Goal: Task Accomplishment & Management: Manage account settings

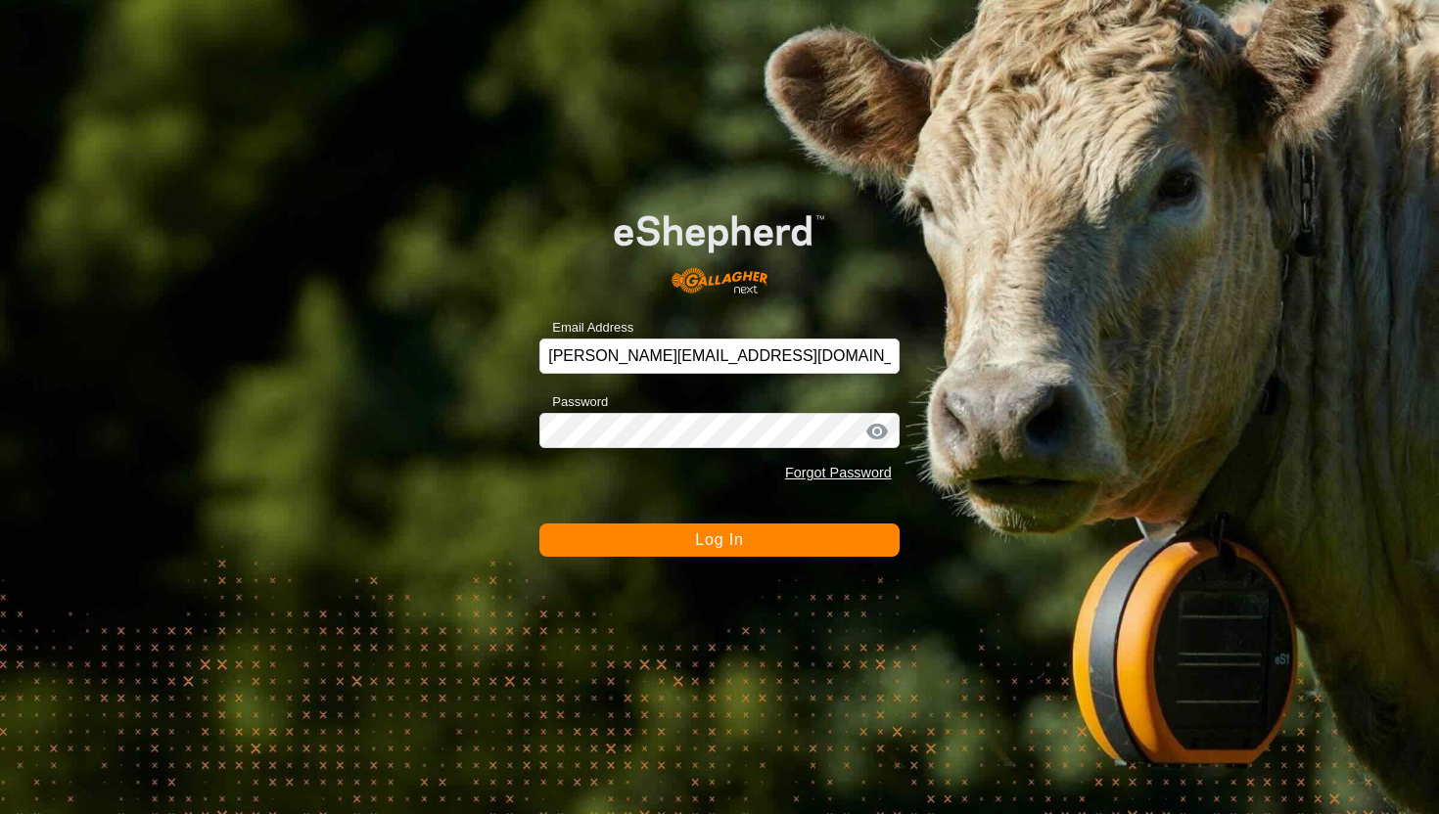
click at [733, 558] on div "Email Address [PERSON_NAME][EMAIL_ADDRESS][DOMAIN_NAME] Password Forgot Passwor…" at bounding box center [719, 407] width 1439 height 814
click at [733, 551] on button "Log In" at bounding box center [719, 540] width 360 height 33
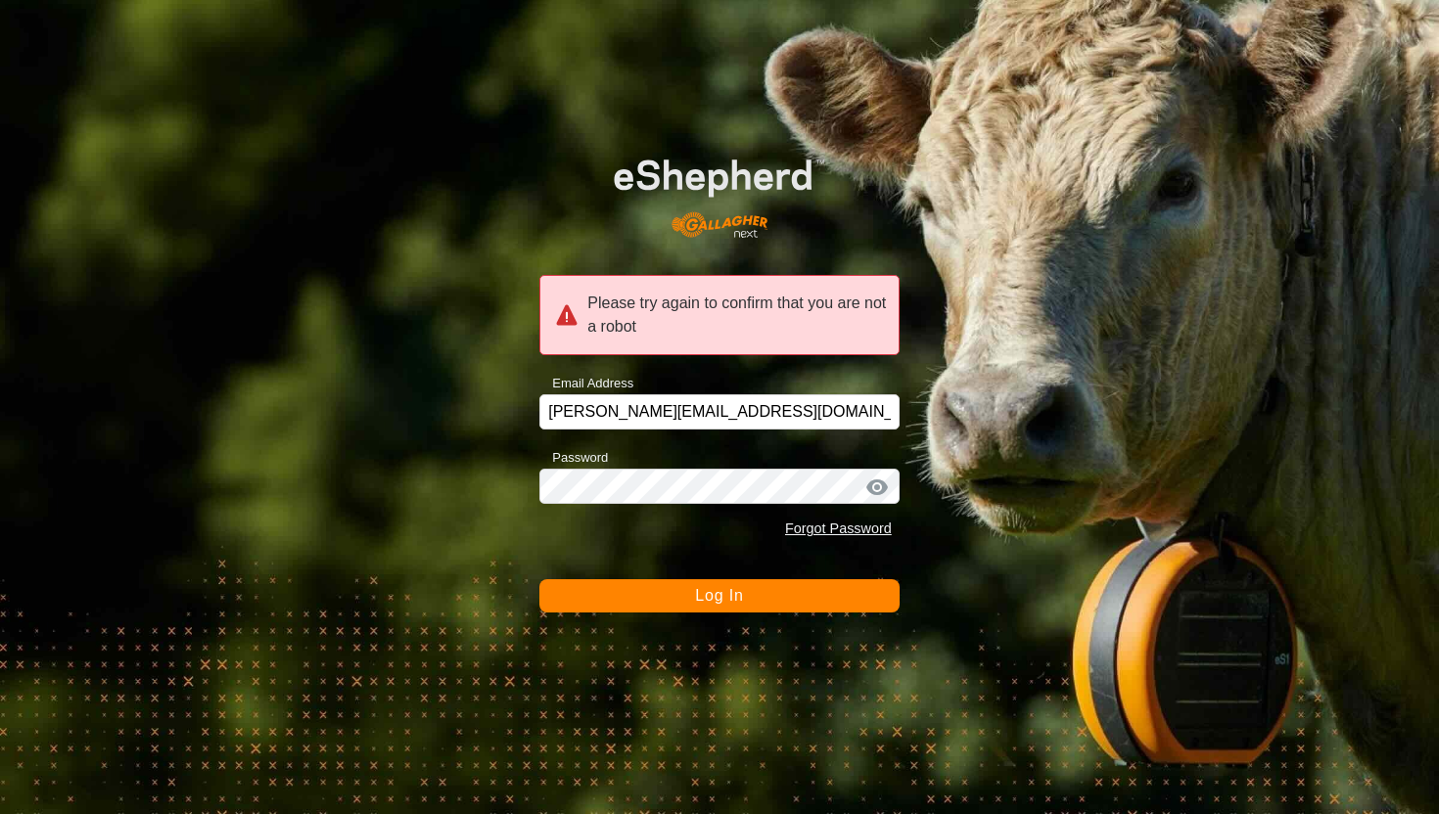
click at [725, 601] on span "Log In" at bounding box center [719, 595] width 48 height 17
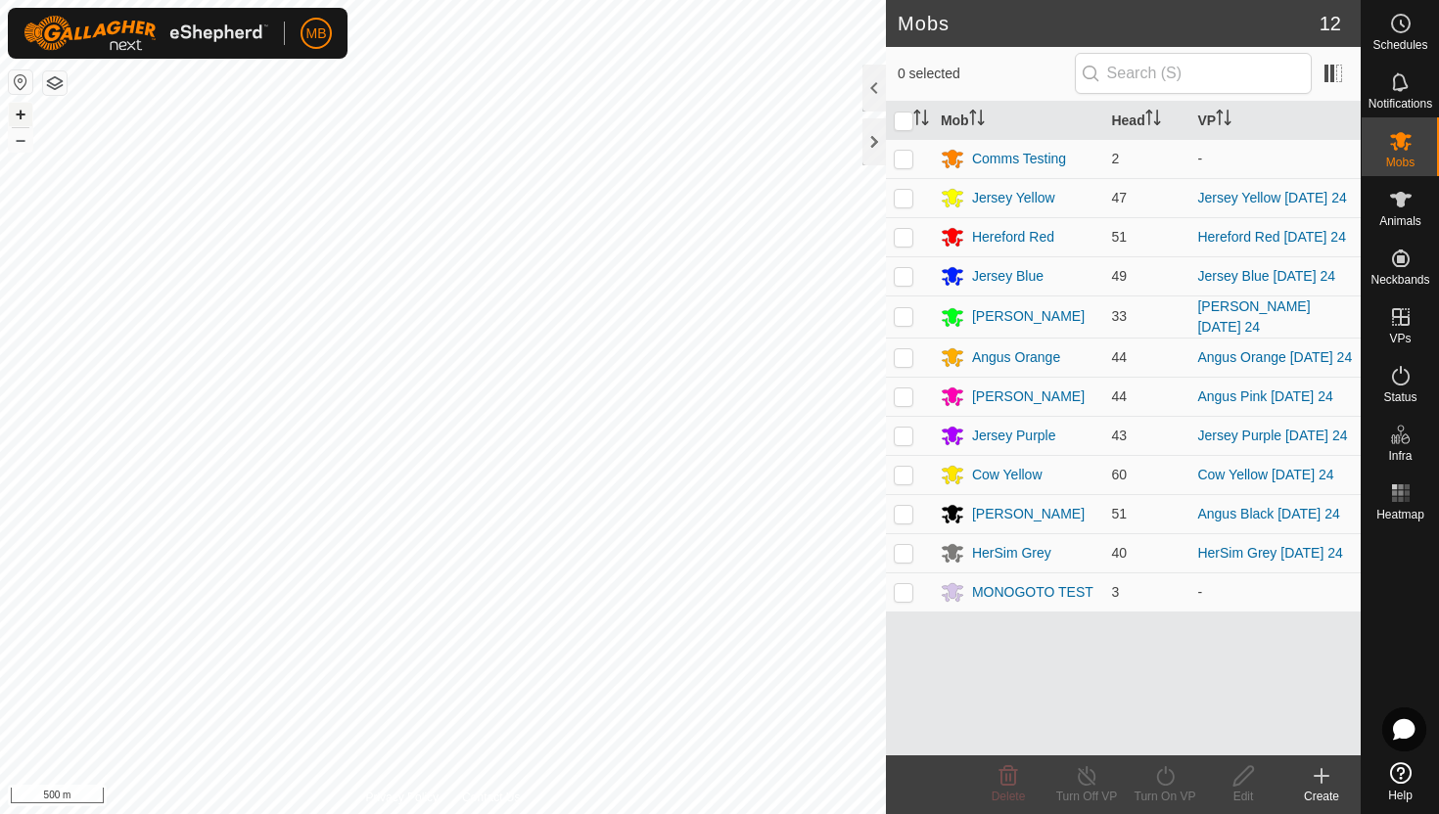
click at [20, 112] on button "+" at bounding box center [20, 114] width 23 height 23
click at [1395, 208] on icon at bounding box center [1400, 199] width 23 height 23
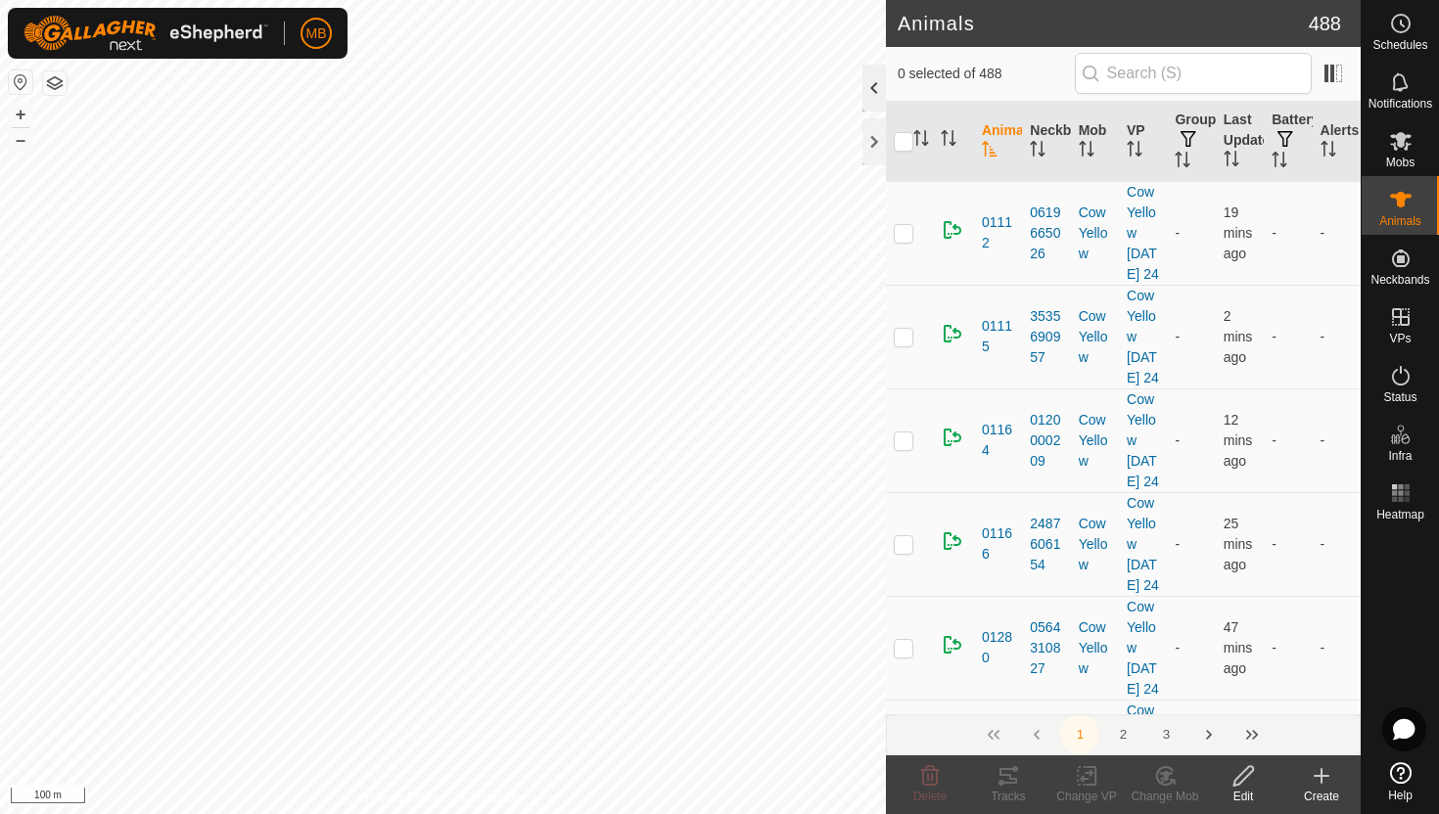
click at [873, 84] on div at bounding box center [873, 88] width 23 height 47
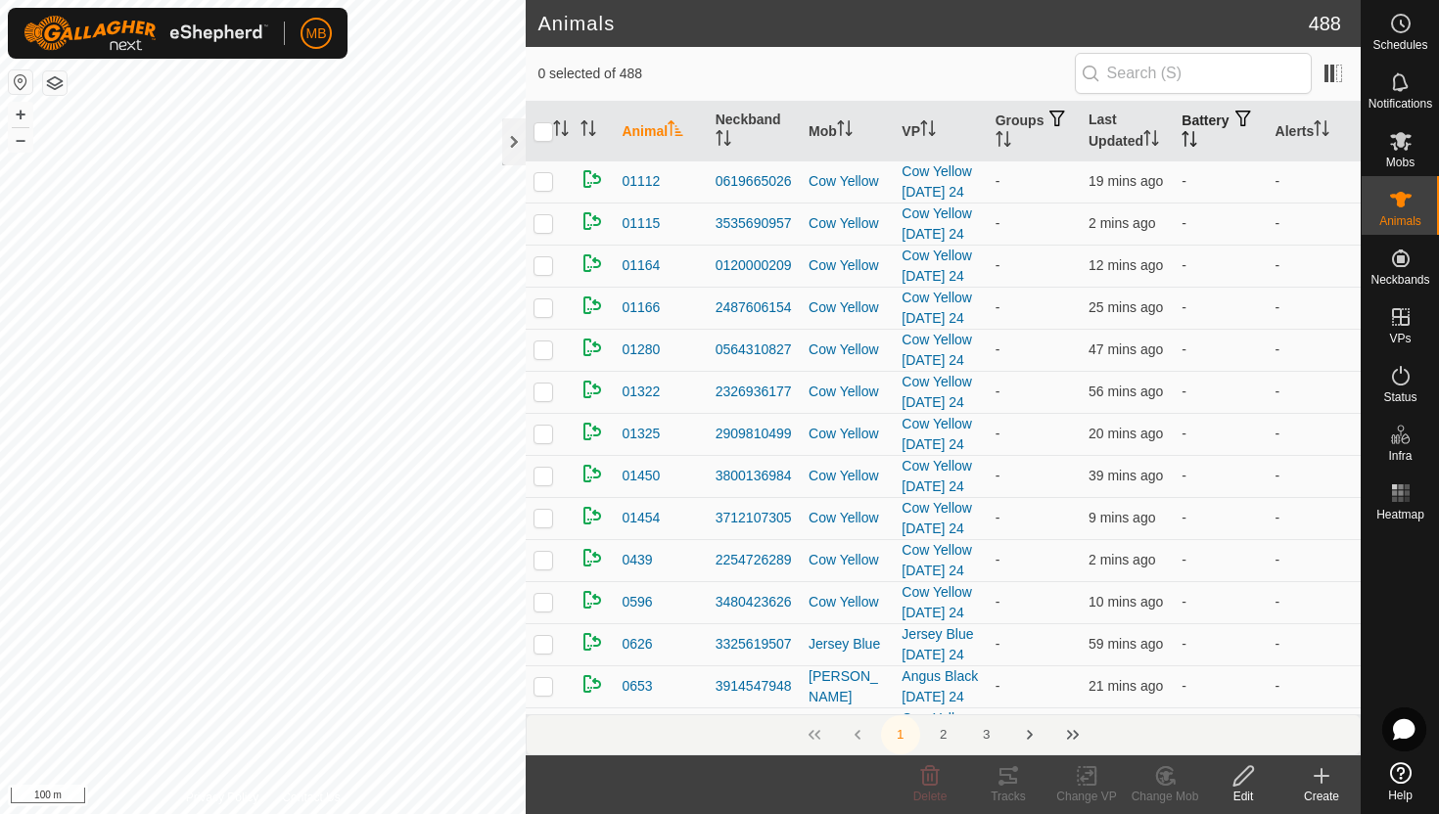
click at [1197, 131] on icon "Activate to sort" at bounding box center [1190, 139] width 16 height 16
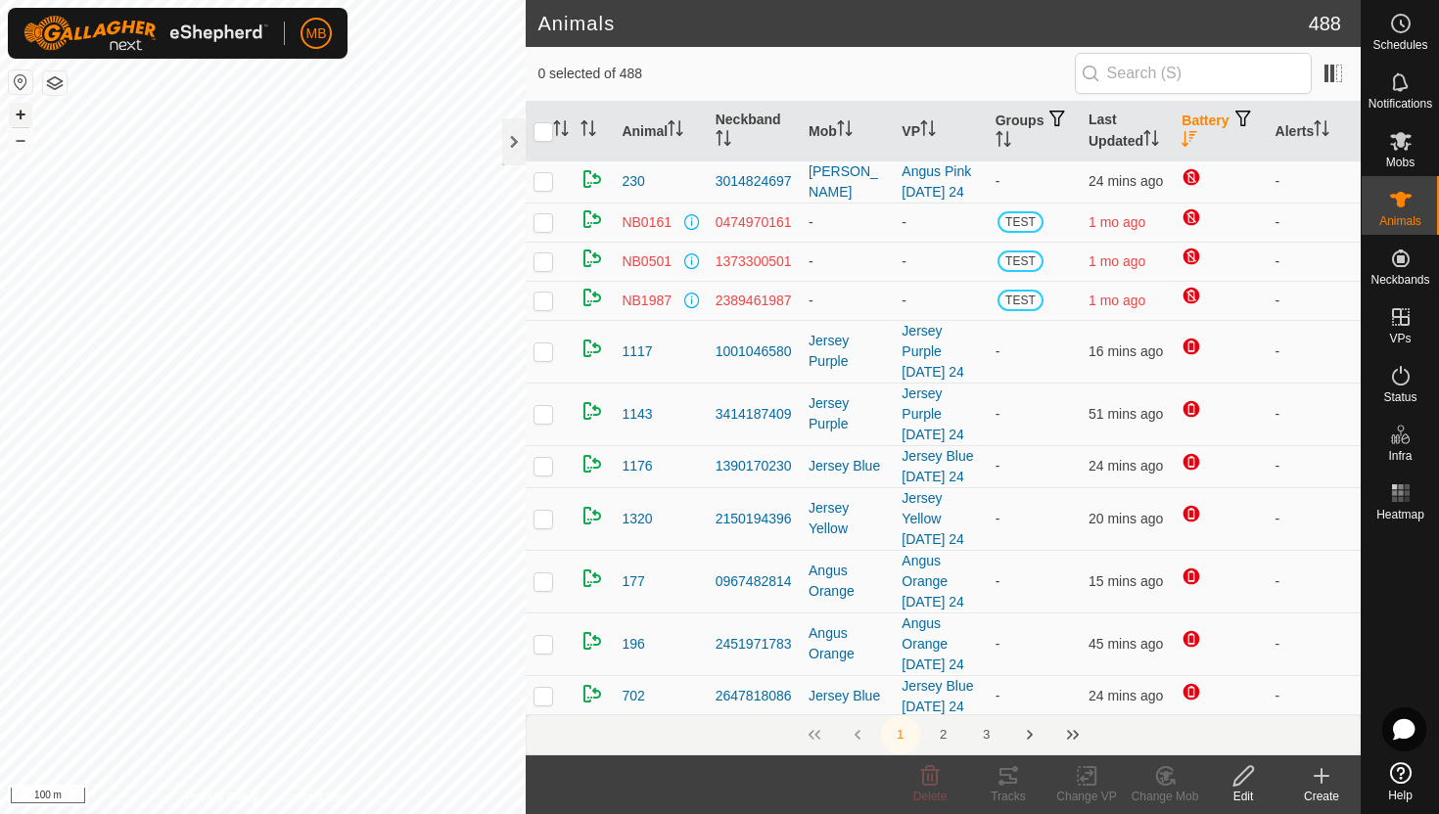
click at [20, 121] on button "+" at bounding box center [20, 114] width 23 height 23
click at [20, 115] on button "+" at bounding box center [20, 114] width 23 height 23
click at [20, 143] on button "–" at bounding box center [20, 139] width 23 height 23
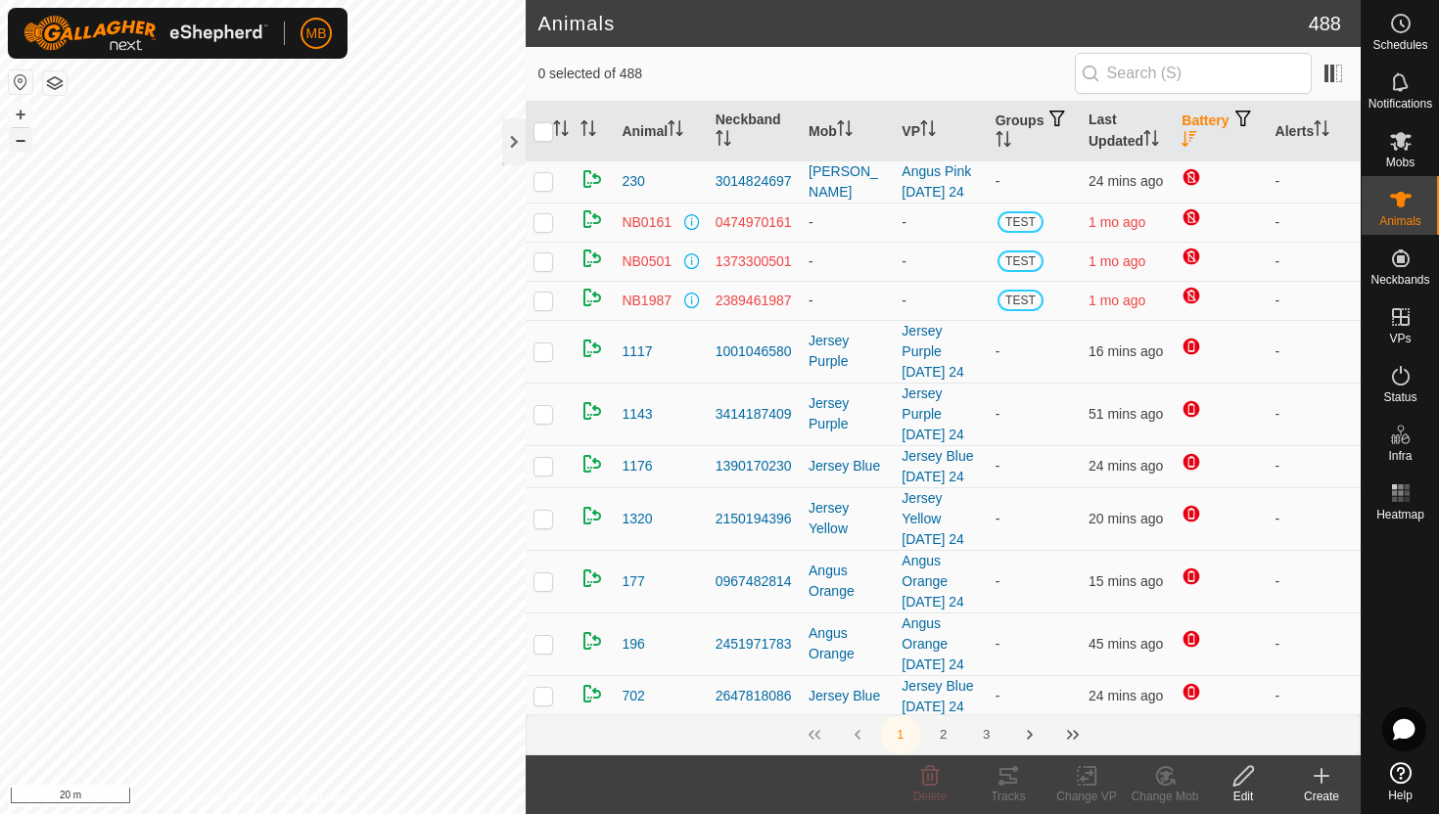
click at [20, 143] on button "–" at bounding box center [20, 139] width 23 height 23
click at [19, 134] on button "–" at bounding box center [20, 139] width 23 height 23
click at [518, 150] on div at bounding box center [513, 141] width 23 height 47
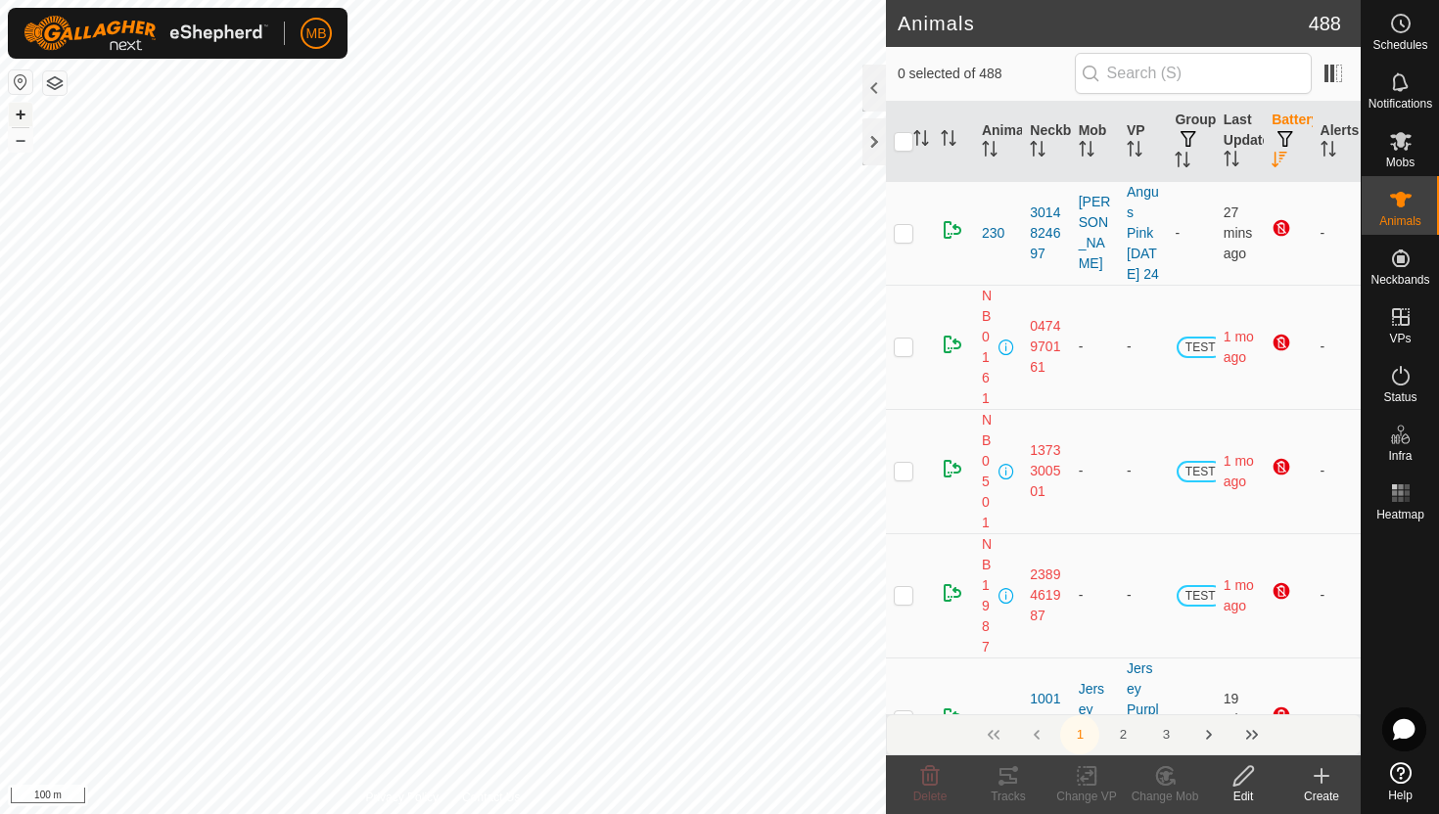
click at [21, 115] on button "+" at bounding box center [20, 114] width 23 height 23
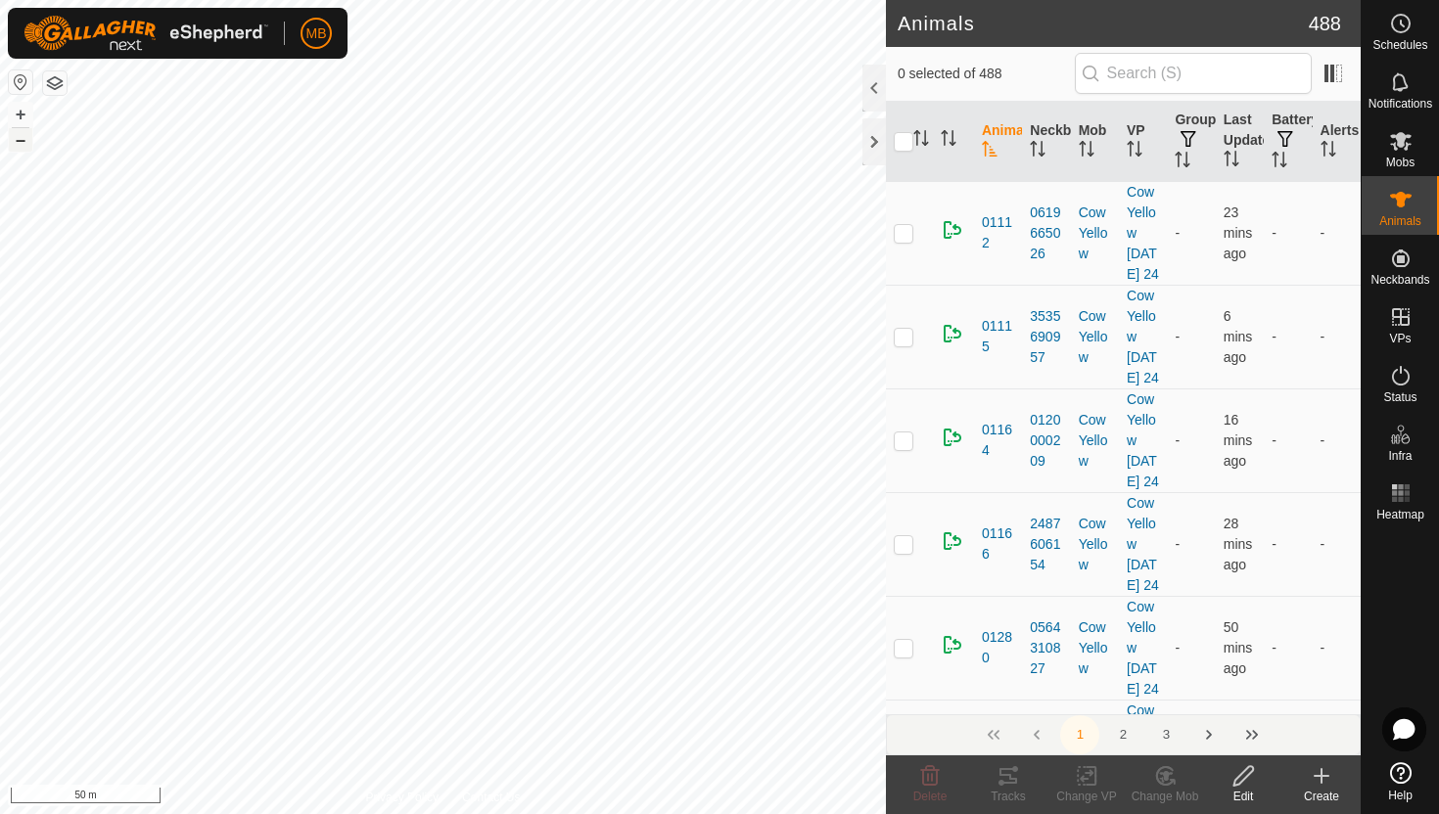
click at [21, 142] on button "–" at bounding box center [20, 139] width 23 height 23
click at [1400, 33] on icon at bounding box center [1400, 23] width 23 height 23
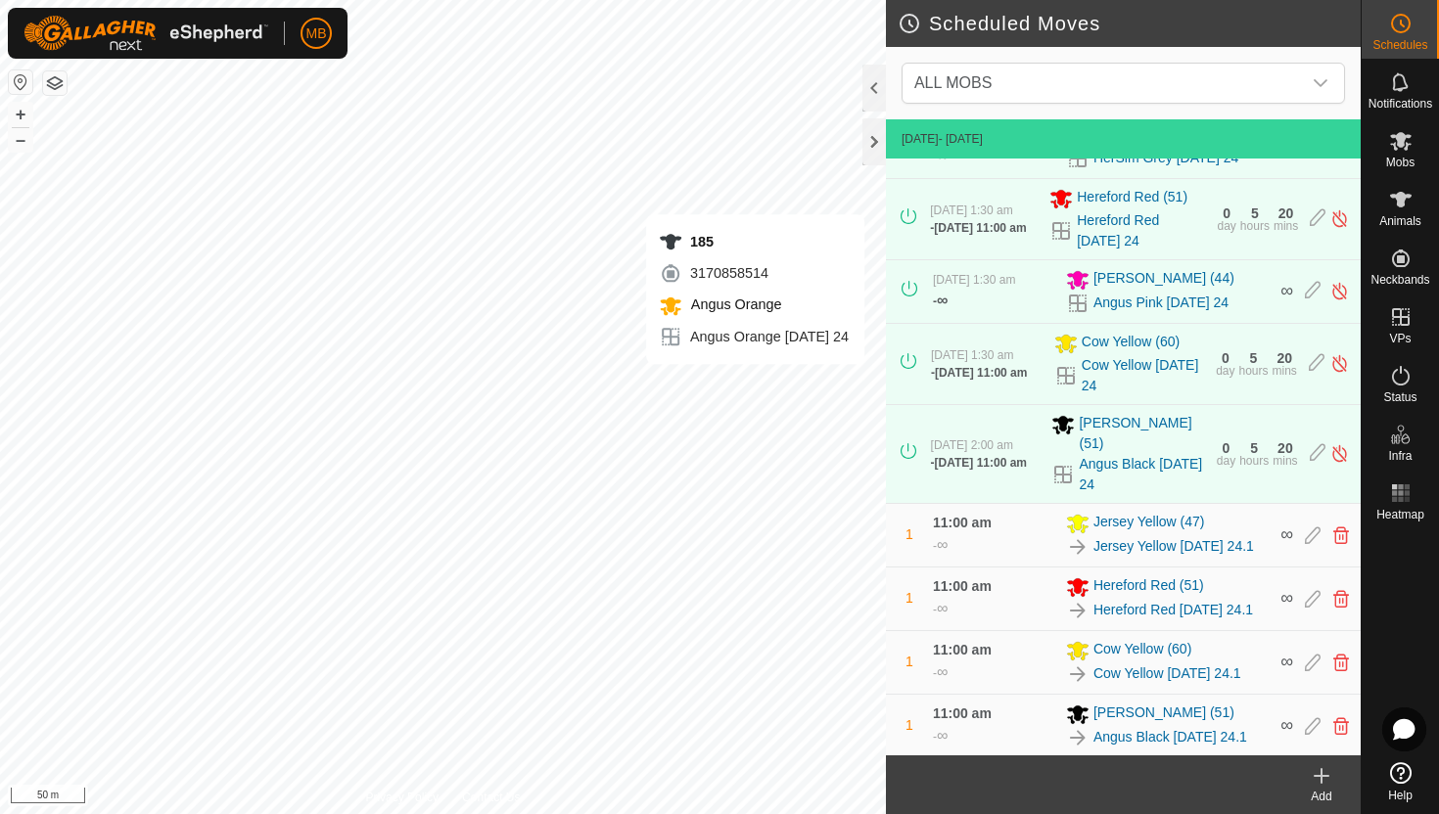
scroll to position [399, 0]
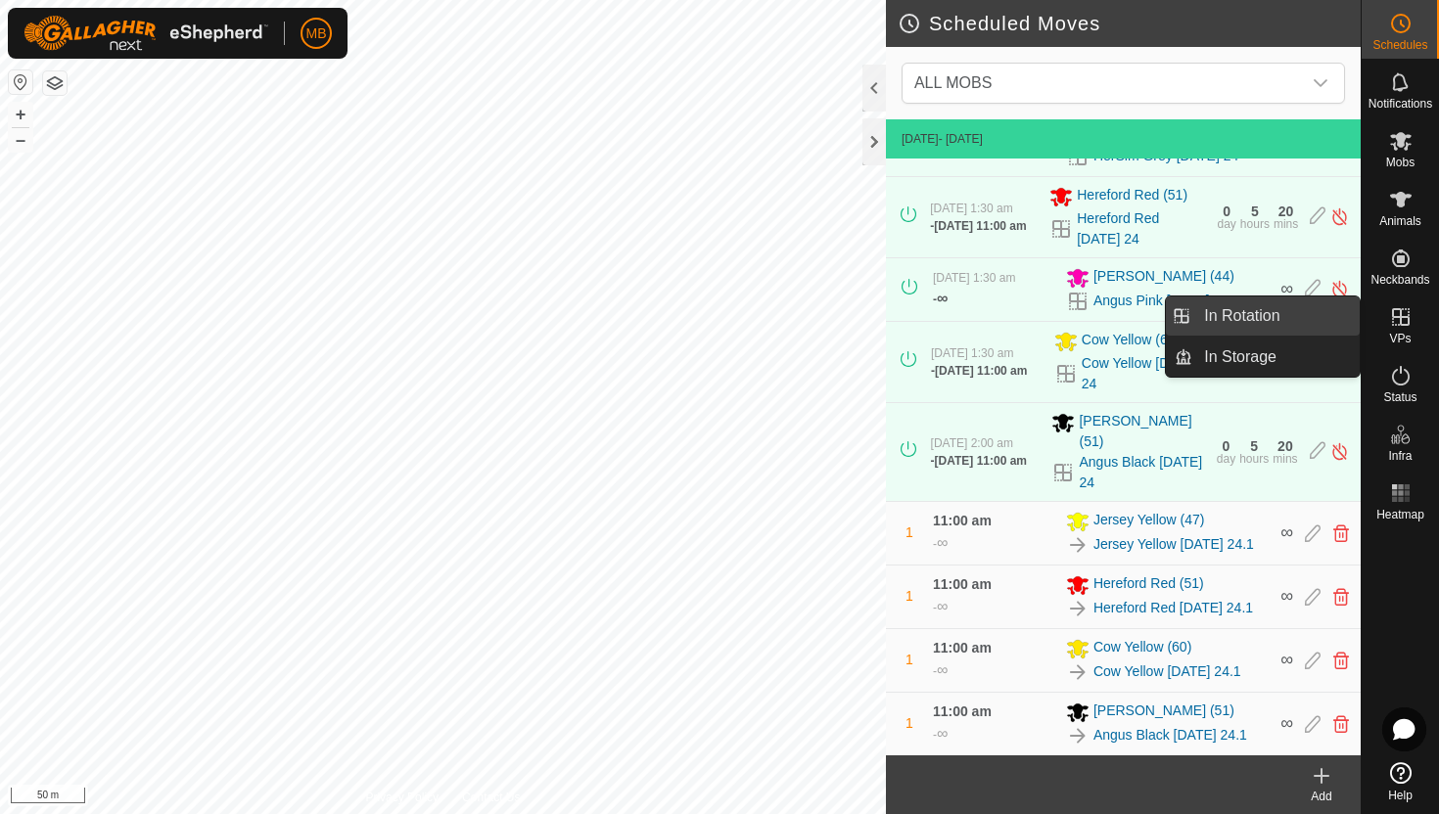
click at [1314, 319] on link "In Rotation" at bounding box center [1275, 316] width 167 height 39
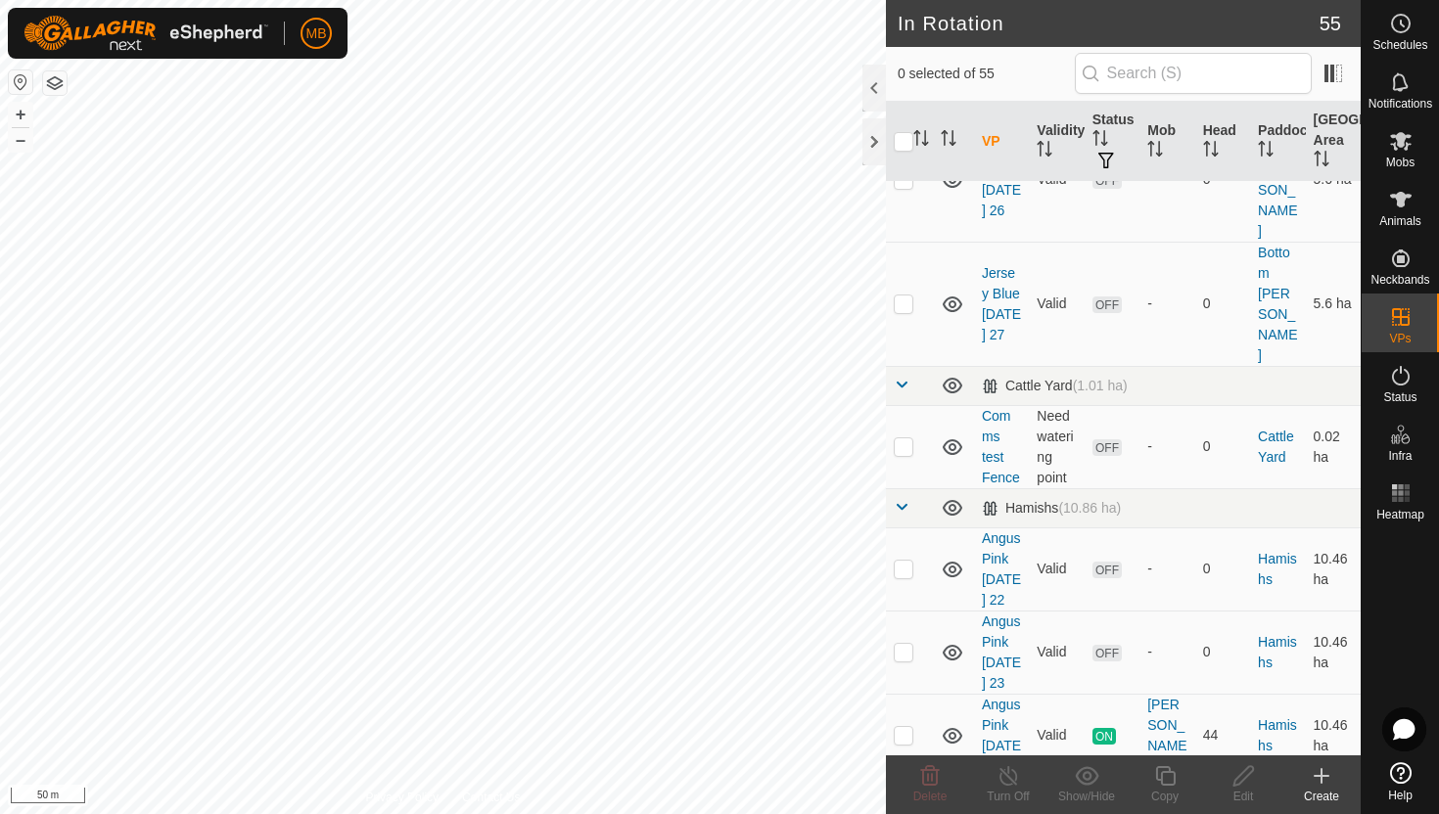
scroll to position [1351, 0]
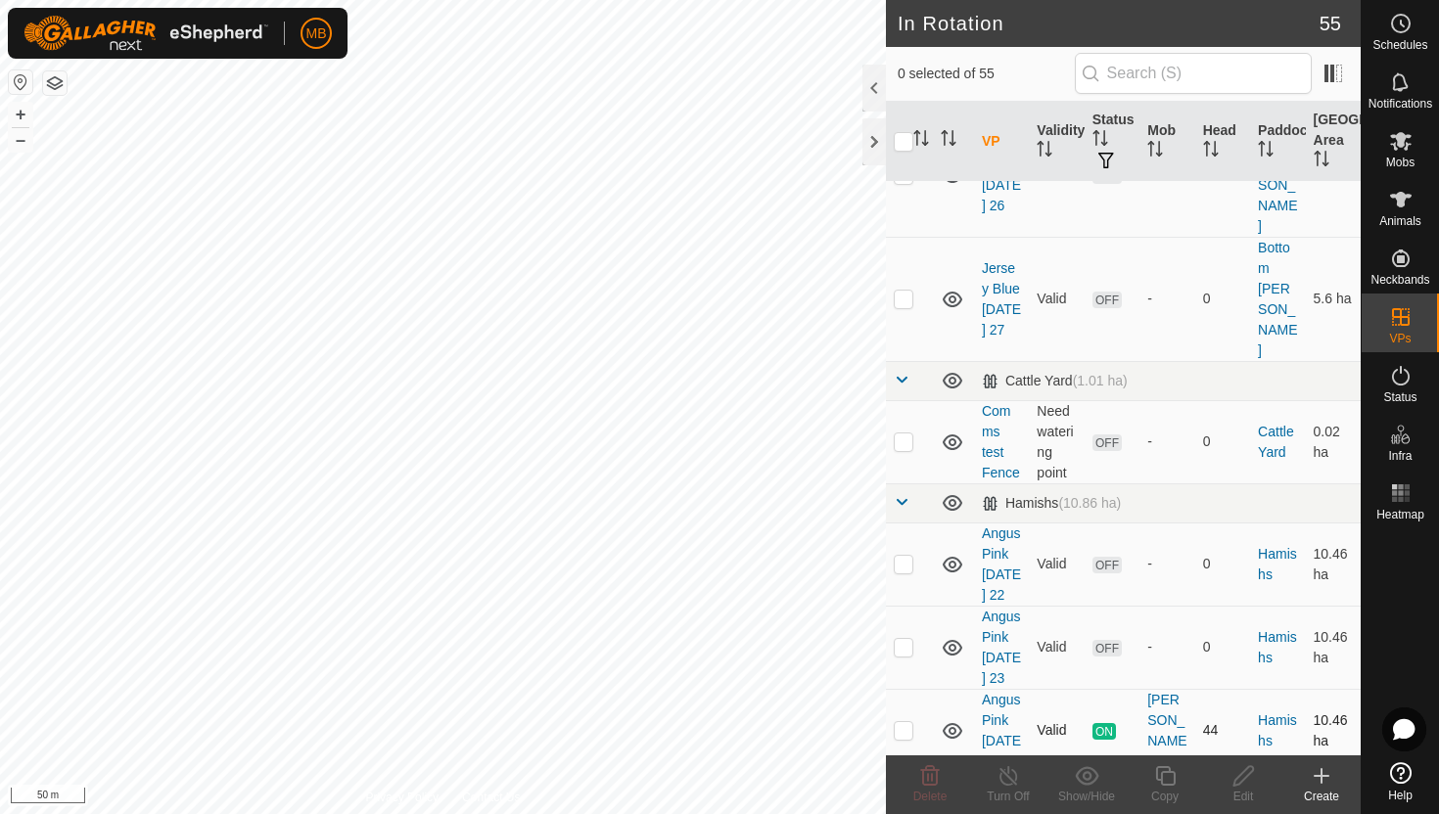
click at [902, 722] on p-checkbox at bounding box center [904, 730] width 20 height 16
checkbox input "true"
click at [1162, 778] on icon at bounding box center [1165, 776] width 24 height 23
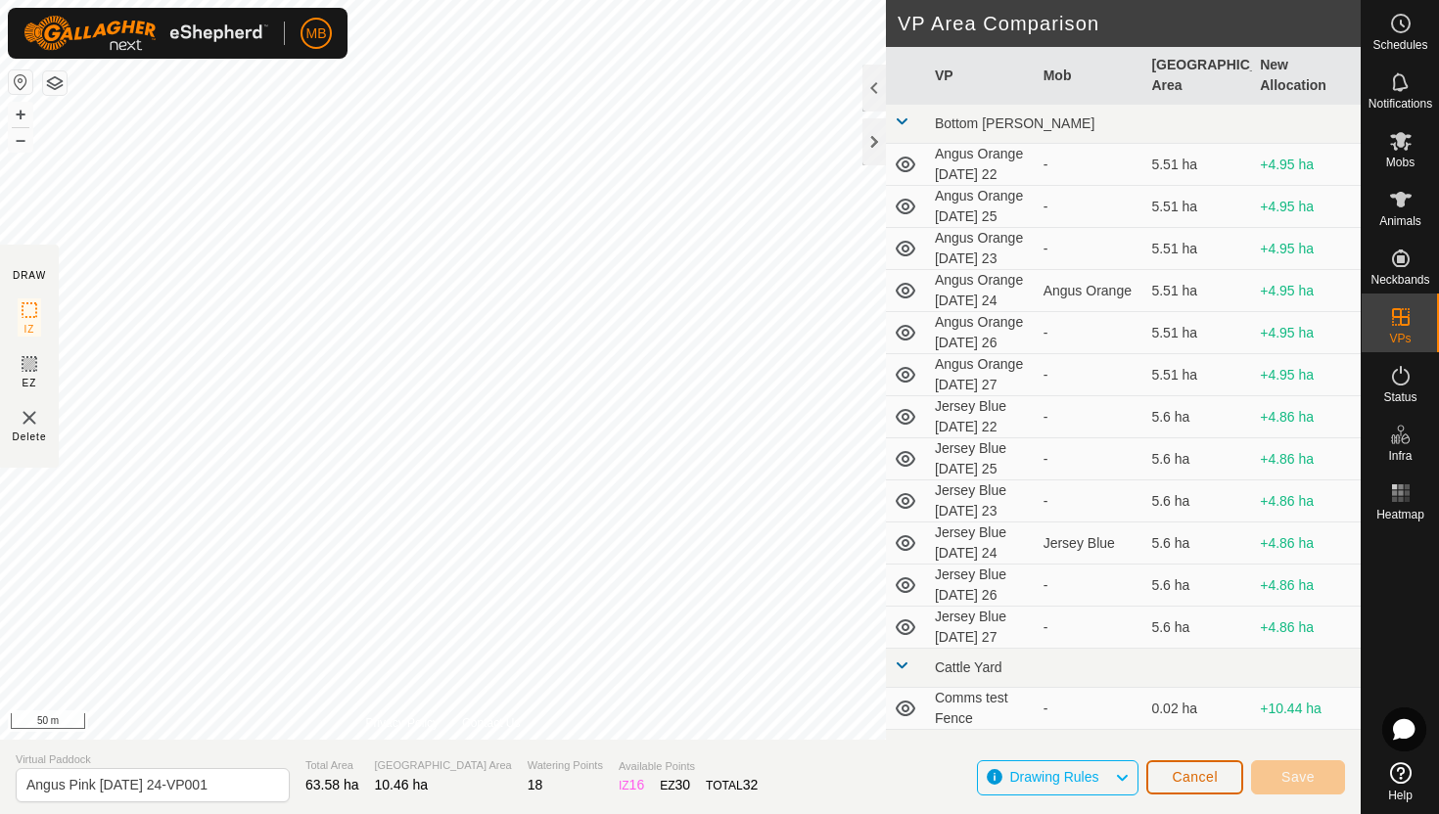
click at [1186, 778] on span "Cancel" at bounding box center [1195, 777] width 46 height 16
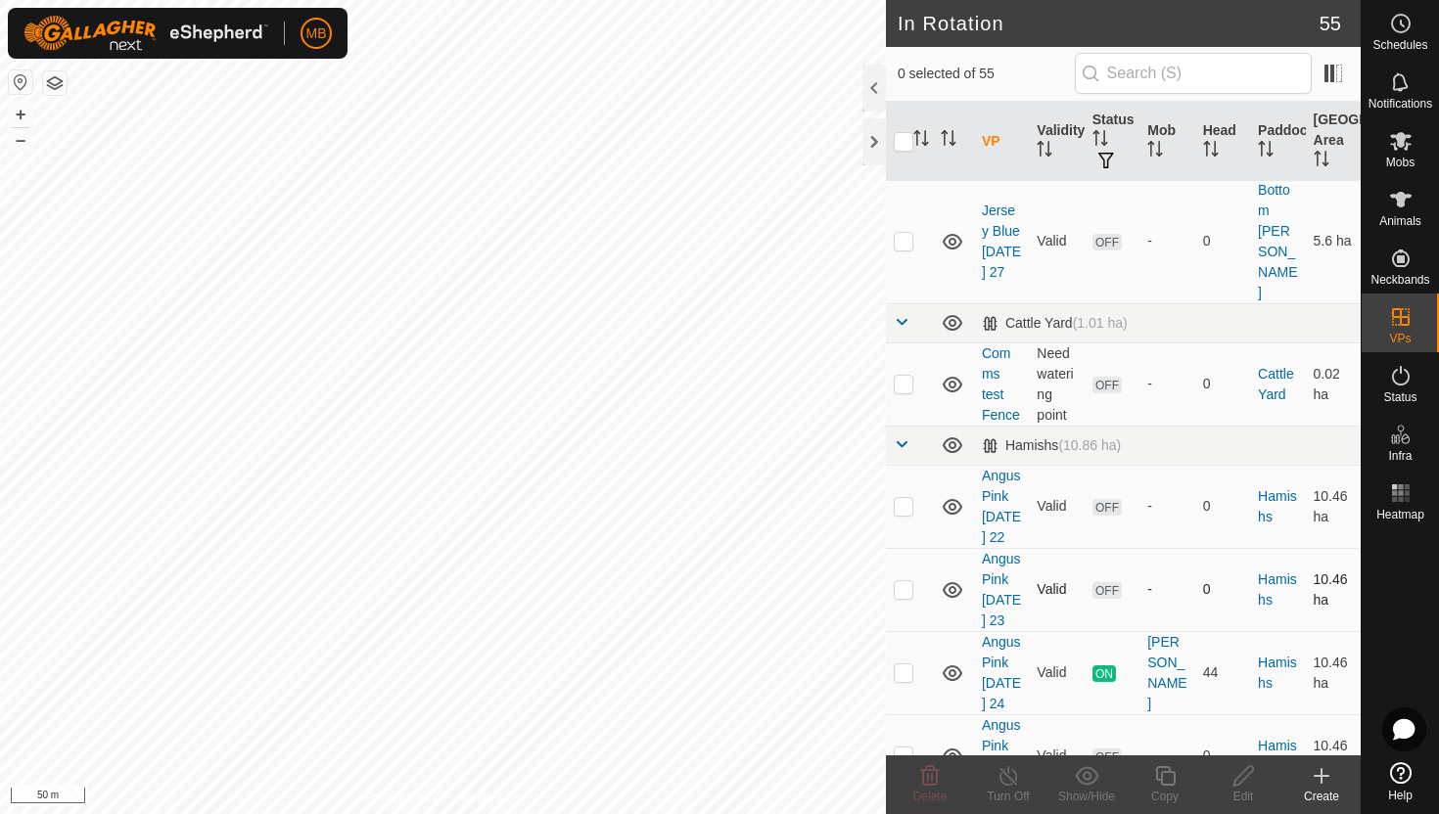
scroll to position [1410, 0]
click at [902, 497] on p-checkbox at bounding box center [904, 505] width 20 height 16
checkbox input "true"
click at [901, 580] on p-checkbox at bounding box center [904, 588] width 20 height 16
checkbox input "true"
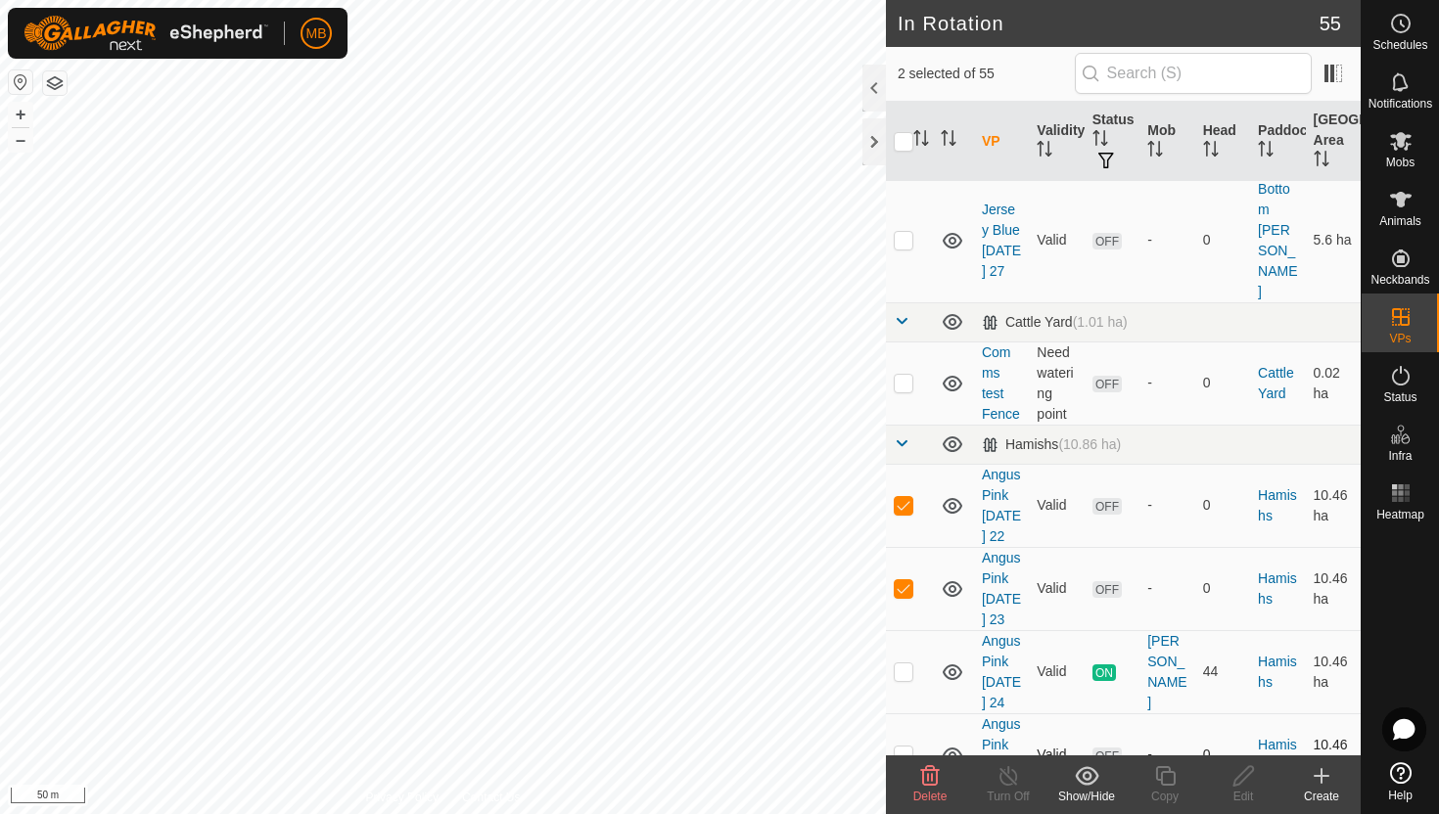
click at [902, 747] on p-checkbox at bounding box center [904, 755] width 20 height 16
checkbox input "true"
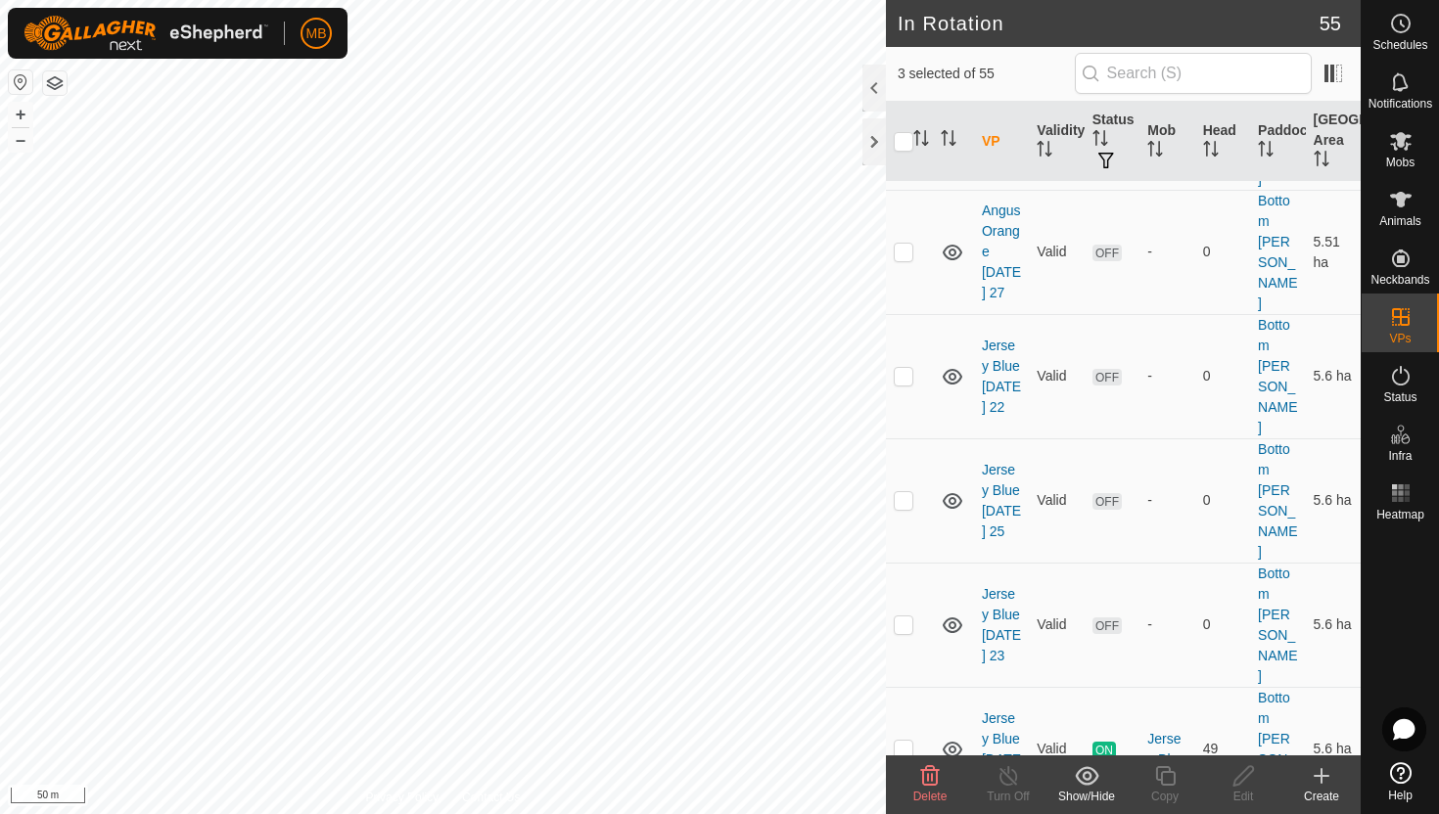
scroll to position [651, 0]
click at [905, 618] on p-checkbox at bounding box center [904, 626] width 20 height 16
checkbox input "true"
click at [908, 369] on p-checkbox at bounding box center [904, 377] width 20 height 16
checkbox input "true"
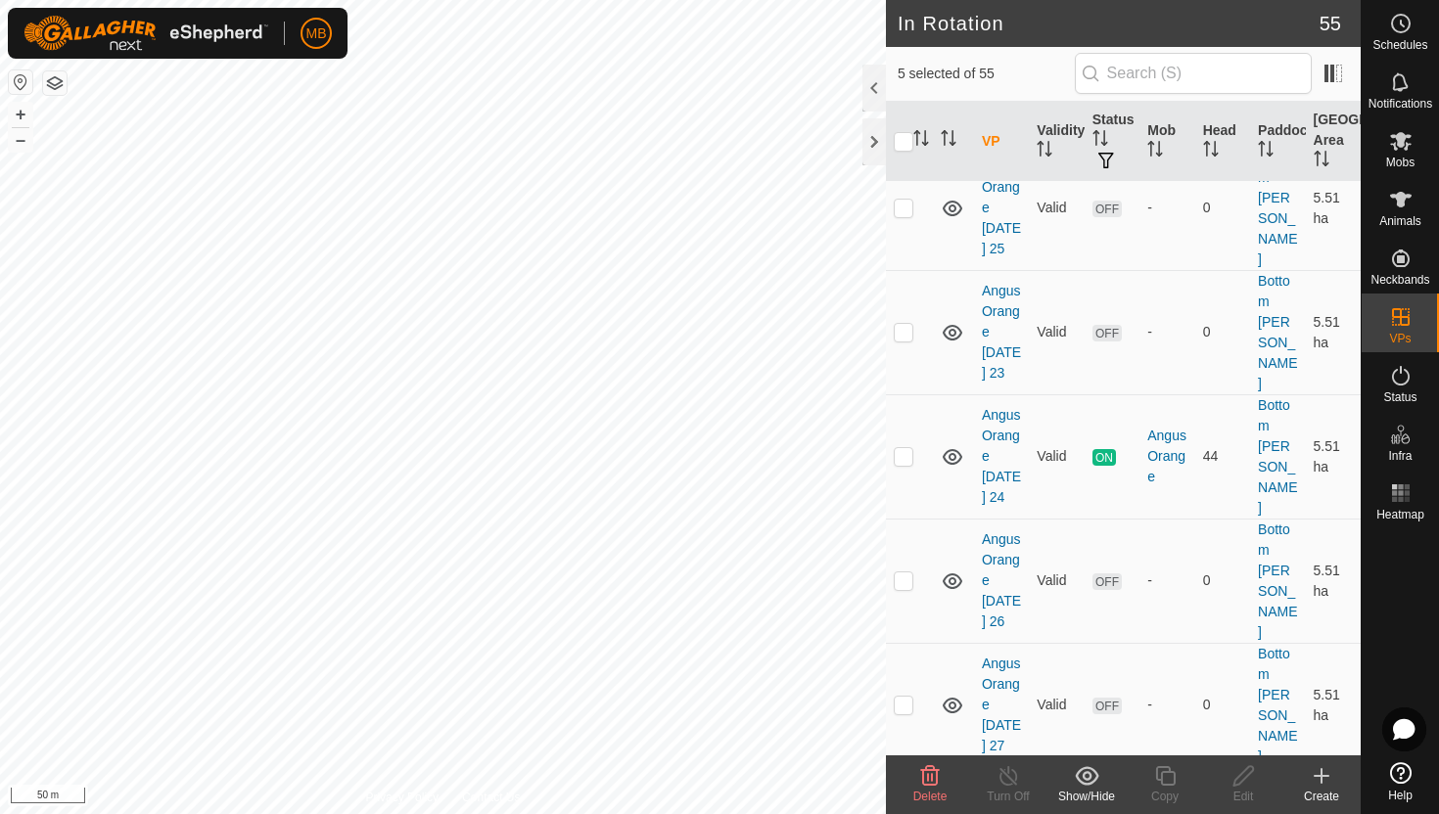
scroll to position [191, 0]
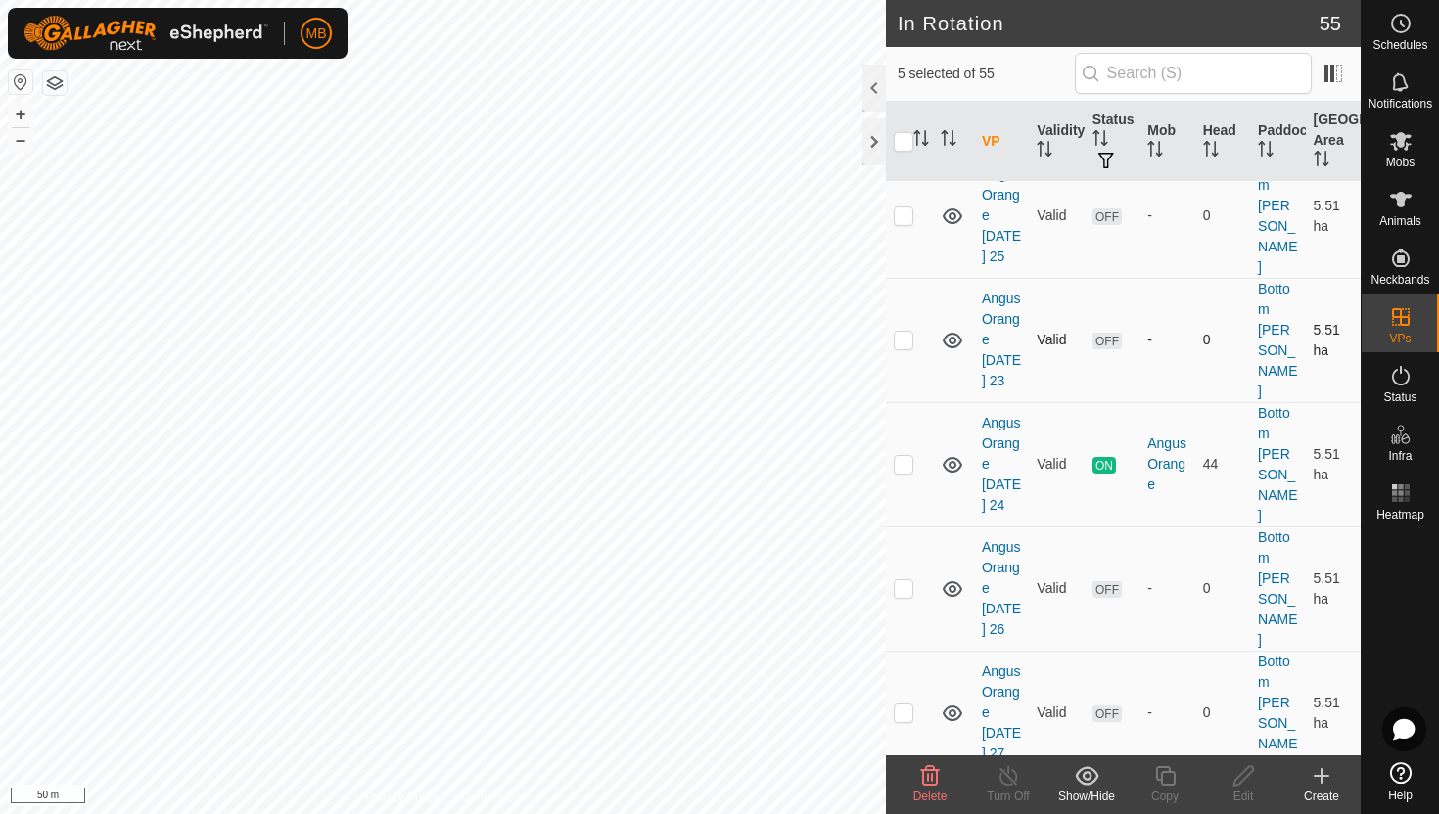
click at [905, 332] on p-checkbox at bounding box center [904, 340] width 20 height 16
checkbox input "true"
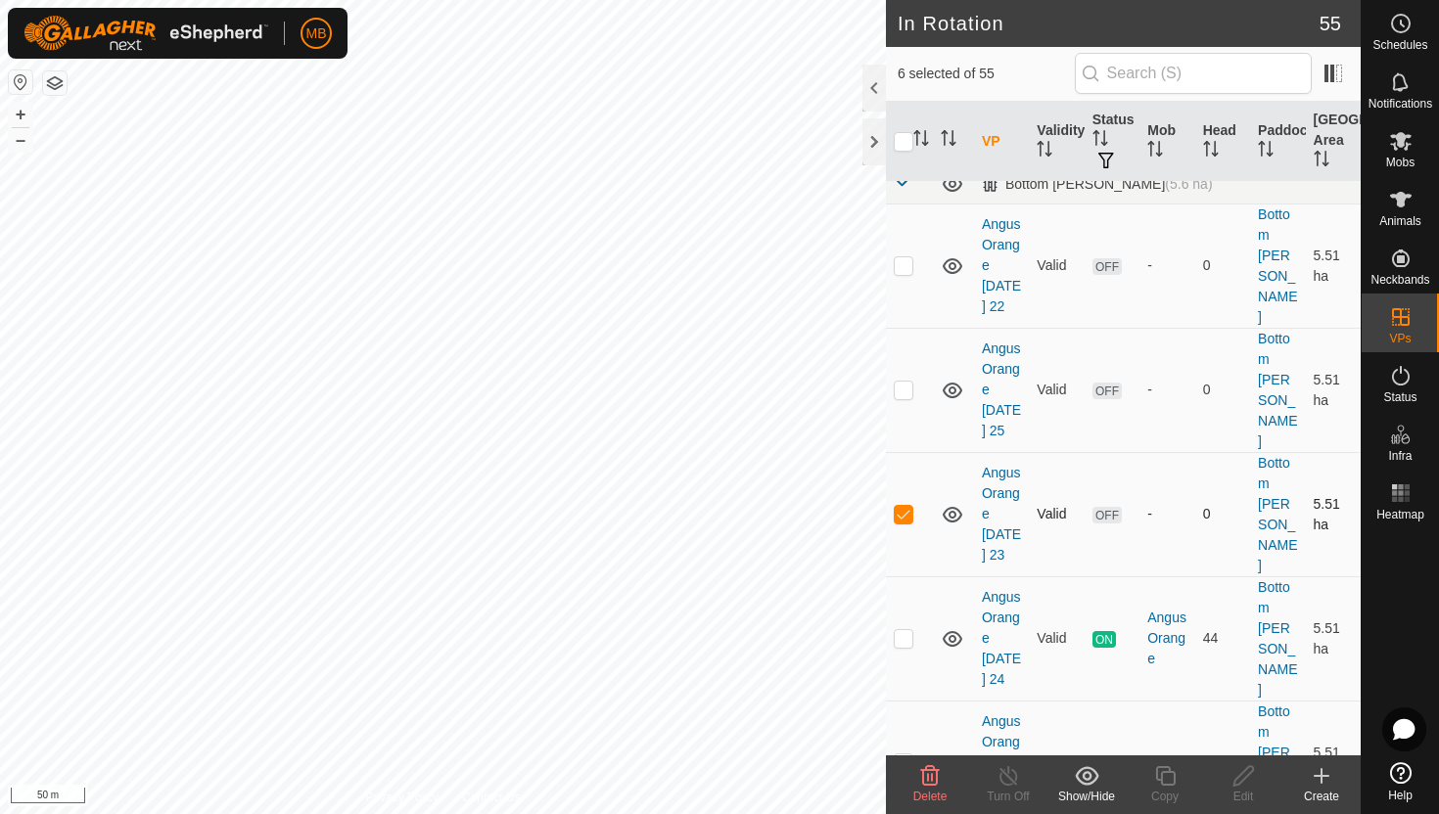
scroll to position [0, 0]
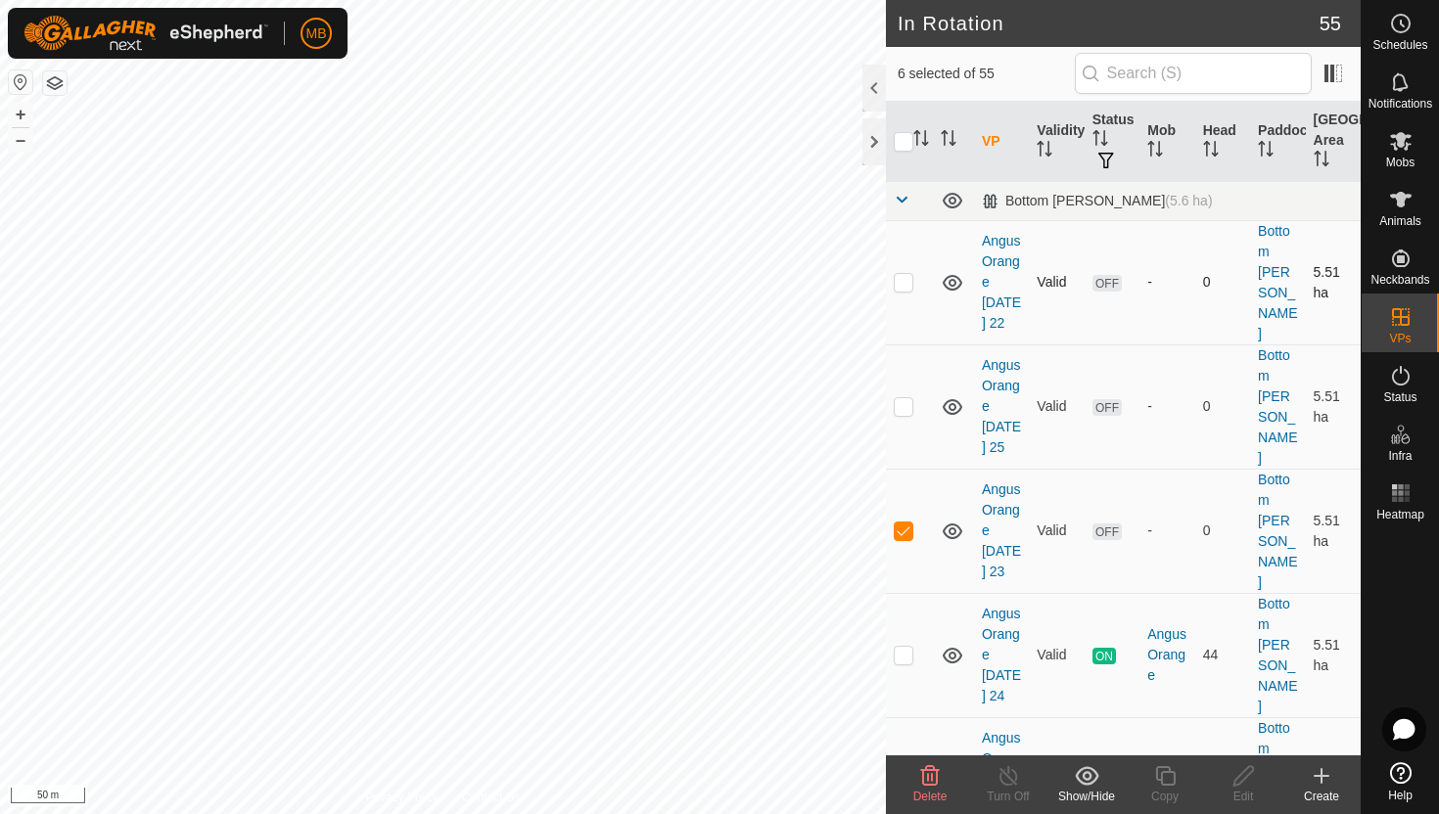
click at [905, 277] on p-checkbox at bounding box center [904, 282] width 20 height 16
checkbox input "true"
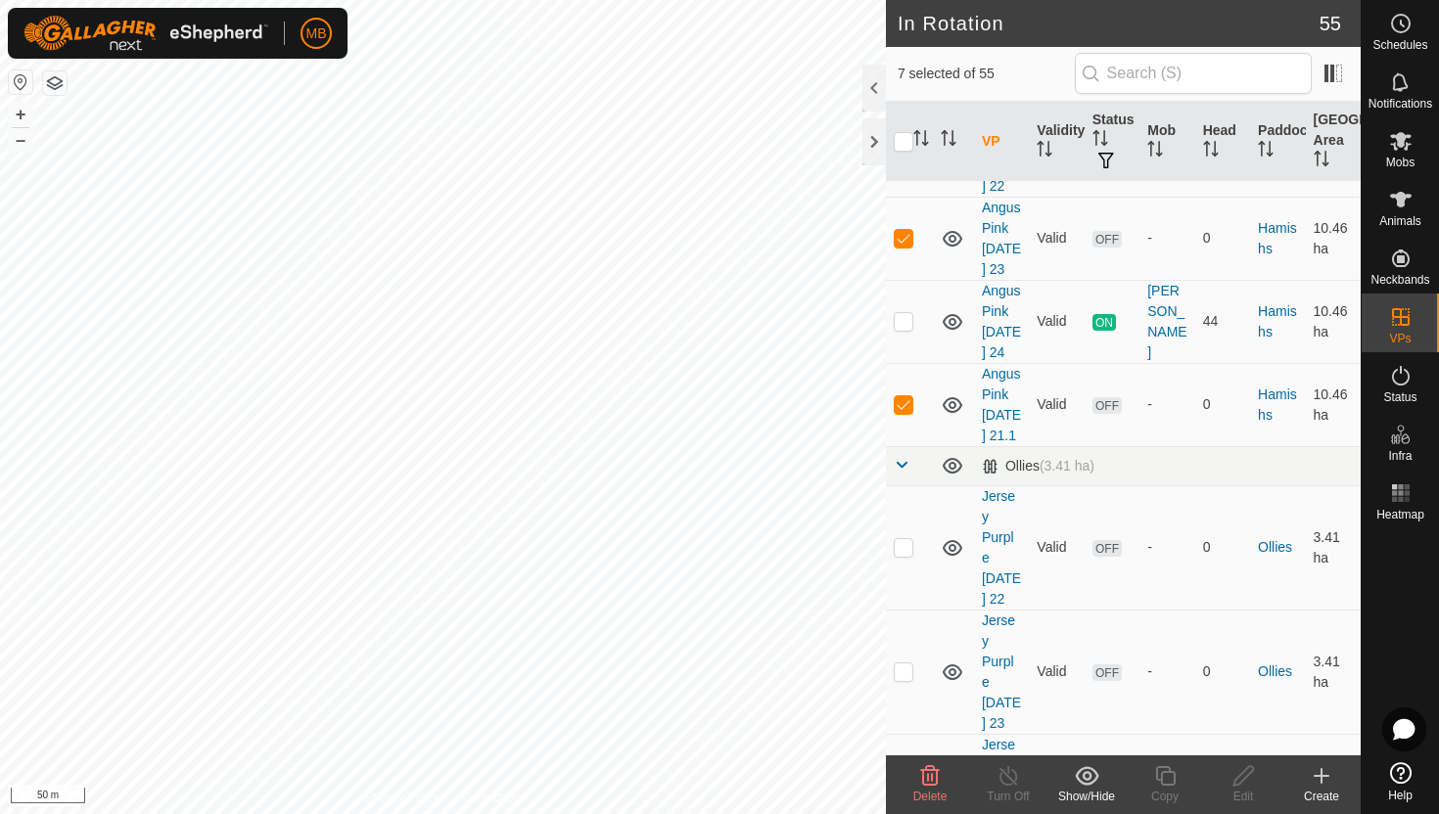
scroll to position [1759, 0]
click at [905, 540] on p-checkbox at bounding box center [904, 548] width 20 height 16
checkbox input "true"
click at [909, 665] on p-checkbox at bounding box center [904, 673] width 20 height 16
checkbox input "true"
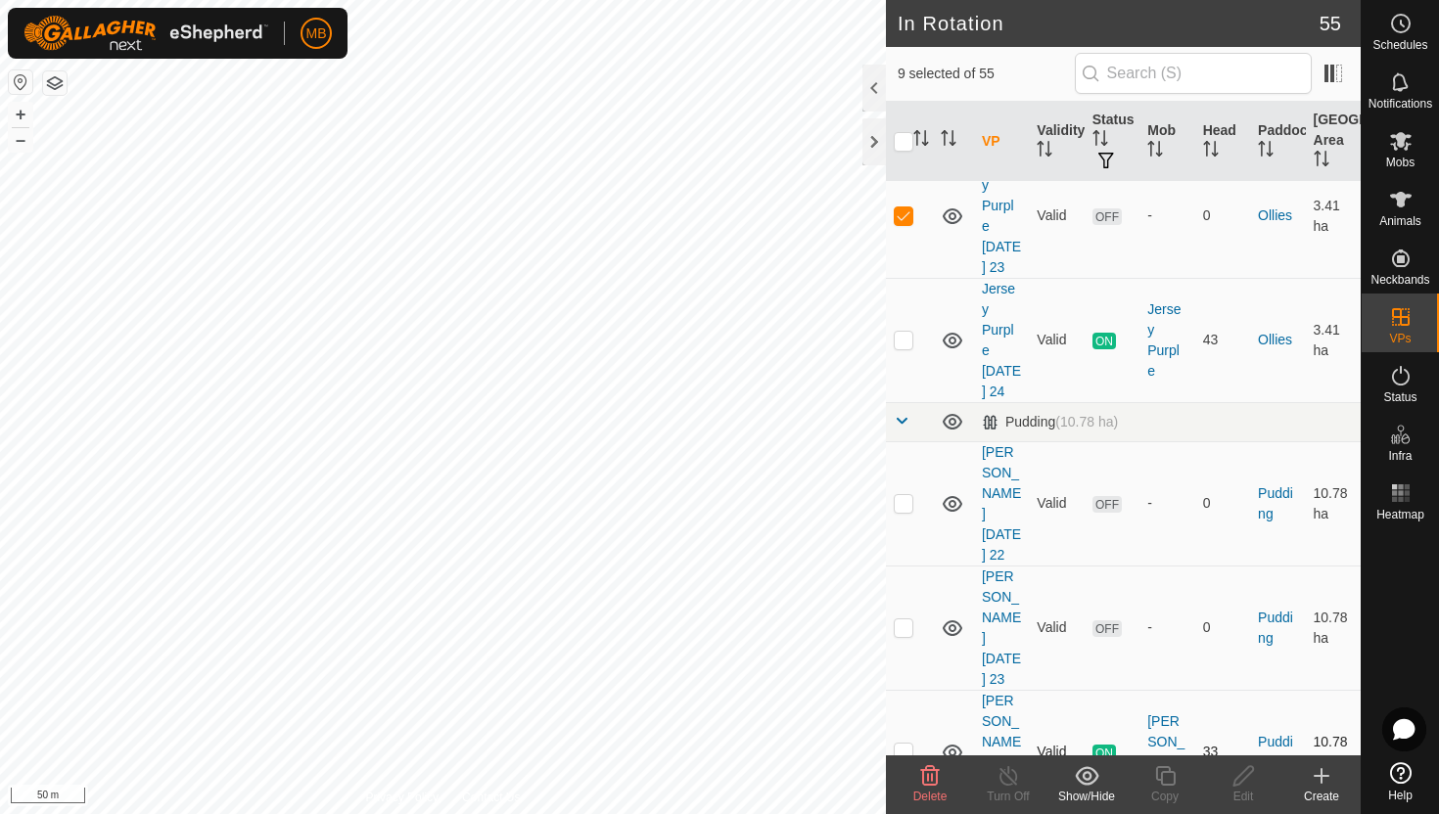
scroll to position [2223, 0]
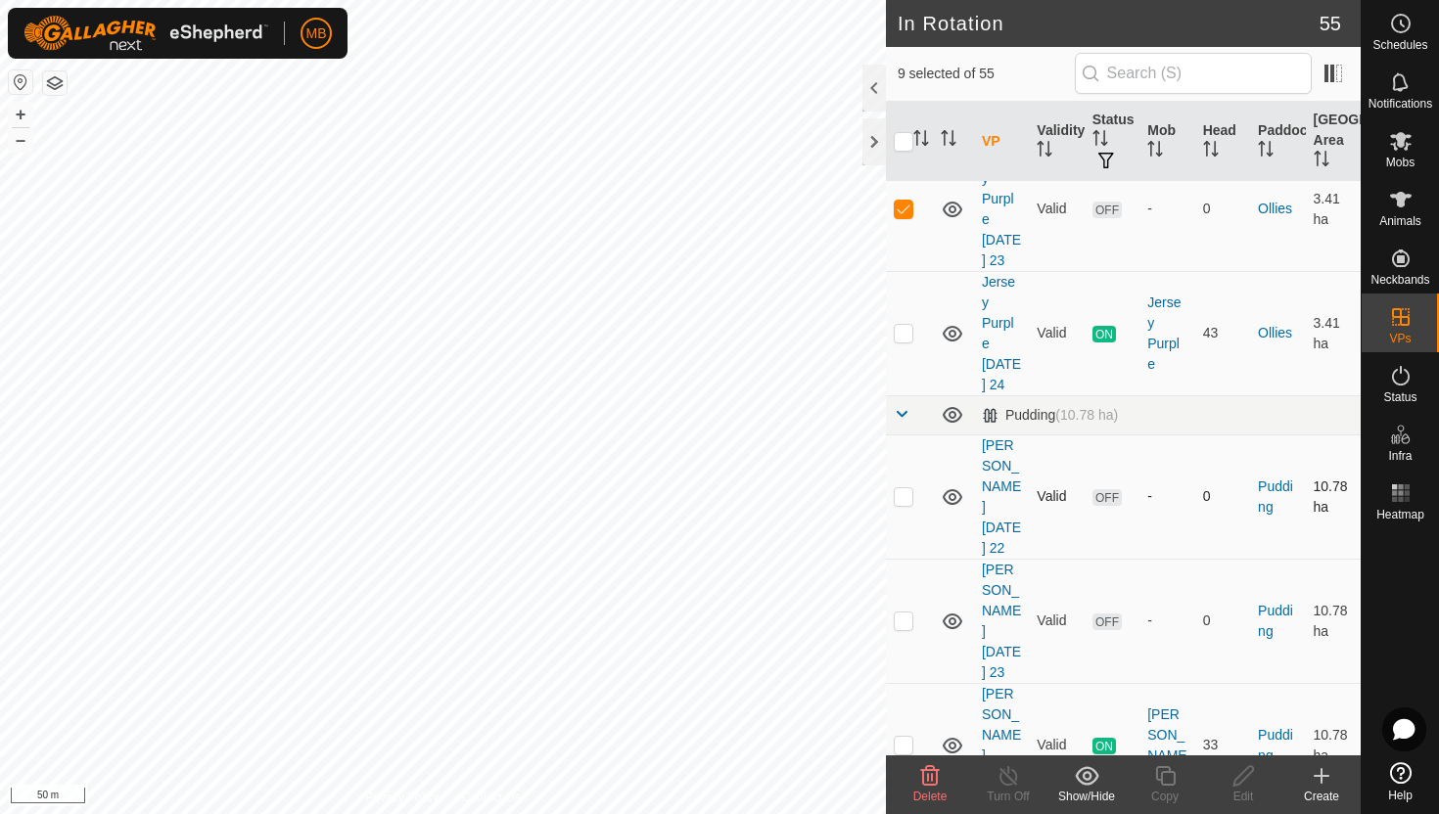
click at [905, 488] on p-checkbox at bounding box center [904, 496] width 20 height 16
checkbox input "true"
click at [896, 559] on td at bounding box center [909, 621] width 47 height 124
checkbox input "true"
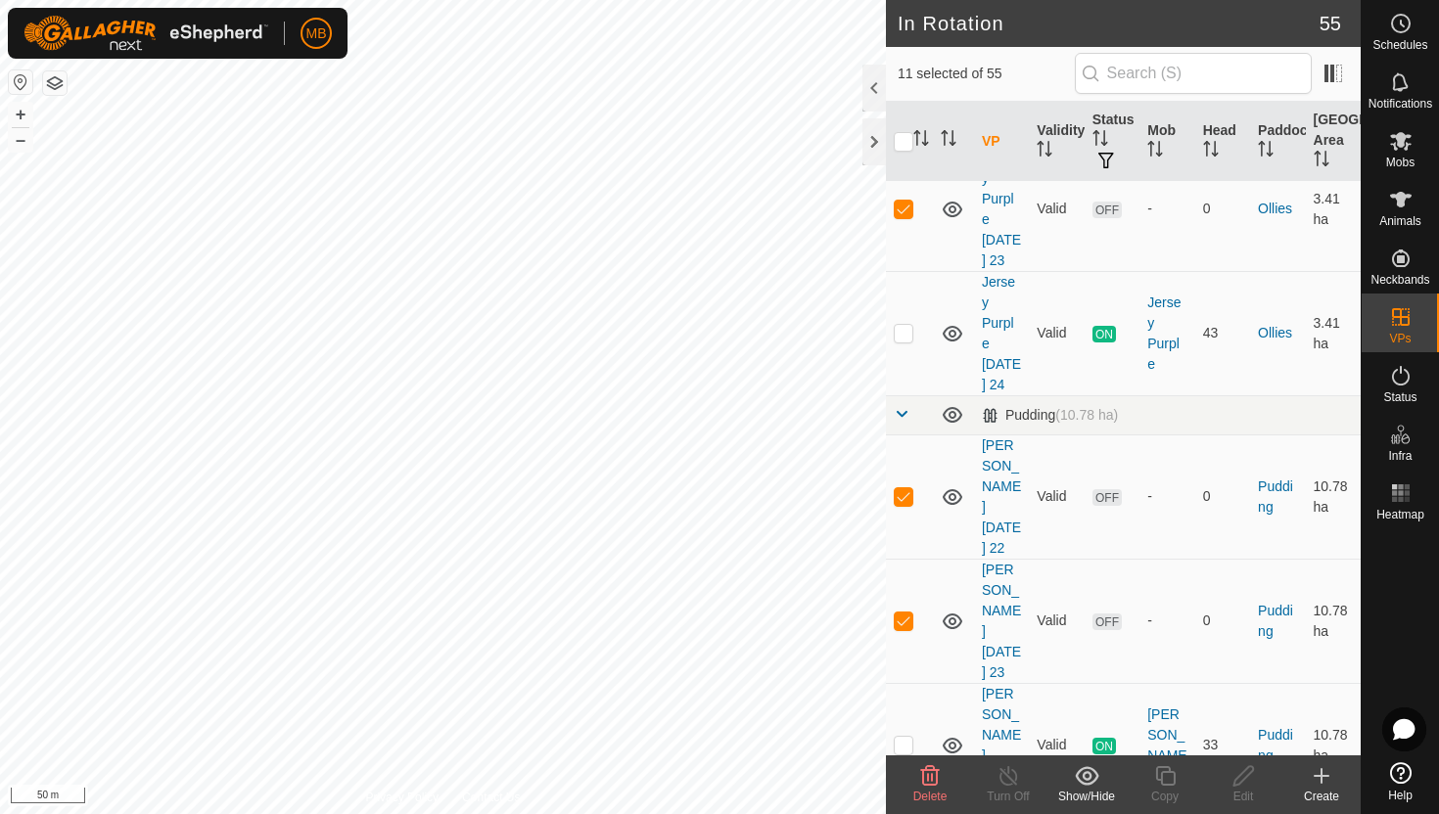
checkbox input "true"
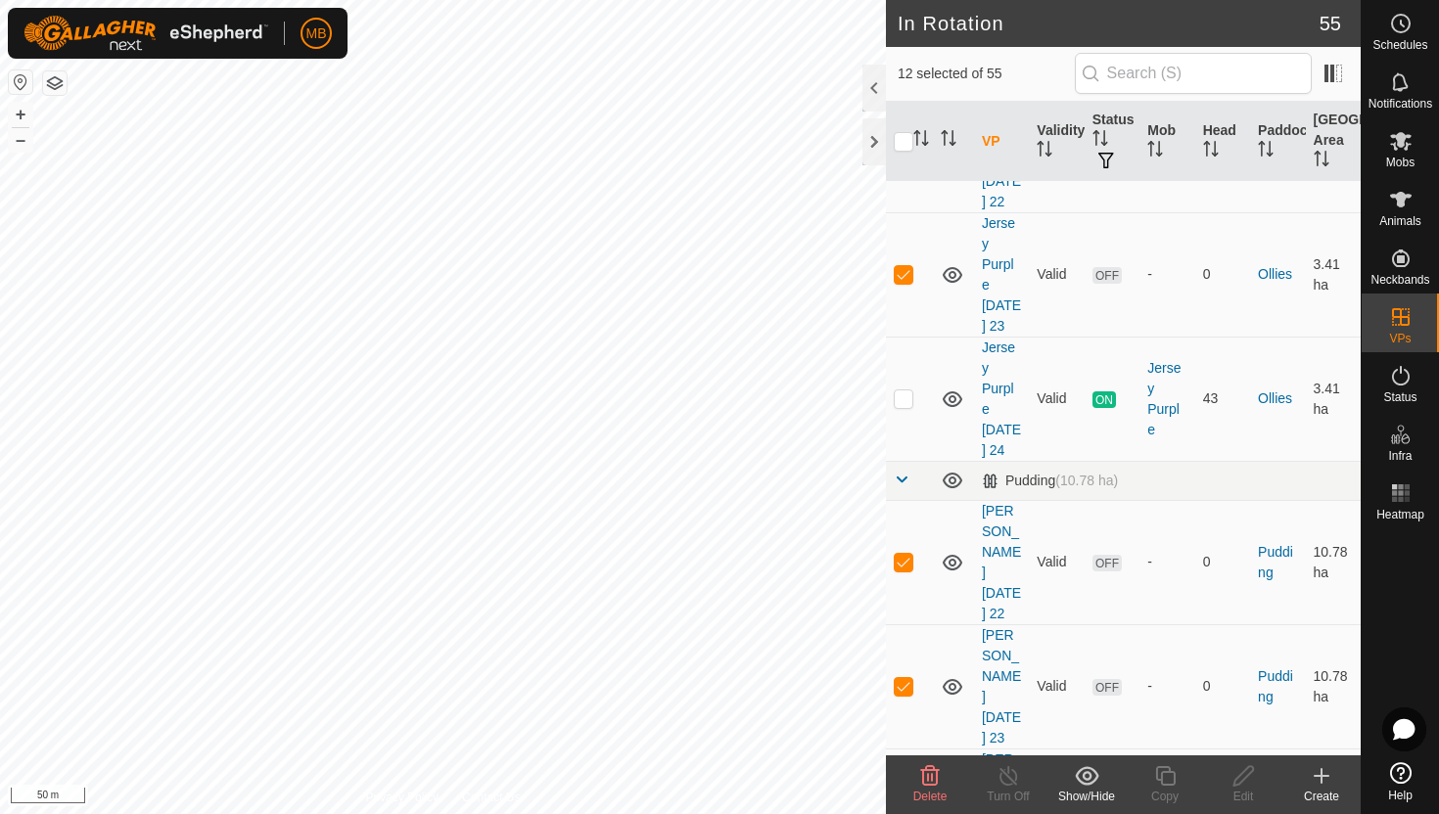
scroll to position [2168, 0]
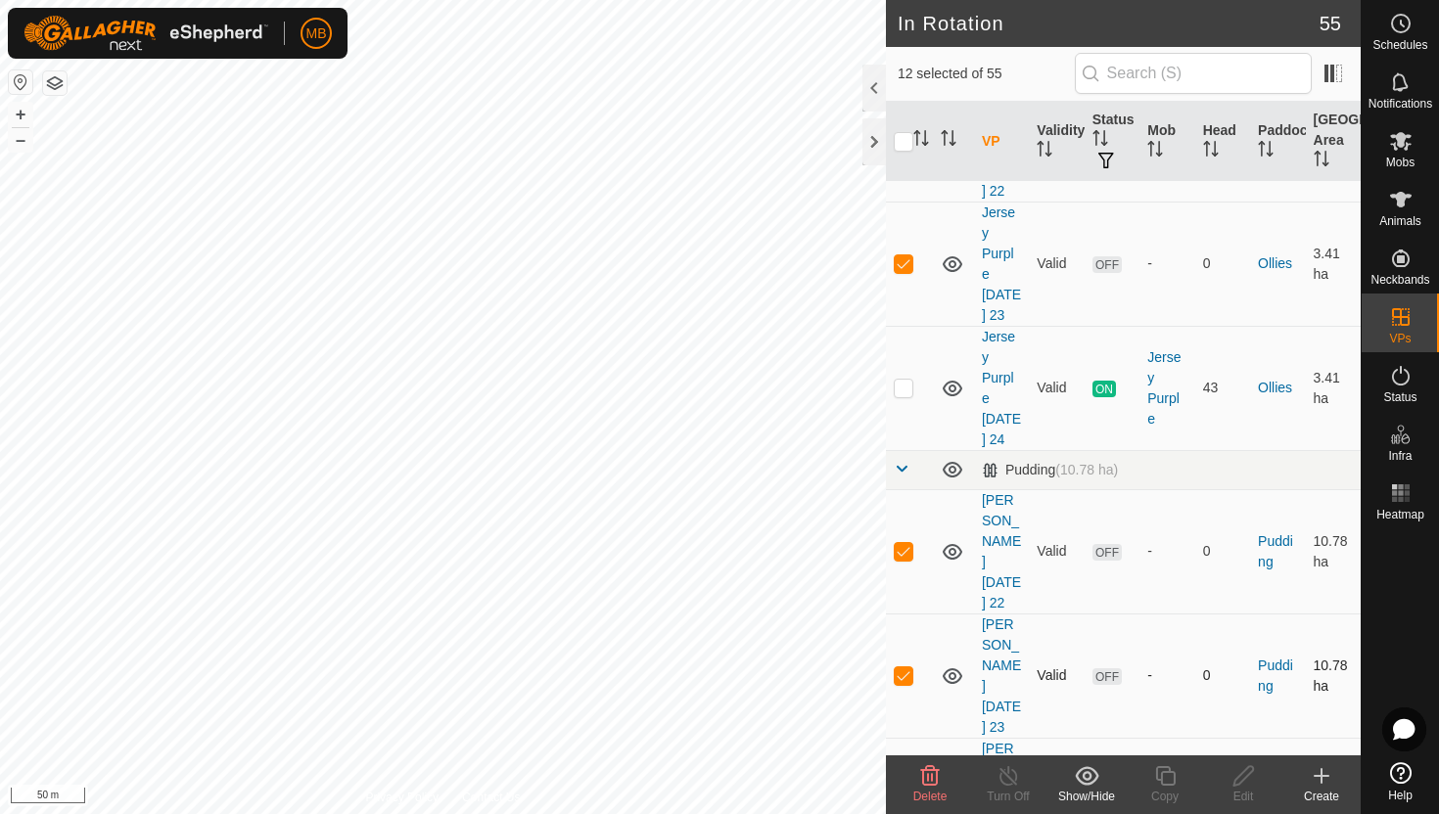
click at [905, 668] on p-checkbox at bounding box center [904, 676] width 20 height 16
checkbox input "false"
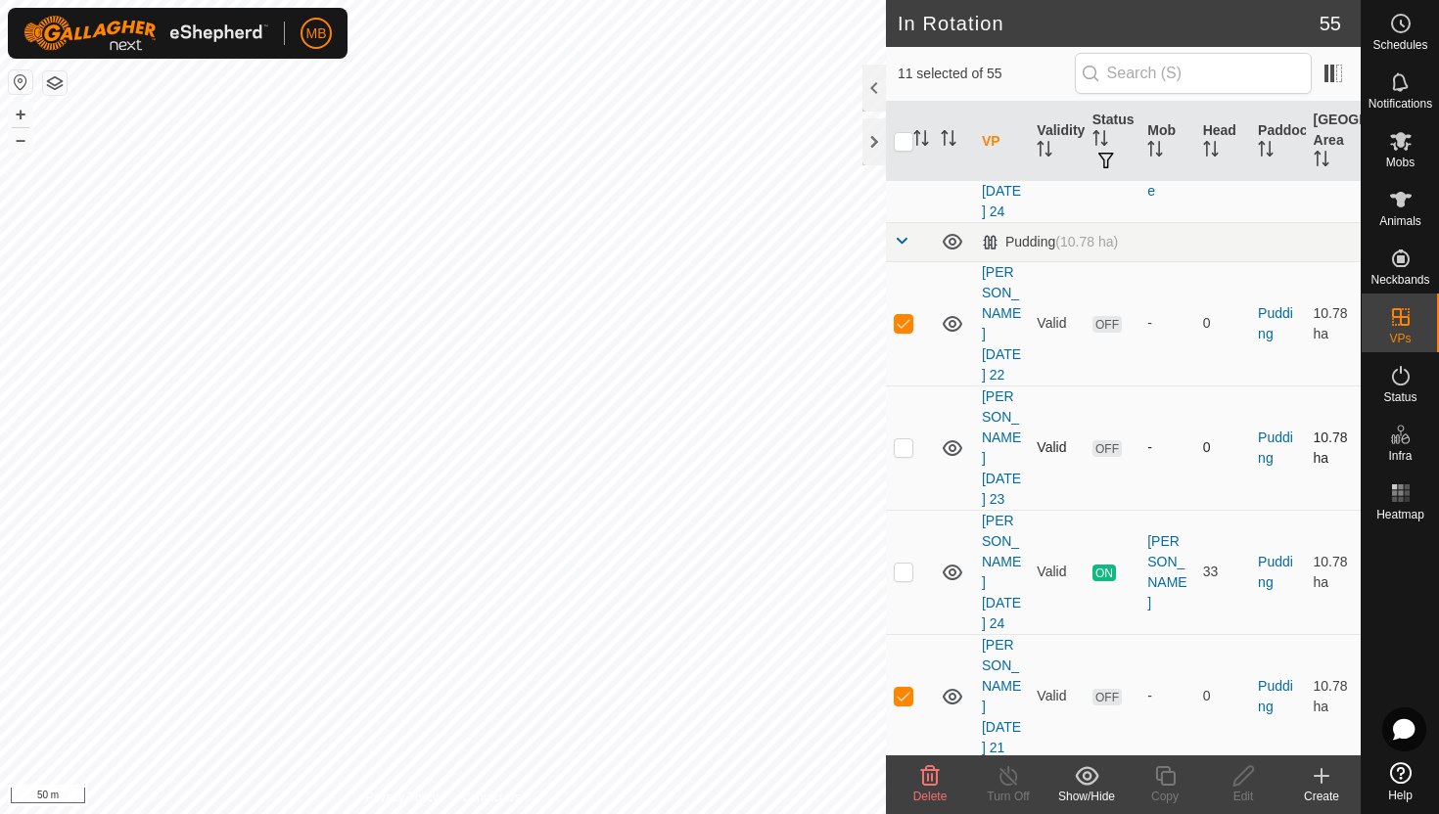
scroll to position [2397, 0]
click at [904, 812] on p-checkbox at bounding box center [904, 820] width 20 height 16
checkbox input "true"
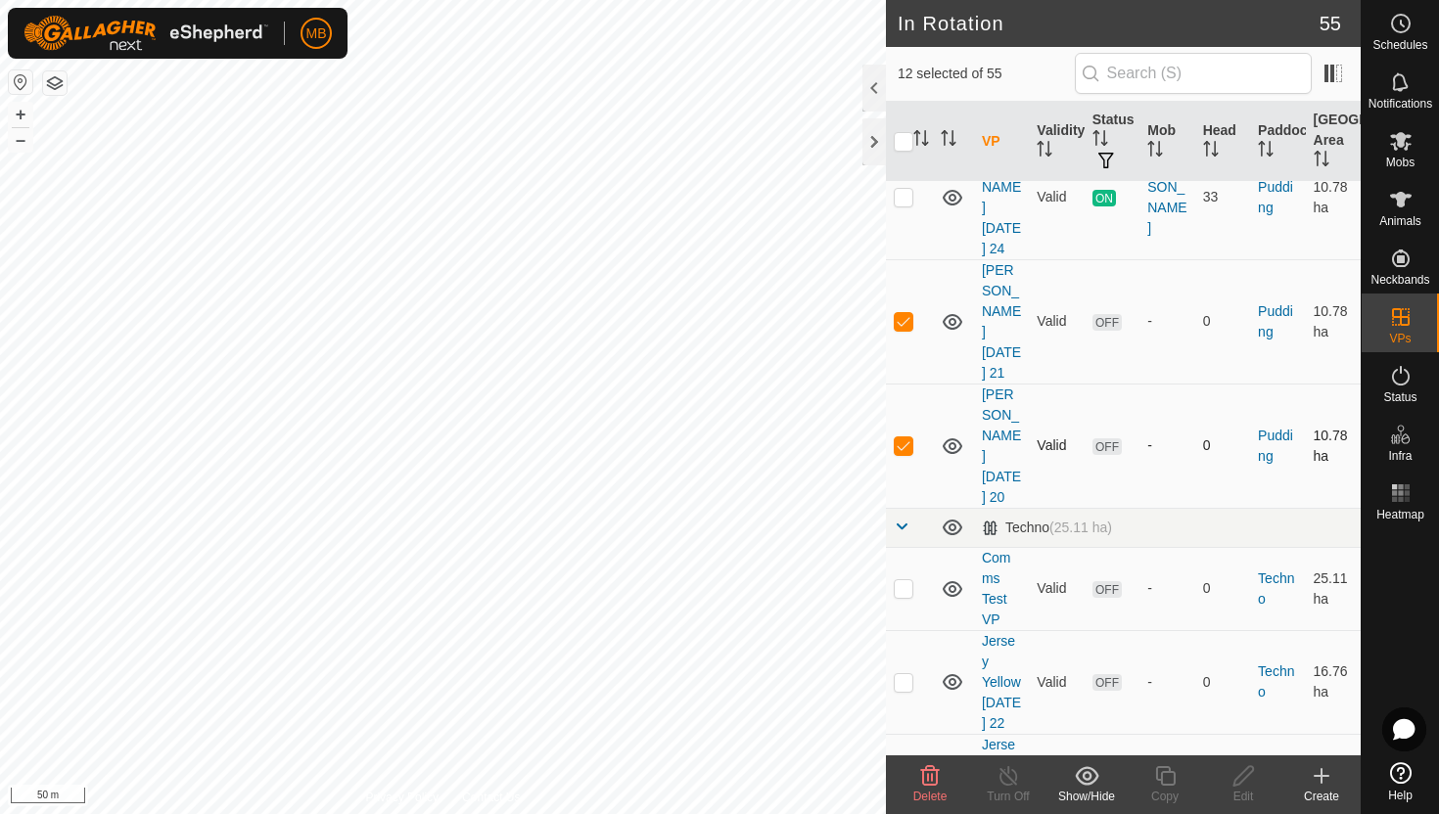
scroll to position [2776, 0]
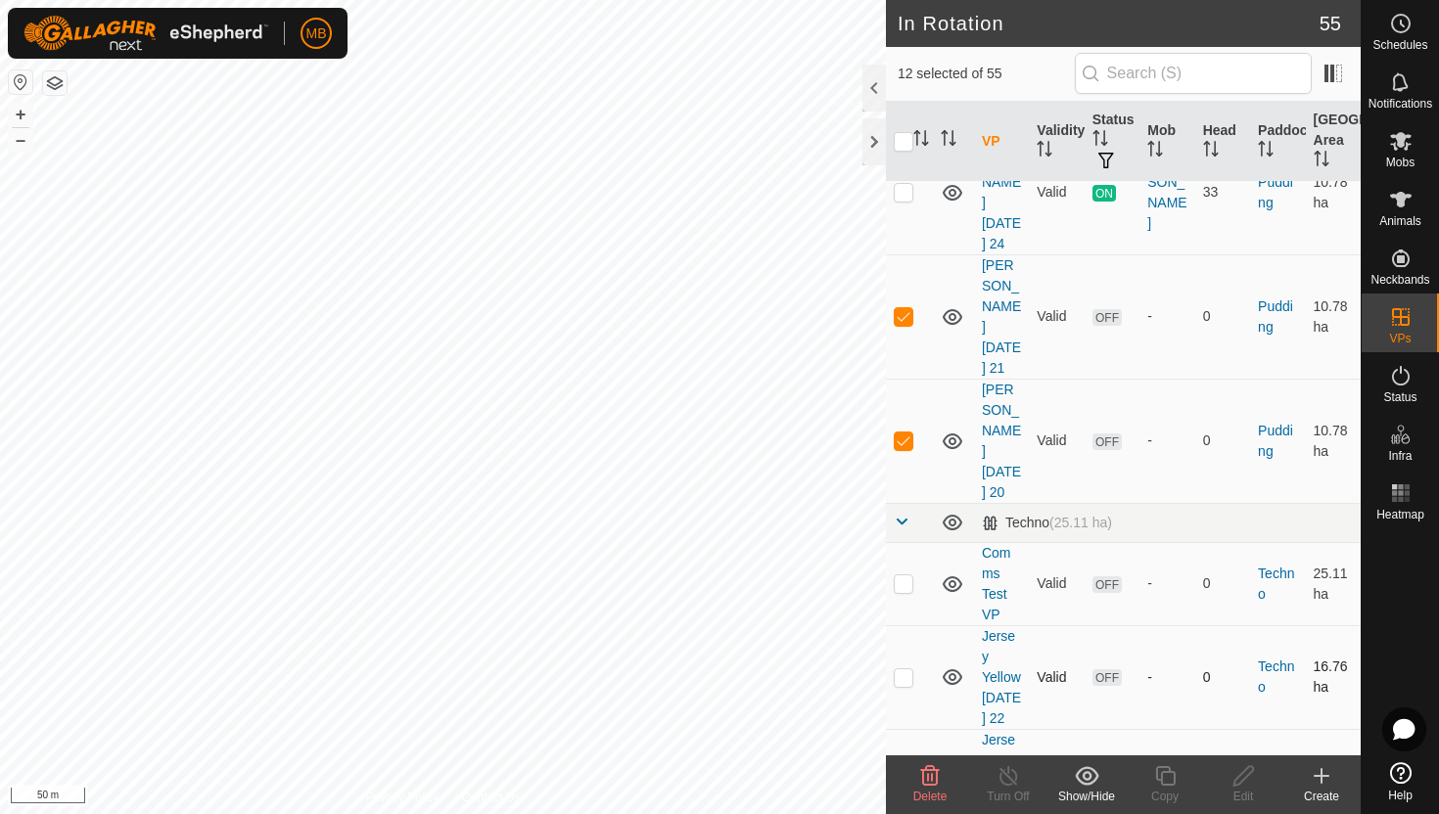
click at [905, 670] on p-checkbox at bounding box center [904, 678] width 20 height 16
checkbox input "true"
click at [903, 773] on p-checkbox at bounding box center [904, 781] width 20 height 16
checkbox input "true"
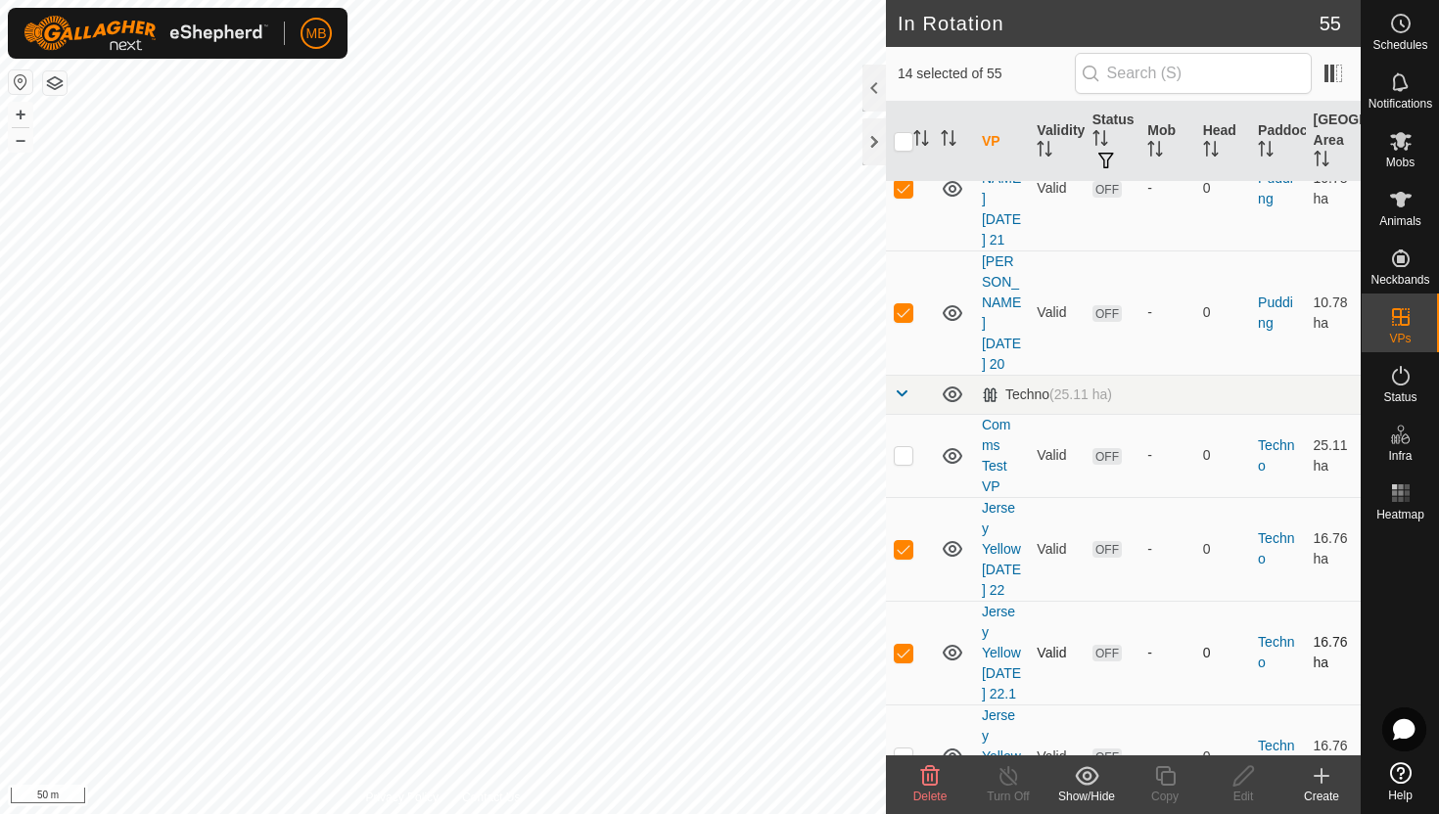
scroll to position [2906, 0]
click at [906, 703] on td at bounding box center [909, 755] width 47 height 104
checkbox input "true"
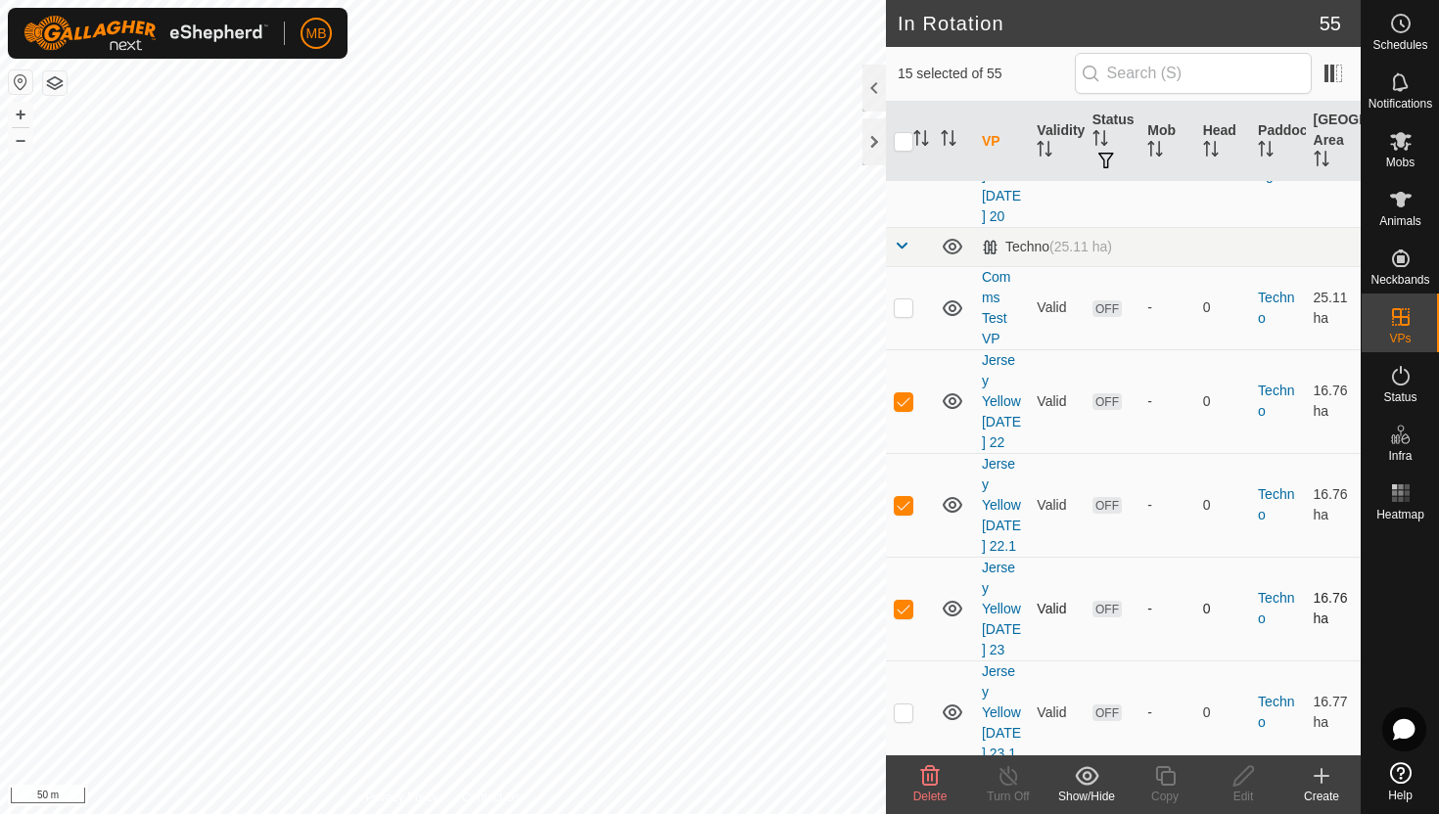
scroll to position [3059, 0]
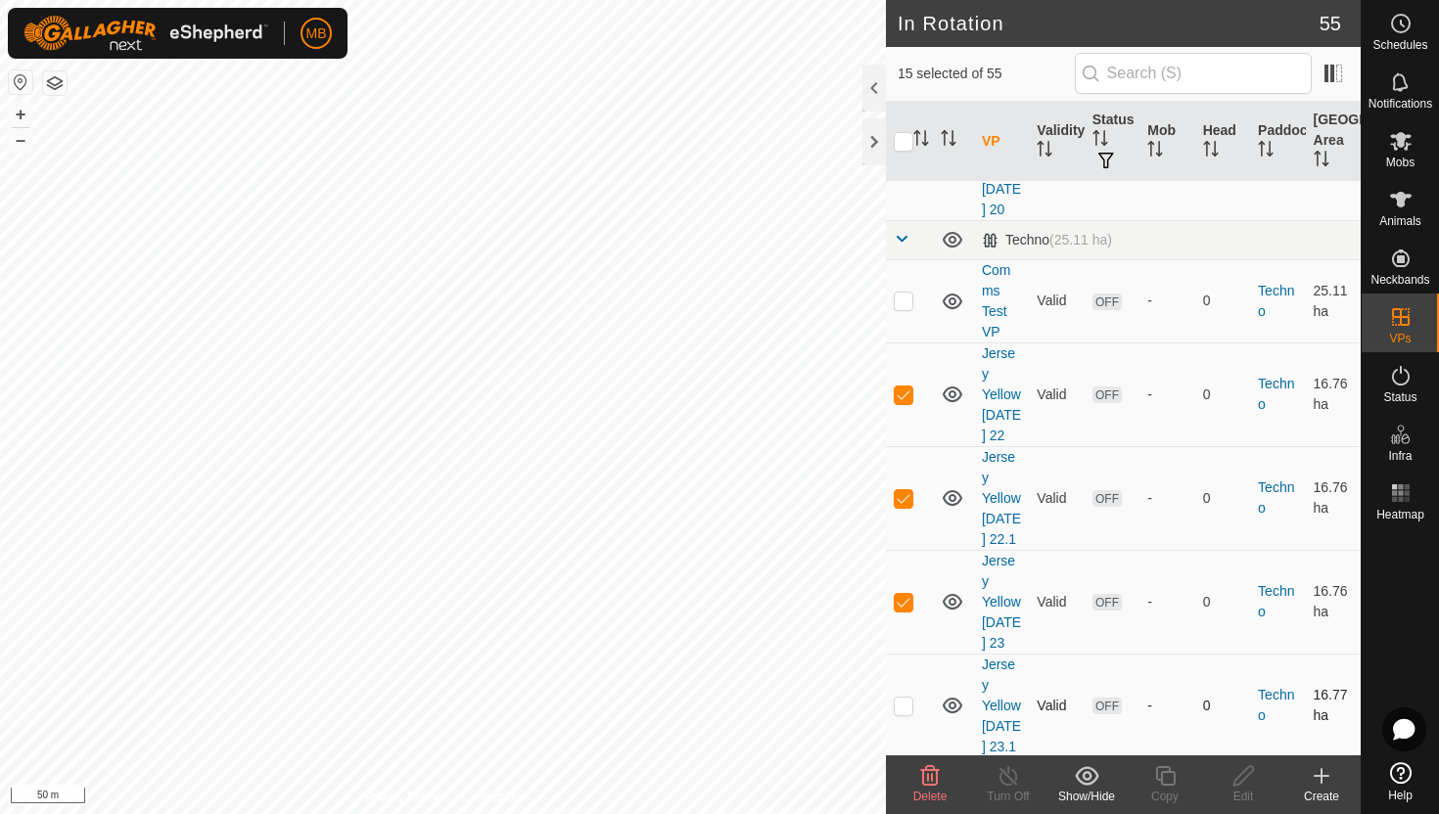
click at [904, 698] on p-checkbox at bounding box center [904, 706] width 20 height 16
checkbox input "false"
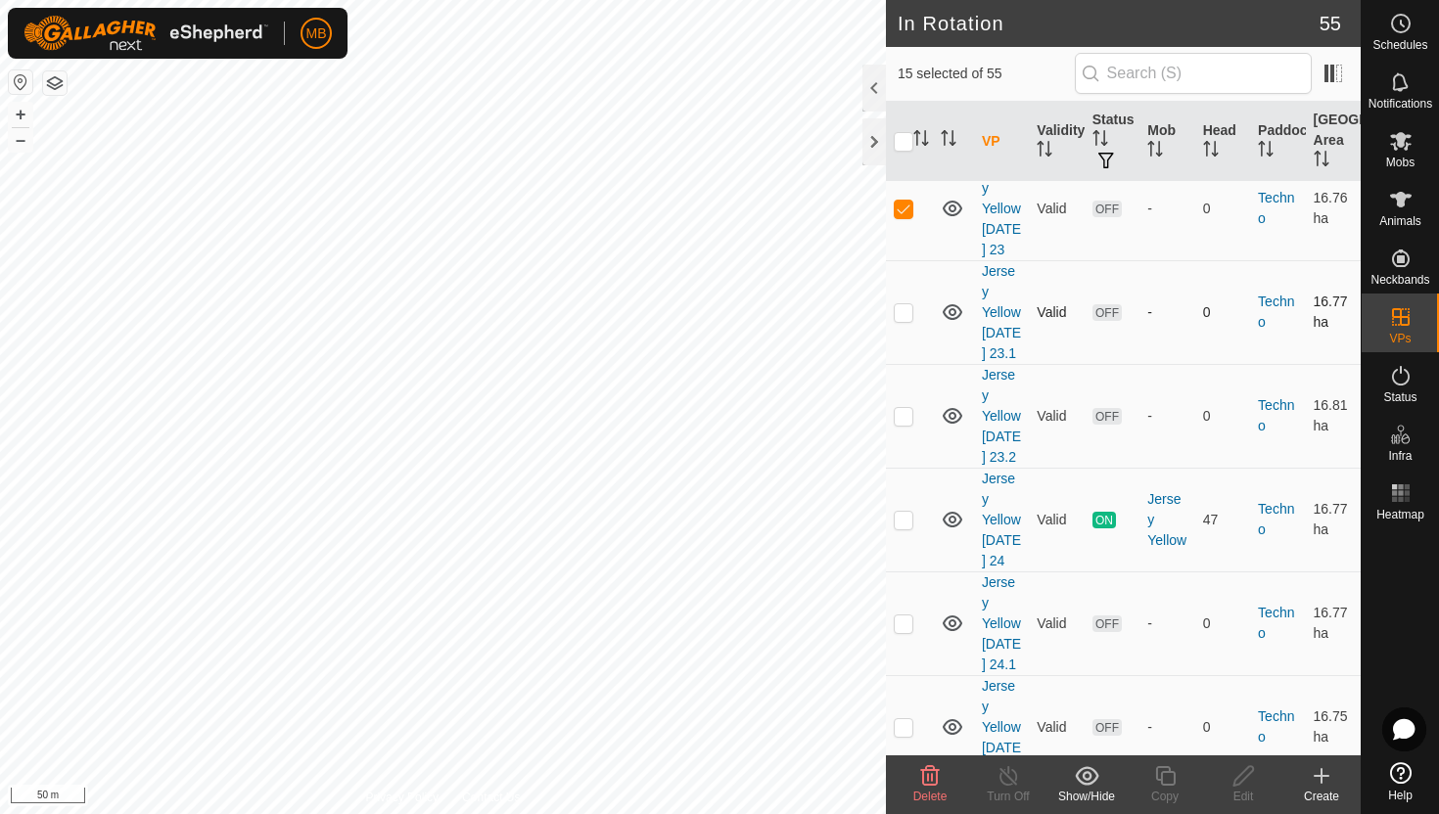
scroll to position [3467, 0]
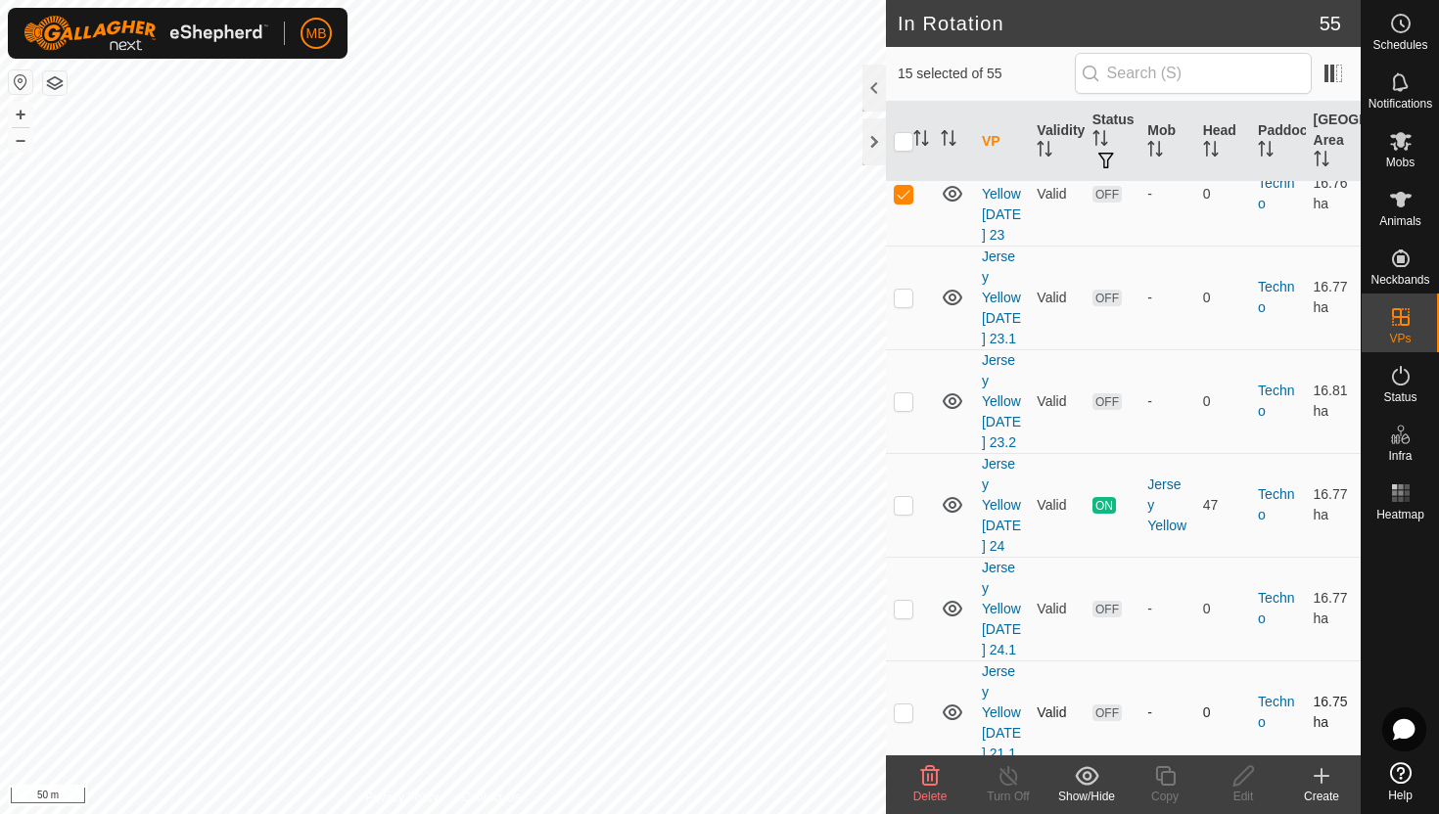
click at [905, 705] on p-checkbox at bounding box center [904, 713] width 20 height 16
checkbox input "true"
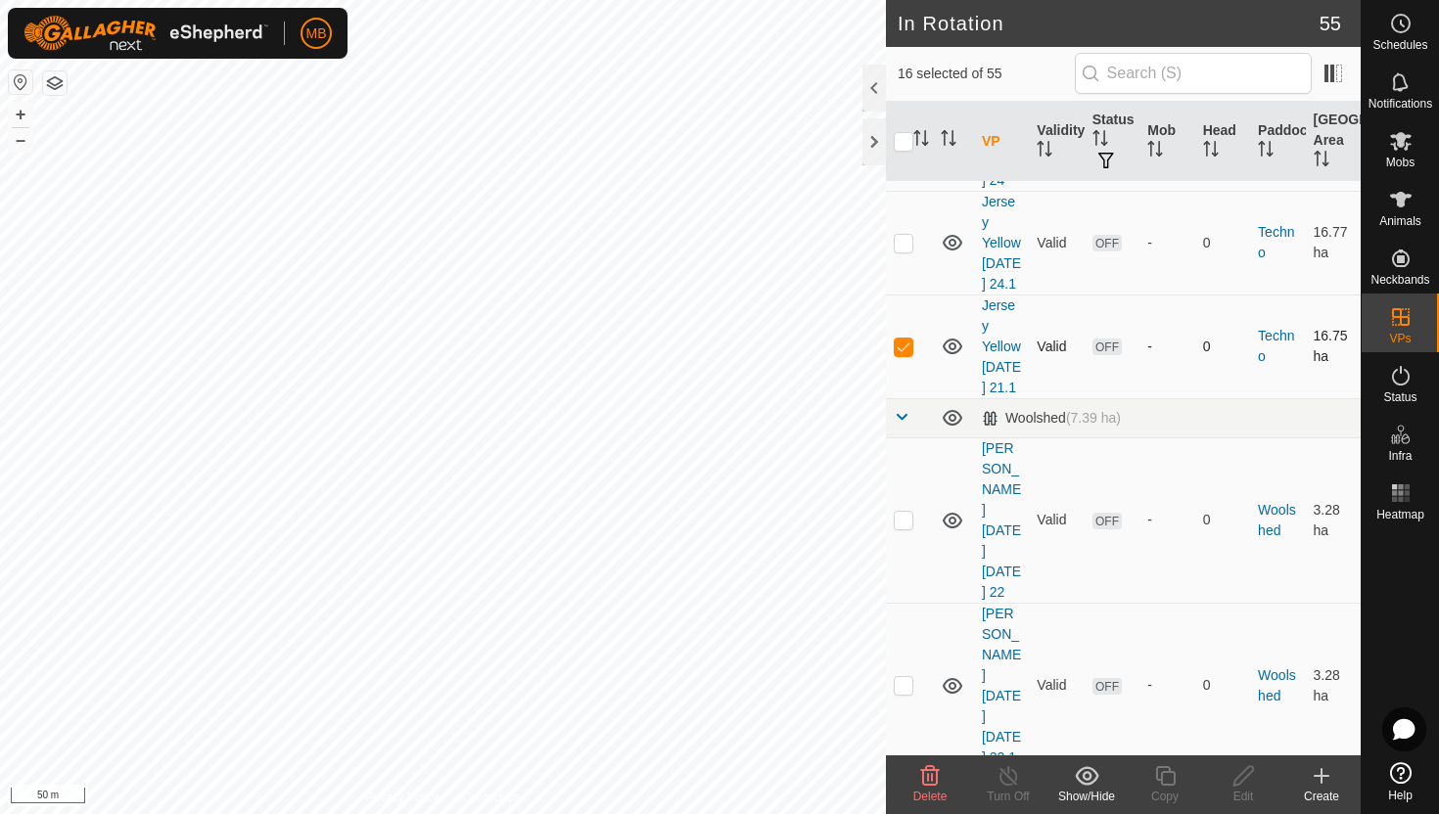
scroll to position [3835, 0]
click at [901, 436] on td at bounding box center [909, 518] width 47 height 165
checkbox input "true"
click at [904, 675] on p-checkbox at bounding box center [904, 683] width 20 height 16
checkbox input "true"
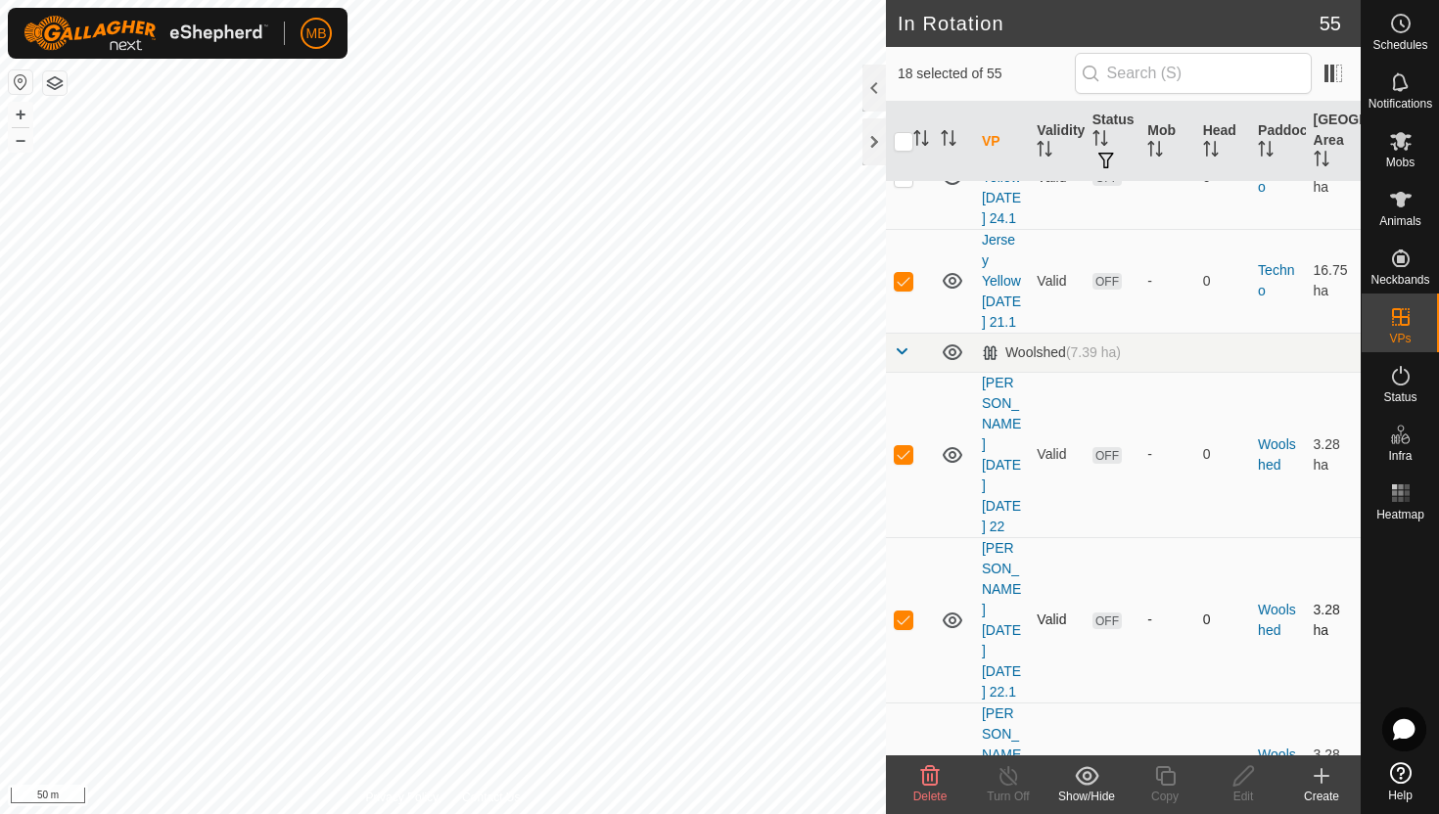
scroll to position [3904, 0]
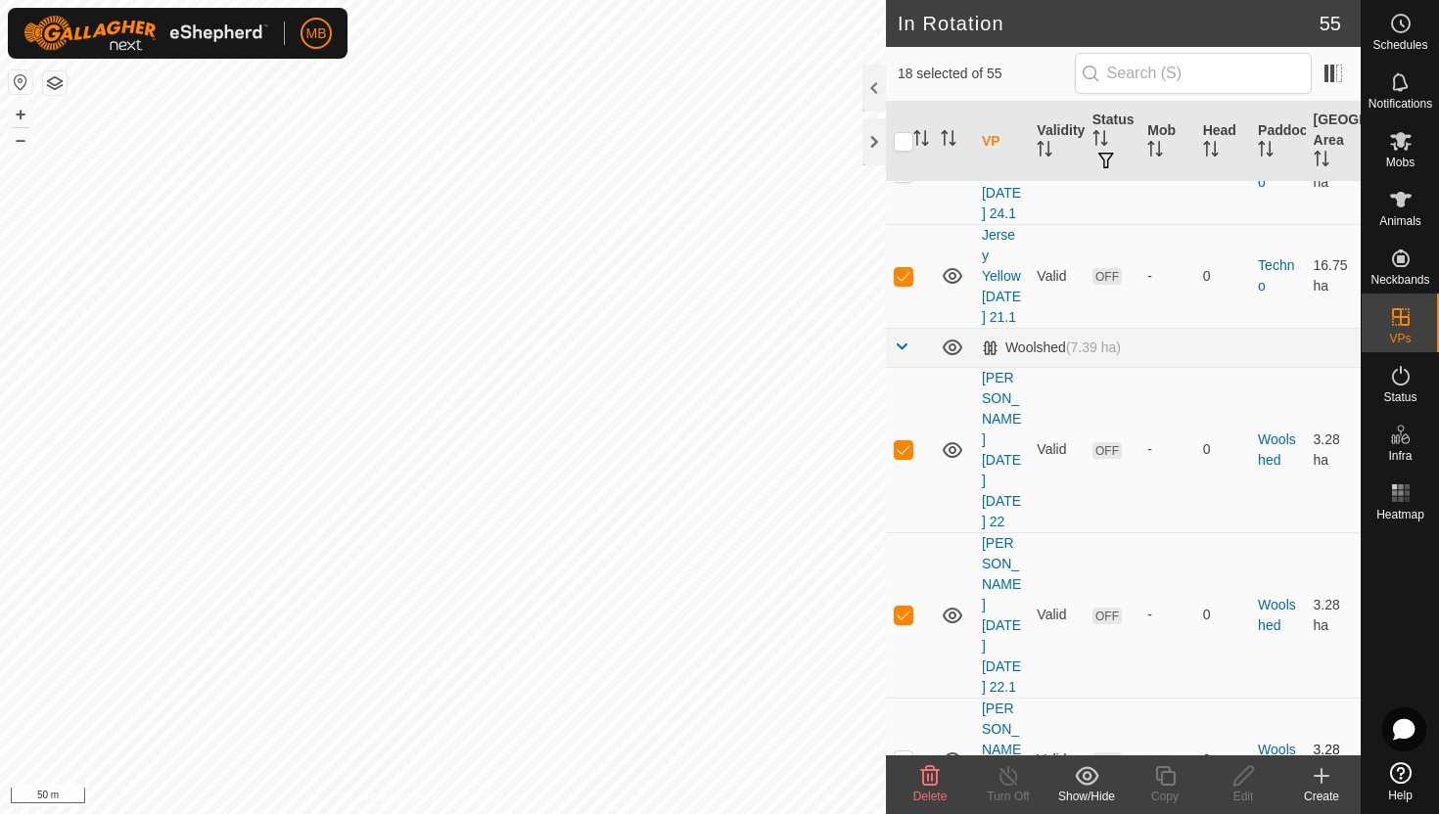
click at [906, 752] on p-checkbox at bounding box center [904, 760] width 20 height 16
checkbox input "true"
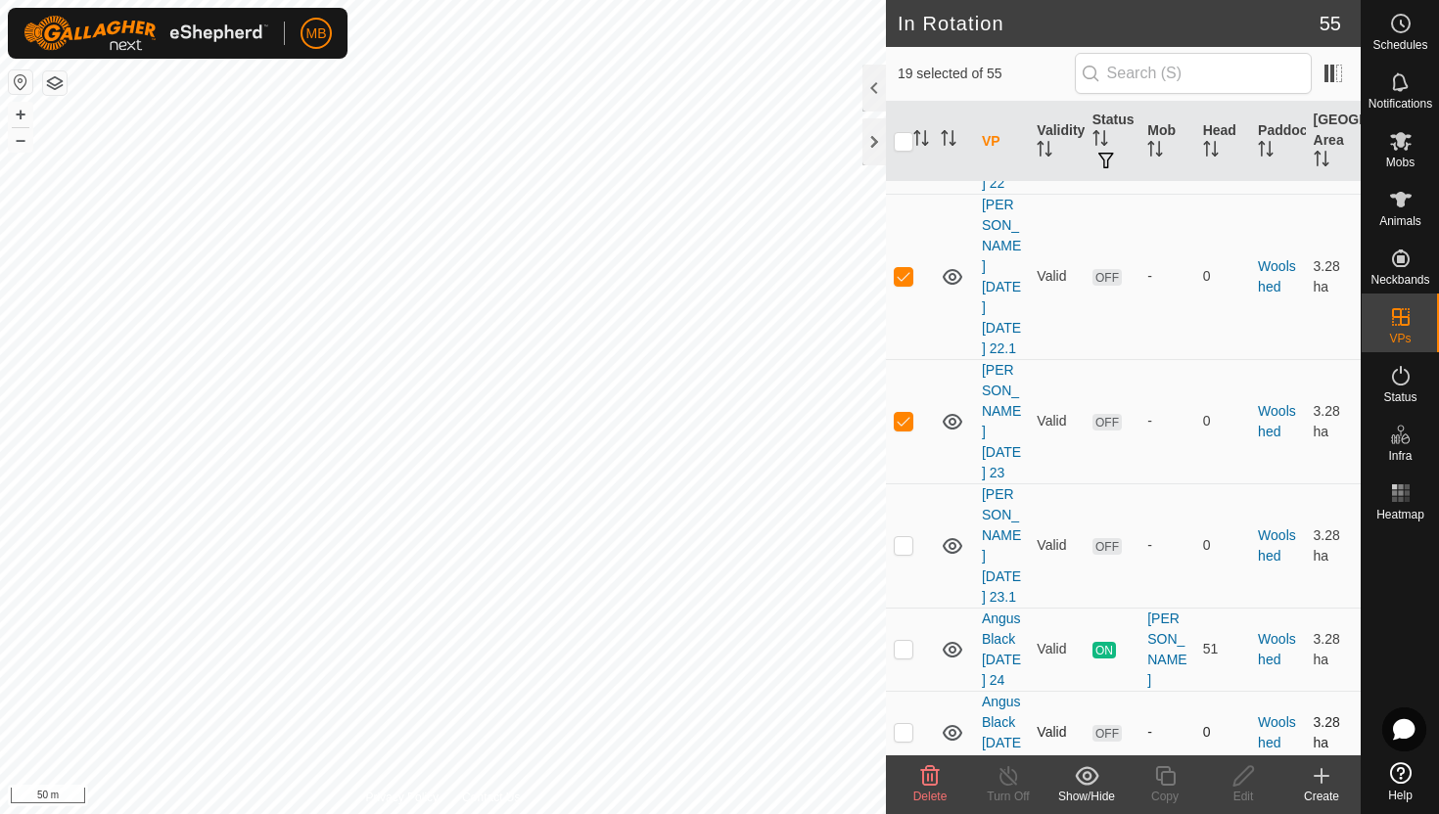
scroll to position [4245, 0]
click at [904, 805] on p-checkbox at bounding box center [904, 813] width 20 height 16
checkbox input "true"
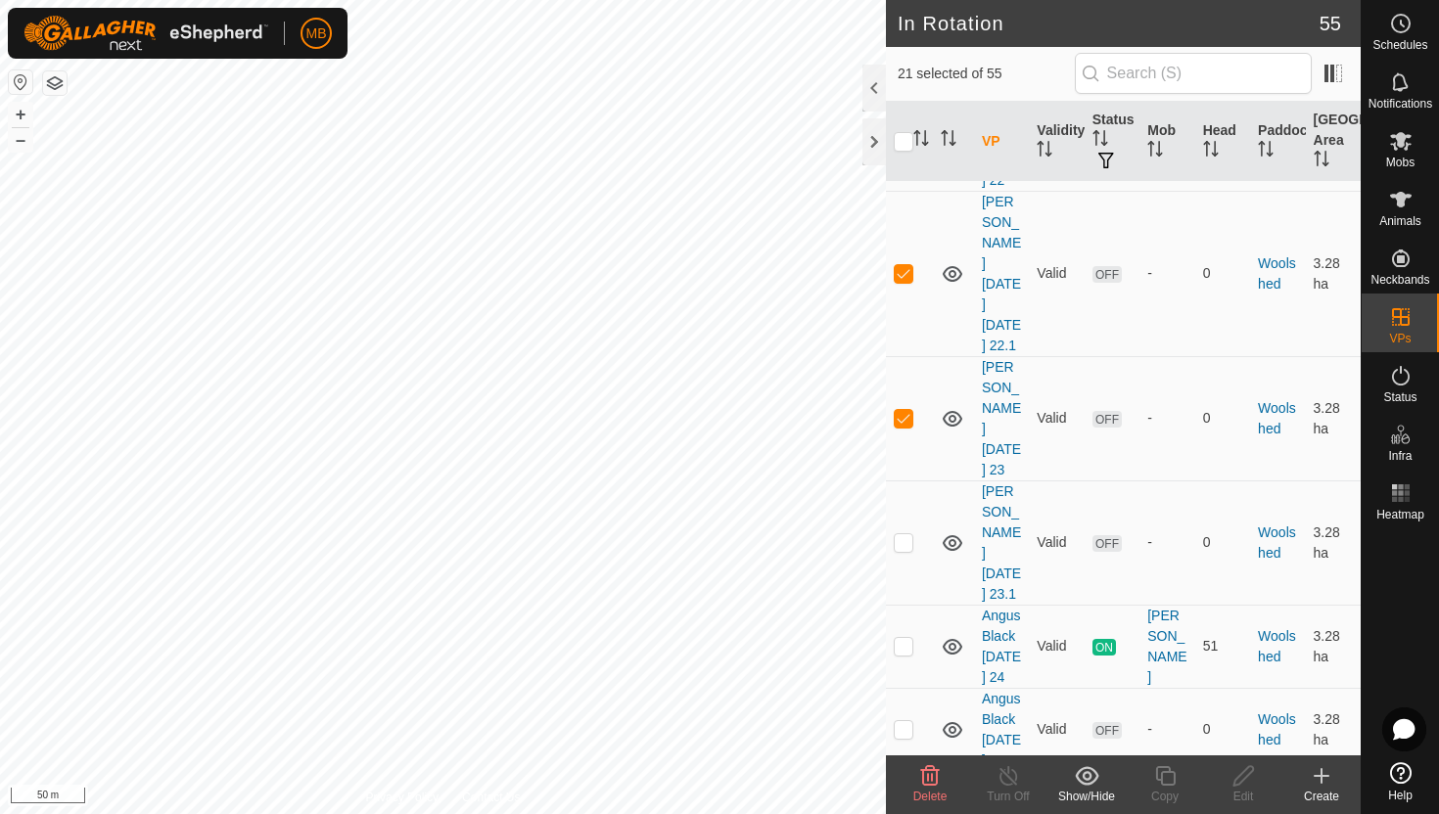
checkbox input "true"
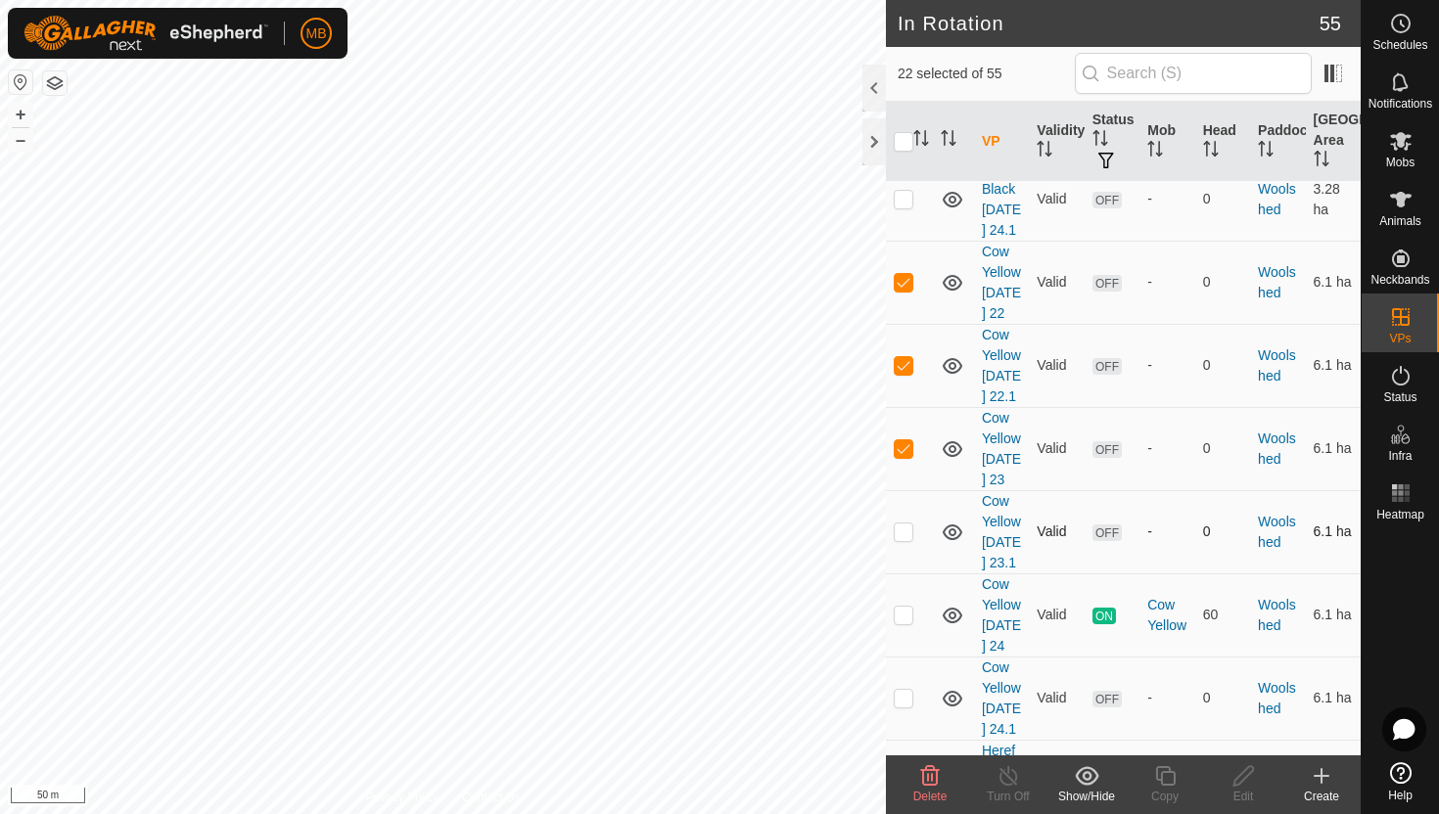
scroll to position [4779, 0]
click at [905, 781] on p-checkbox at bounding box center [904, 789] width 20 height 16
checkbox input "true"
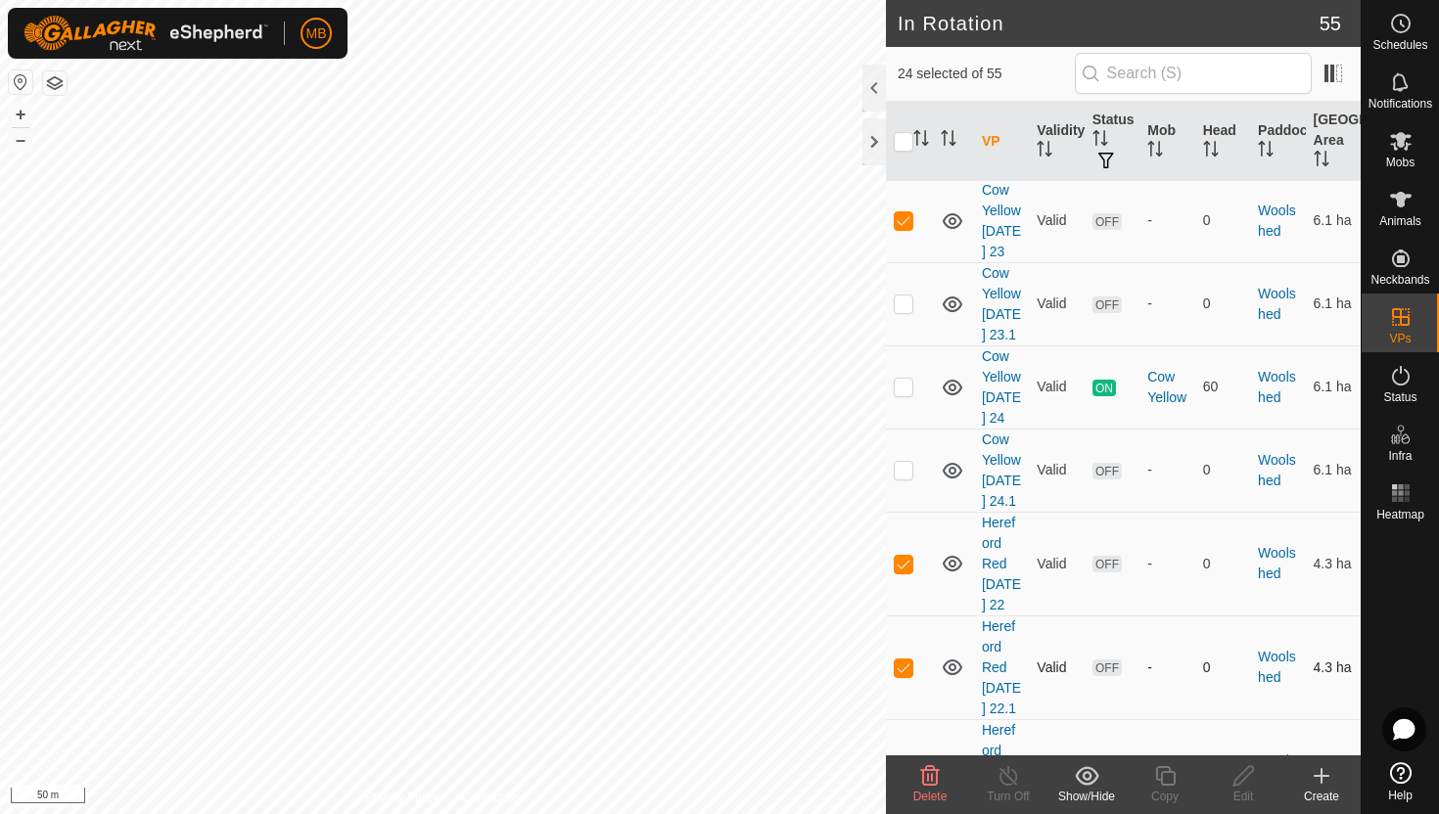
scroll to position [5005, 0]
click at [904, 763] on p-checkbox at bounding box center [904, 771] width 20 height 16
checkbox input "true"
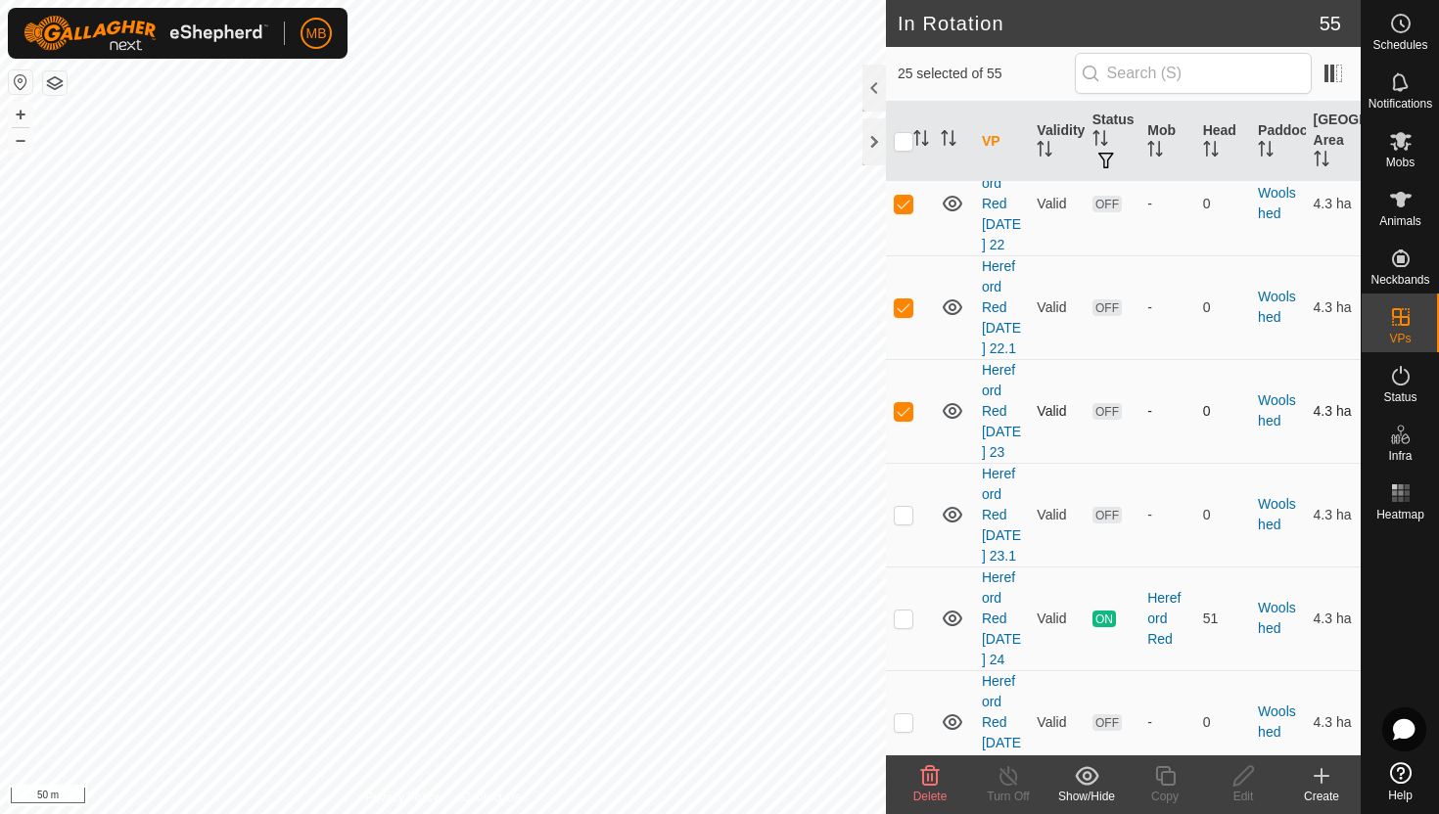
scroll to position [5386, 0]
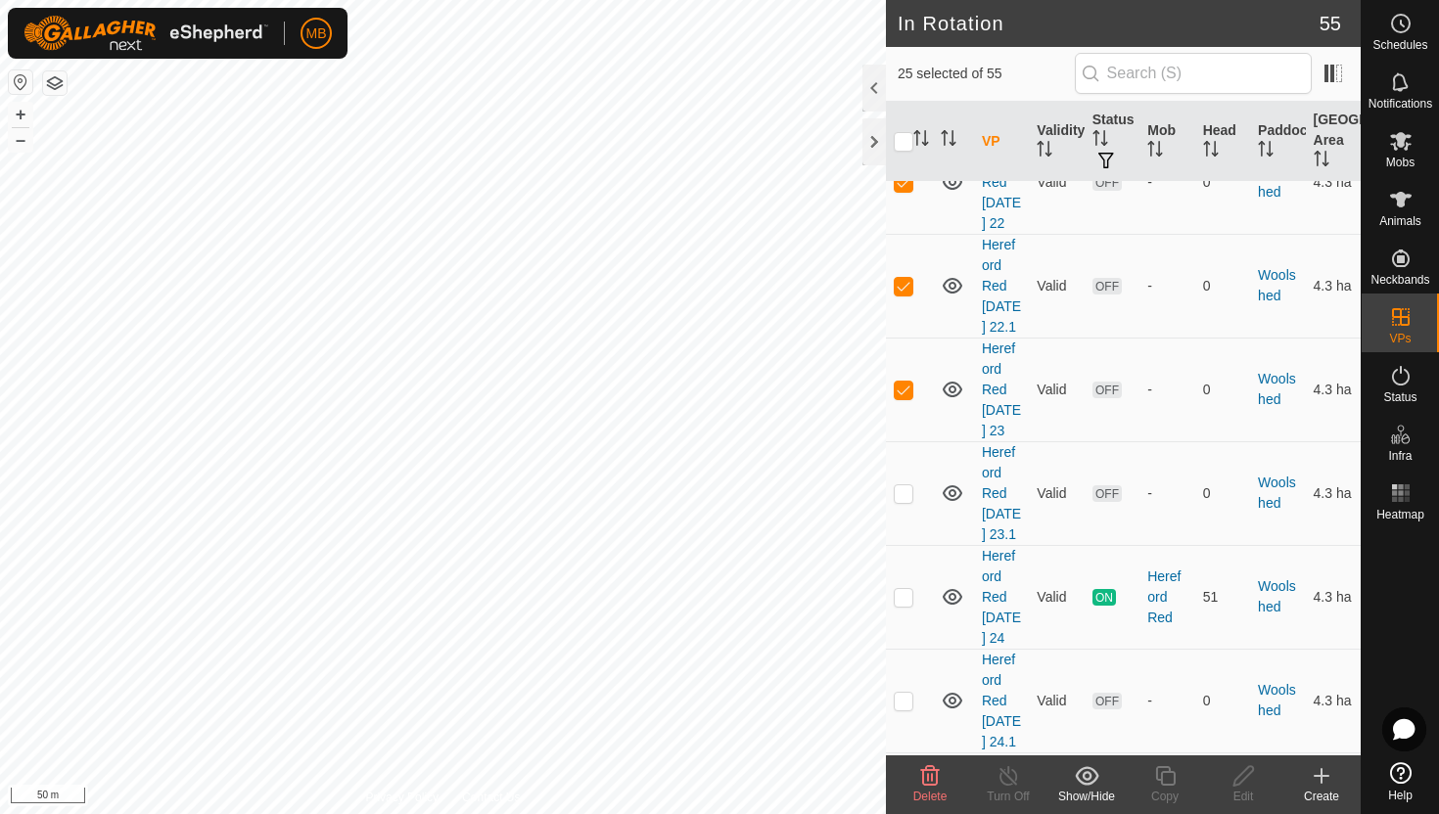
click at [900, 797] on p-checkbox at bounding box center [904, 805] width 20 height 16
checkbox input "true"
click at [927, 772] on icon at bounding box center [929, 776] width 23 height 23
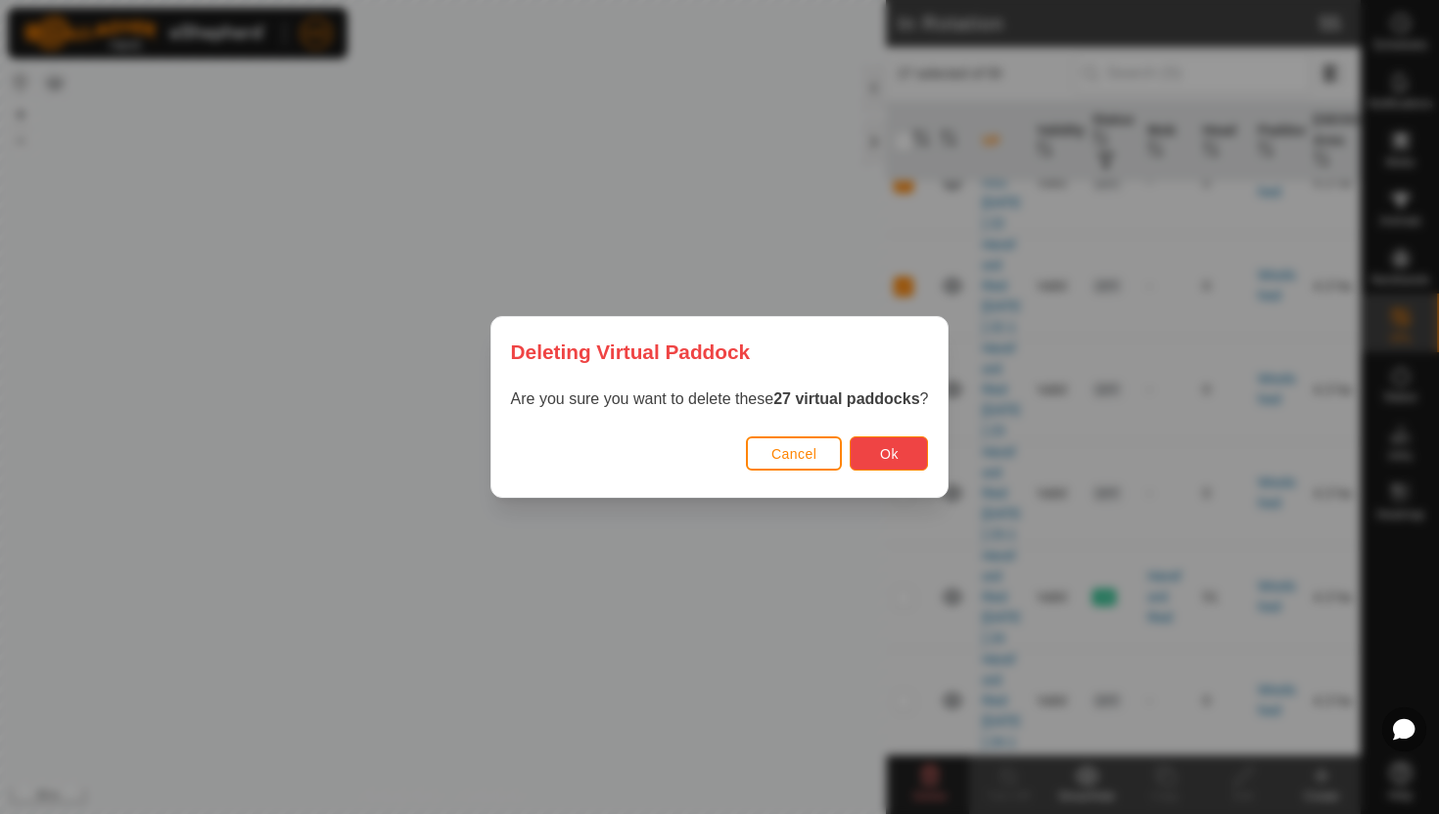
click at [906, 457] on button "Ok" at bounding box center [889, 454] width 78 height 34
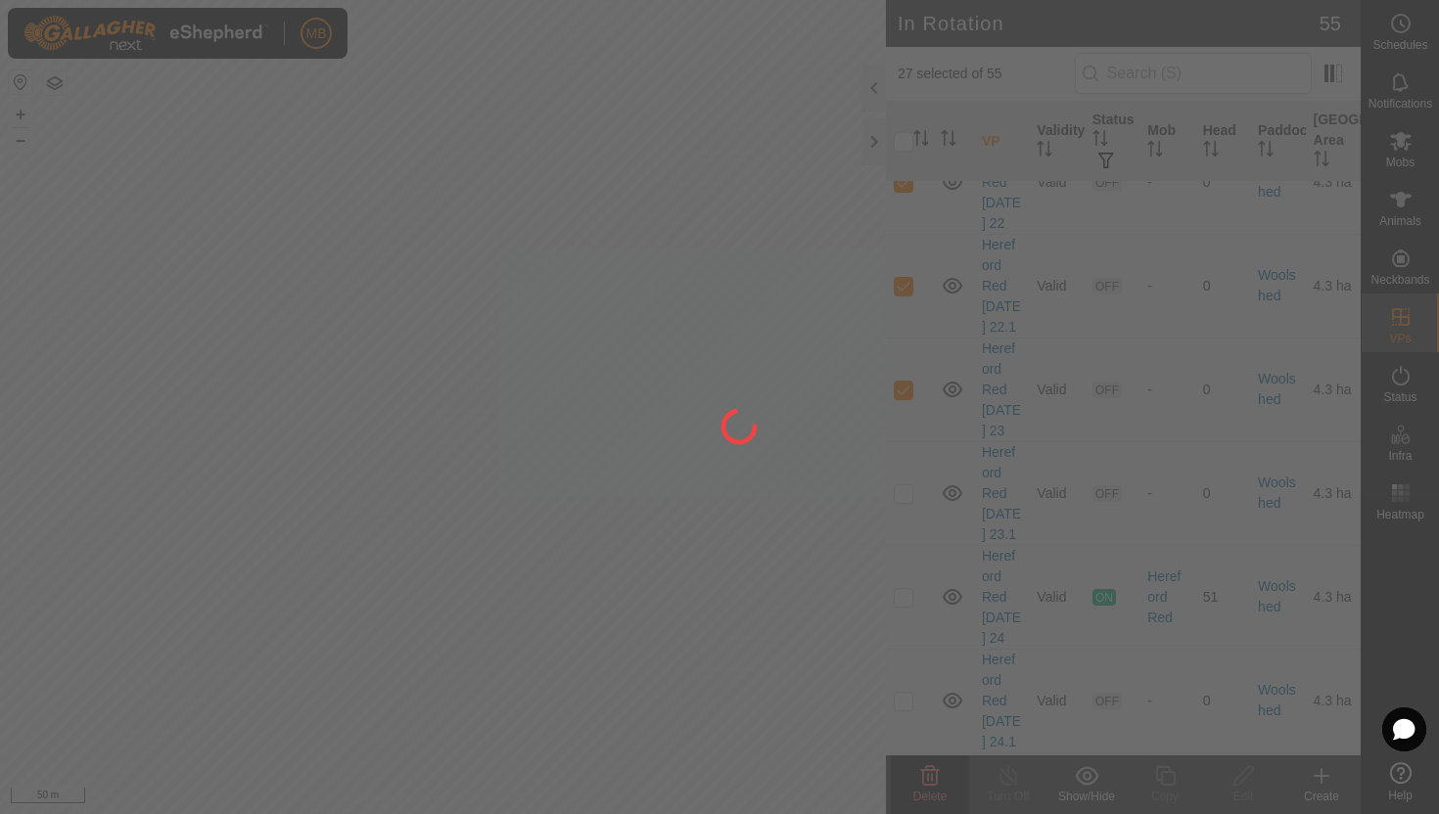
checkbox input "false"
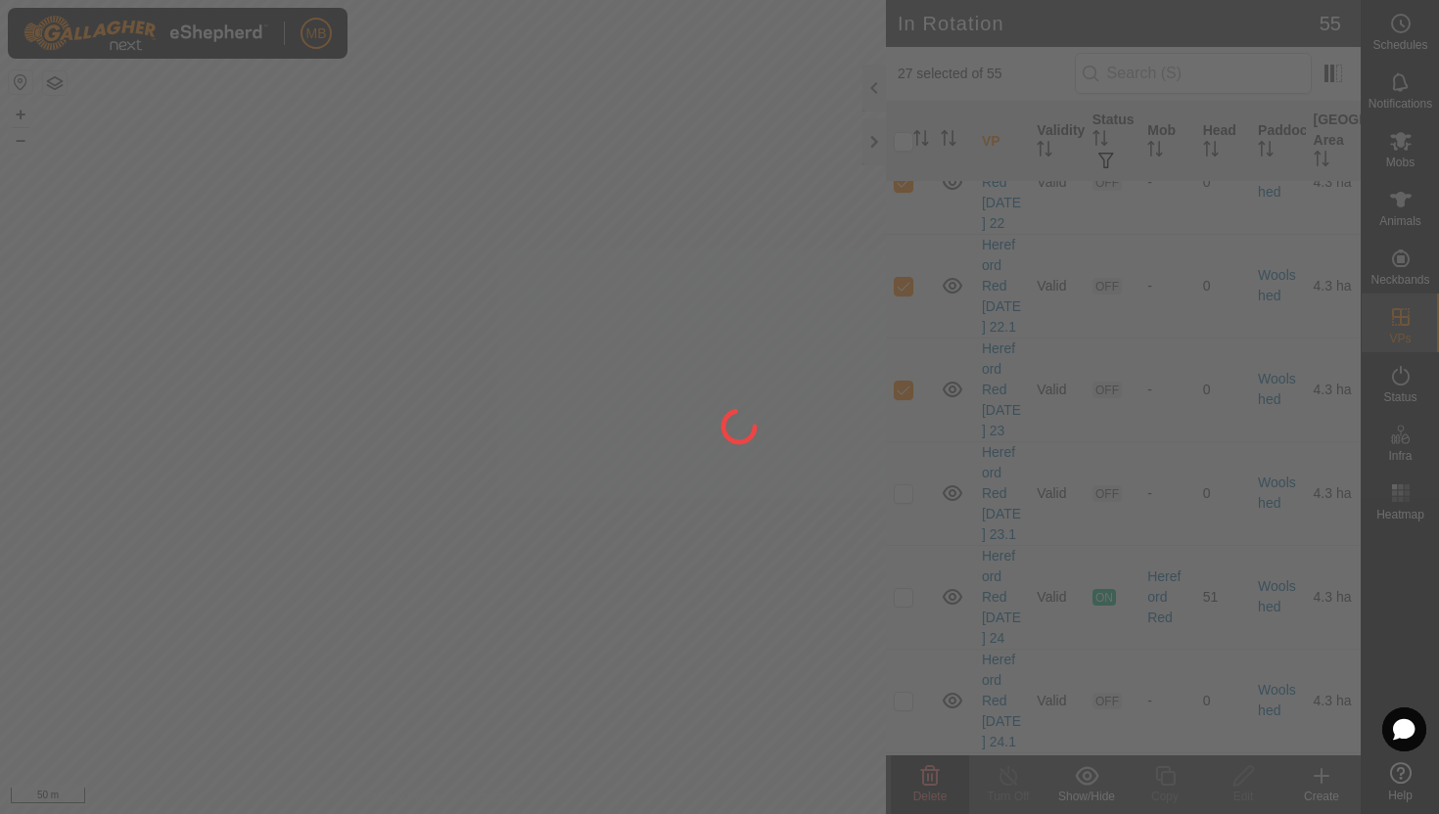
checkbox input "false"
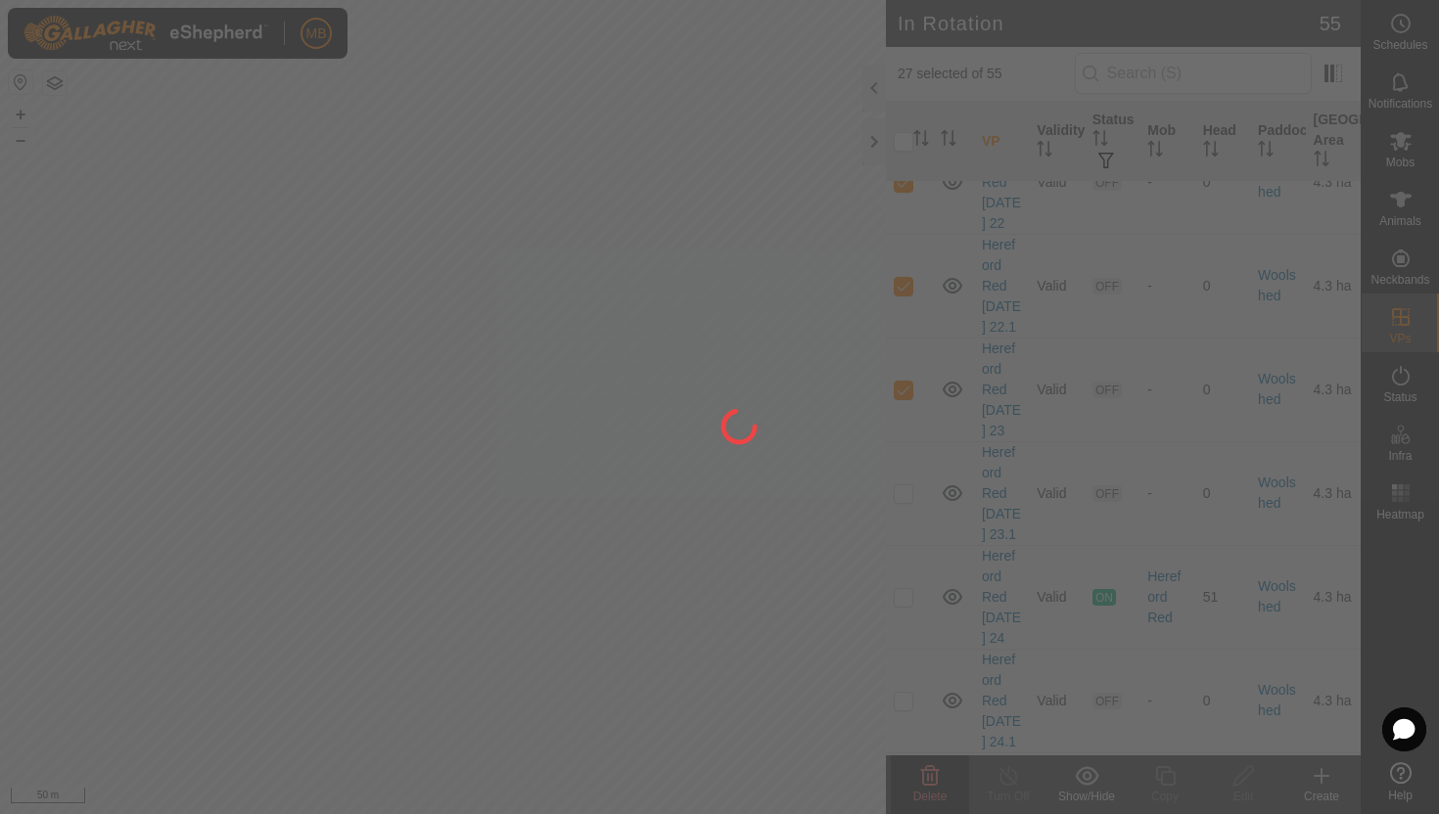
checkbox input "false"
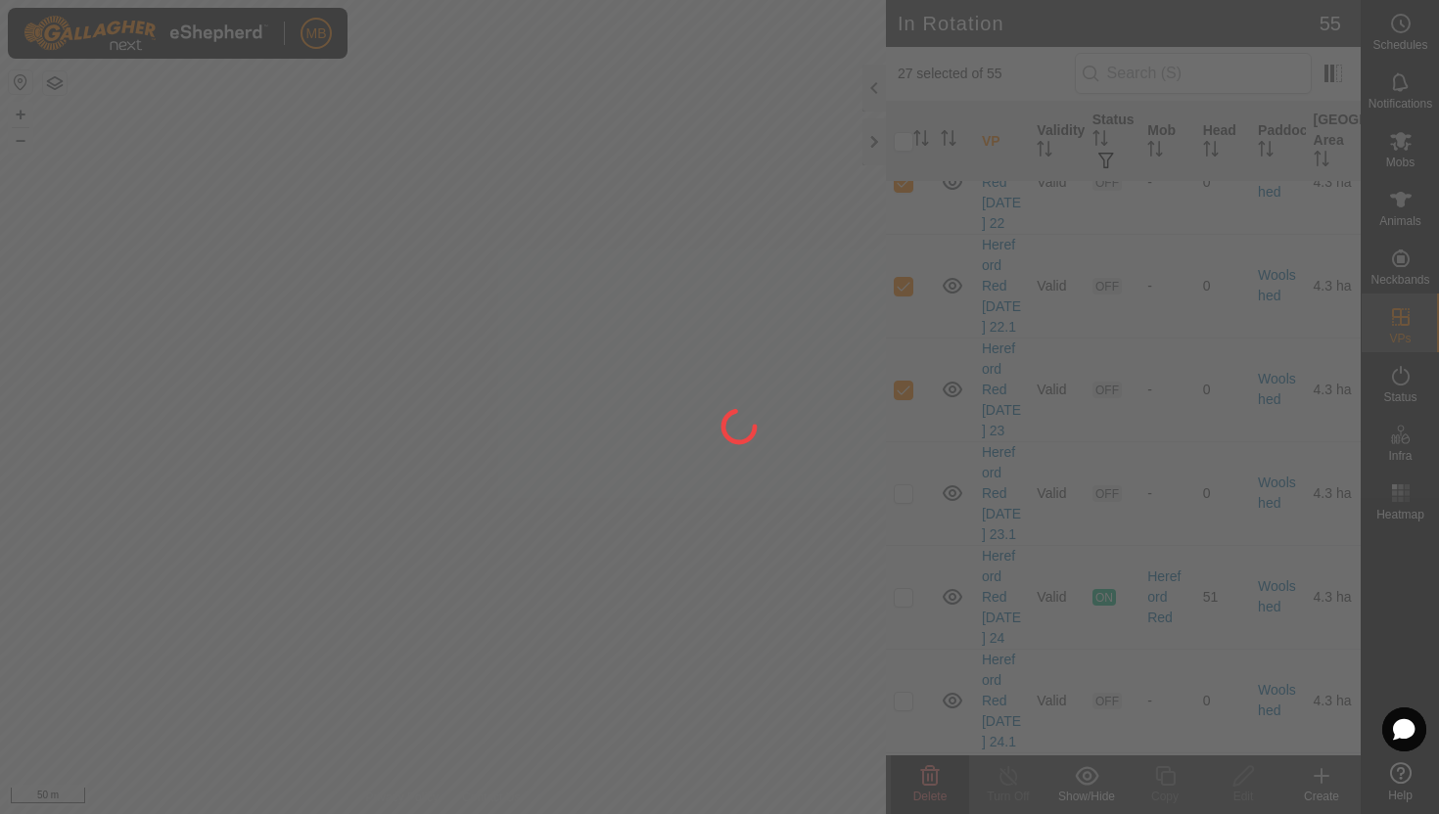
checkbox input "false"
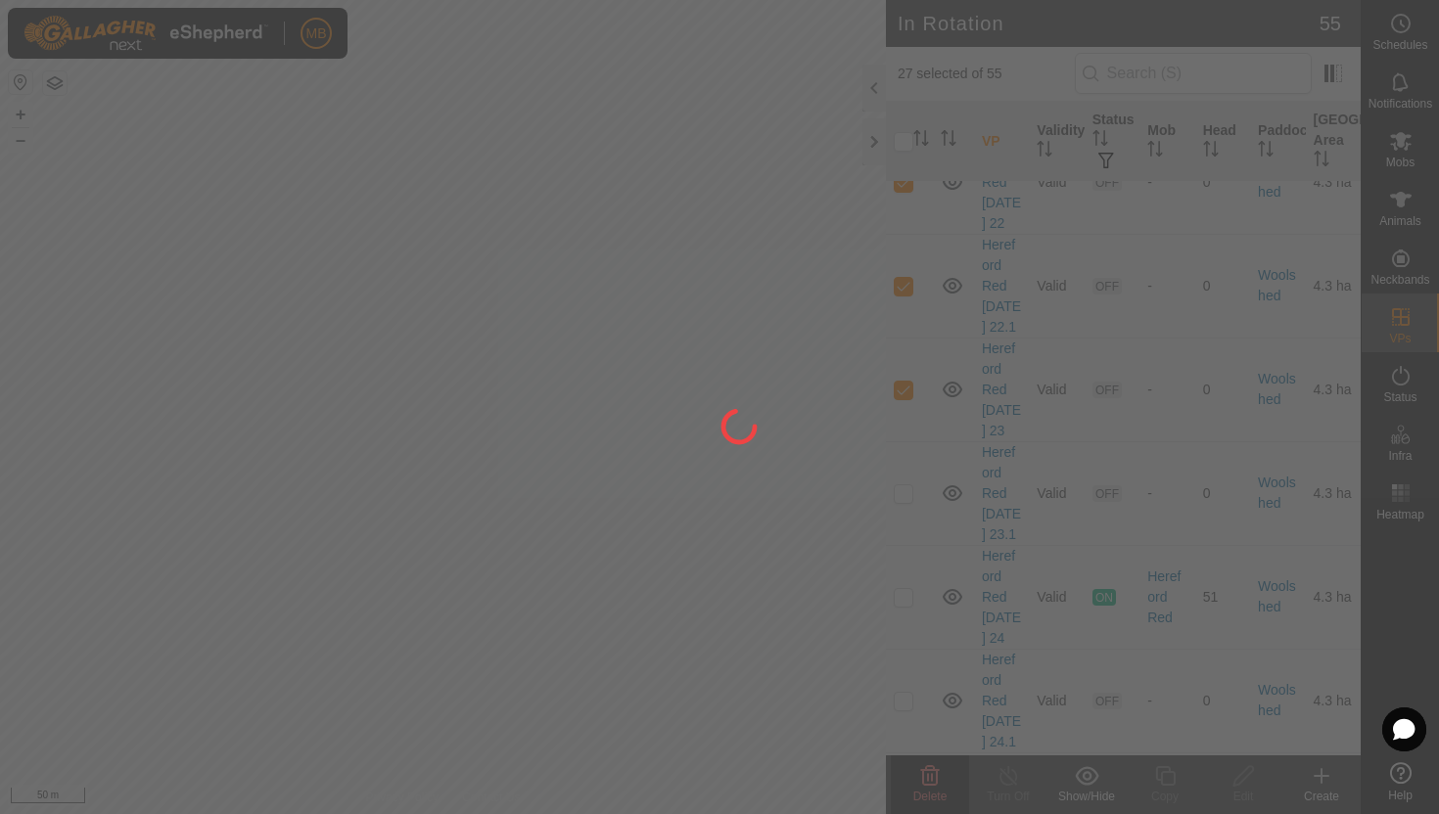
checkbox input "false"
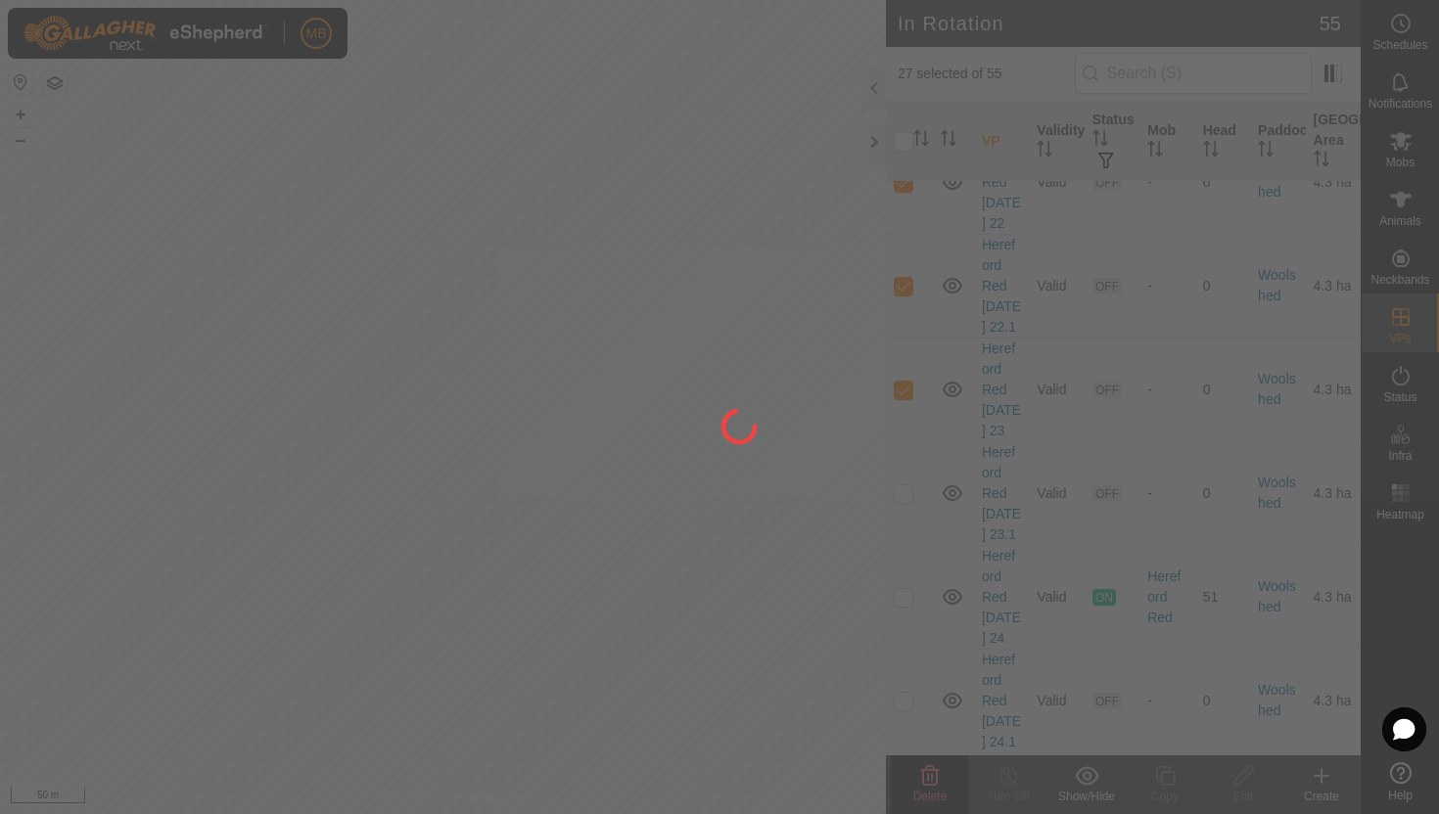
checkbox input "false"
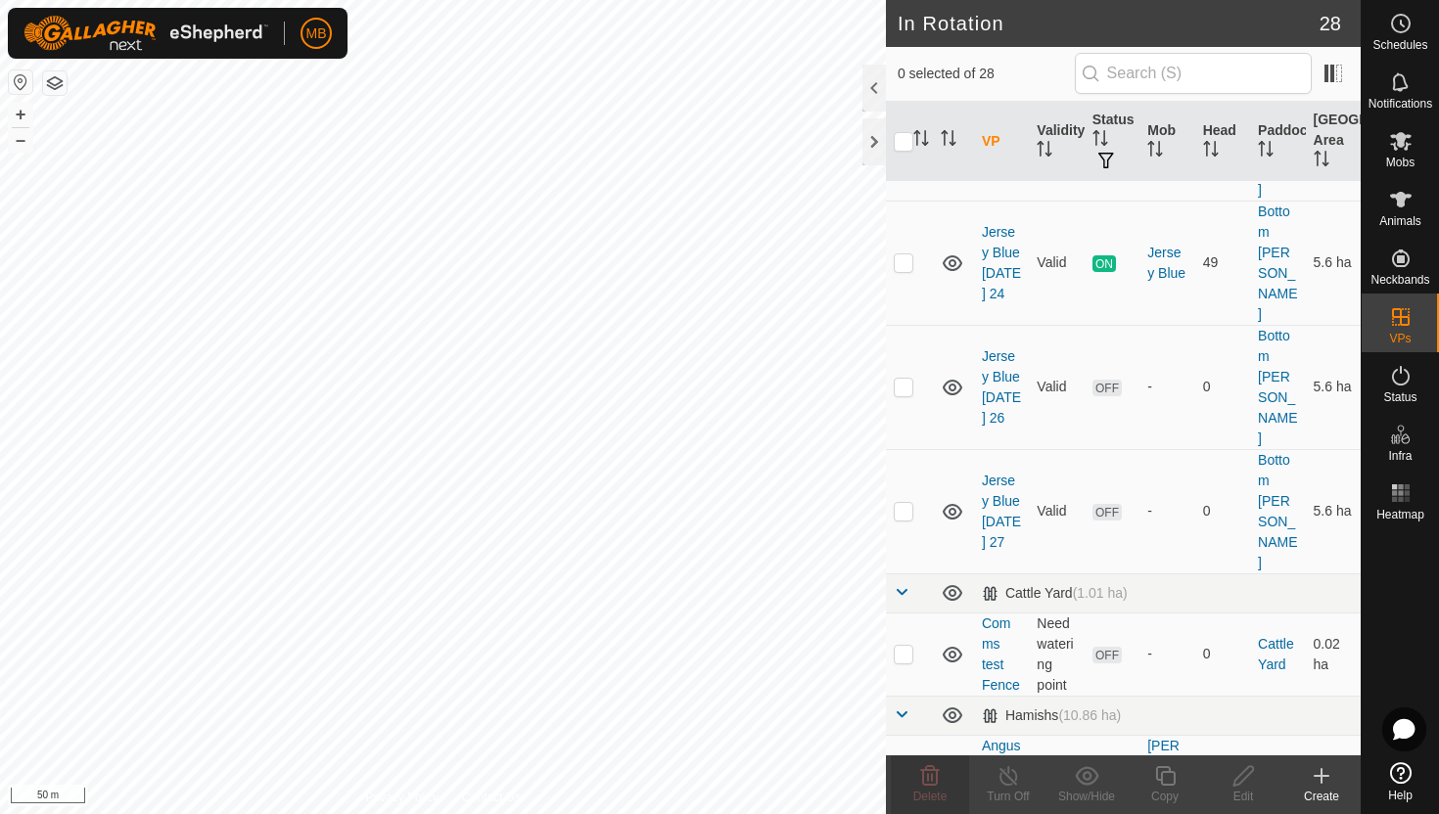
scroll to position [647, 0]
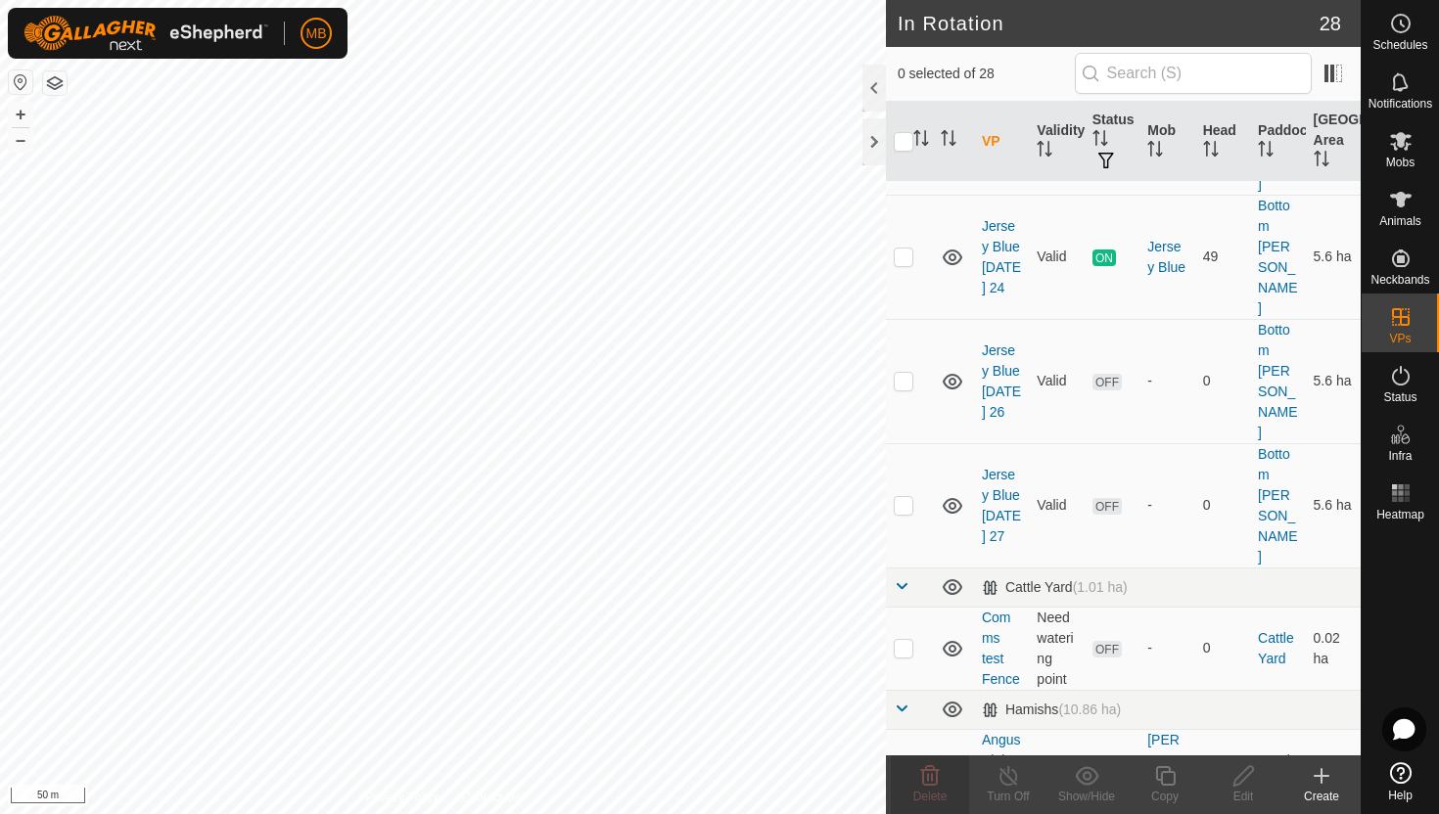
click at [907, 763] on p-checkbox at bounding box center [904, 771] width 20 height 16
checkbox input "true"
click at [1168, 778] on icon at bounding box center [1165, 776] width 24 height 23
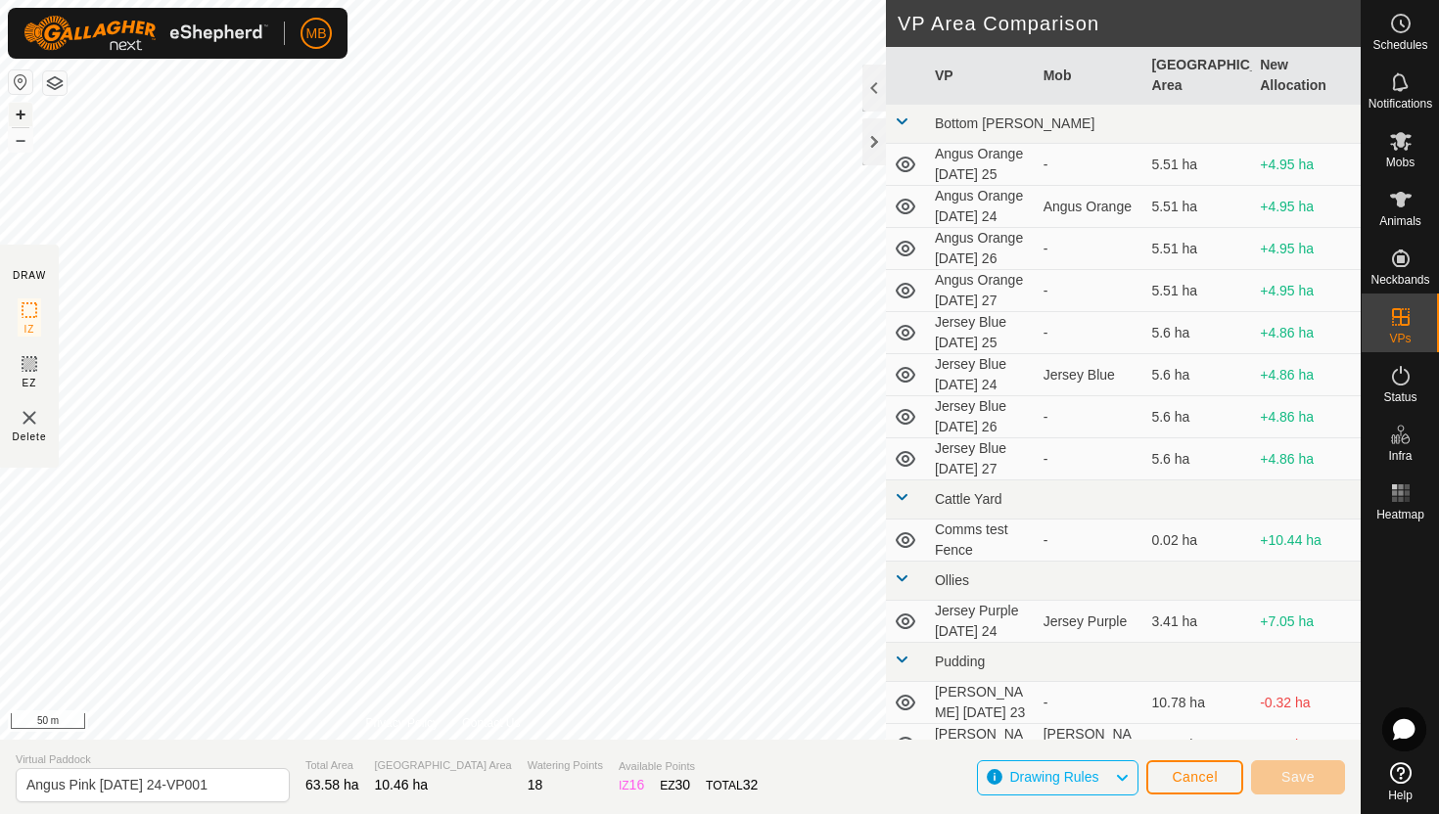
click at [20, 110] on button "+" at bounding box center [20, 114] width 23 height 23
click at [5, 249] on div "DRAW IZ EZ Delete Privacy Policy Contact Us + – ⇧ i 20 m VP Area Comparison VP …" at bounding box center [680, 370] width 1361 height 740
click at [29, 112] on button "+" at bounding box center [20, 114] width 23 height 23
click at [22, 114] on button "+" at bounding box center [20, 114] width 23 height 23
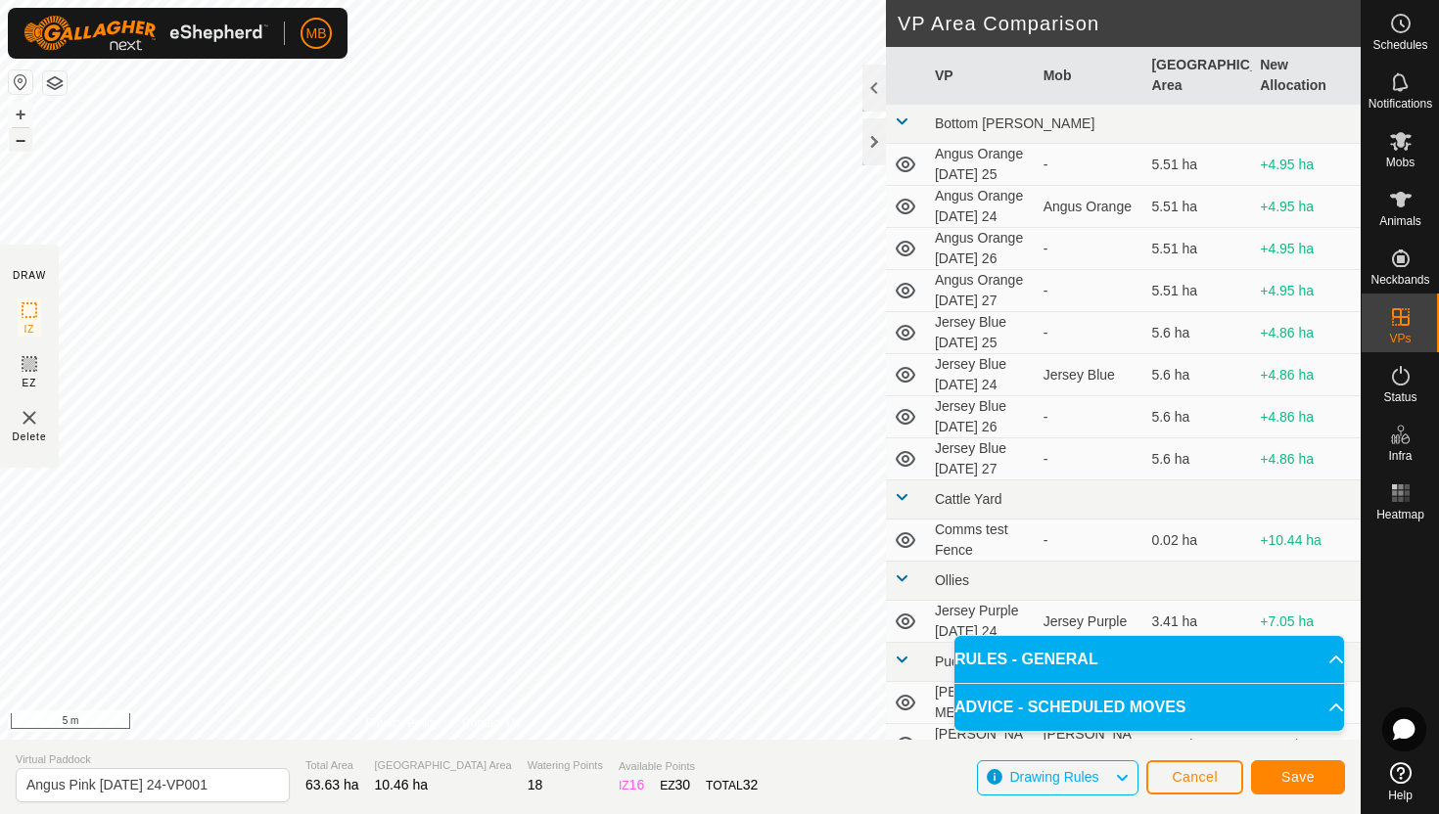
click at [24, 142] on button "–" at bounding box center [20, 139] width 23 height 23
click at [26, 142] on button "–" at bounding box center [20, 139] width 23 height 23
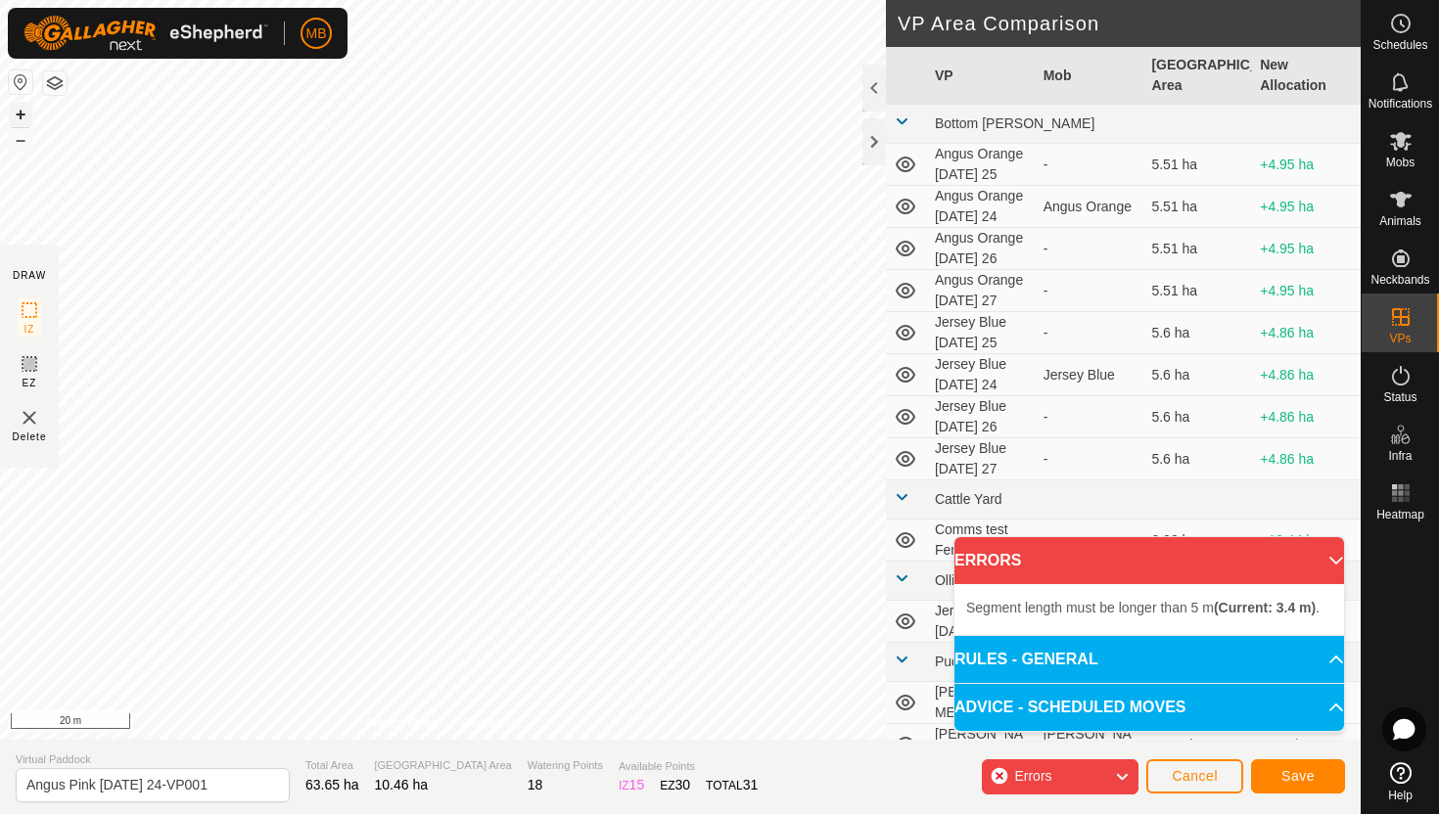
click at [22, 110] on button "+" at bounding box center [20, 114] width 23 height 23
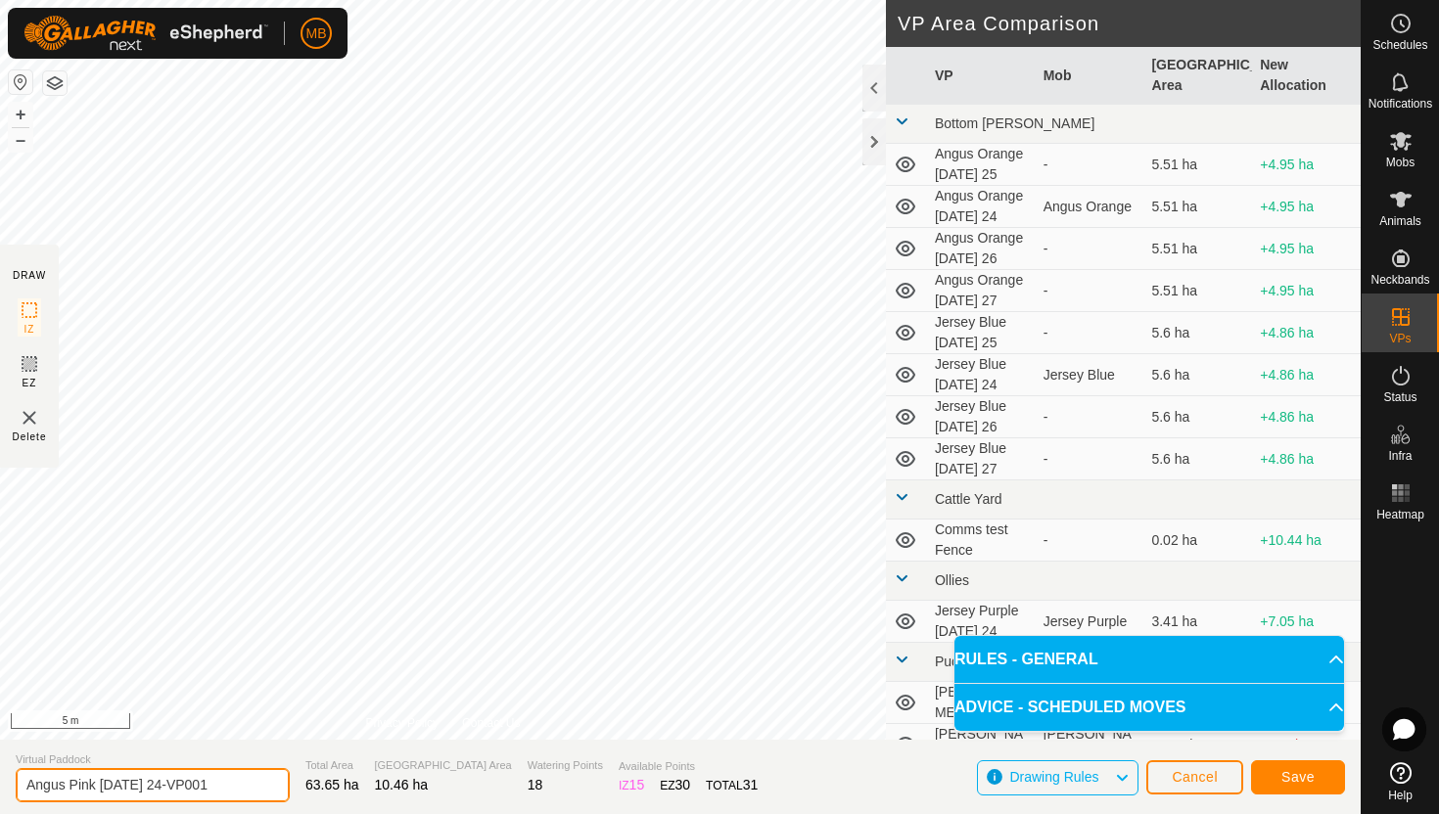
click at [224, 790] on input "Angus Pink Sunday 24-VP001" at bounding box center [153, 785] width 274 height 34
type input "Angus Pink [DATE] 25"
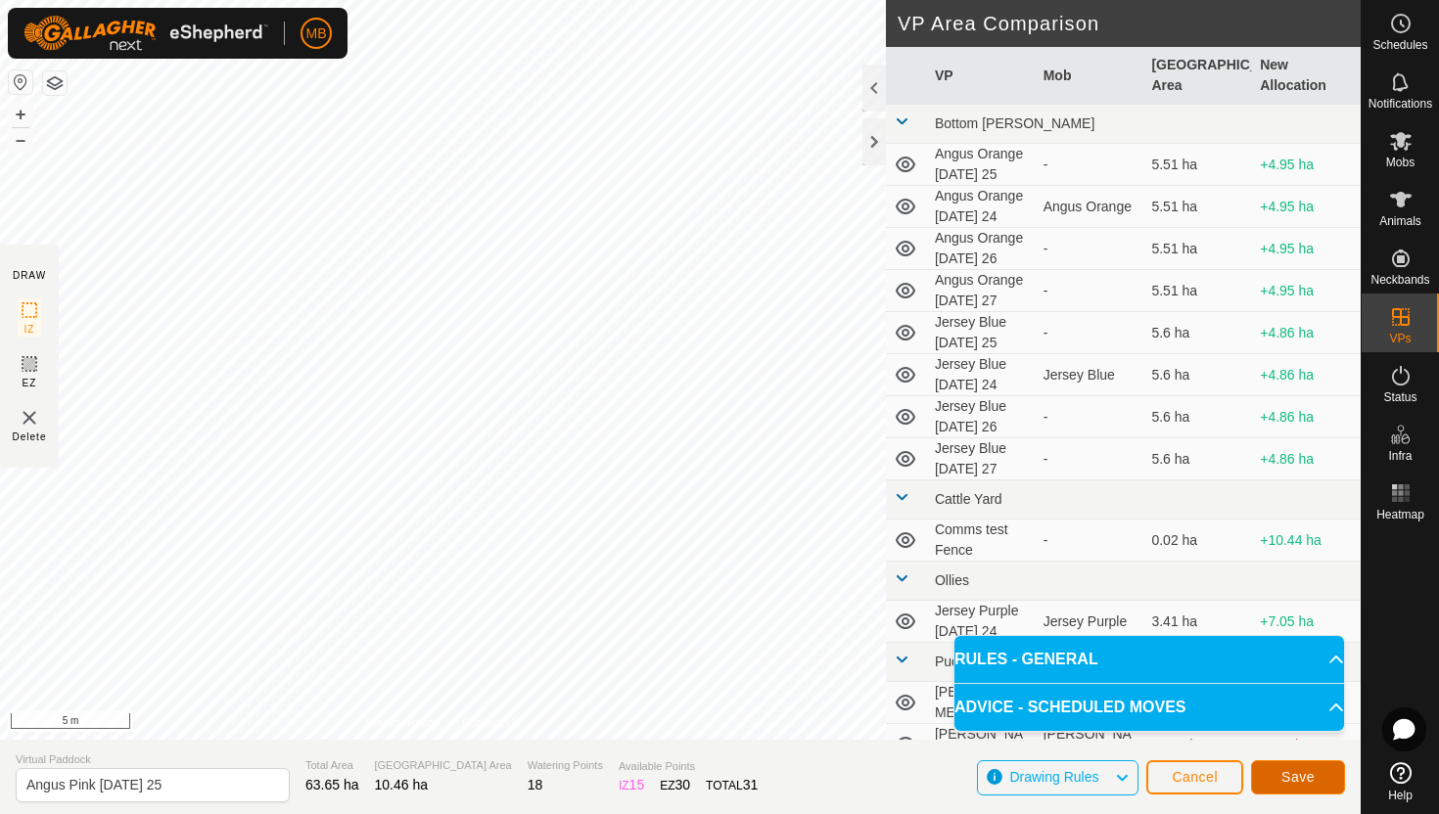
click at [1297, 767] on button "Save" at bounding box center [1298, 778] width 94 height 34
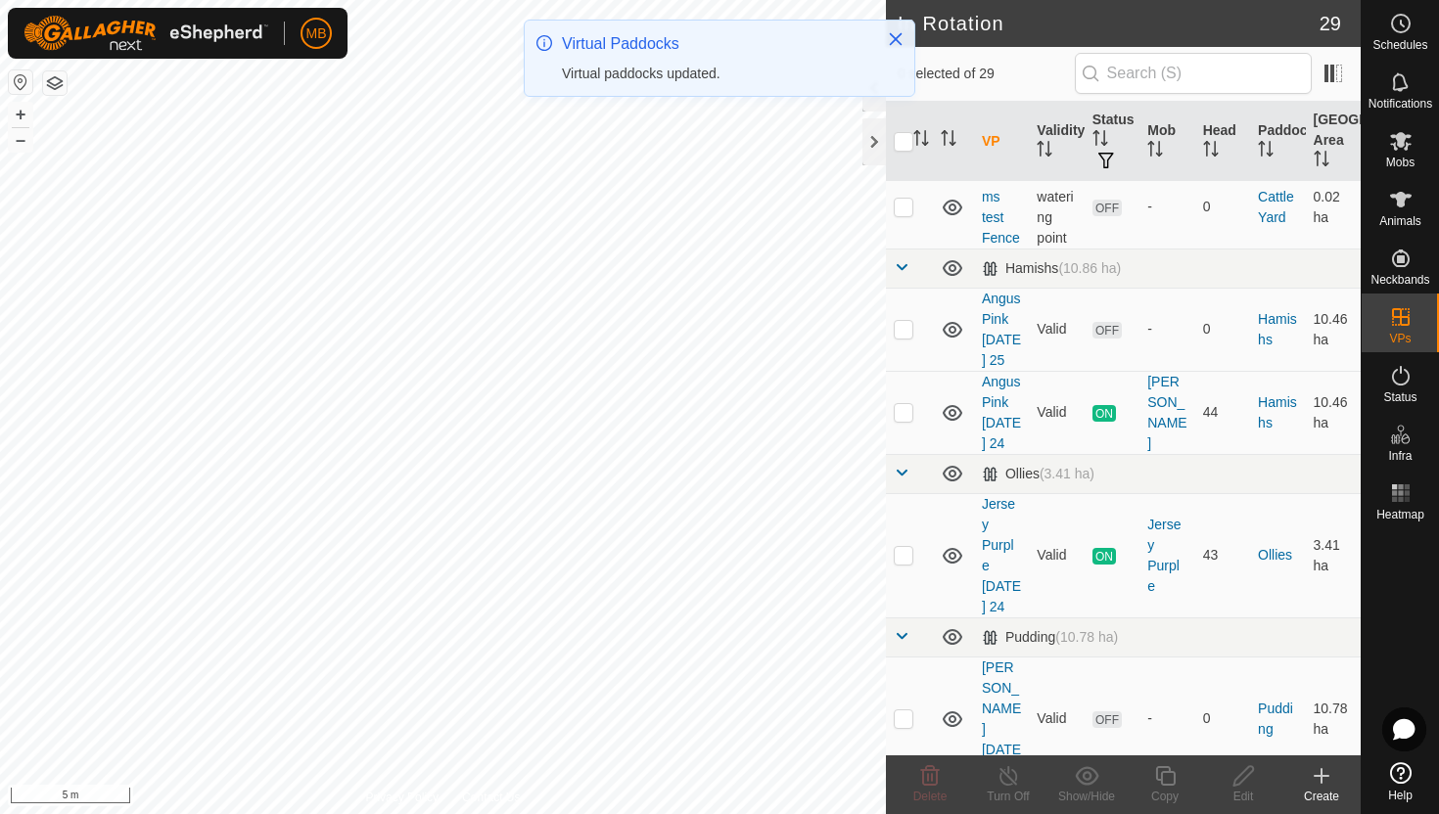
scroll to position [1091, 0]
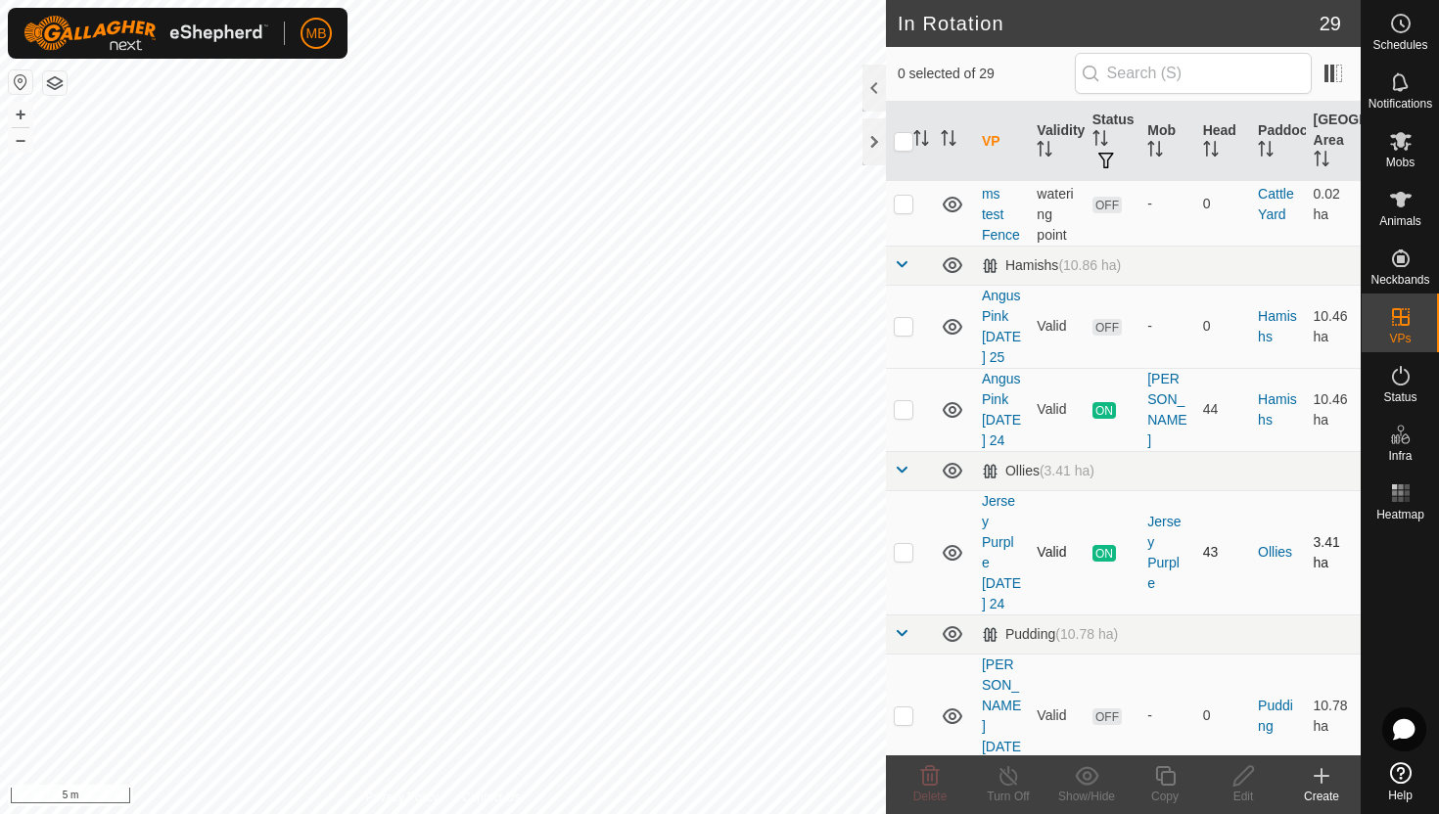
click at [903, 544] on p-checkbox at bounding box center [904, 552] width 20 height 16
checkbox input "true"
click at [13, 143] on button "–" at bounding box center [20, 139] width 23 height 23
click at [1166, 779] on icon at bounding box center [1165, 776] width 24 height 23
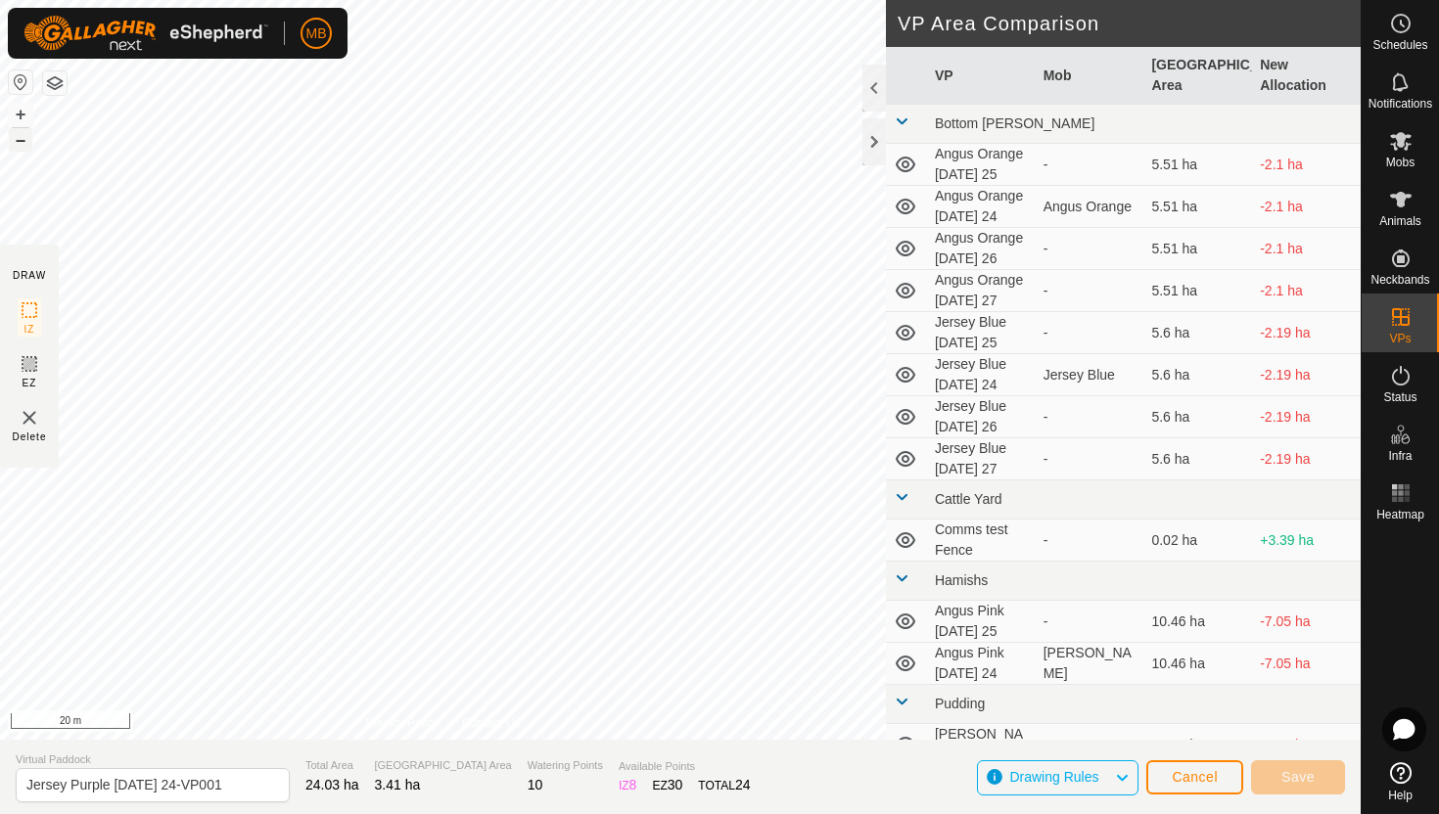
click at [18, 139] on button "–" at bounding box center [20, 139] width 23 height 23
click at [705, 0] on html "MB Schedules Notifications Mobs Animals Neckbands VPs Status Infra Heatmap Help…" at bounding box center [719, 407] width 1439 height 814
click at [962, 0] on html "MB Schedules Notifications Mobs Animals Neckbands VPs Status Infra Heatmap Help…" at bounding box center [719, 407] width 1439 height 814
click at [642, 0] on html "MB Schedules Notifications Mobs Animals Neckbands VPs Status Infra Heatmap Help…" at bounding box center [719, 407] width 1439 height 814
click at [20, 148] on button "–" at bounding box center [20, 139] width 23 height 23
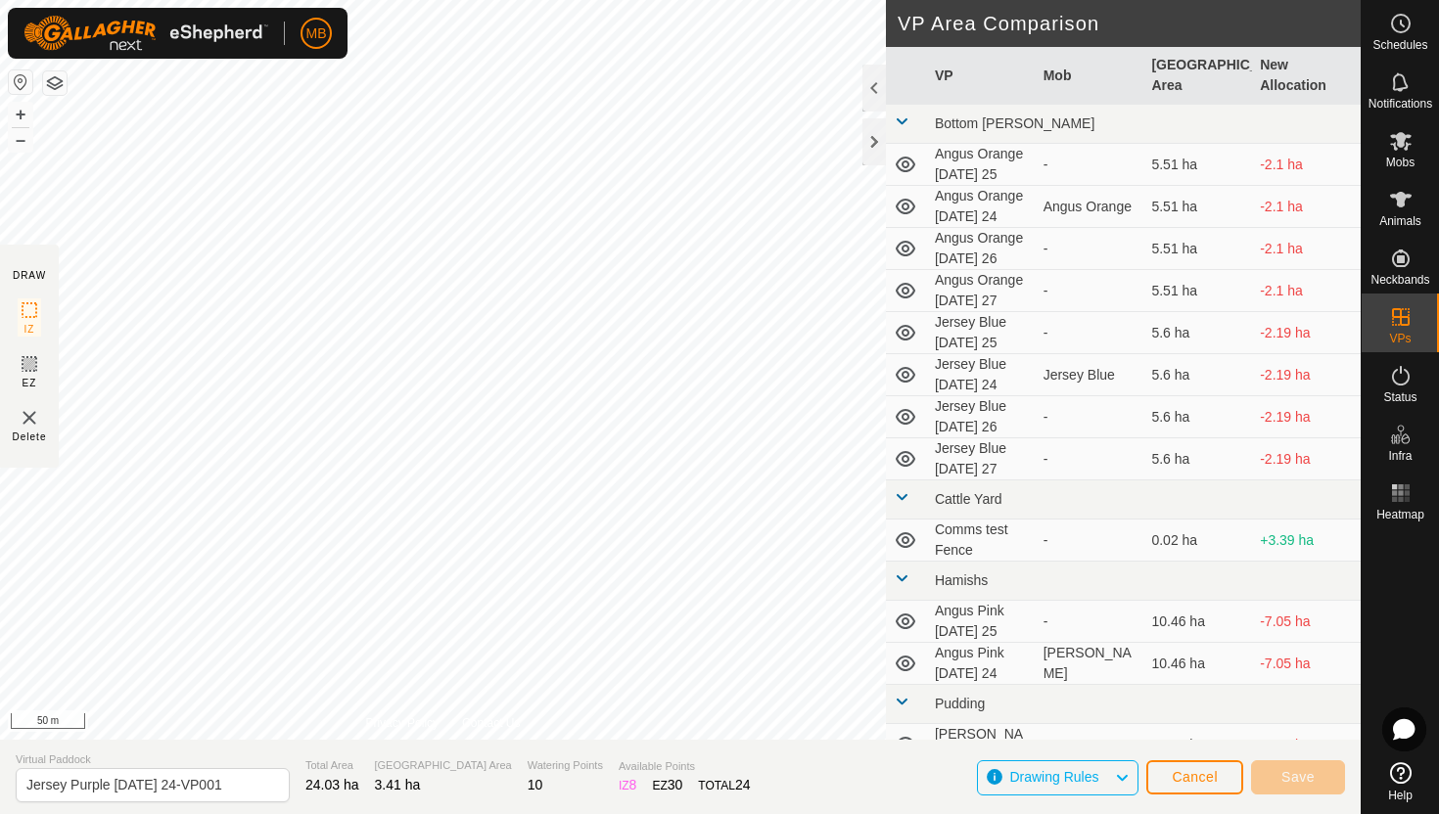
click at [513, 0] on html "MB Schedules Notifications Mobs Animals Neckbands VPs Status Infra Heatmap Help…" at bounding box center [719, 407] width 1439 height 814
click at [15, 116] on button "+" at bounding box center [20, 114] width 23 height 23
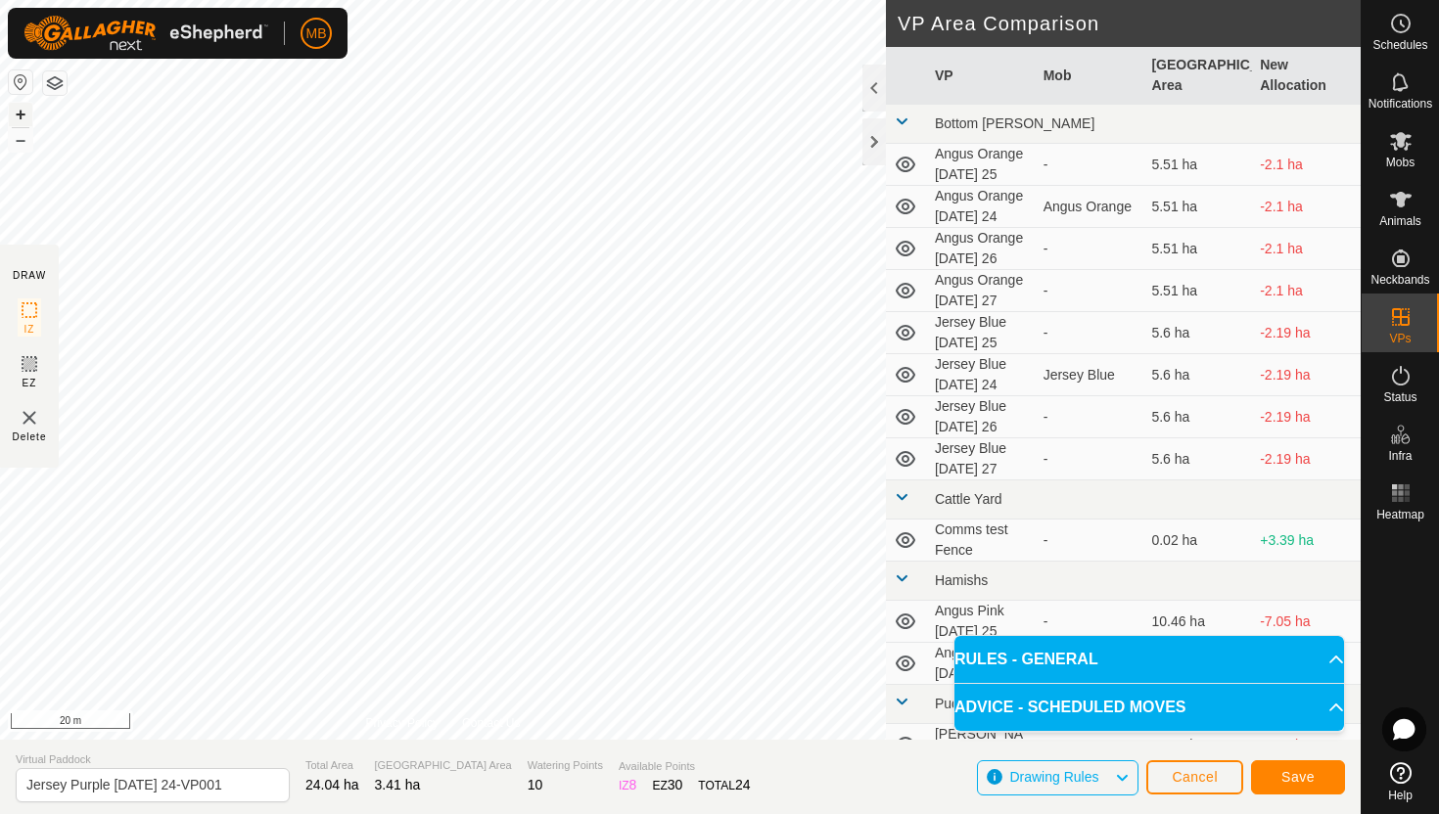
click at [20, 115] on button "+" at bounding box center [20, 114] width 23 height 23
click at [718, 0] on html "MB Schedules Notifications Mobs Animals Neckbands VPs Status Infra Heatmap Help…" at bounding box center [719, 407] width 1439 height 814
click at [489, 0] on html "MB Schedules Notifications Mobs Animals Neckbands VPs Status Infra Heatmap Help…" at bounding box center [719, 407] width 1439 height 814
click at [236, 787] on input "Jersey Purple Sunday 24-VP001" at bounding box center [153, 785] width 274 height 34
type input "Jersey Purple [DATE] 25"
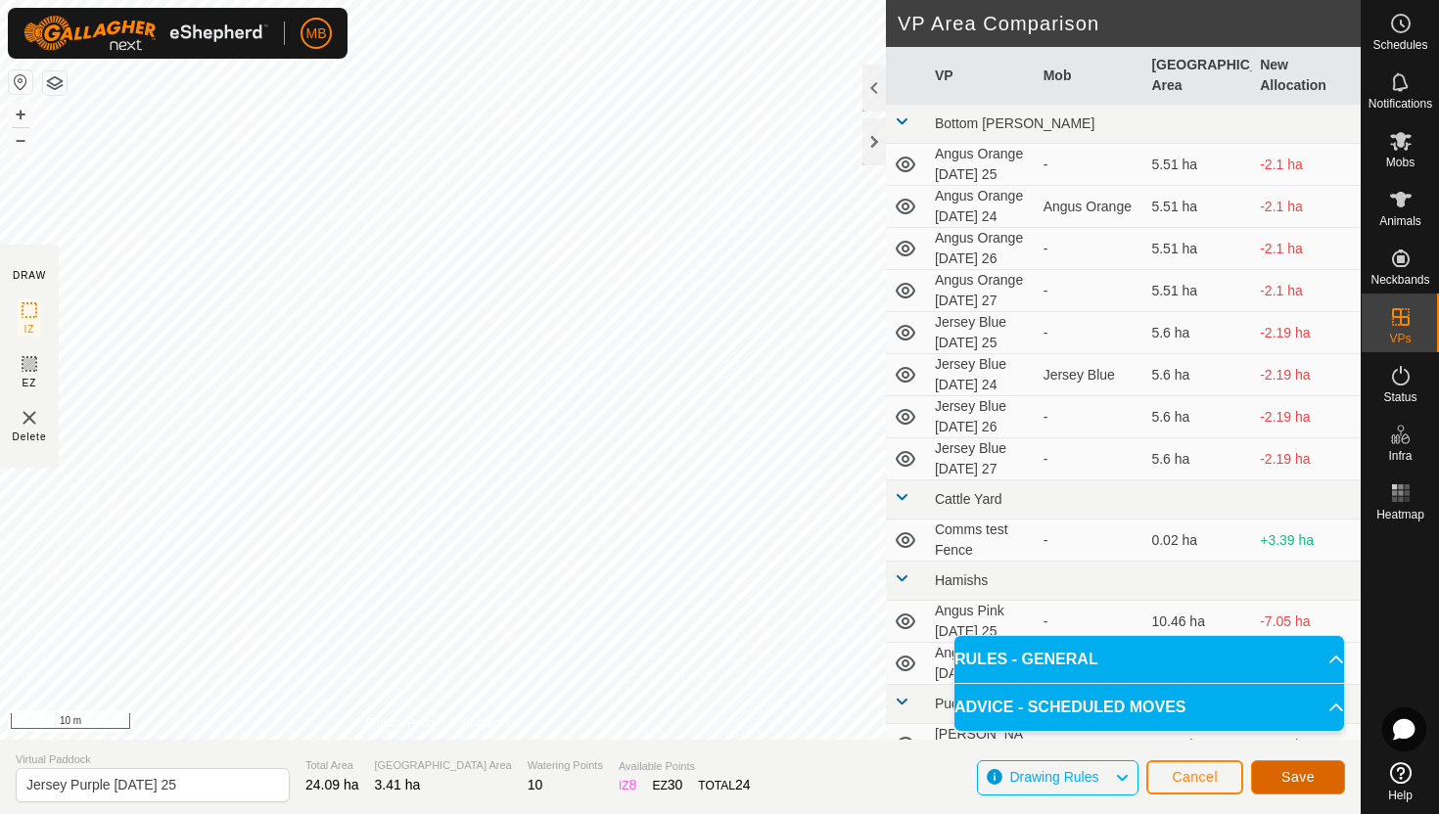
click at [1295, 775] on span "Save" at bounding box center [1297, 777] width 33 height 16
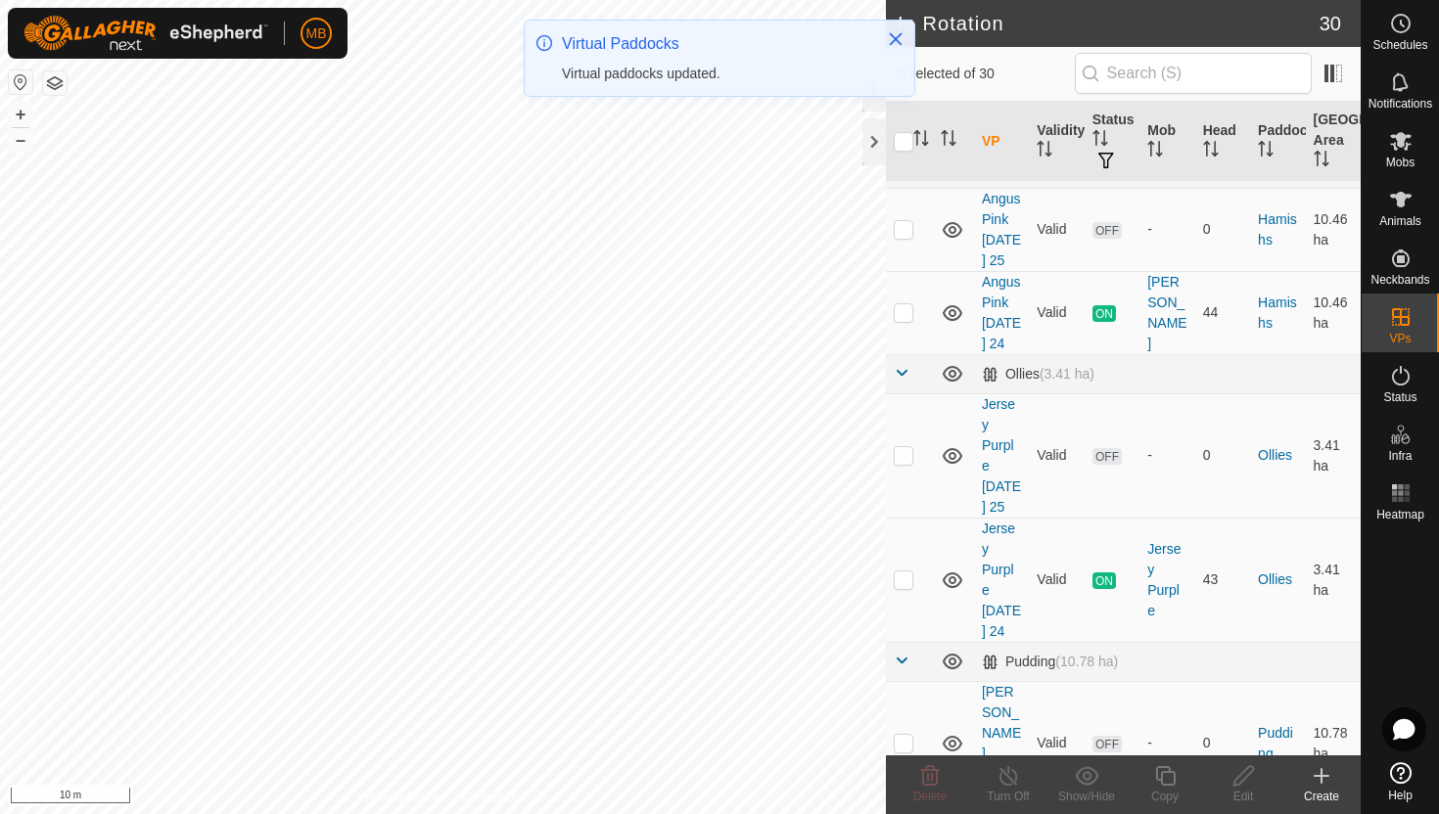
scroll to position [1193, 0]
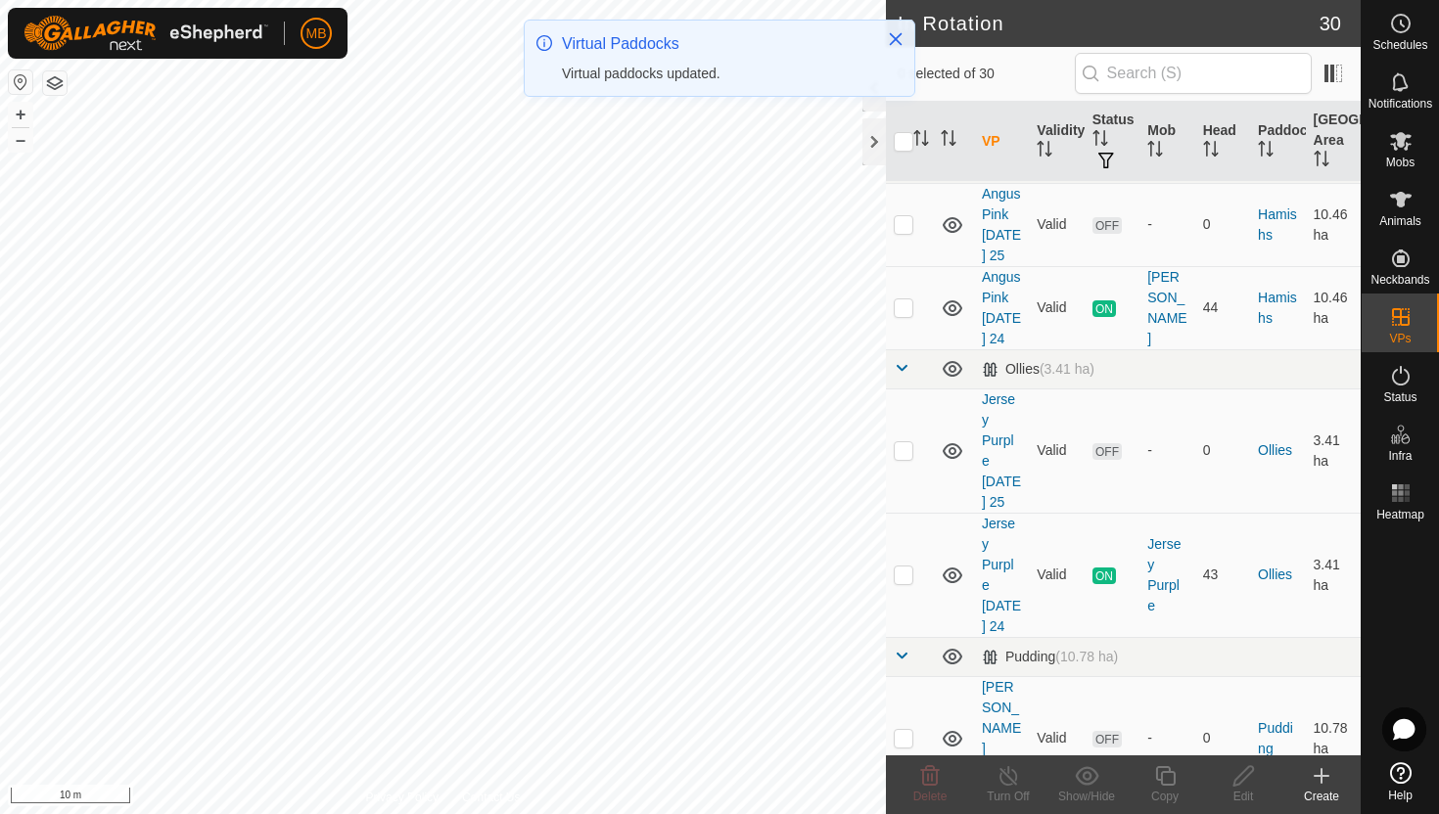
checkbox input "true"
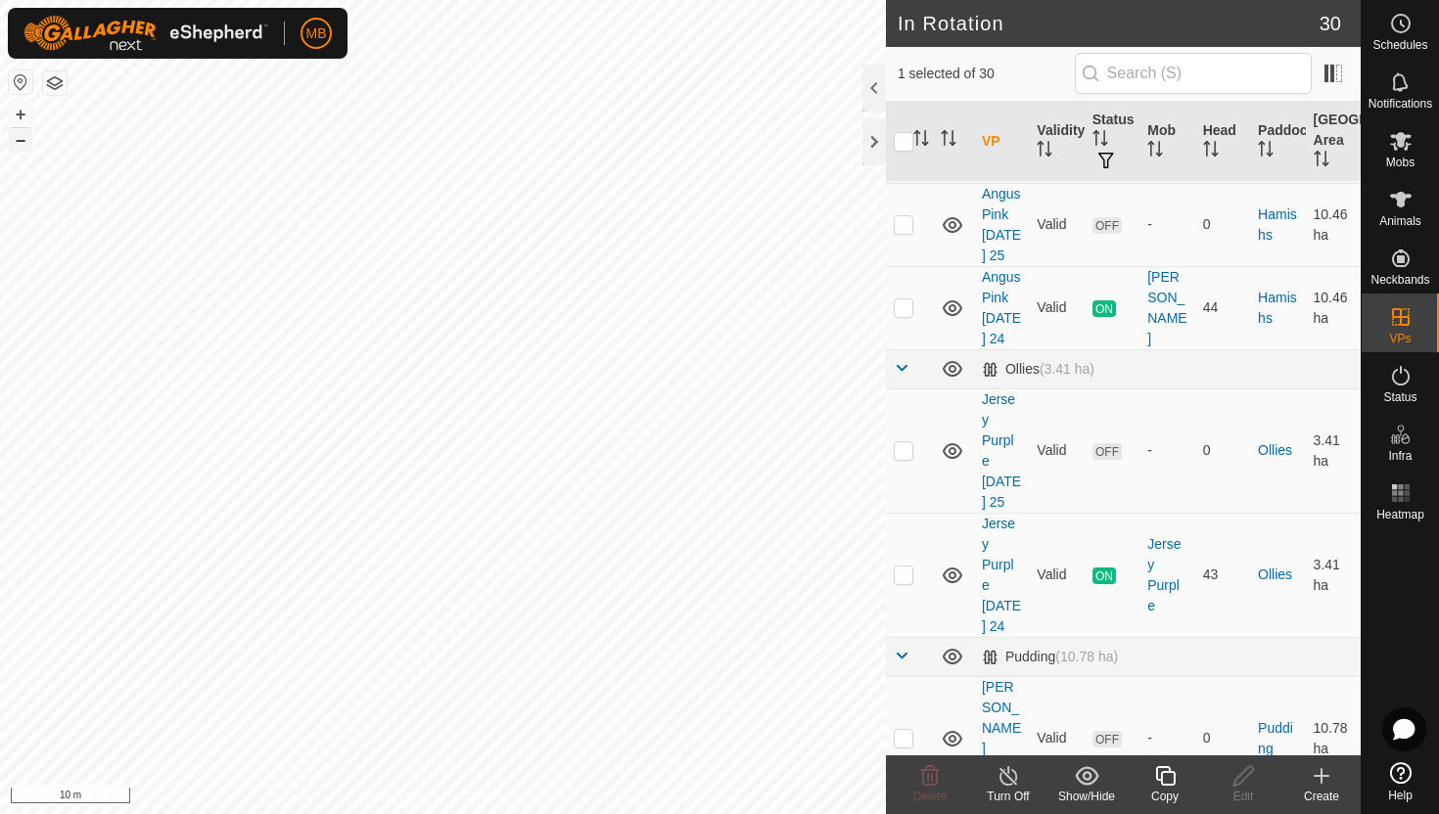
click at [18, 140] on button "–" at bounding box center [20, 139] width 23 height 23
click at [21, 107] on button "+" at bounding box center [20, 114] width 23 height 23
click at [1173, 773] on icon at bounding box center [1165, 776] width 20 height 20
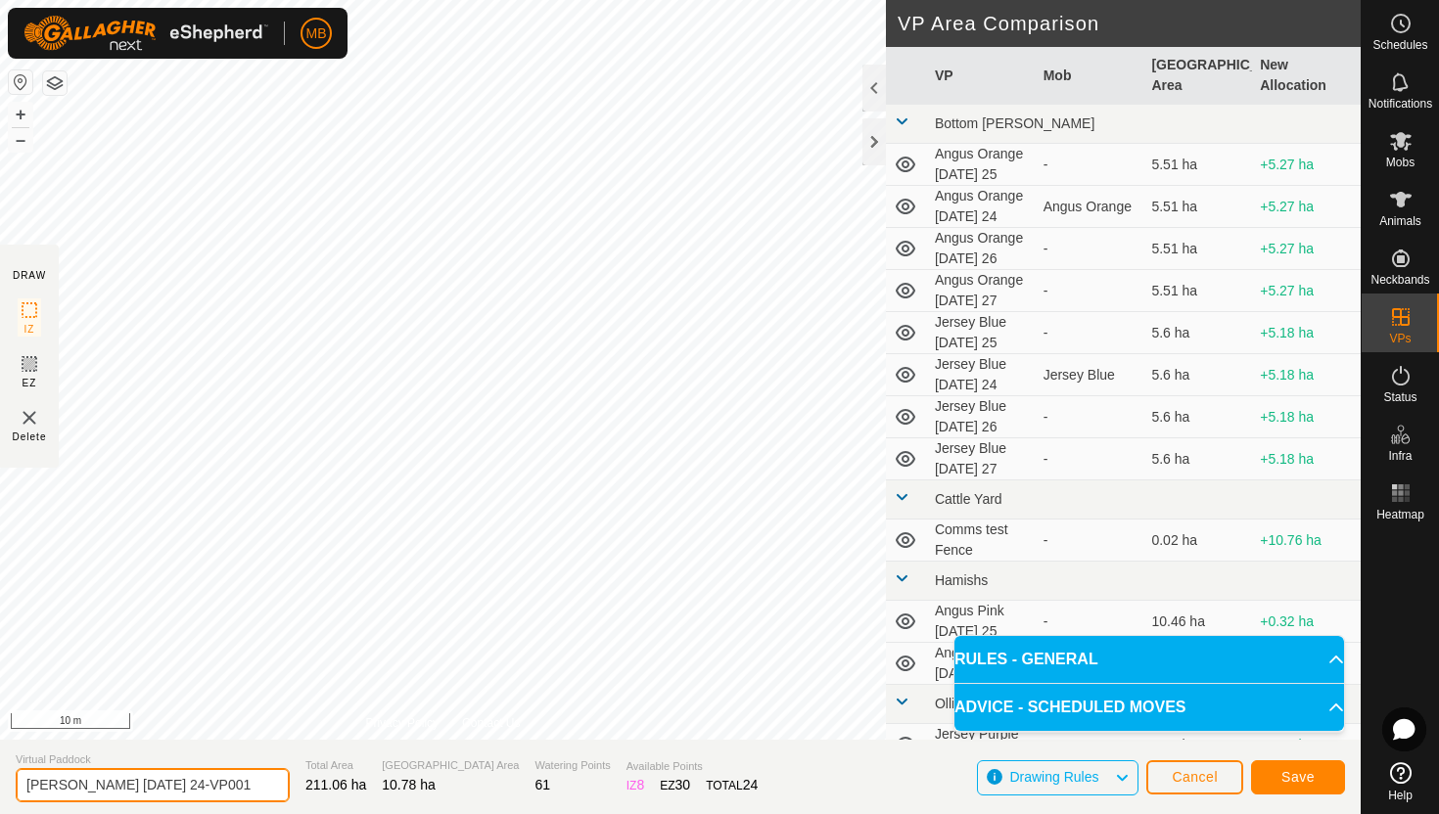
click at [240, 784] on input "Angus Green Sunday 24-VP001" at bounding box center [153, 785] width 274 height 34
type input "[PERSON_NAME] [DATE] 25"
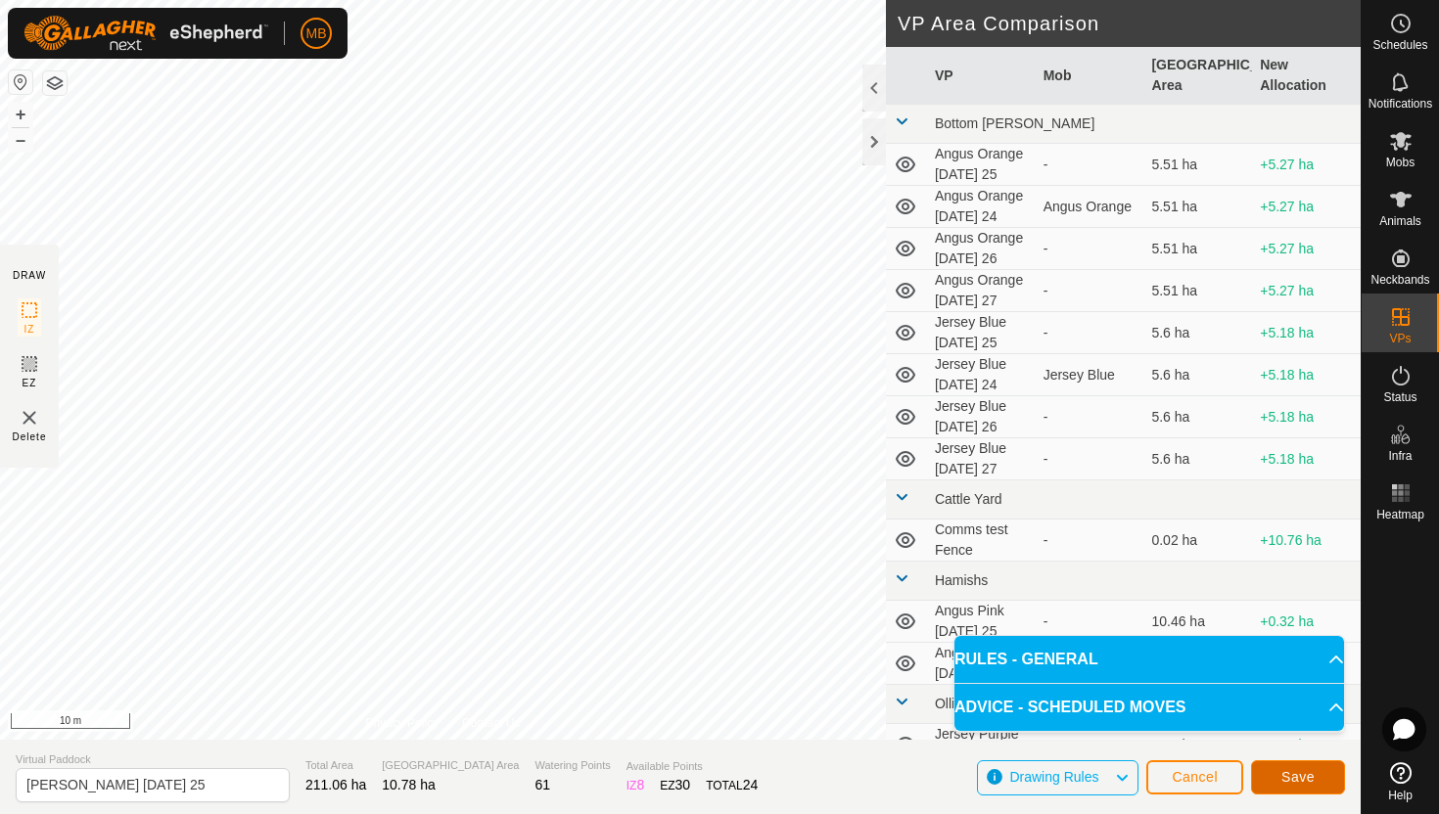
click at [1317, 780] on button "Save" at bounding box center [1298, 778] width 94 height 34
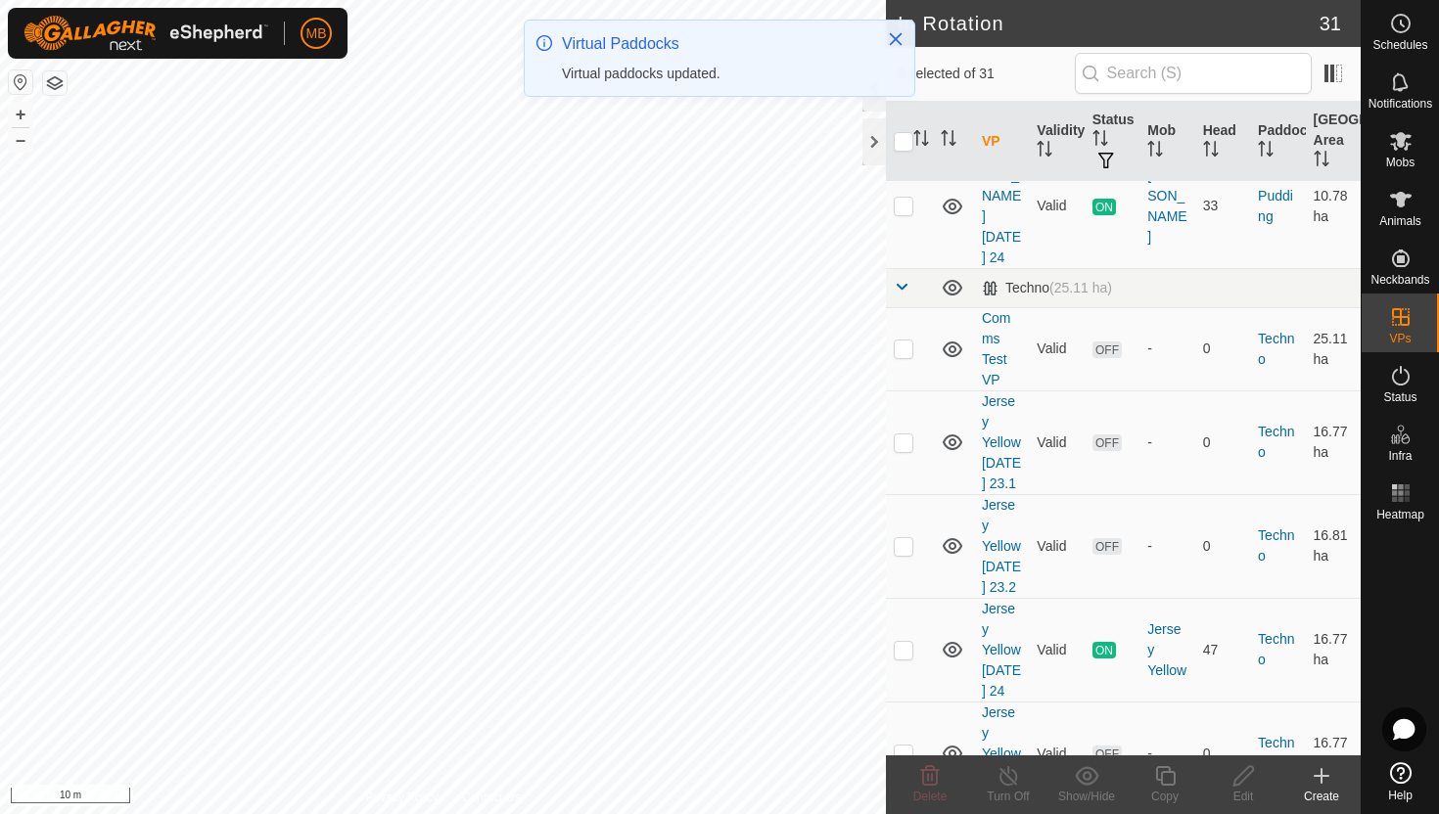
scroll to position [1984, 0]
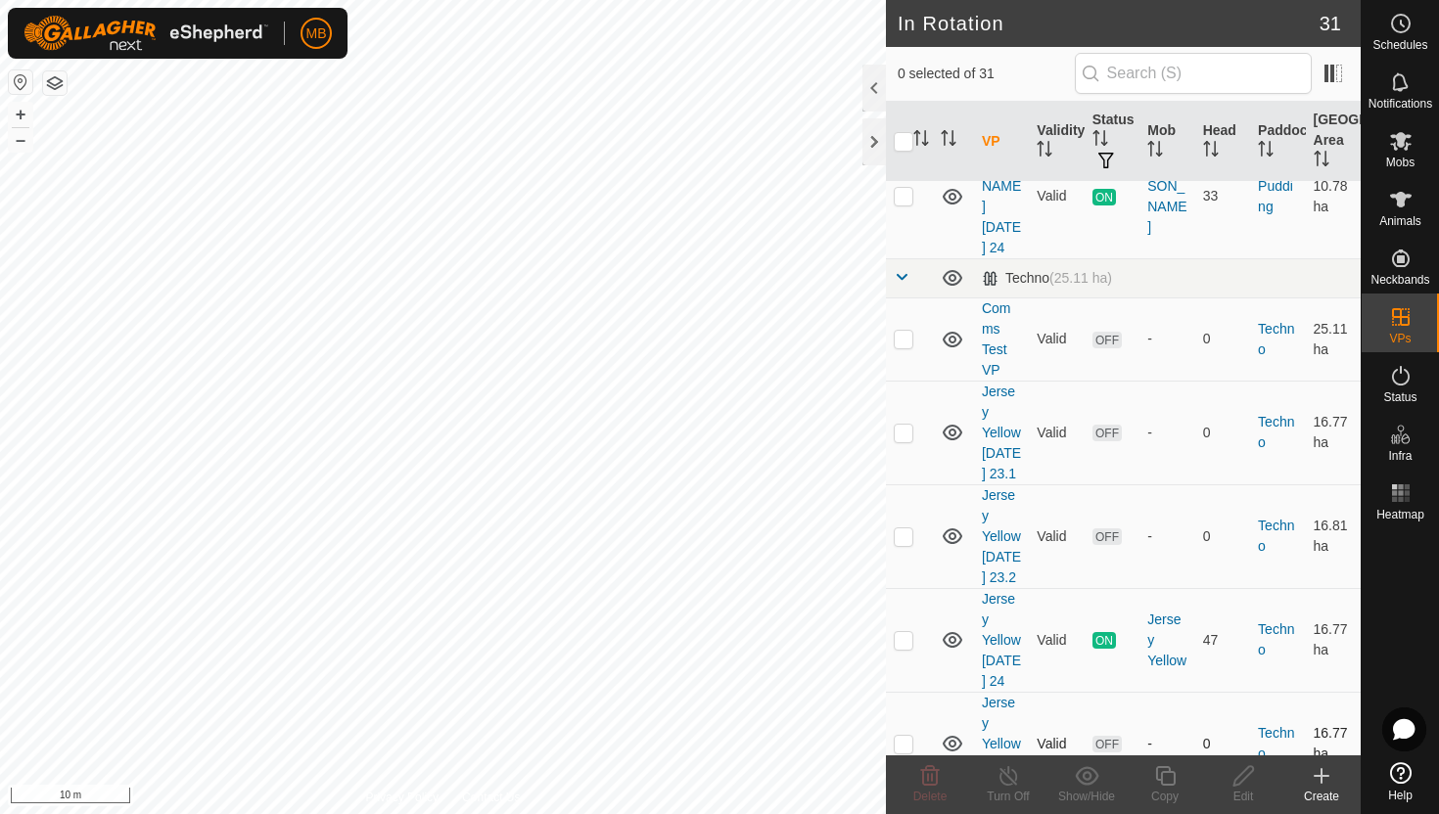
click at [898, 736] on p-checkbox at bounding box center [904, 744] width 20 height 16
checkbox input "true"
click at [1165, 774] on icon at bounding box center [1165, 776] width 24 height 23
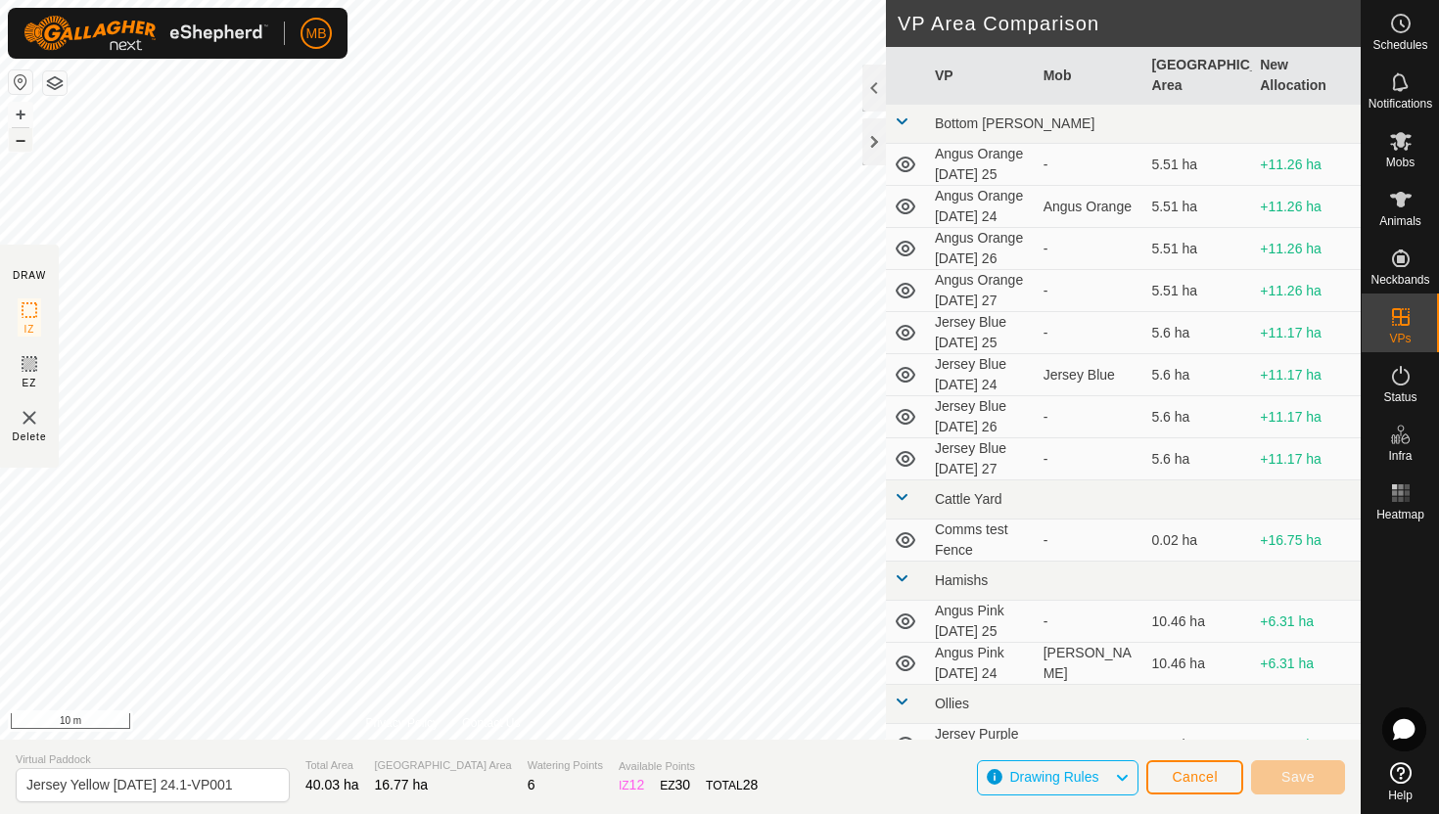
click at [21, 140] on button "–" at bounding box center [20, 139] width 23 height 23
click at [20, 139] on button "–" at bounding box center [20, 139] width 23 height 23
click at [19, 113] on button "+" at bounding box center [20, 114] width 23 height 23
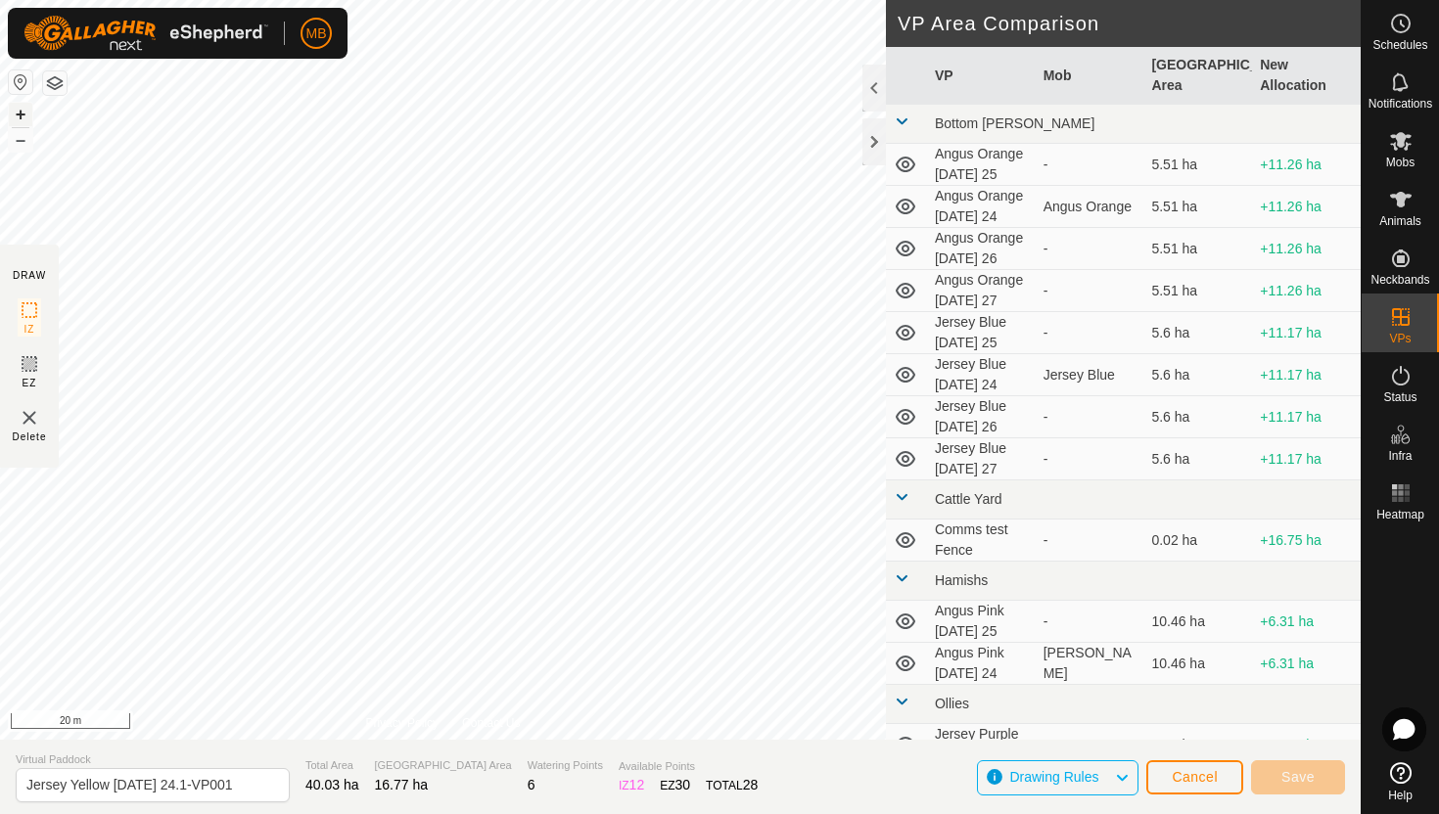
click at [20, 116] on button "+" at bounding box center [20, 114] width 23 height 23
click at [24, 112] on button "+" at bounding box center [20, 114] width 23 height 23
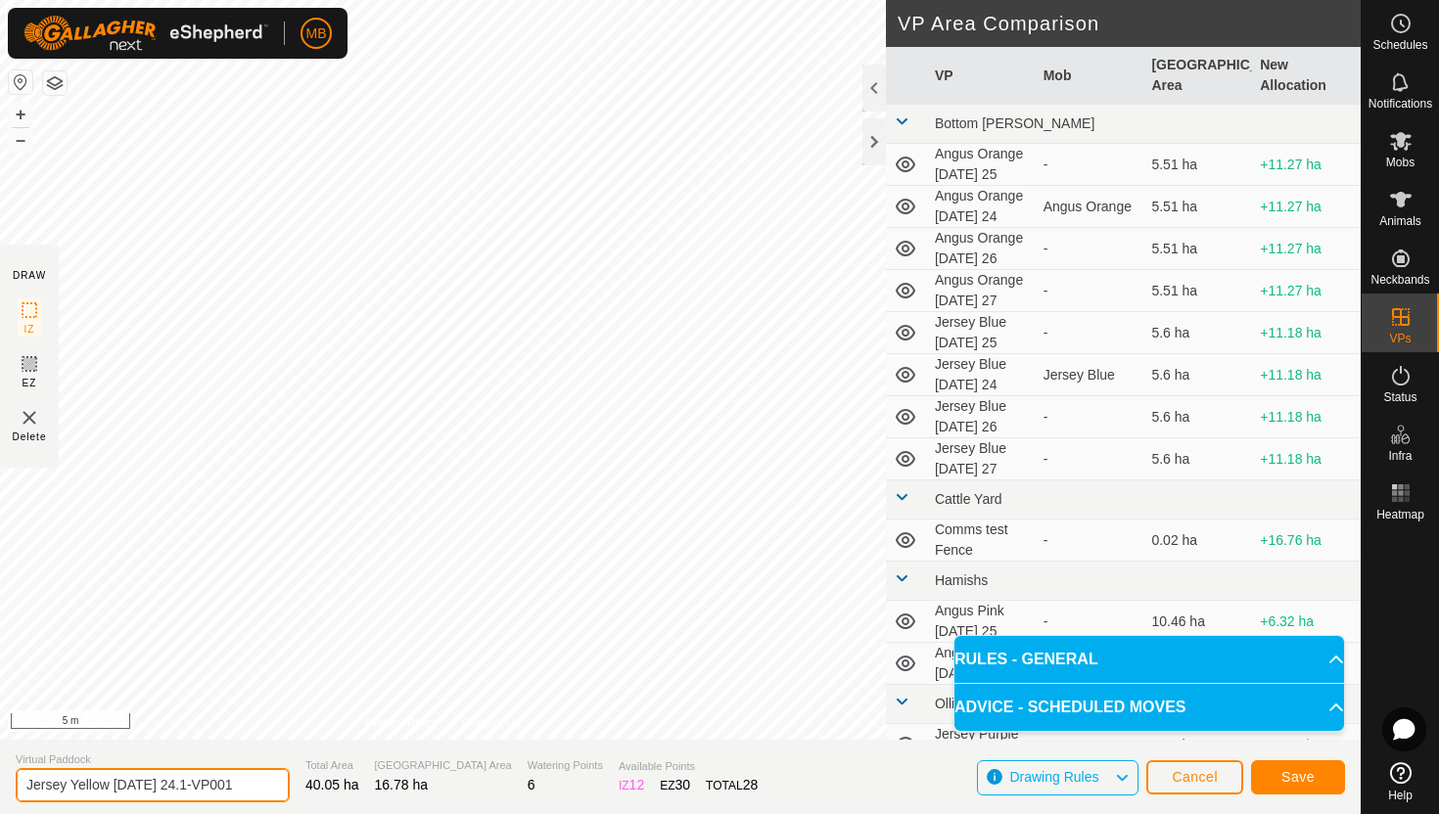
click at [243, 786] on input "Jersey Yellow Sunday 24.1-VP001" at bounding box center [153, 785] width 274 height 34
type input "Jersey Yellow Wednesday 25"
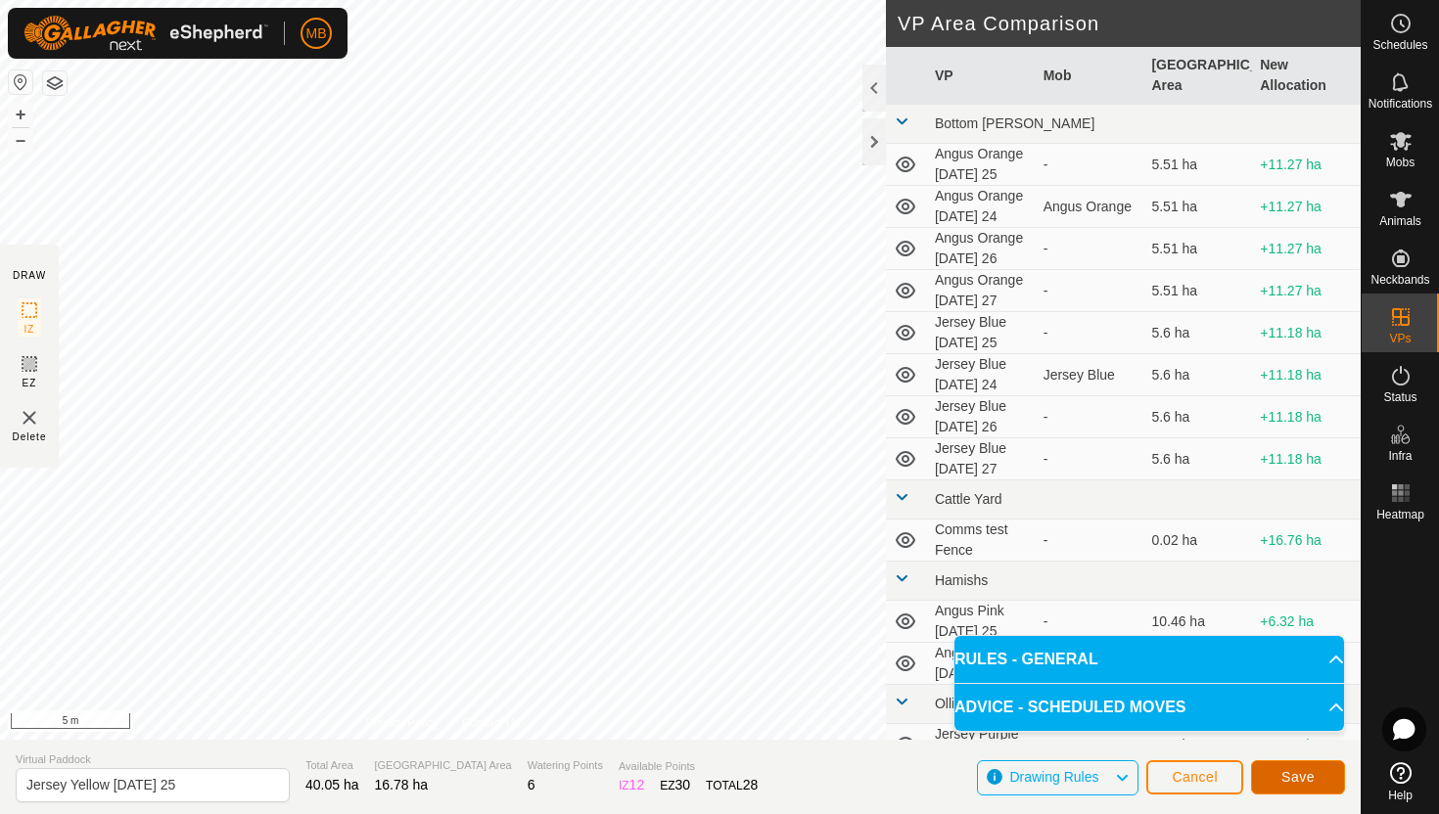
click at [1306, 772] on span "Save" at bounding box center [1297, 777] width 33 height 16
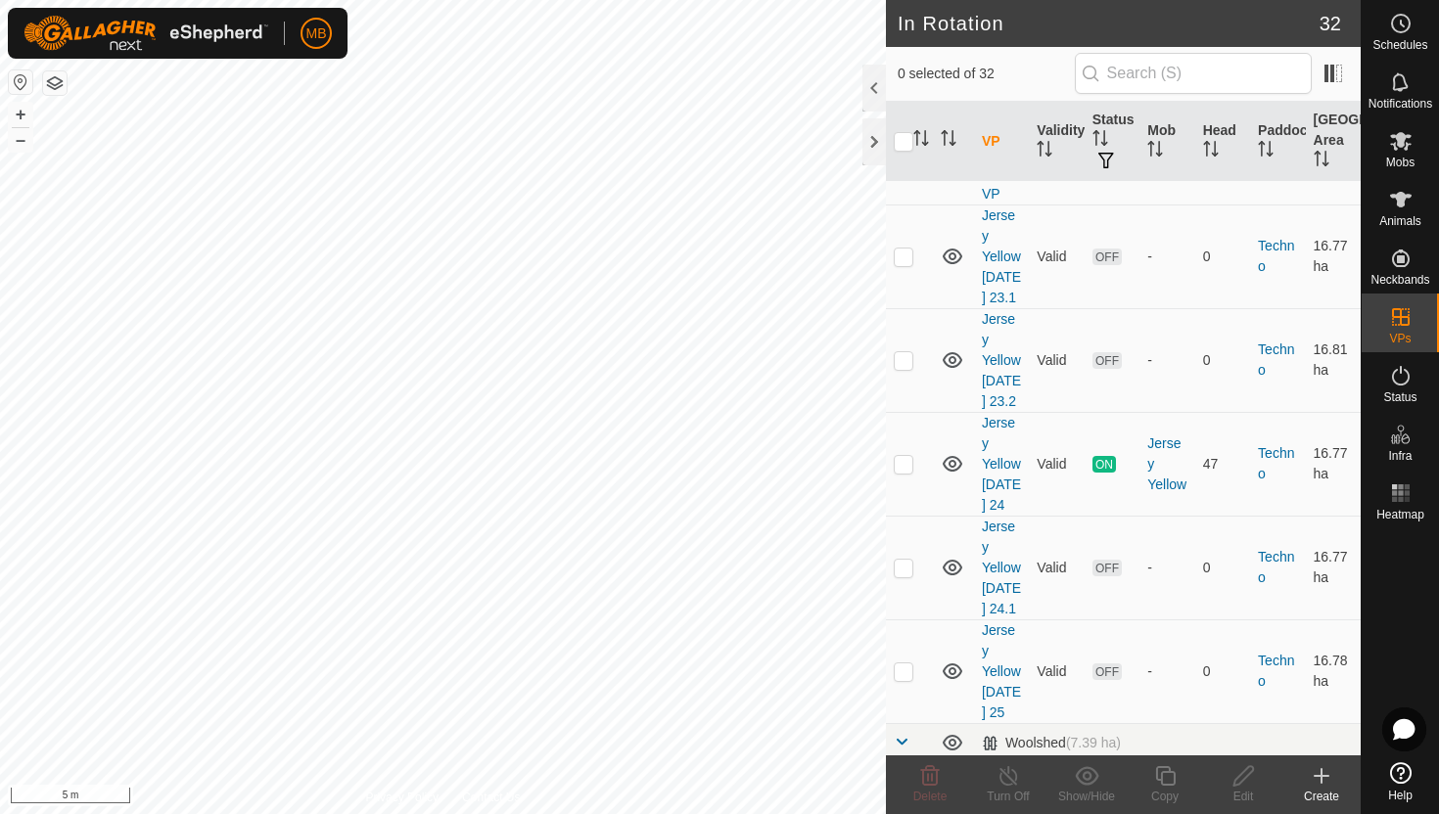
scroll to position [2159, 0]
click at [908, 665] on p-checkbox at bounding box center [904, 673] width 20 height 16
checkbox input "true"
click at [1166, 775] on icon at bounding box center [1165, 776] width 24 height 23
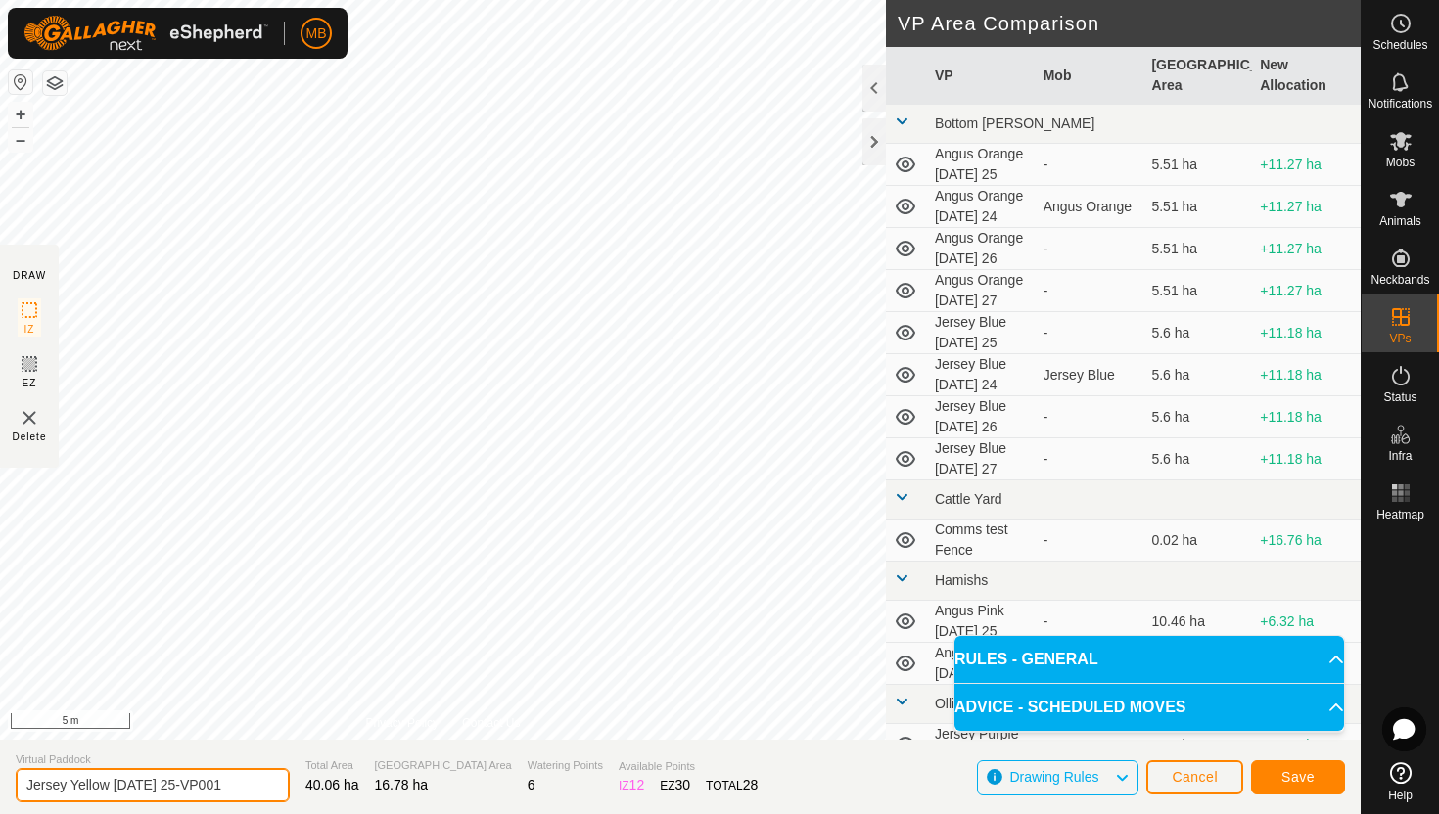
click at [246, 783] on input "Jersey Yellow Wednesday 25-VP001" at bounding box center [153, 785] width 274 height 34
type input "Jersey Yellow Wednesday 25.1"
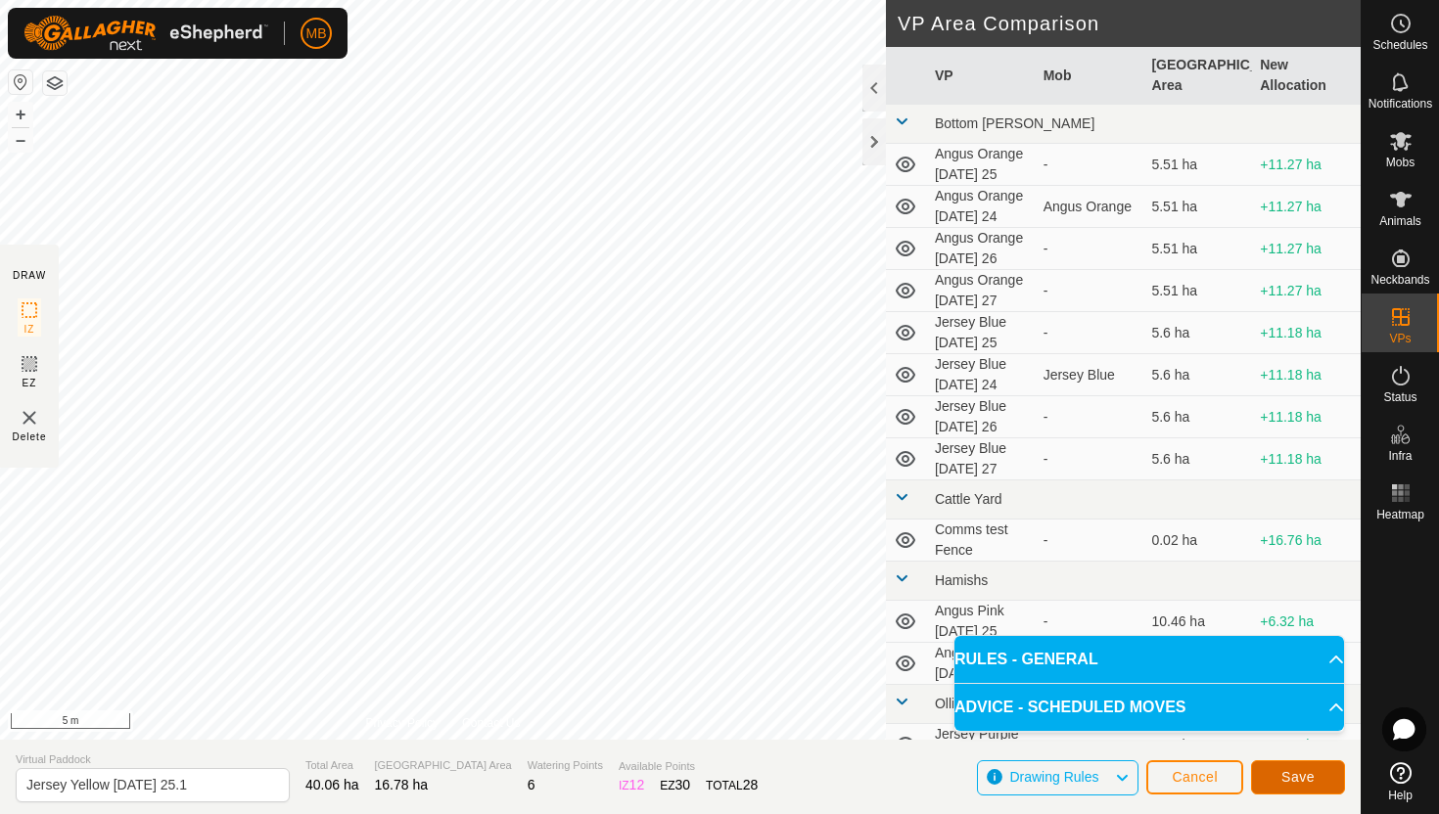
click at [1286, 776] on span "Save" at bounding box center [1297, 777] width 33 height 16
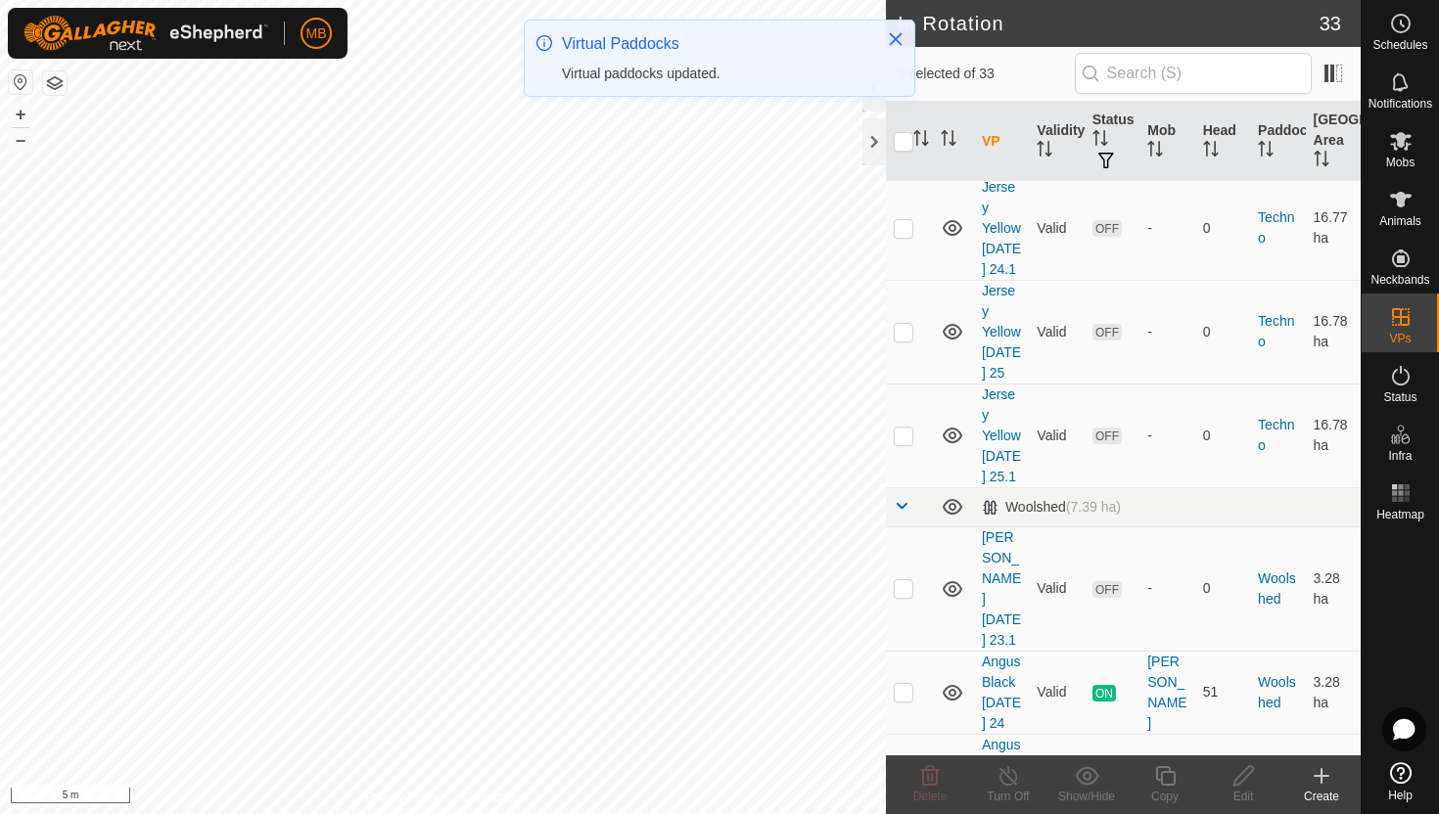
scroll to position [2523, 0]
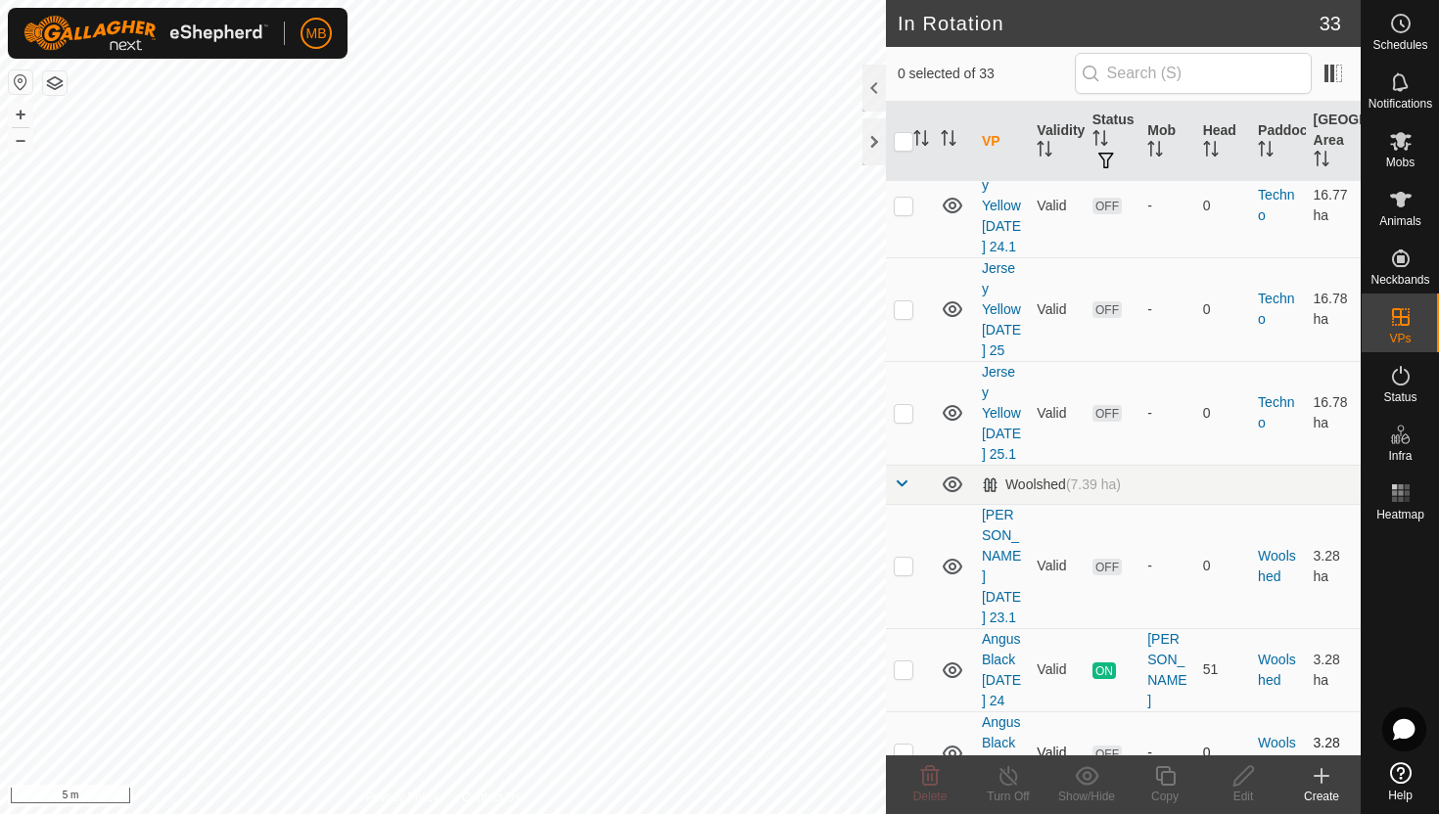
click at [907, 745] on p-checkbox at bounding box center [904, 753] width 20 height 16
checkbox input "true"
click at [1168, 777] on icon at bounding box center [1165, 776] width 24 height 23
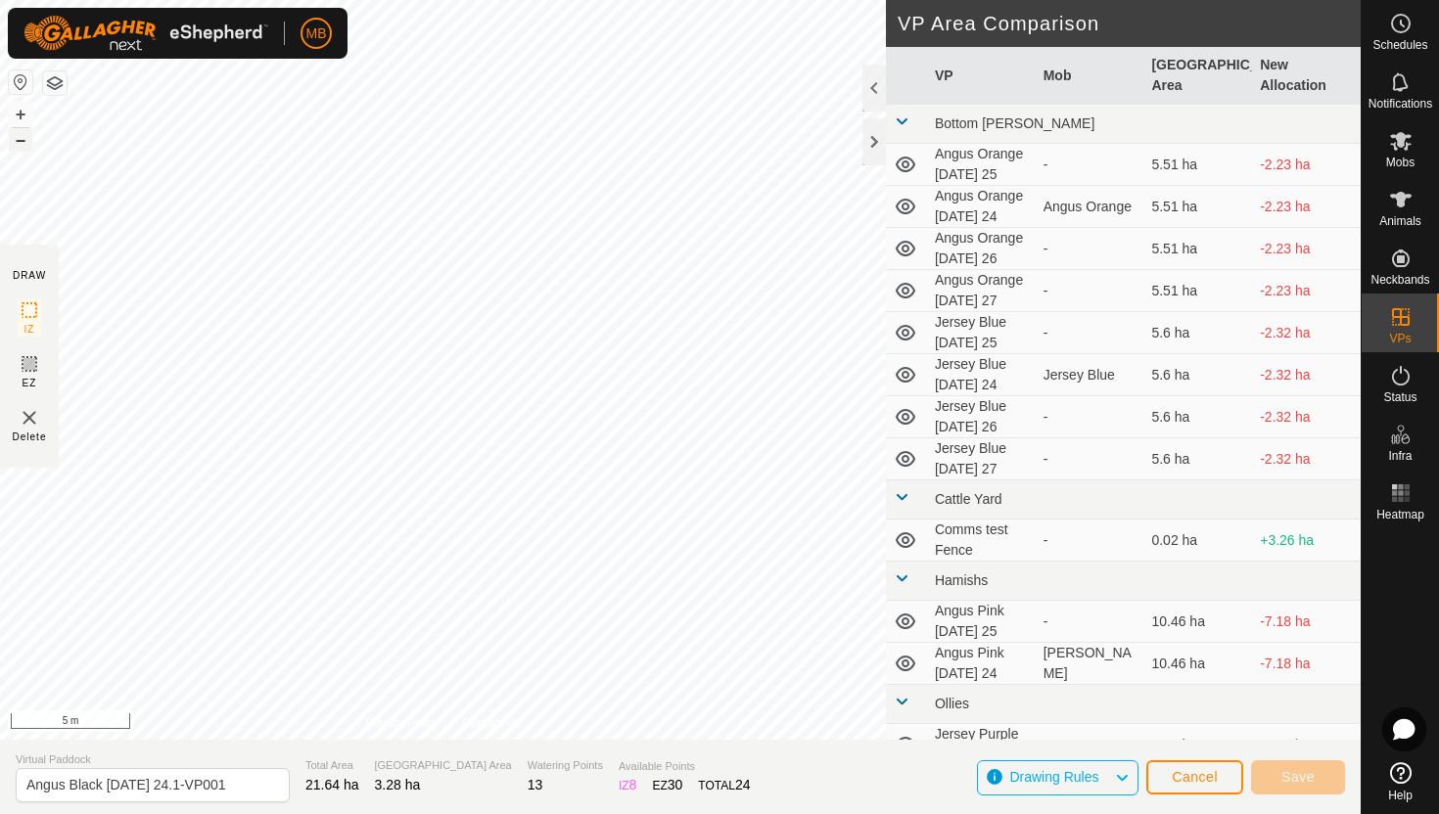
click at [22, 141] on button "–" at bounding box center [20, 139] width 23 height 23
click at [162, 0] on html "MB Schedules Notifications Mobs Animals Neckbands VPs Status Infra Heatmap Help…" at bounding box center [719, 407] width 1439 height 814
click at [17, 139] on button "–" at bounding box center [20, 139] width 23 height 23
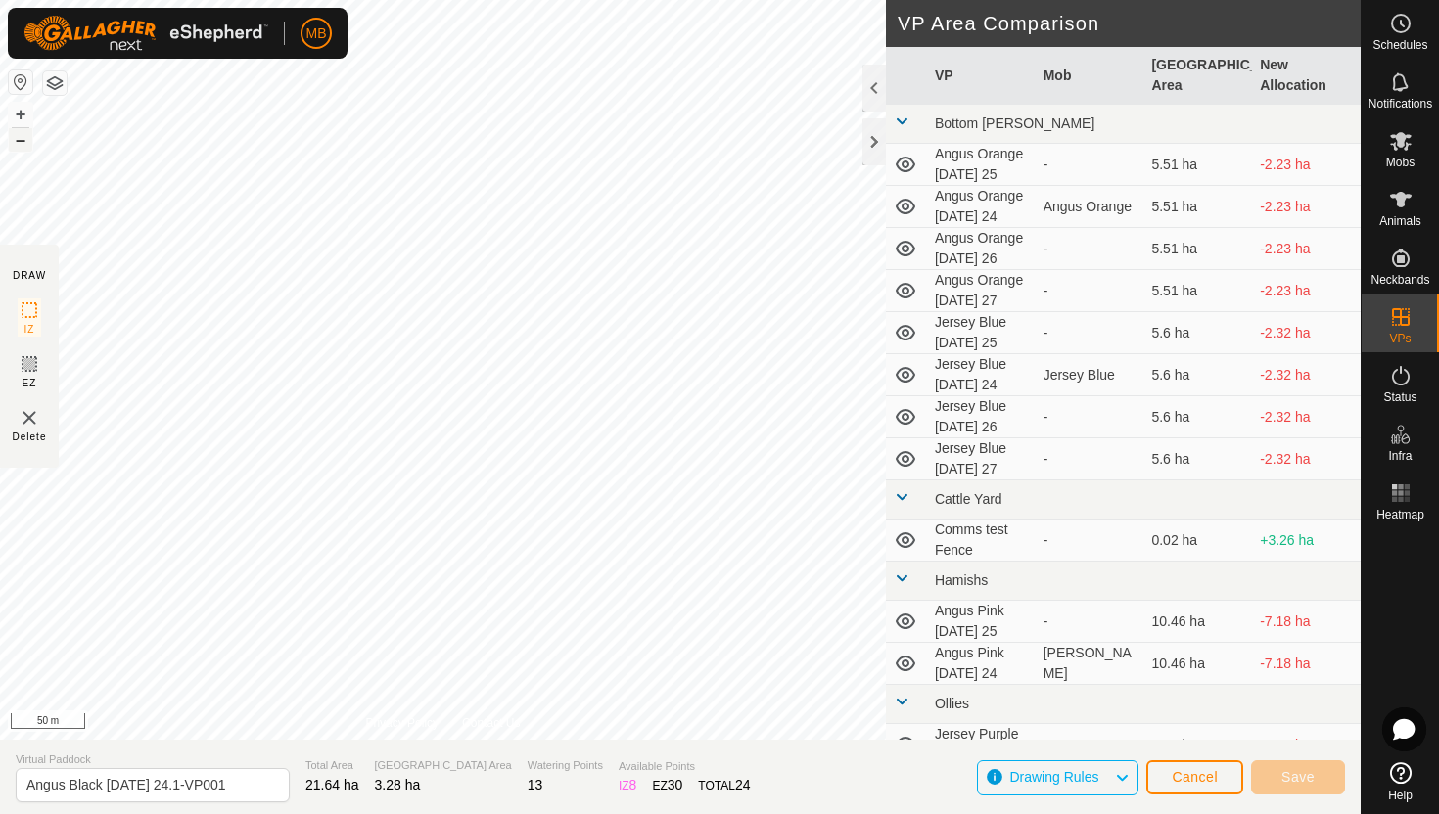
click at [17, 139] on button "–" at bounding box center [20, 139] width 23 height 23
click at [457, 0] on html "MB Schedules Notifications Mobs Animals Neckbands VPs Status Infra Heatmap Help…" at bounding box center [719, 407] width 1439 height 814
click at [19, 112] on button "+" at bounding box center [20, 114] width 23 height 23
click at [18, 112] on button "+" at bounding box center [20, 114] width 23 height 23
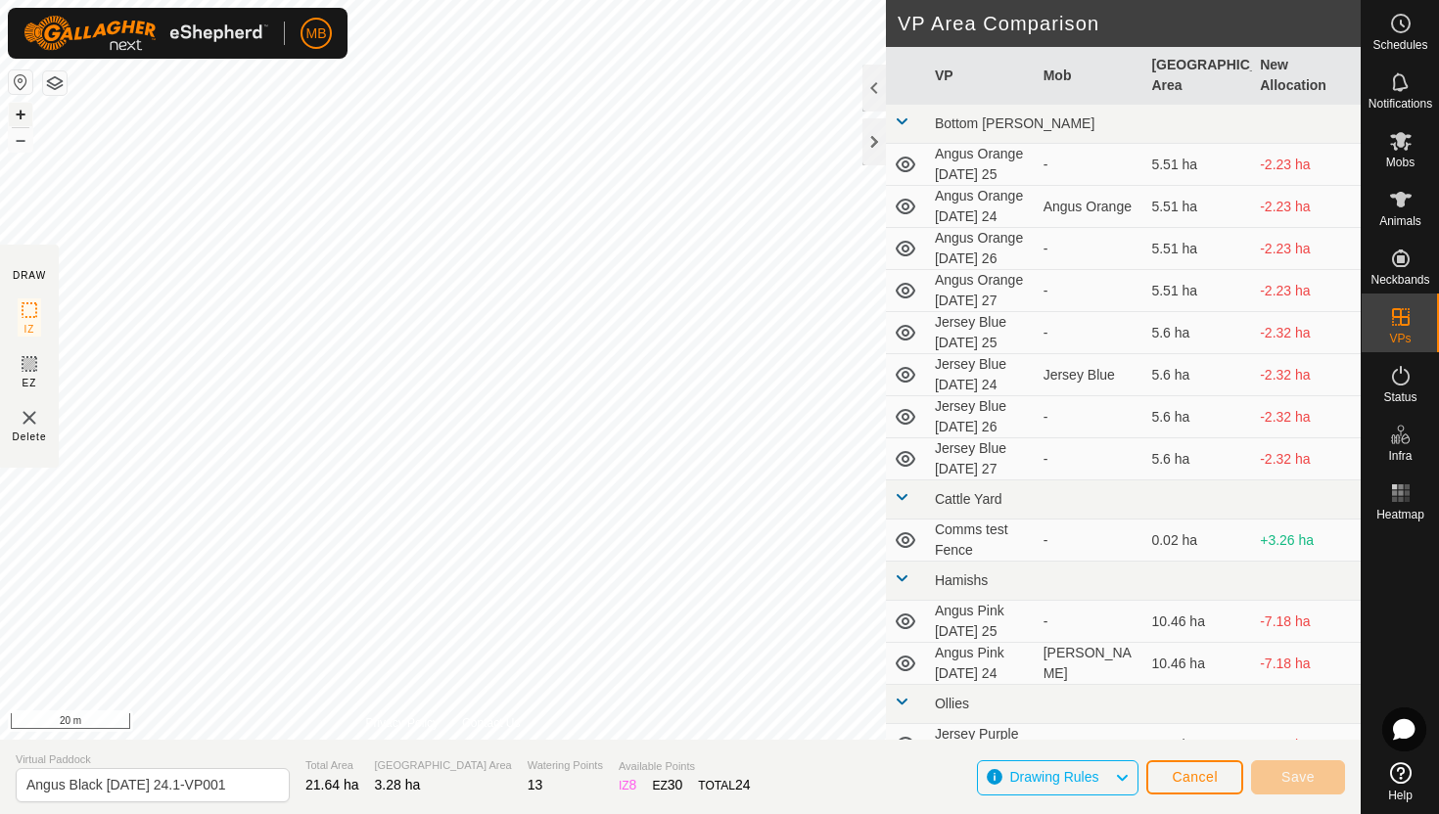
click at [26, 114] on button "+" at bounding box center [20, 114] width 23 height 23
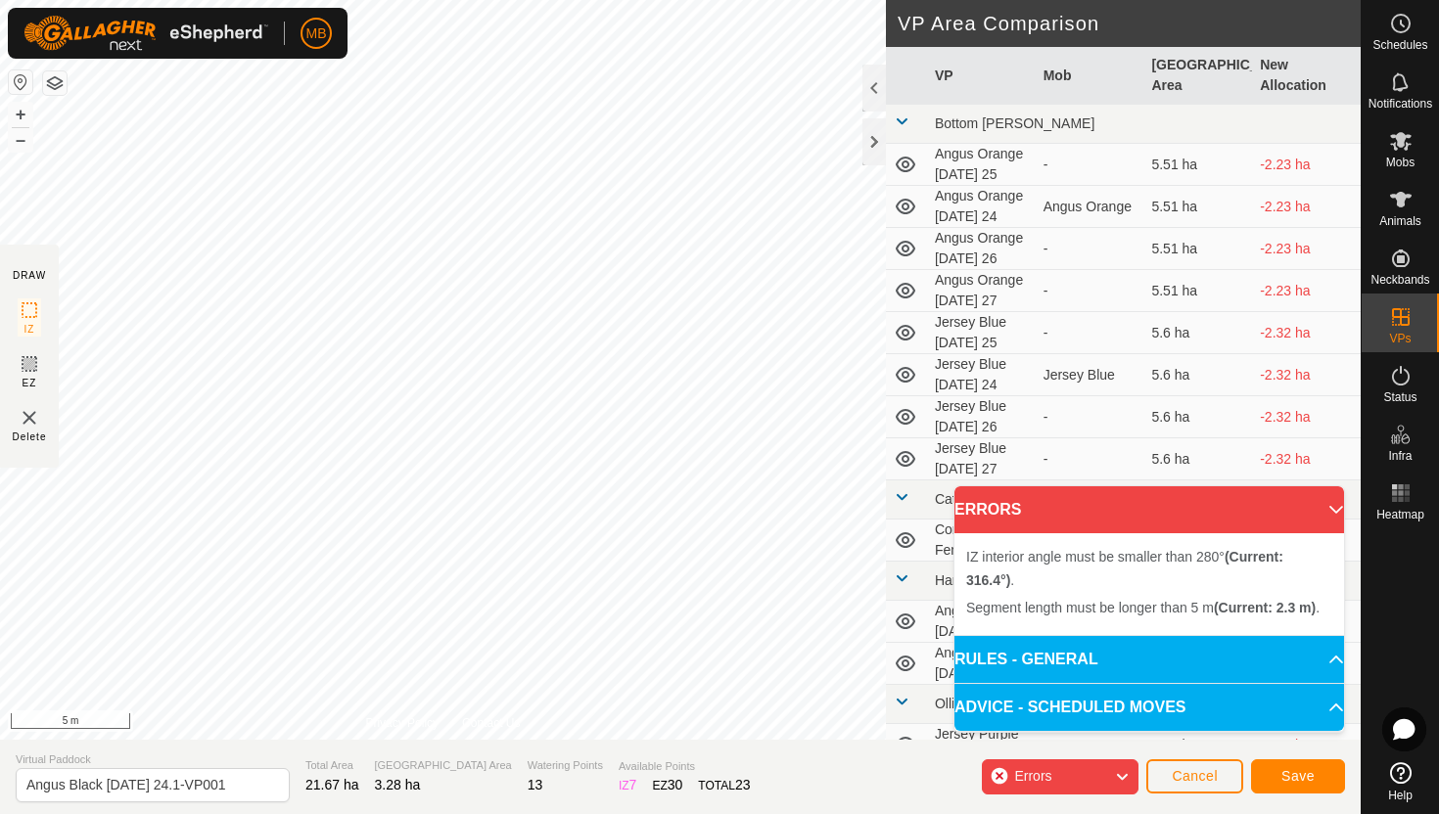
click at [400, 239] on div "Segment length must be longer than 5 m (Current: 2.3 m) . + – ⇧ i 5 m" at bounding box center [443, 370] width 886 height 740
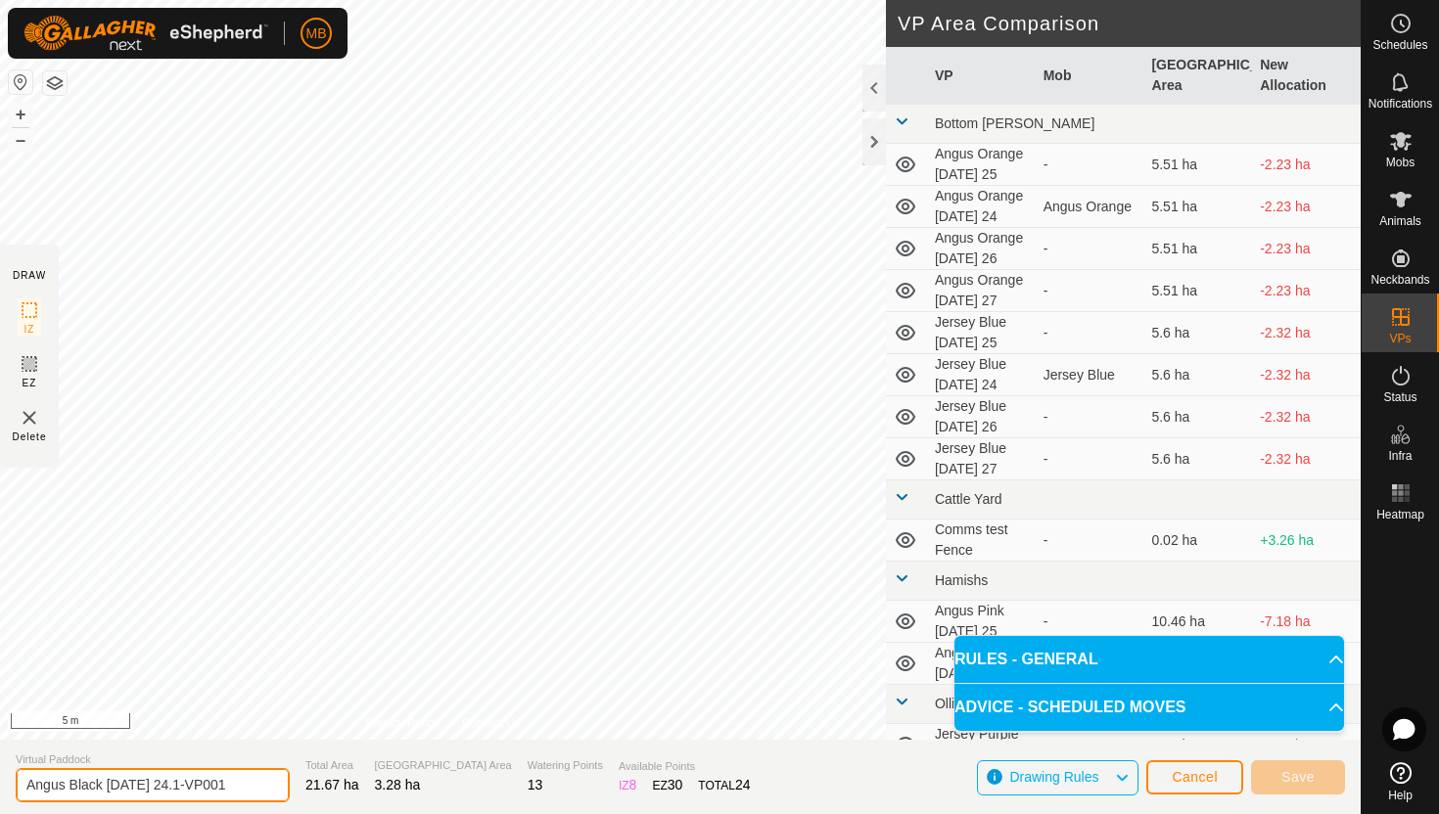
click at [240, 783] on input "Angus Black Sunday 24.1-VP001" at bounding box center [153, 785] width 274 height 34
type input "Angus Black [DATE] 25"
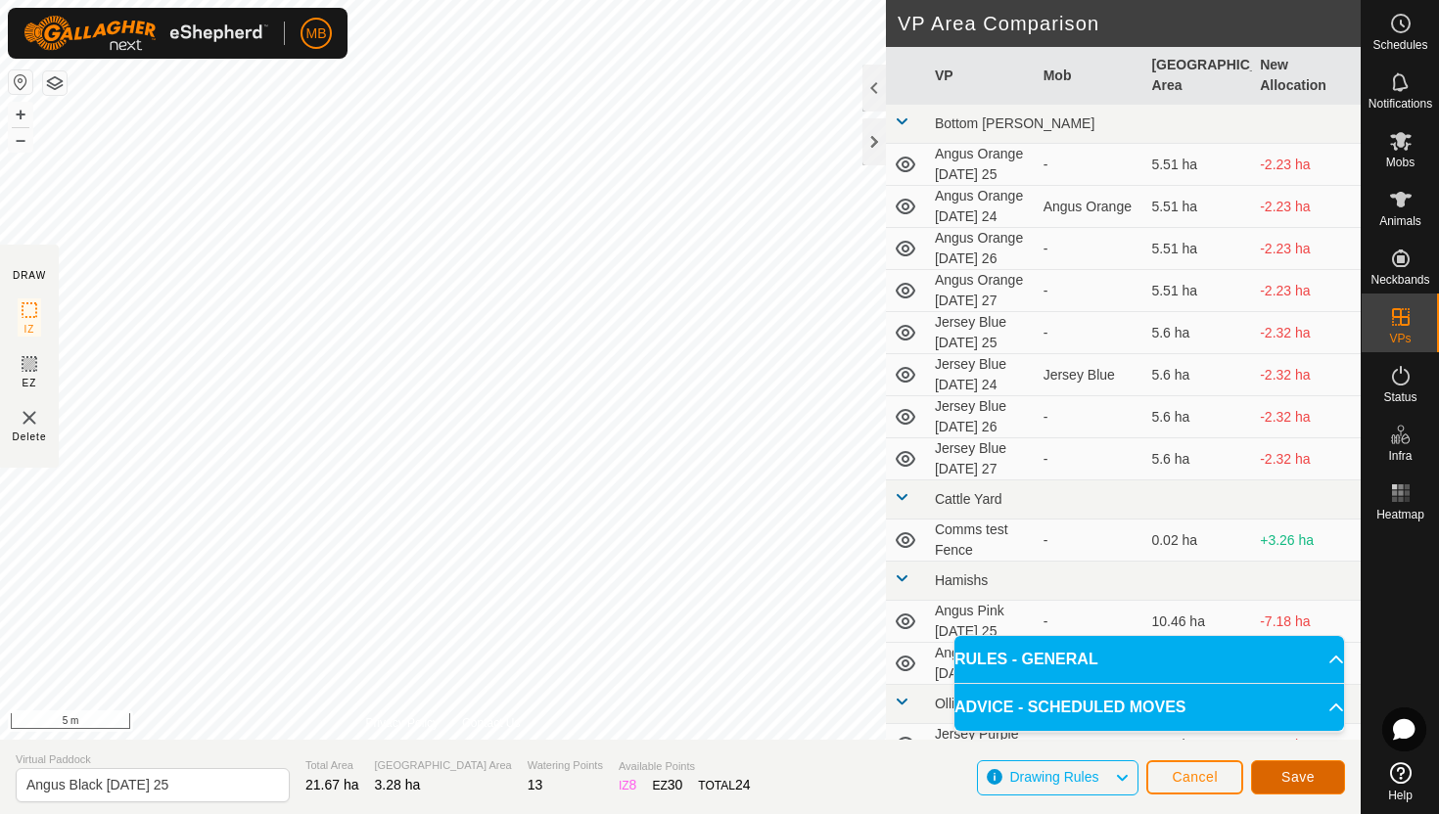
click at [1310, 776] on span "Save" at bounding box center [1297, 777] width 33 height 16
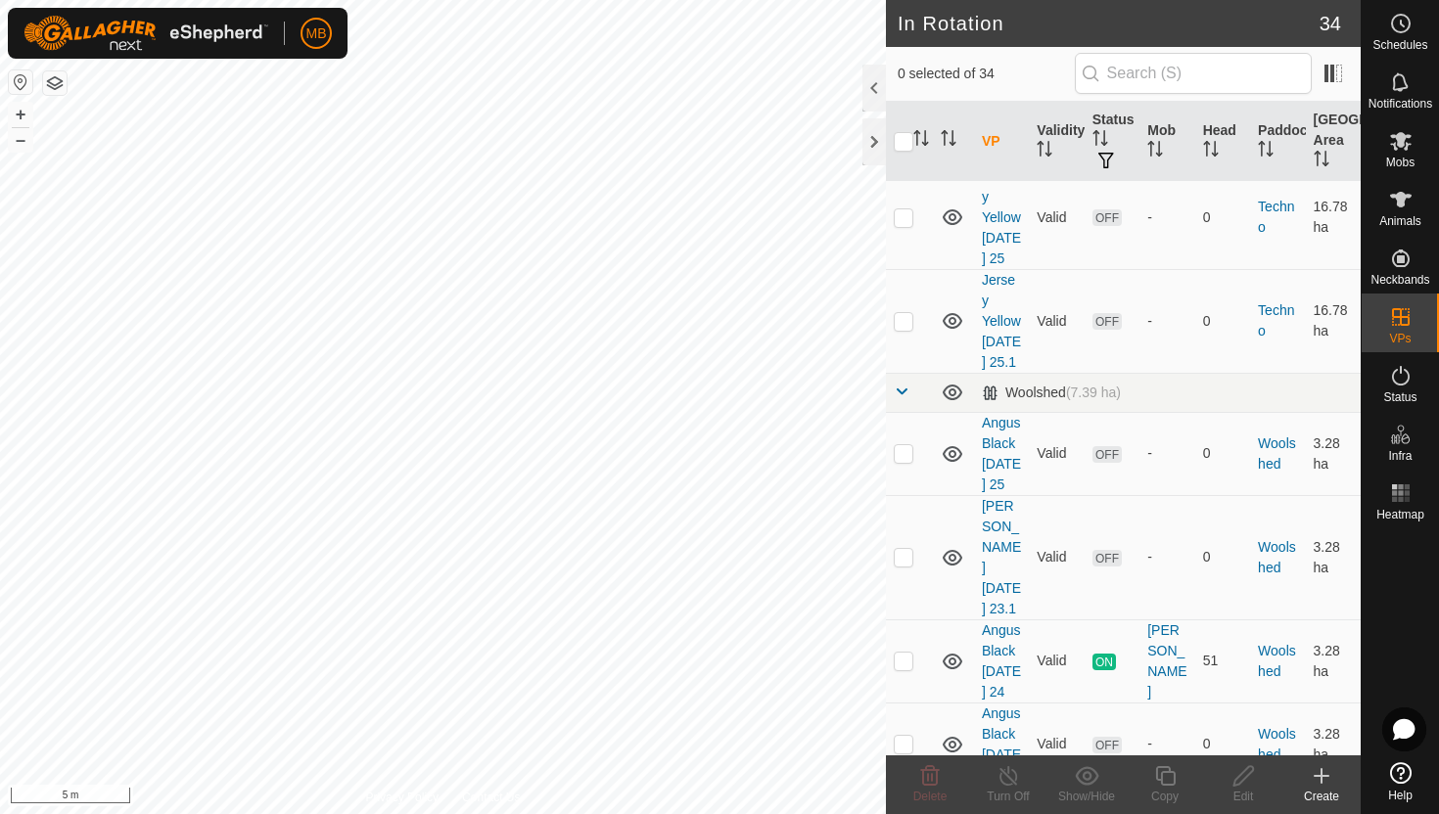
scroll to position [2611, 0]
click at [900, 449] on p-checkbox at bounding box center [904, 457] width 20 height 16
checkbox input "true"
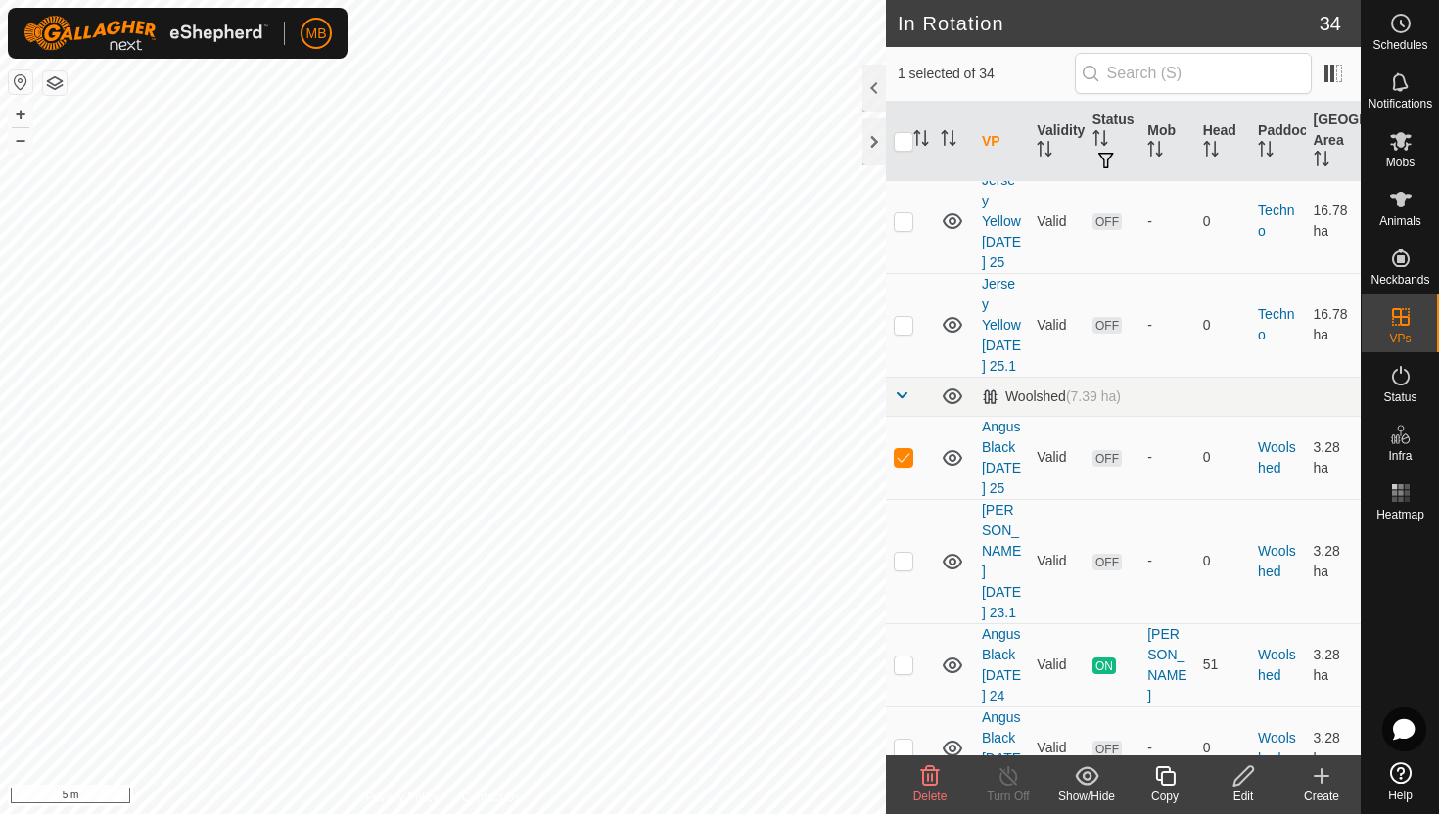
click at [1163, 771] on icon at bounding box center [1165, 776] width 20 height 20
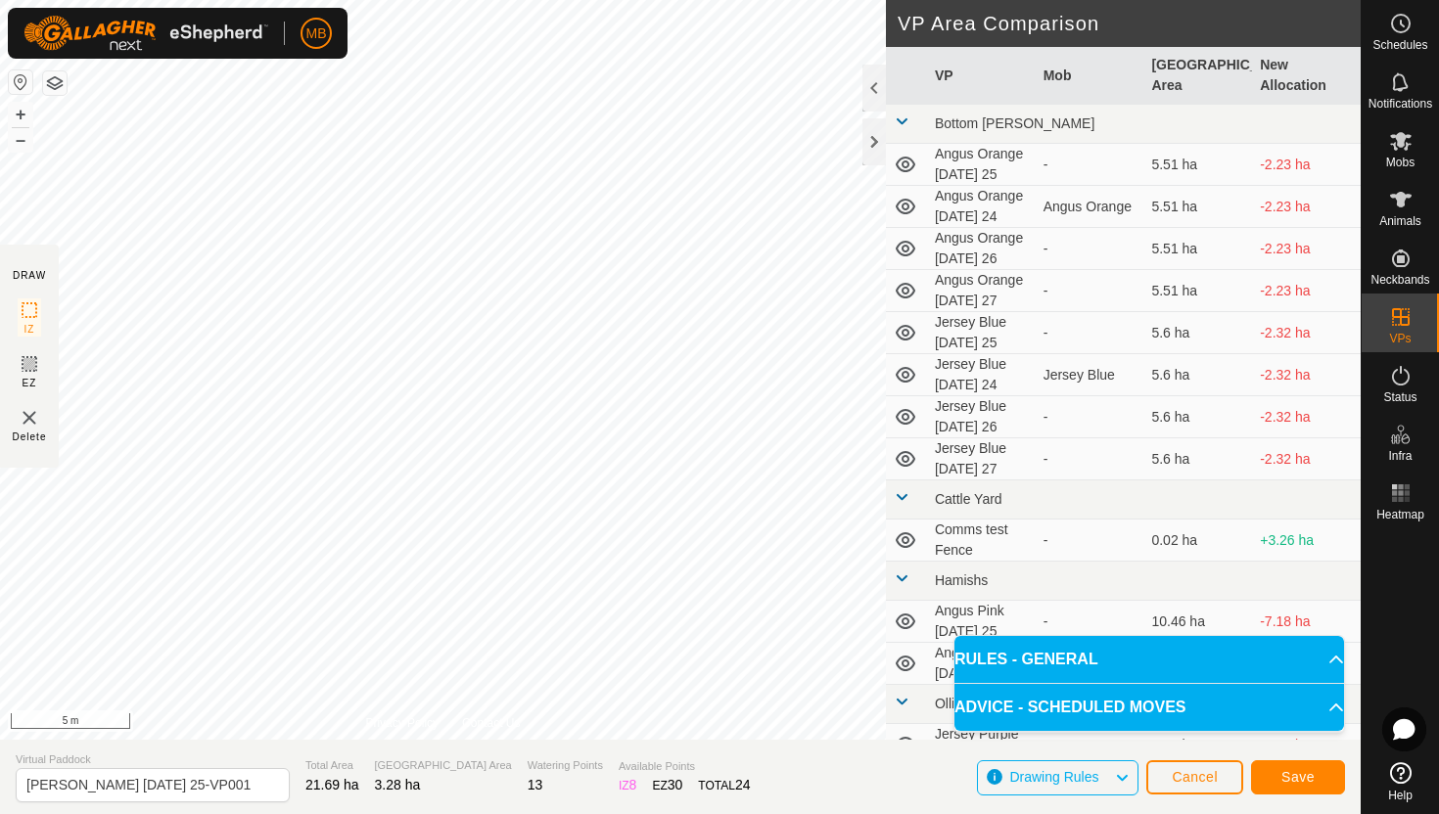
click at [692, 0] on html "MB Schedules Notifications Mobs Animals Neckbands VPs Status Infra Heatmap Help…" at bounding box center [719, 407] width 1439 height 814
click at [779, 0] on html "MB Schedules Notifications Mobs Animals Neckbands VPs Status Infra Heatmap Help…" at bounding box center [719, 407] width 1439 height 814
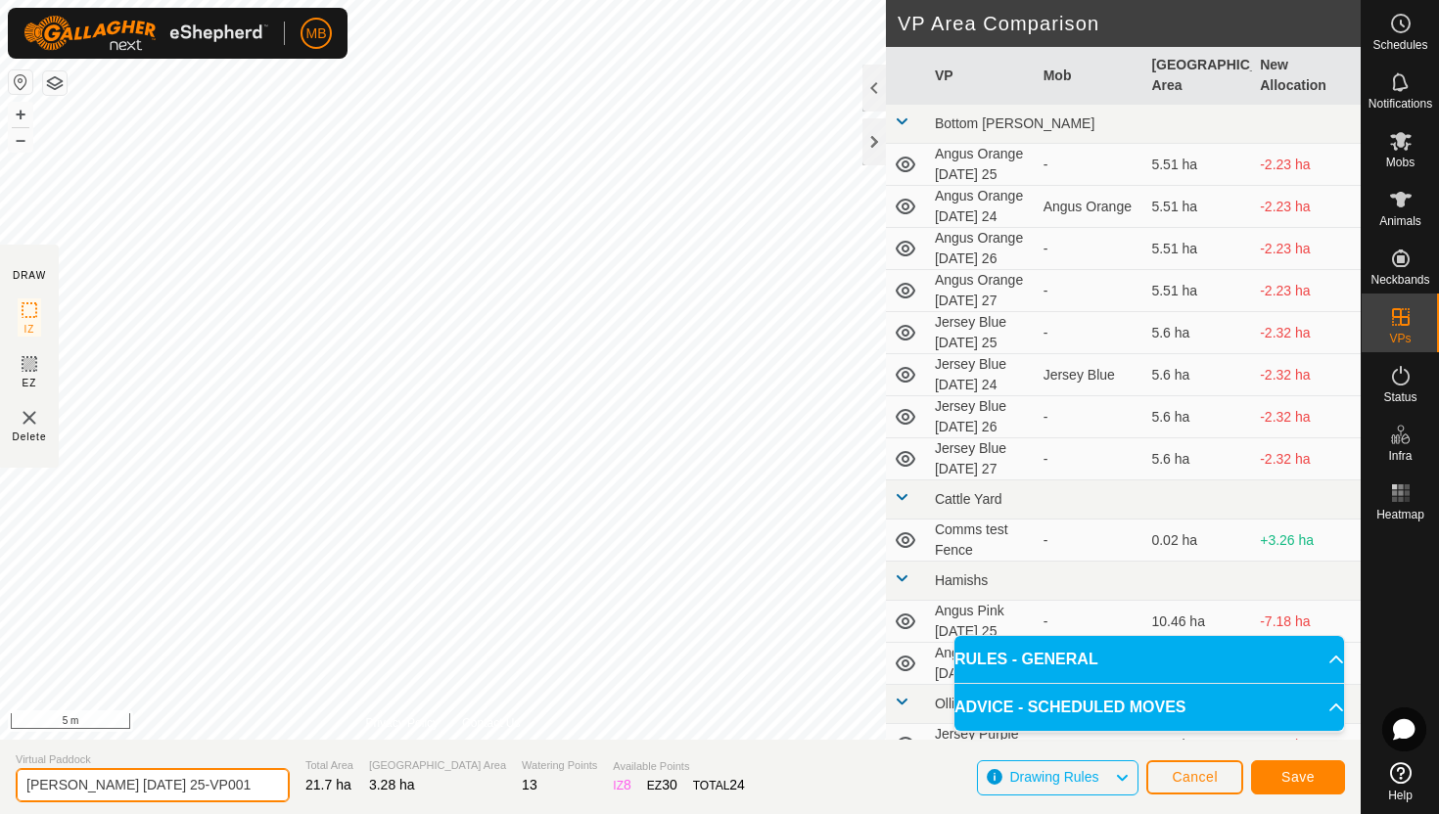
click at [230, 782] on input "Angus Black Monday 25-VP001" at bounding box center [153, 785] width 274 height 34
type input "Angus Black [DATE] 25.1"
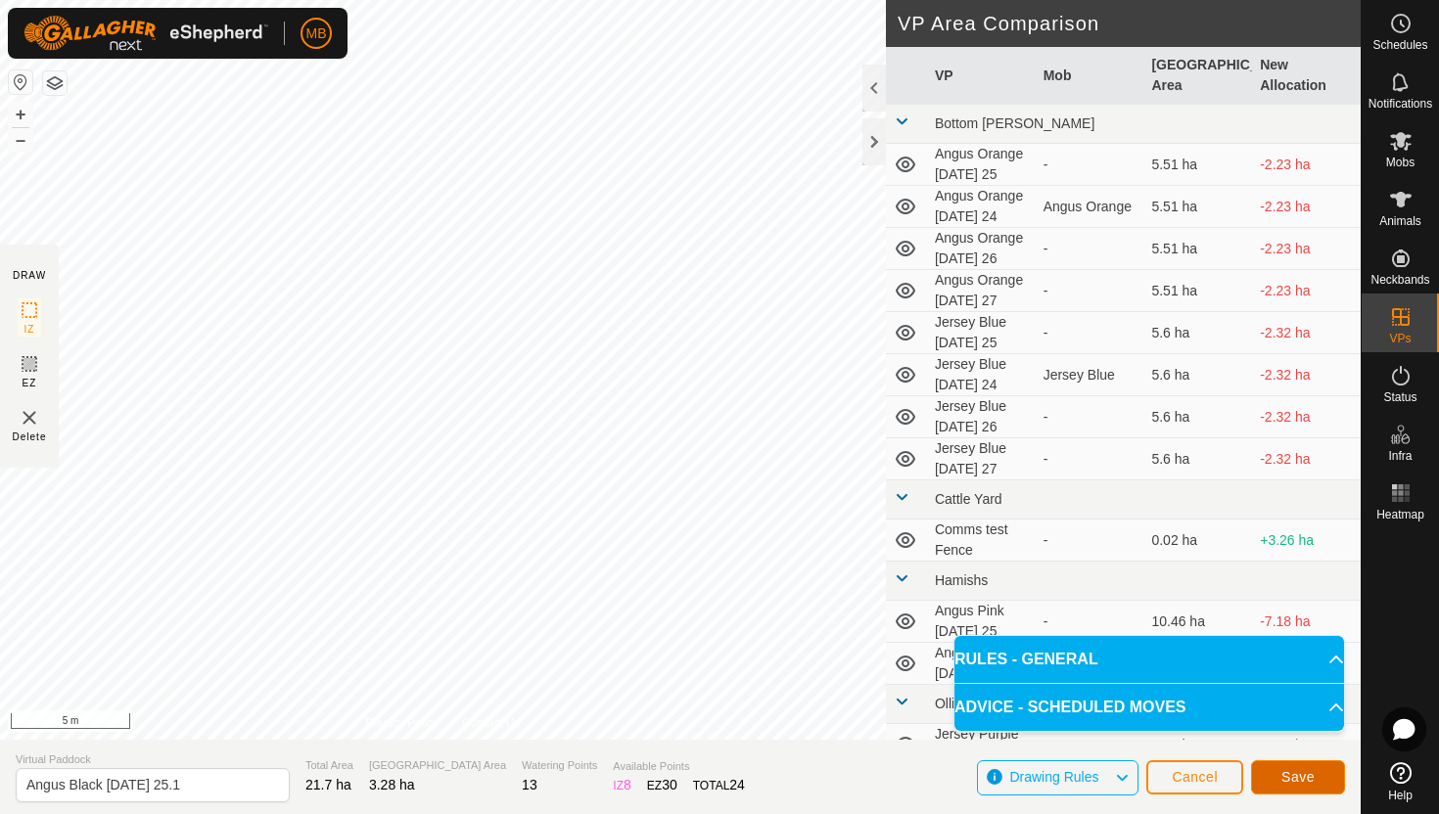
click at [1300, 762] on button "Save" at bounding box center [1298, 778] width 94 height 34
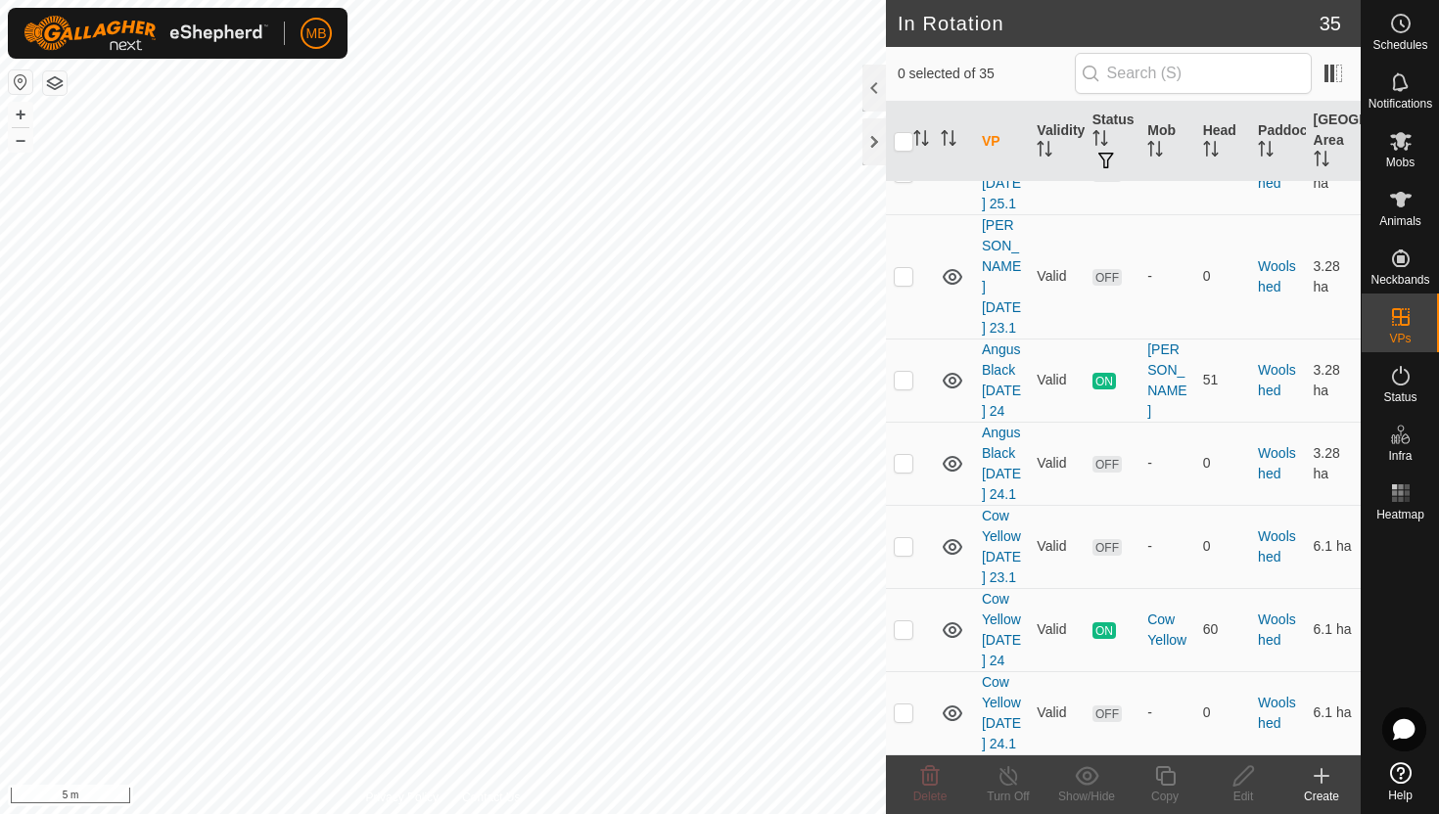
scroll to position [2988, 0]
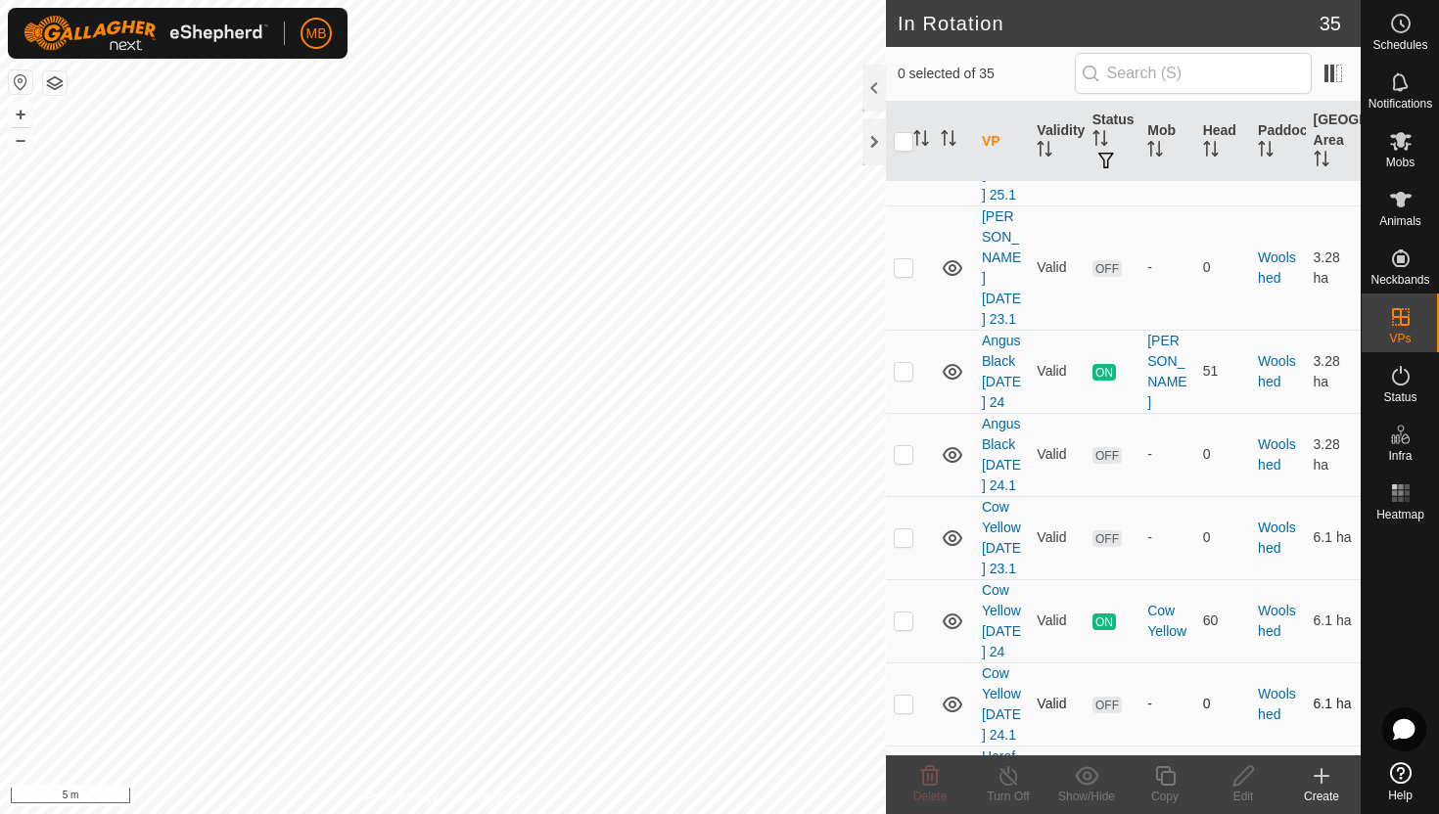
click at [903, 696] on p-checkbox at bounding box center [904, 704] width 20 height 16
click at [905, 696] on p-checkbox at bounding box center [904, 704] width 20 height 16
checkbox input "false"
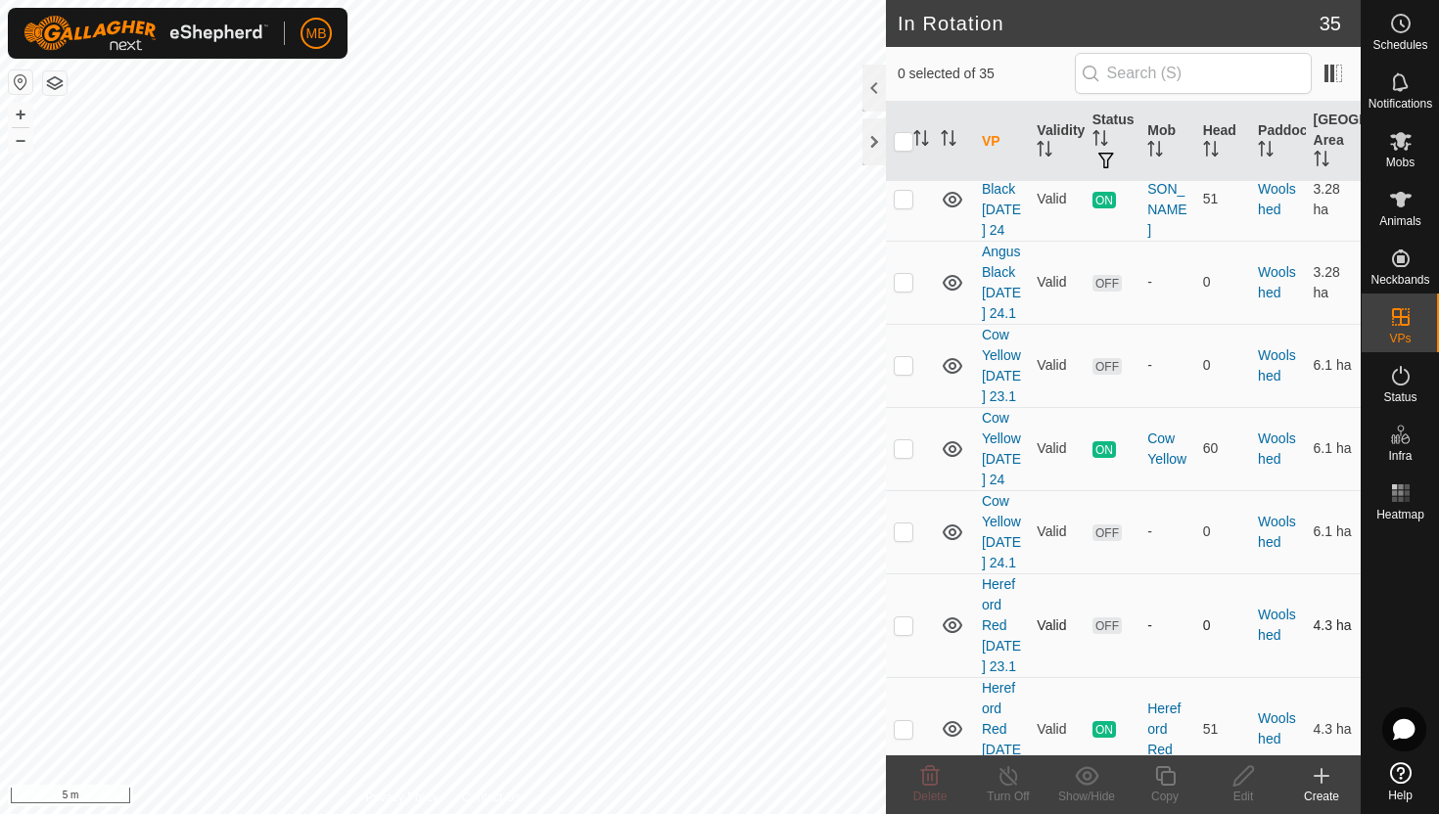
scroll to position [3157, 0]
click at [905, 527] on p-checkbox at bounding box center [904, 535] width 20 height 16
checkbox input "true"
click at [1160, 774] on icon at bounding box center [1165, 776] width 20 height 20
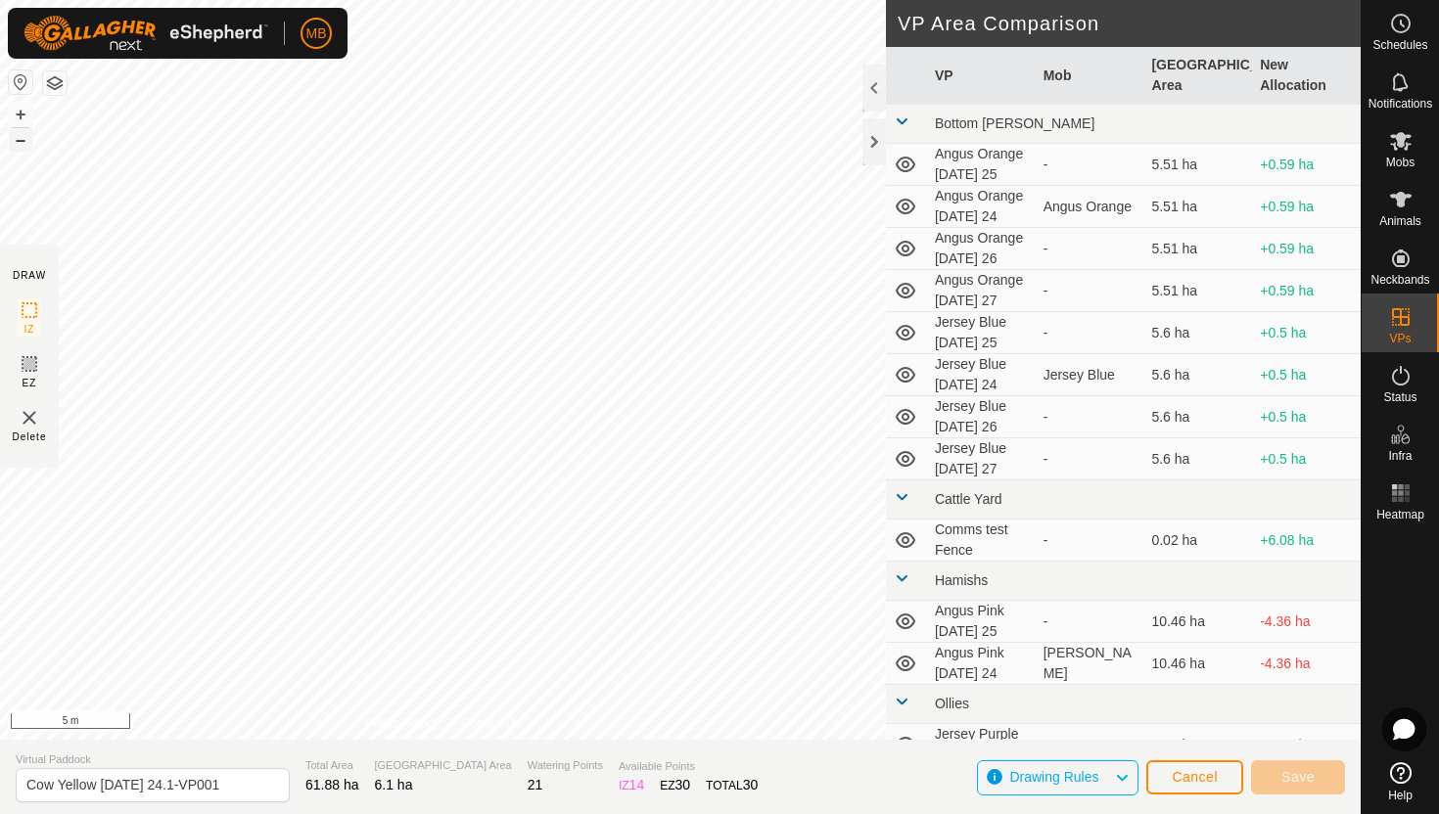
click at [21, 140] on button "–" at bounding box center [20, 139] width 23 height 23
click at [343, 10] on div "MB Schedules Notifications Mobs Animals Neckbands VPs Status Infra Heatmap Help…" at bounding box center [719, 407] width 1439 height 814
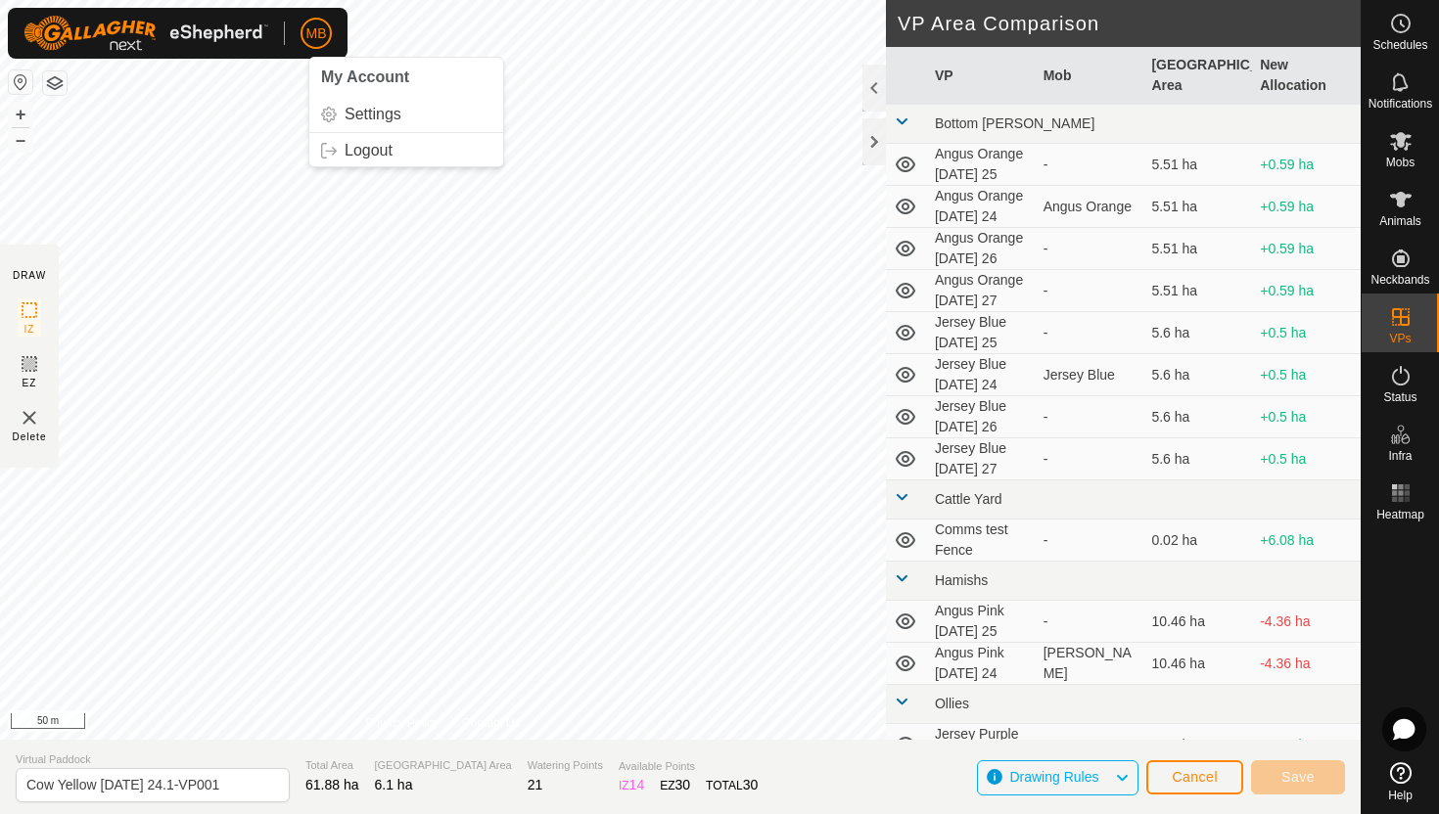
click at [390, 85] on div "MB My Account Settings Logout Schedules Notifications Mobs Animals Neckbands VP…" at bounding box center [719, 407] width 1439 height 814
click at [19, 108] on button "+" at bounding box center [20, 114] width 23 height 23
click at [23, 109] on button "+" at bounding box center [20, 114] width 23 height 23
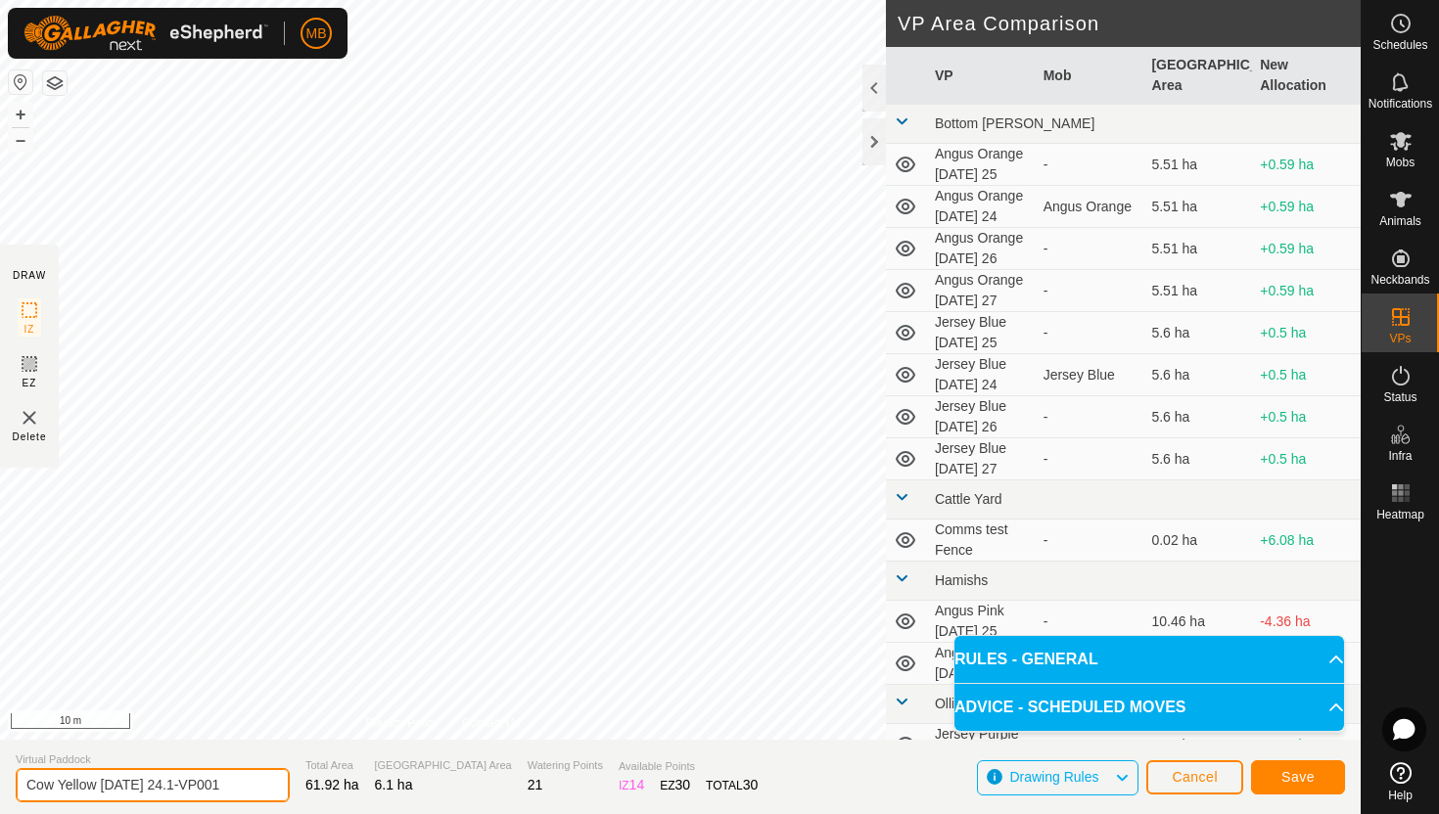
click at [235, 782] on input "Cow Yellow Sunday 24.1-VP001" at bounding box center [153, 785] width 274 height 34
type input "Cow Yellow [DATE] 25"
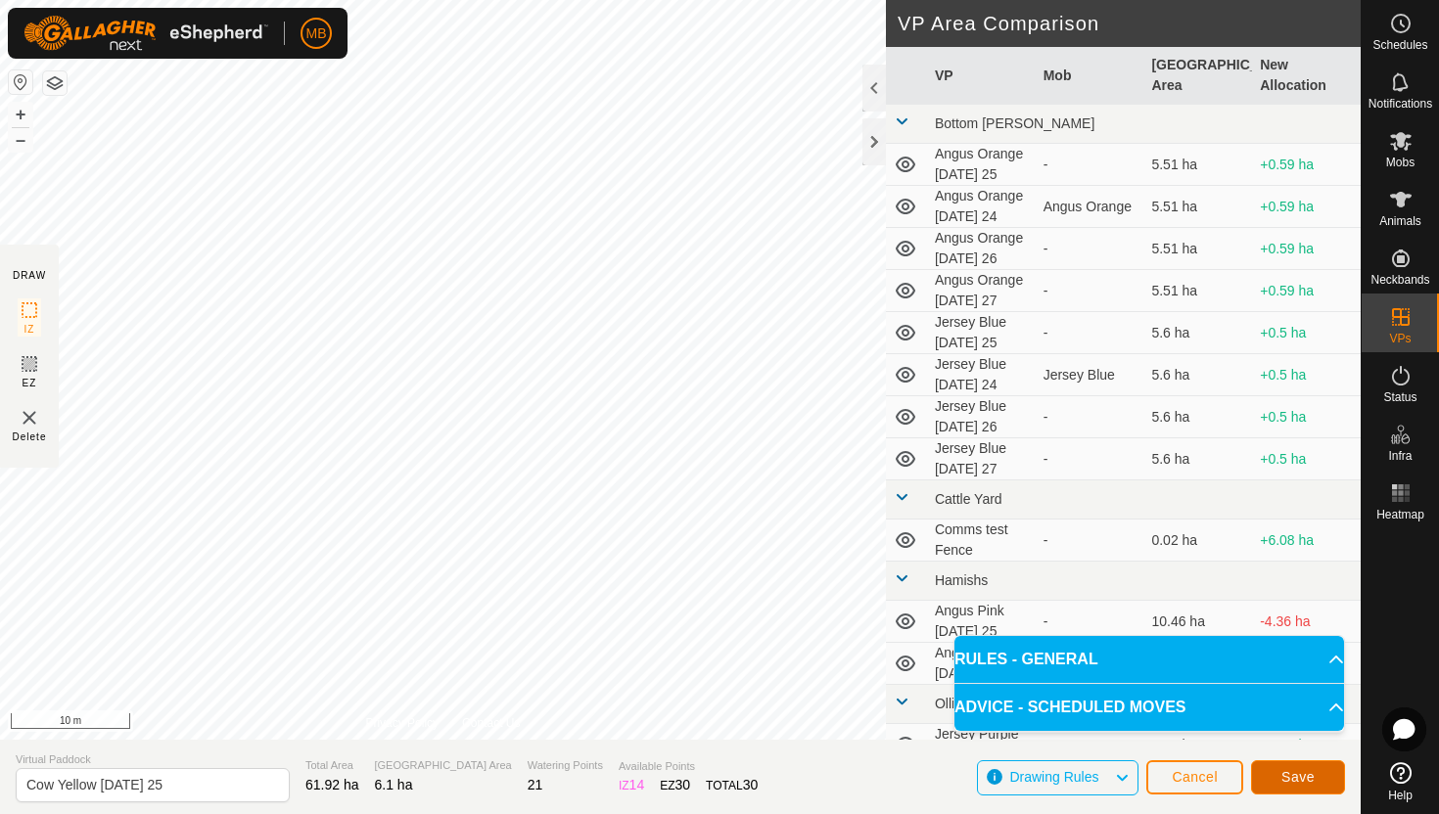
click at [1311, 769] on span "Save" at bounding box center [1297, 777] width 33 height 16
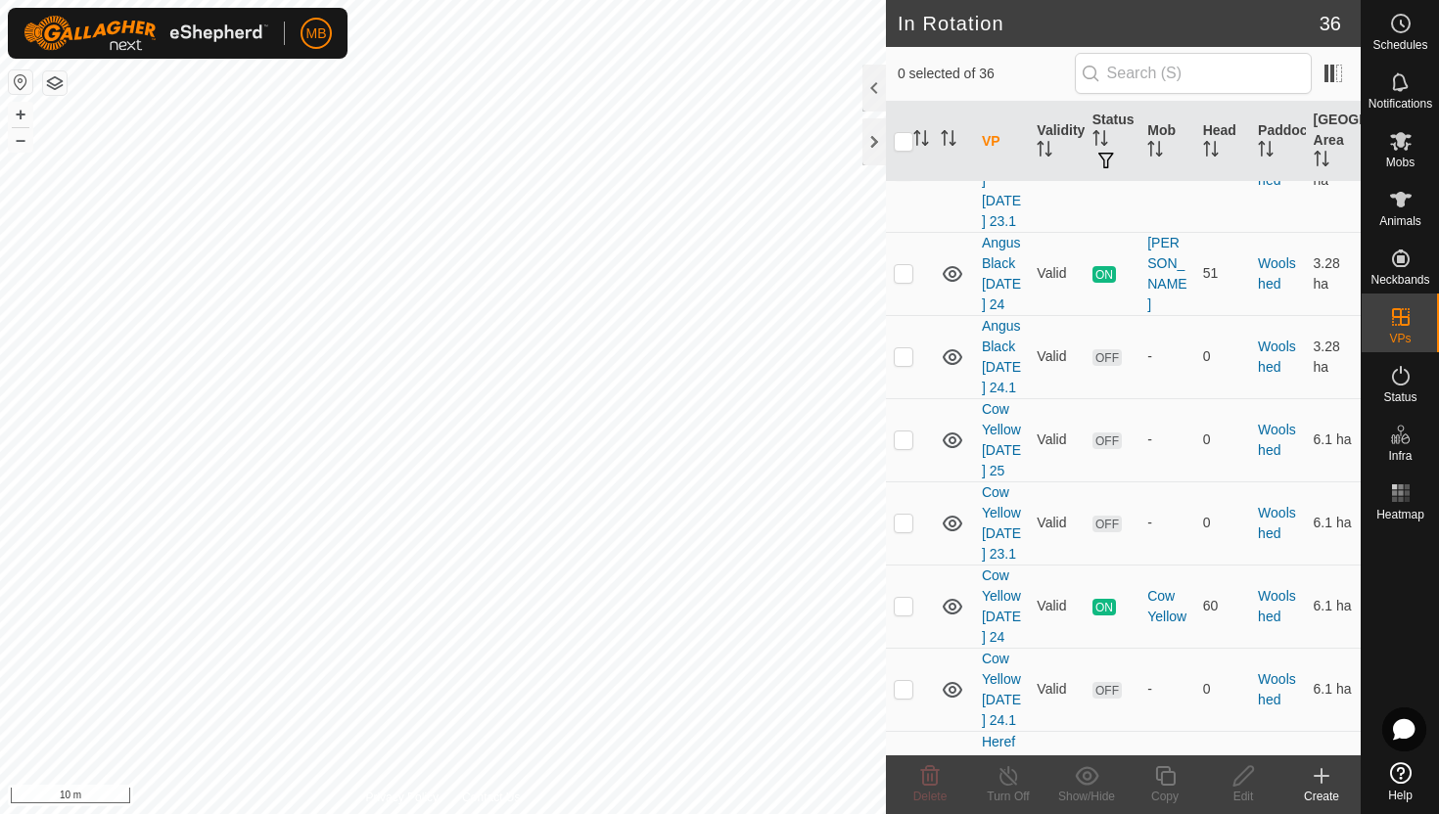
scroll to position [3086, 0]
click at [910, 431] on p-checkbox at bounding box center [904, 439] width 20 height 16
checkbox input "true"
click at [1172, 782] on icon at bounding box center [1165, 776] width 24 height 23
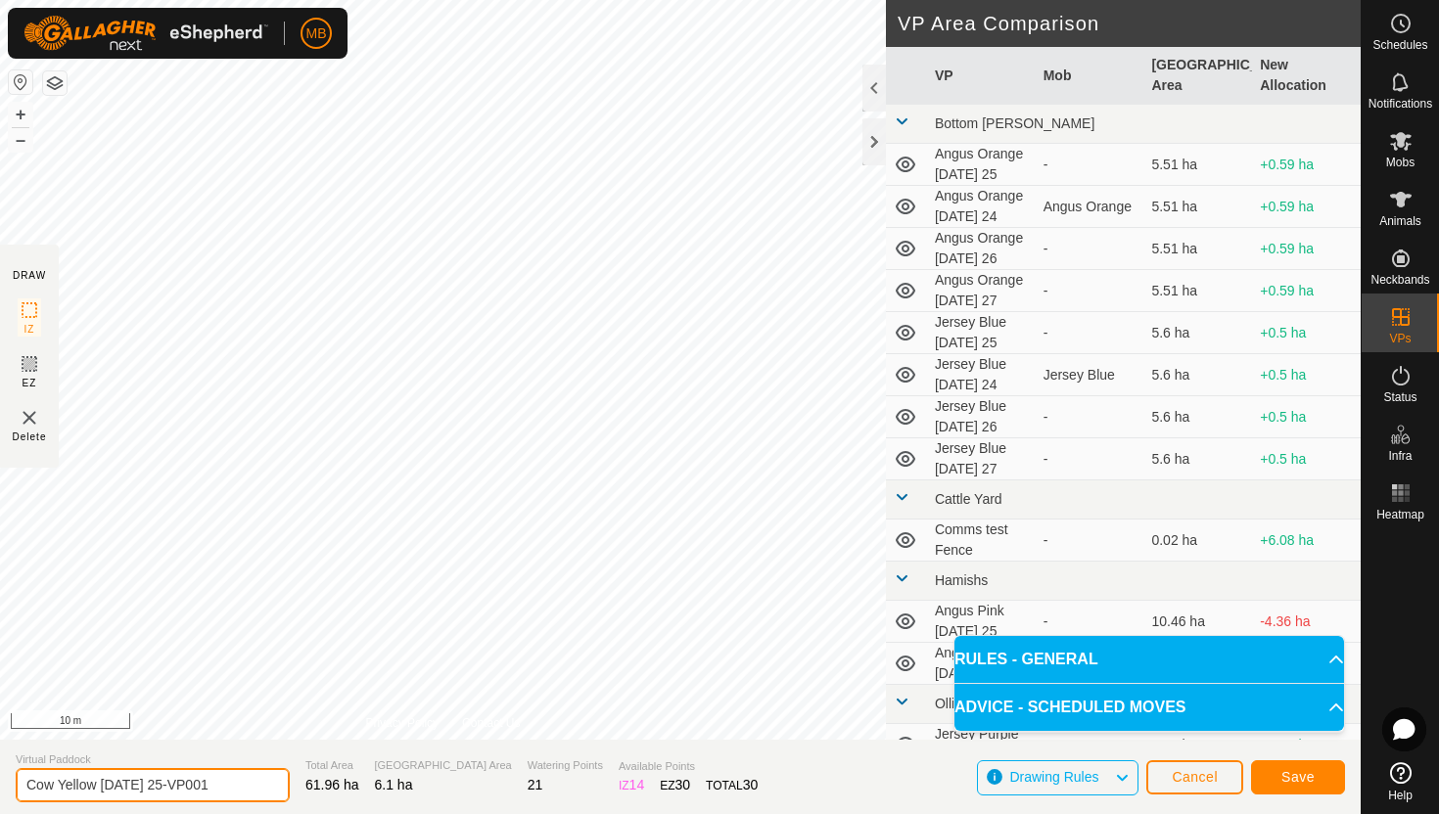
click at [229, 791] on input "Cow Yellow Monday 25-VP001" at bounding box center [153, 785] width 274 height 34
type input "Cow Yellow [DATE] 25.1"
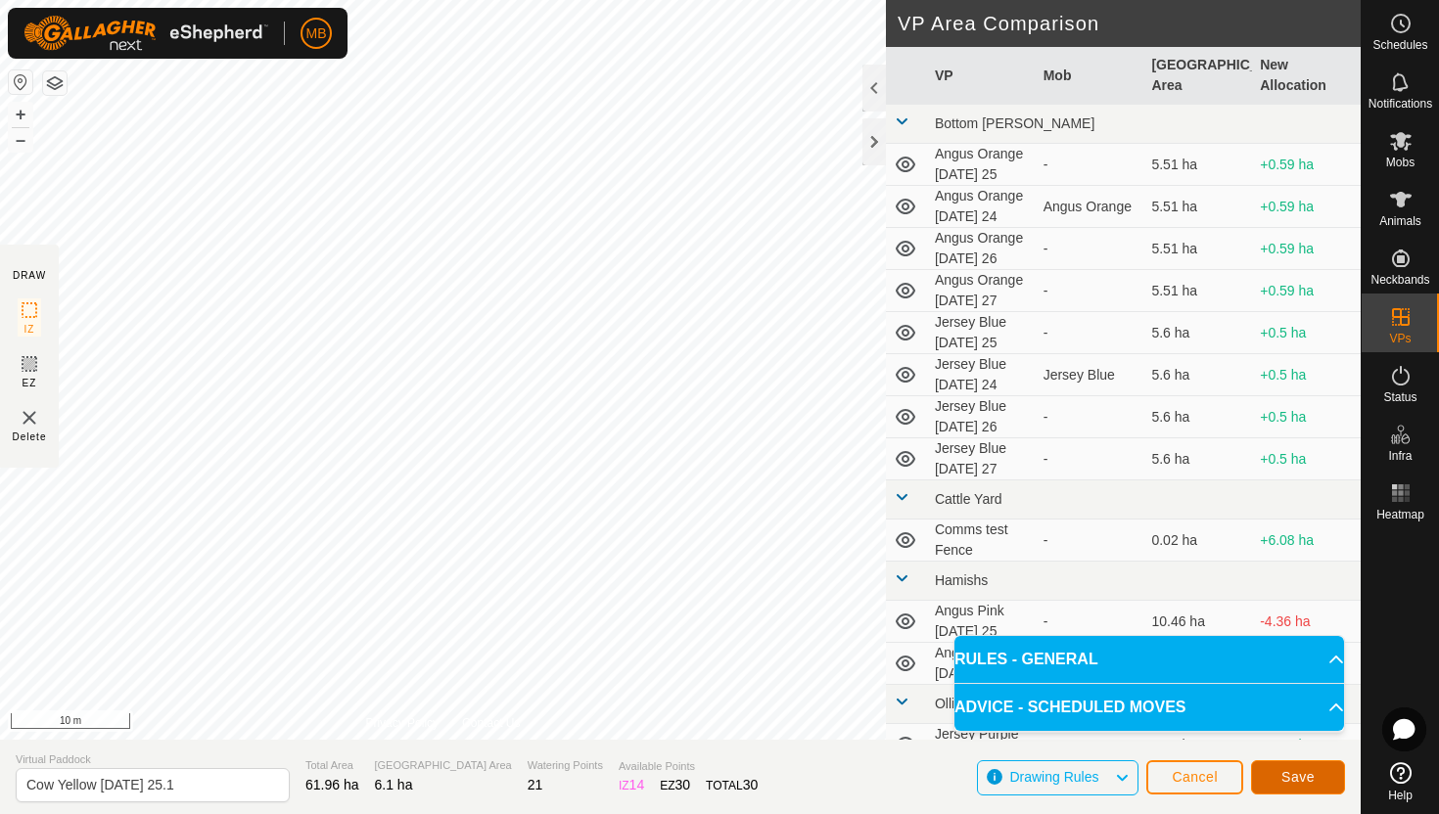
click at [1277, 771] on button "Save" at bounding box center [1298, 778] width 94 height 34
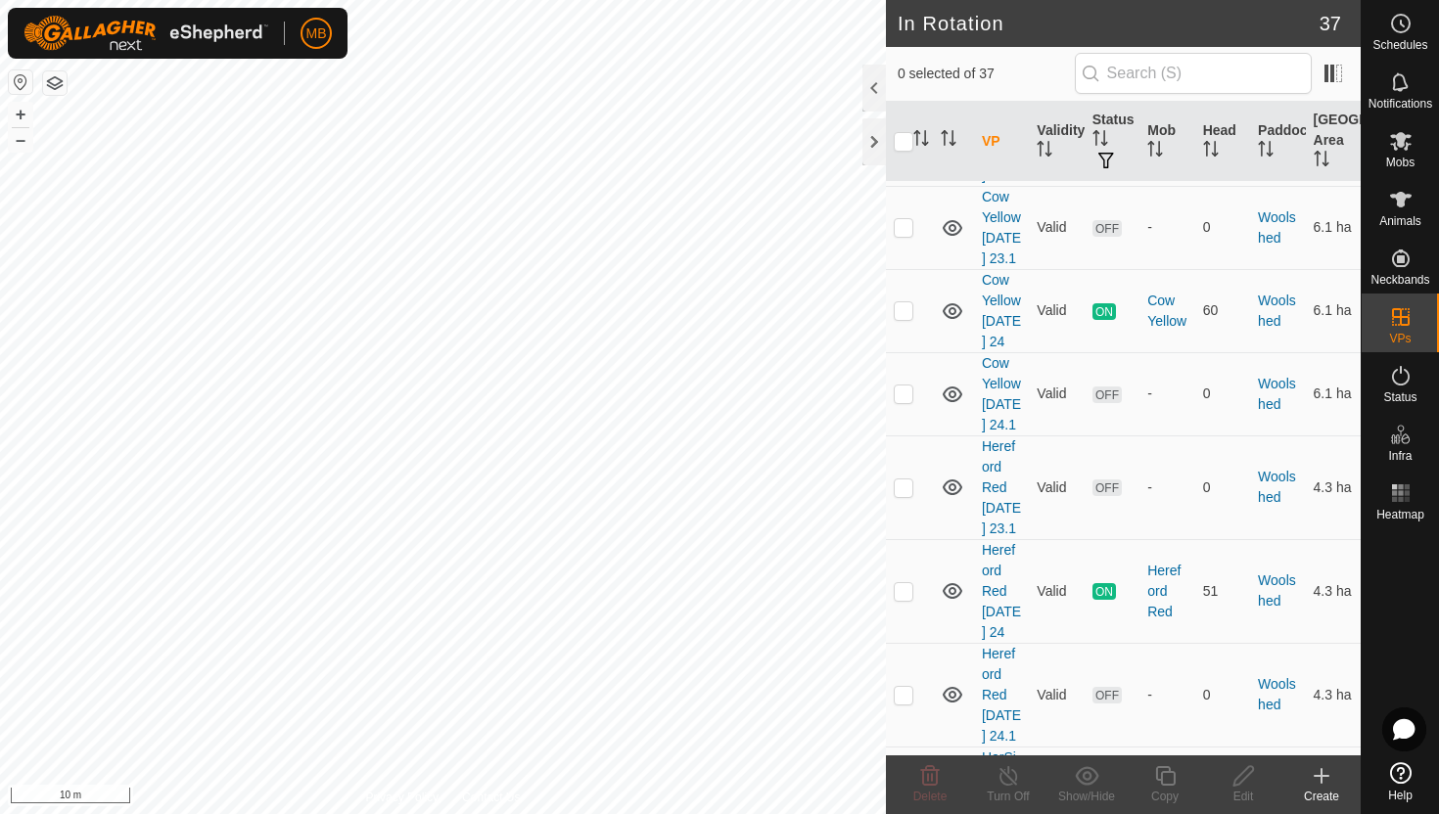
scroll to position [3465, 0]
click at [902, 686] on p-checkbox at bounding box center [904, 694] width 20 height 16
checkbox input "true"
click at [1168, 777] on icon at bounding box center [1165, 776] width 24 height 23
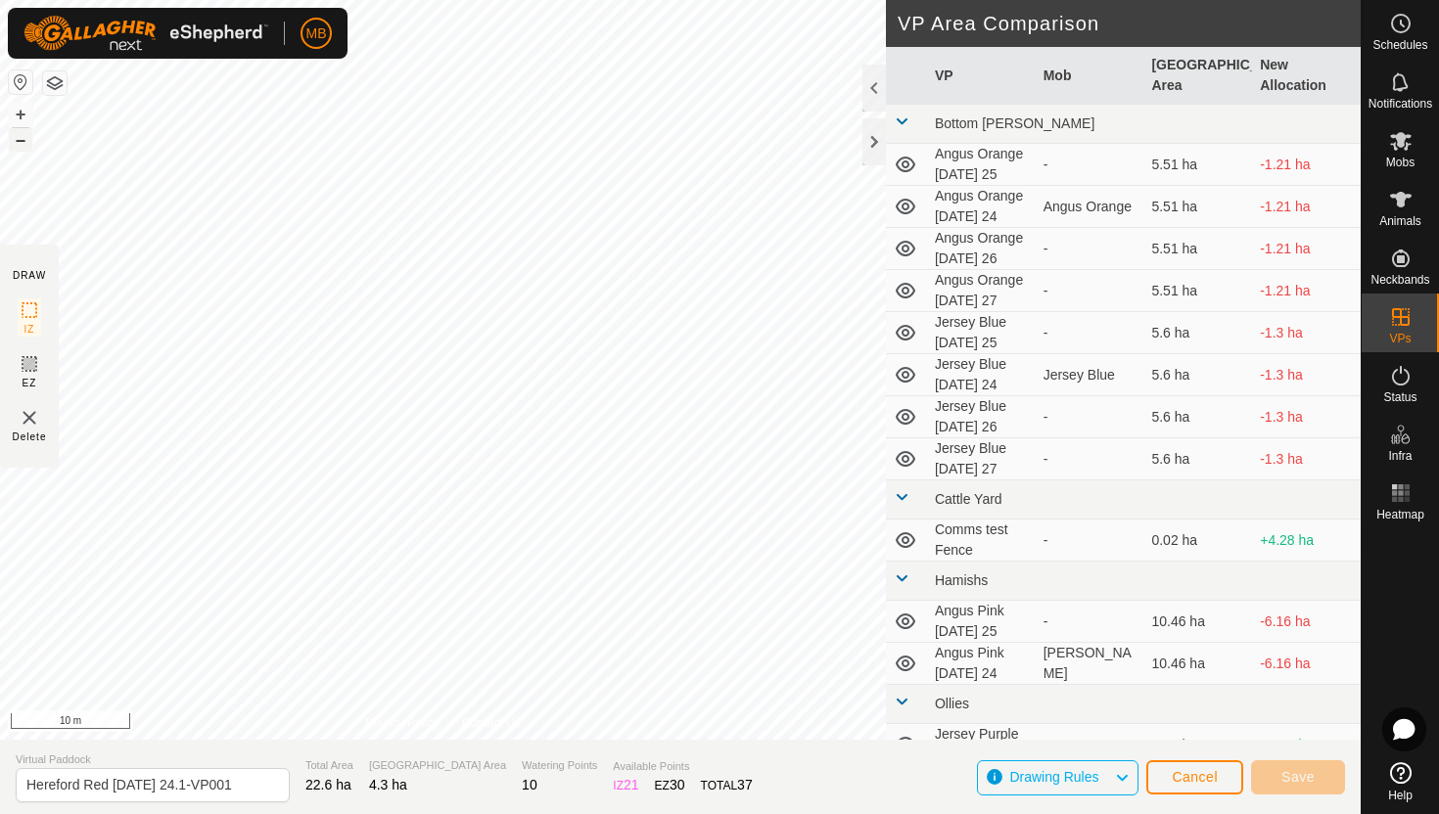
click at [17, 138] on button "–" at bounding box center [20, 139] width 23 height 23
click at [23, 109] on button "+" at bounding box center [20, 114] width 23 height 23
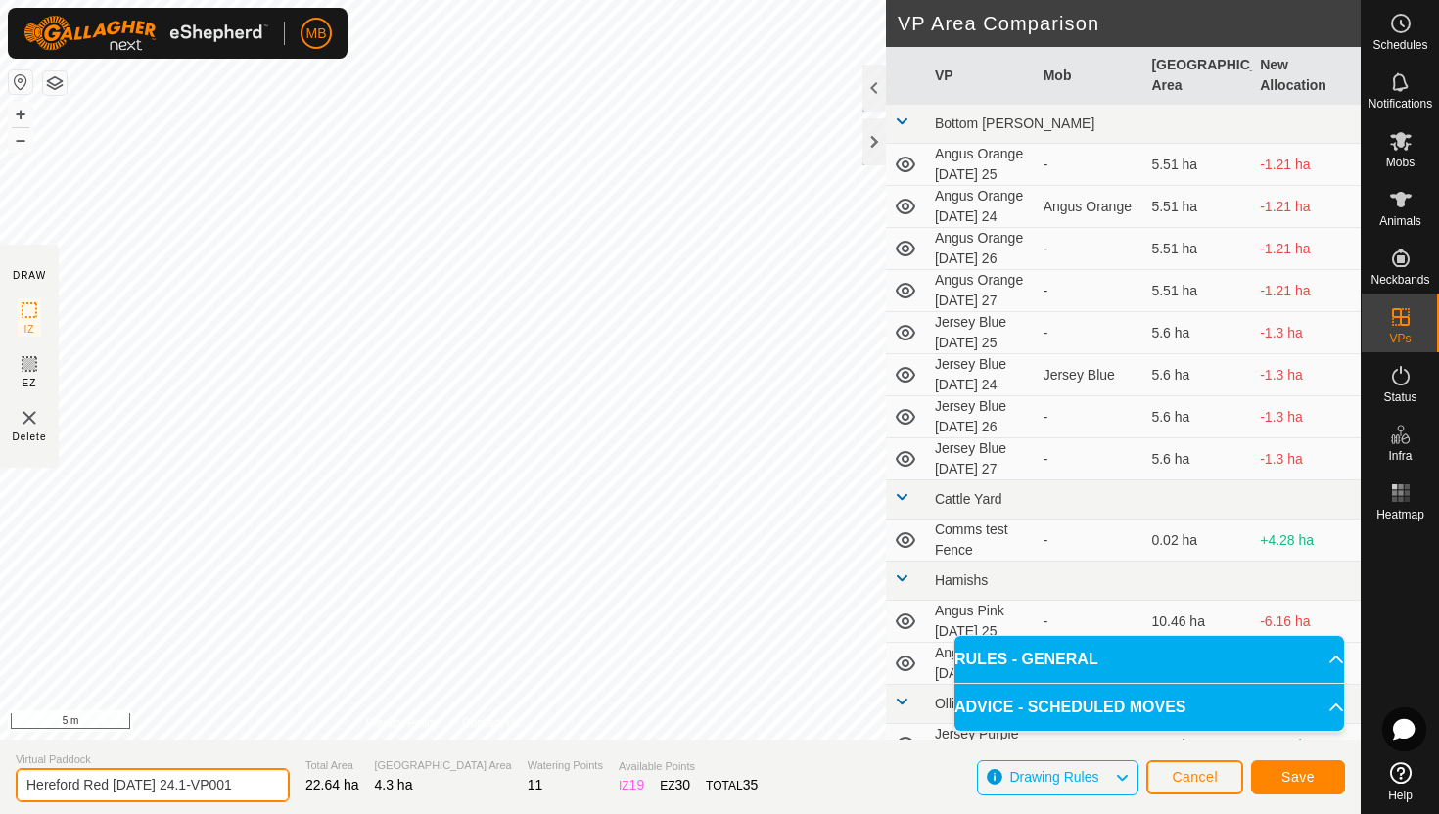
click at [244, 784] on input "Hereford Red Sunday 24.1-VP001" at bounding box center [153, 785] width 274 height 34
type input "Hereford Red [DATE] 25"
click at [21, 142] on button "–" at bounding box center [20, 139] width 23 height 23
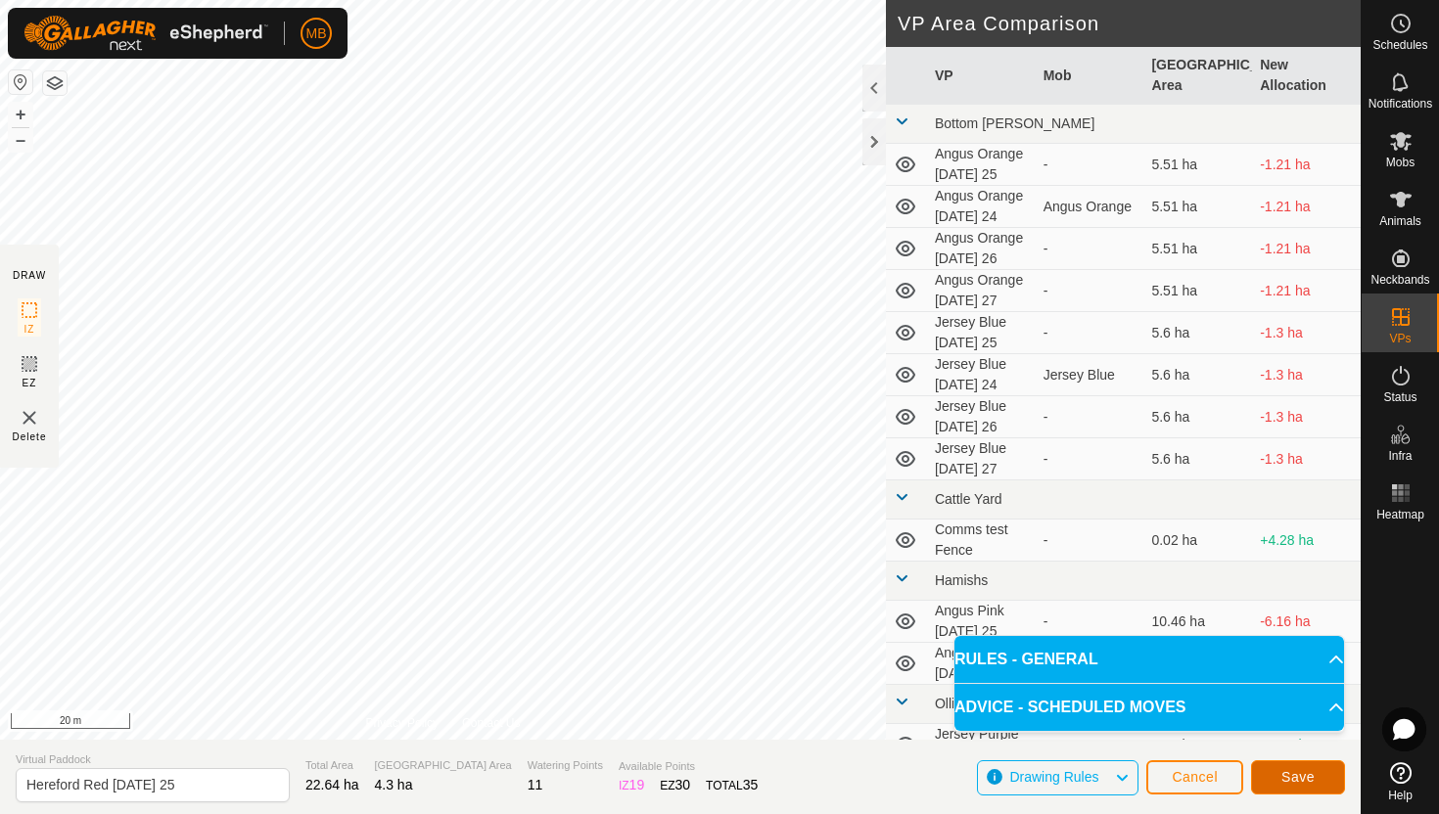
click at [1284, 773] on span "Save" at bounding box center [1297, 777] width 33 height 16
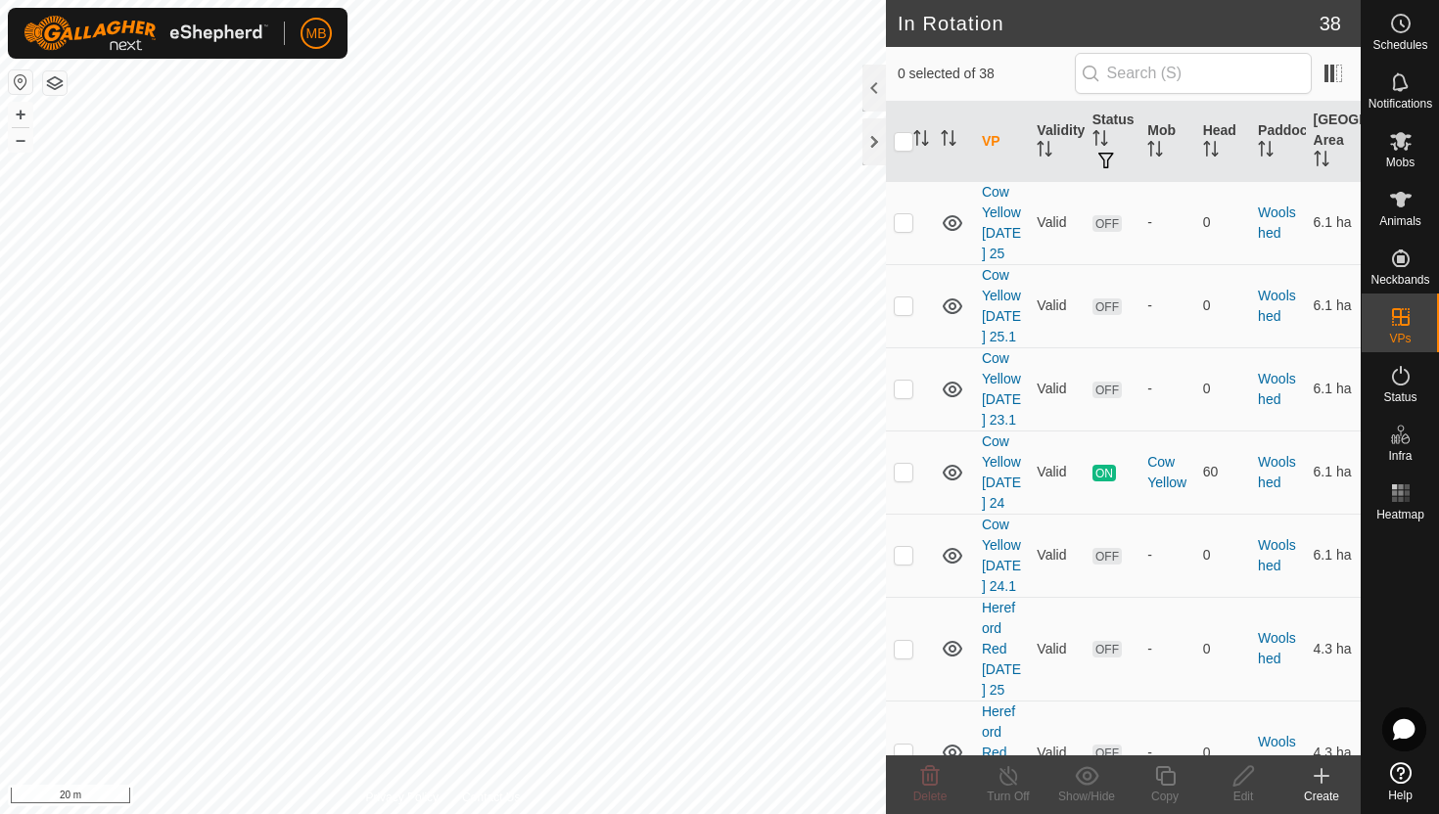
scroll to position [3311, 0]
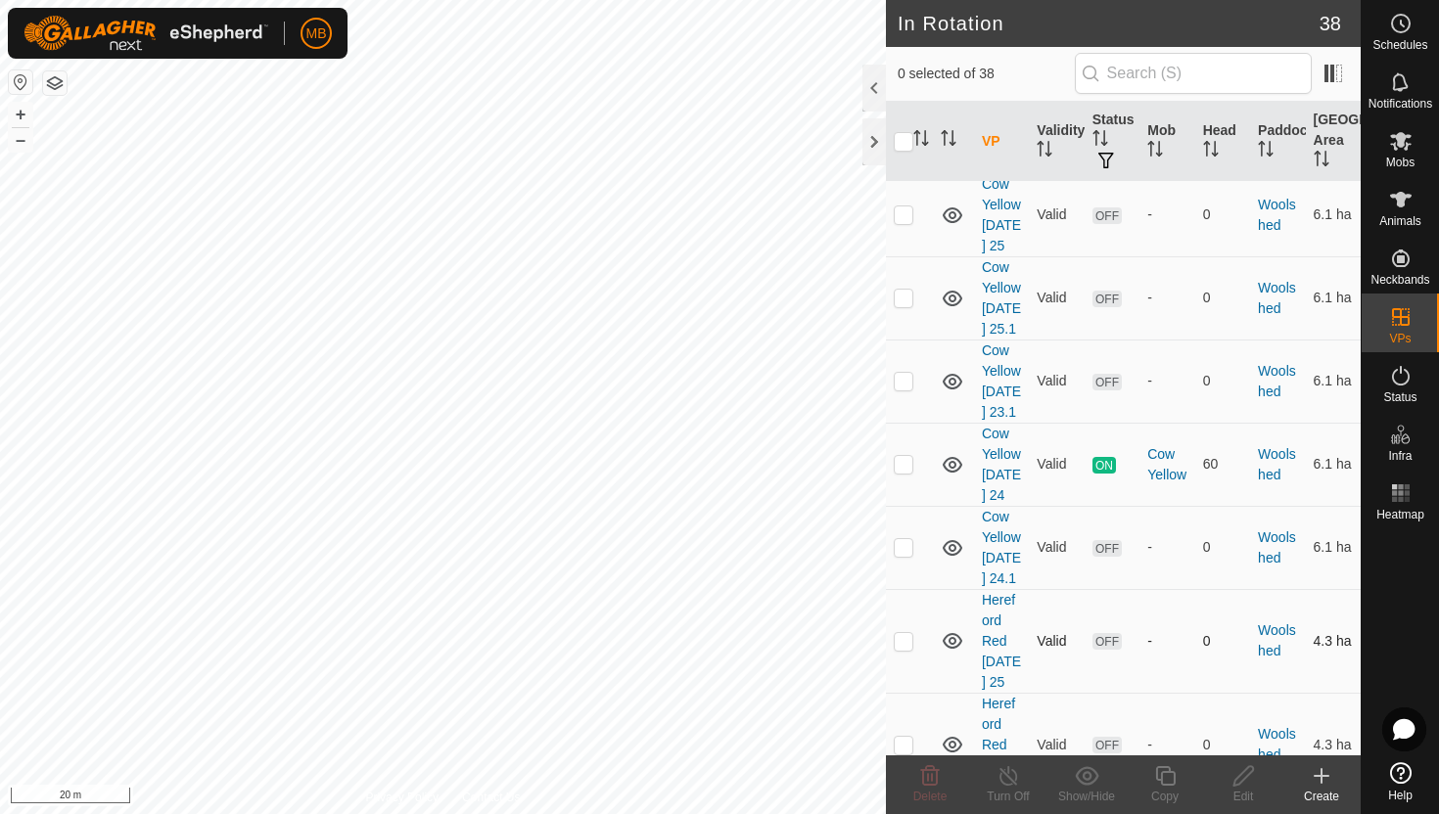
click at [906, 633] on p-checkbox at bounding box center [904, 641] width 20 height 16
checkbox input "true"
click at [1165, 773] on icon at bounding box center [1165, 776] width 24 height 23
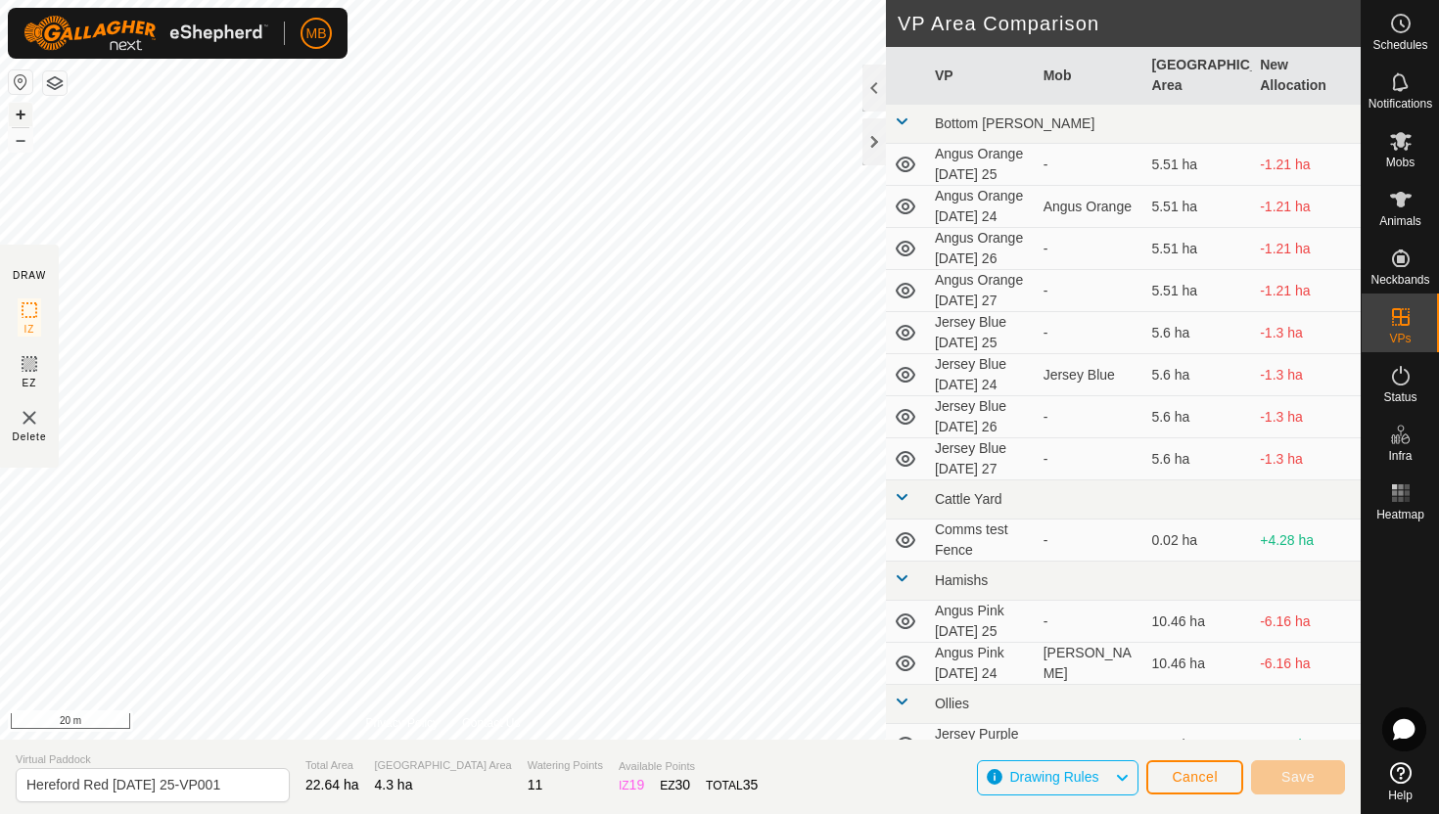
click at [20, 108] on button "+" at bounding box center [20, 114] width 23 height 23
click at [216, 21] on div "MB Schedules Notifications Mobs Animals Neckbands VPs Status Infra Heatmap Help…" at bounding box center [719, 407] width 1439 height 814
click at [20, 107] on button "+" at bounding box center [20, 114] width 23 height 23
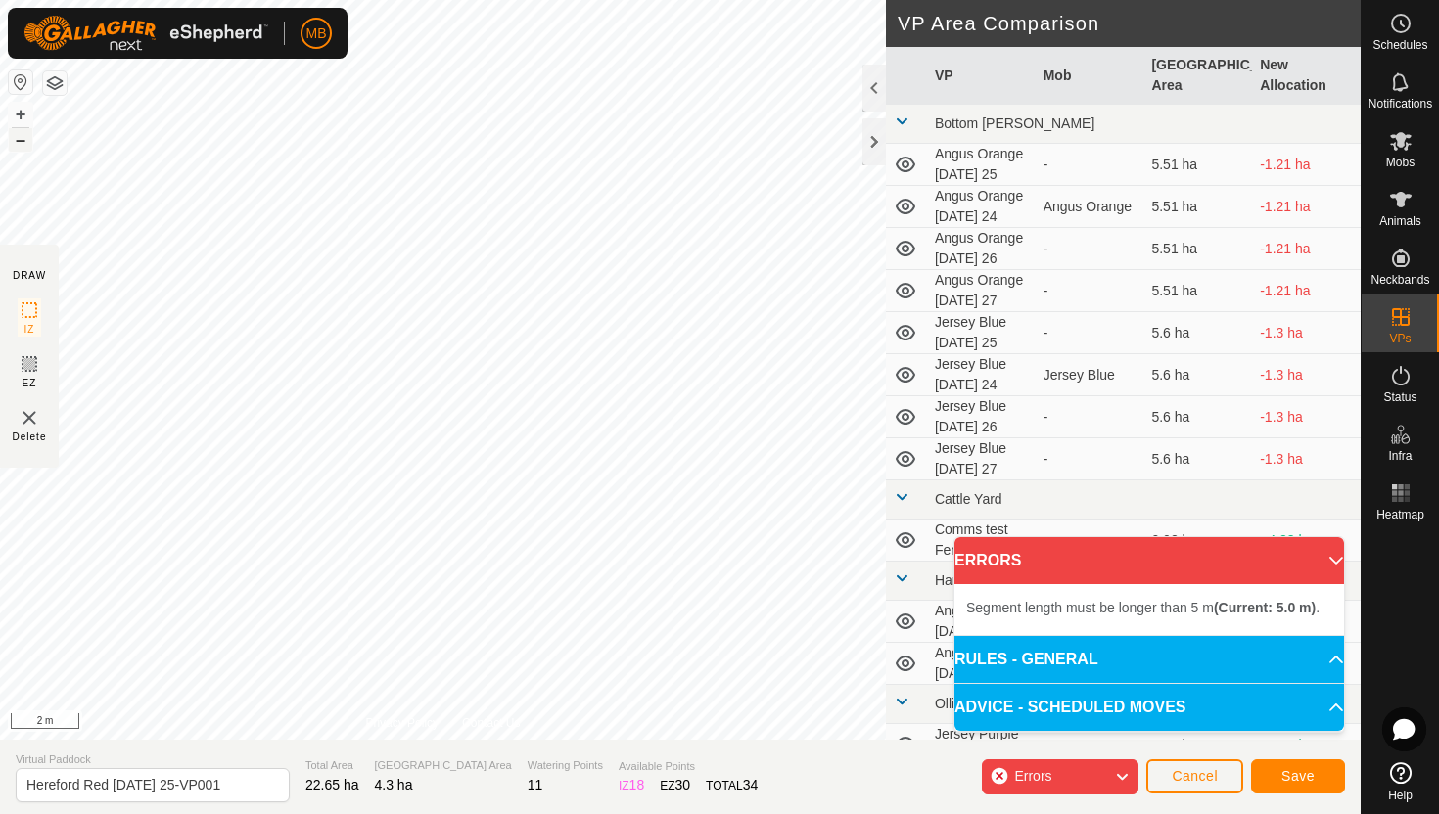
click at [22, 139] on button "–" at bounding box center [20, 139] width 23 height 23
click at [237, 792] on input "Hereford Red Monday 25-VP001" at bounding box center [153, 785] width 274 height 34
type input "Hereford Red [DATE] 25.1"
click at [21, 140] on button "–" at bounding box center [20, 139] width 23 height 23
click at [22, 112] on button "+" at bounding box center [20, 114] width 23 height 23
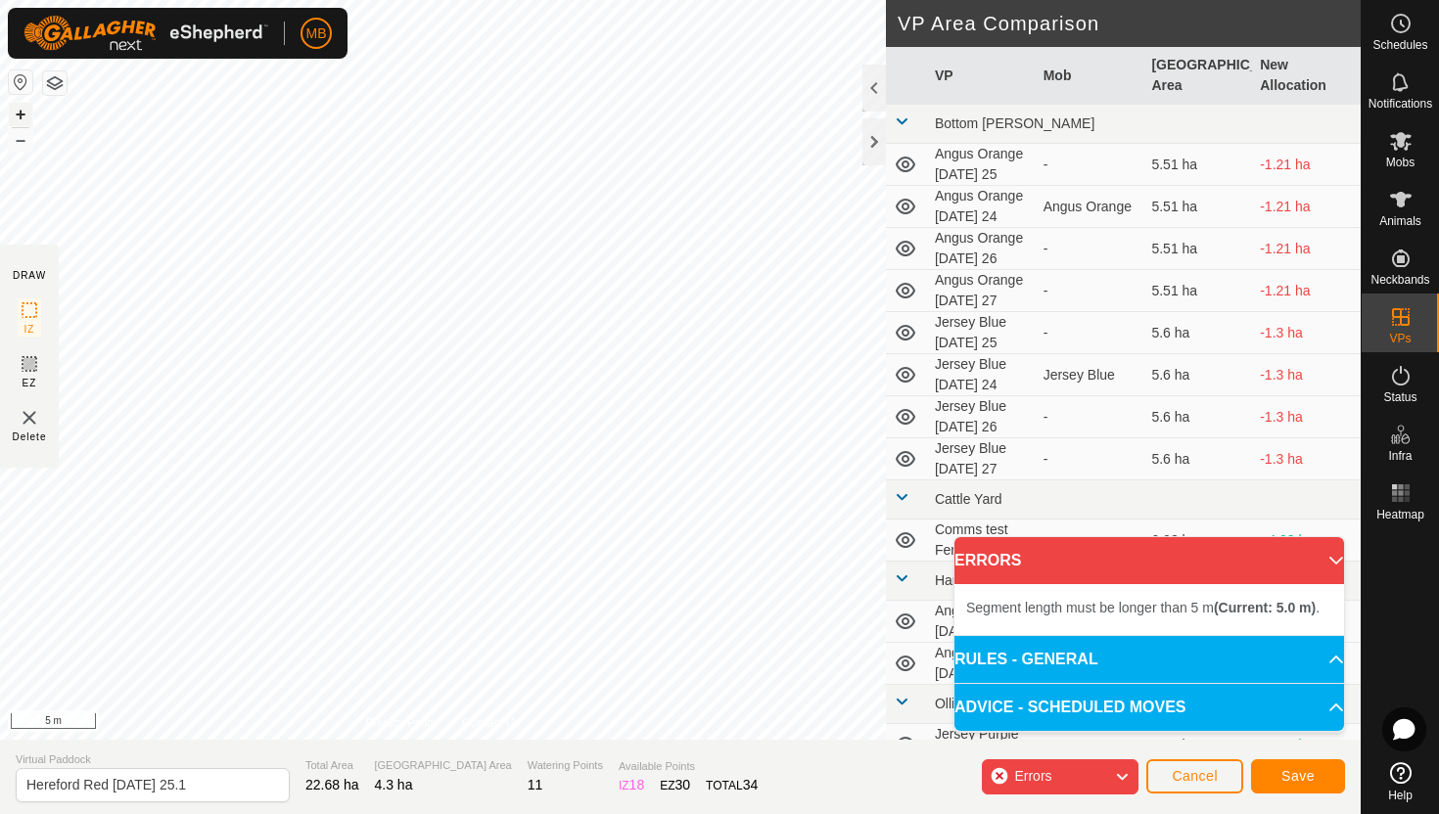
click at [22, 112] on button "+" at bounding box center [20, 114] width 23 height 23
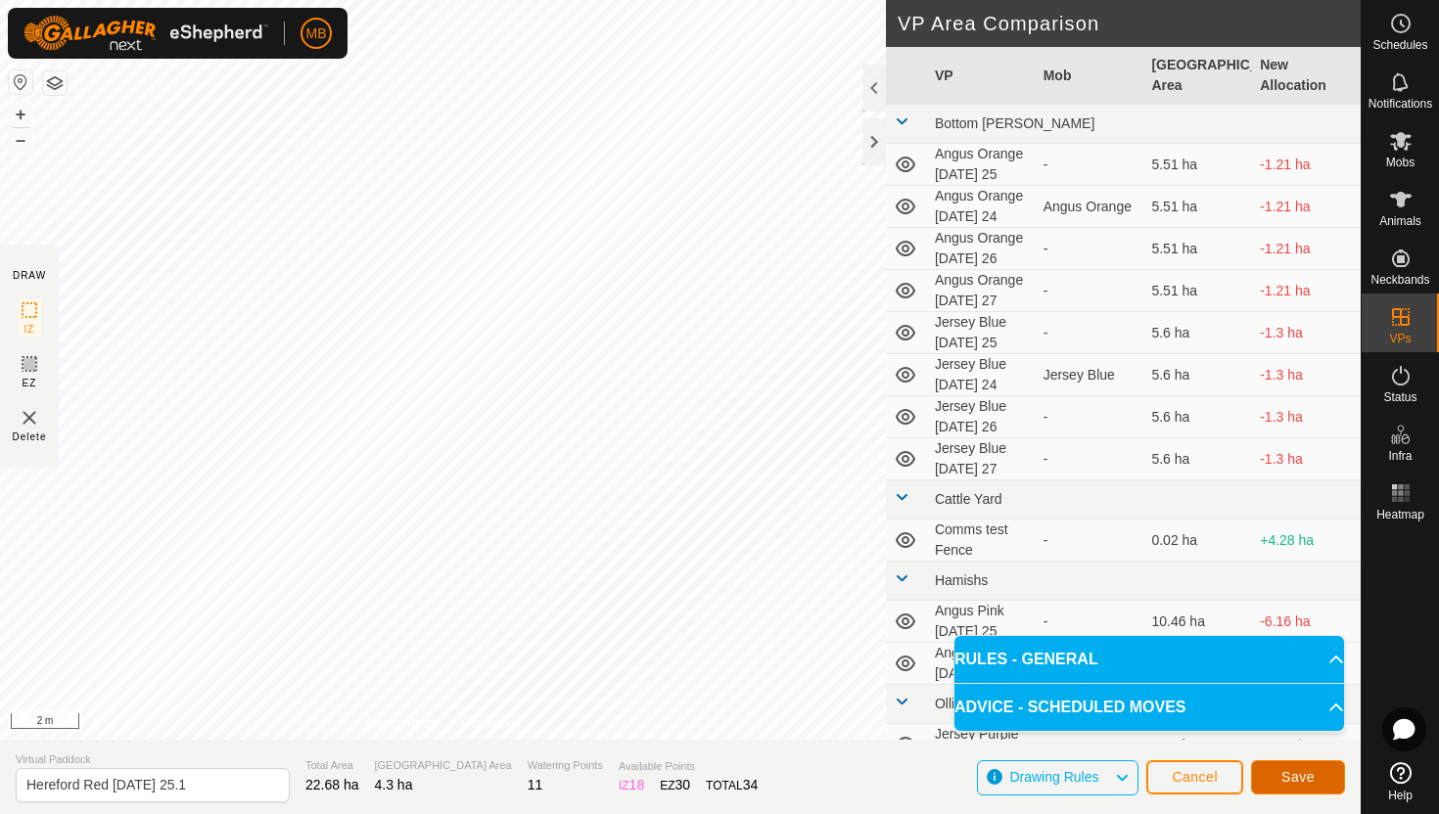
click at [1290, 773] on span "Save" at bounding box center [1297, 777] width 33 height 16
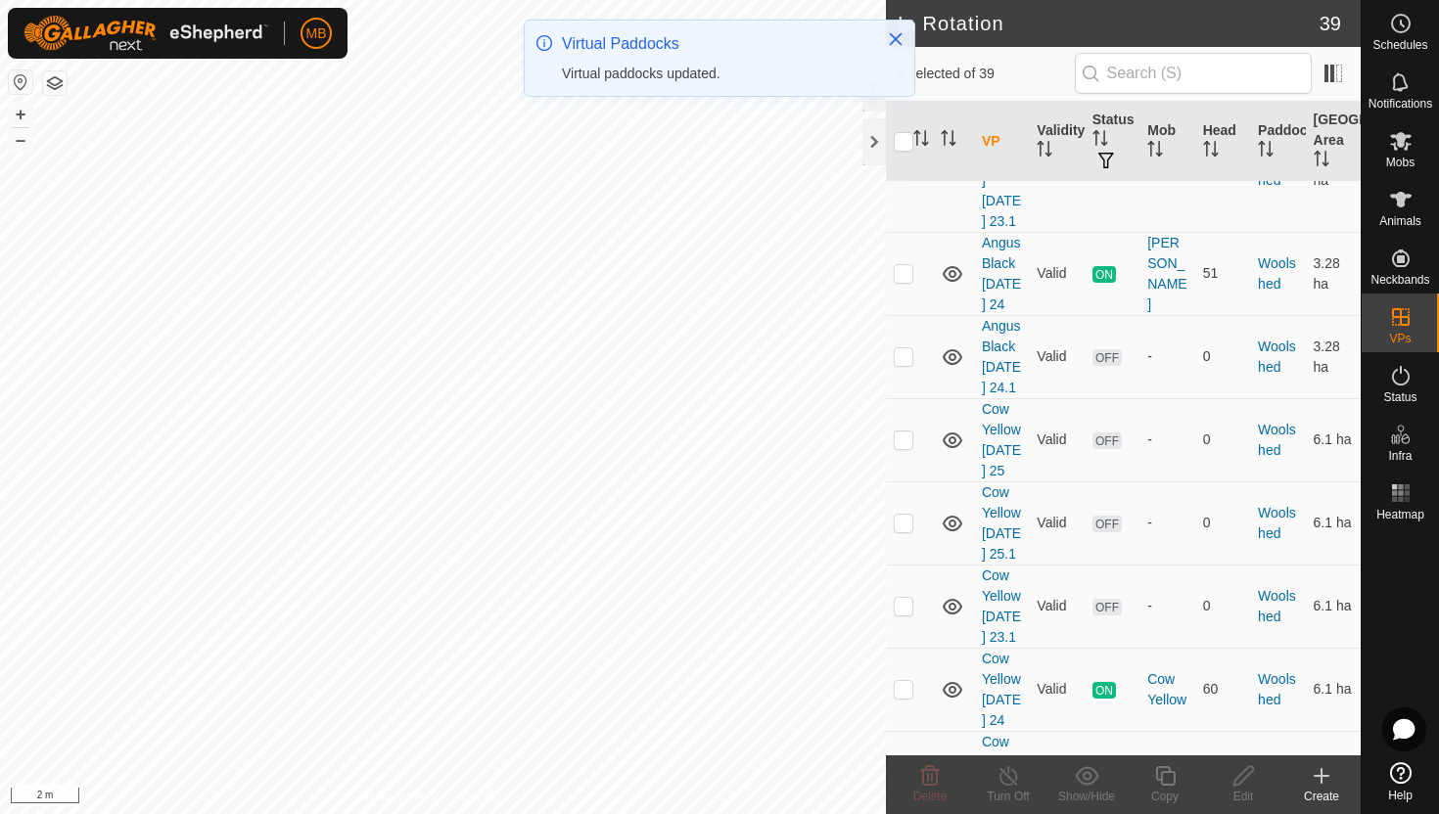
scroll to position [3705, 0]
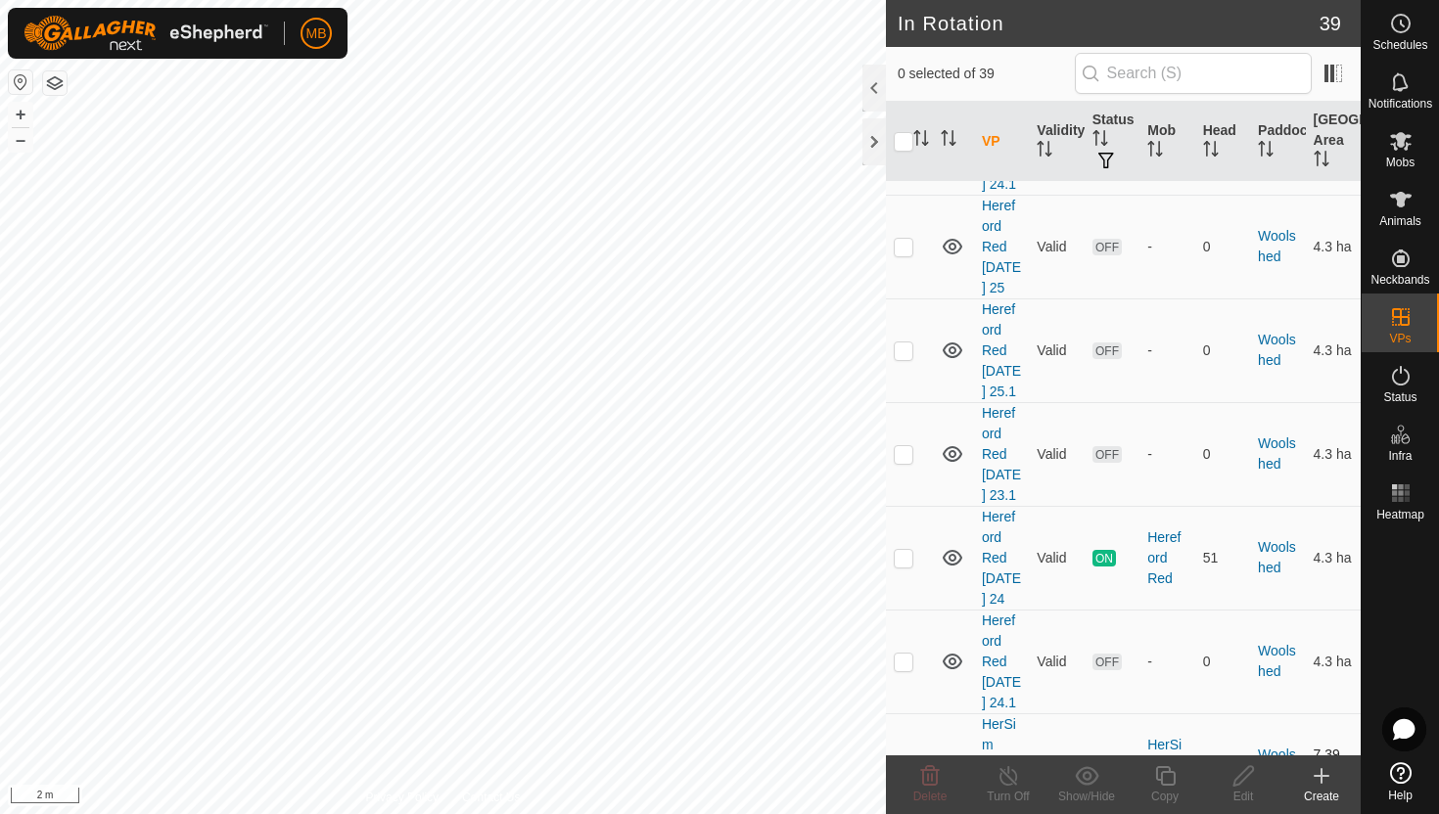
click at [904, 758] on p-checkbox at bounding box center [904, 766] width 20 height 16
checkbox input "true"
click at [1167, 768] on icon at bounding box center [1165, 776] width 24 height 23
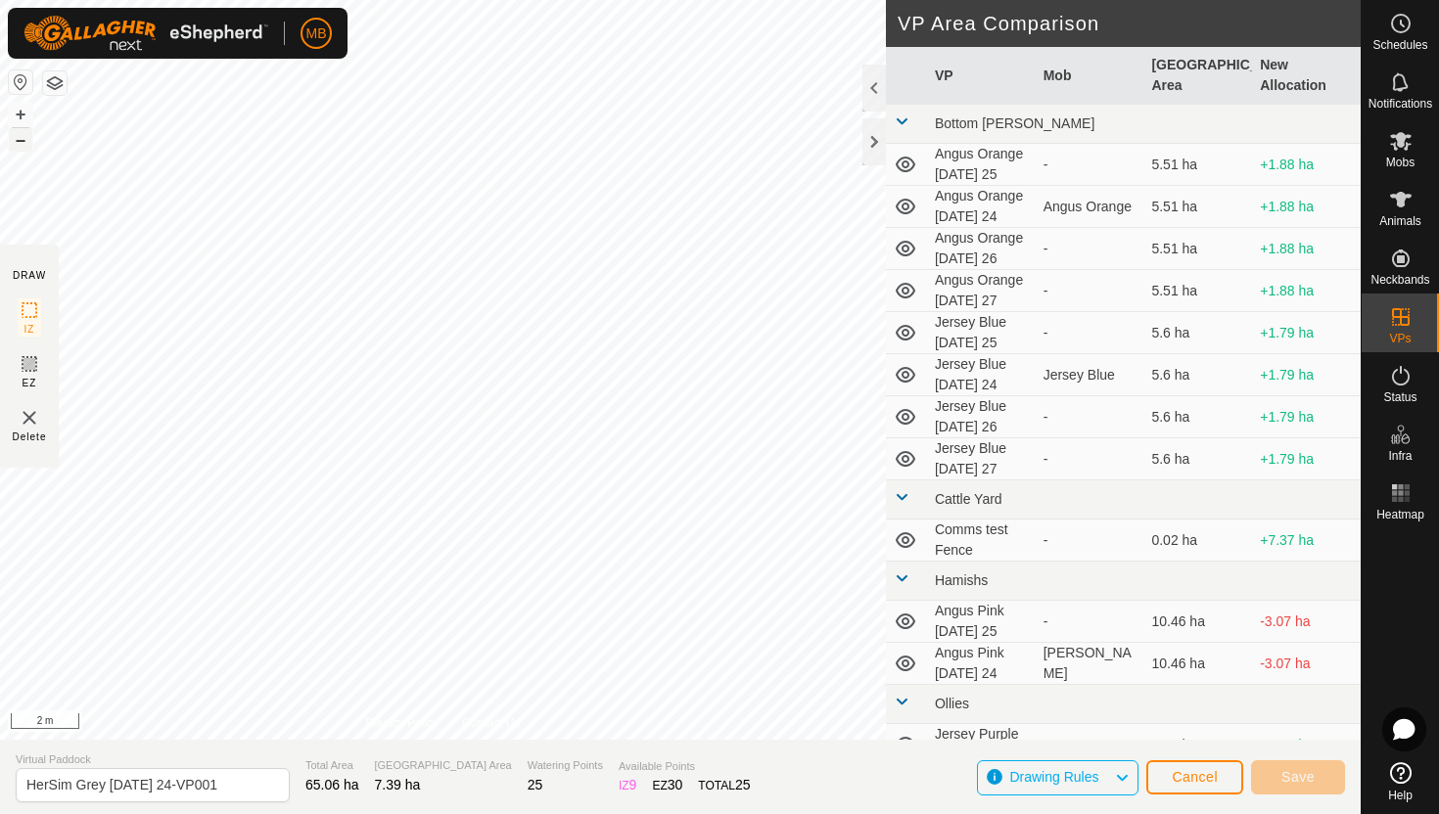
click at [14, 138] on button "–" at bounding box center [20, 139] width 23 height 23
click at [17, 139] on button "–" at bounding box center [20, 139] width 23 height 23
click at [23, 144] on button "–" at bounding box center [20, 139] width 23 height 23
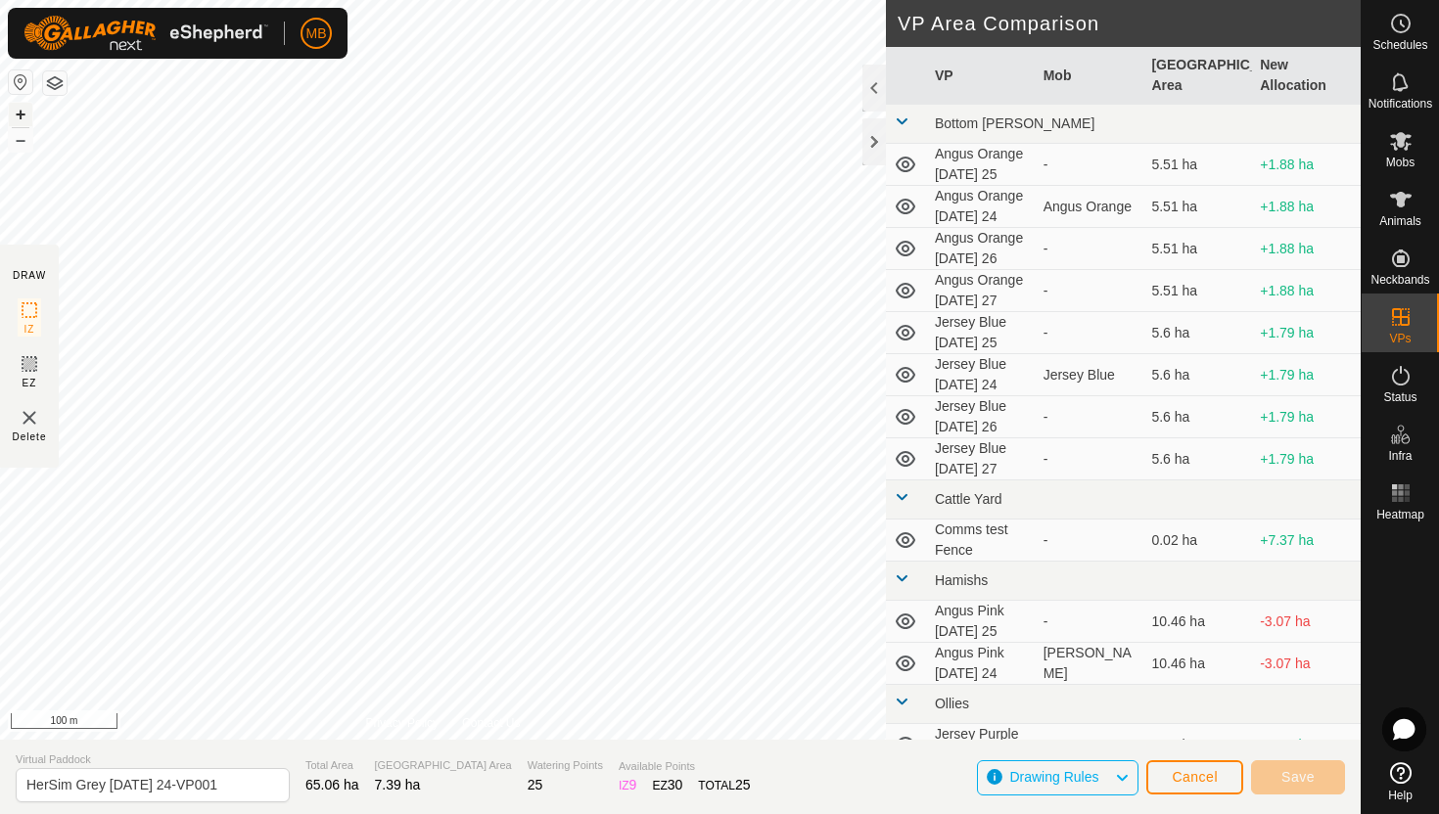
click at [24, 114] on button "+" at bounding box center [20, 114] width 23 height 23
click at [17, 111] on button "+" at bounding box center [20, 114] width 23 height 23
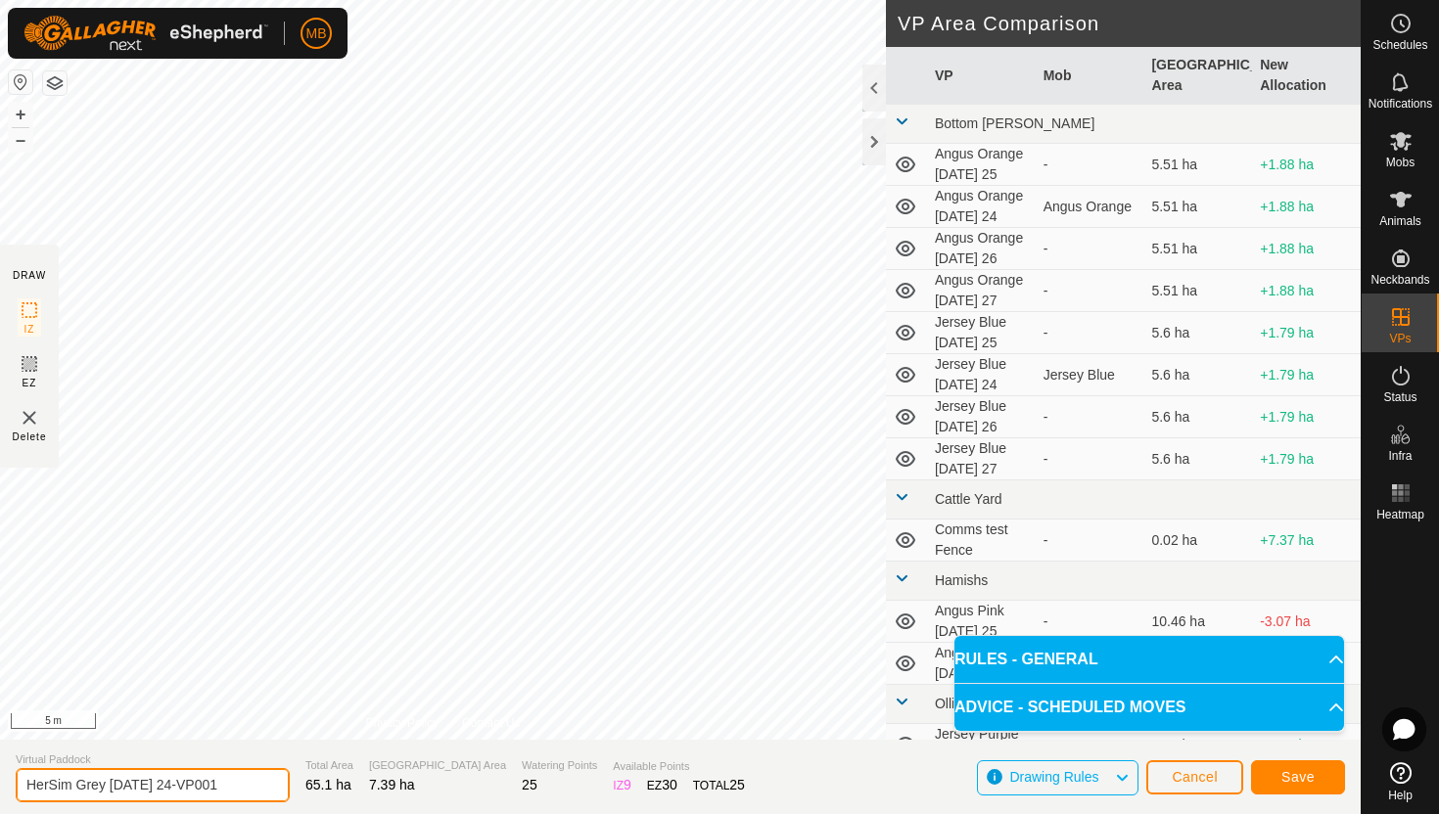
click at [237, 789] on input "HerSim Grey Sunday 24-VP001" at bounding box center [153, 785] width 274 height 34
type input "HerSim Grey [DATE] 25"
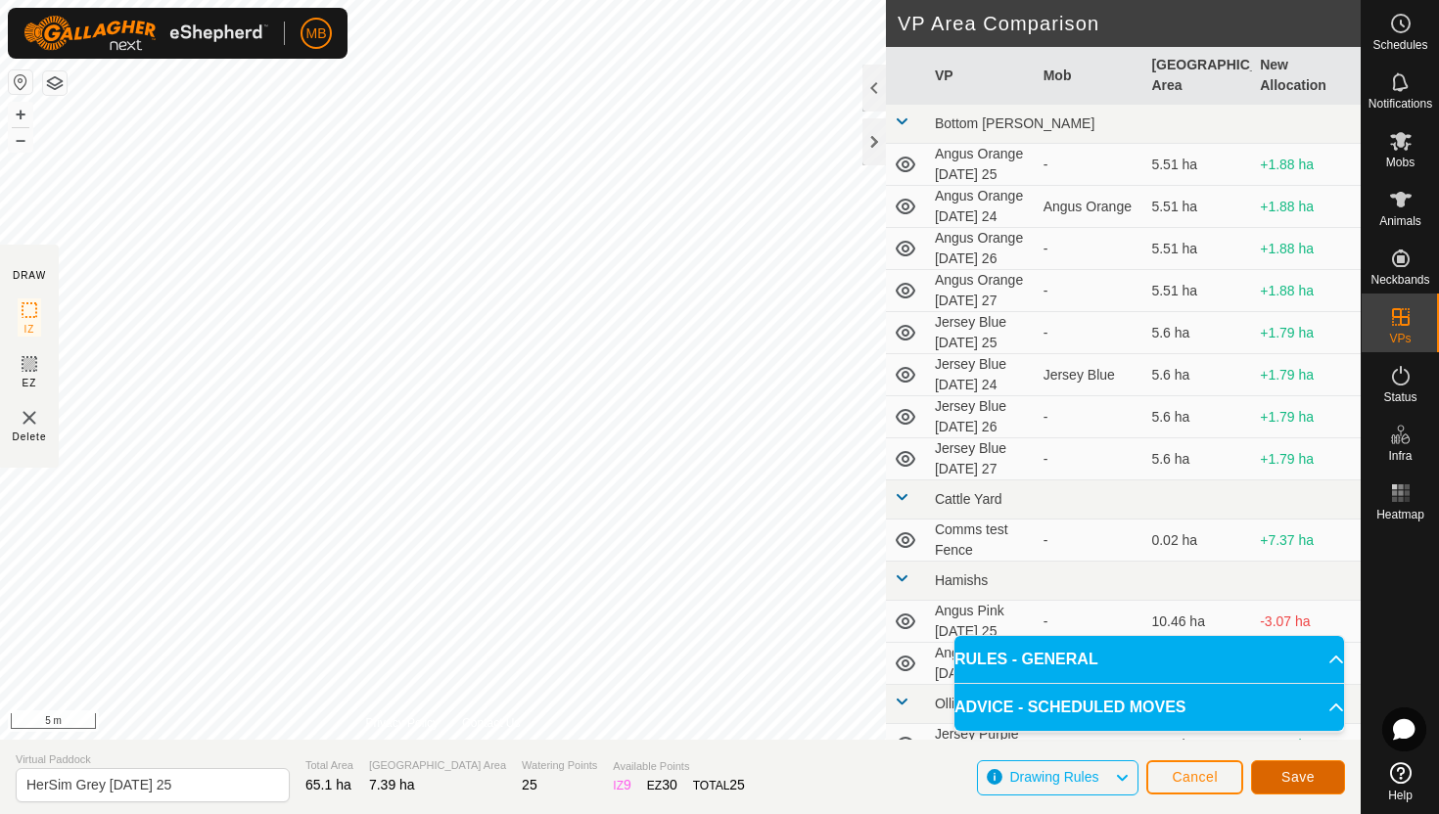
click at [1279, 777] on button "Save" at bounding box center [1298, 778] width 94 height 34
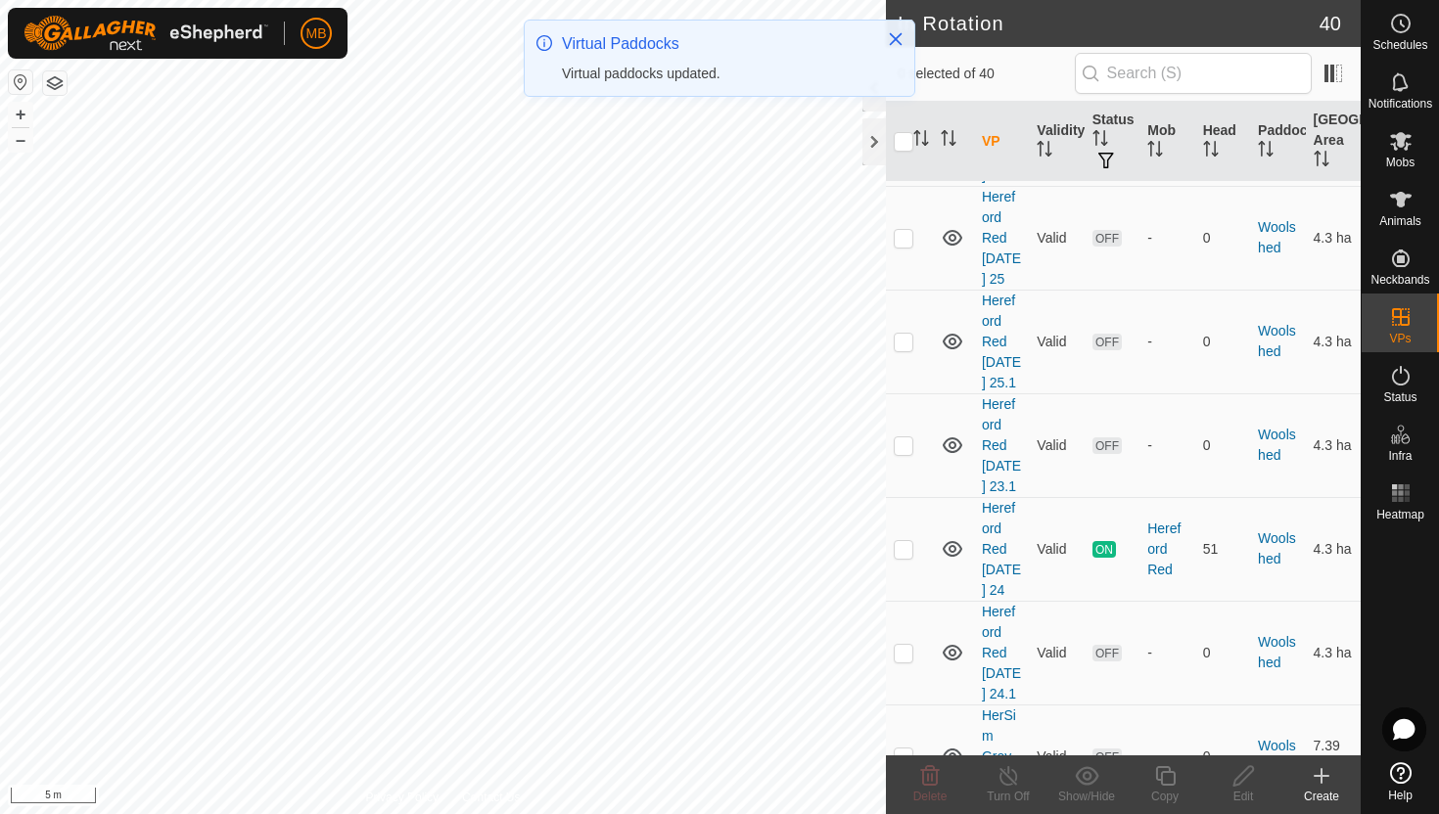
scroll to position [3809, 0]
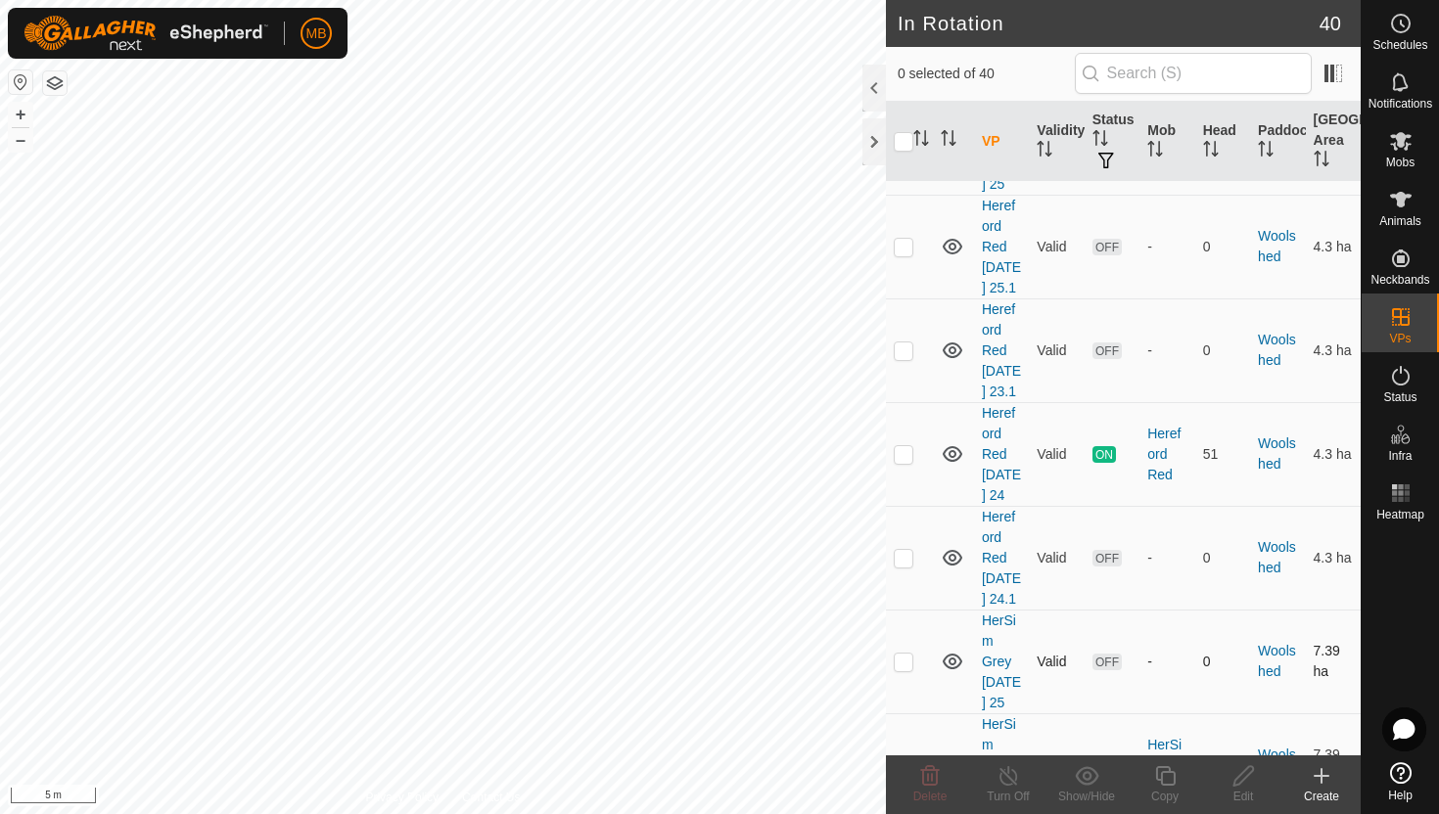
click at [903, 654] on p-checkbox at bounding box center [904, 662] width 20 height 16
checkbox input "true"
click at [1167, 776] on icon at bounding box center [1165, 776] width 24 height 23
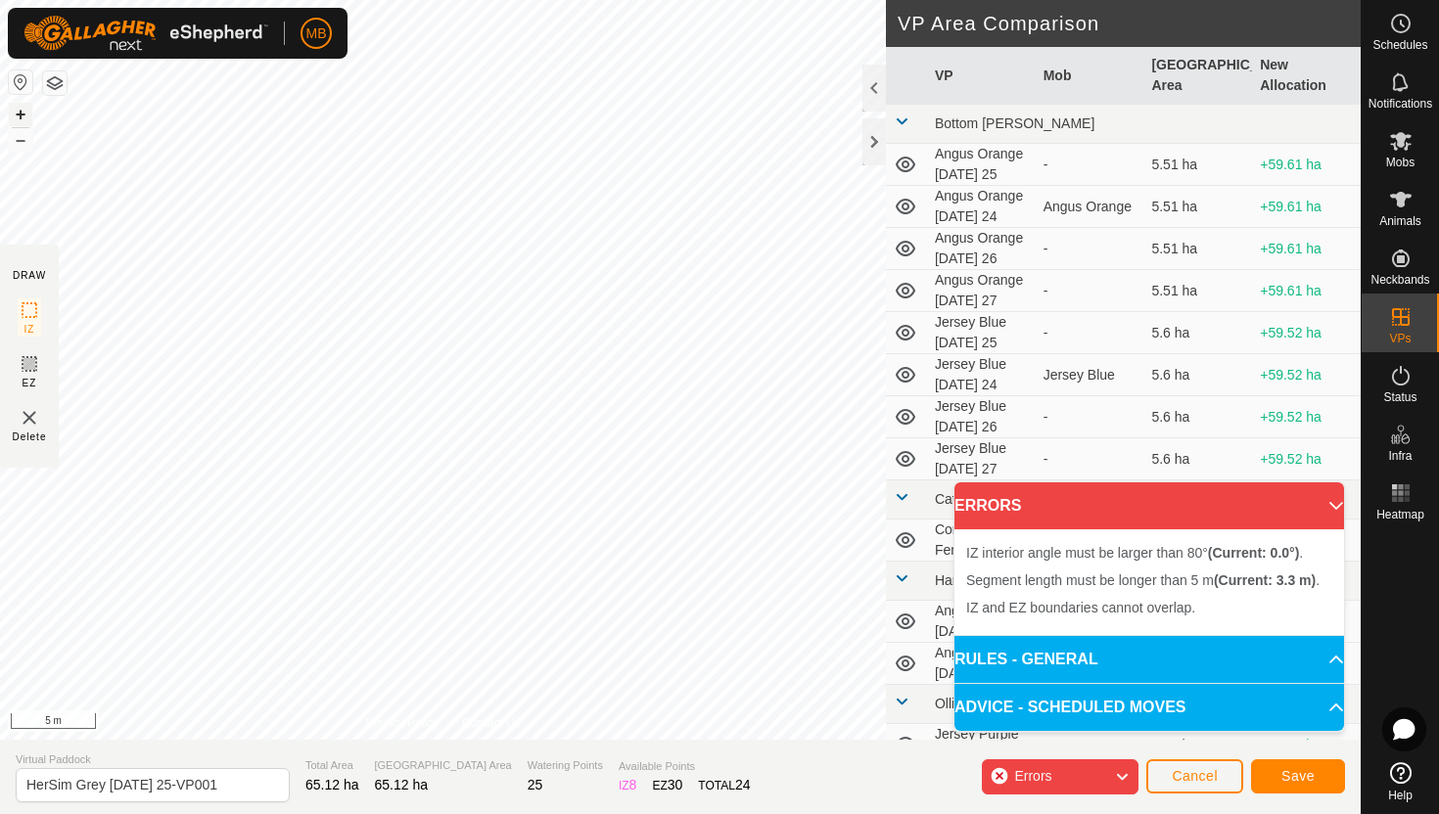
click at [20, 111] on button "+" at bounding box center [20, 114] width 23 height 23
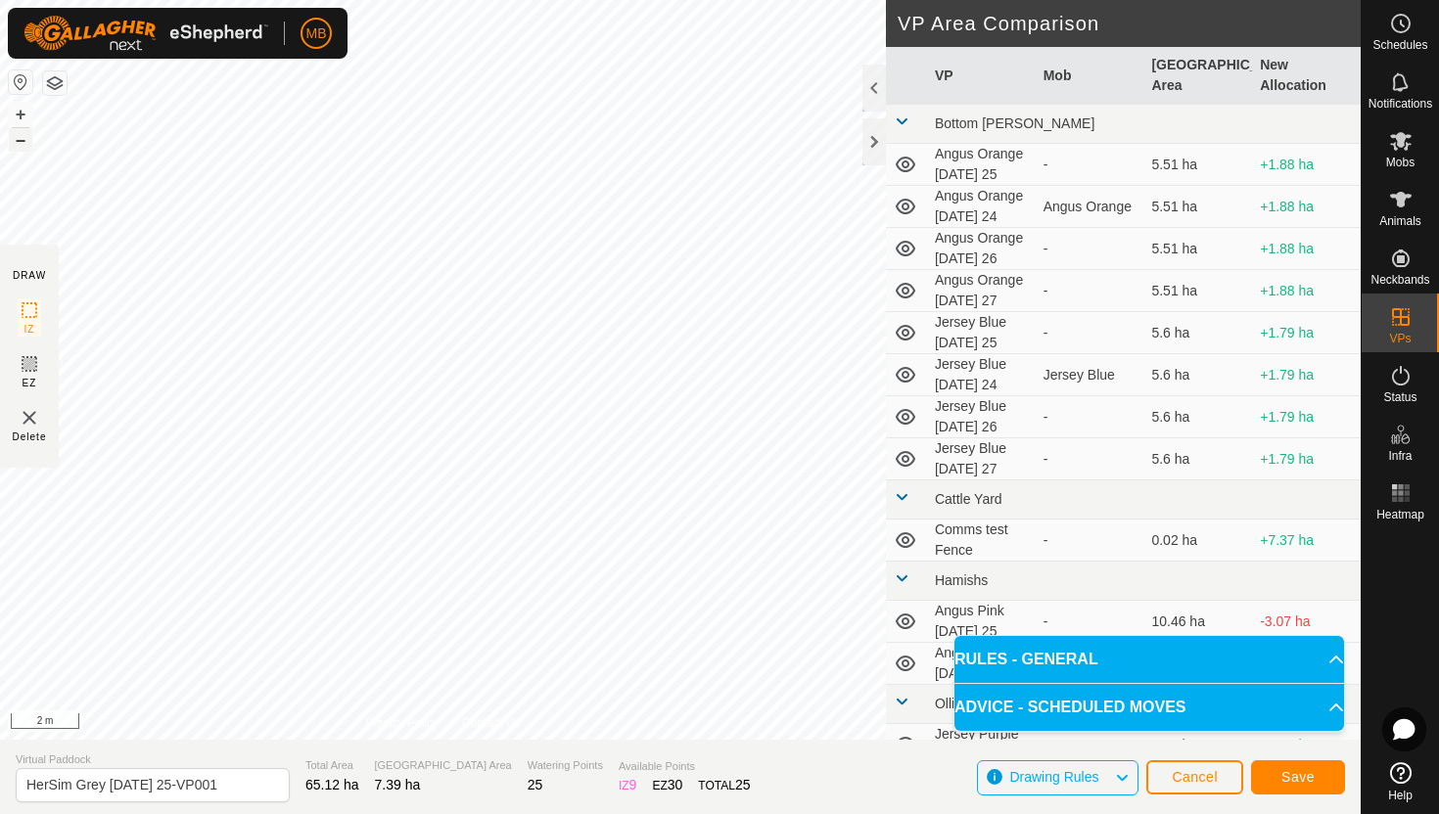
click at [23, 139] on button "–" at bounding box center [20, 139] width 23 height 23
click at [226, 785] on input "HerSim Grey Monday 25-VP001" at bounding box center [153, 785] width 274 height 34
type input "HerSim Grey [DATE] 26"
click at [1293, 783] on span "Save" at bounding box center [1297, 777] width 33 height 16
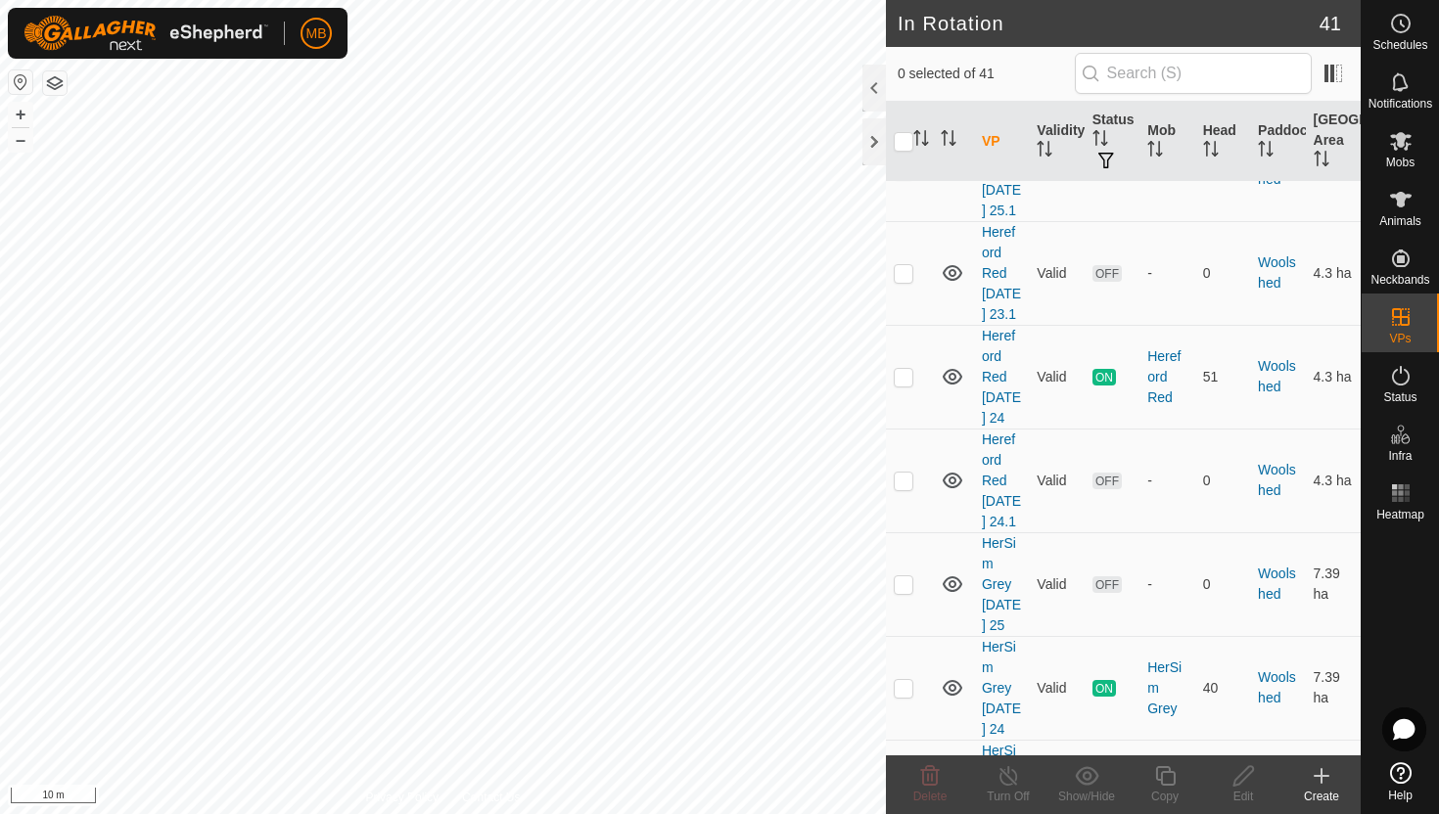
scroll to position [3913, 0]
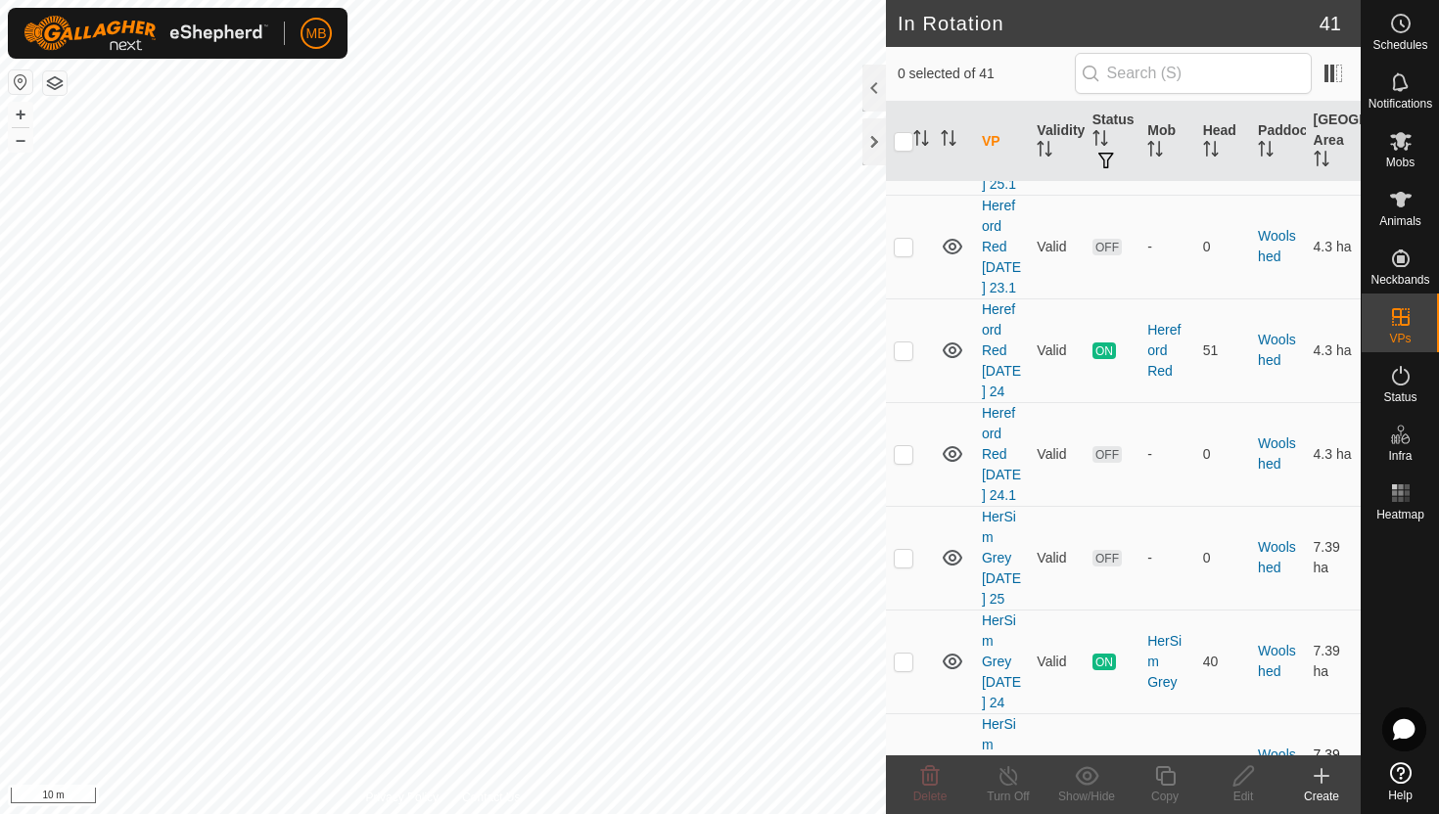
click at [905, 758] on p-checkbox at bounding box center [904, 766] width 20 height 16
checkbox input "true"
click at [1171, 776] on icon at bounding box center [1165, 776] width 24 height 23
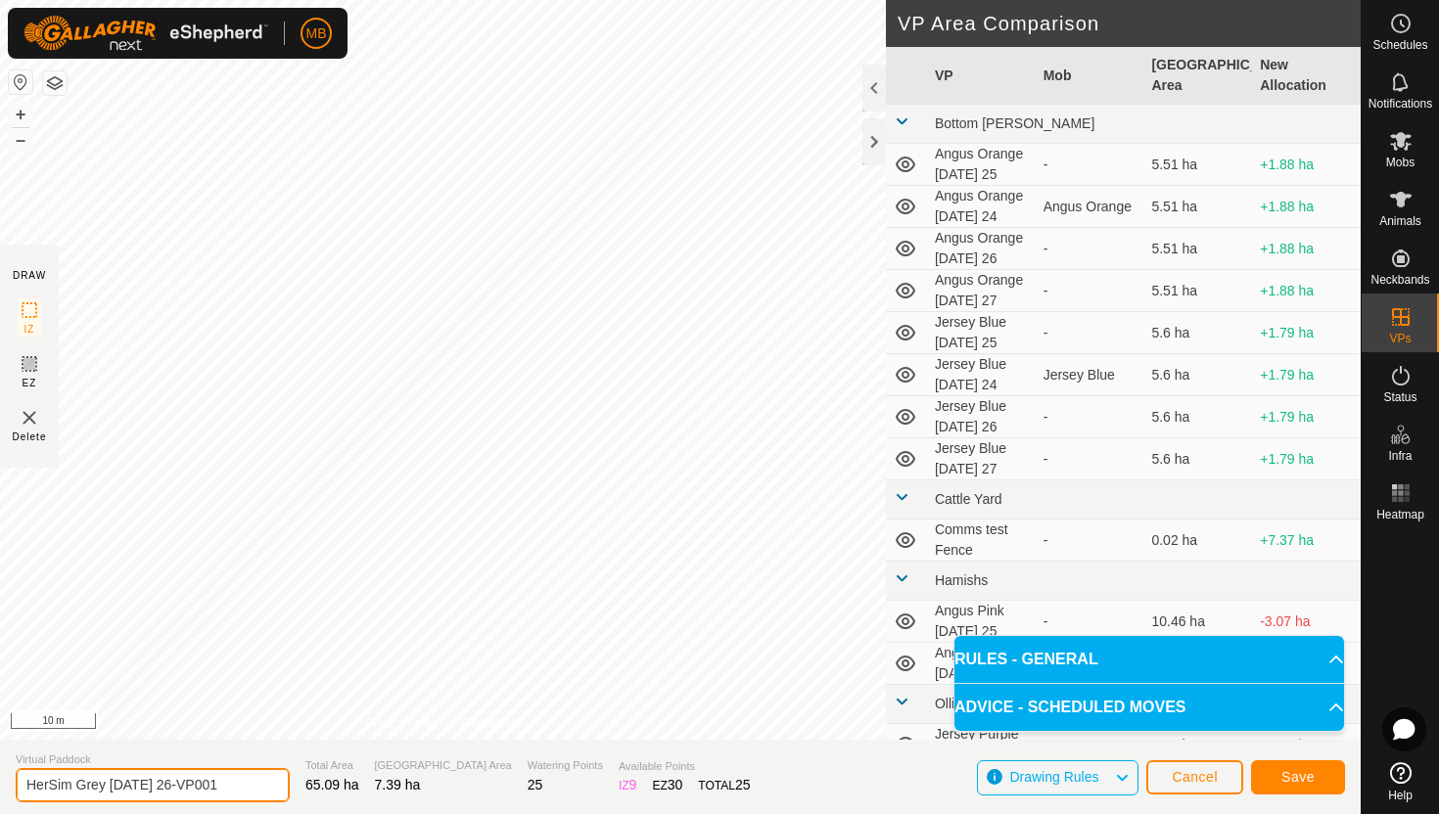
click at [235, 789] on input "HerSim Grey Tuesday 26-VP001" at bounding box center [153, 785] width 274 height 34
type input "HerSim Grey [DATE] 27"
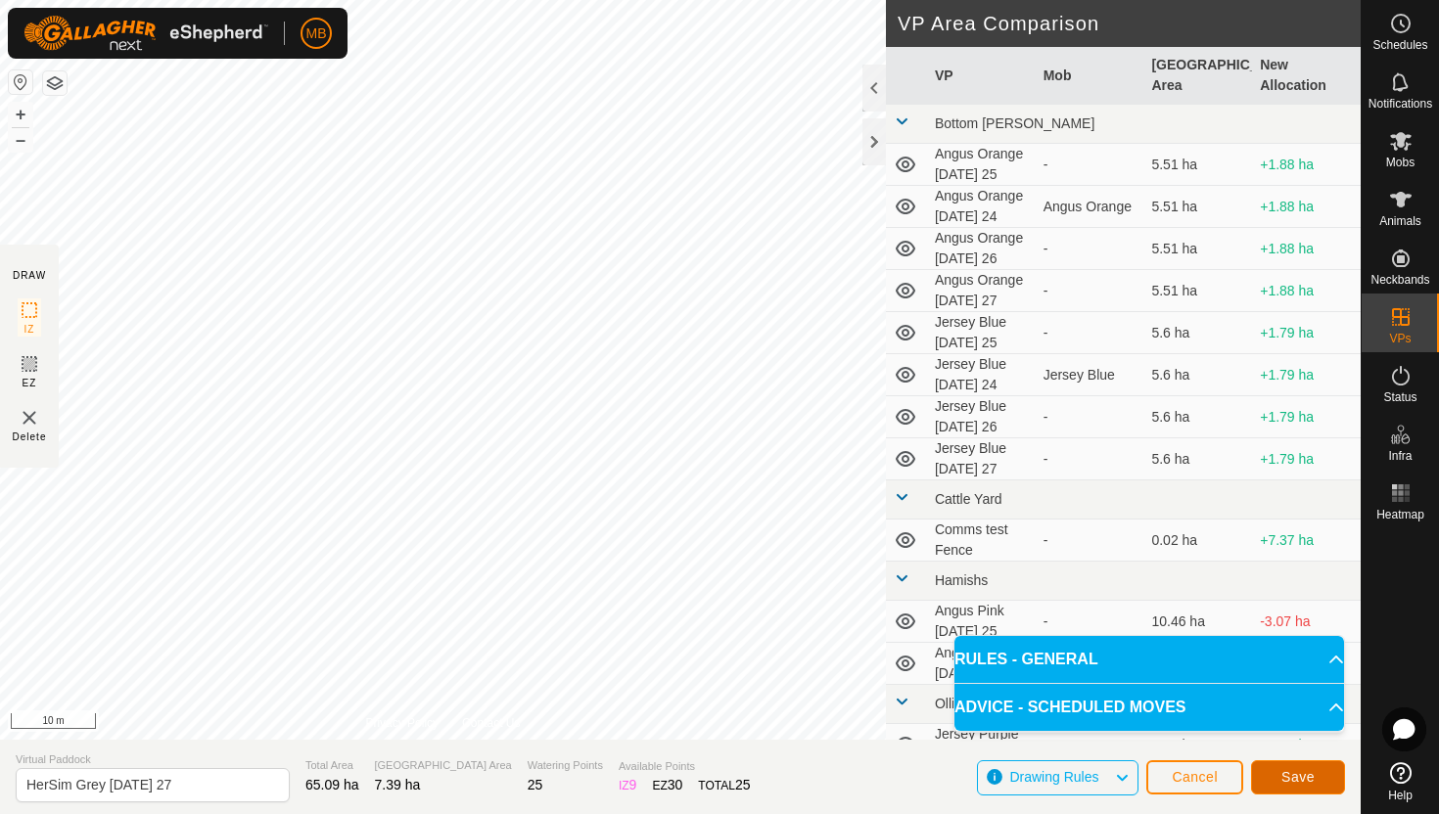
click at [1299, 772] on span "Save" at bounding box center [1297, 777] width 33 height 16
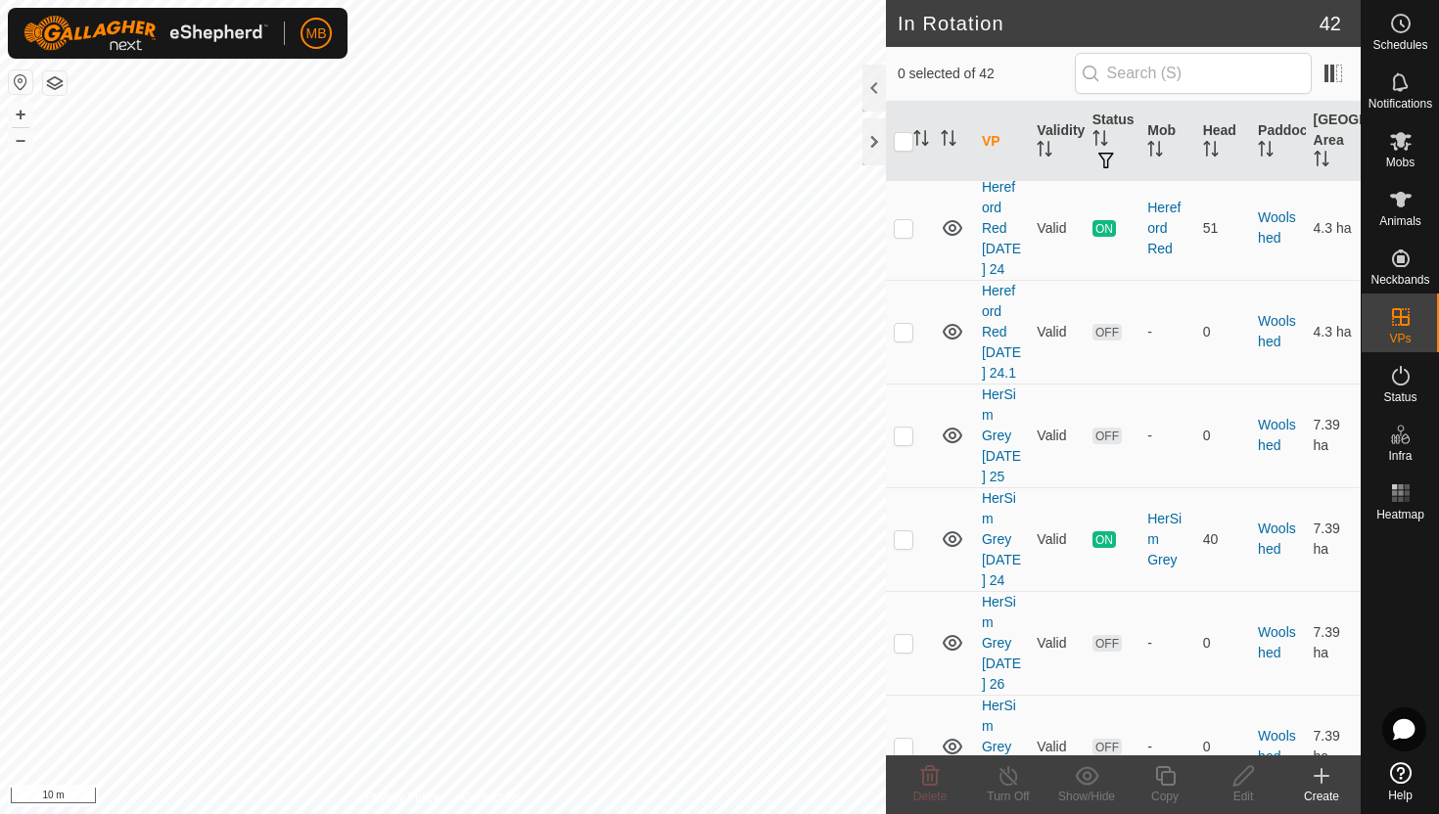
scroll to position [4037, 0]
click at [906, 737] on p-checkbox at bounding box center [904, 745] width 20 height 16
checkbox input "true"
click at [1165, 777] on icon at bounding box center [1165, 776] width 24 height 23
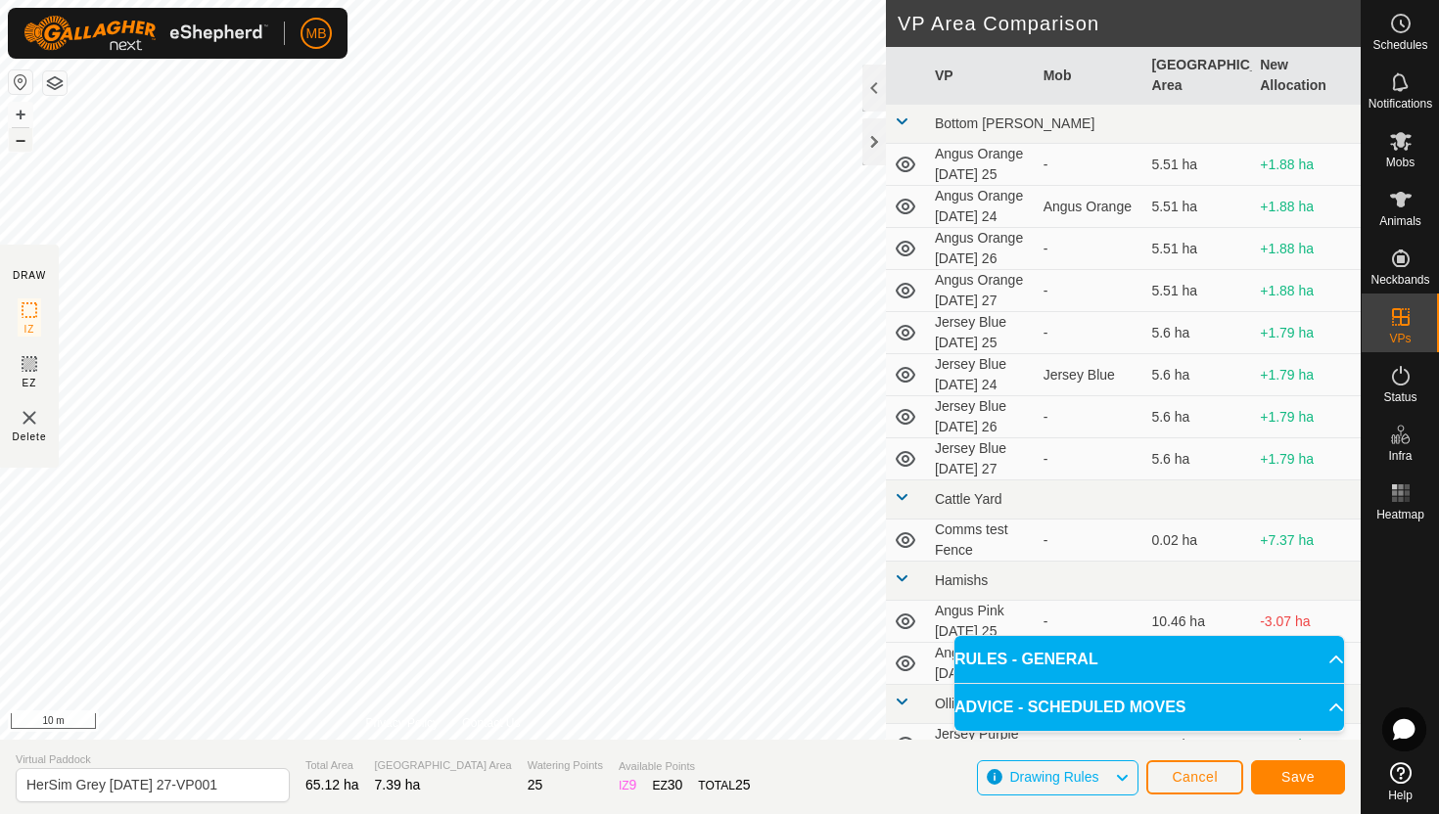
click at [21, 143] on button "–" at bounding box center [20, 139] width 23 height 23
click at [16, 141] on button "–" at bounding box center [20, 139] width 23 height 23
click at [23, 115] on button "+" at bounding box center [20, 114] width 23 height 23
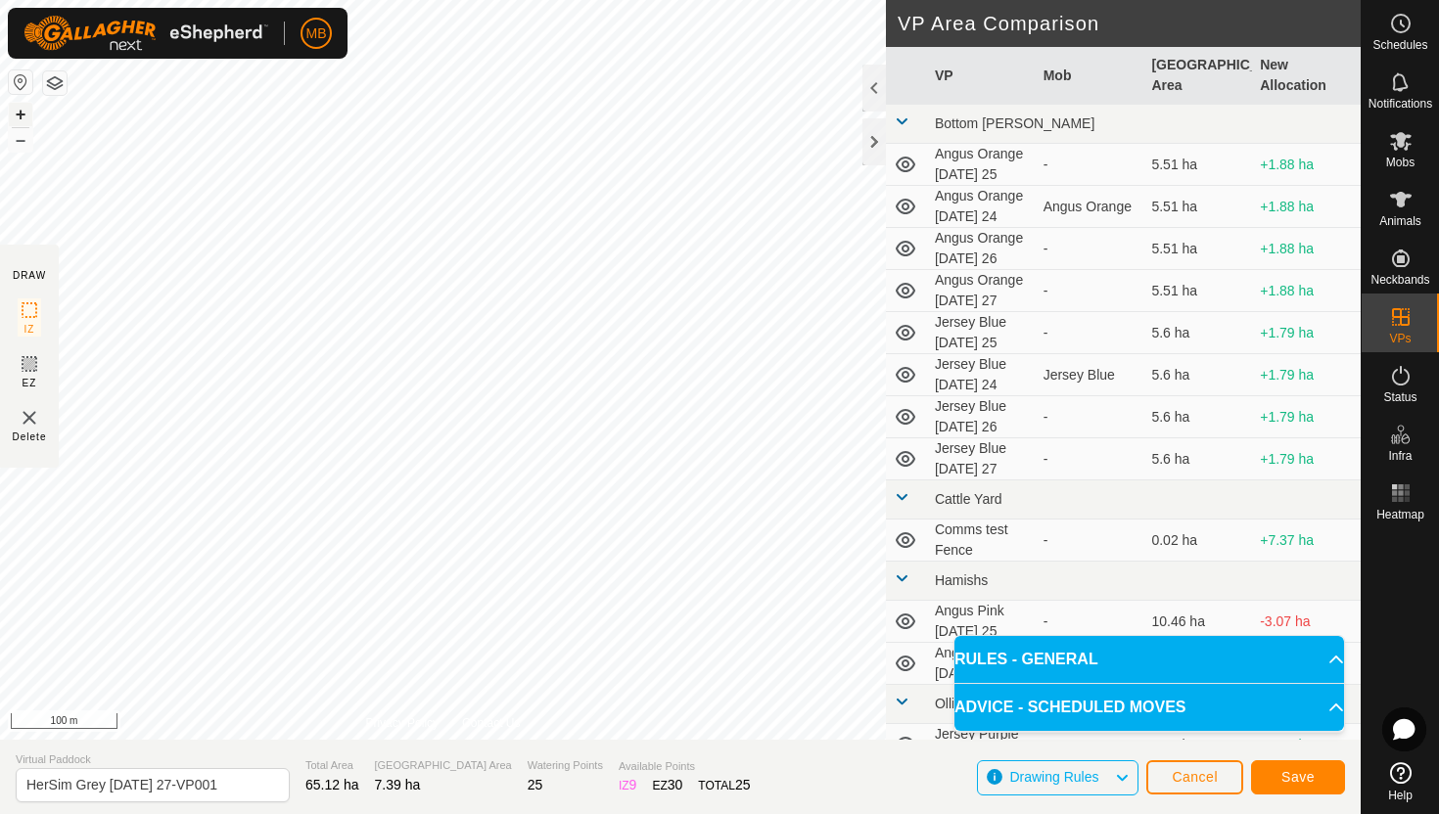
click at [23, 115] on button "+" at bounding box center [20, 114] width 23 height 23
click at [245, 787] on input "HerSim Grey Wednesday 27-VP001" at bounding box center [153, 785] width 274 height 34
type input "HerSim Grey [DATE] 28"
click at [1275, 775] on button "Save" at bounding box center [1298, 778] width 94 height 34
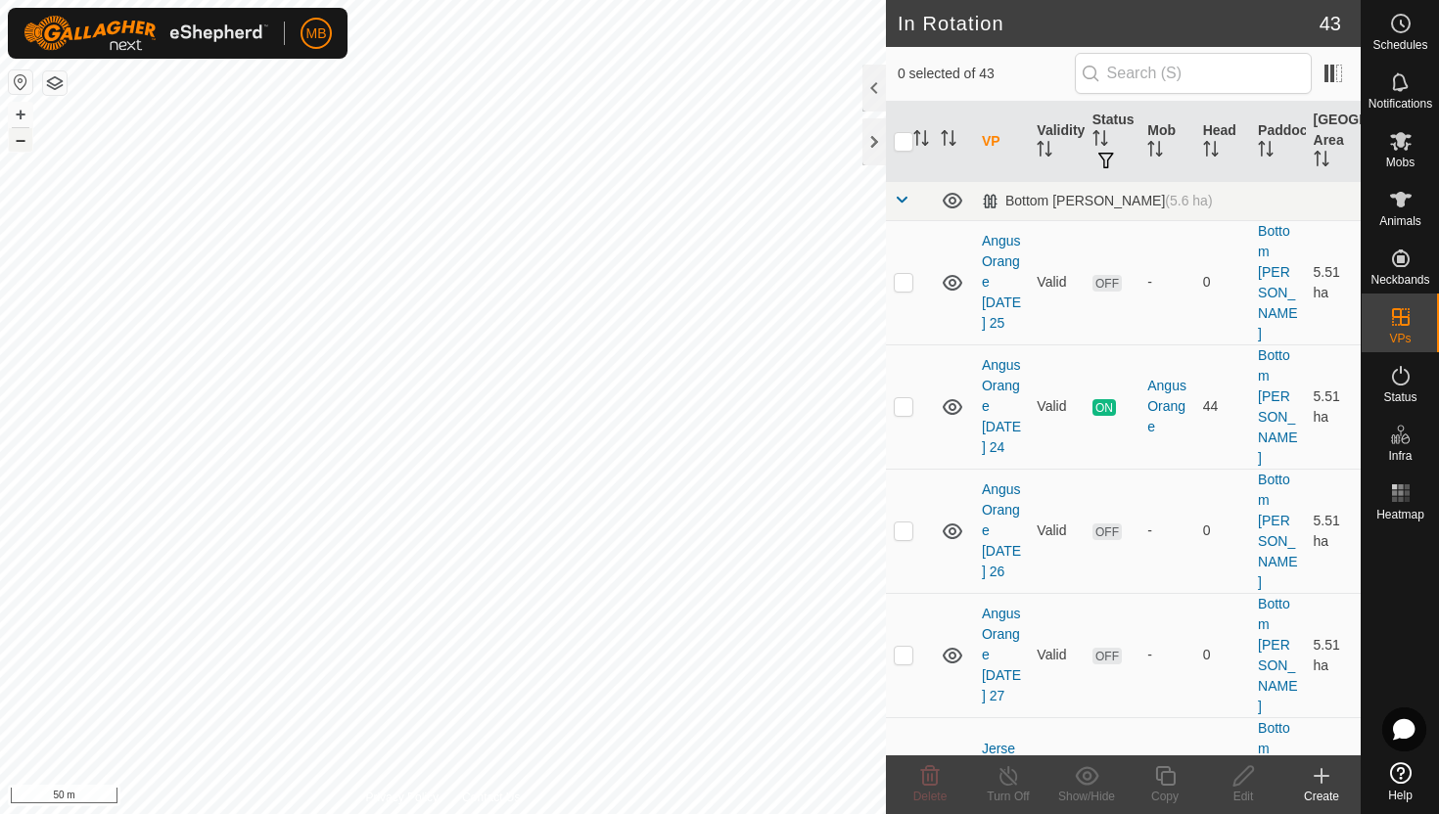
click at [20, 141] on button "–" at bounding box center [20, 139] width 23 height 23
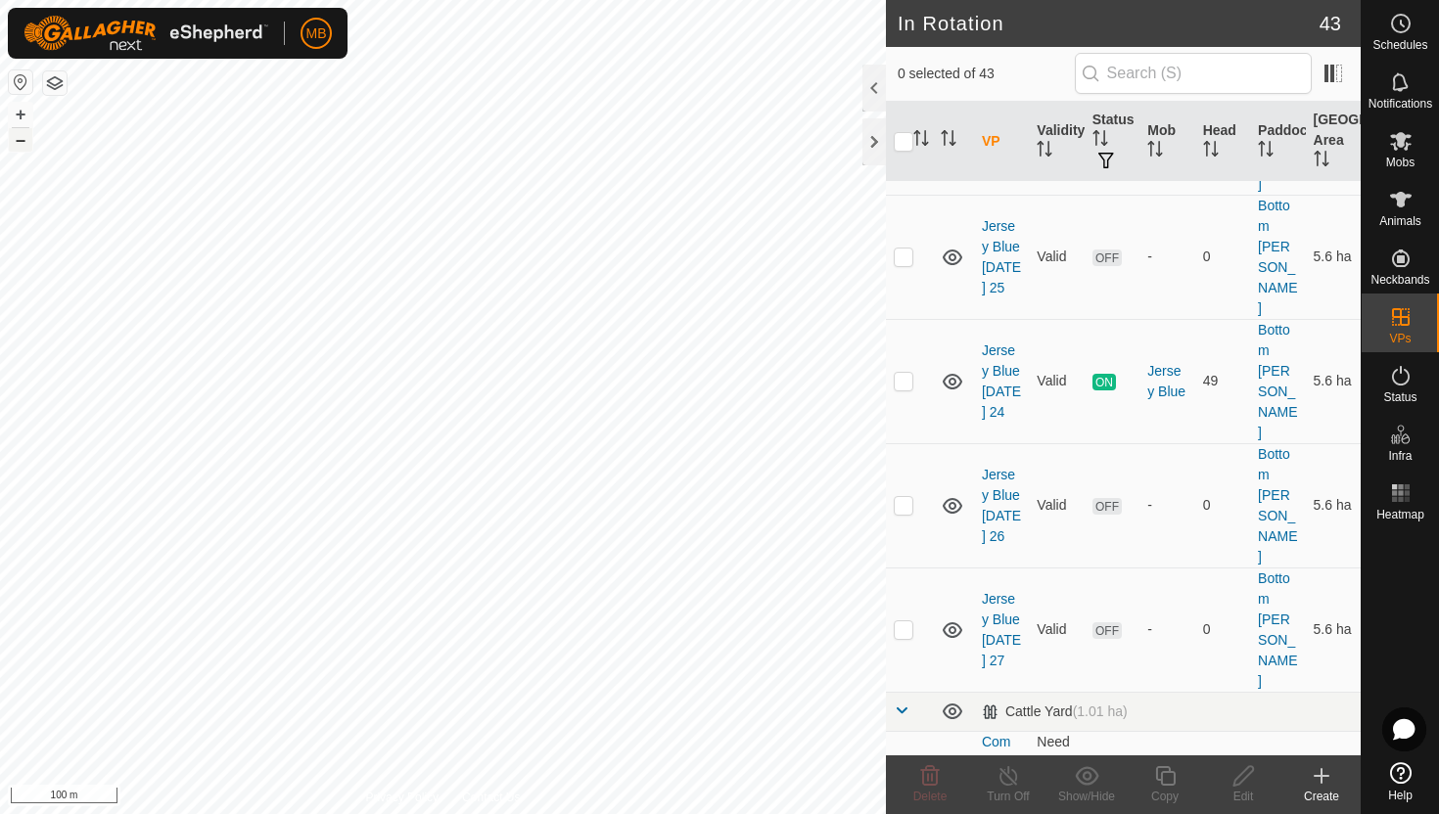
scroll to position [577, 0]
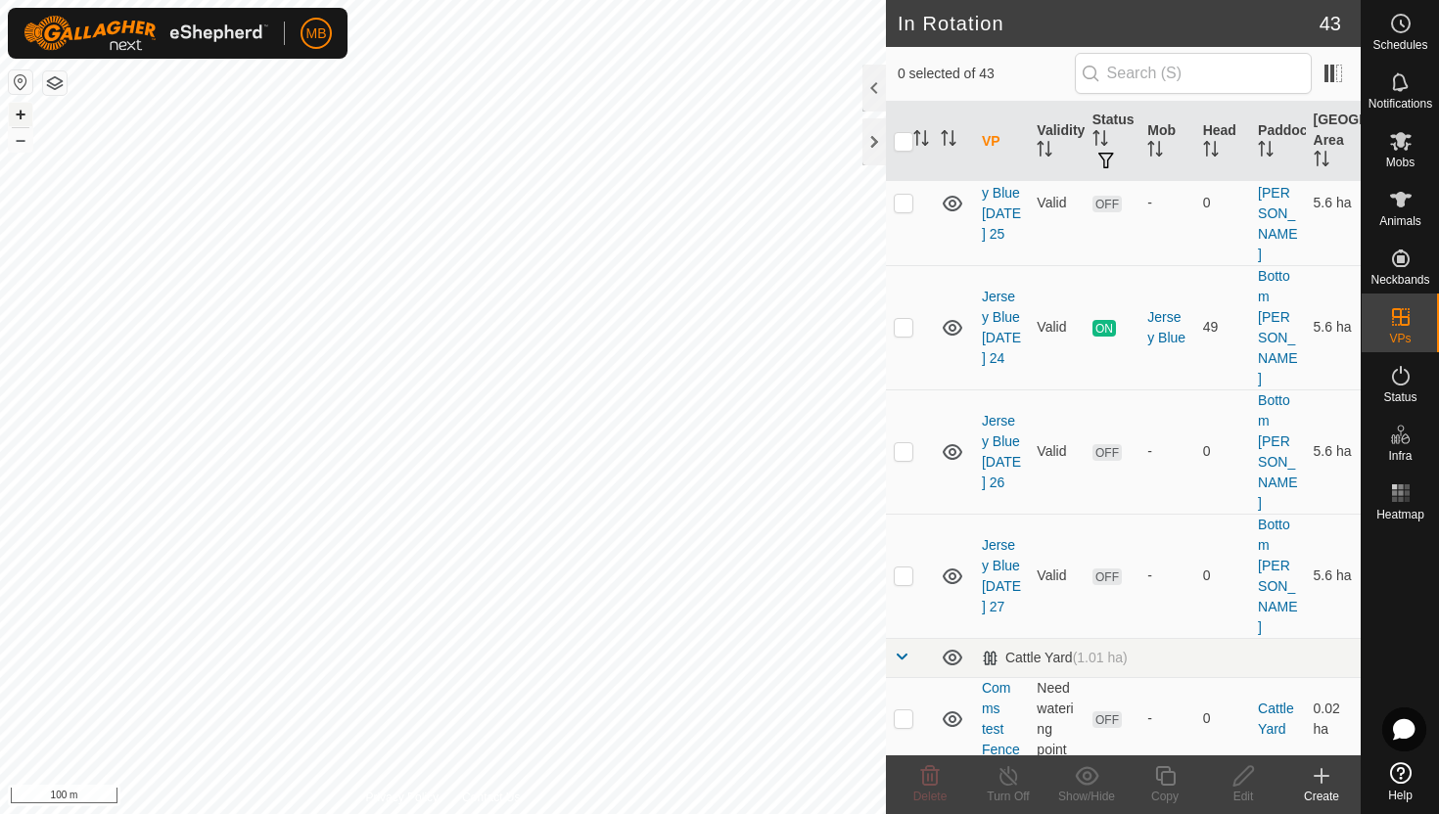
click at [19, 111] on button "+" at bounding box center [20, 114] width 23 height 23
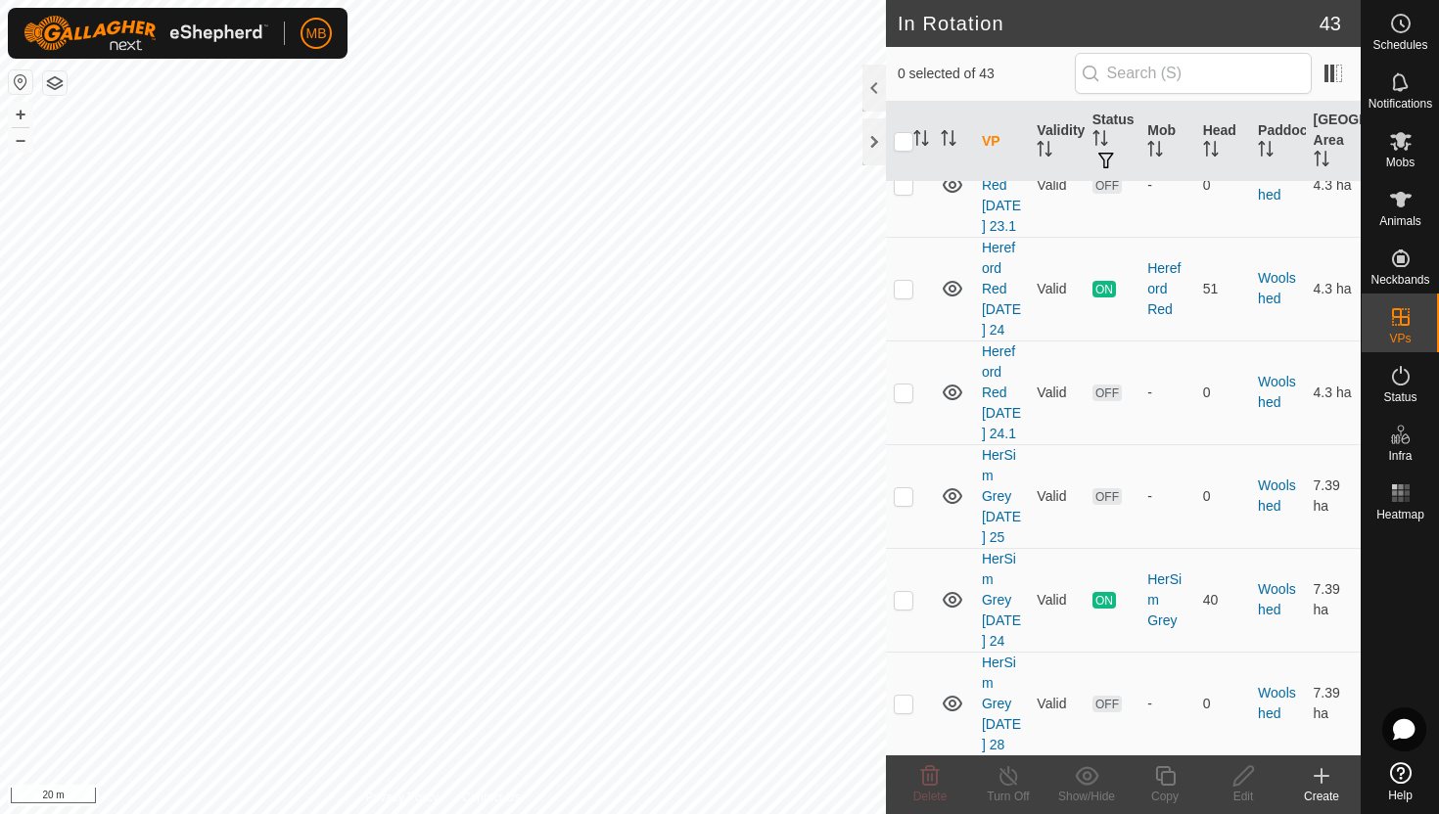
scroll to position [4161, 0]
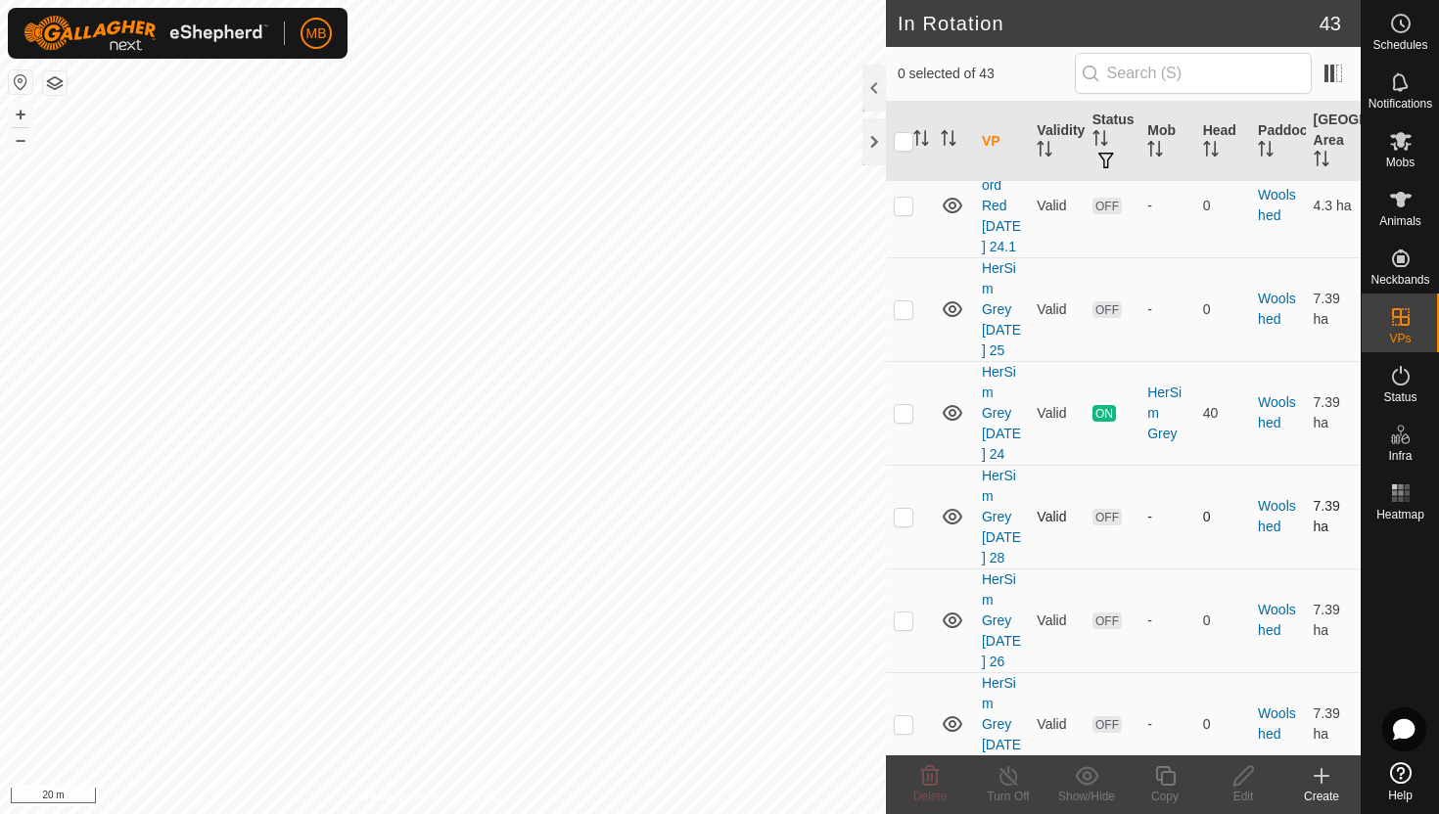
click at [907, 509] on p-checkbox at bounding box center [904, 517] width 20 height 16
checkbox input "true"
click at [1171, 774] on icon at bounding box center [1165, 776] width 24 height 23
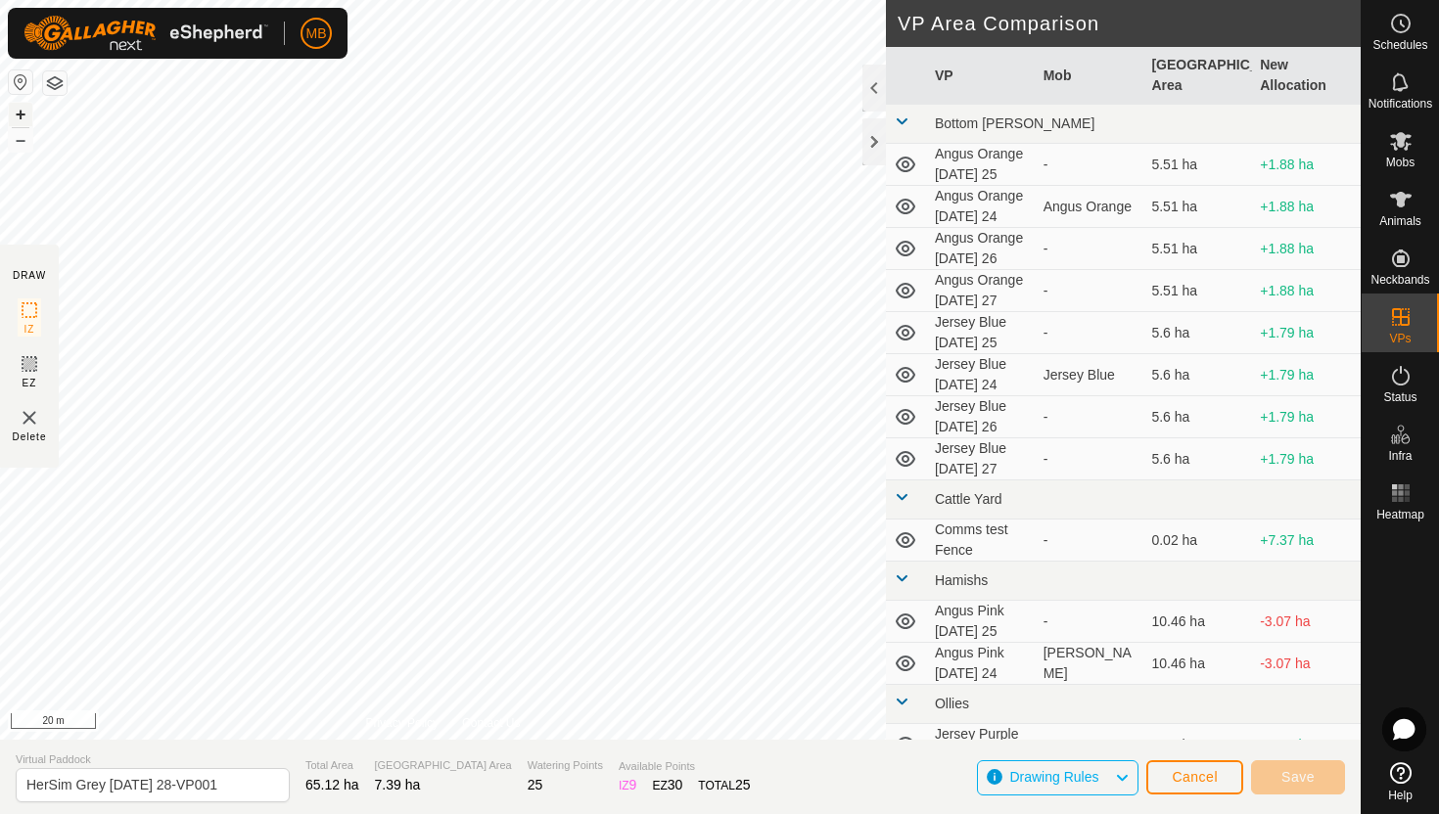
click at [12, 110] on button "+" at bounding box center [20, 114] width 23 height 23
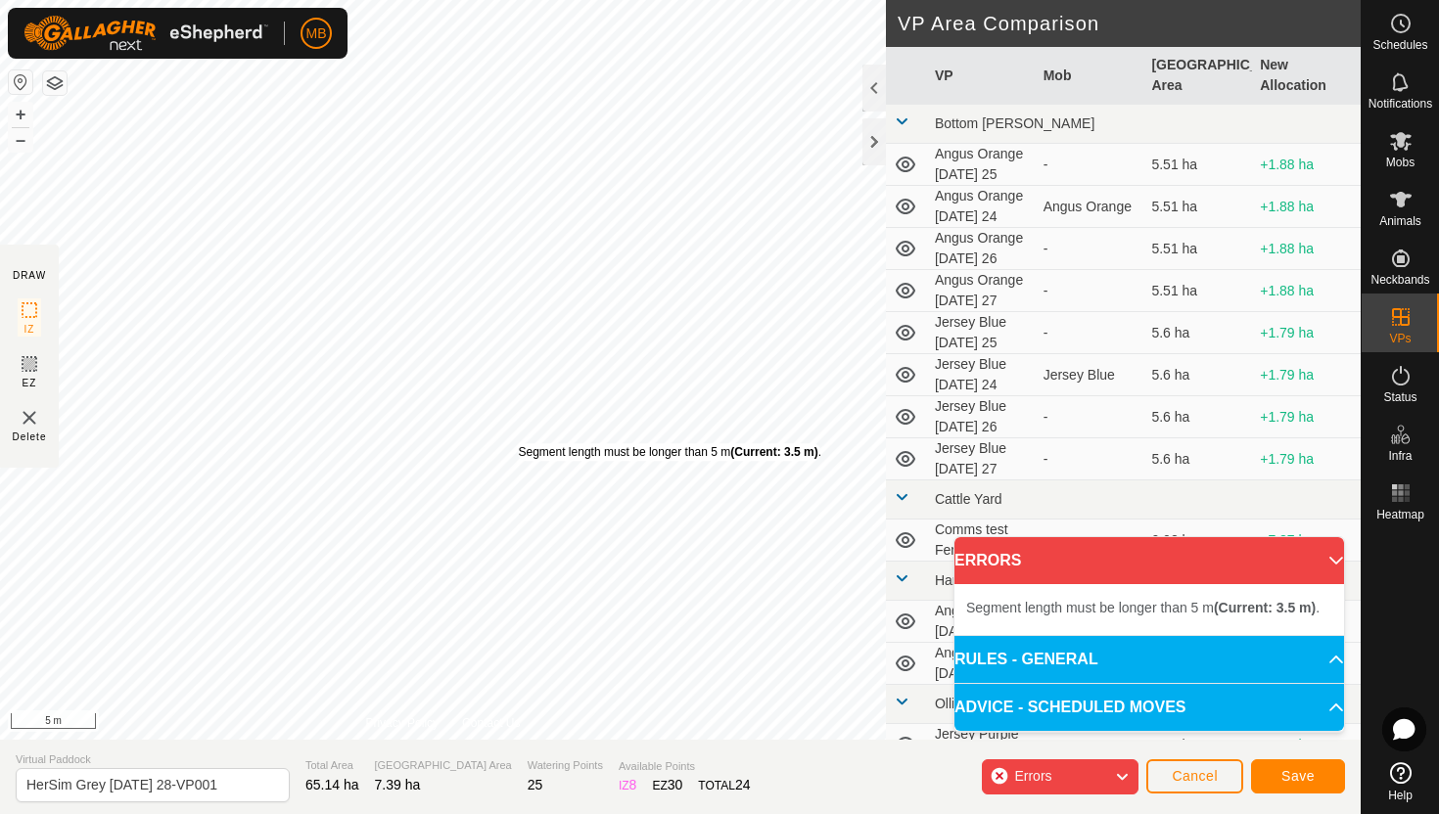
click at [519, 443] on div "Segment length must be longer than 5 m (Current: 3.5 m) ." at bounding box center [670, 452] width 302 height 18
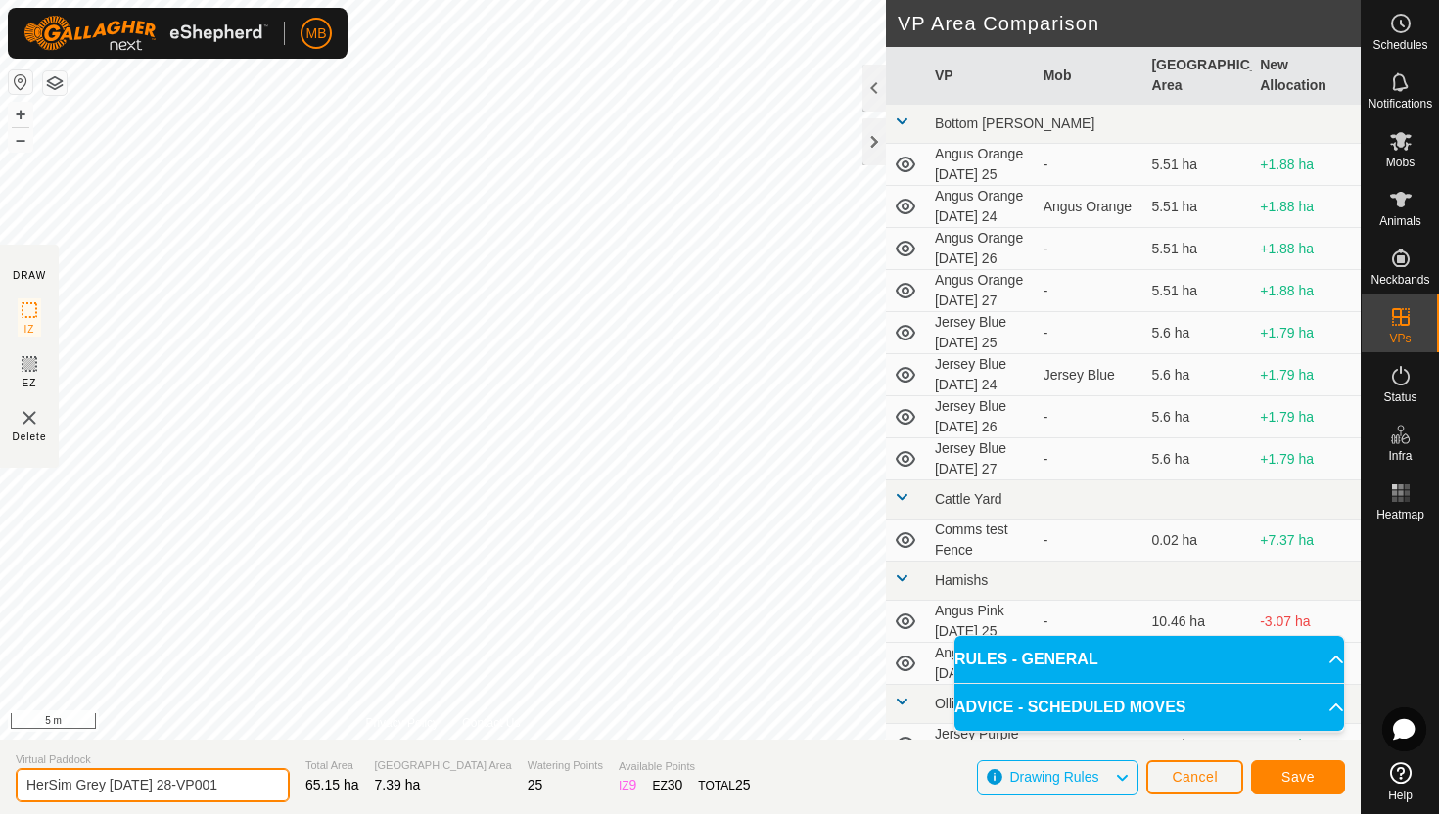
click at [242, 789] on input "HerSim Grey Thursday 28-VP001" at bounding box center [153, 785] width 274 height 34
type input "HerSim Grey [DATE] 29"
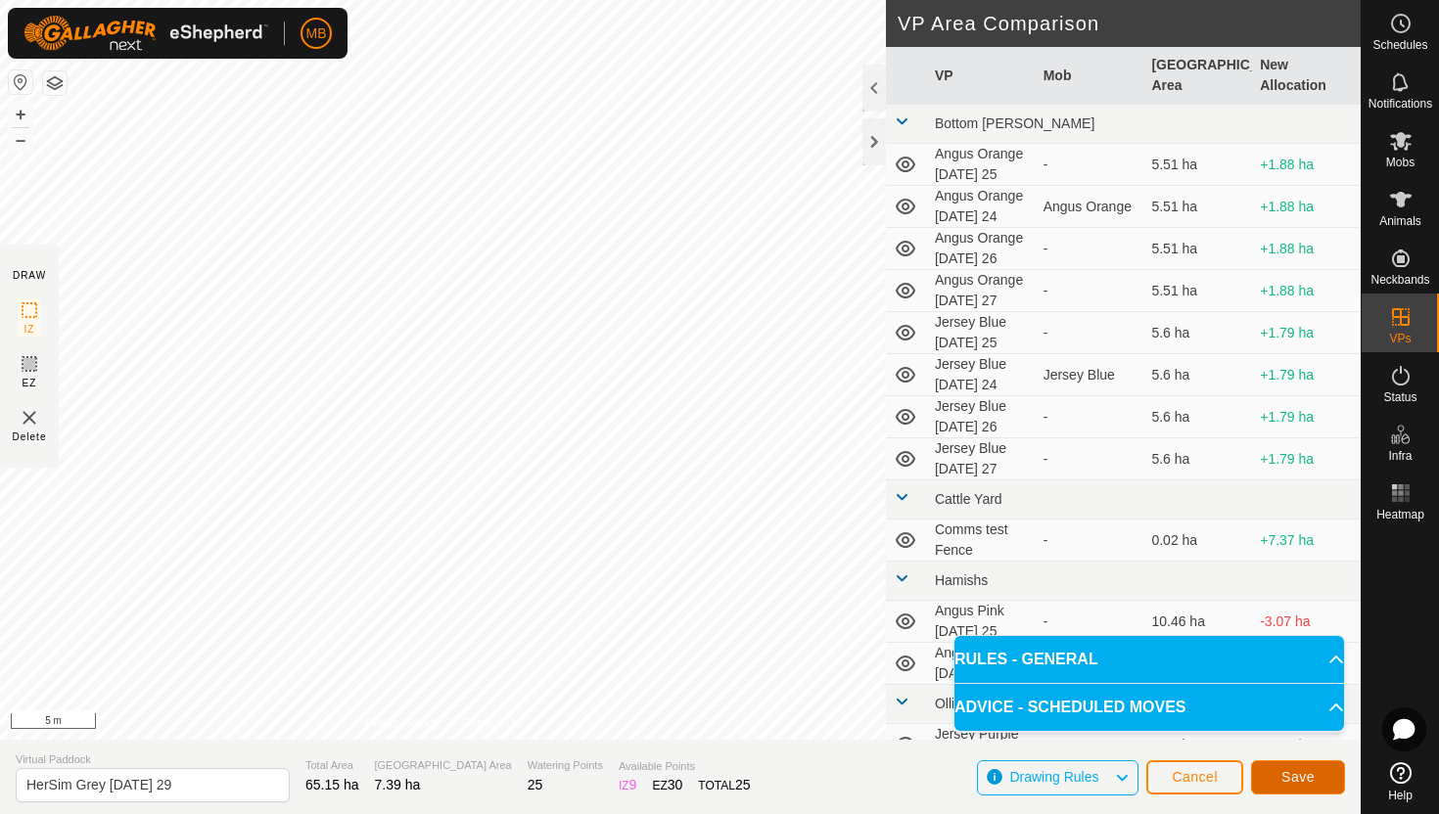
click at [1288, 777] on span "Save" at bounding box center [1297, 777] width 33 height 16
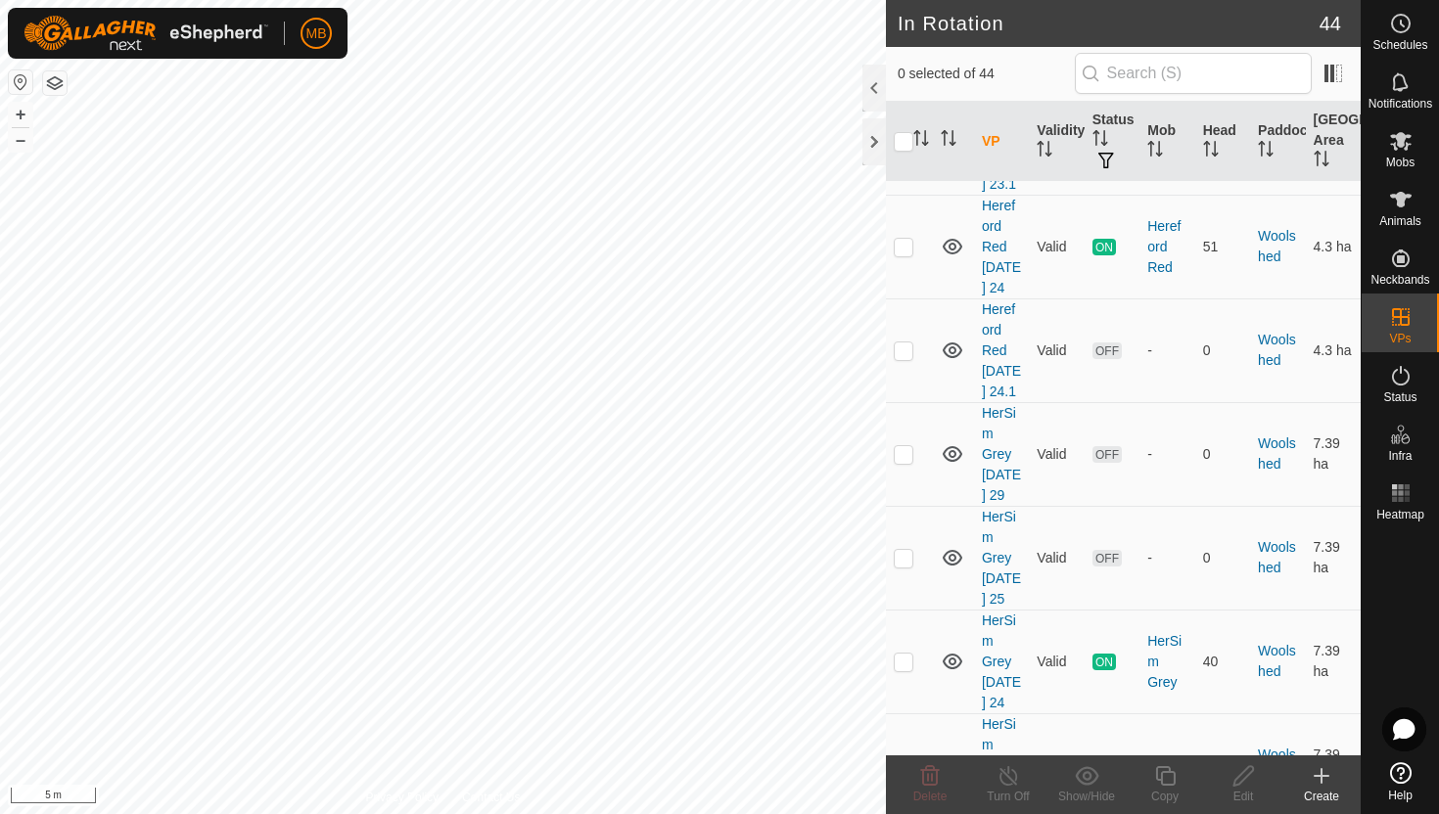
scroll to position [4013, 0]
click at [906, 450] on p-checkbox at bounding box center [904, 458] width 20 height 16
checkbox input "true"
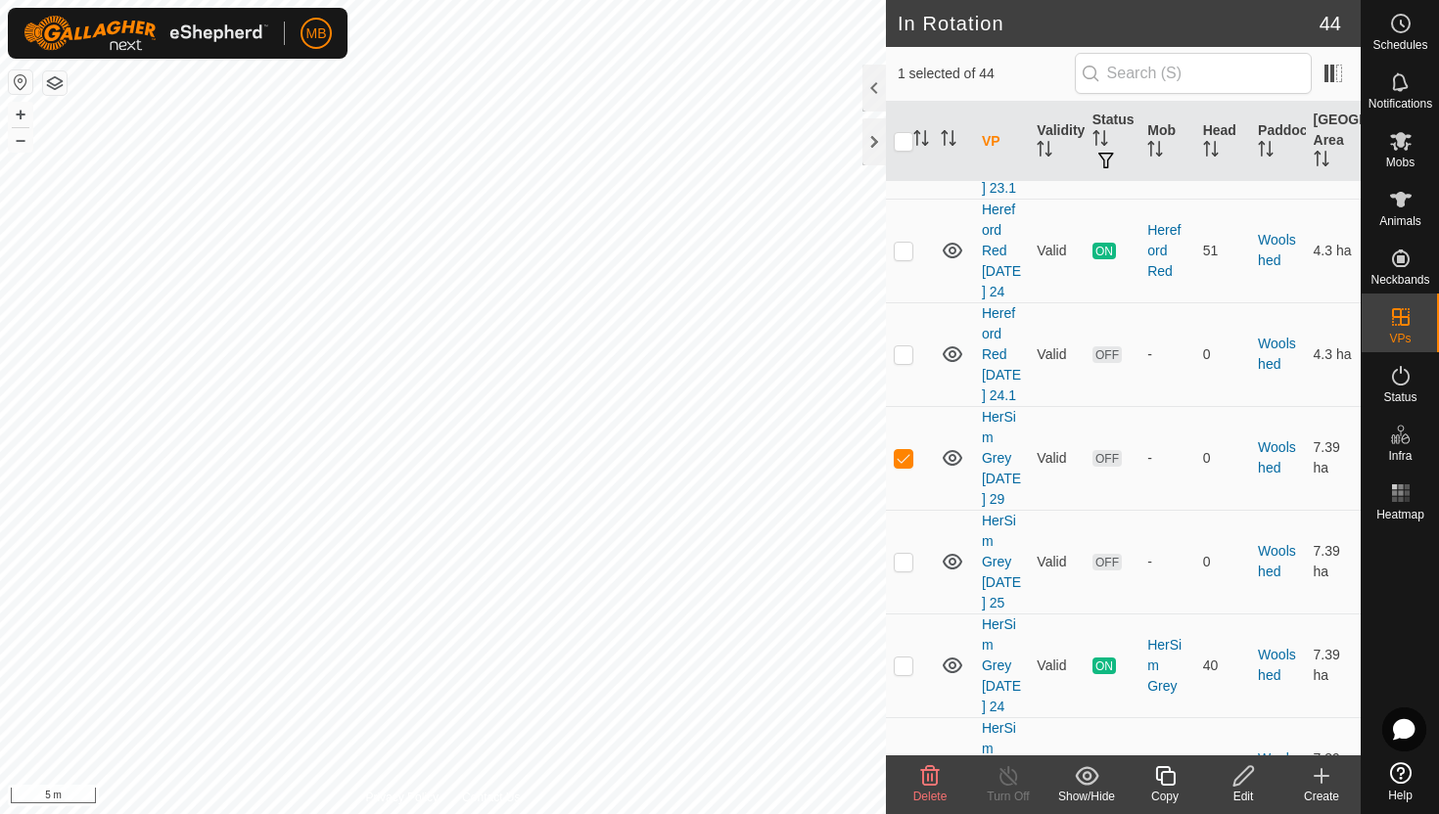
click at [1244, 773] on icon at bounding box center [1243, 776] width 24 height 23
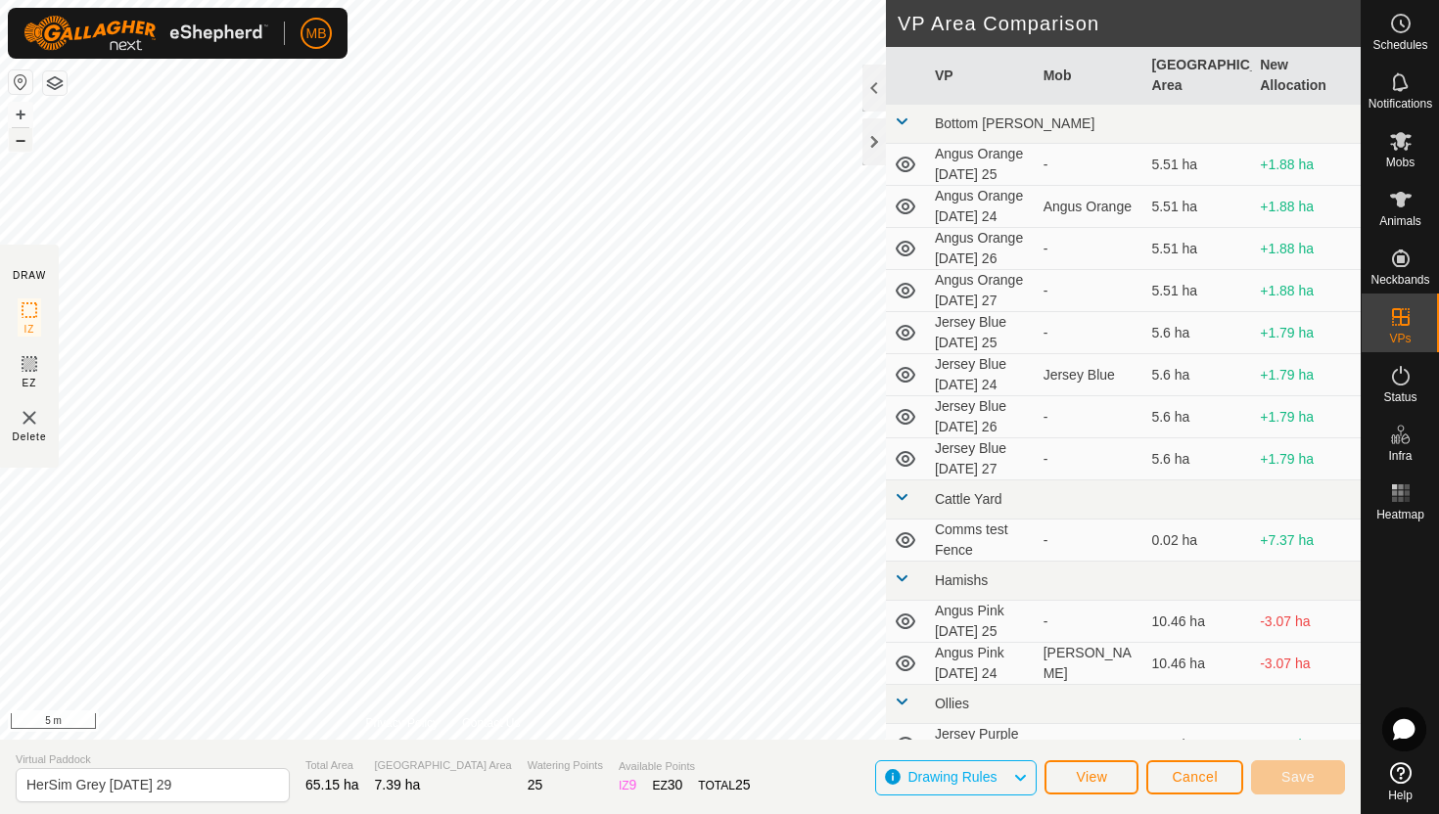
click at [25, 142] on button "–" at bounding box center [20, 139] width 23 height 23
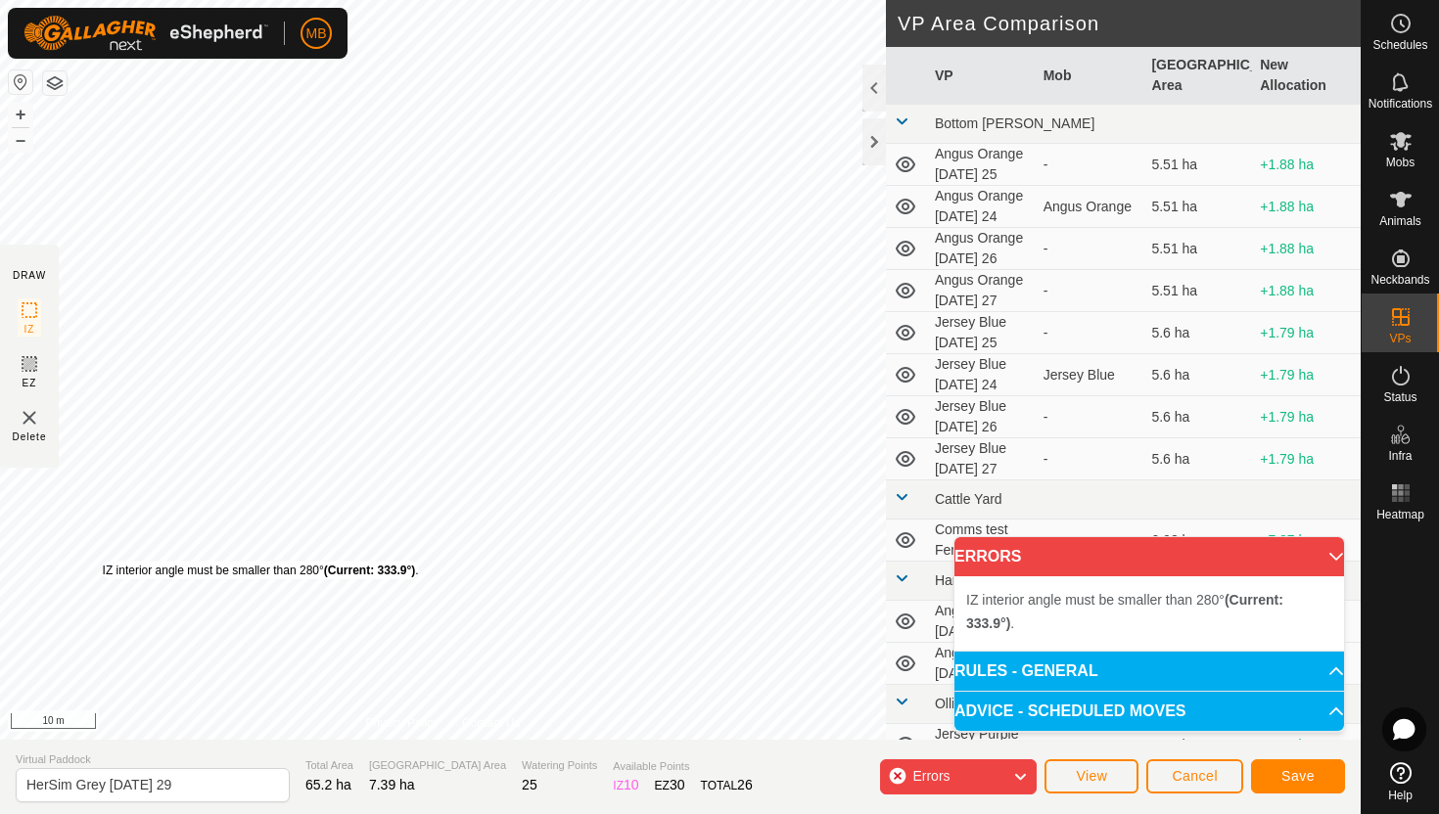
click at [103, 562] on div "IZ interior angle must be smaller than 280° (Current: 333.9°) ." at bounding box center [261, 571] width 316 height 18
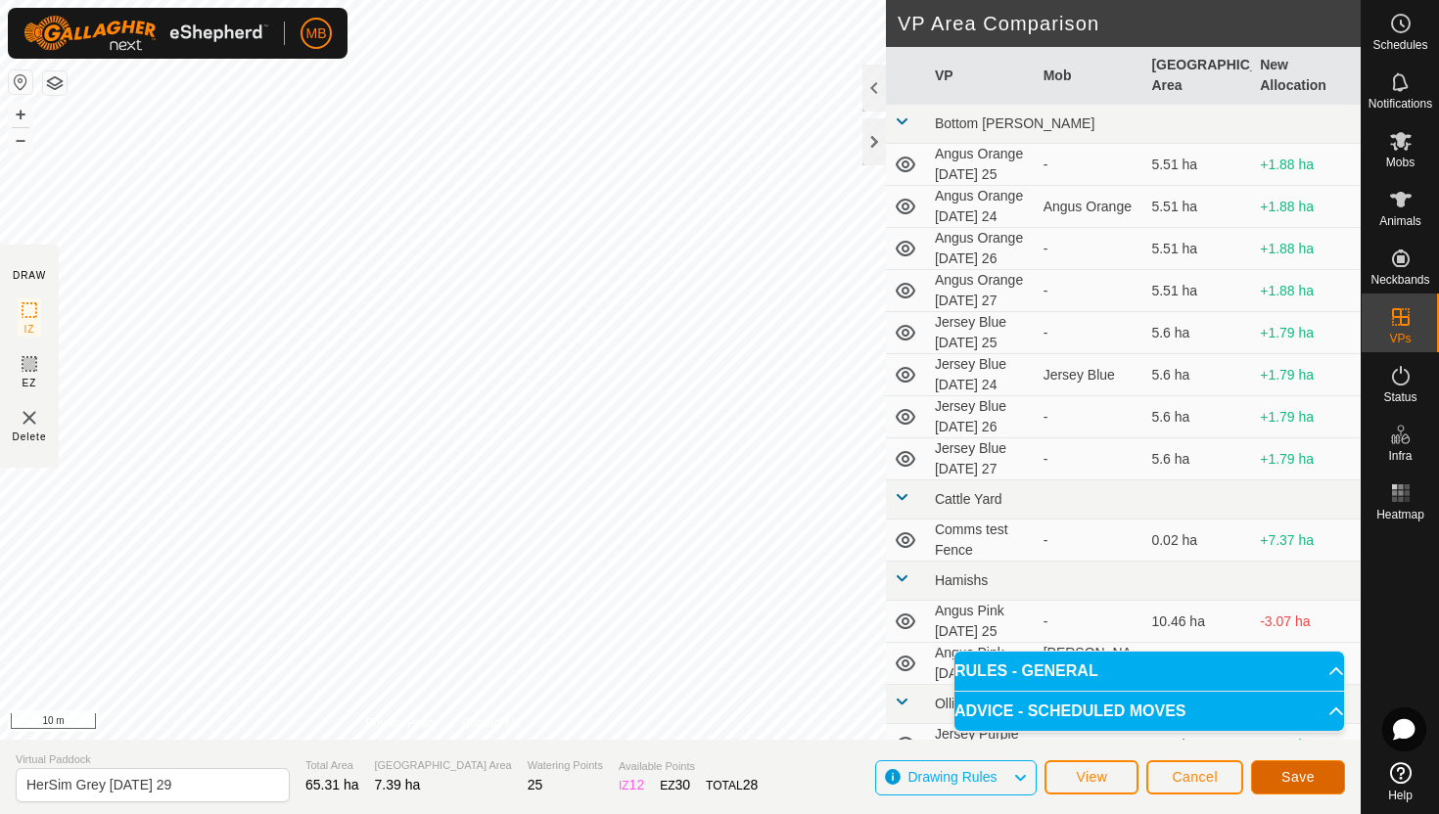
click at [1296, 772] on span "Save" at bounding box center [1297, 777] width 33 height 16
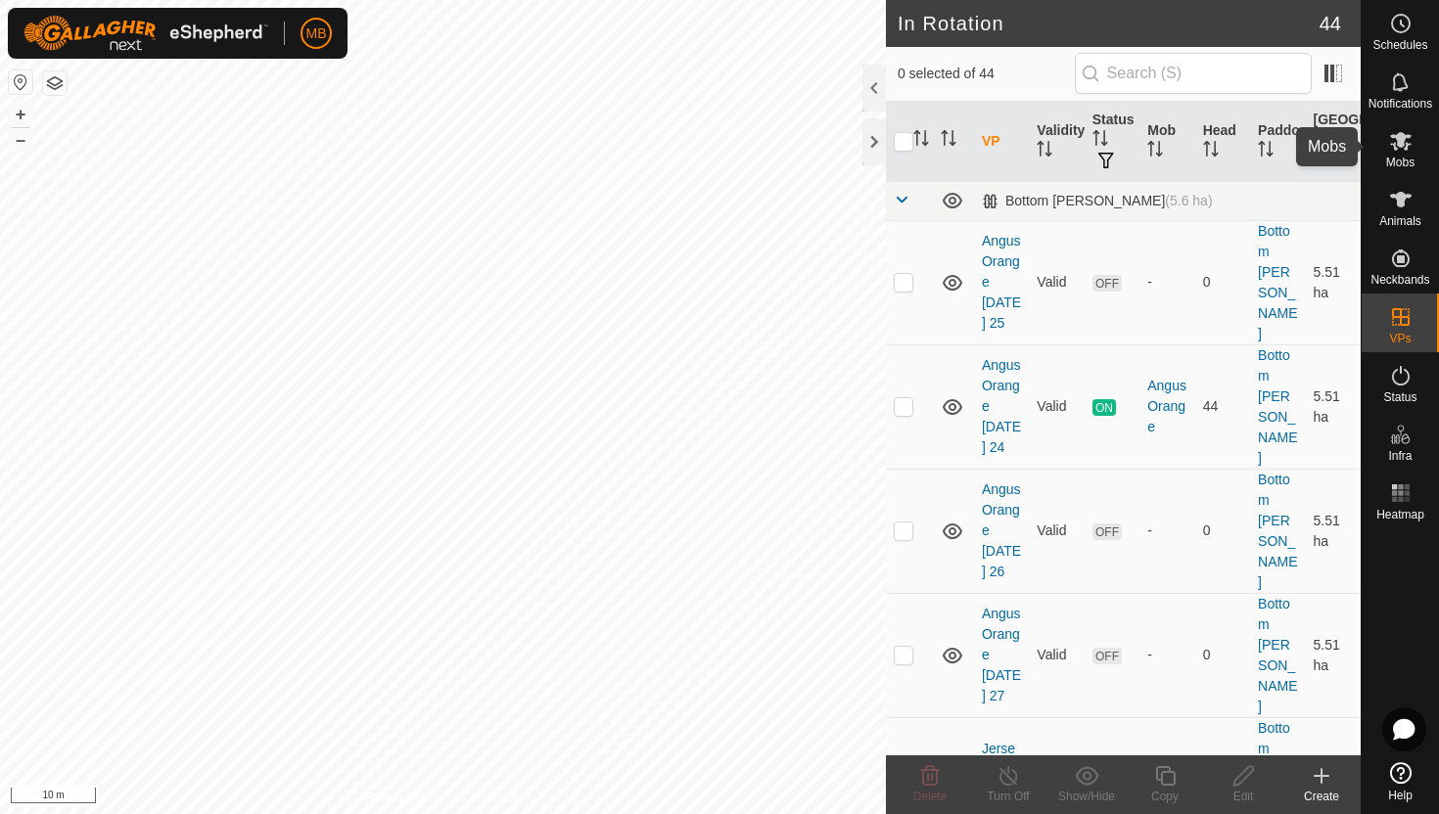
click at [1403, 148] on icon at bounding box center [1400, 140] width 23 height 23
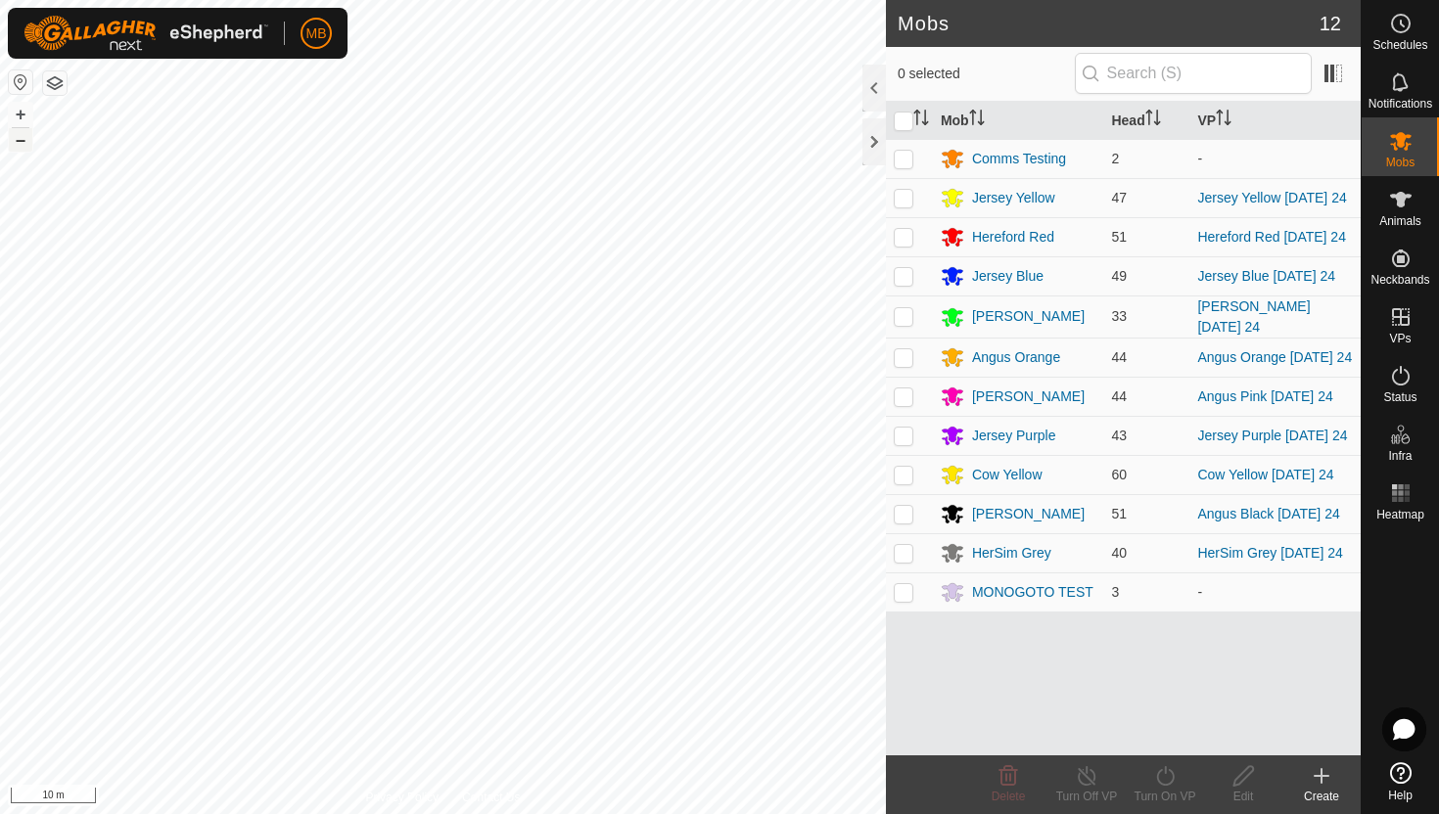
click at [20, 135] on button "–" at bounding box center [20, 139] width 23 height 23
click at [24, 148] on button "–" at bounding box center [20, 139] width 23 height 23
click at [18, 143] on button "–" at bounding box center [20, 139] width 23 height 23
click at [18, 116] on button "+" at bounding box center [20, 114] width 23 height 23
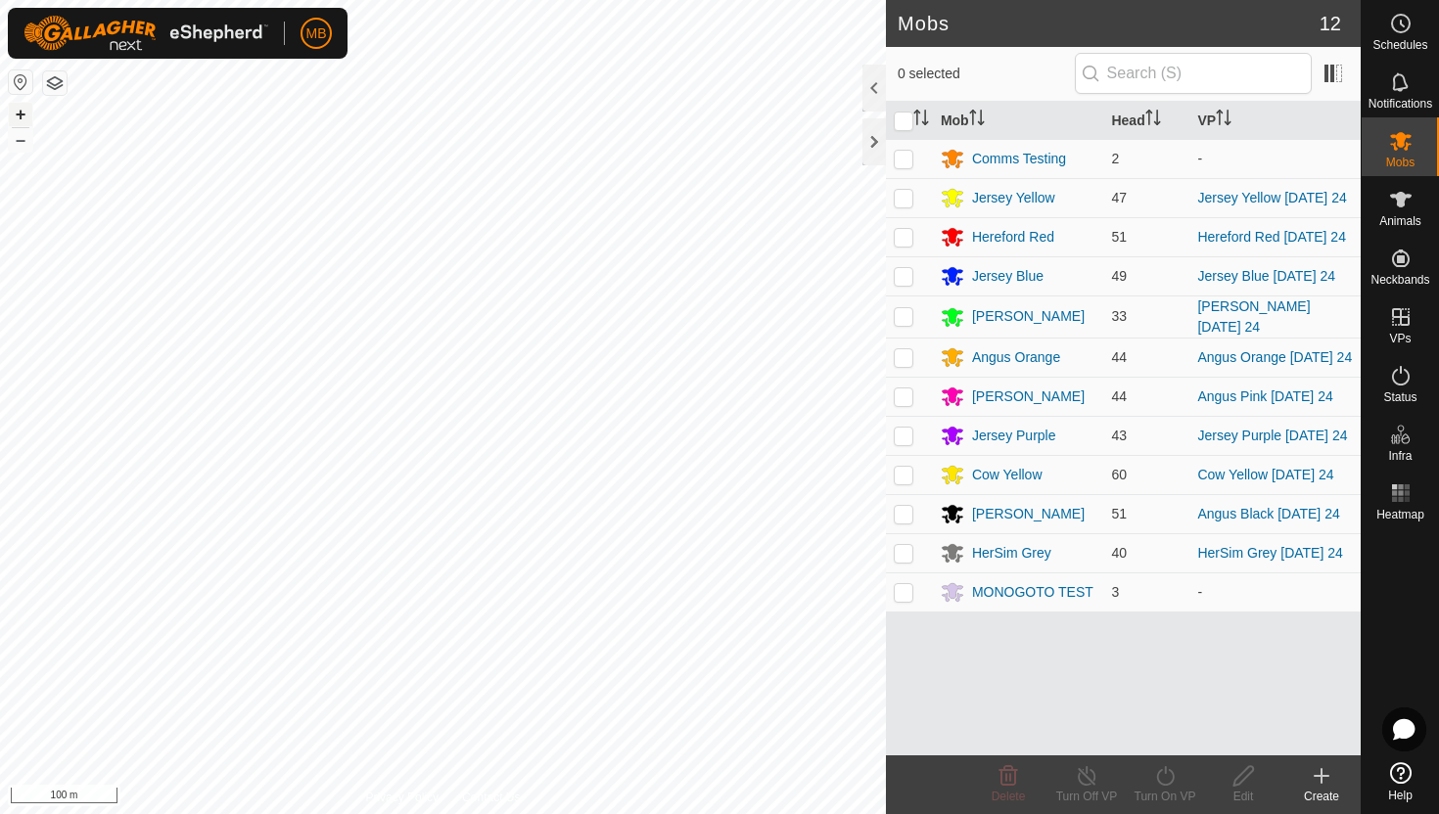
click at [18, 116] on button "+" at bounding box center [20, 114] width 23 height 23
click at [904, 198] on p-checkbox at bounding box center [904, 198] width 20 height 16
checkbox input "true"
click at [1165, 773] on icon at bounding box center [1165, 776] width 18 height 20
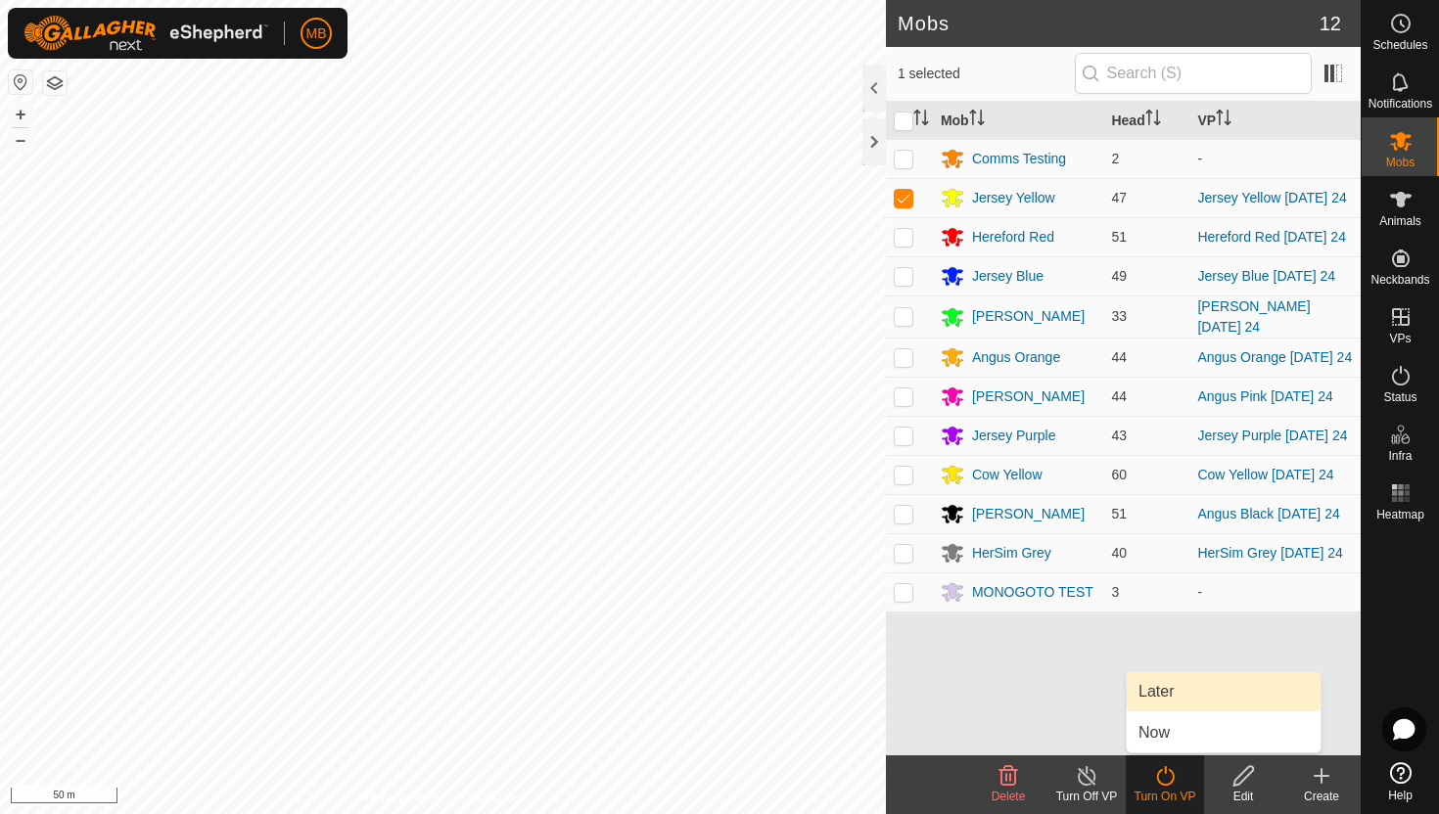
click at [1162, 693] on link "Later" at bounding box center [1224, 692] width 194 height 39
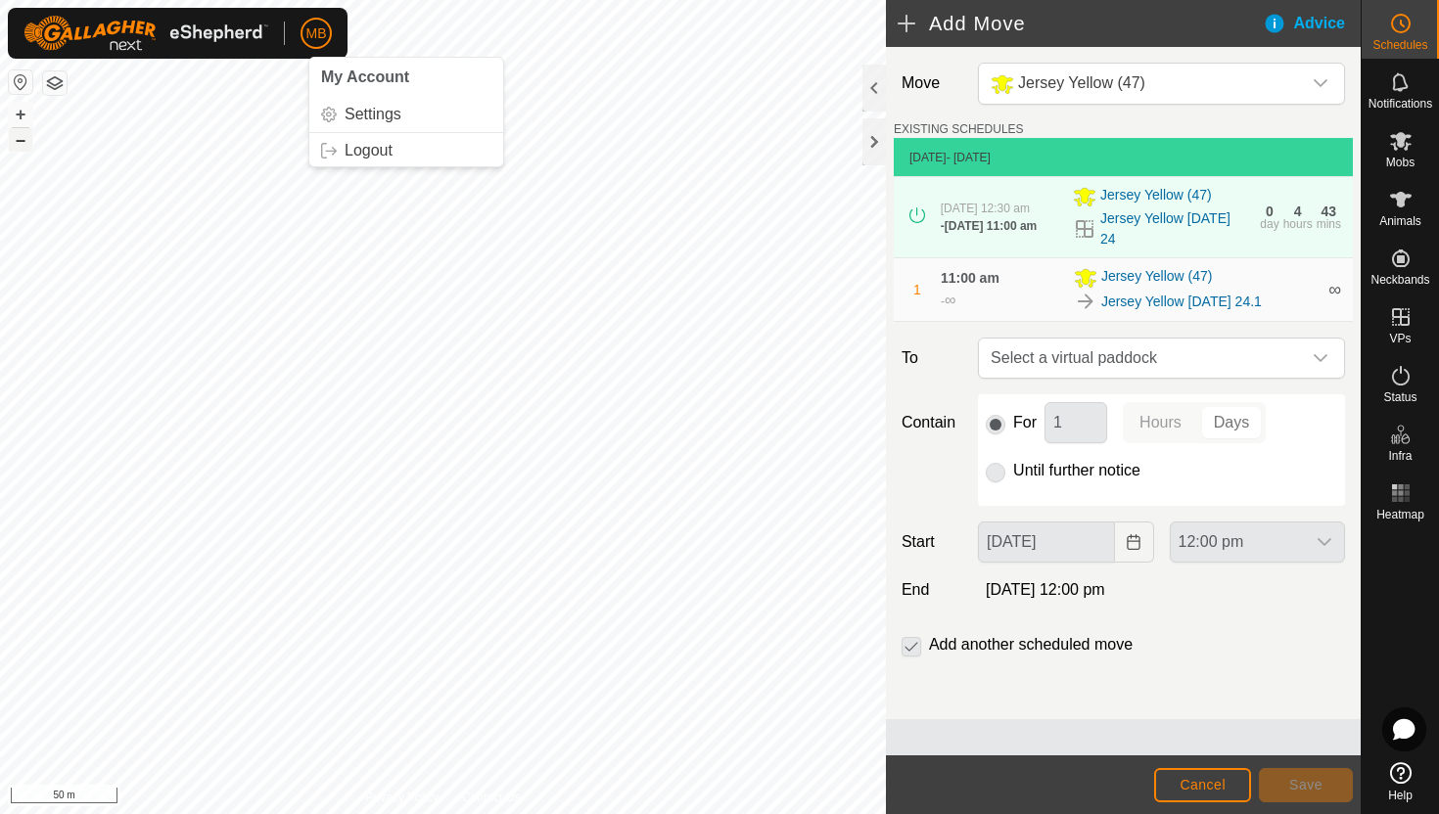
click at [20, 139] on button "–" at bounding box center [20, 139] width 23 height 23
click at [1315, 366] on icon "dropdown trigger" at bounding box center [1321, 358] width 16 height 16
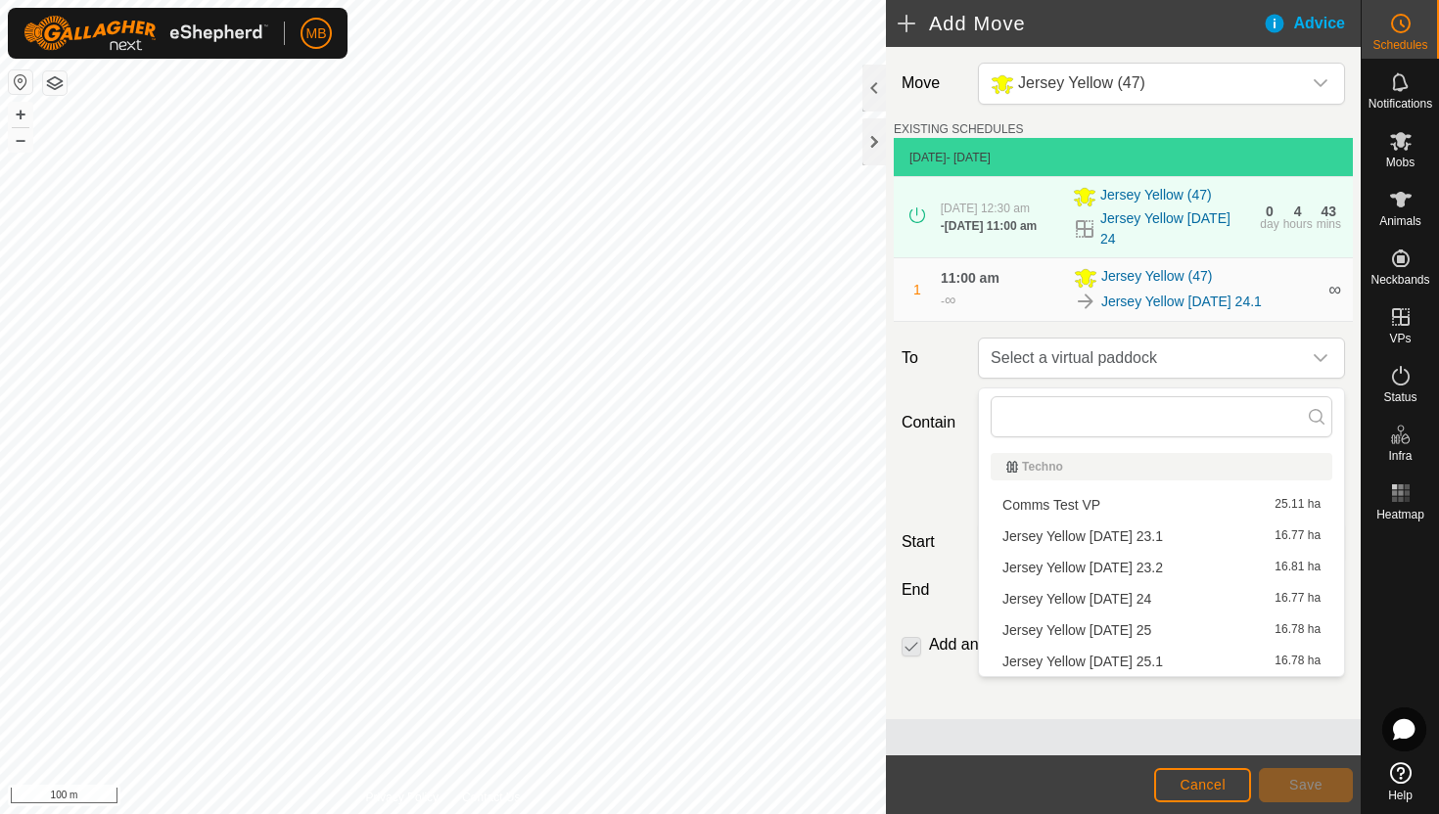
click at [1160, 629] on li "Jersey Yellow Wednesday 25 16.78 ha" at bounding box center [1162, 630] width 342 height 29
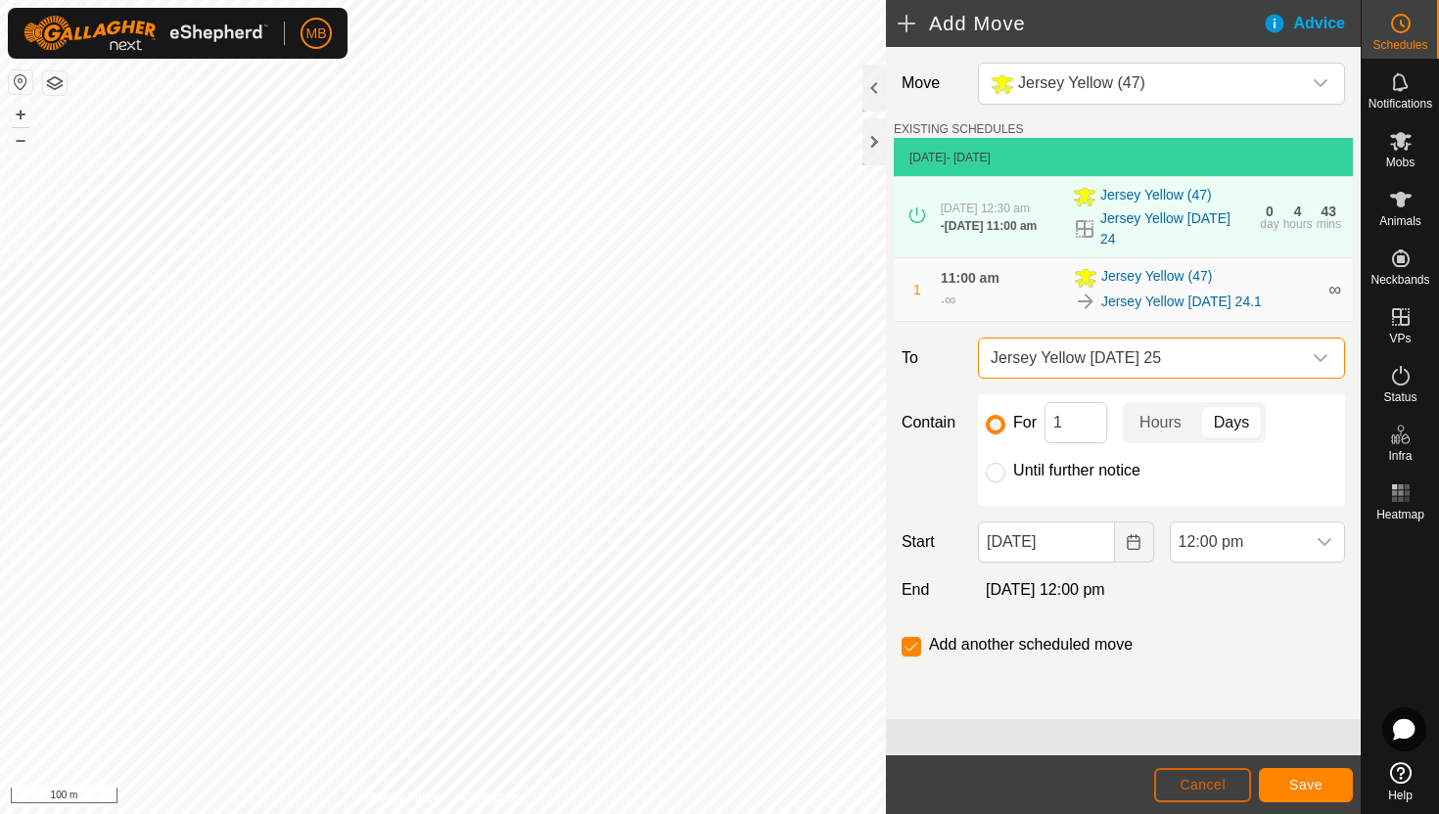
click at [1210, 780] on span "Cancel" at bounding box center [1203, 785] width 46 height 16
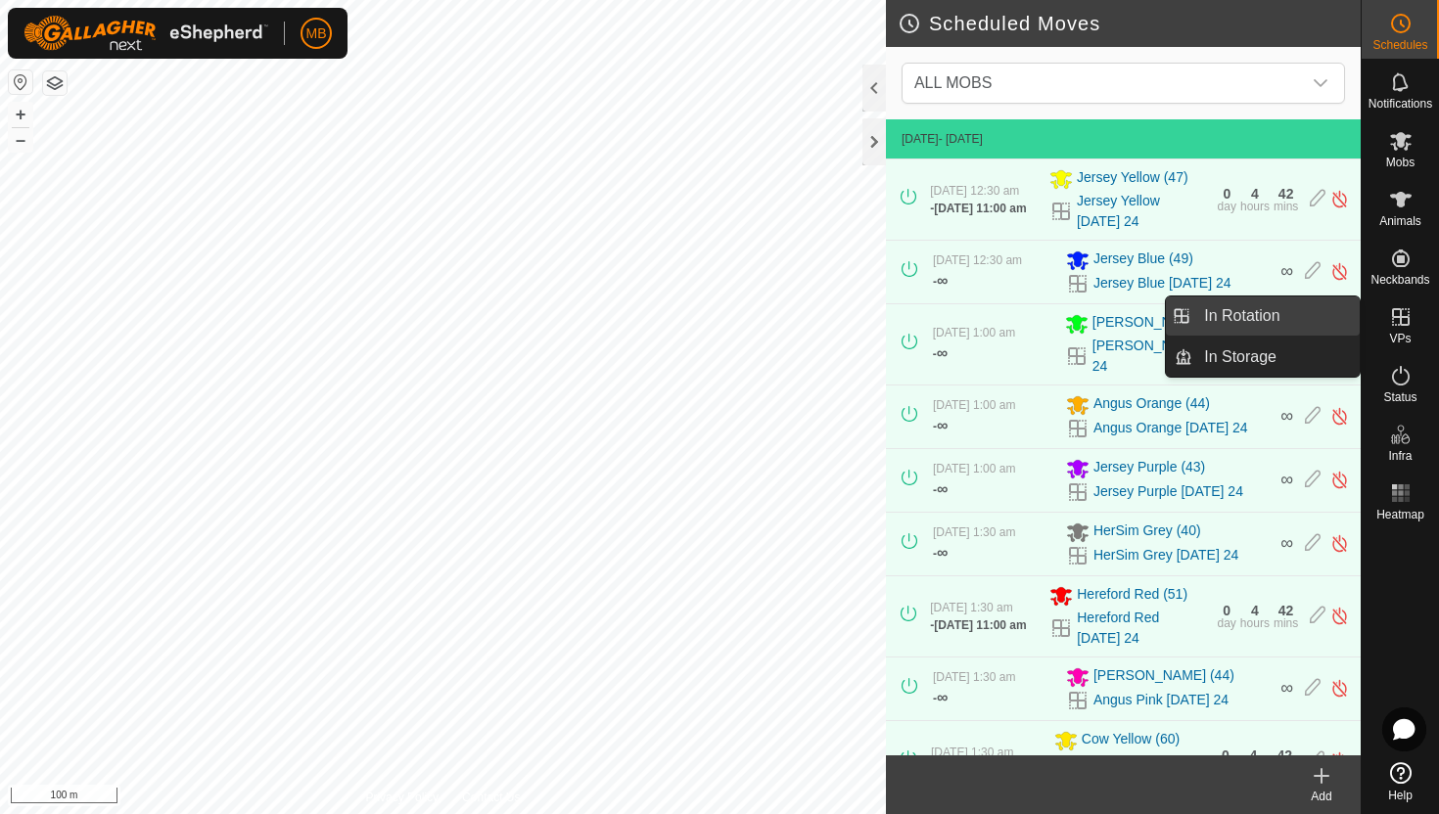
click at [1297, 306] on link "In Rotation" at bounding box center [1275, 316] width 167 height 39
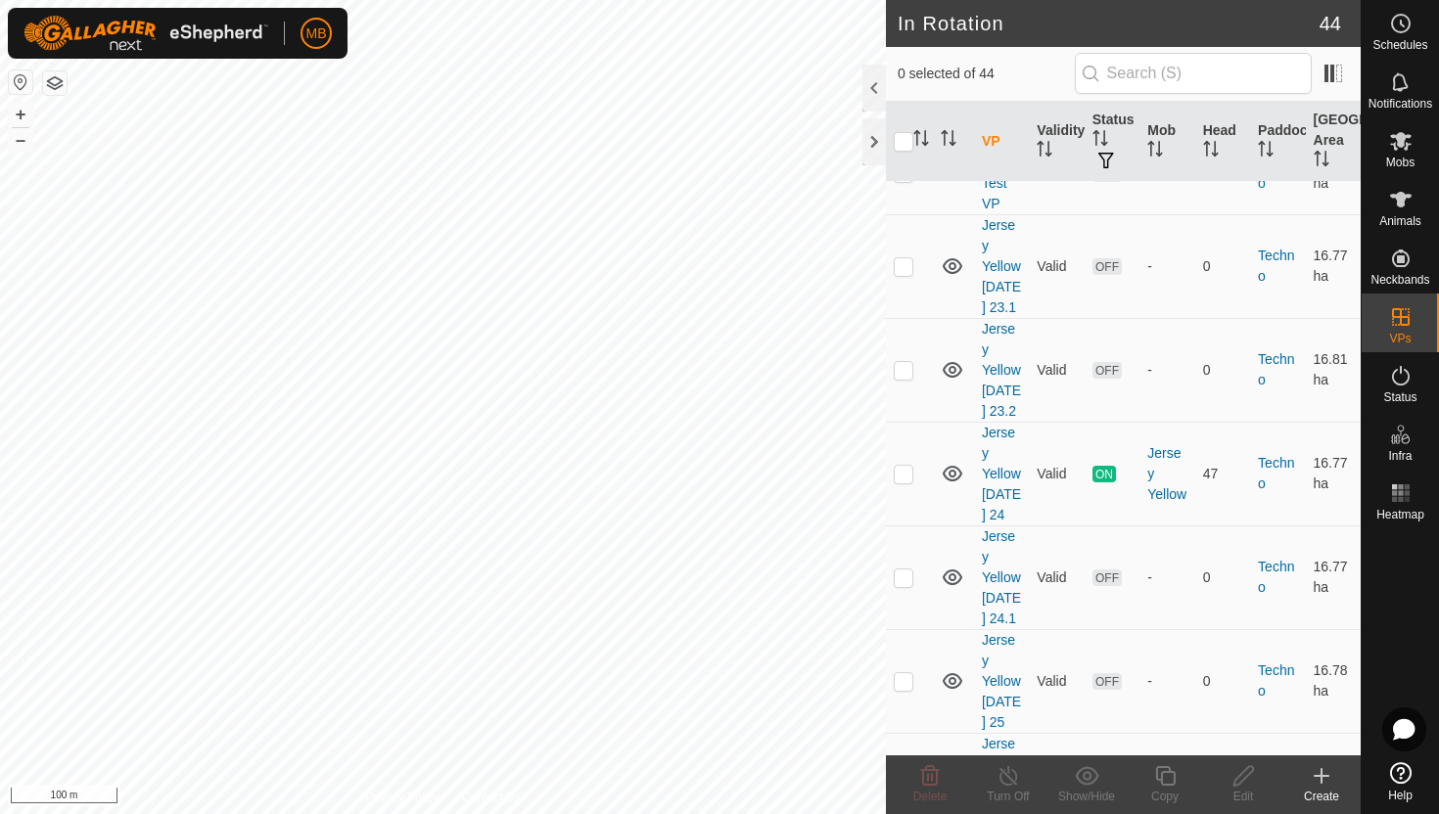
scroll to position [2152, 0]
click at [902, 673] on p-checkbox at bounding box center [904, 681] width 20 height 16
checkbox input "true"
click at [1241, 775] on icon at bounding box center [1243, 776] width 24 height 23
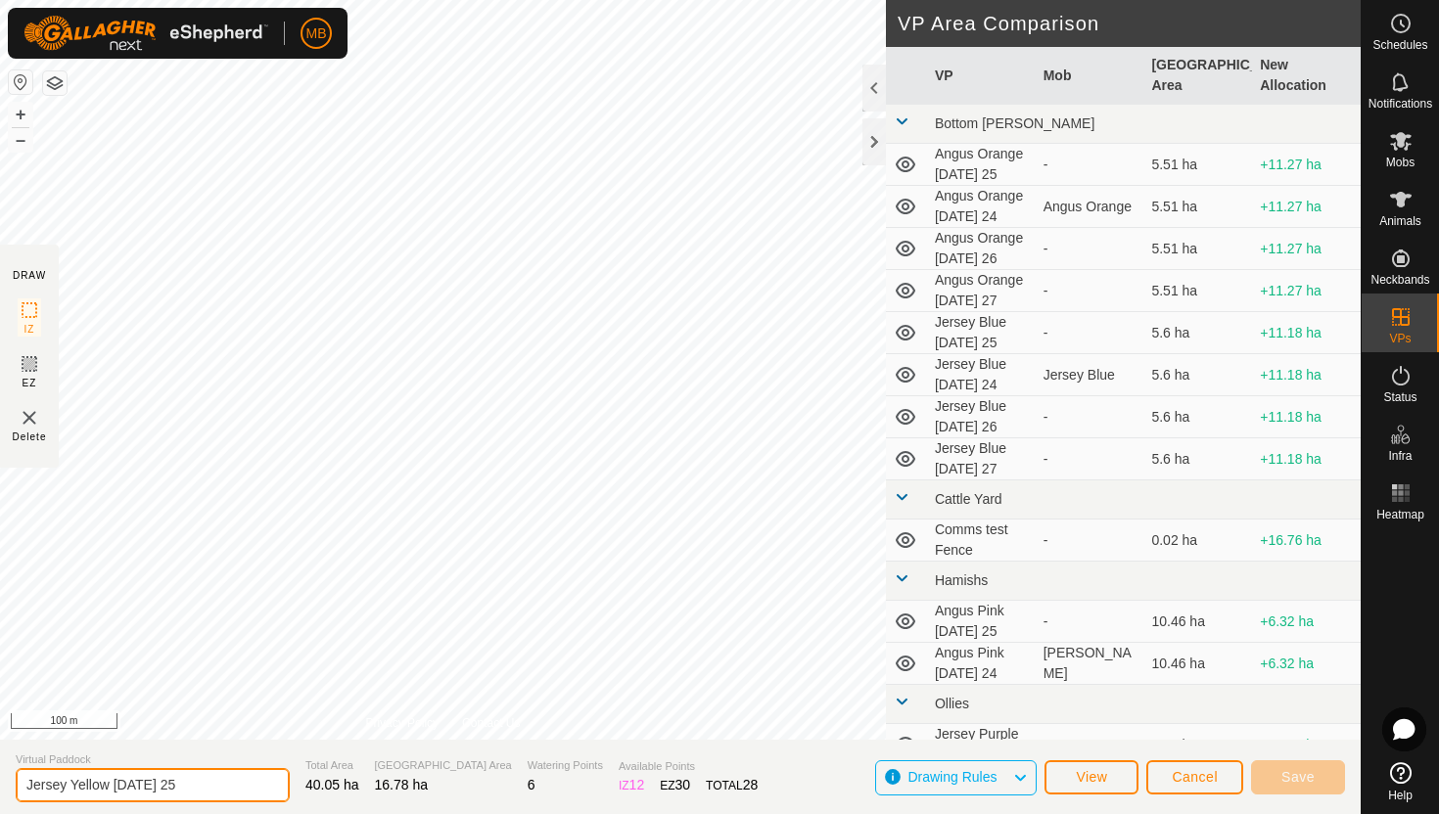
click at [183, 786] on input "Jersey Yellow Wednesday 25" at bounding box center [153, 785] width 274 height 34
type input "Jersey Yellow [DATE] 25"
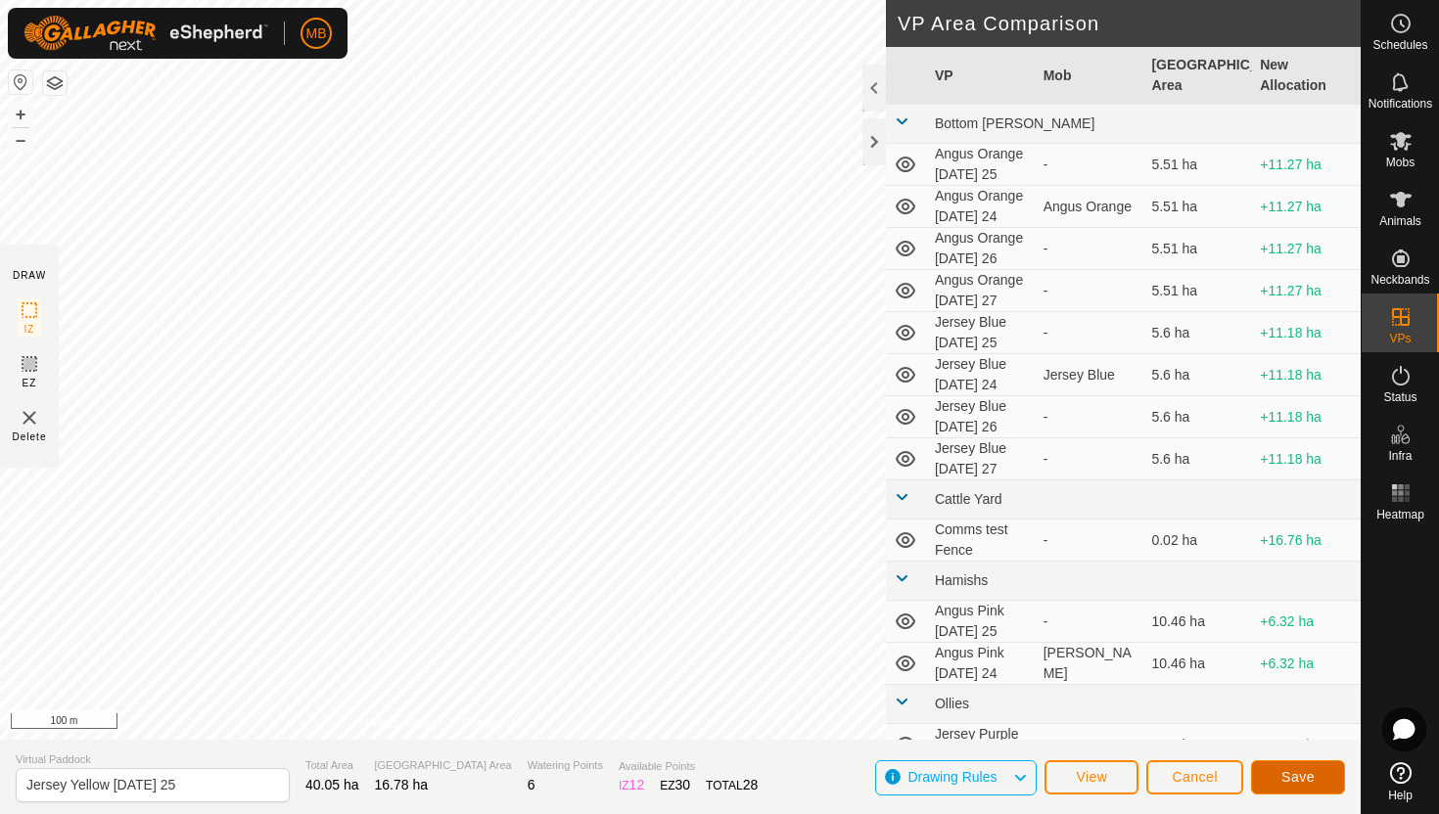
click at [1300, 778] on span "Save" at bounding box center [1297, 777] width 33 height 16
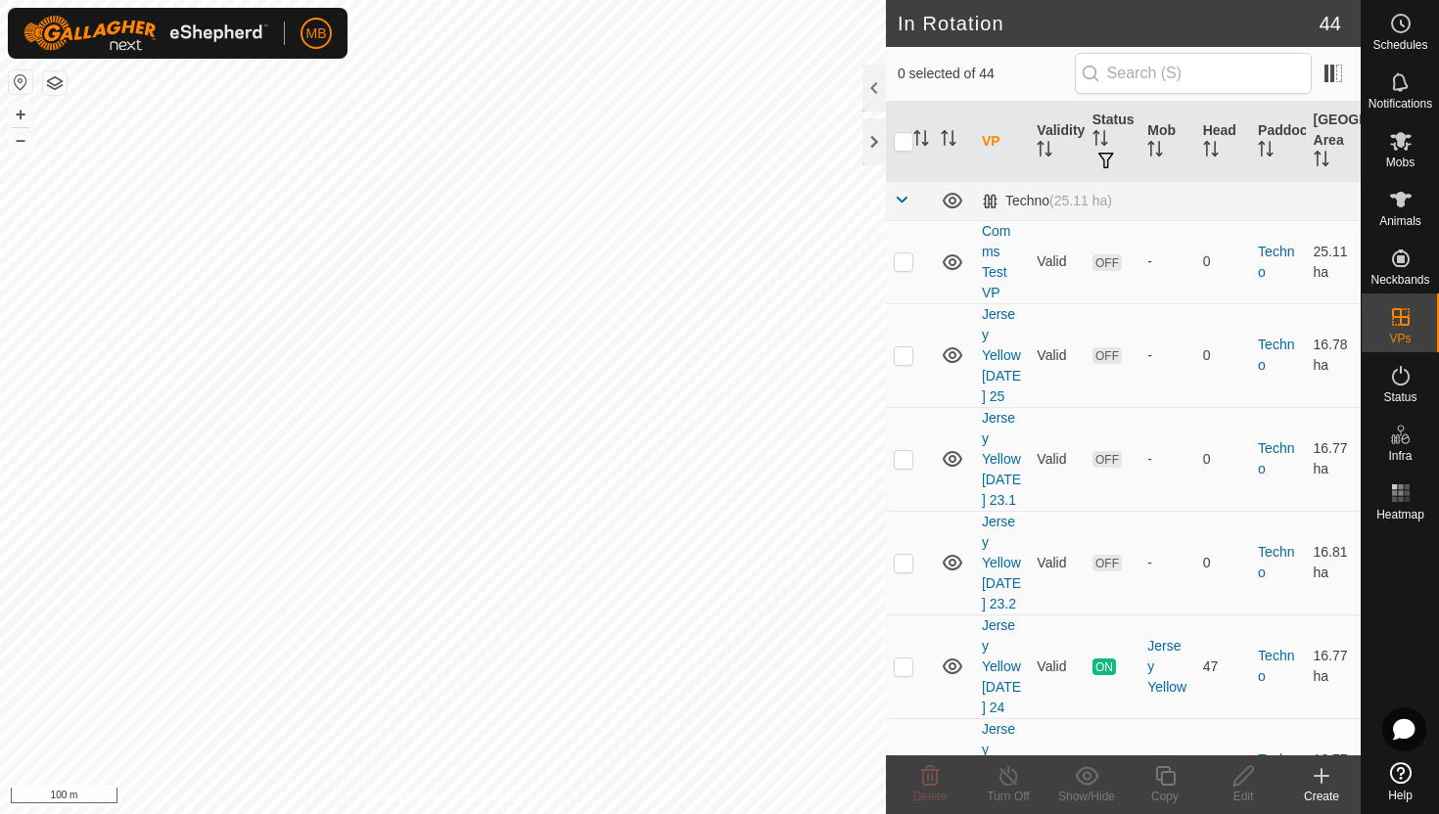
scroll to position [2064, 0]
checkbox input "true"
click at [1242, 779] on icon at bounding box center [1243, 776] width 20 height 20
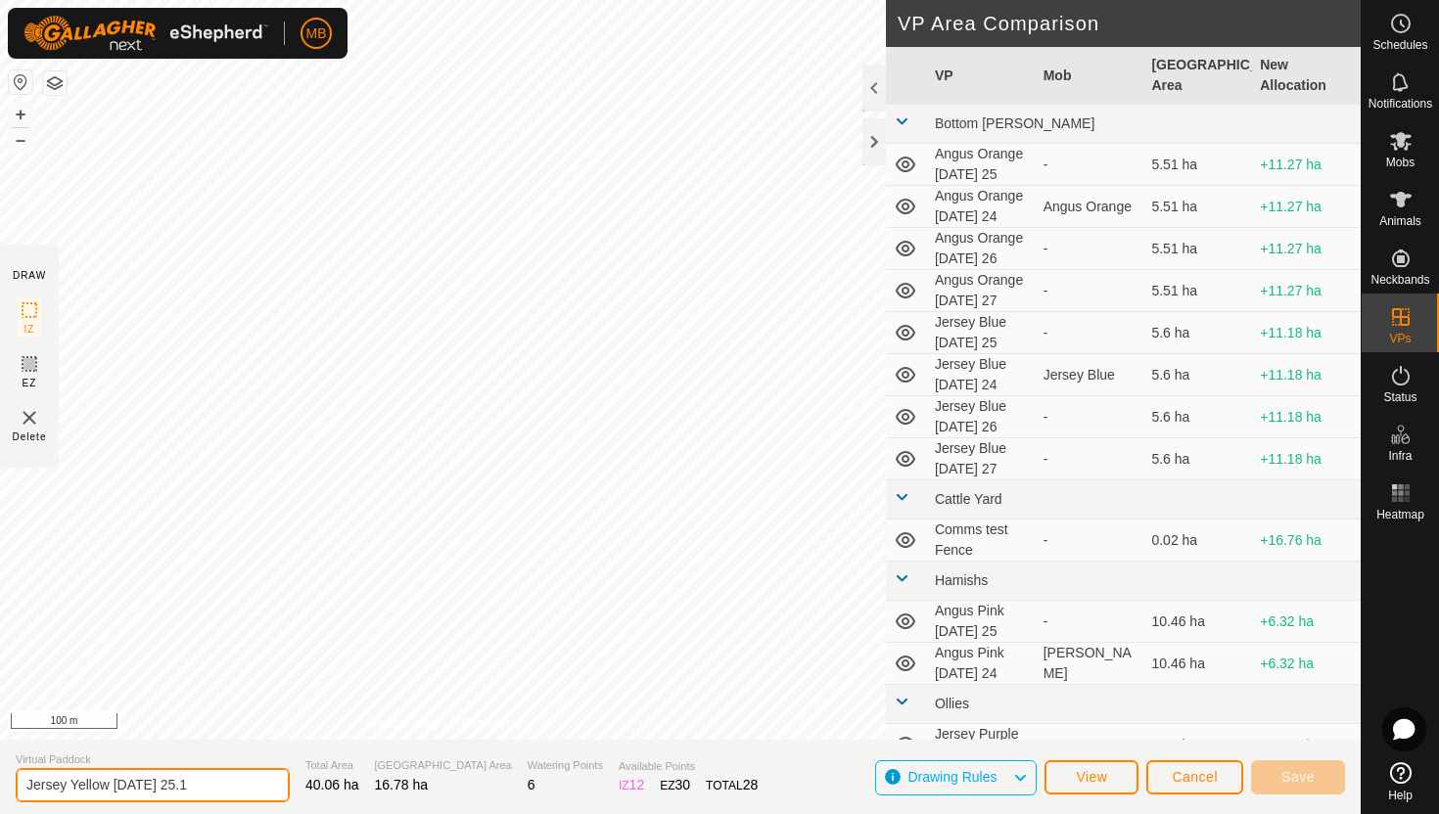
click at [182, 787] on input "Jersey Yellow Wednesday 25.1" at bounding box center [153, 785] width 274 height 34
type input "Jersey Yellow [DATE] 25.1"
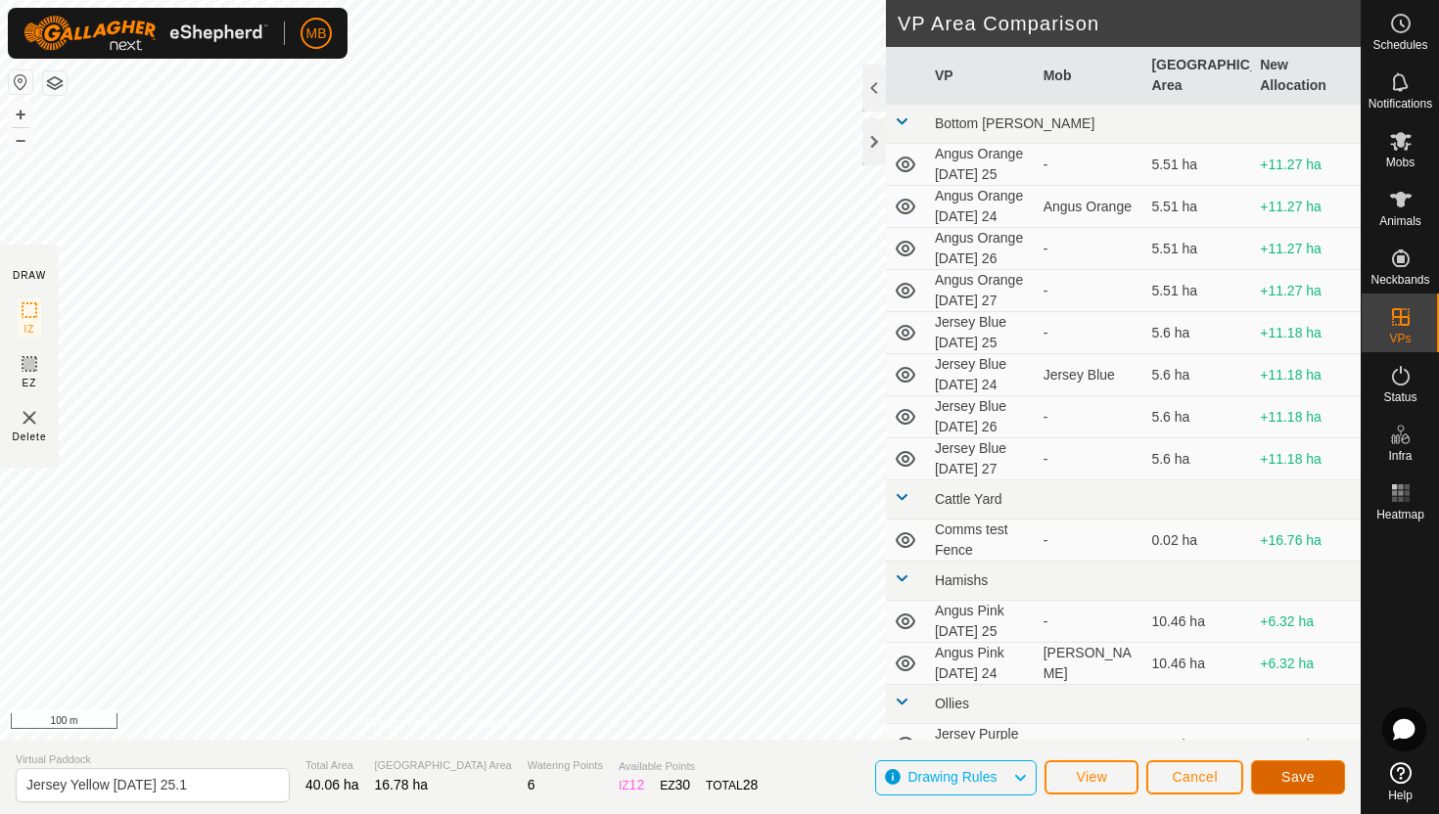
click at [1287, 775] on span "Save" at bounding box center [1297, 777] width 33 height 16
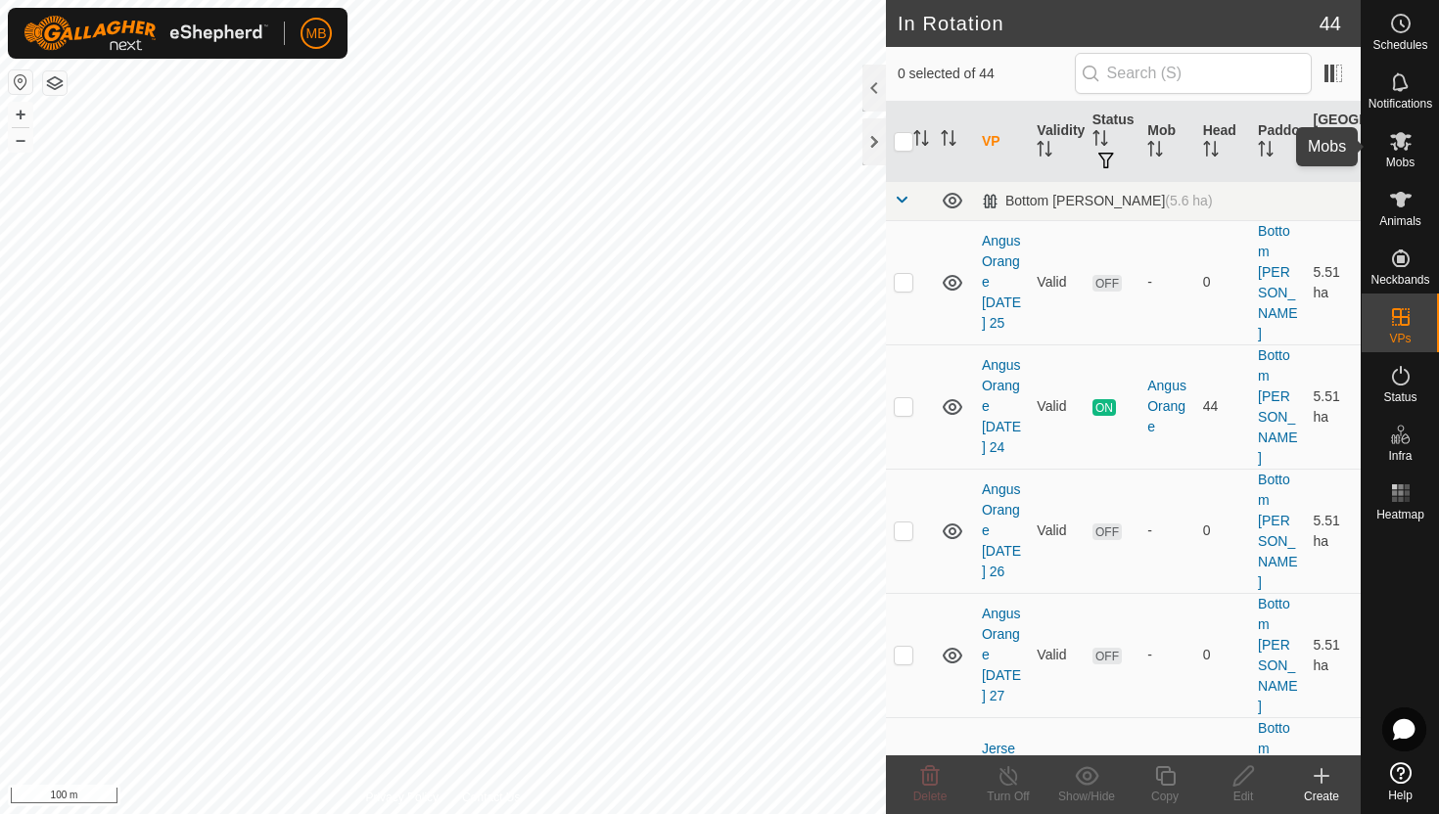
click at [1395, 135] on icon at bounding box center [1401, 141] width 22 height 19
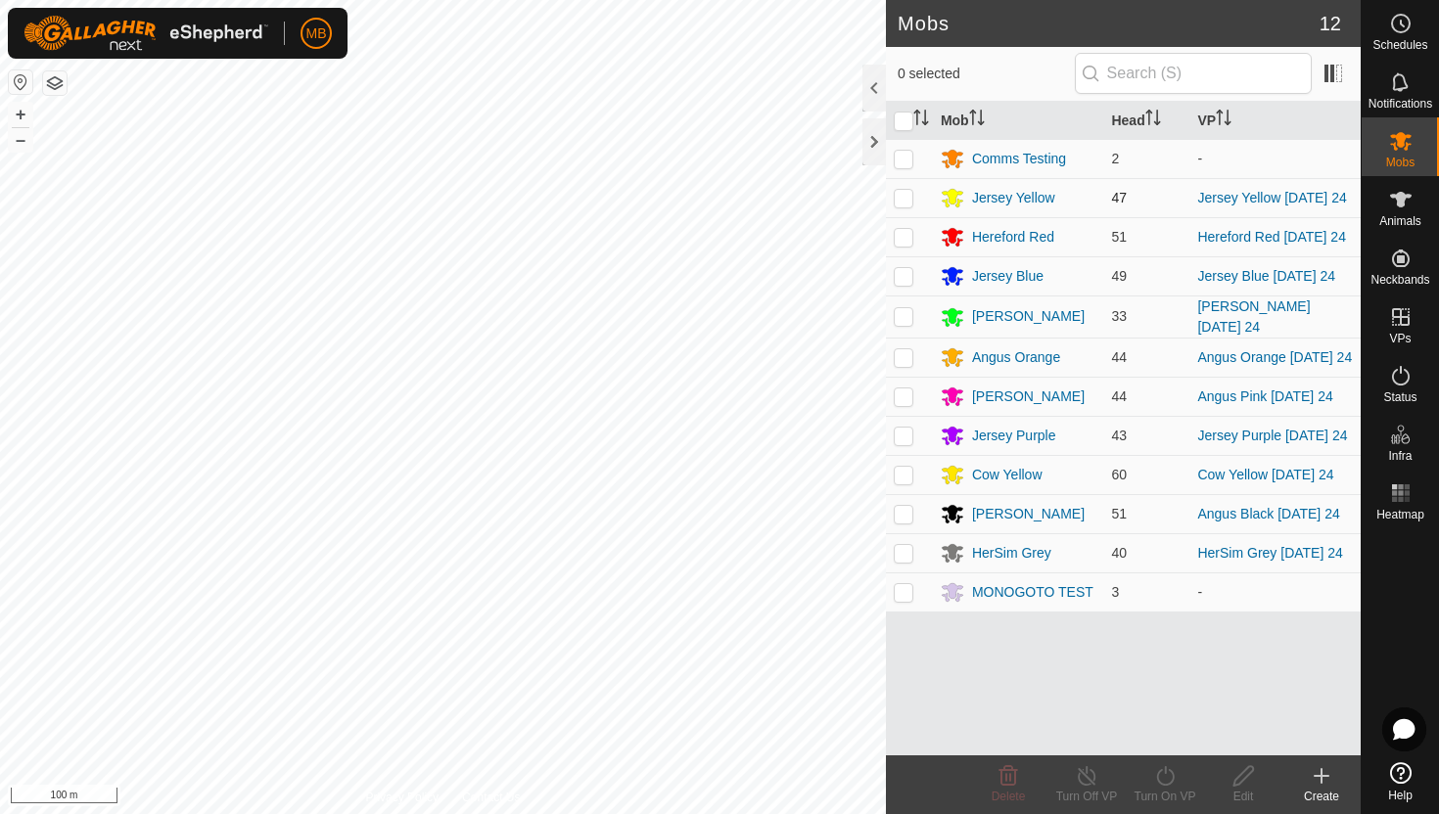
click at [905, 198] on p-checkbox at bounding box center [904, 198] width 20 height 16
checkbox input "true"
click at [1161, 770] on icon at bounding box center [1165, 776] width 24 height 23
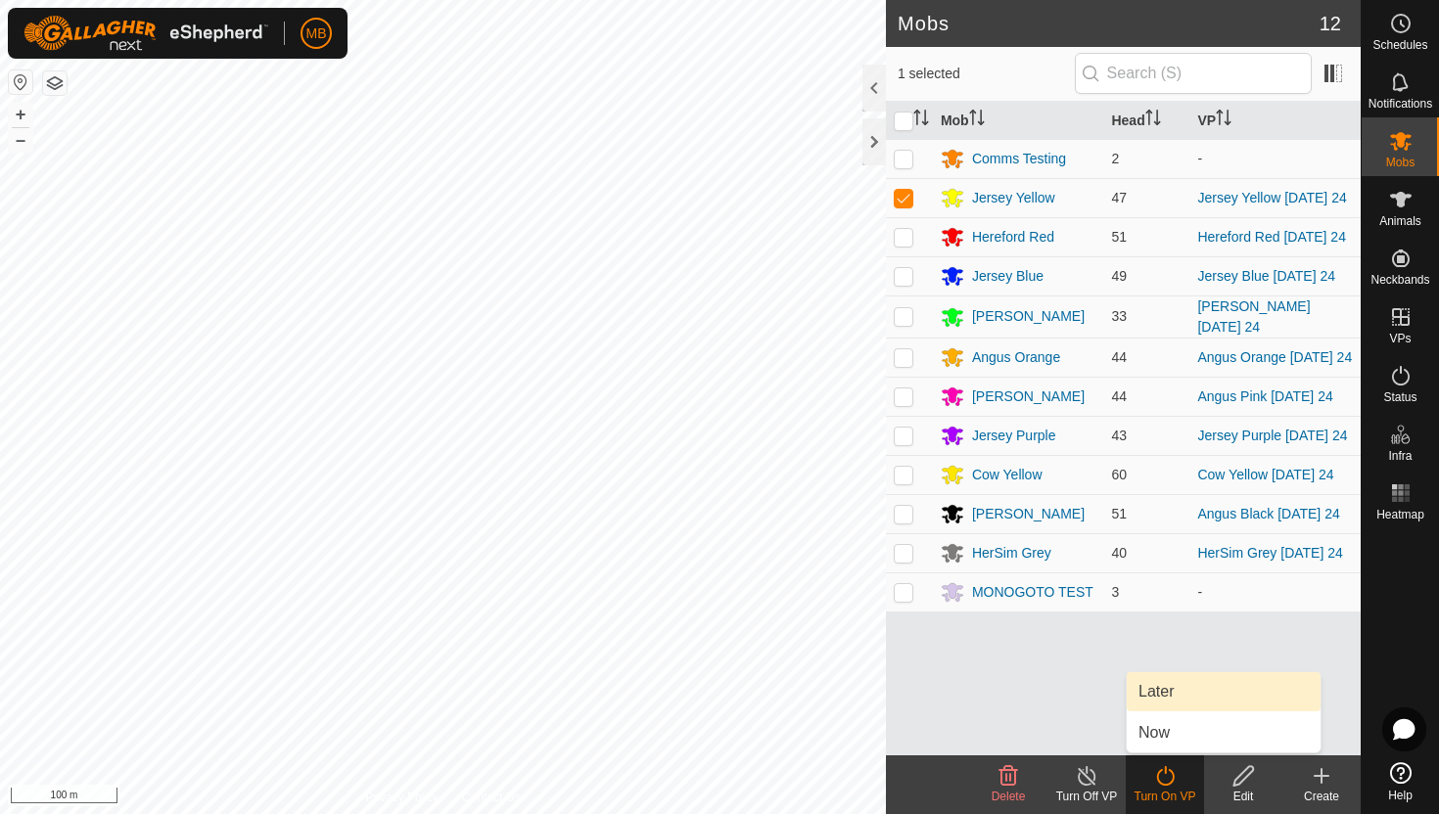
click at [1158, 697] on link "Later" at bounding box center [1224, 692] width 194 height 39
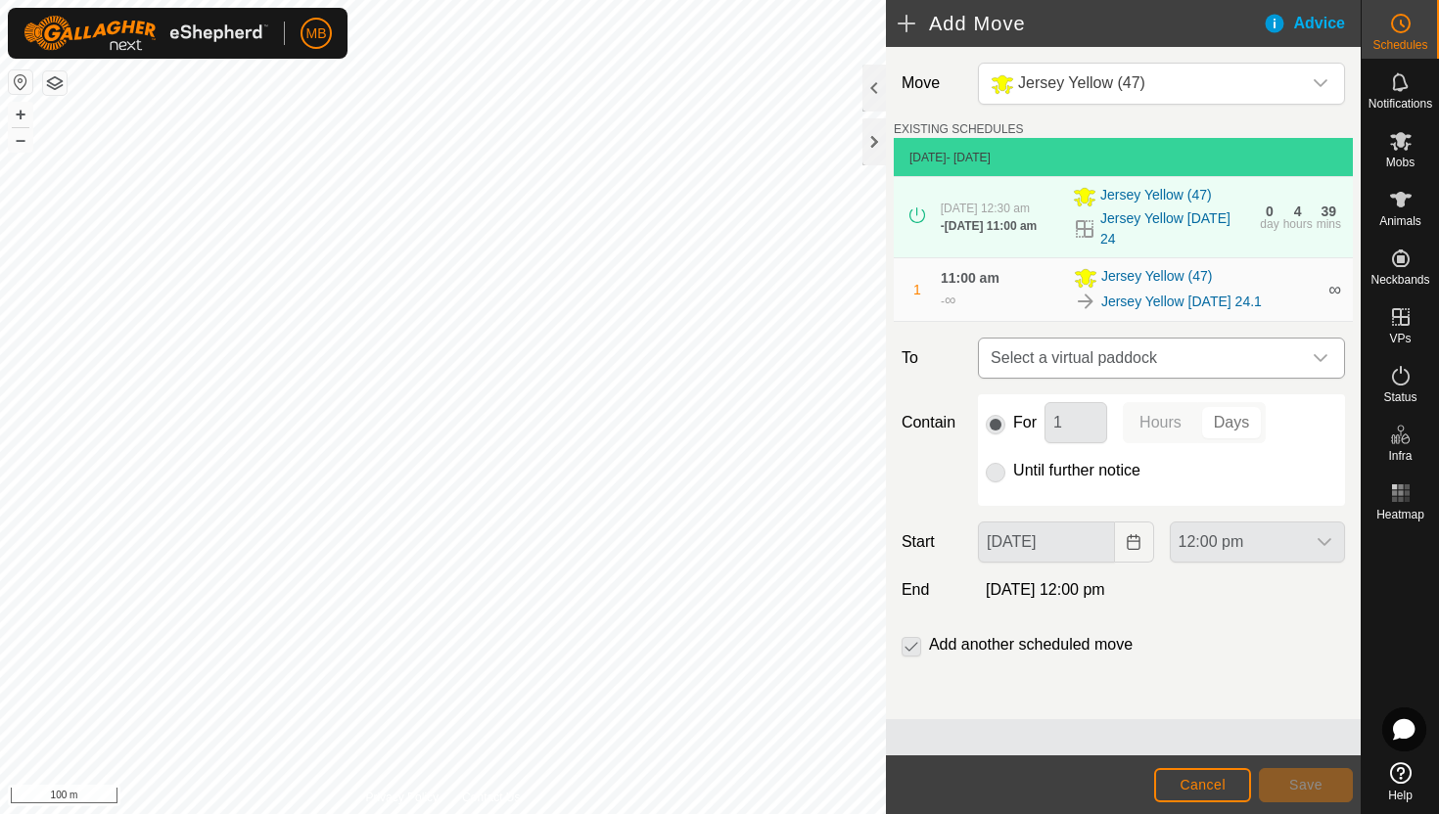
click at [1319, 356] on div "dropdown trigger" at bounding box center [1320, 358] width 39 height 39
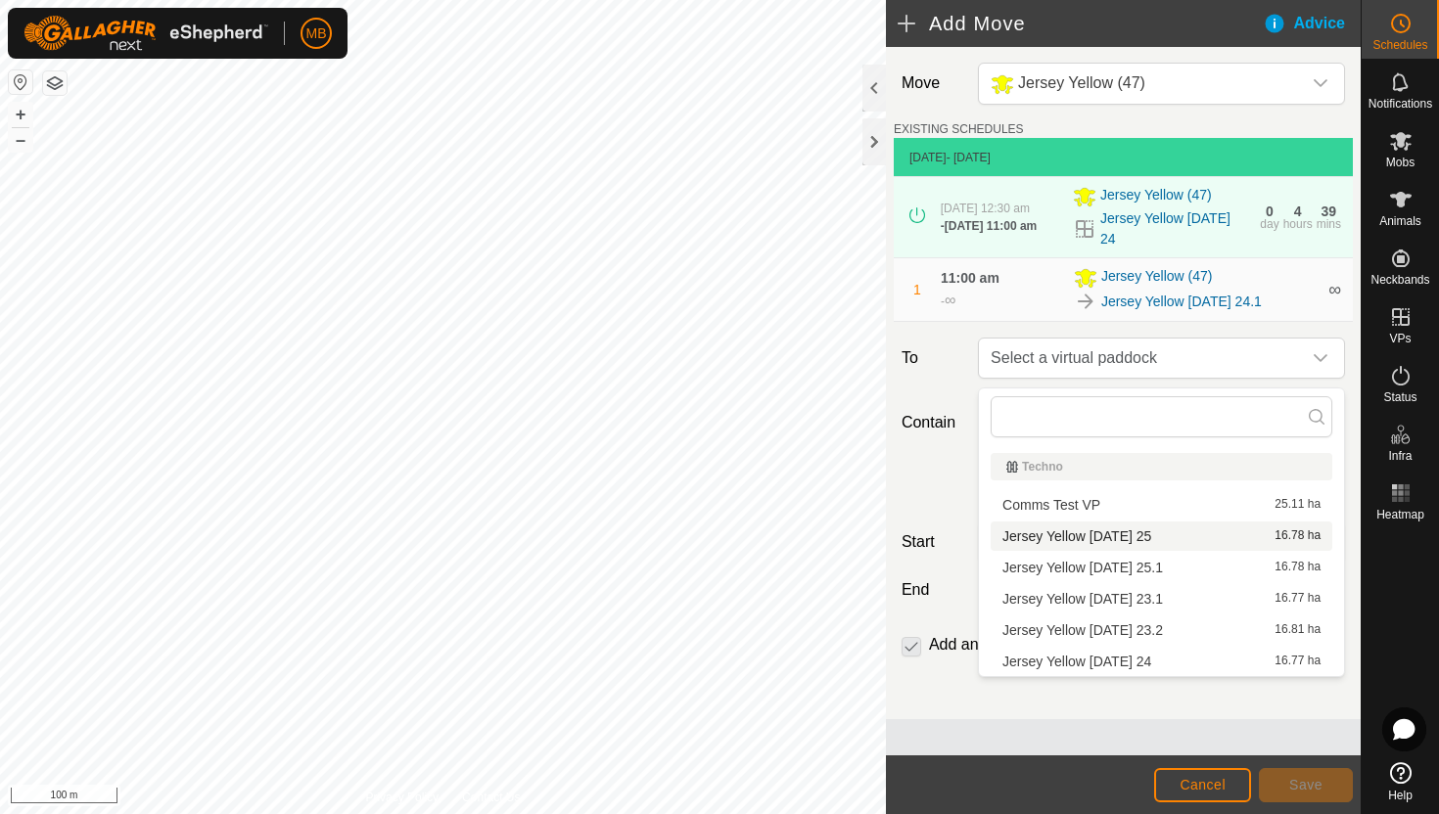
click at [1145, 536] on li "Jersey Yellow Monday 25 16.78 ha" at bounding box center [1162, 536] width 342 height 29
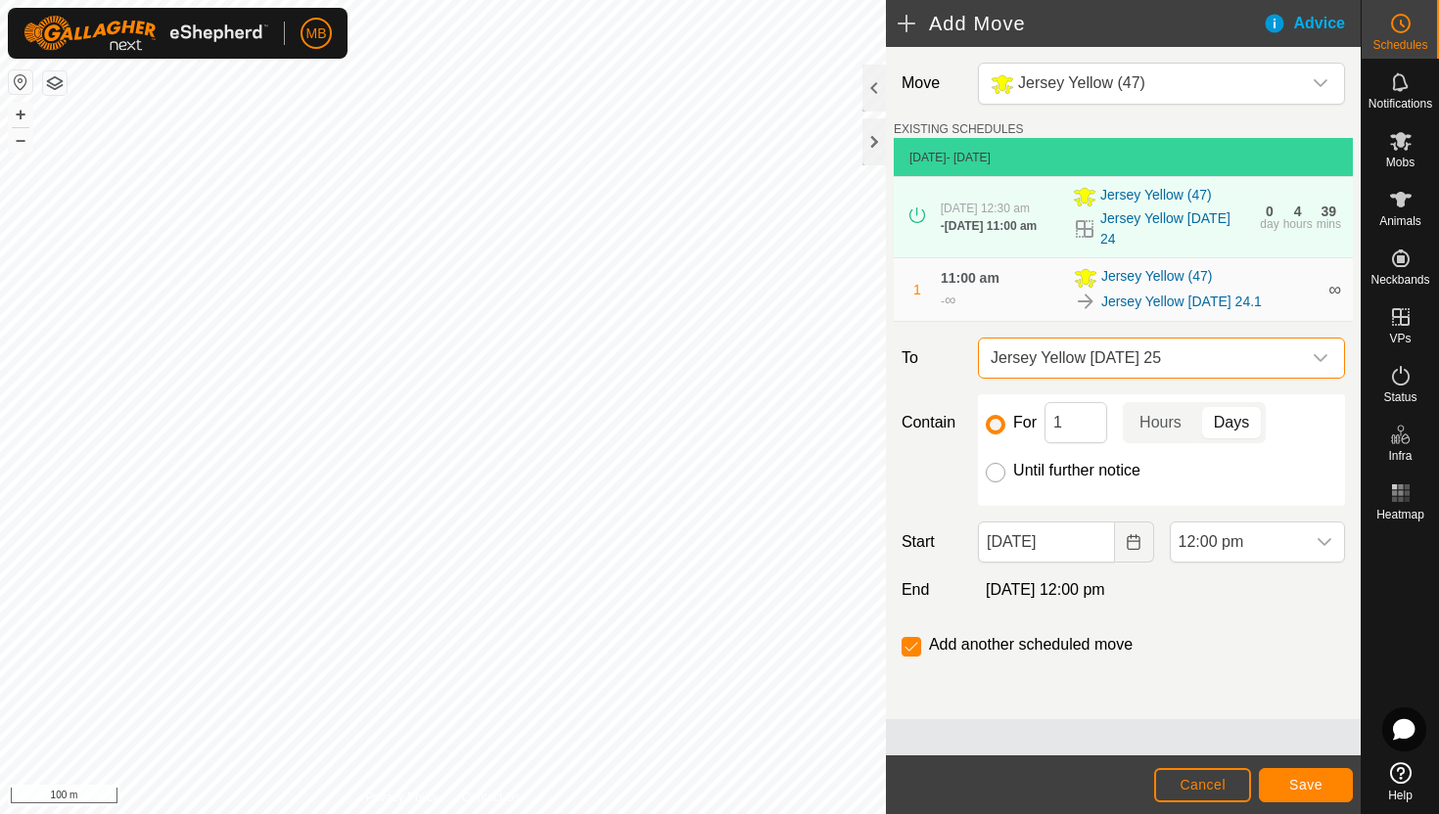
click at [997, 478] on input "Until further notice" at bounding box center [996, 473] width 20 height 20
radio input "true"
checkbox input "false"
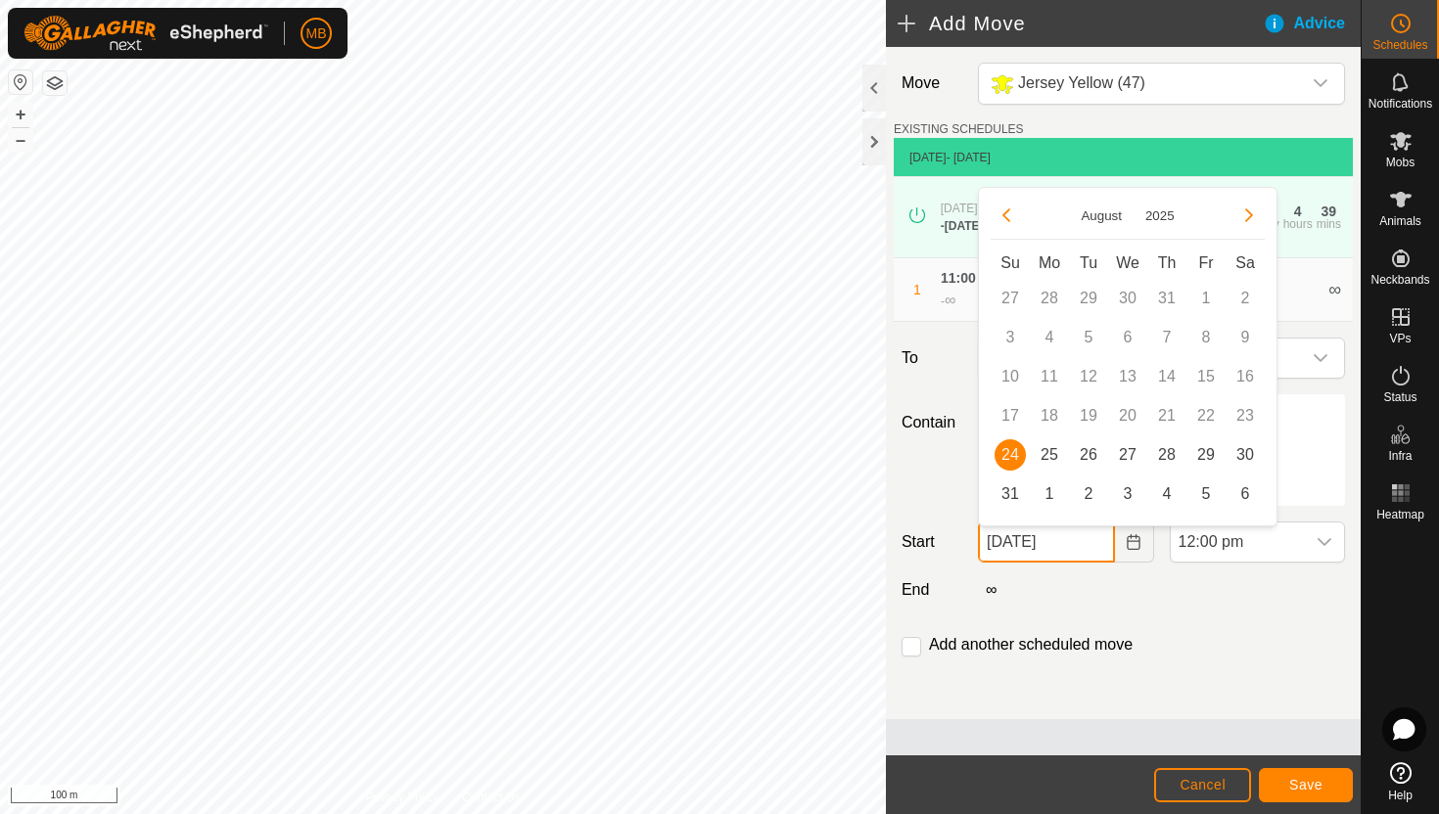
click at [1090, 551] on input "24 Aug, 2025" at bounding box center [1046, 542] width 136 height 41
click at [1048, 456] on span "25" at bounding box center [1049, 455] width 31 height 31
type input "25 Aug, 2025"
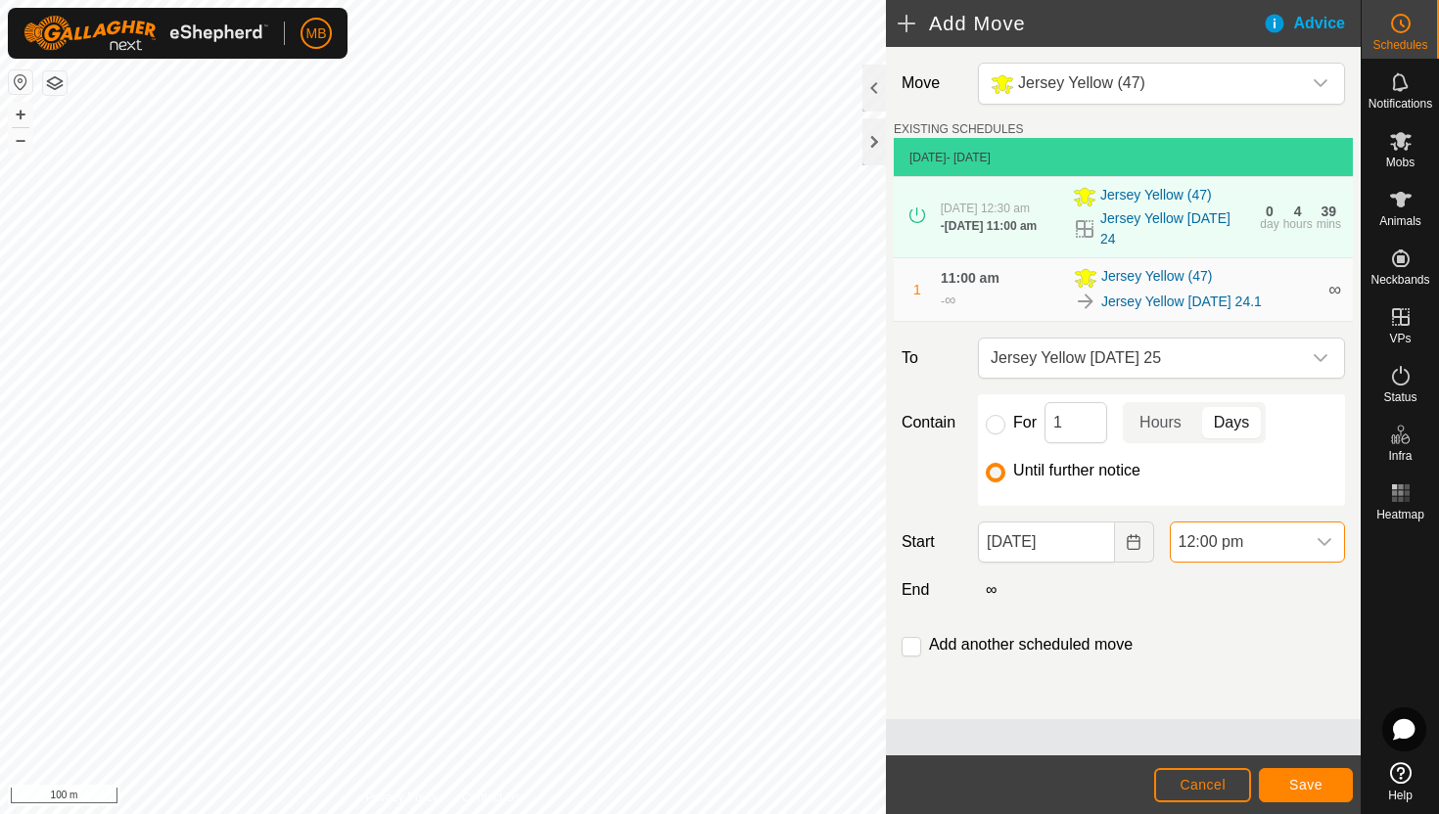
click at [1279, 543] on span "12:00 pm" at bounding box center [1238, 542] width 134 height 39
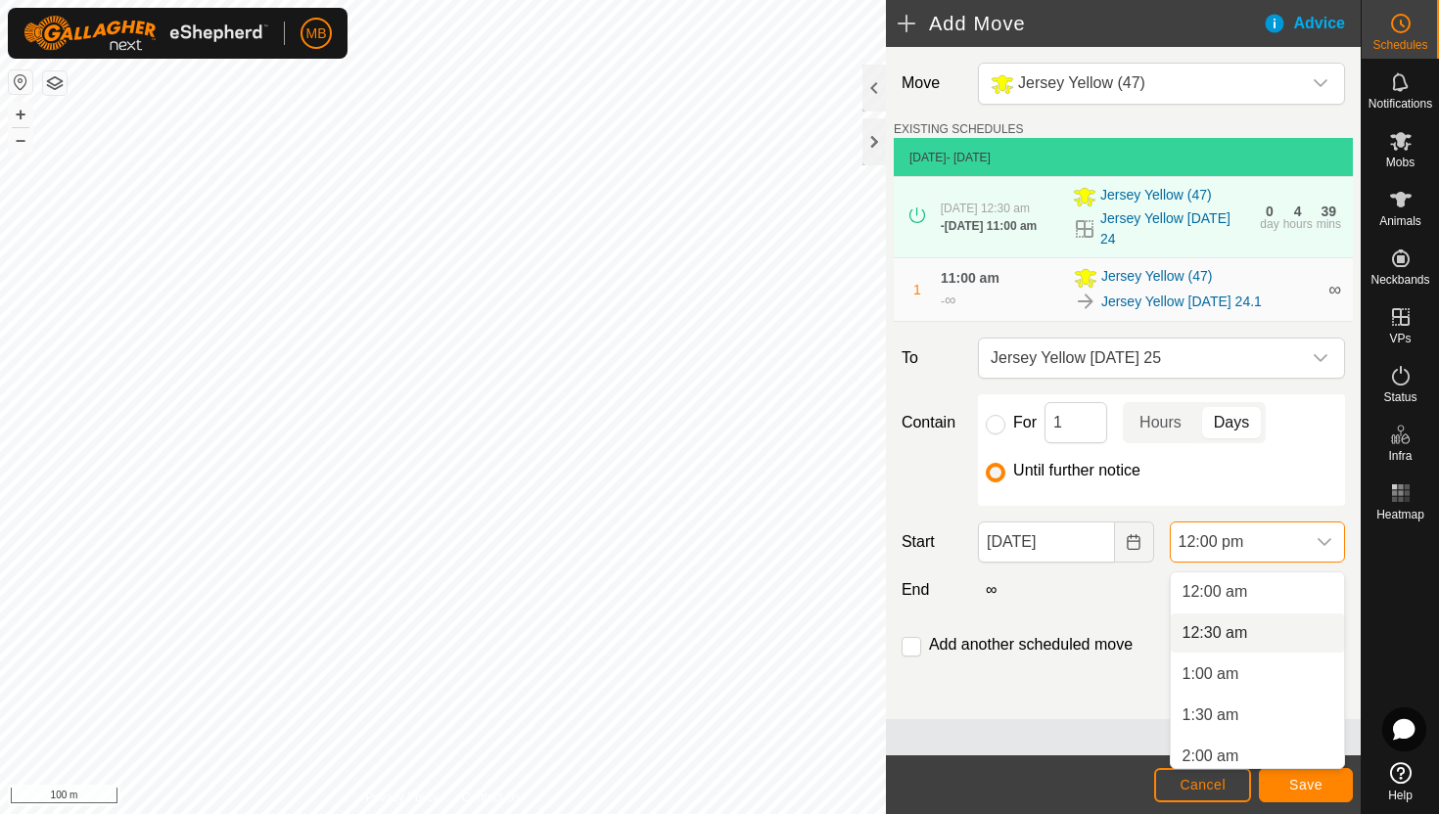
click at [1277, 631] on li "12:30 am" at bounding box center [1257, 633] width 173 height 39
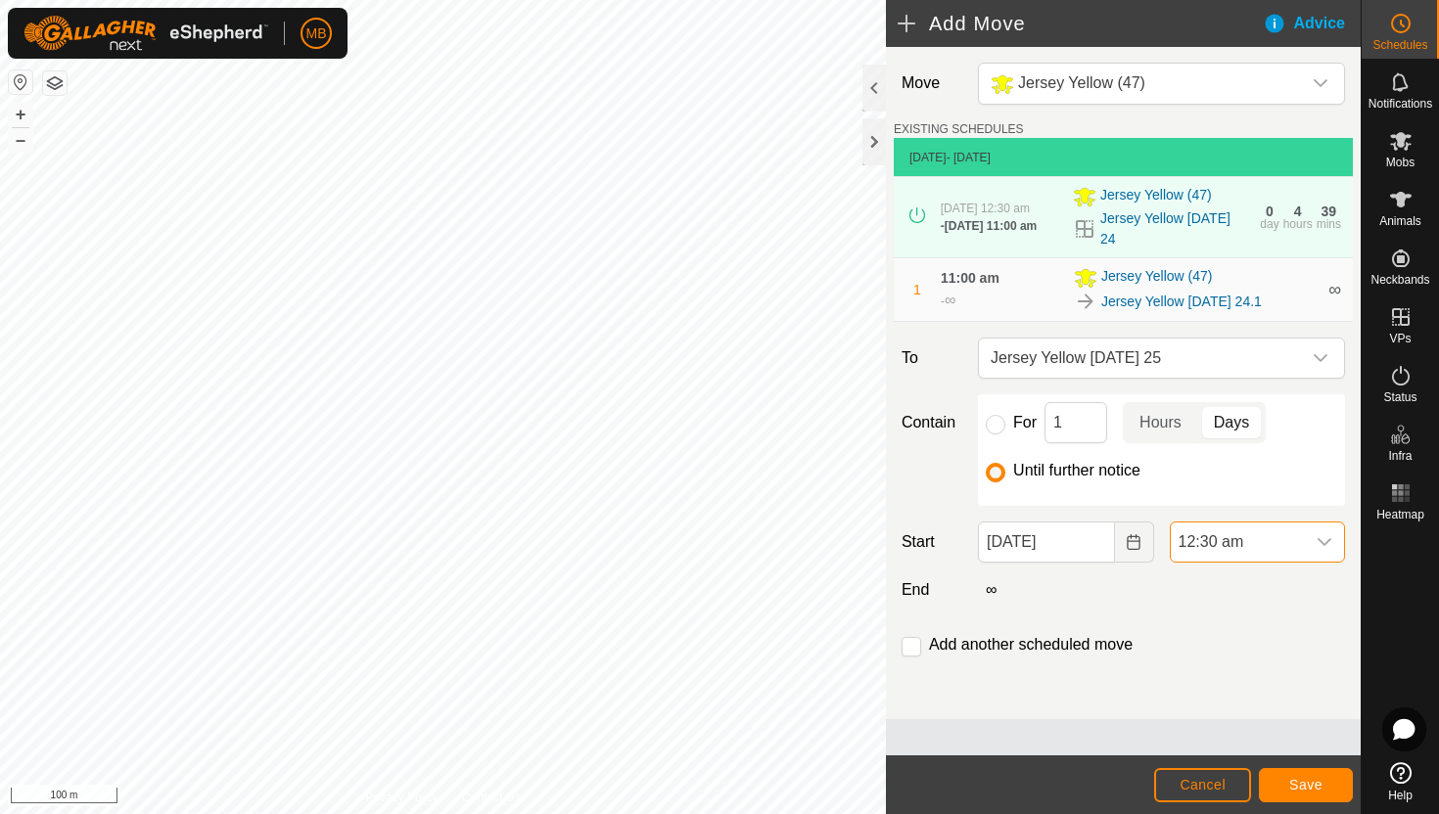
scroll to position [830, 0]
click at [911, 652] on input "checkbox" at bounding box center [912, 647] width 20 height 20
checkbox input "true"
click at [1301, 791] on span "Save" at bounding box center [1305, 785] width 33 height 16
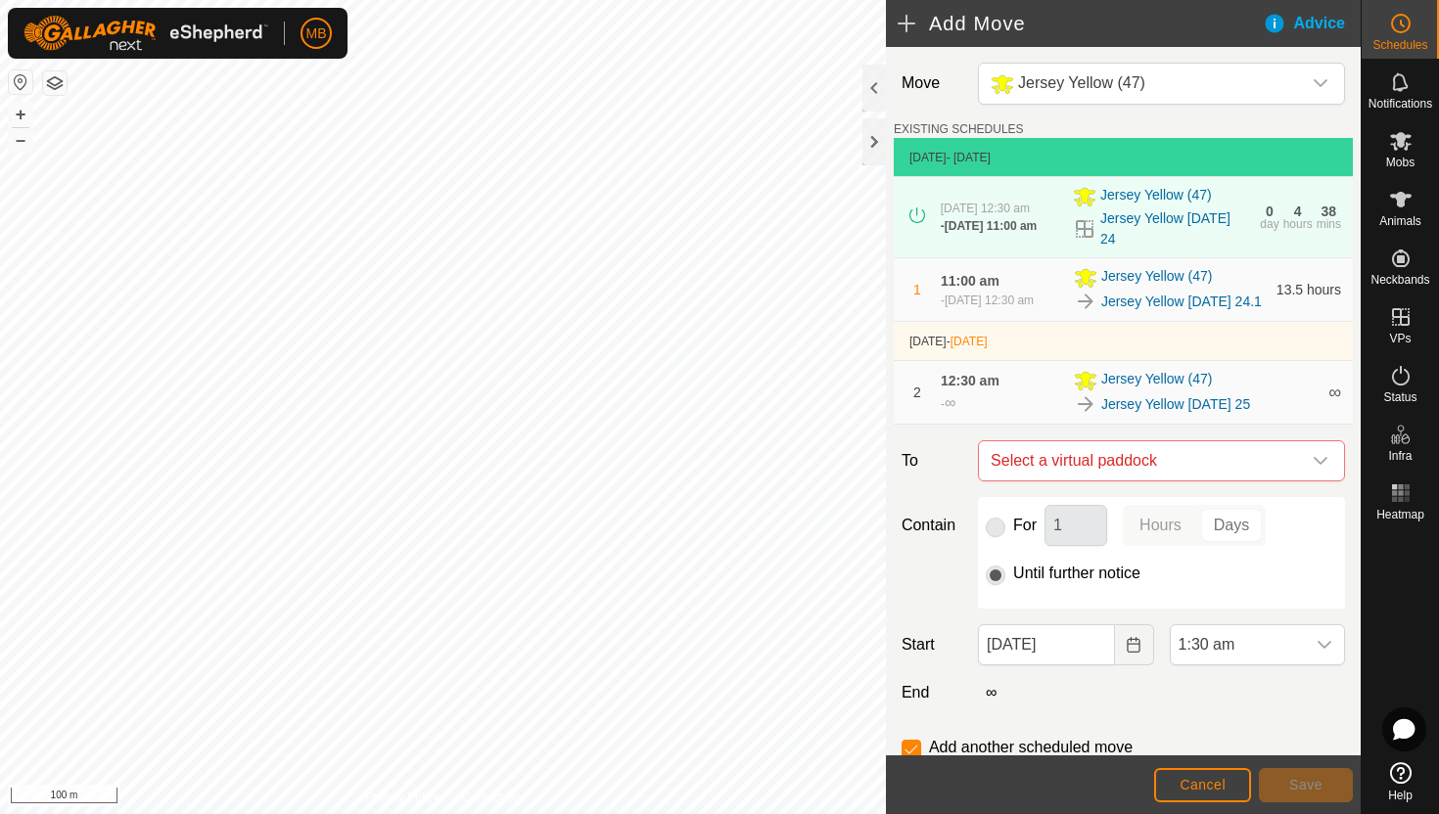
type input "25 Aug, 2025"
click at [1318, 465] on icon "dropdown trigger" at bounding box center [1321, 461] width 14 height 8
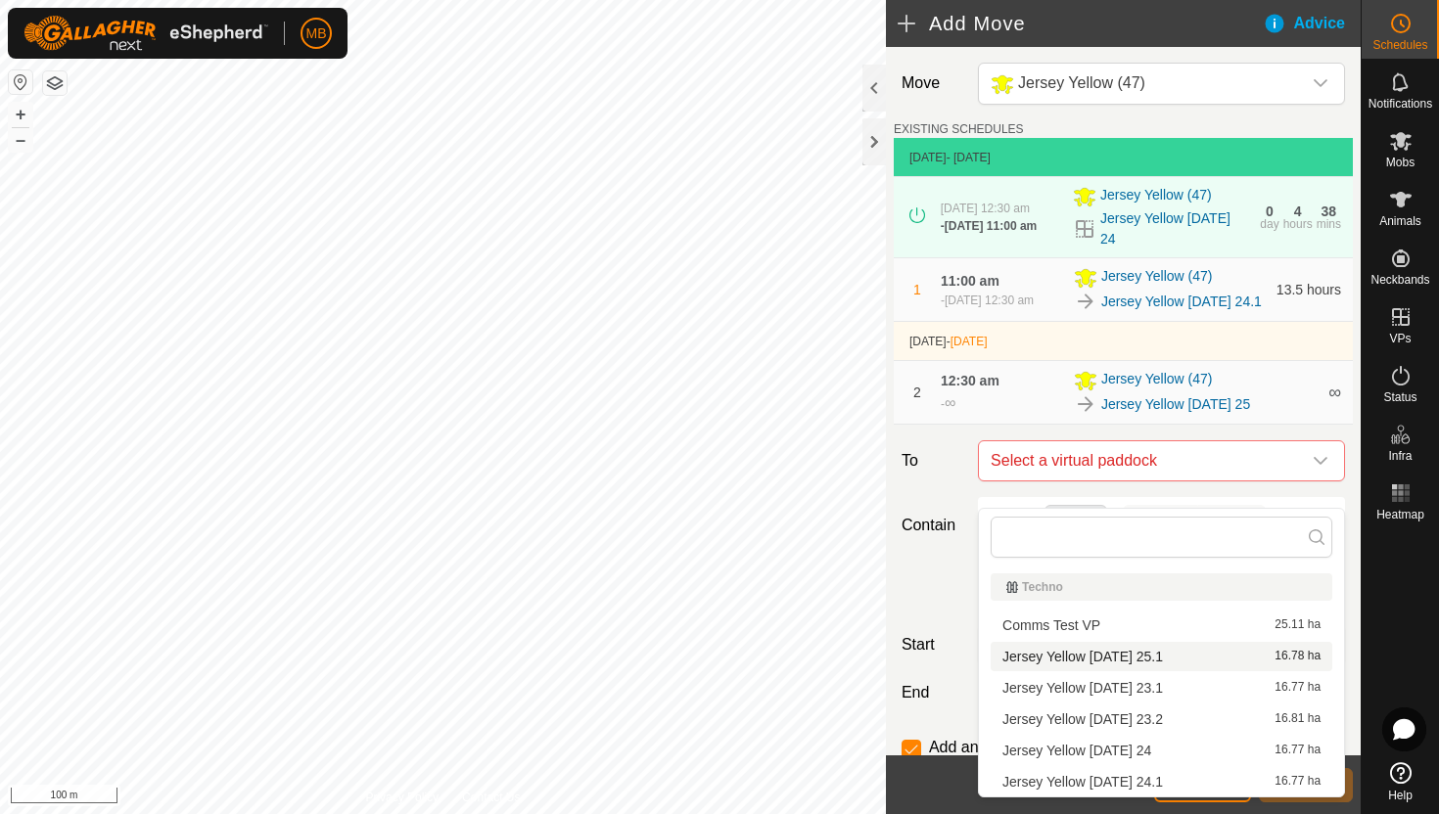
click at [1172, 657] on li "Jersey Yellow Monday 25.1 16.78 ha" at bounding box center [1162, 656] width 342 height 29
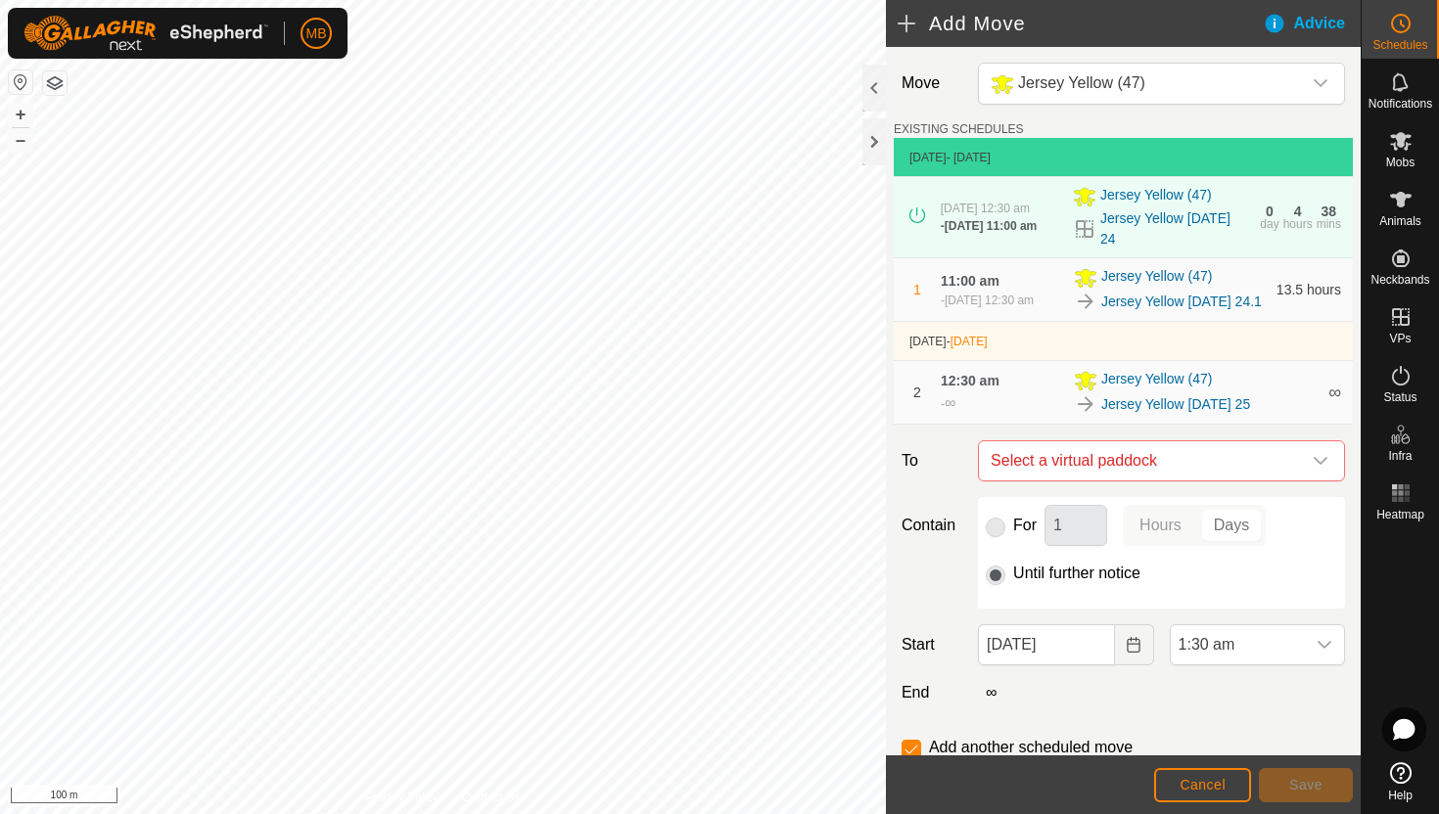
checkbox input "false"
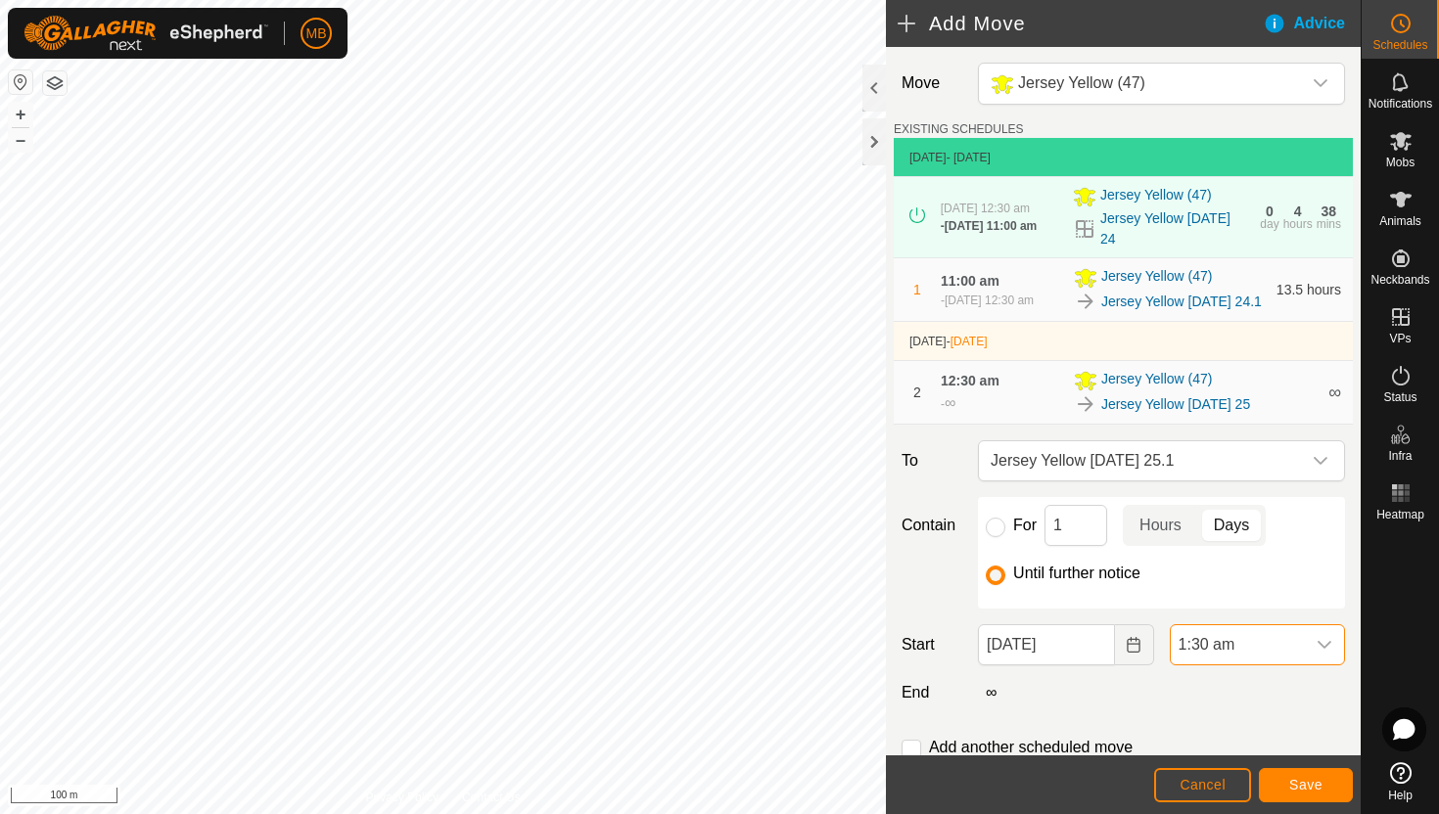
click at [1271, 665] on span "1:30 am" at bounding box center [1238, 645] width 134 height 39
click at [1271, 577] on li "11:30 am" at bounding box center [1257, 570] width 173 height 39
click at [1299, 780] on span "Save" at bounding box center [1305, 785] width 33 height 16
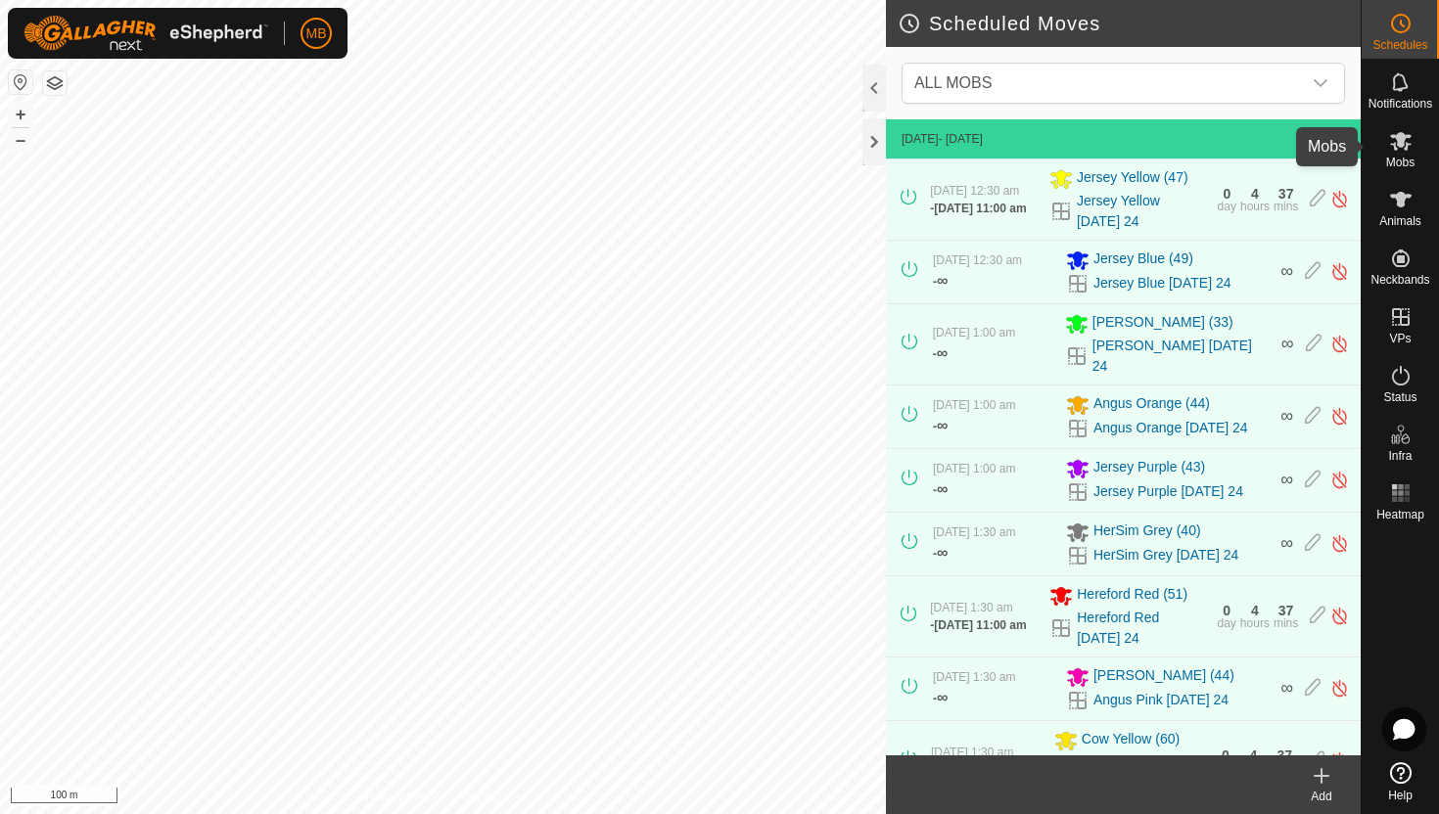
click at [1400, 143] on icon at bounding box center [1401, 141] width 22 height 19
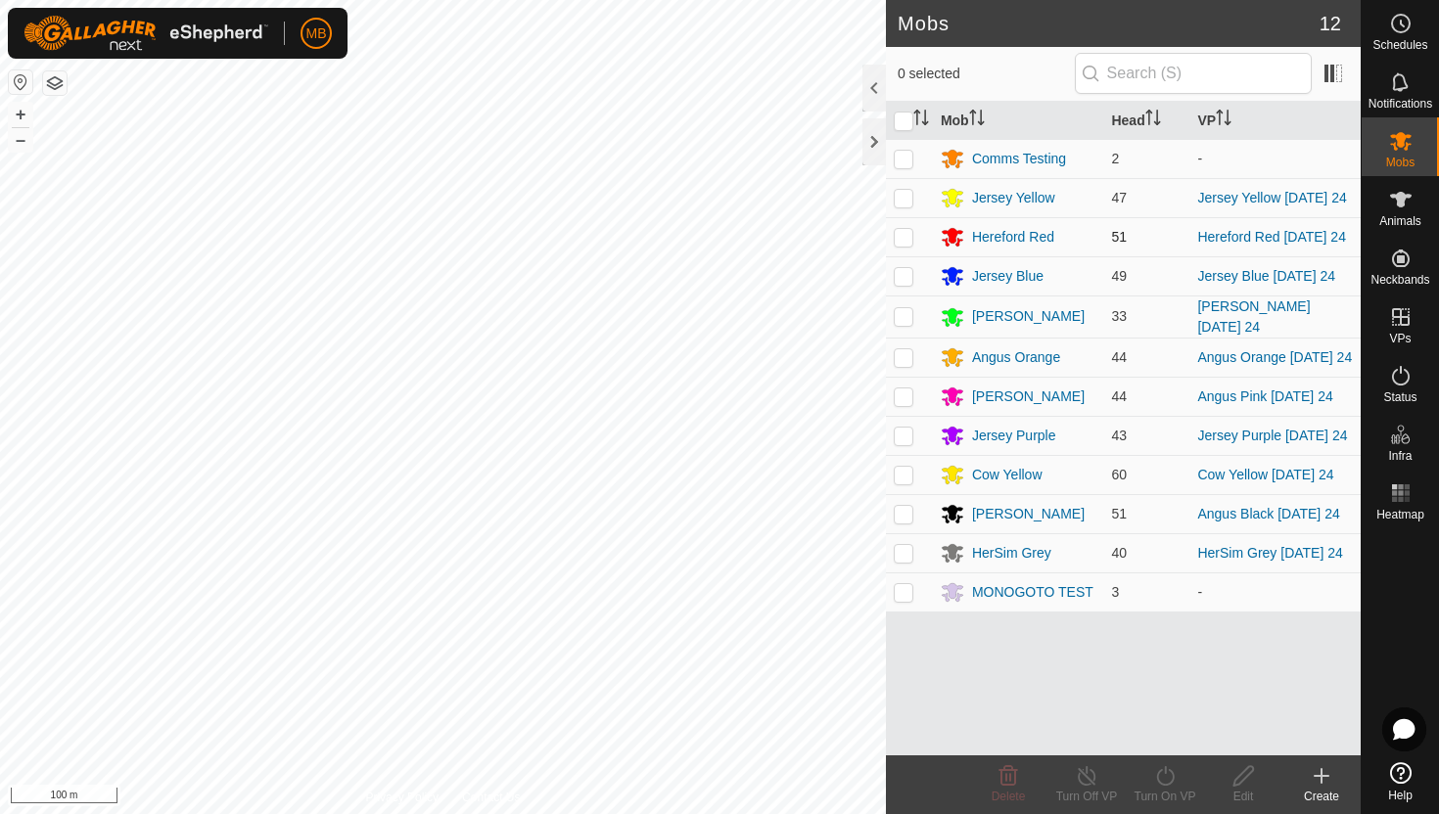
click at [901, 236] on p-checkbox at bounding box center [904, 237] width 20 height 16
checkbox input "true"
click at [1159, 774] on icon at bounding box center [1165, 776] width 24 height 23
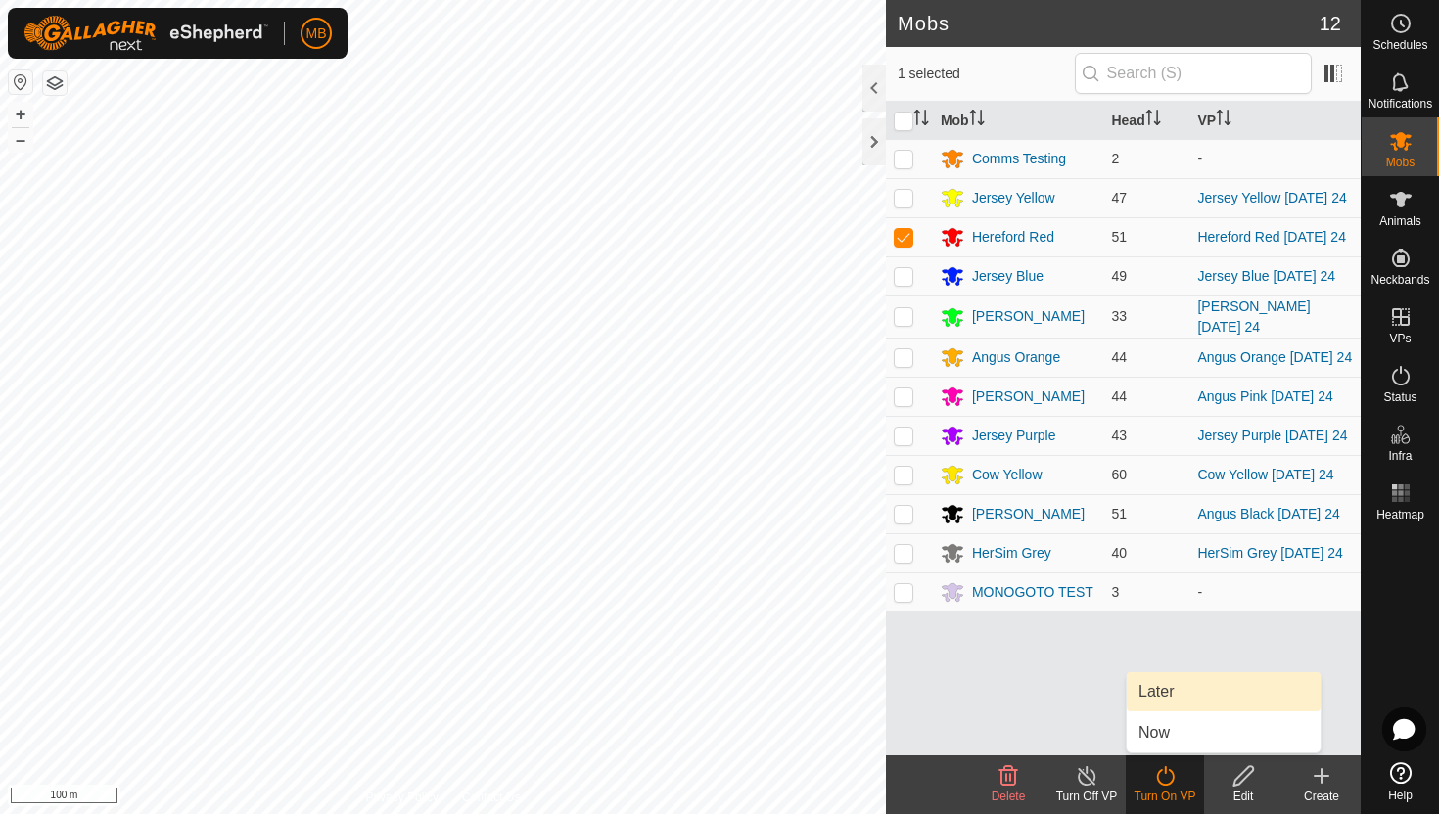
click at [1162, 694] on link "Later" at bounding box center [1224, 692] width 194 height 39
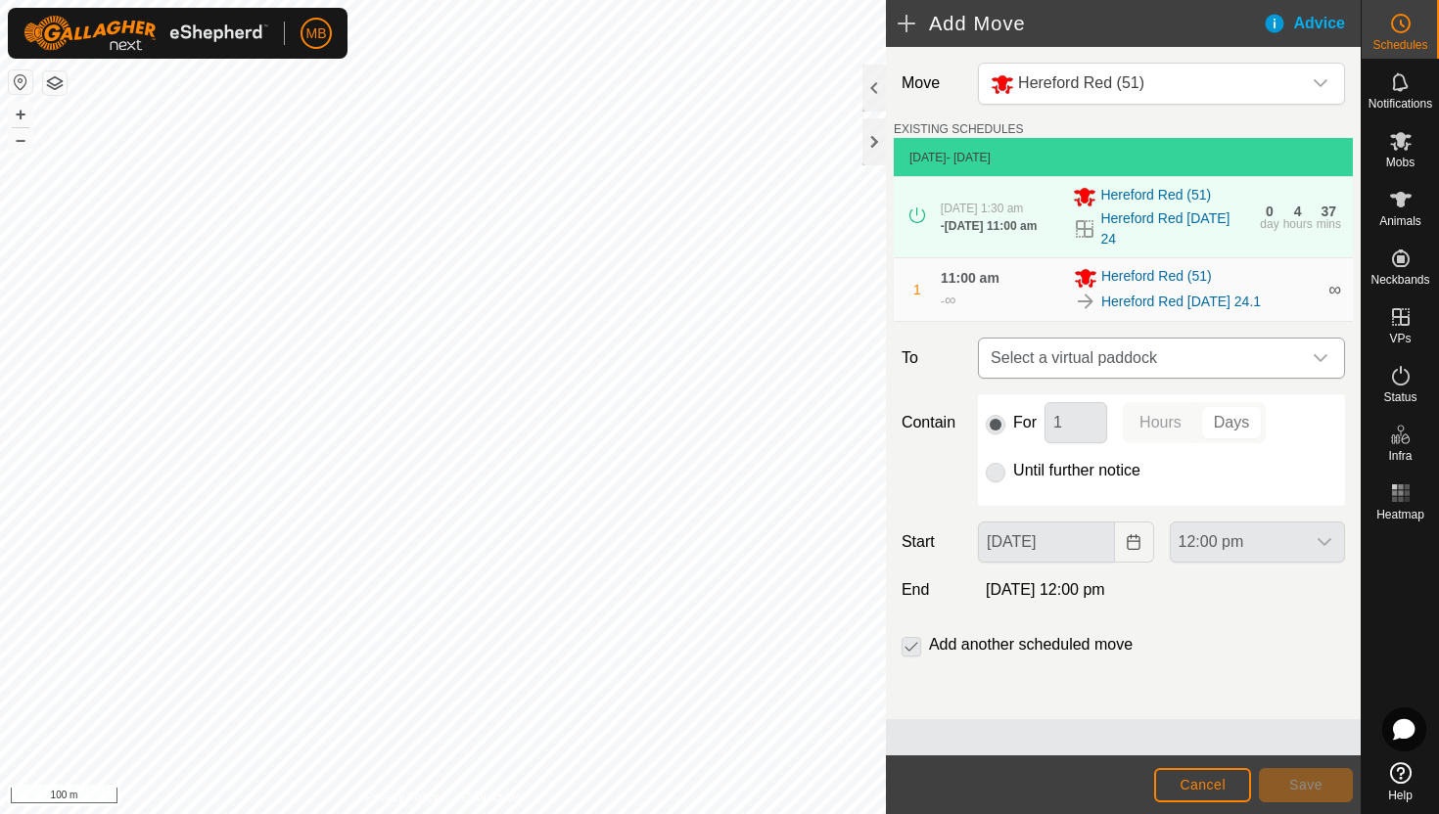
click at [1314, 361] on icon "dropdown trigger" at bounding box center [1321, 358] width 16 height 16
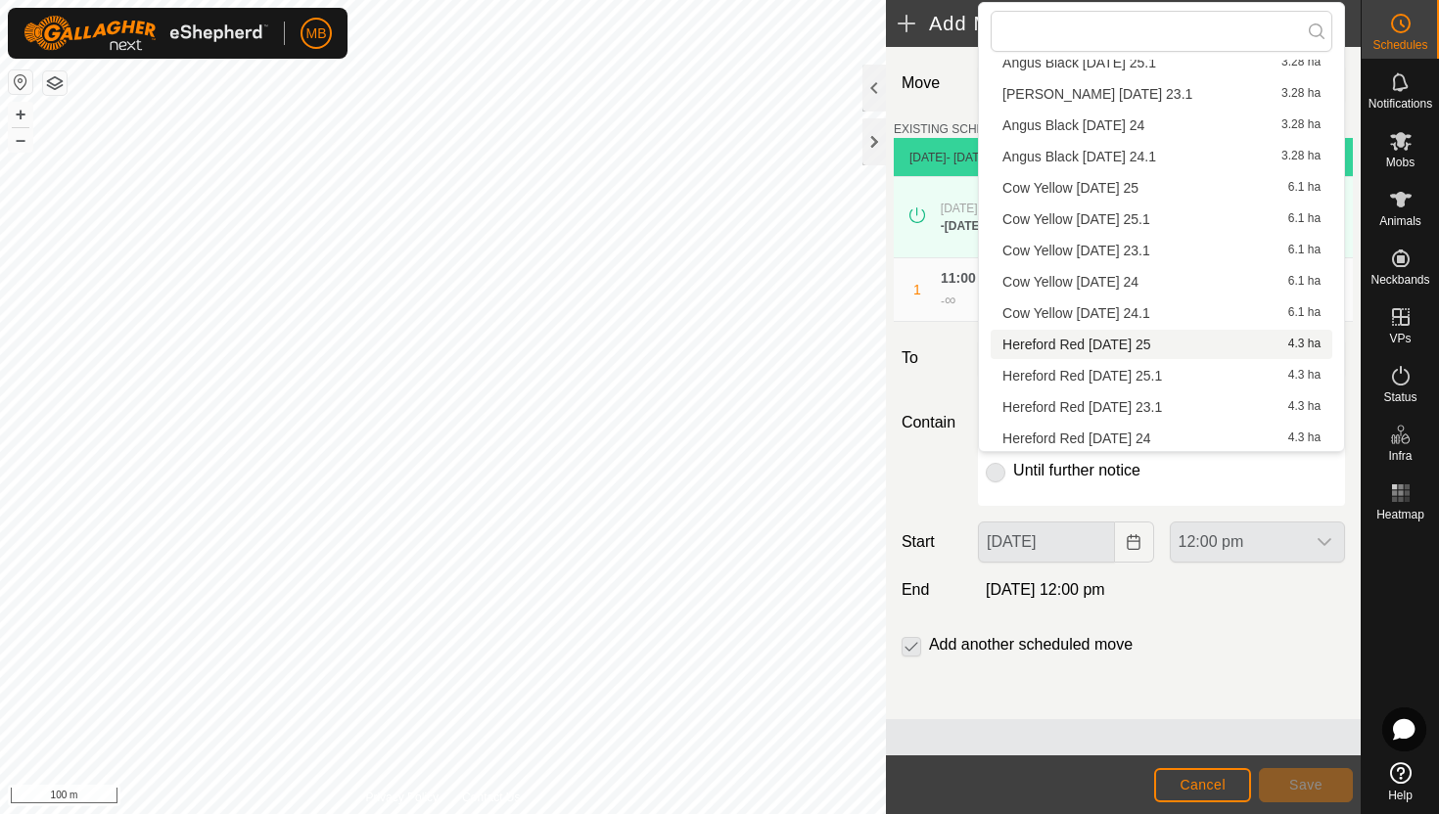
scroll to position [90, 0]
click at [1176, 337] on li "Hereford Red Monday 25 4.3 ha" at bounding box center [1162, 342] width 342 height 29
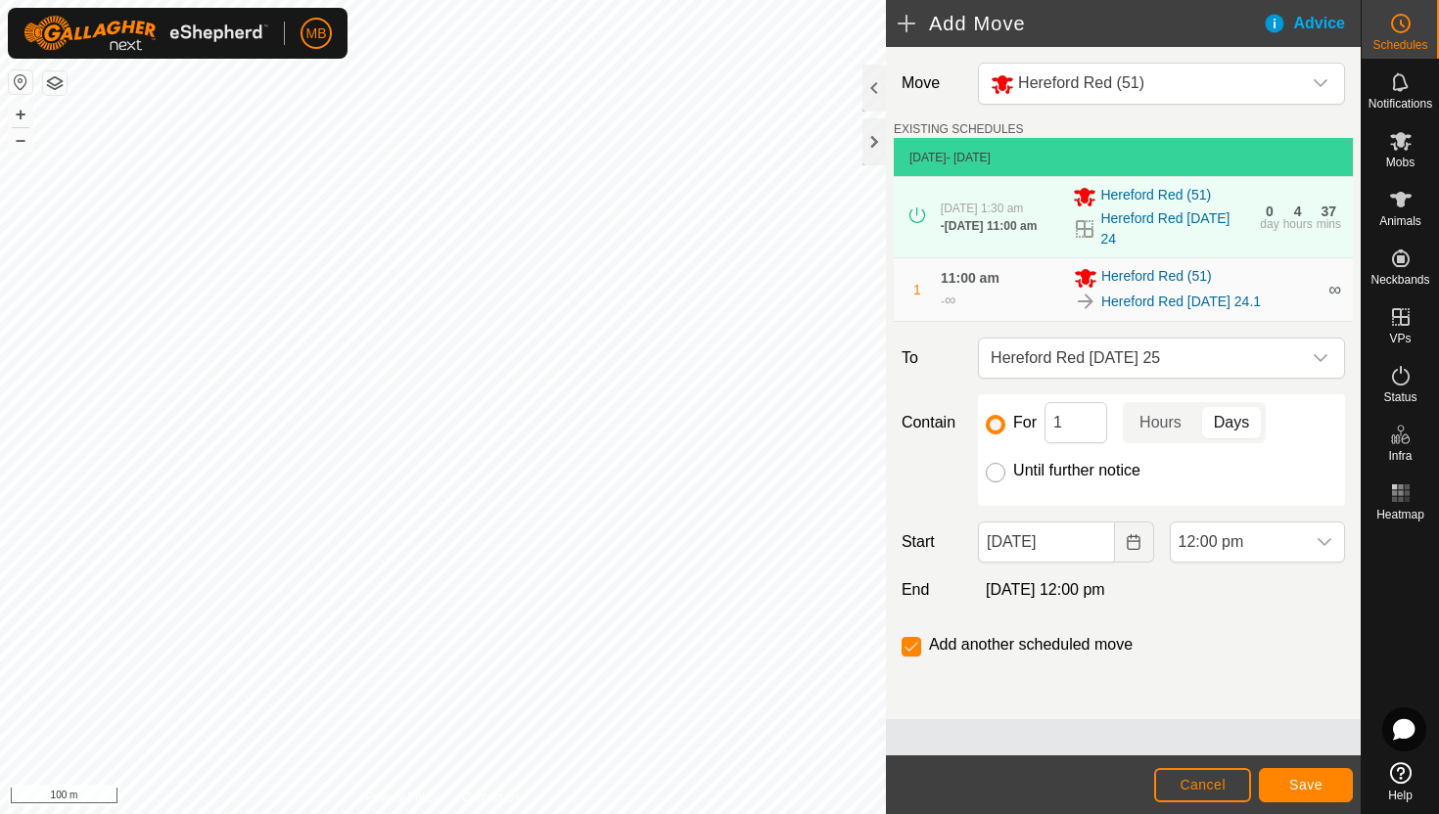
click at [998, 471] on input "Until further notice" at bounding box center [996, 473] width 20 height 20
radio input "true"
checkbox input "false"
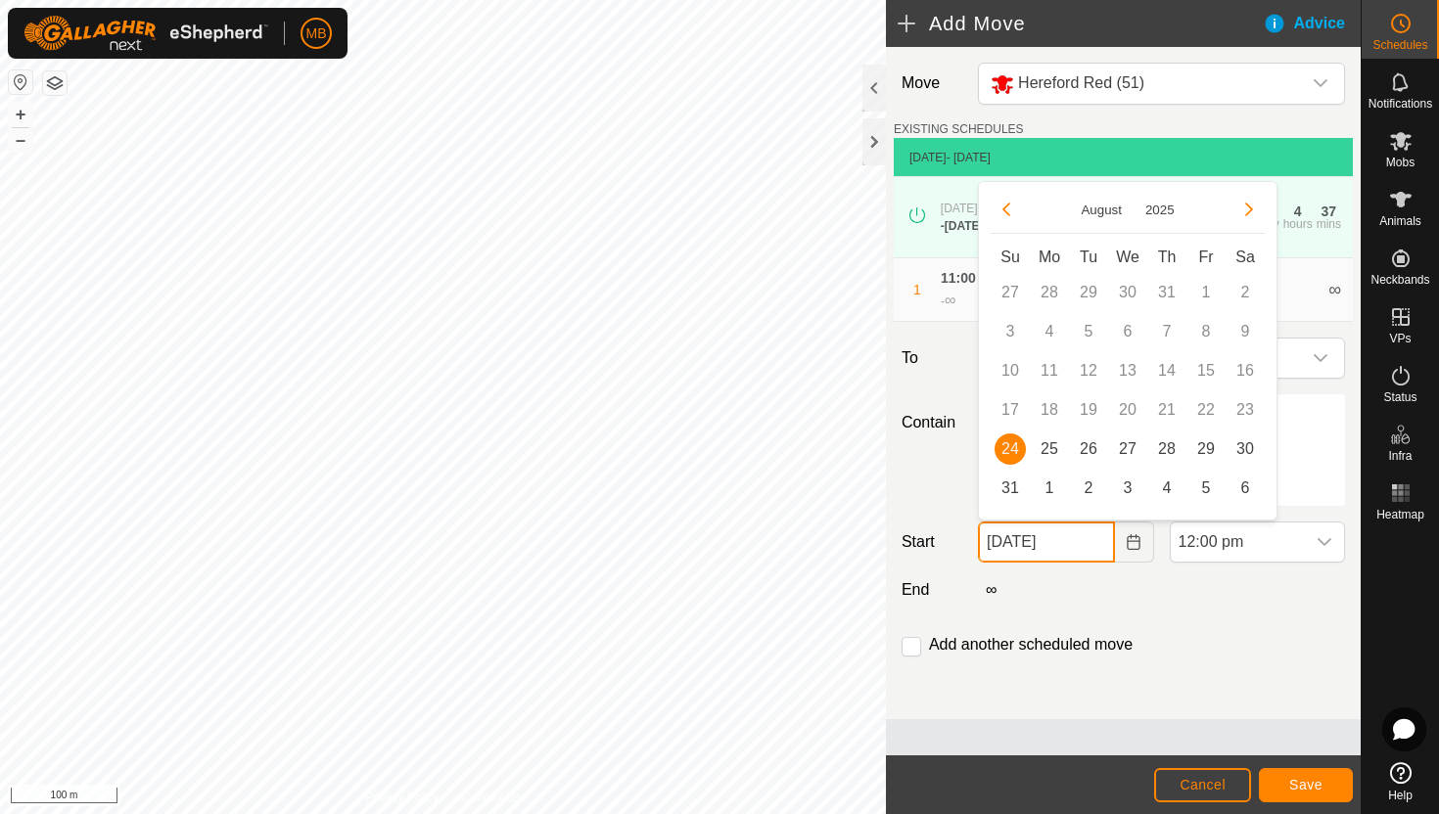
click at [1097, 542] on input "24 Aug, 2025" at bounding box center [1046, 542] width 136 height 41
click at [1047, 451] on span "25" at bounding box center [1049, 449] width 31 height 31
type input "25 Aug, 2025"
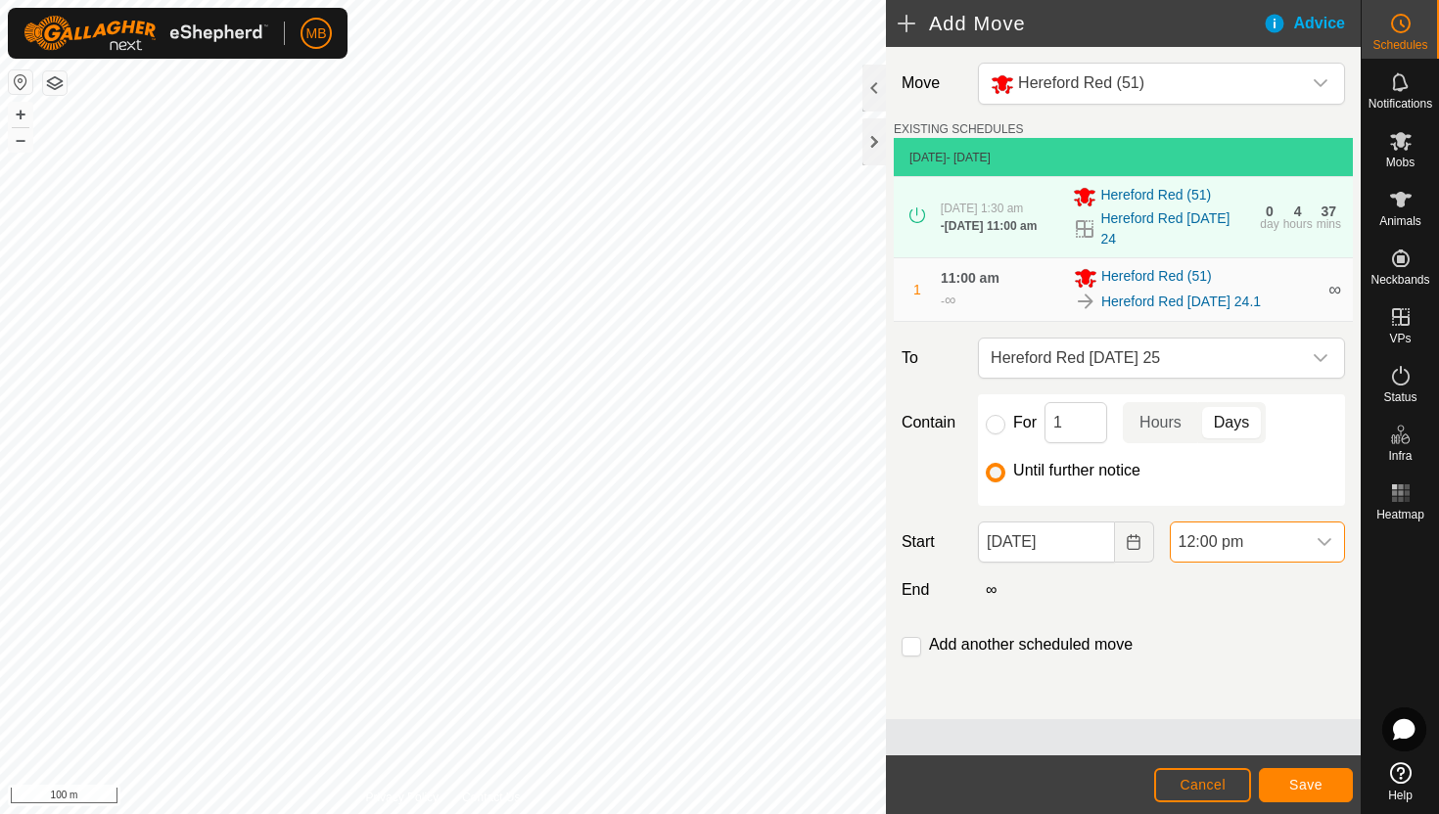
click at [1278, 543] on span "12:00 pm" at bounding box center [1238, 542] width 134 height 39
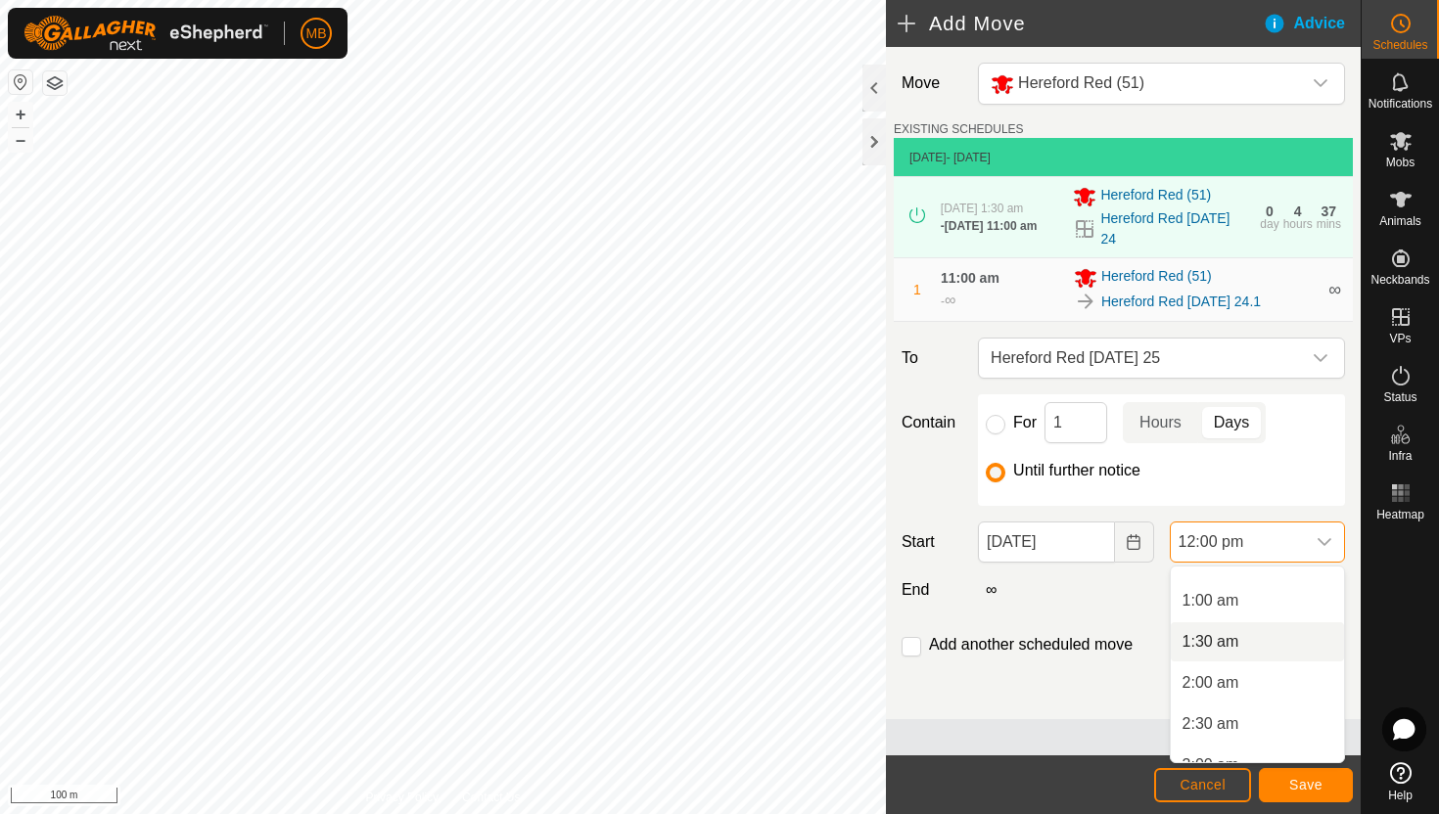
scroll to position [66, 0]
click at [1268, 607] on li "1:00 am" at bounding box center [1257, 602] width 173 height 39
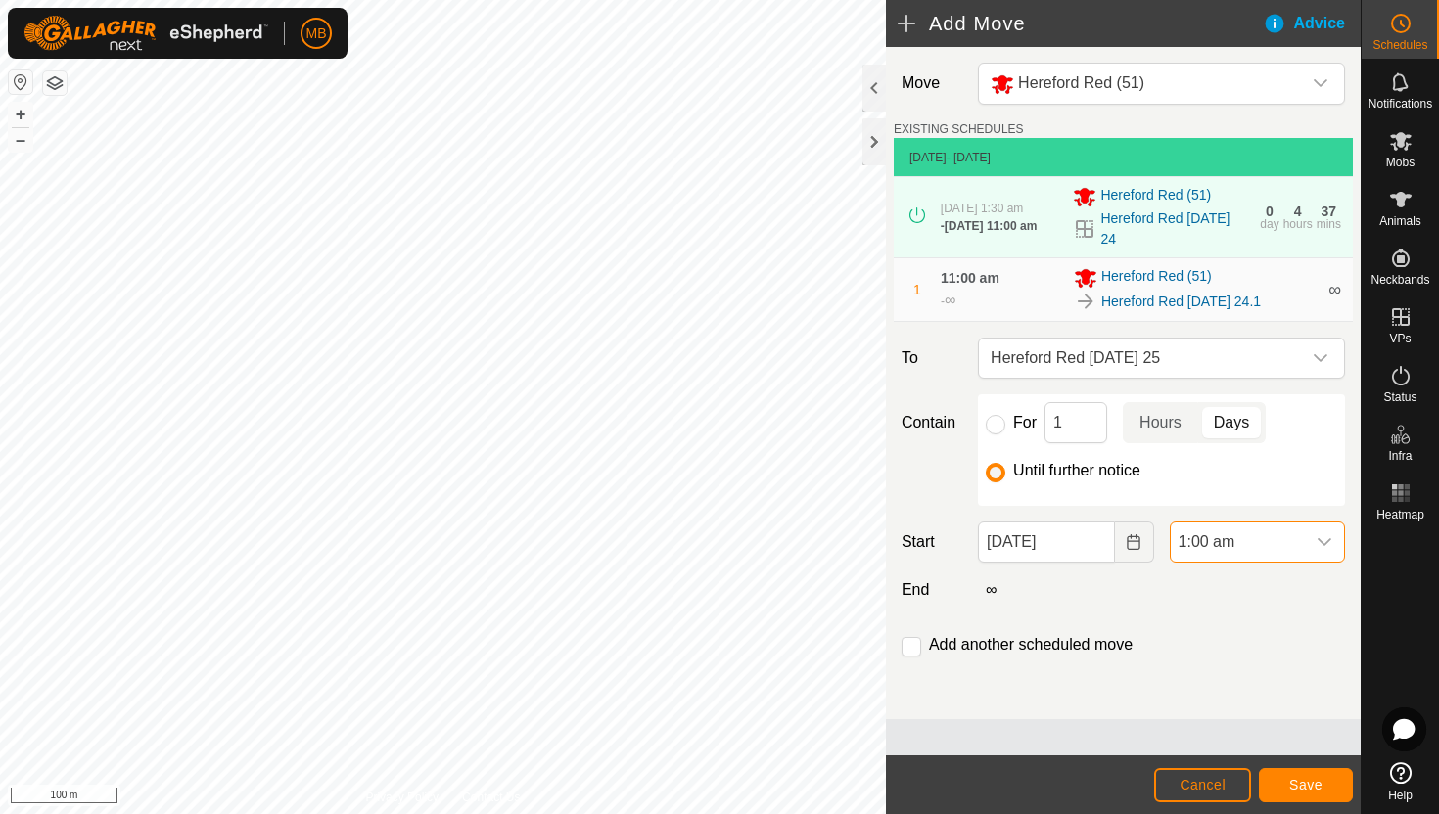
scroll to position [830, 0]
click at [909, 648] on input "checkbox" at bounding box center [912, 647] width 20 height 20
checkbox input "true"
click at [1302, 786] on span "Save" at bounding box center [1305, 785] width 33 height 16
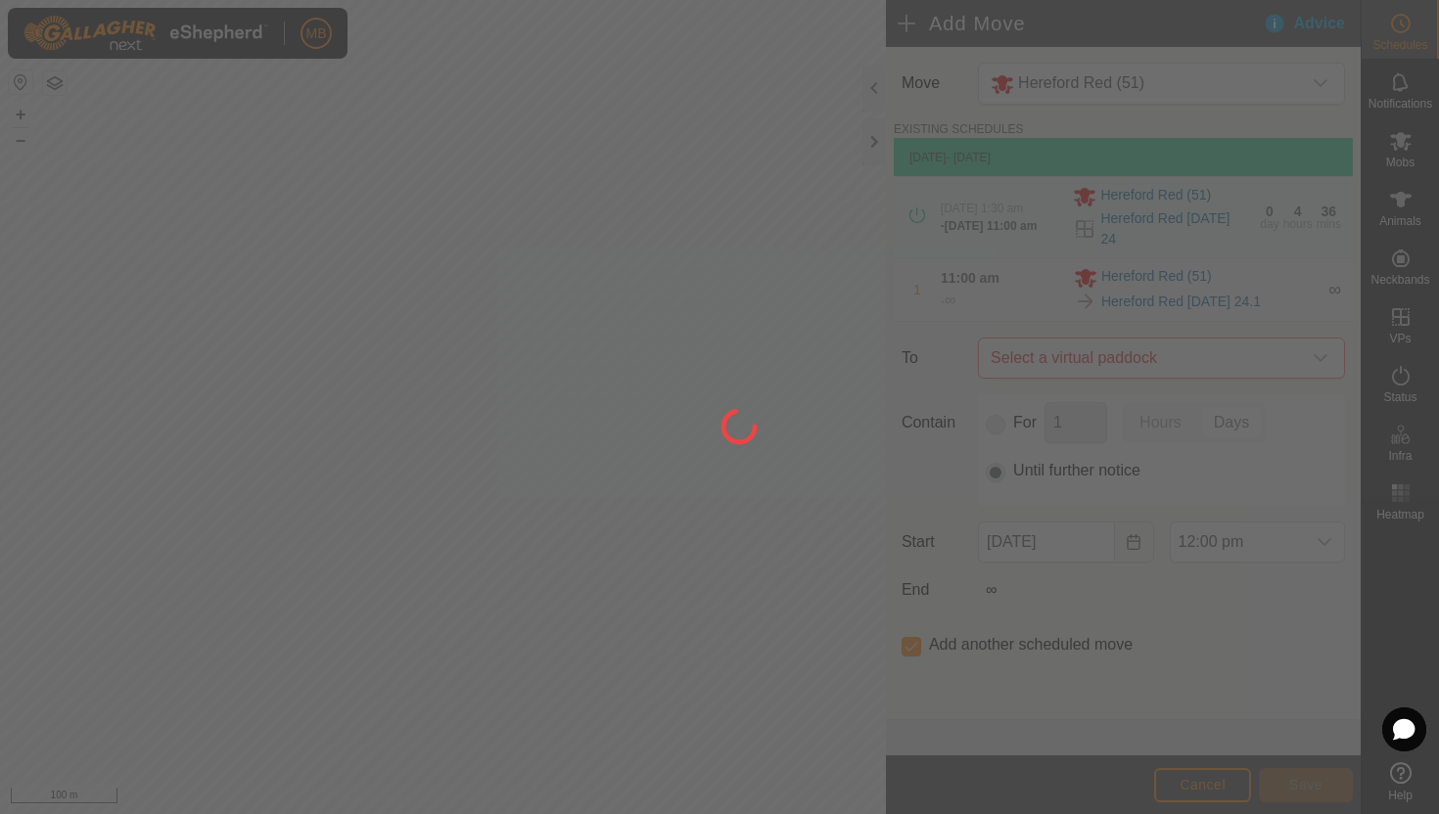
type input "25 Aug, 2025"
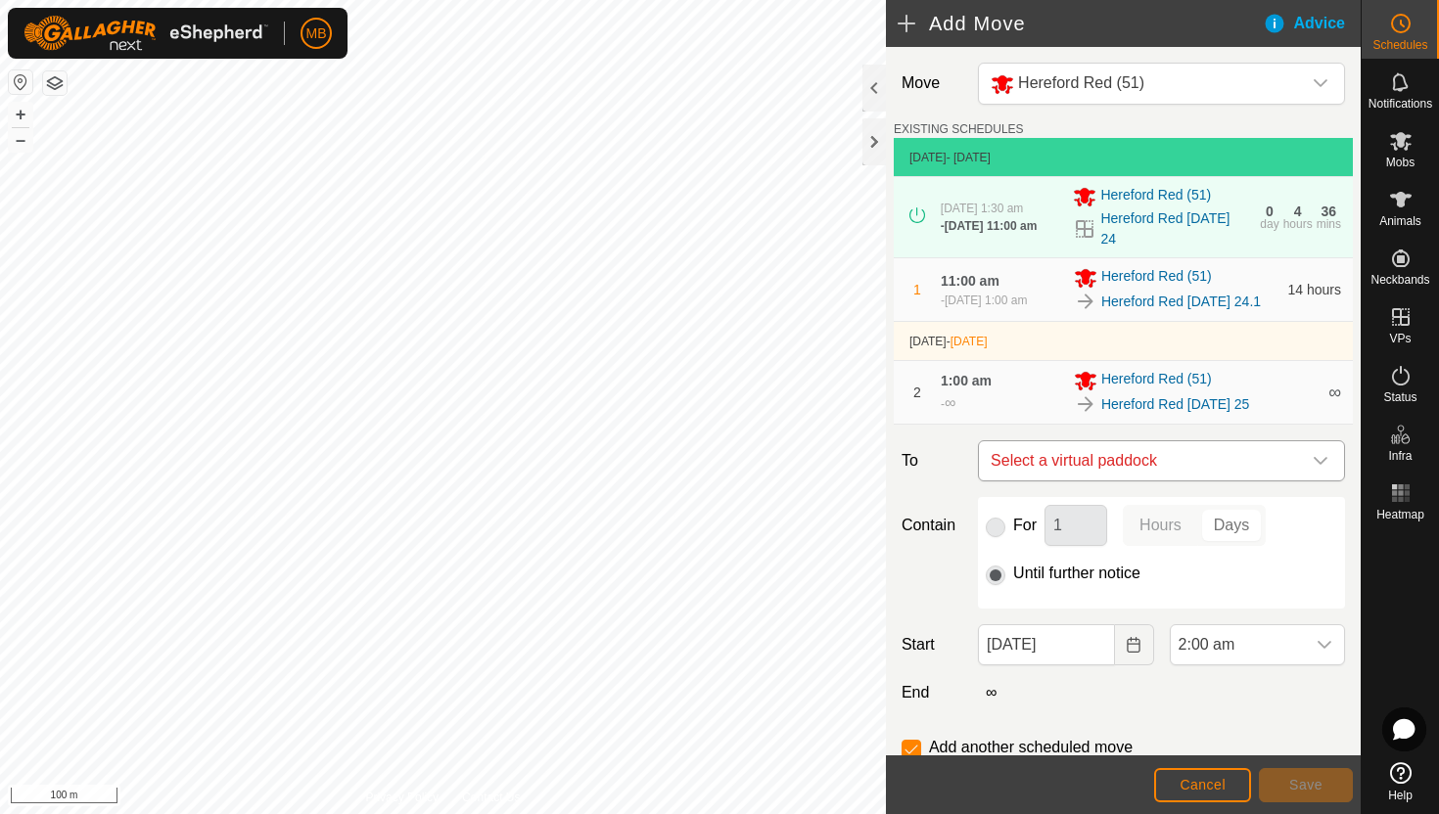
click at [1320, 465] on icon "dropdown trigger" at bounding box center [1321, 461] width 14 height 8
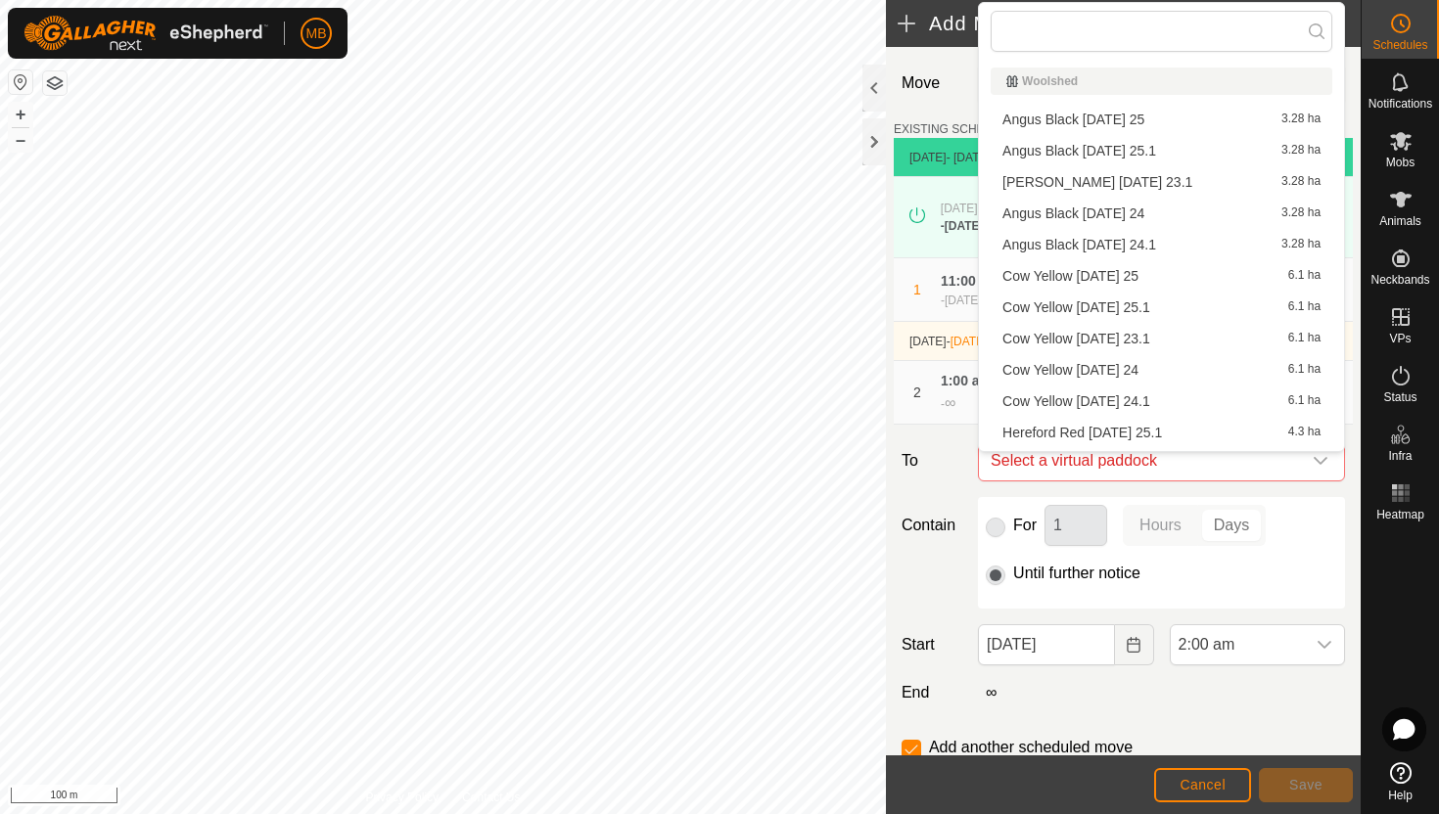
scroll to position [27, 0]
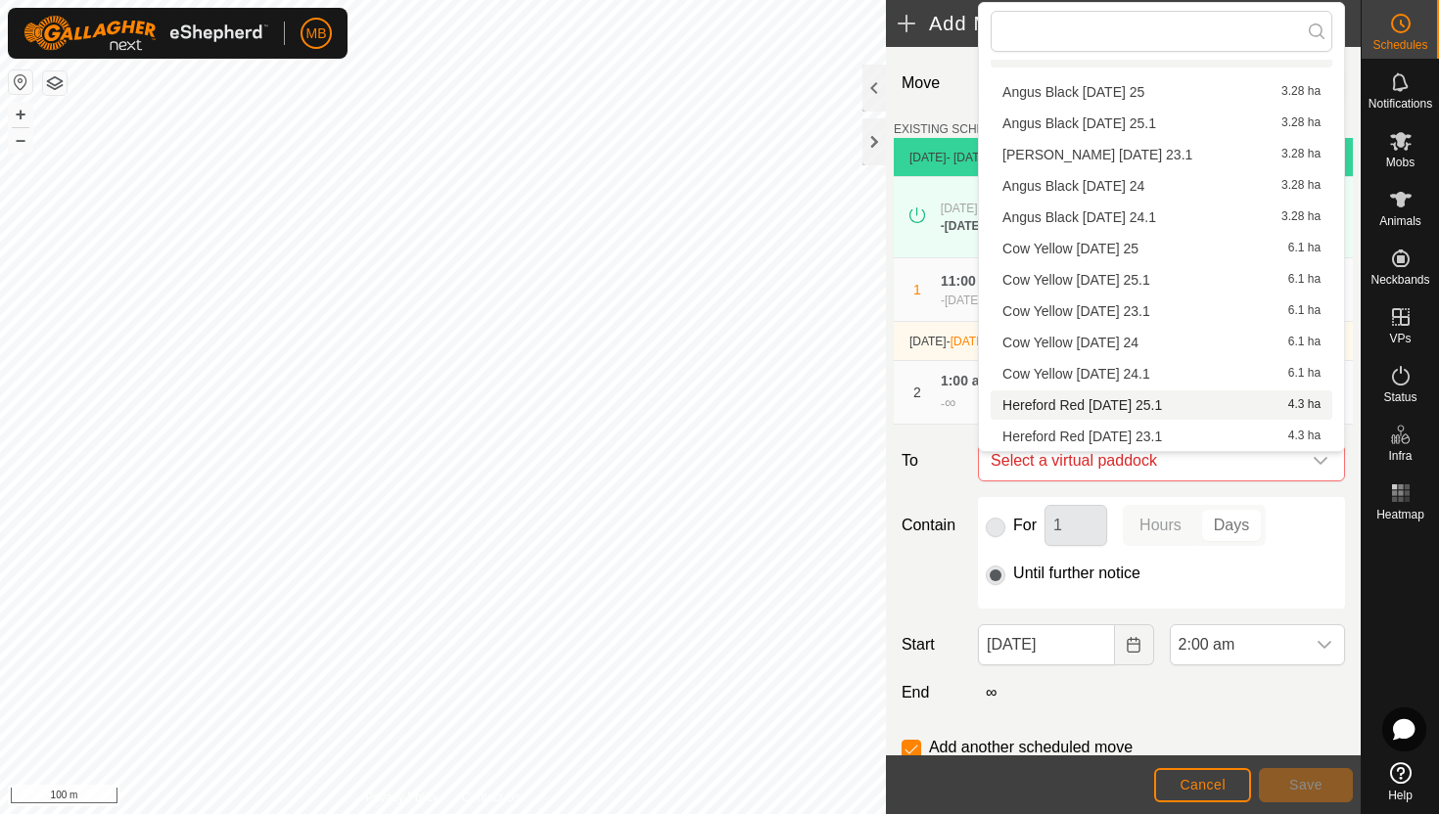
click at [1181, 405] on li "Hereford Red Monday 25.1 4.3 ha" at bounding box center [1162, 405] width 342 height 29
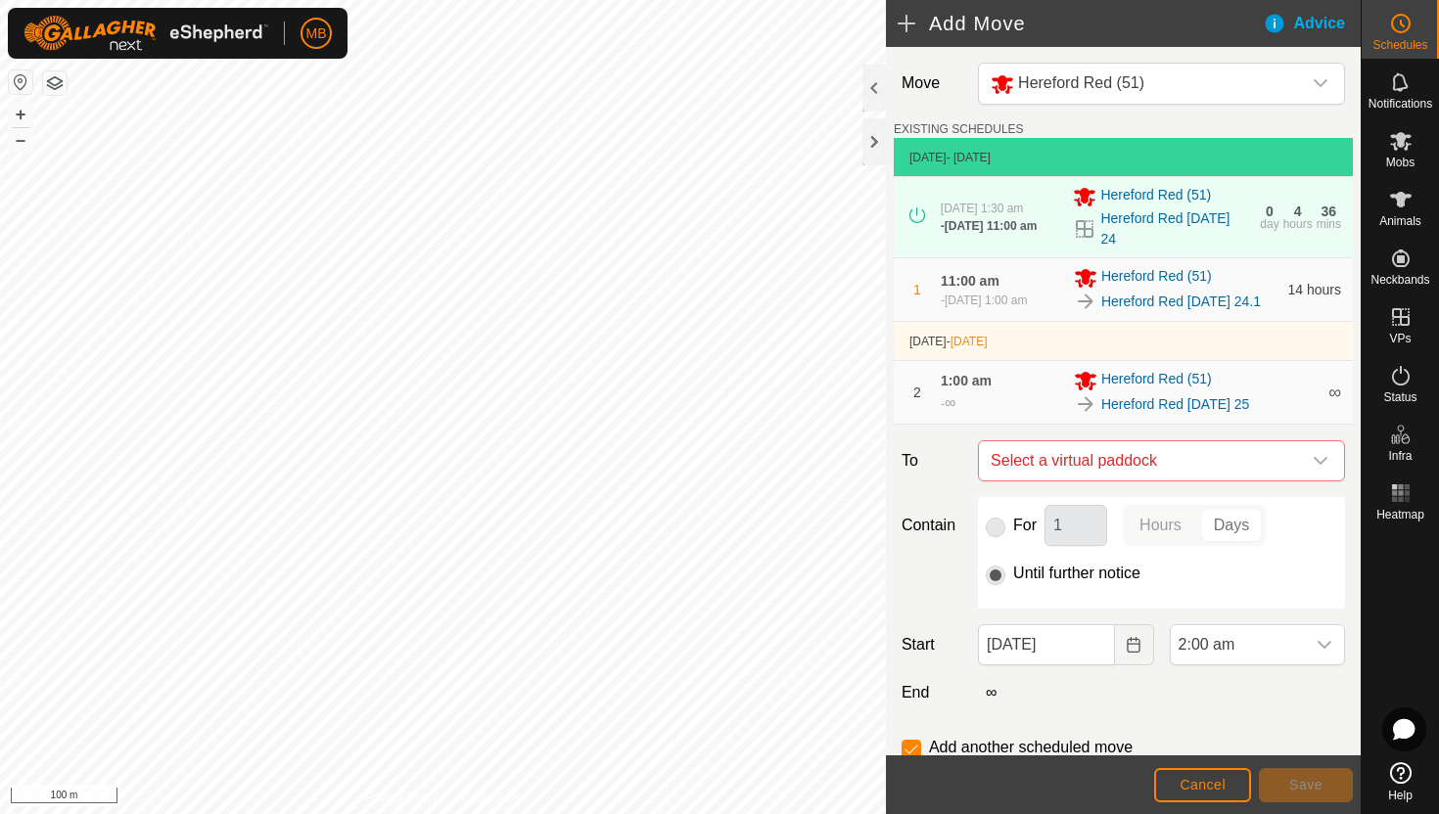
checkbox input "false"
click at [1276, 663] on span "2:00 am" at bounding box center [1238, 645] width 134 height 39
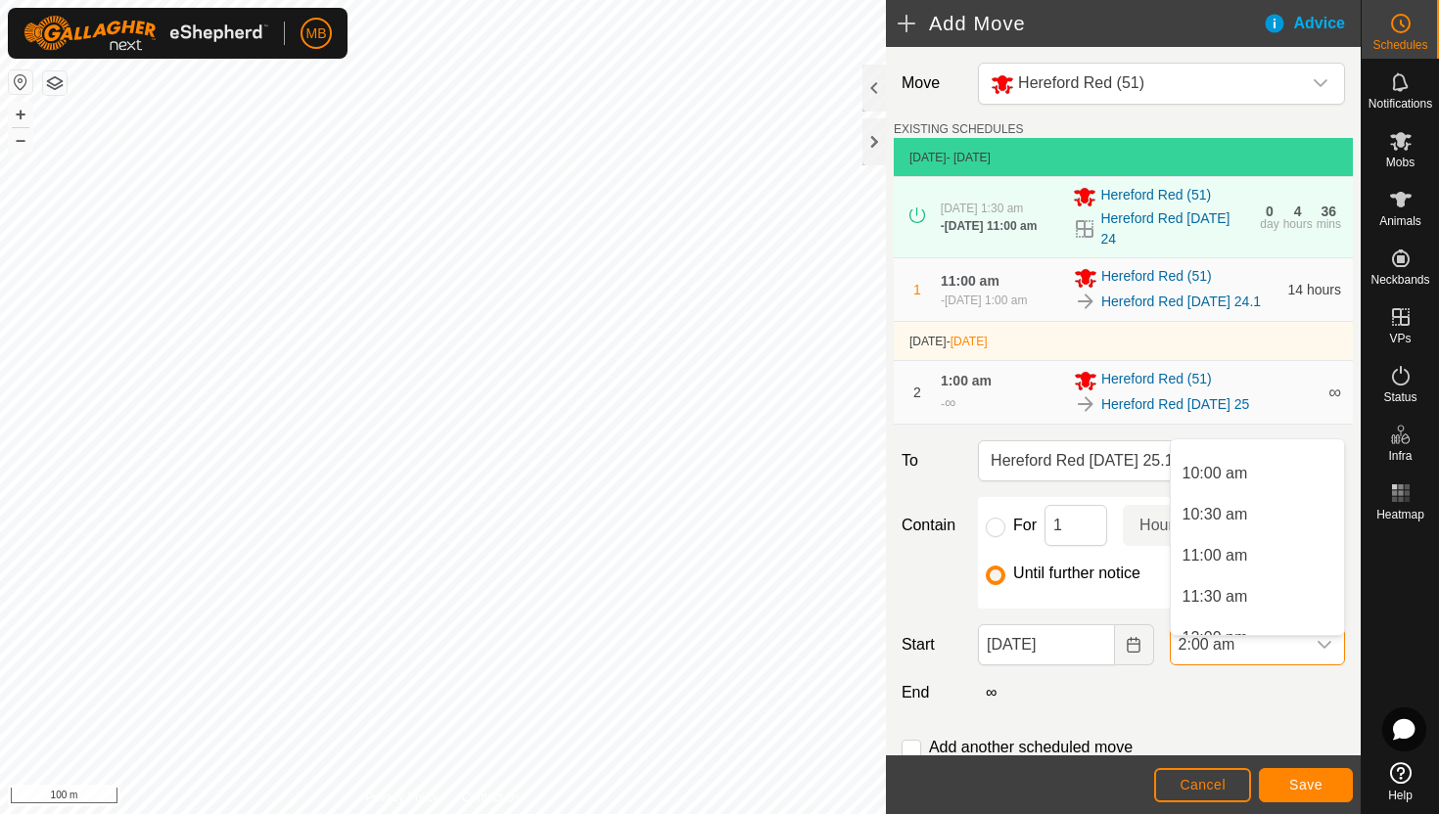
scroll to position [819, 0]
click at [1270, 550] on li "11:00 am" at bounding box center [1257, 544] width 173 height 39
click at [1301, 783] on span "Save" at bounding box center [1305, 785] width 33 height 16
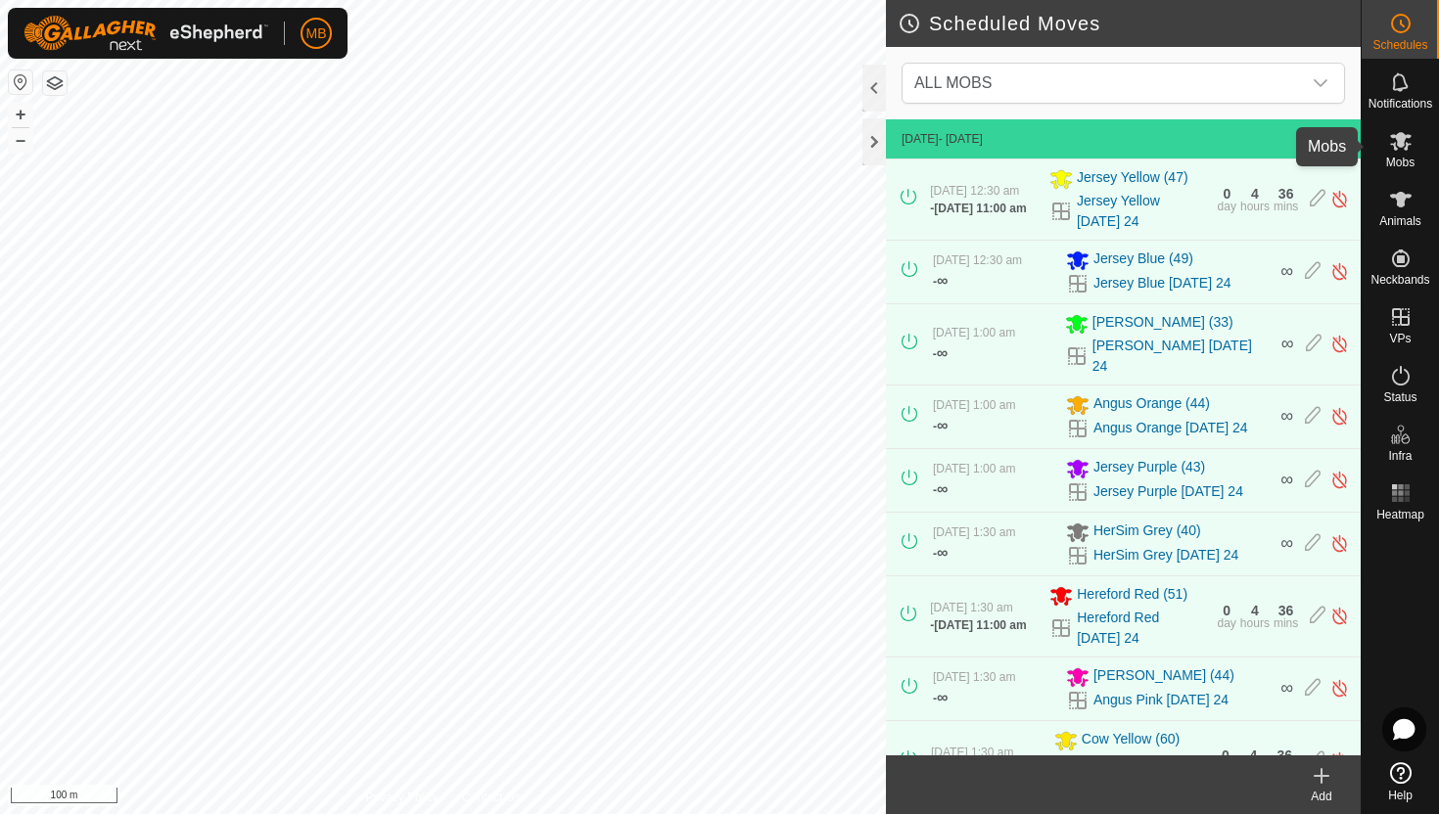
click at [1398, 141] on icon at bounding box center [1401, 141] width 22 height 19
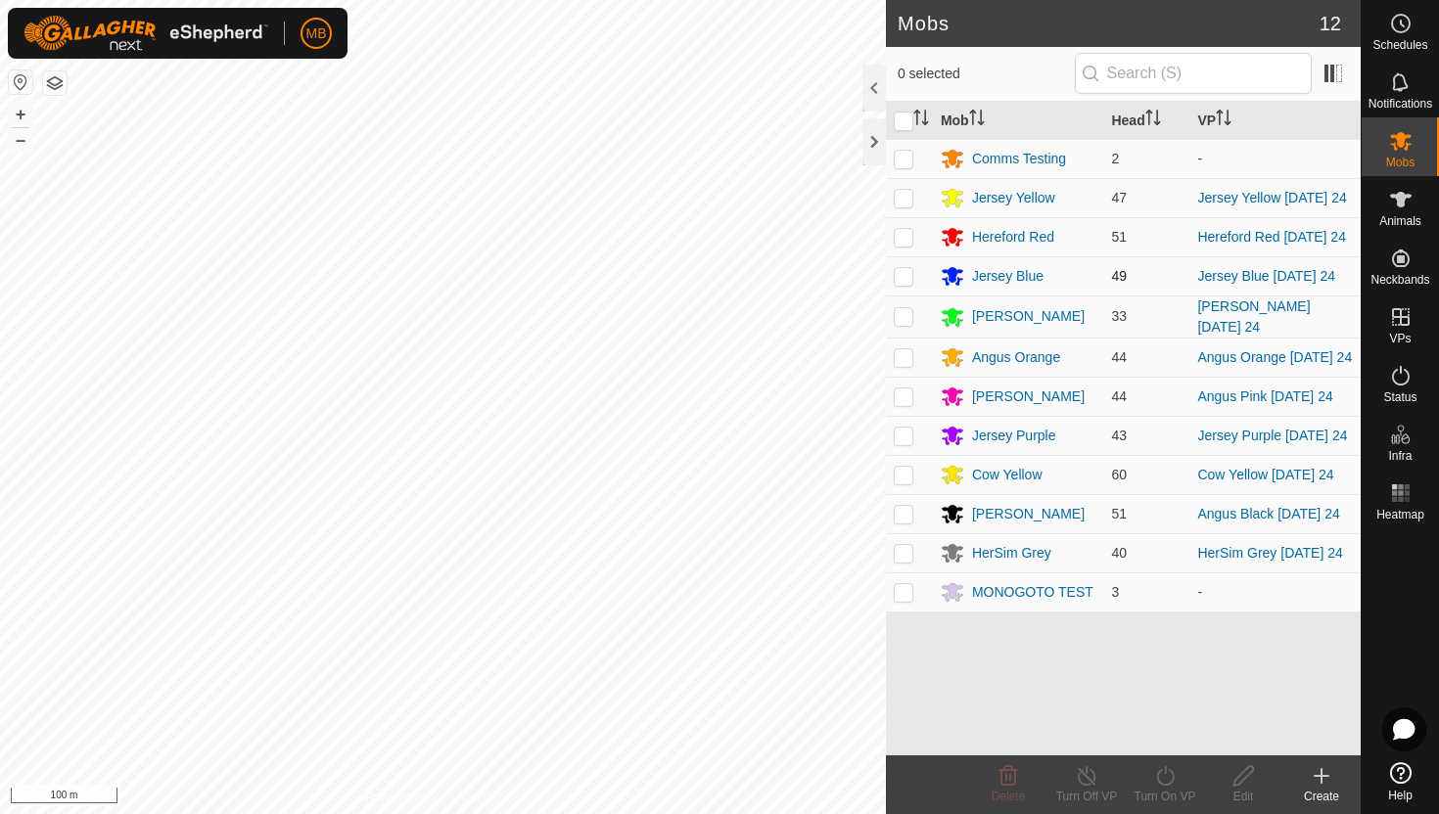
click at [899, 273] on p-checkbox at bounding box center [904, 276] width 20 height 16
checkbox input "true"
click at [1165, 778] on icon at bounding box center [1165, 776] width 24 height 23
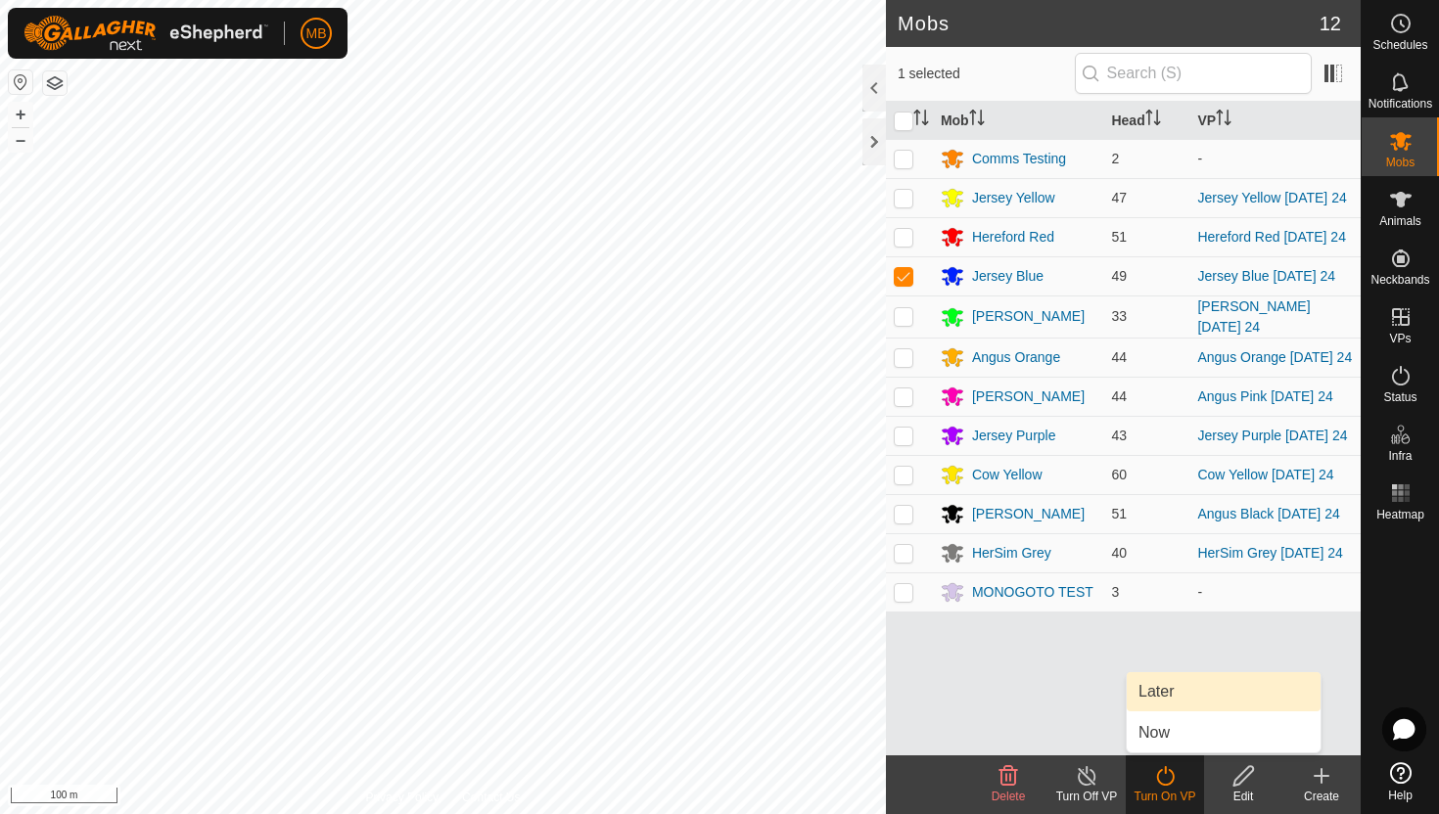
click at [1166, 689] on link "Later" at bounding box center [1224, 692] width 194 height 39
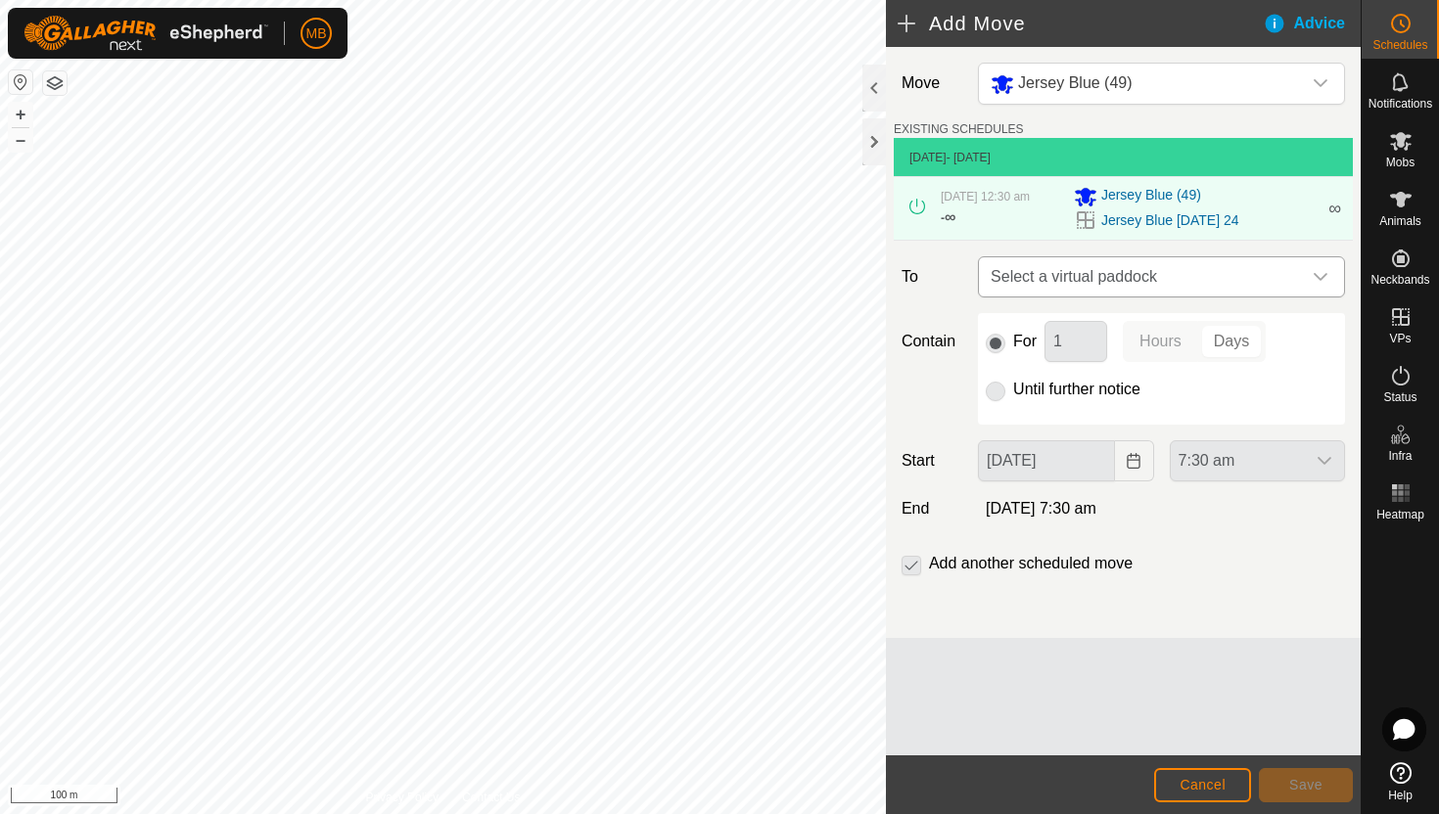
click at [1317, 285] on icon "dropdown trigger" at bounding box center [1321, 277] width 16 height 16
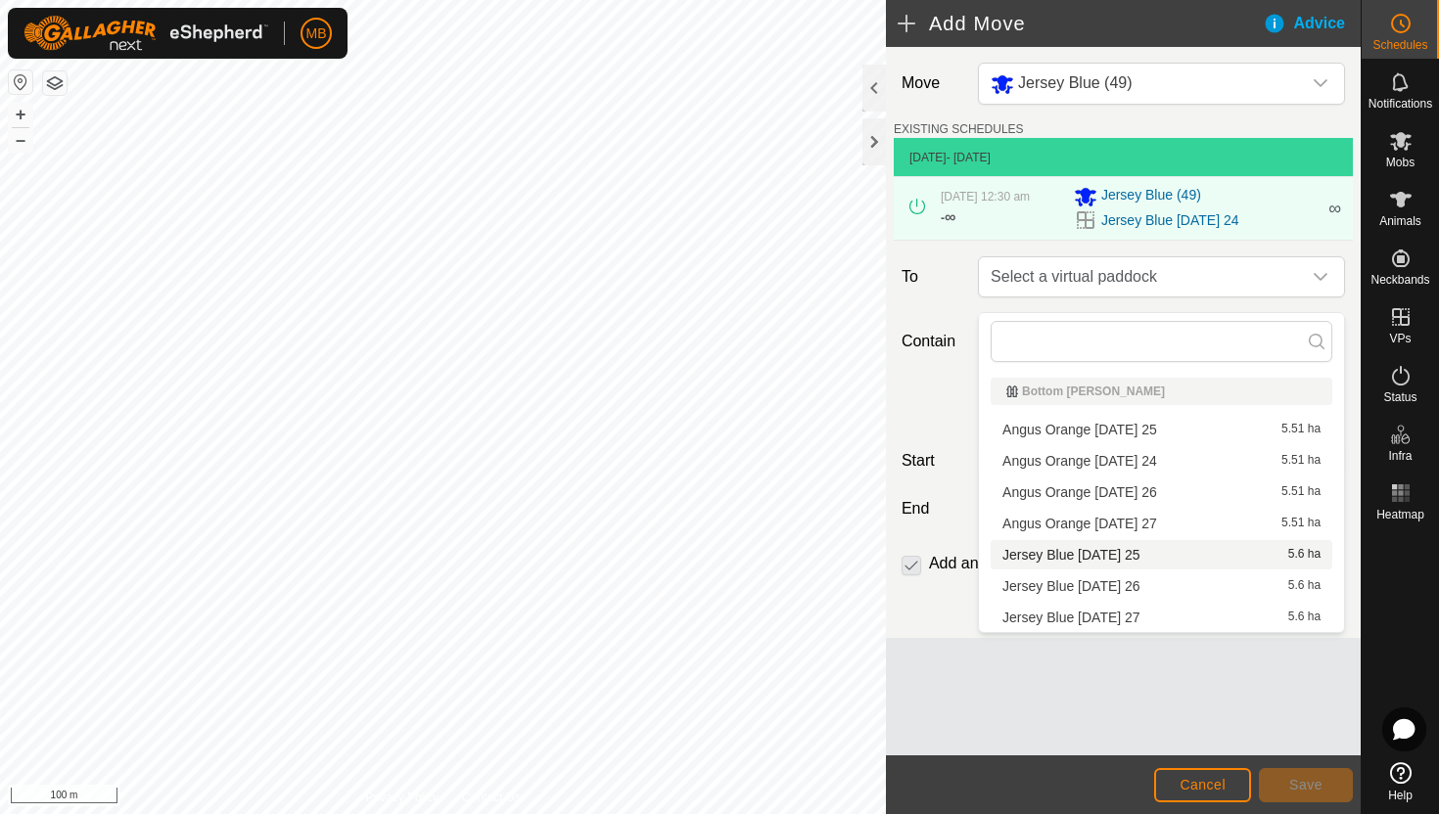
click at [1137, 555] on li "Jersey Blue Monday 25 5.6 ha" at bounding box center [1162, 554] width 342 height 29
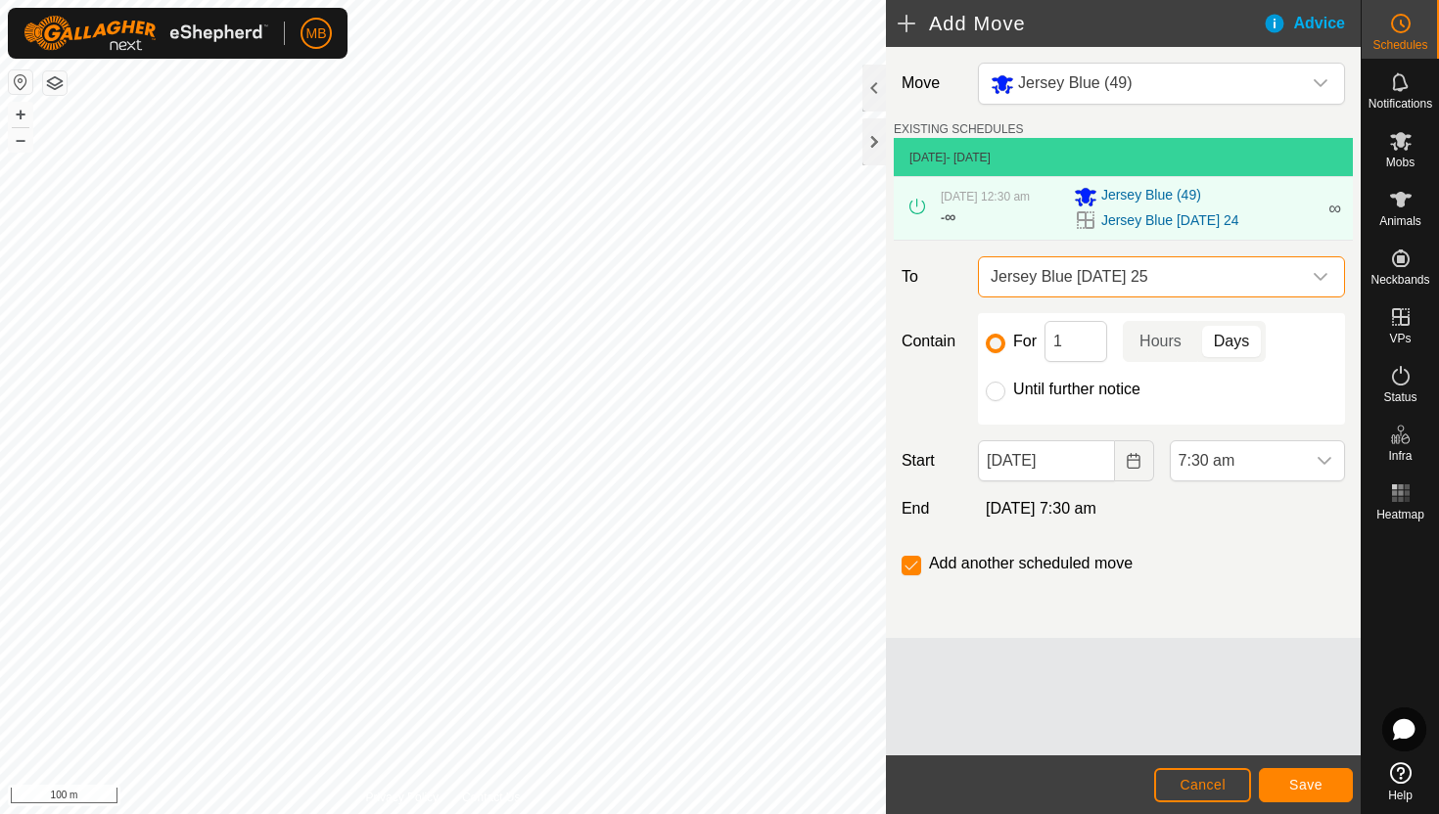
click at [1053, 395] on label "Until further notice" at bounding box center [1076, 390] width 127 height 16
click at [1005, 395] on input "Until further notice" at bounding box center [996, 392] width 20 height 20
radio input "true"
checkbox input "false"
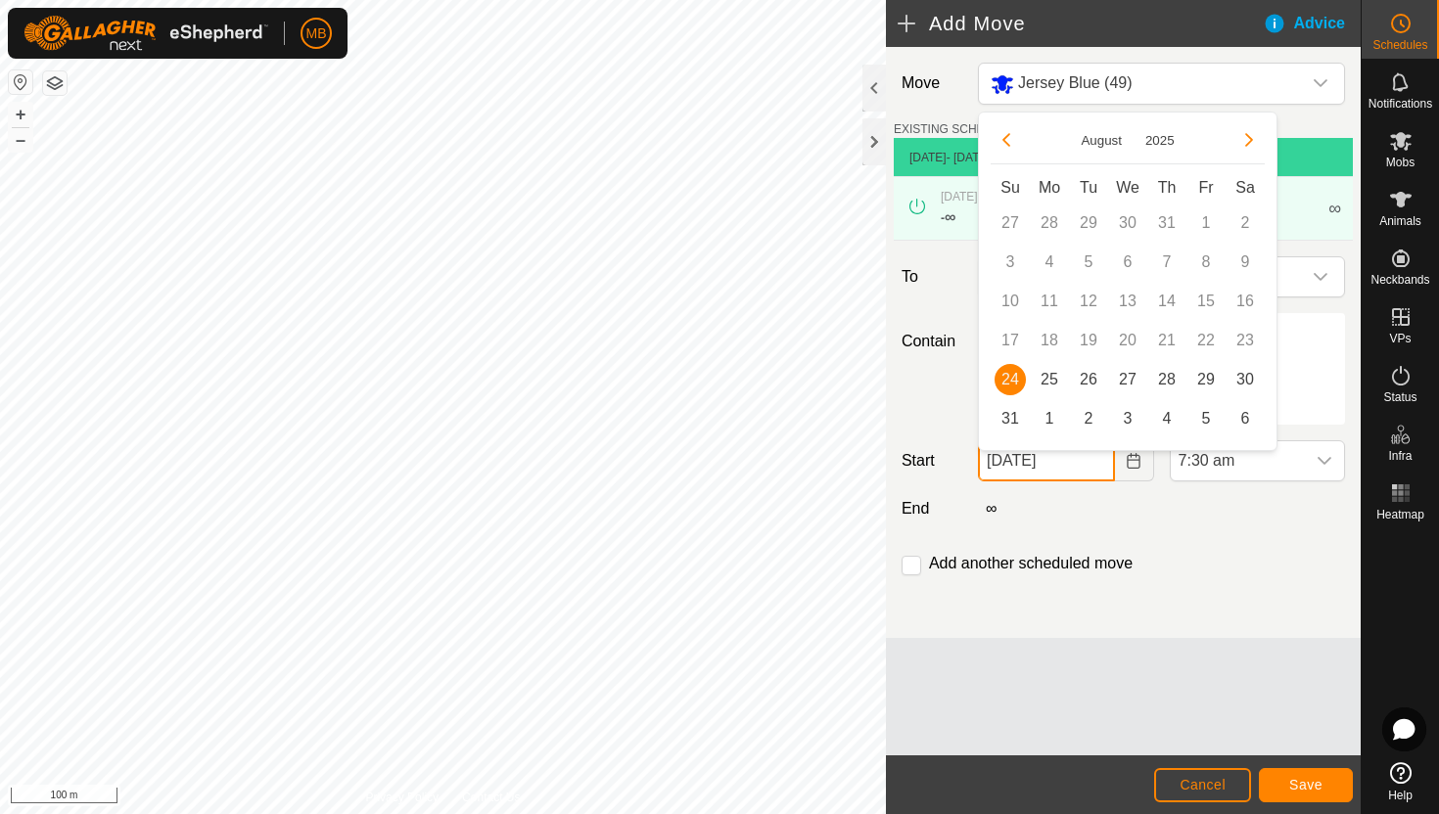
click at [1094, 476] on input "24 Aug, 2025" at bounding box center [1046, 461] width 136 height 41
click at [1050, 377] on span "25" at bounding box center [1049, 379] width 31 height 31
type input "25 Aug, 2025"
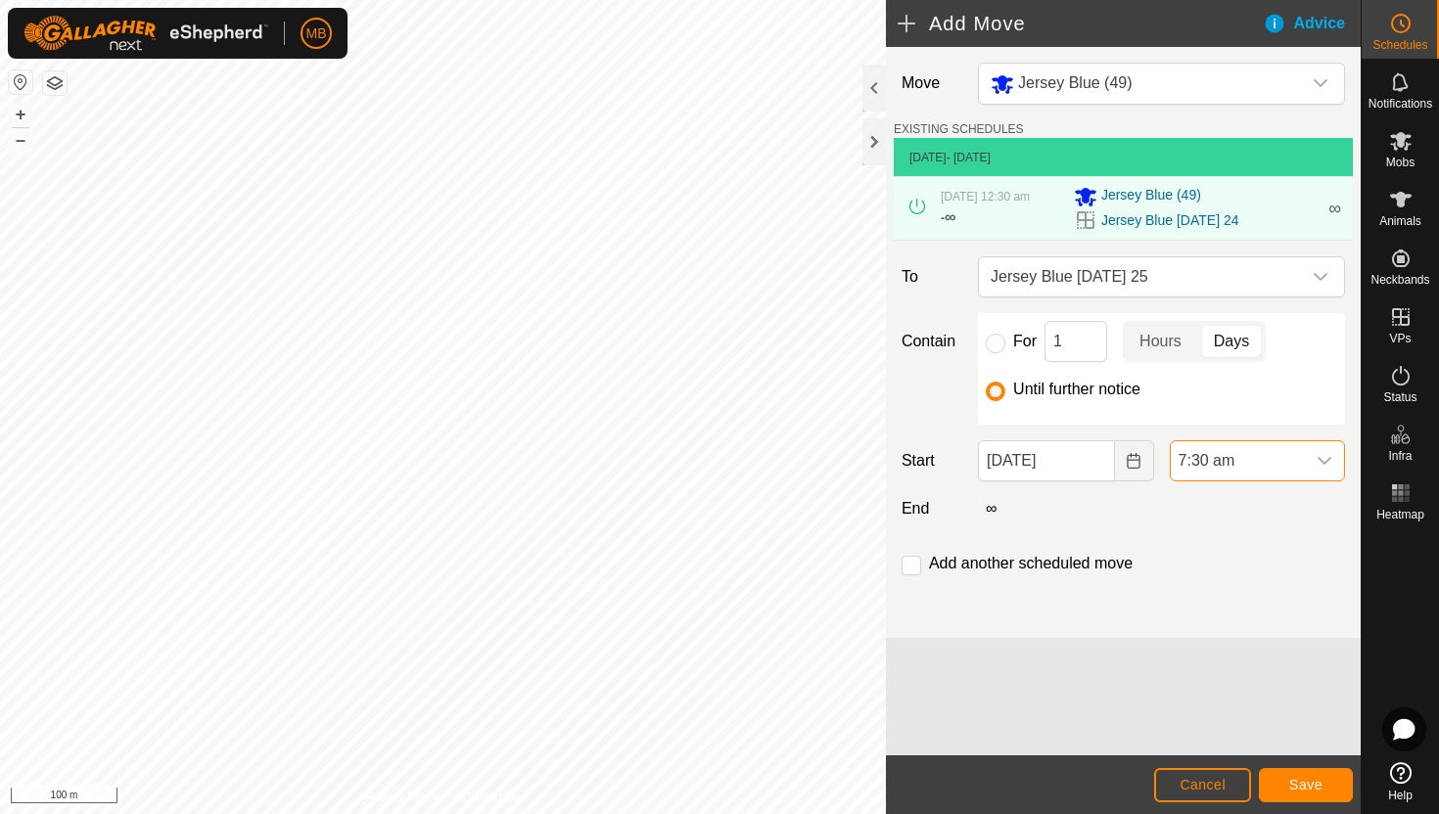
click at [1301, 475] on span "7:30 am" at bounding box center [1238, 460] width 134 height 39
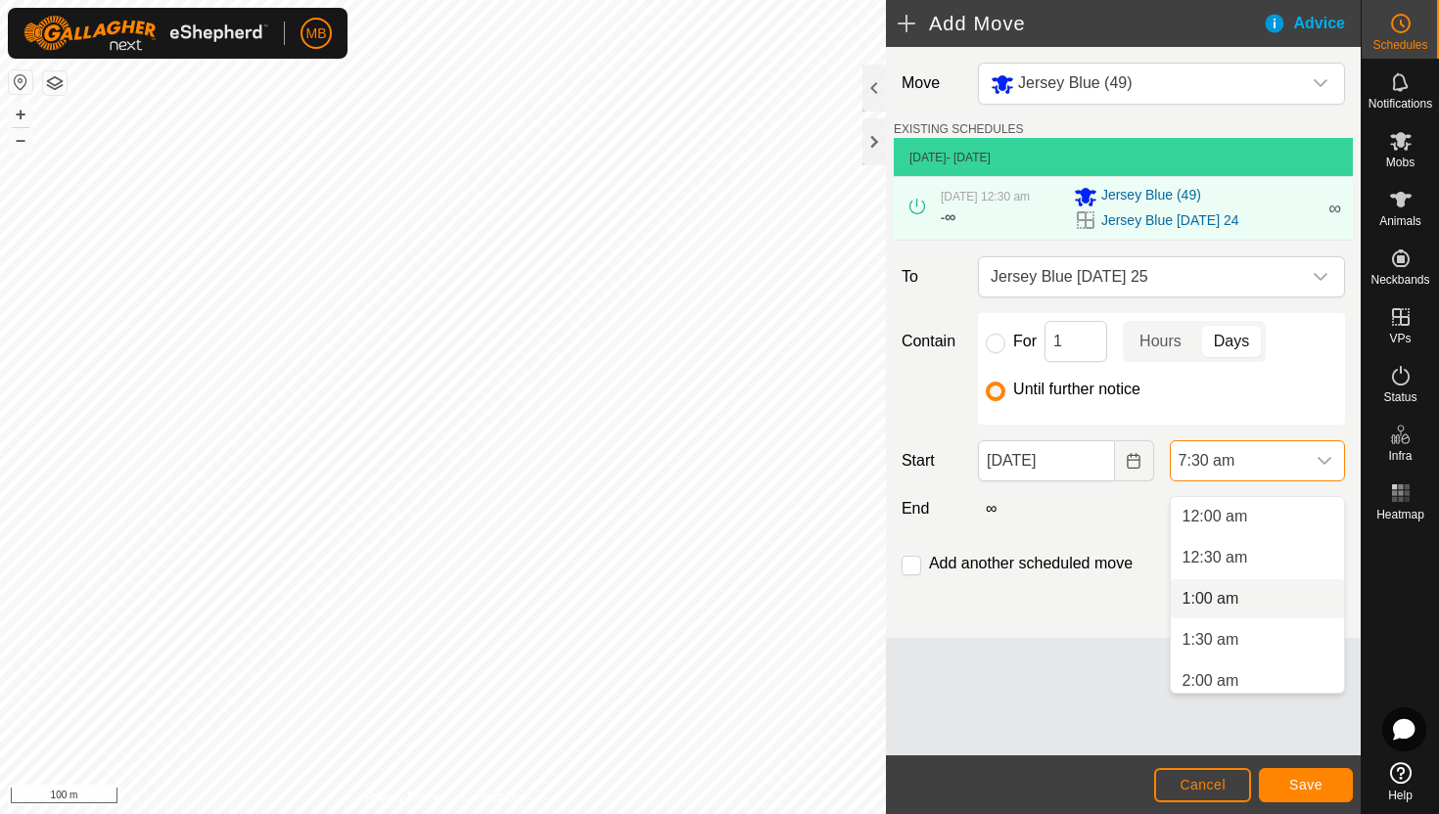
click at [1273, 605] on li "1:00 am" at bounding box center [1257, 599] width 173 height 39
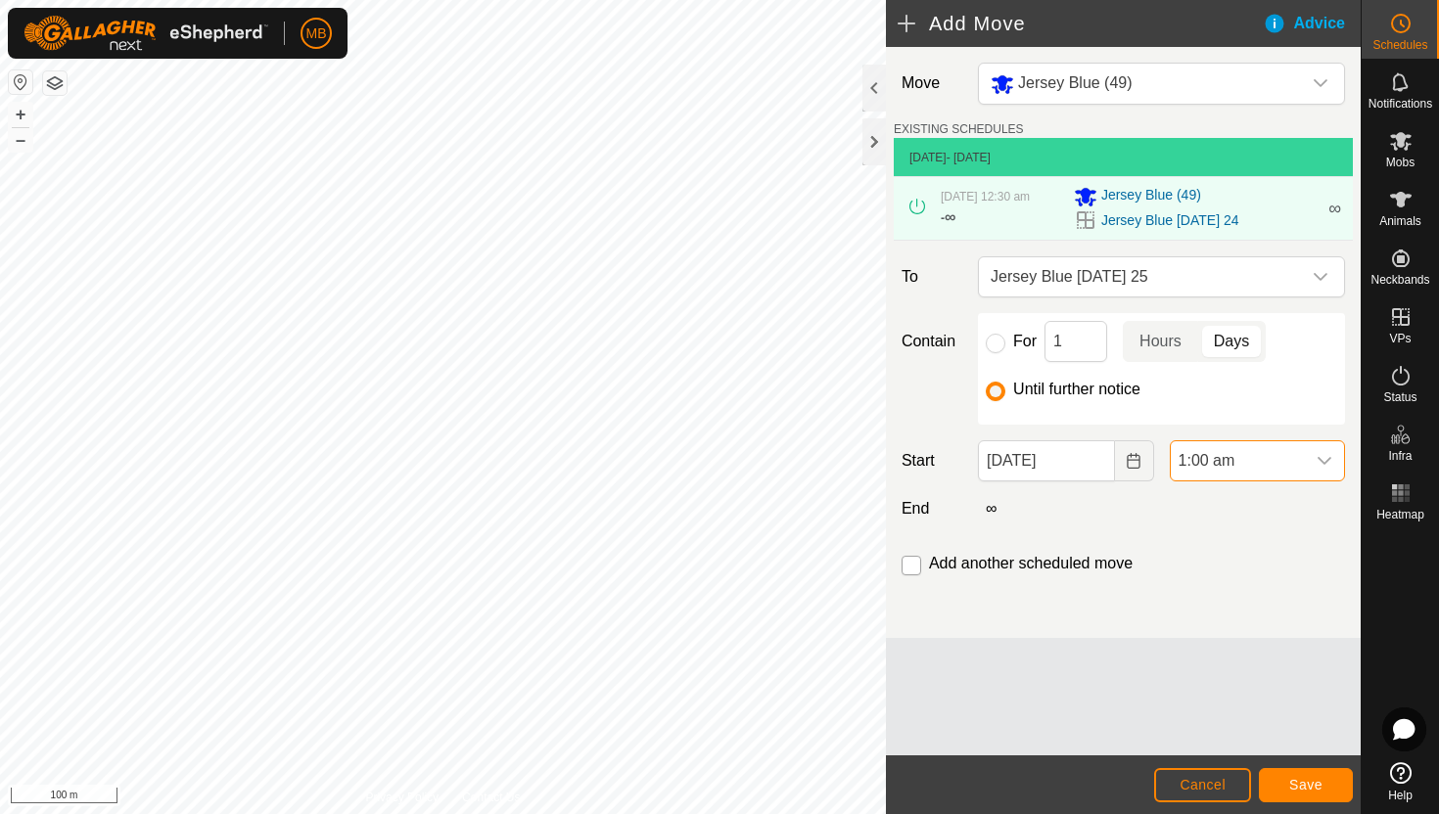
click at [909, 576] on input "checkbox" at bounding box center [912, 566] width 20 height 20
checkbox input "true"
click at [1320, 786] on span "Save" at bounding box center [1305, 785] width 33 height 16
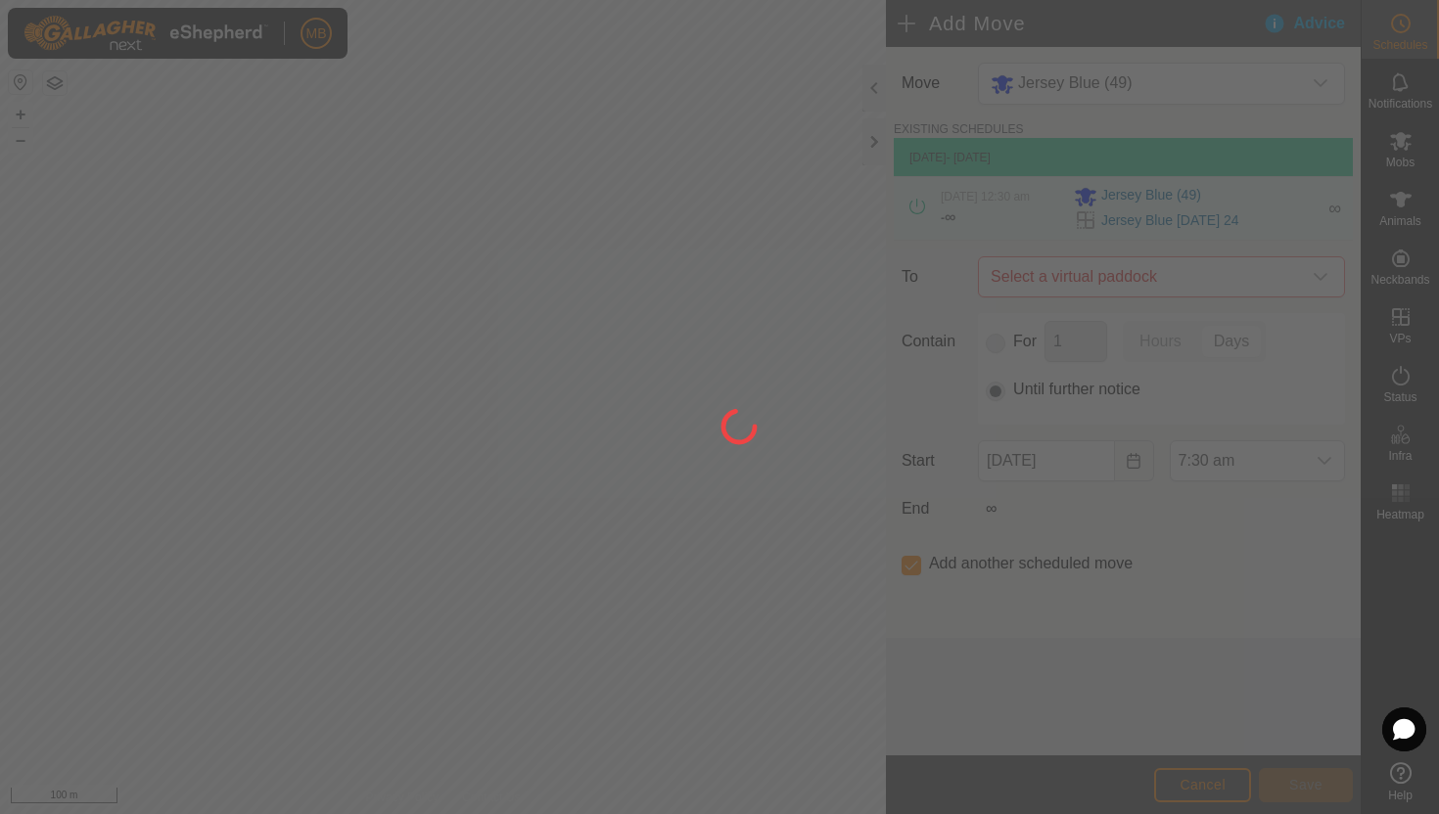
type input "25 Aug, 2025"
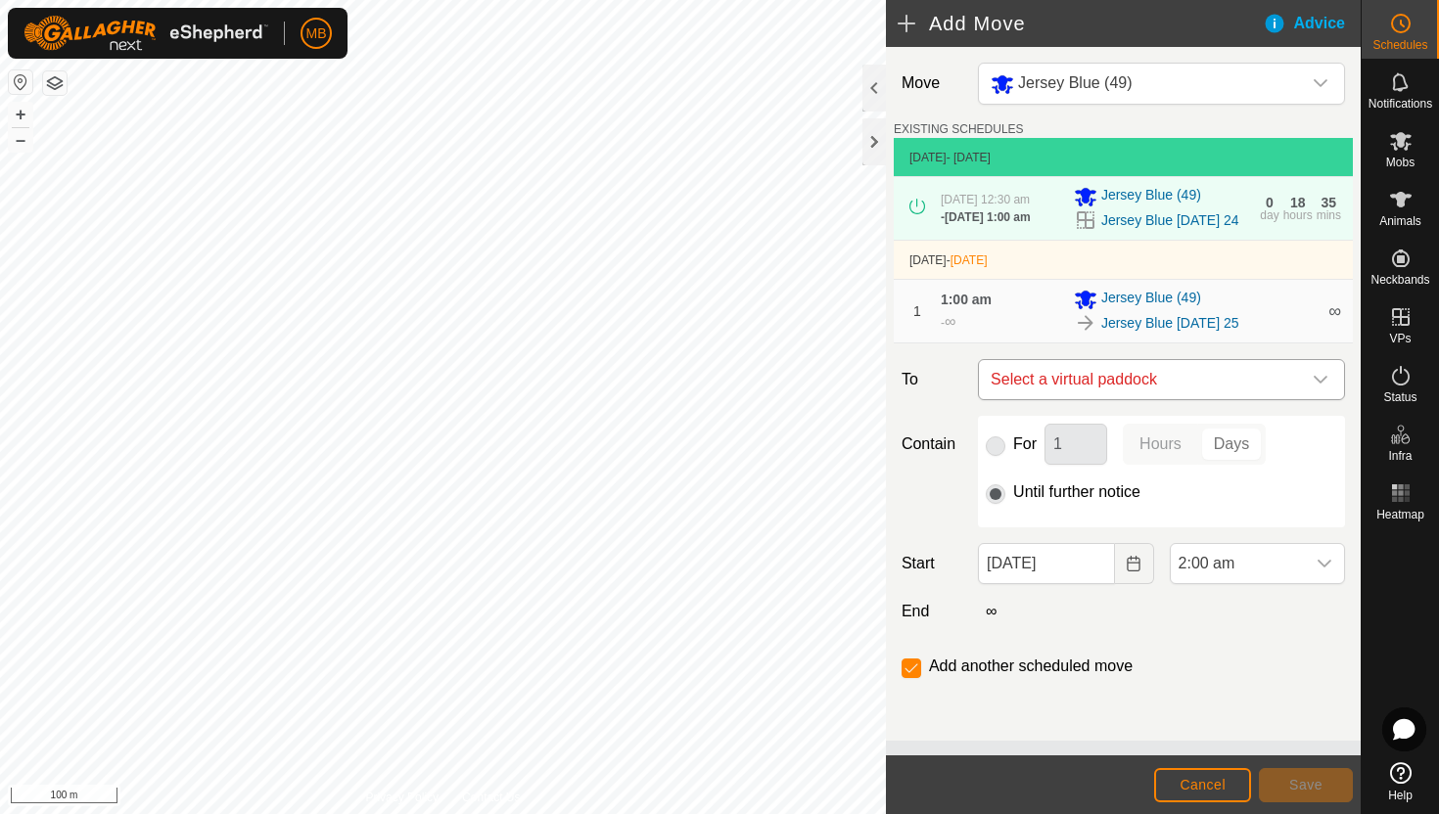
click at [1320, 395] on div "dropdown trigger" at bounding box center [1320, 379] width 39 height 39
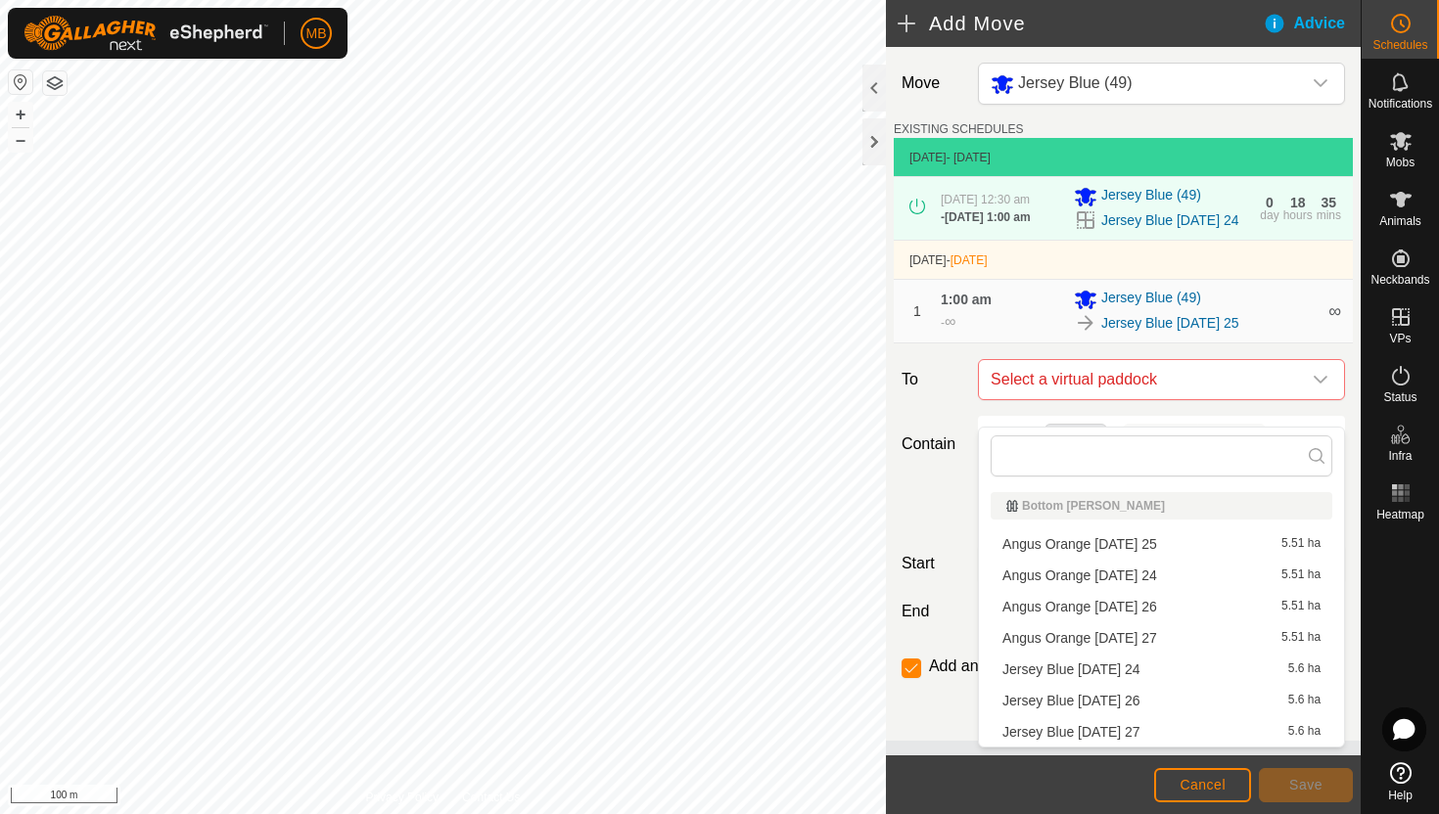
click at [1130, 703] on li "Jersey Blue Tuesday 26 5.6 ha" at bounding box center [1162, 700] width 342 height 29
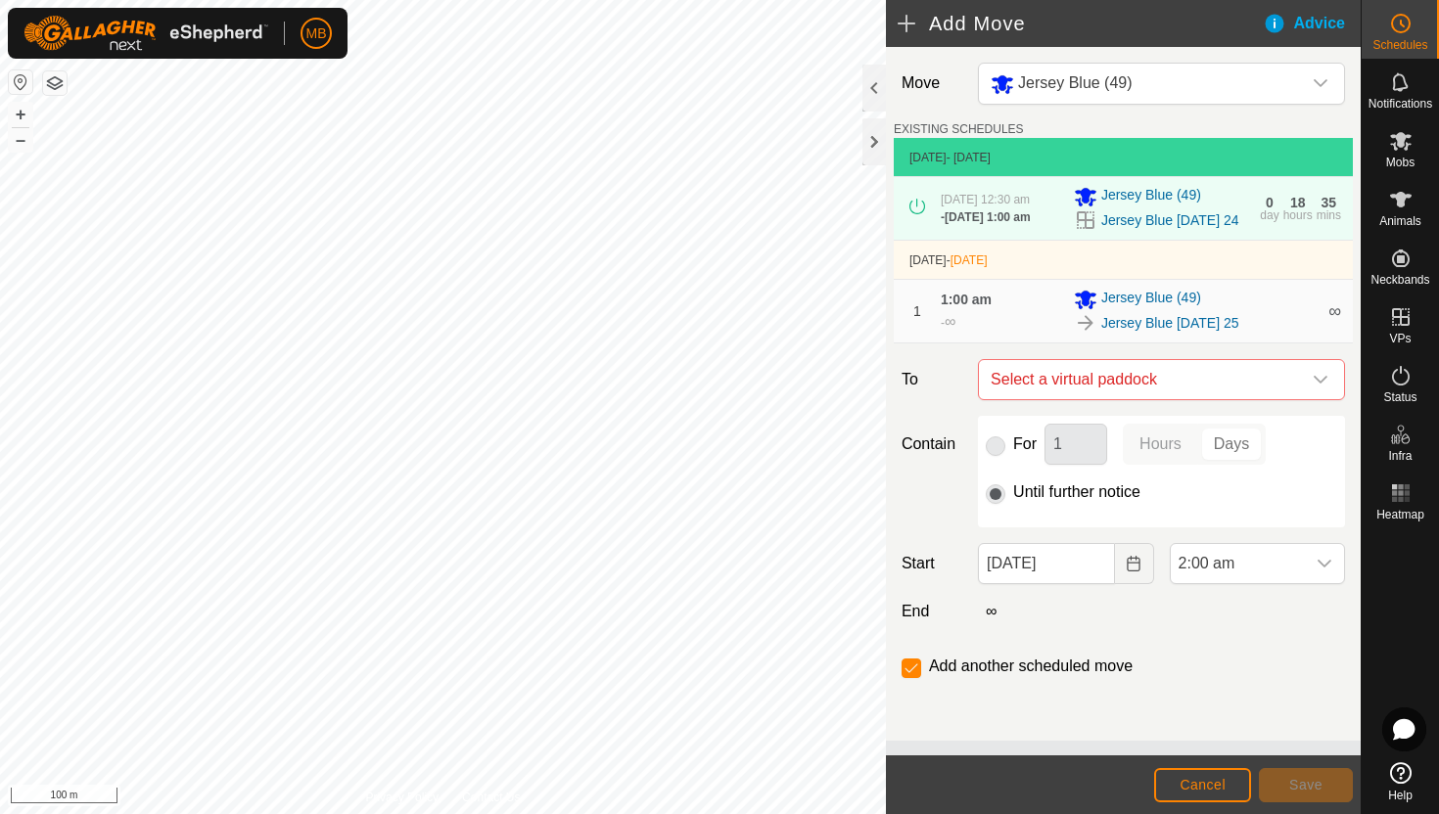
checkbox input "false"
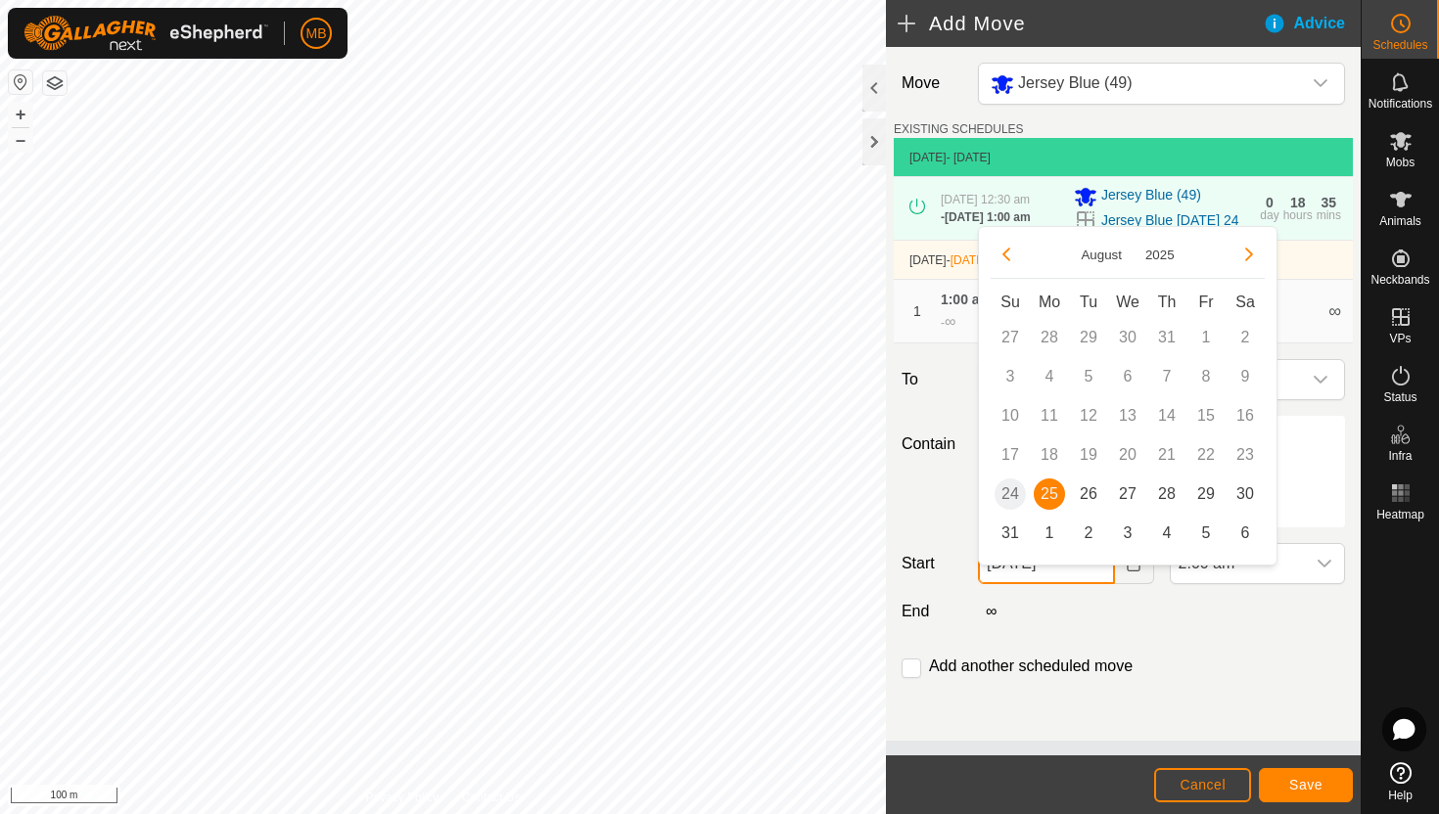
click at [1088, 584] on input "25 Aug, 2025" at bounding box center [1046, 563] width 136 height 41
click at [1087, 492] on span "26" at bounding box center [1088, 494] width 31 height 31
type input "26 Aug, 2025"
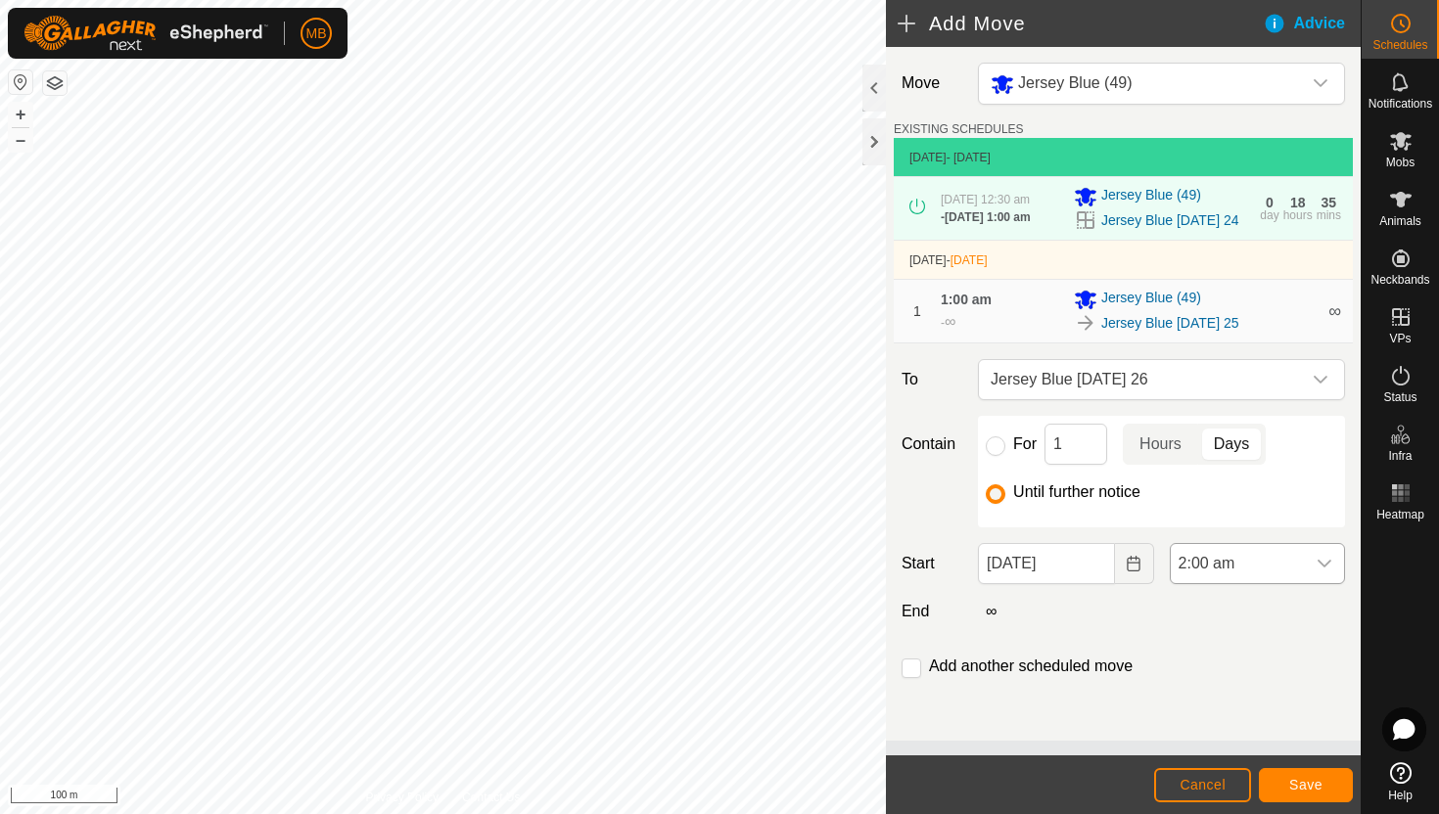
click at [1294, 583] on span "2:00 am" at bounding box center [1238, 563] width 134 height 39
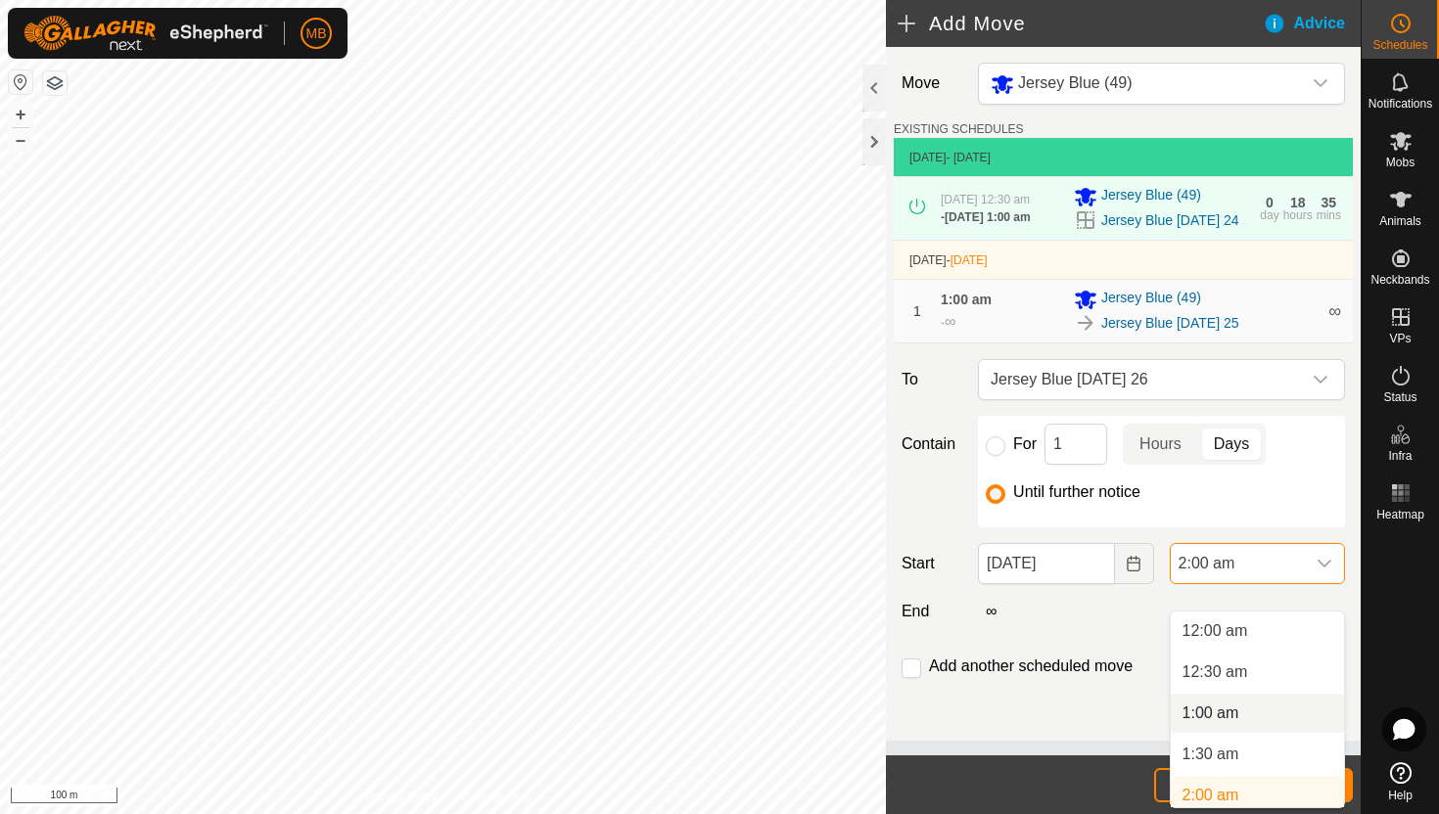
click at [1242, 720] on li "1:00 am" at bounding box center [1257, 713] width 173 height 39
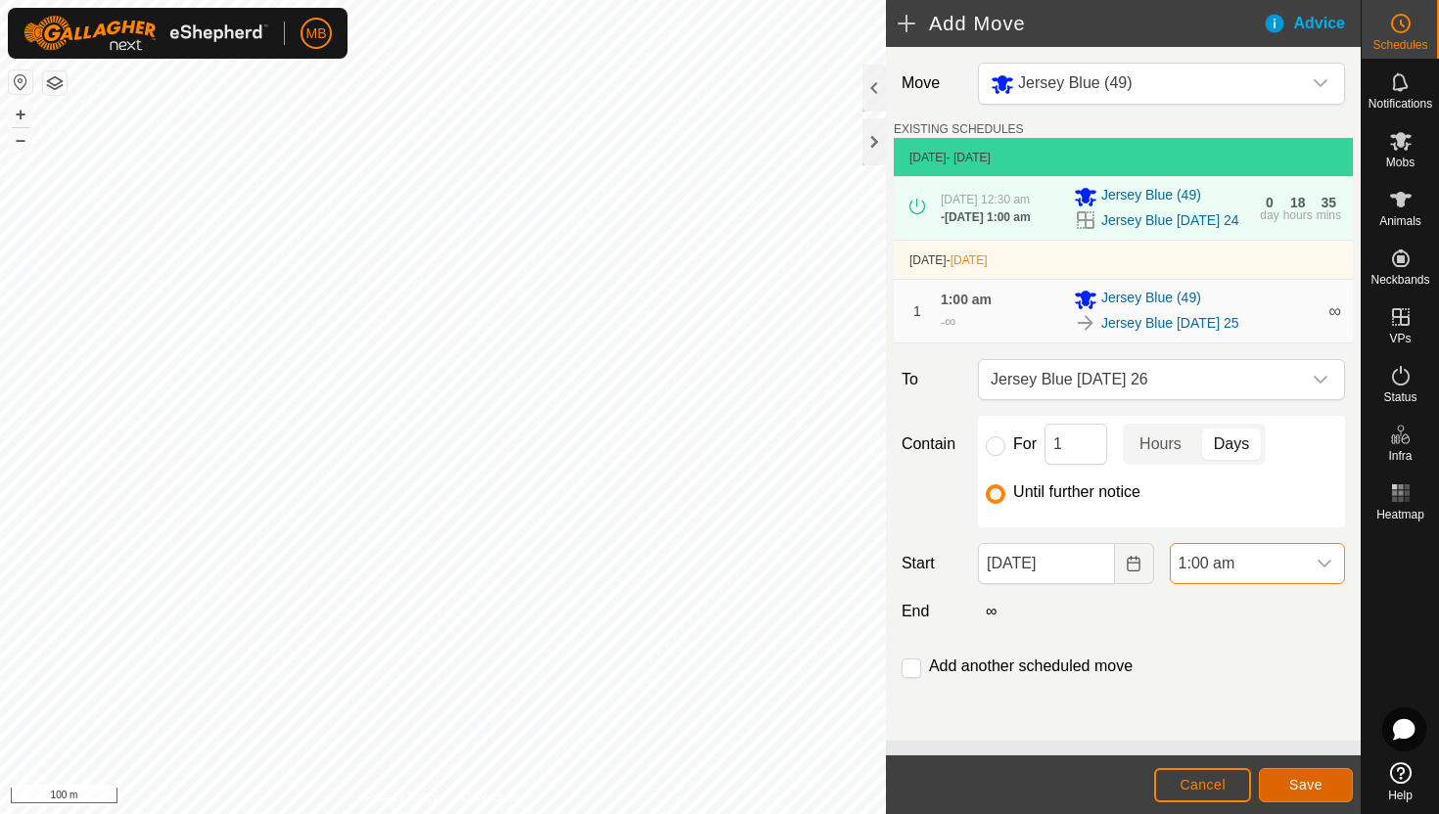
click at [1307, 788] on span "Save" at bounding box center [1305, 785] width 33 height 16
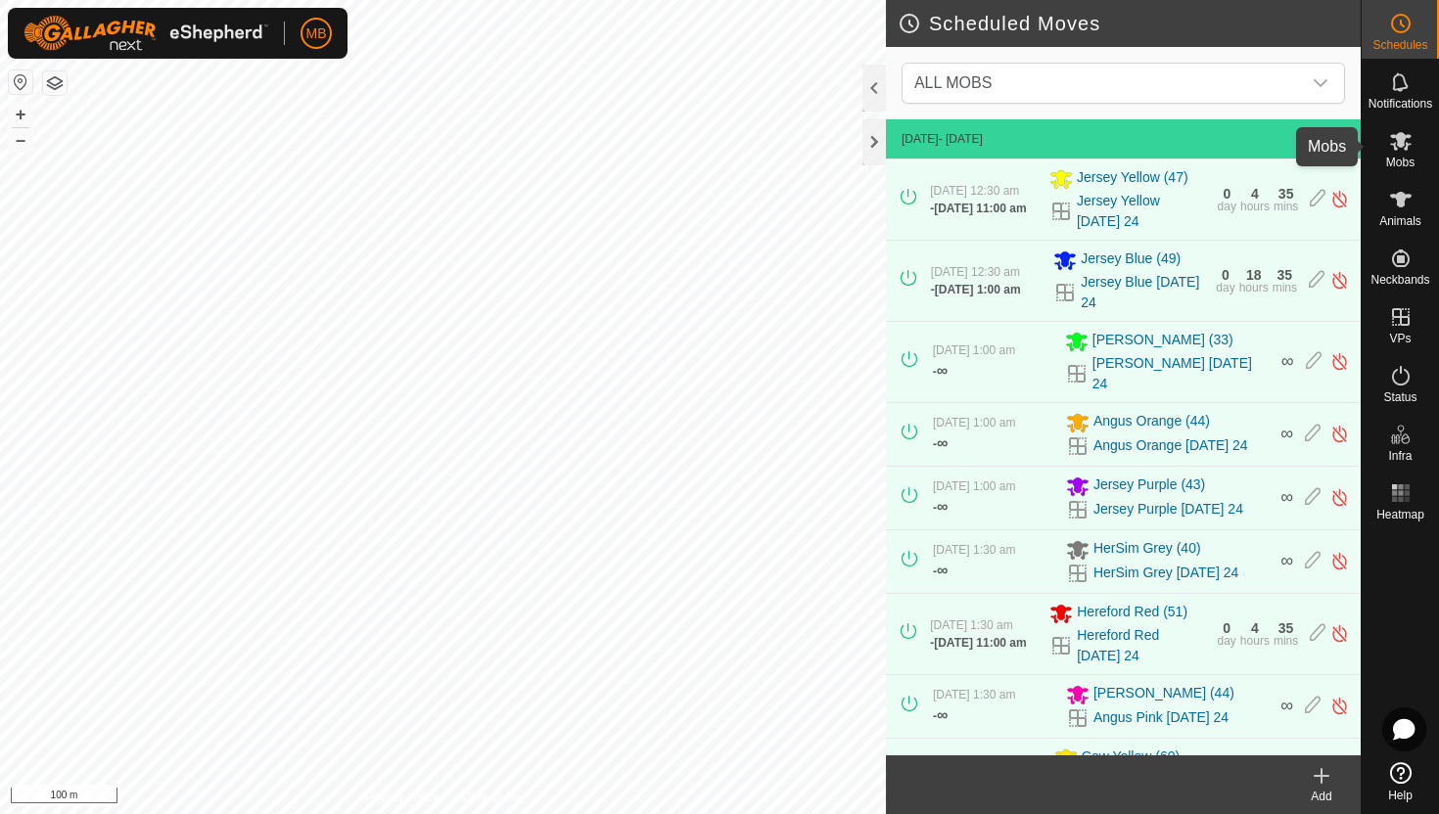
click at [1402, 147] on icon at bounding box center [1400, 140] width 23 height 23
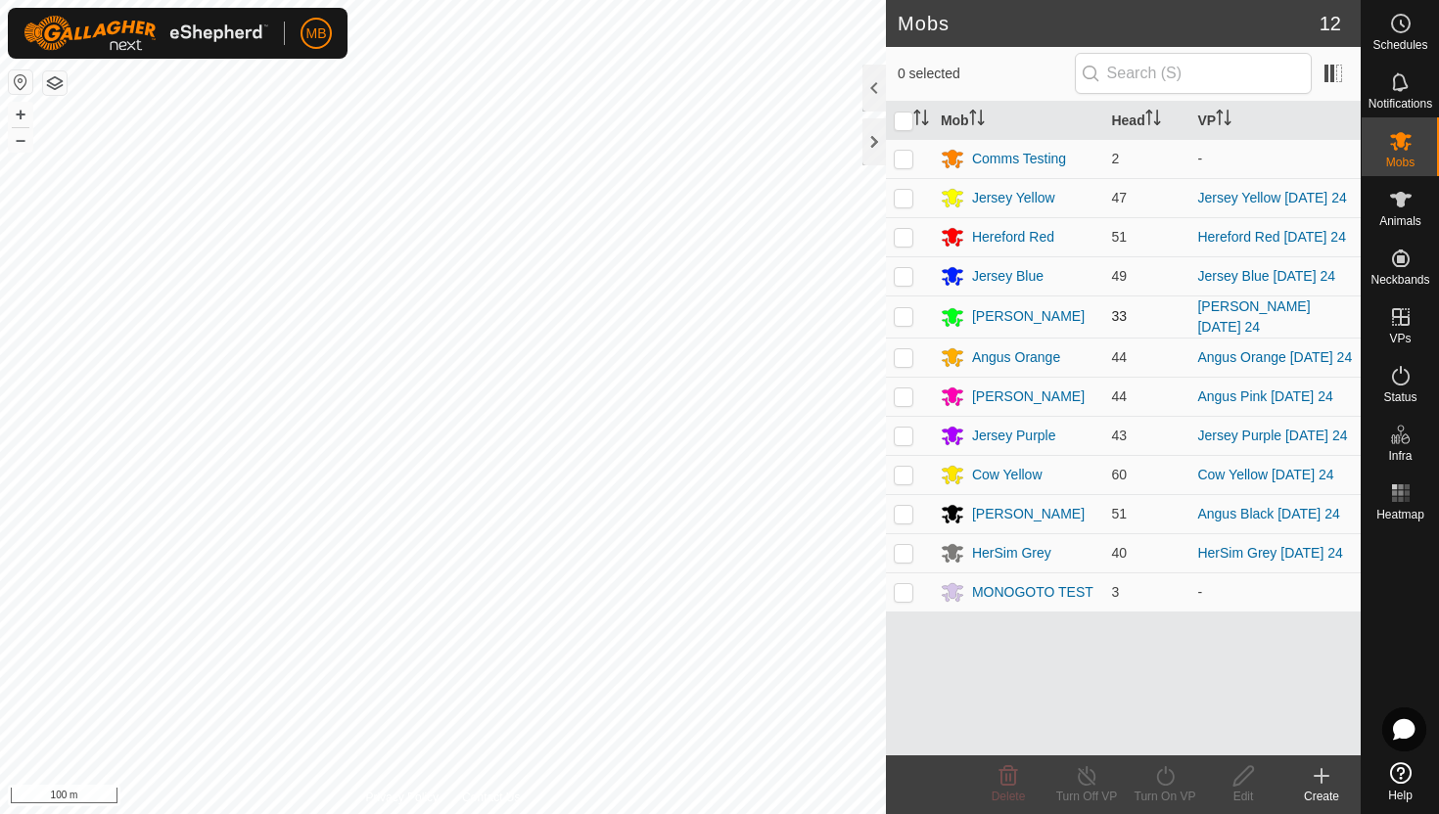
click at [905, 314] on p-checkbox at bounding box center [904, 316] width 20 height 16
checkbox input "true"
click at [1166, 786] on icon at bounding box center [1165, 776] width 24 height 23
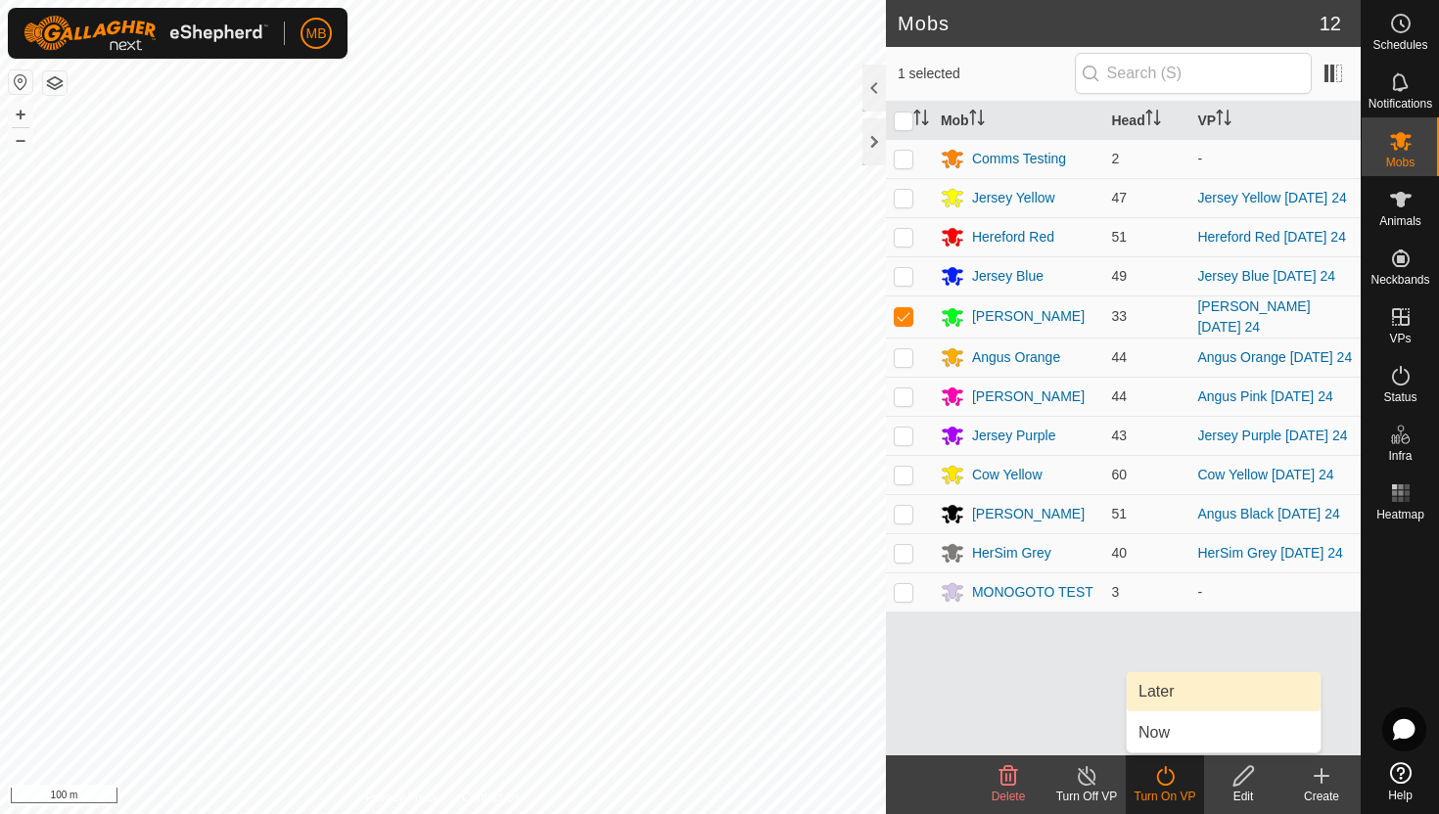
click at [1170, 685] on link "Later" at bounding box center [1224, 692] width 194 height 39
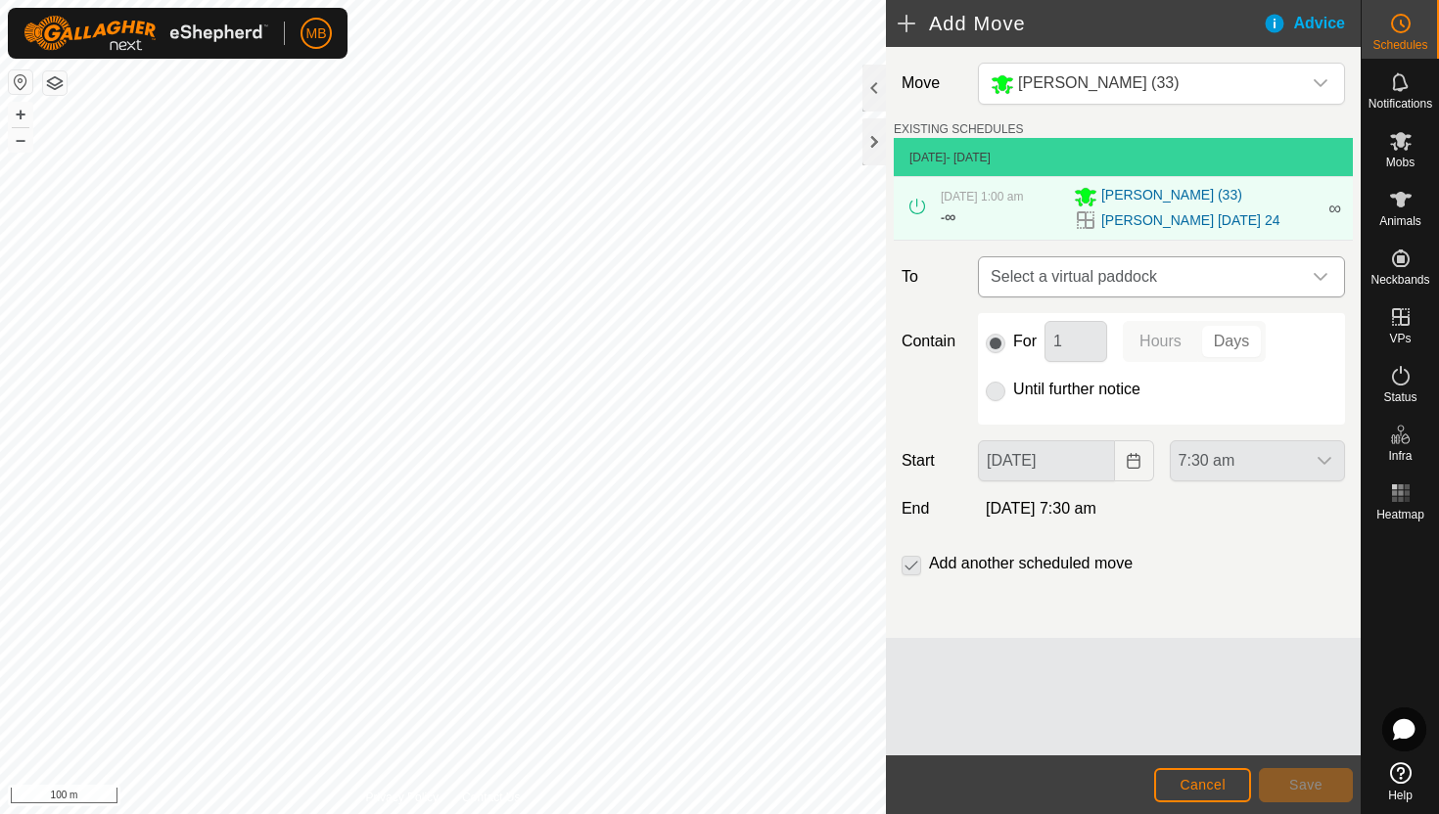
click at [1321, 278] on icon "dropdown trigger" at bounding box center [1321, 277] width 16 height 16
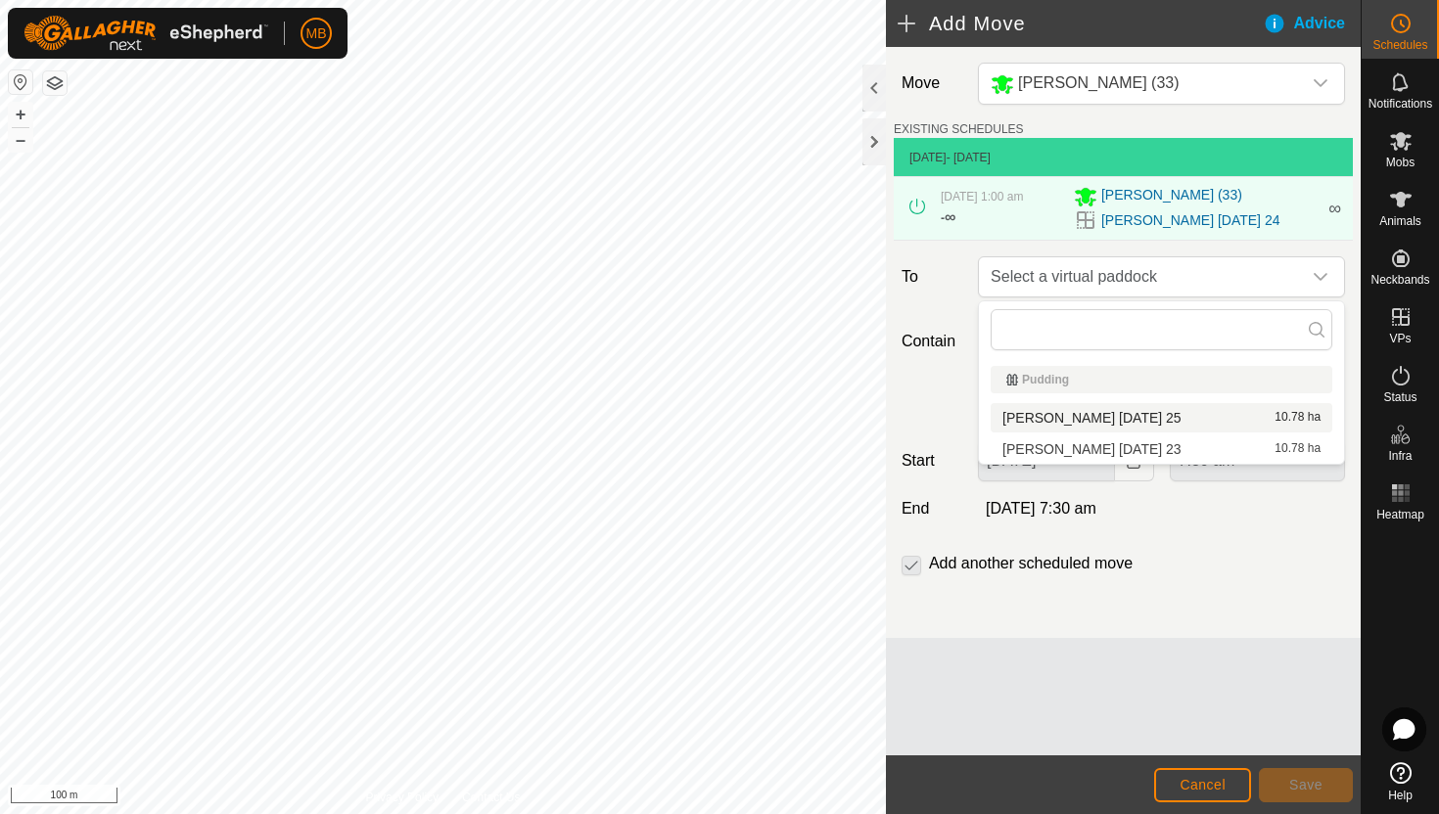
click at [1152, 425] on li "Angus Green Monday 25 10.78 ha" at bounding box center [1162, 417] width 342 height 29
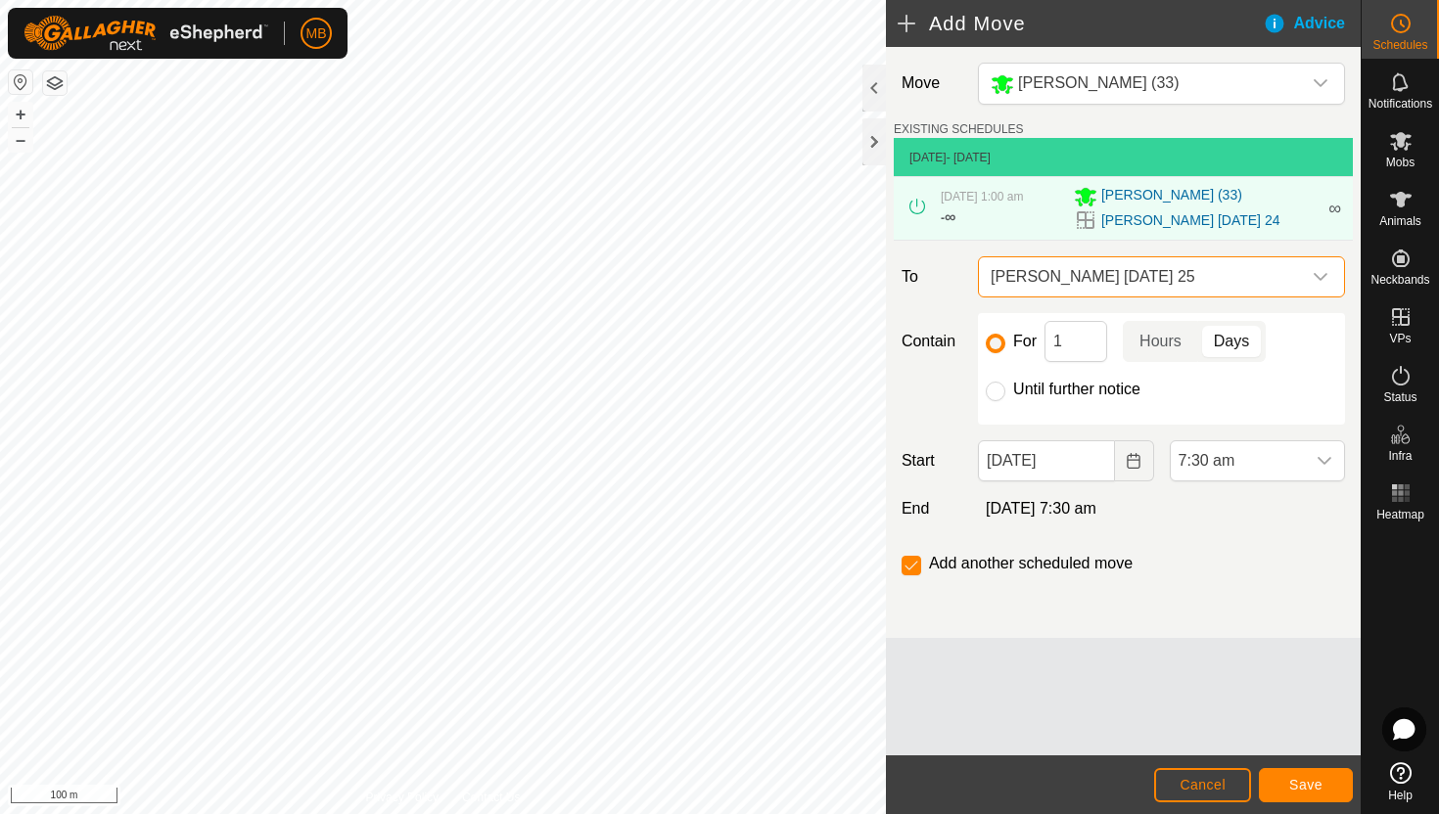
click at [1082, 390] on label "Until further notice" at bounding box center [1076, 390] width 127 height 16
click at [1005, 390] on input "Until further notice" at bounding box center [996, 392] width 20 height 20
radio input "true"
checkbox input "false"
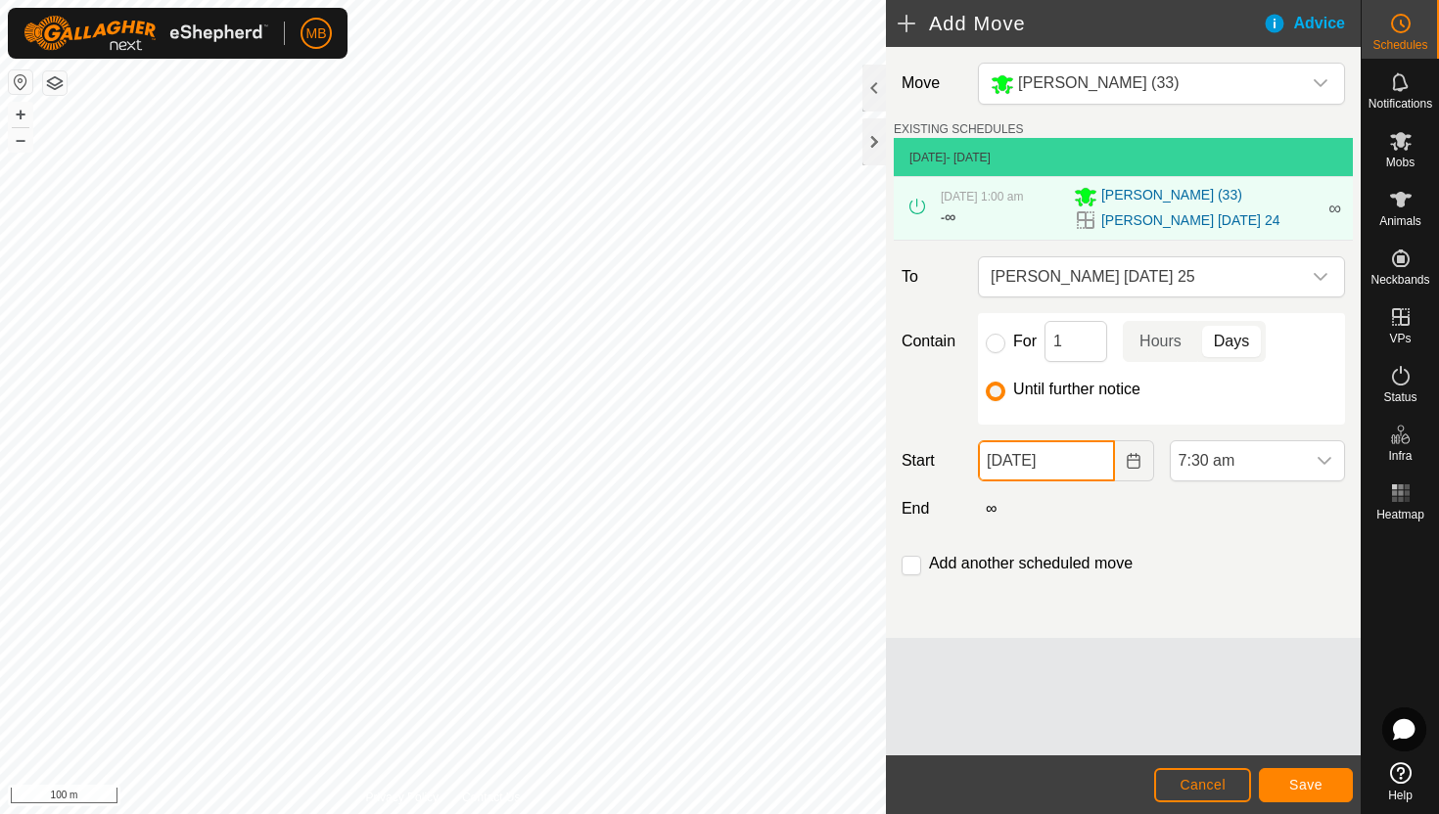
click at [1105, 464] on input "24 Aug, 2025" at bounding box center [1046, 461] width 136 height 41
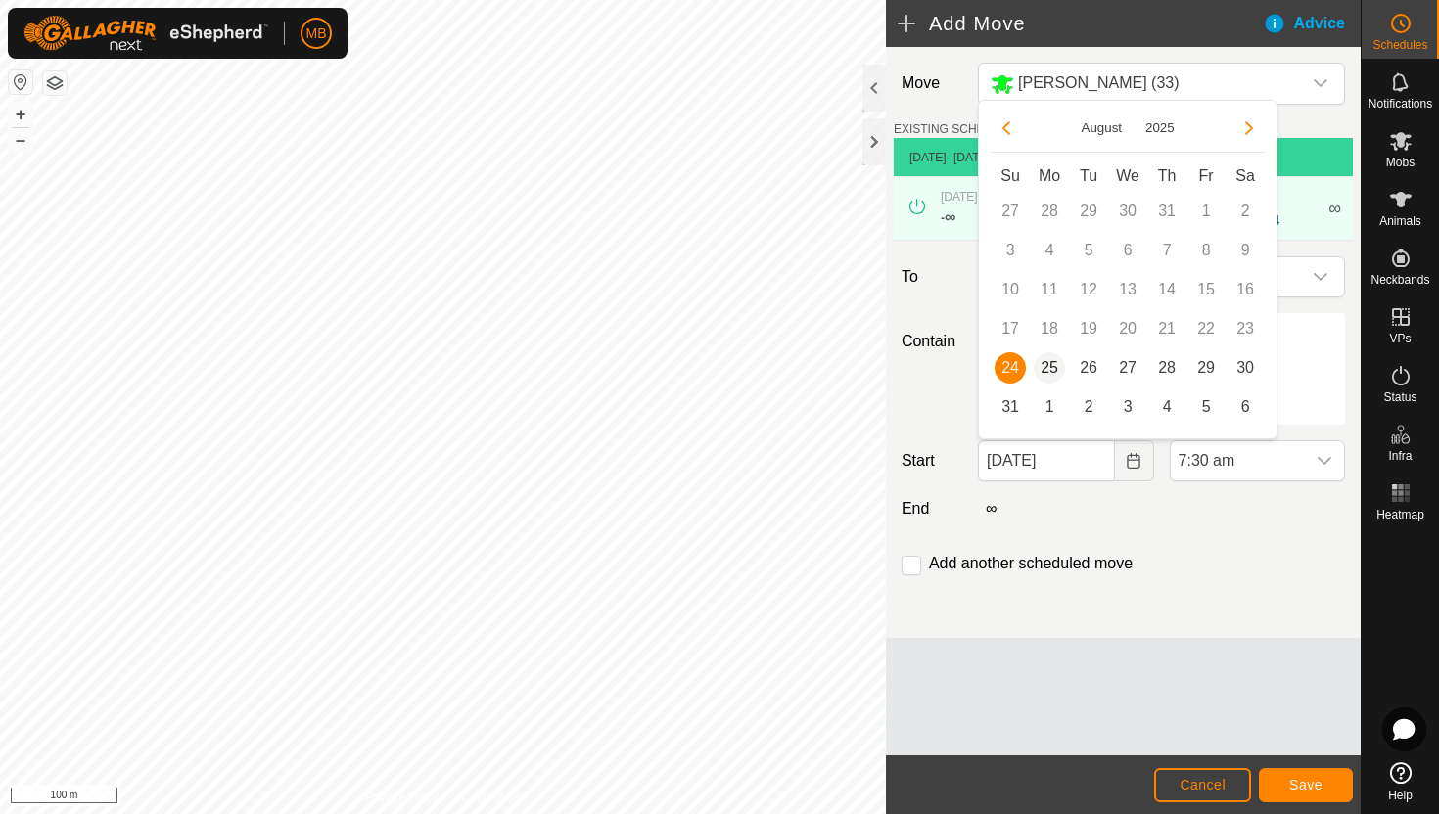
click at [1050, 361] on span "25" at bounding box center [1049, 367] width 31 height 31
type input "25 Aug, 2025"
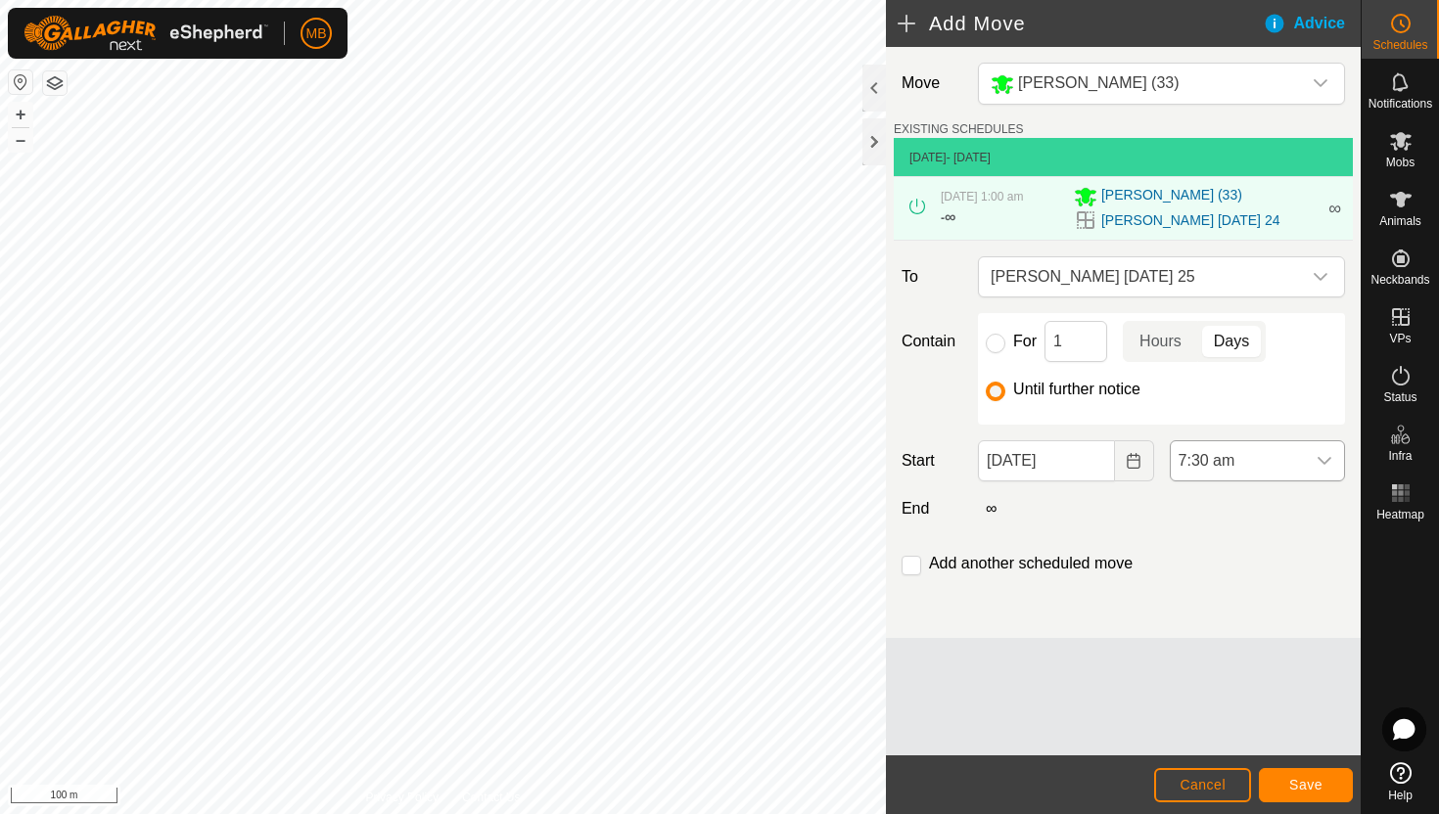
click at [1308, 459] on div "dropdown trigger" at bounding box center [1324, 460] width 39 height 39
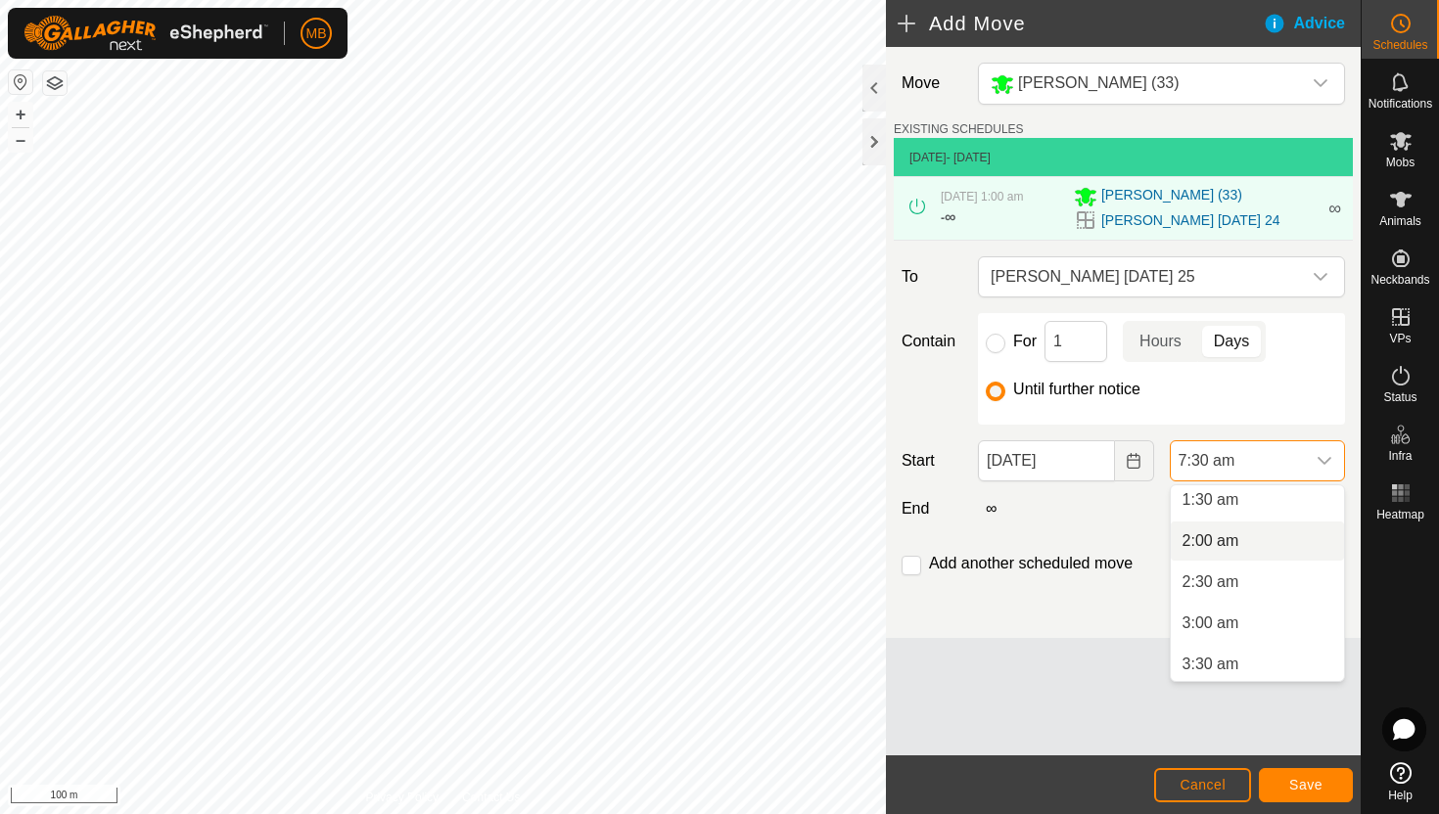
scroll to position [123, 0]
click at [1281, 507] on li "1:30 am" at bounding box center [1257, 505] width 173 height 39
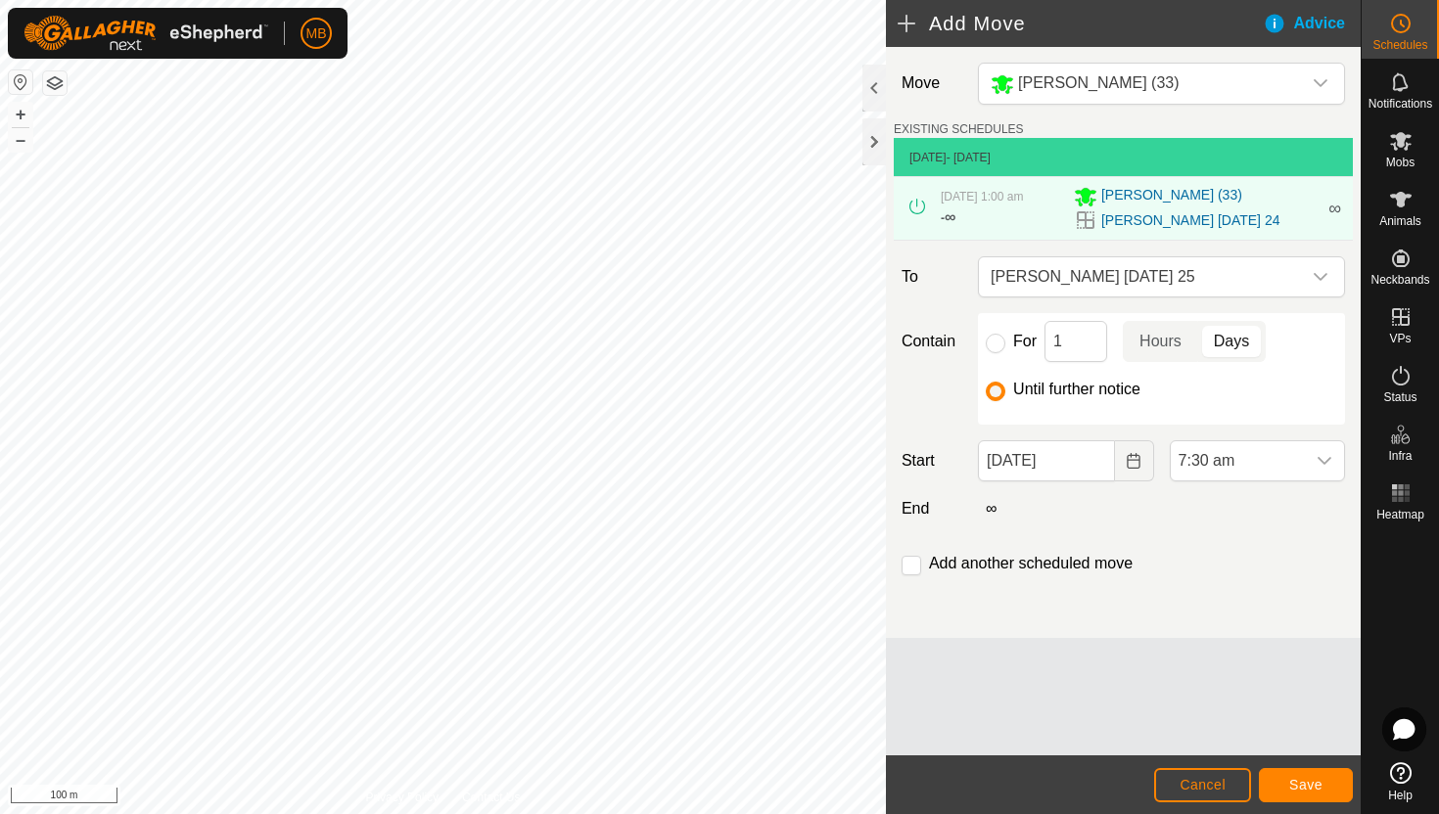
scroll to position [460, 0]
click at [1310, 787] on span "Save" at bounding box center [1305, 785] width 33 height 16
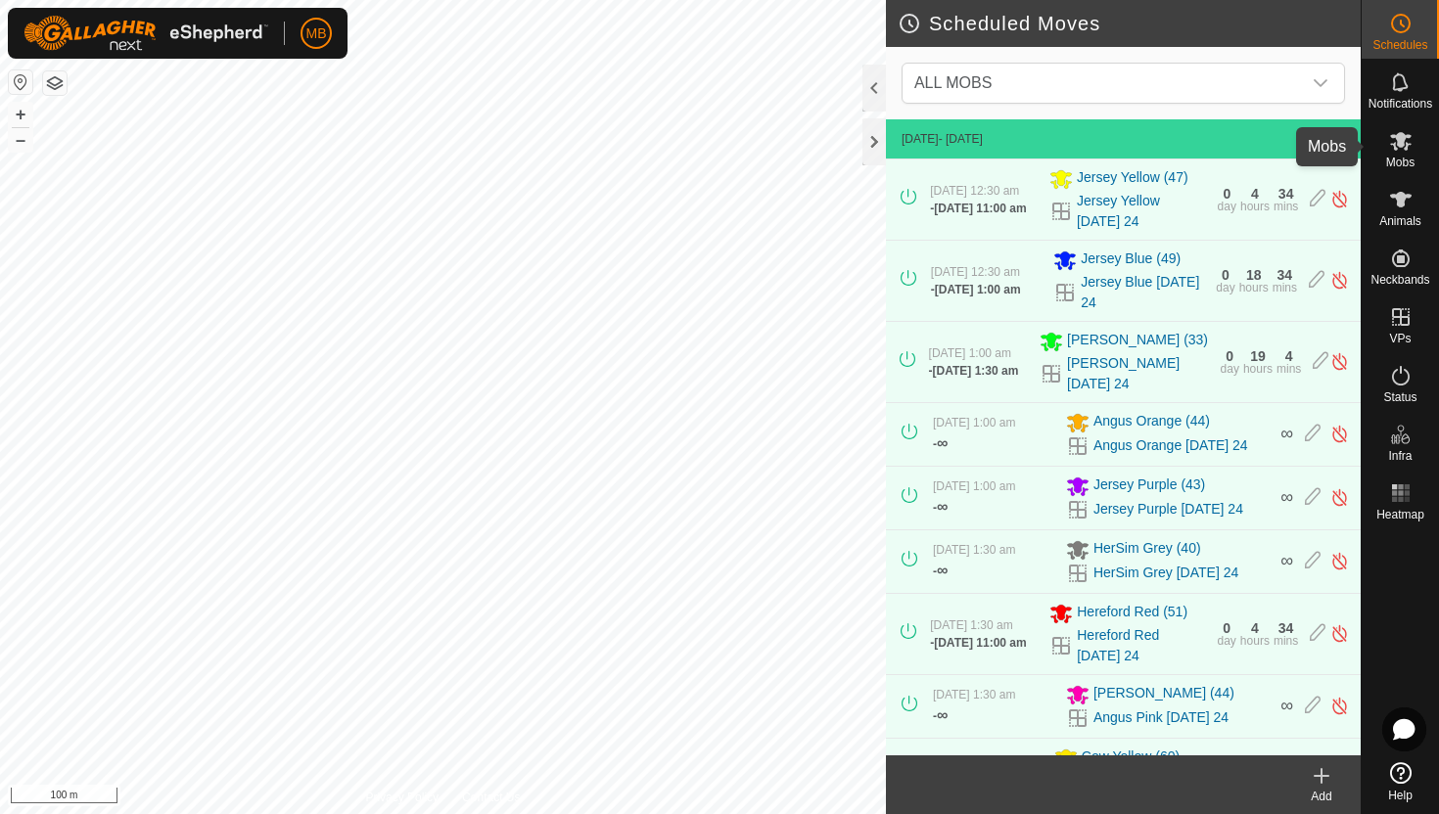
click at [1404, 137] on icon at bounding box center [1401, 141] width 22 height 19
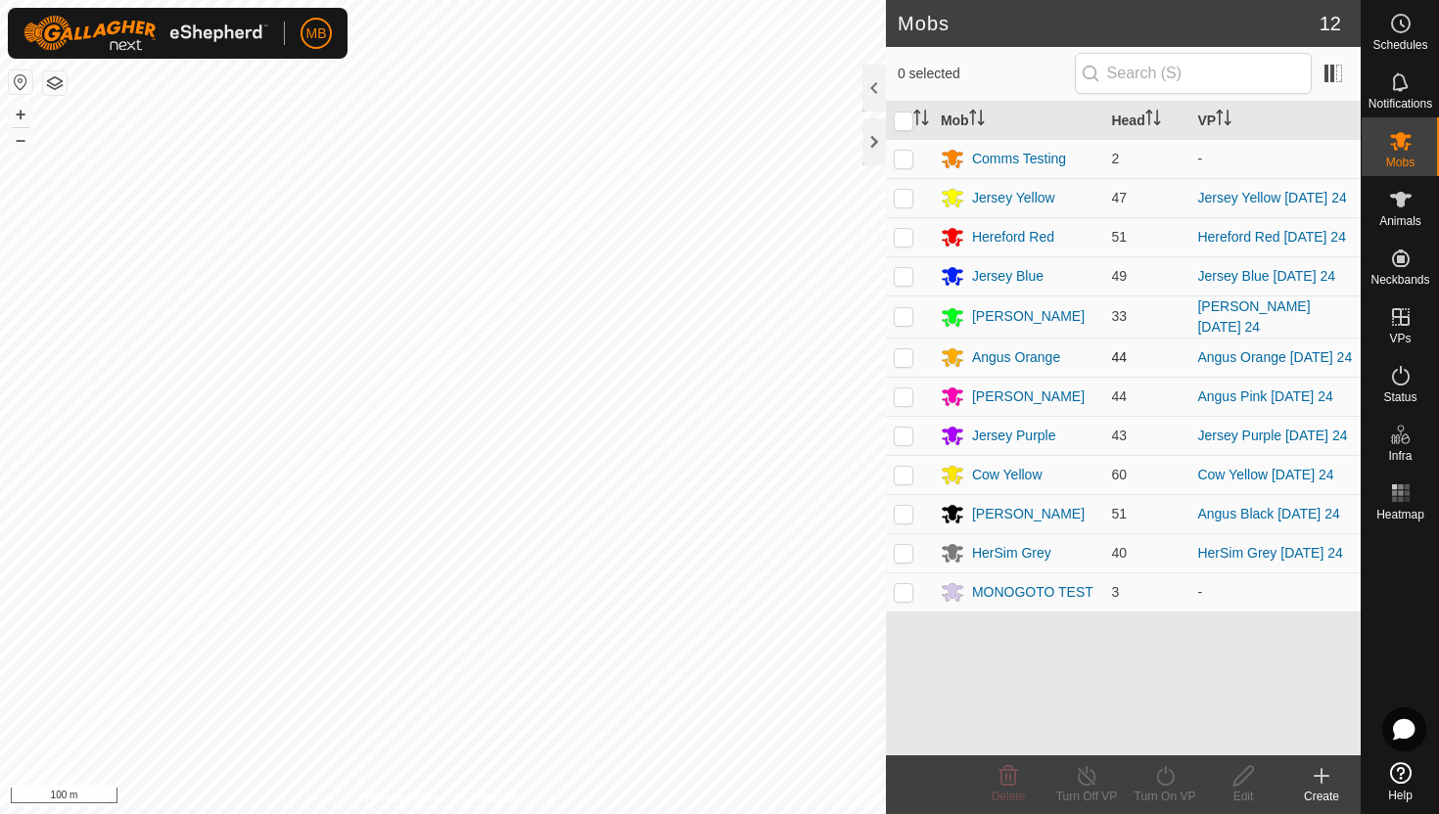
click at [905, 351] on p-checkbox at bounding box center [904, 357] width 20 height 16
checkbox input "true"
click at [1166, 775] on icon at bounding box center [1165, 776] width 24 height 23
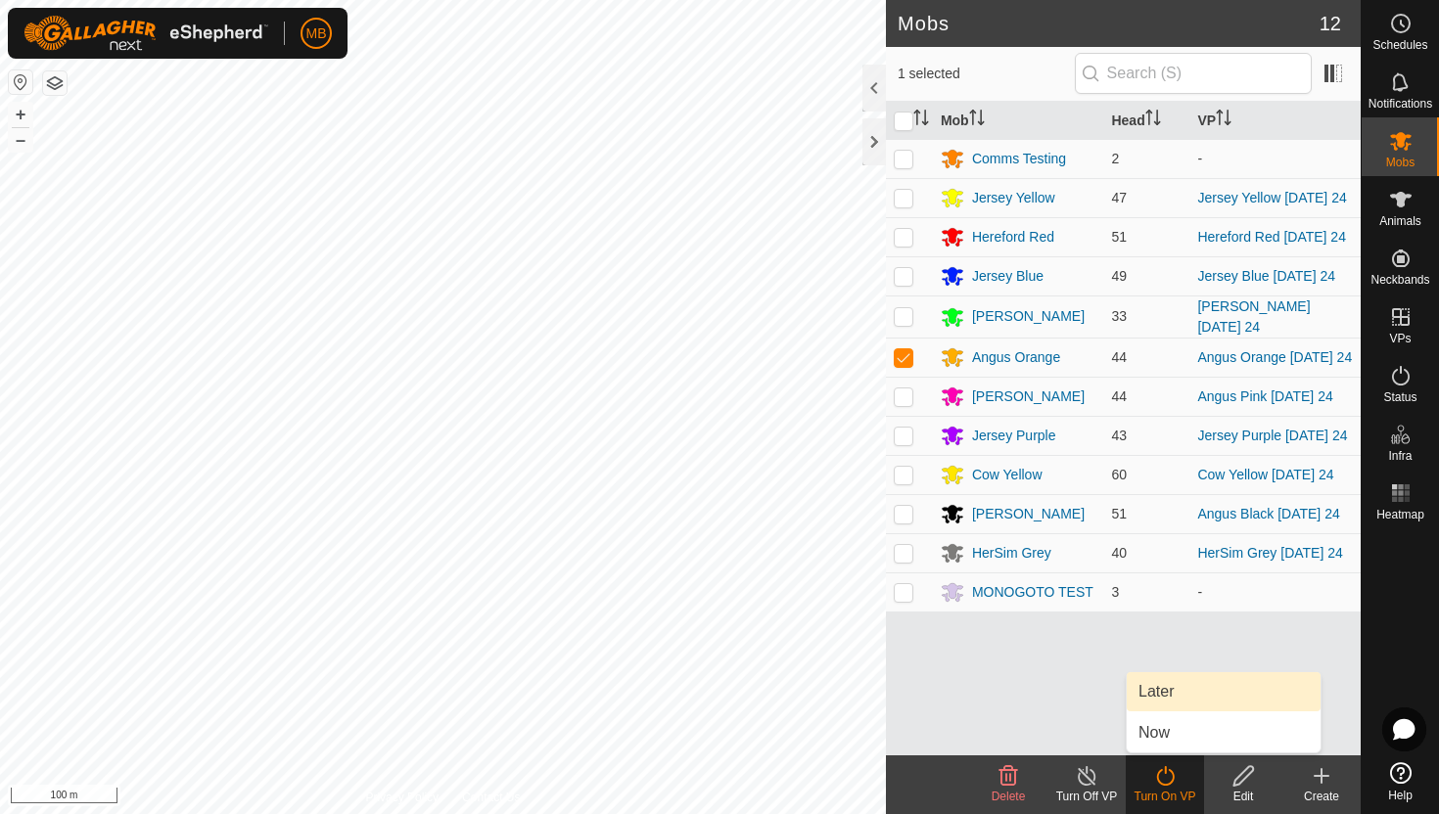
click at [1180, 692] on link "Later" at bounding box center [1224, 692] width 194 height 39
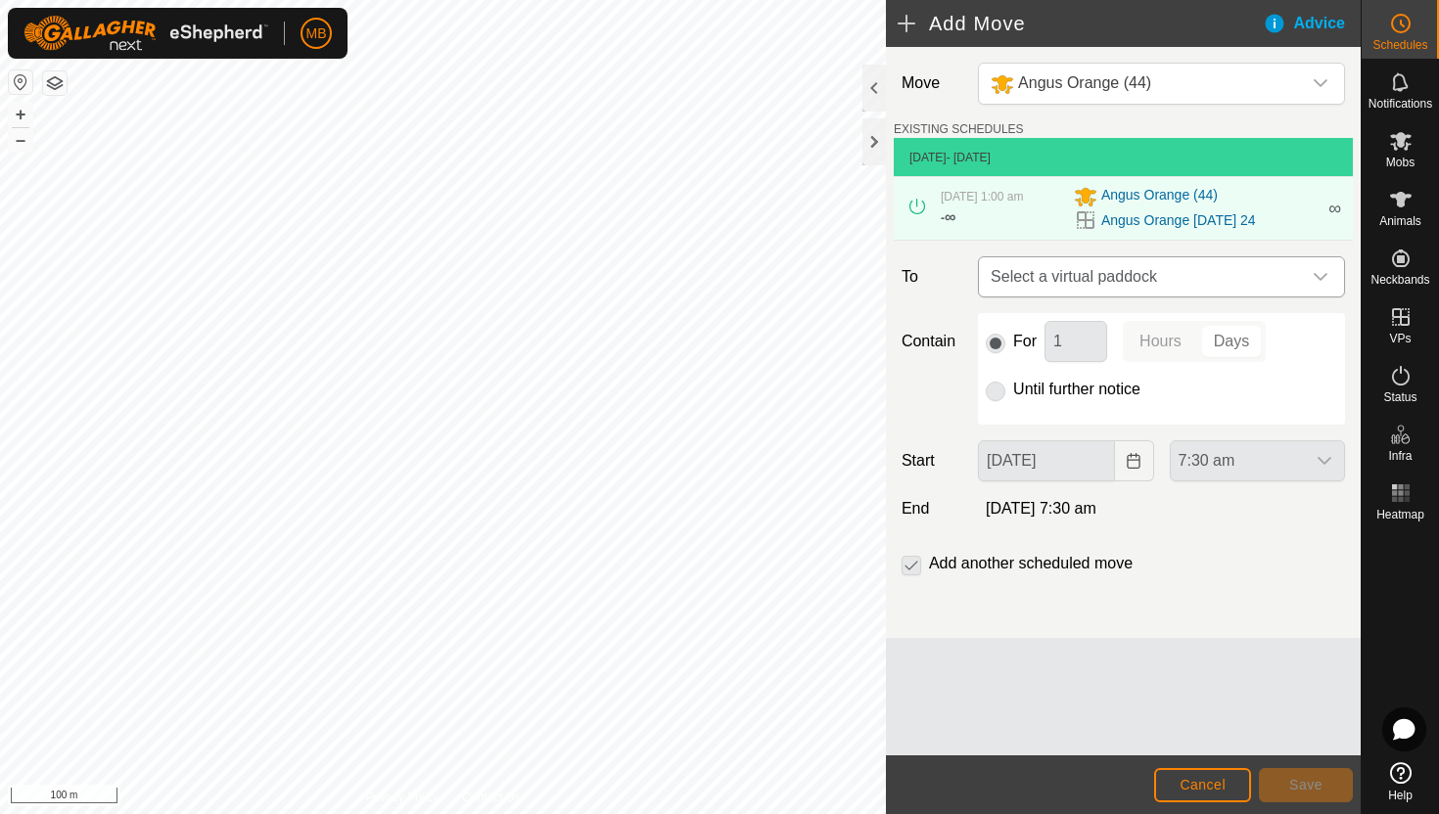
click at [1321, 272] on icon "dropdown trigger" at bounding box center [1321, 277] width 16 height 16
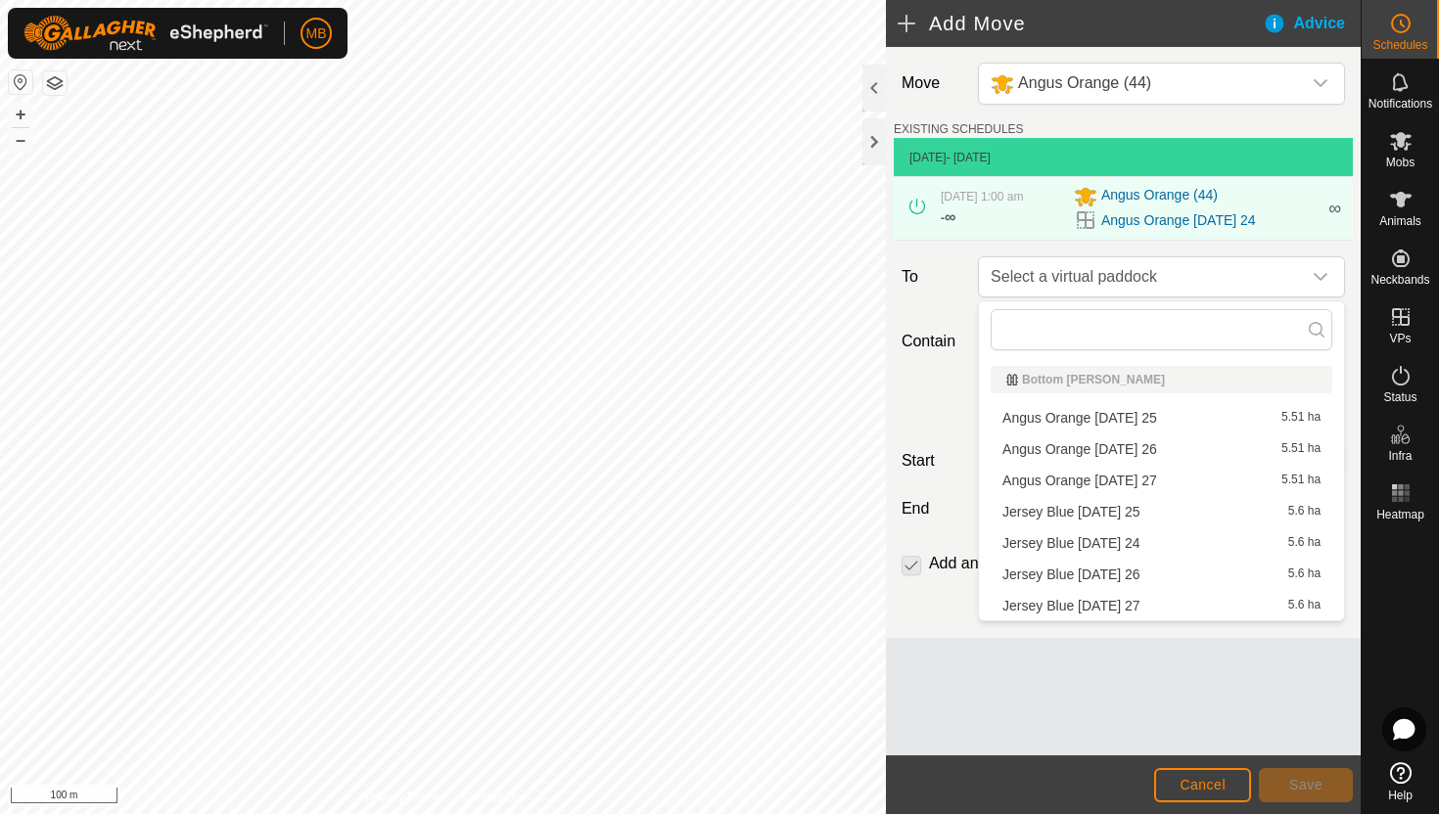
click at [1047, 415] on li "Angus Orange Monday 25 5.51 ha" at bounding box center [1162, 417] width 342 height 29
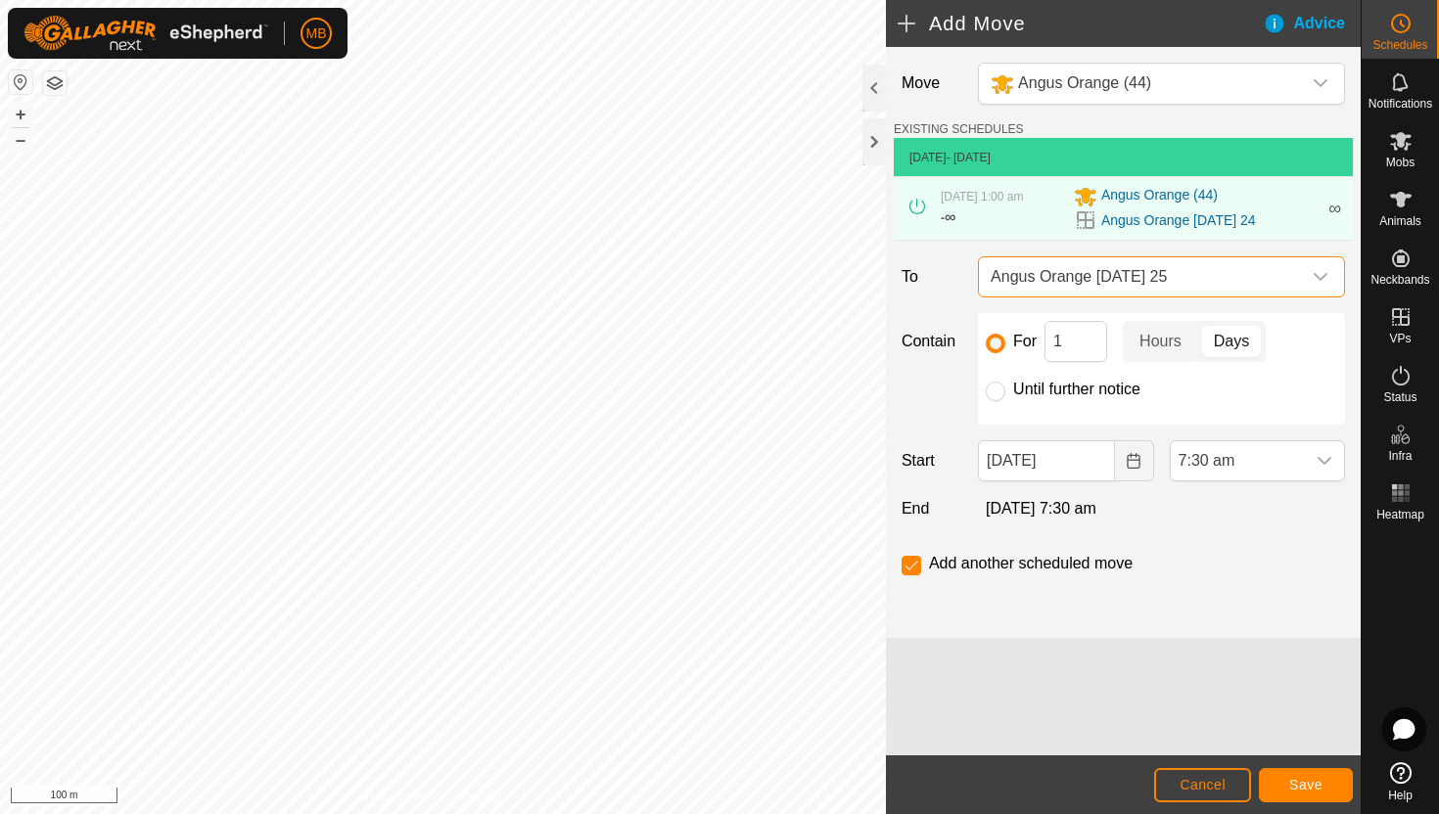
click at [1010, 390] on div "Until further notice" at bounding box center [1161, 389] width 351 height 23
click at [1075, 394] on label "Until further notice" at bounding box center [1076, 390] width 127 height 16
click at [1005, 394] on input "Until further notice" at bounding box center [996, 392] width 20 height 20
radio input "true"
checkbox input "false"
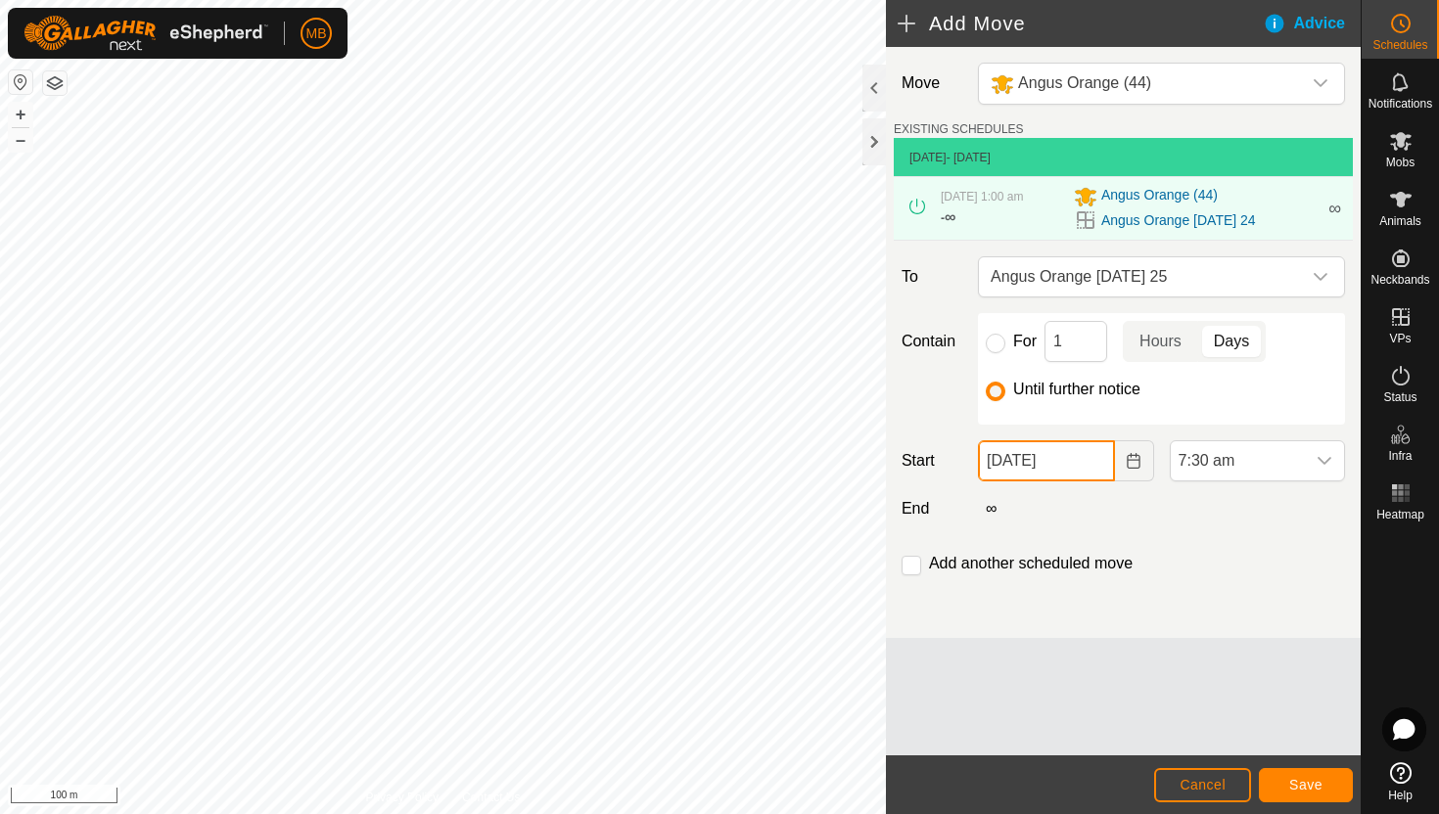
click at [1090, 463] on input "24 Aug, 2025" at bounding box center [1046, 461] width 136 height 41
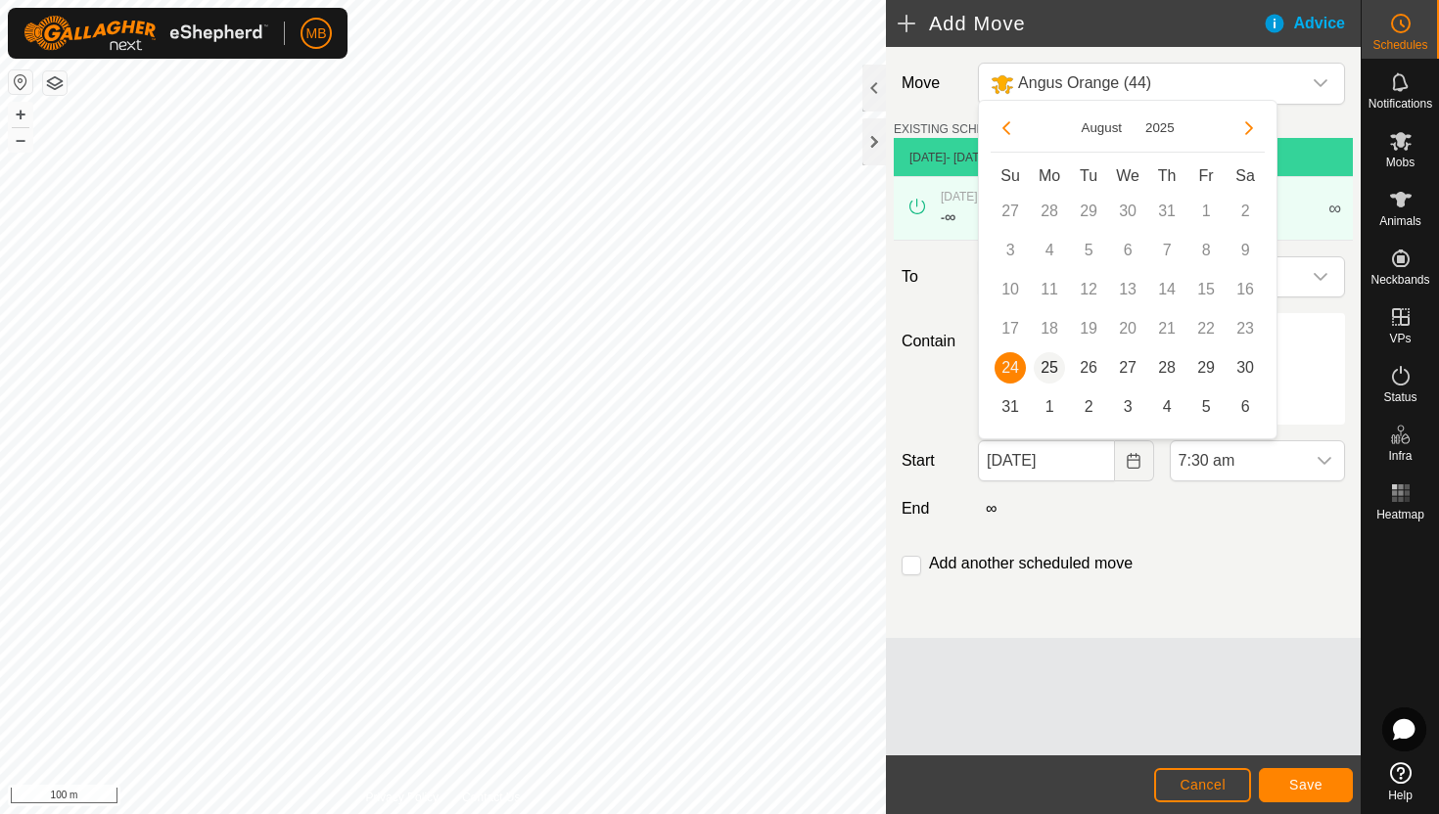
click at [1048, 370] on span "25" at bounding box center [1049, 367] width 31 height 31
type input "25 Aug, 2025"
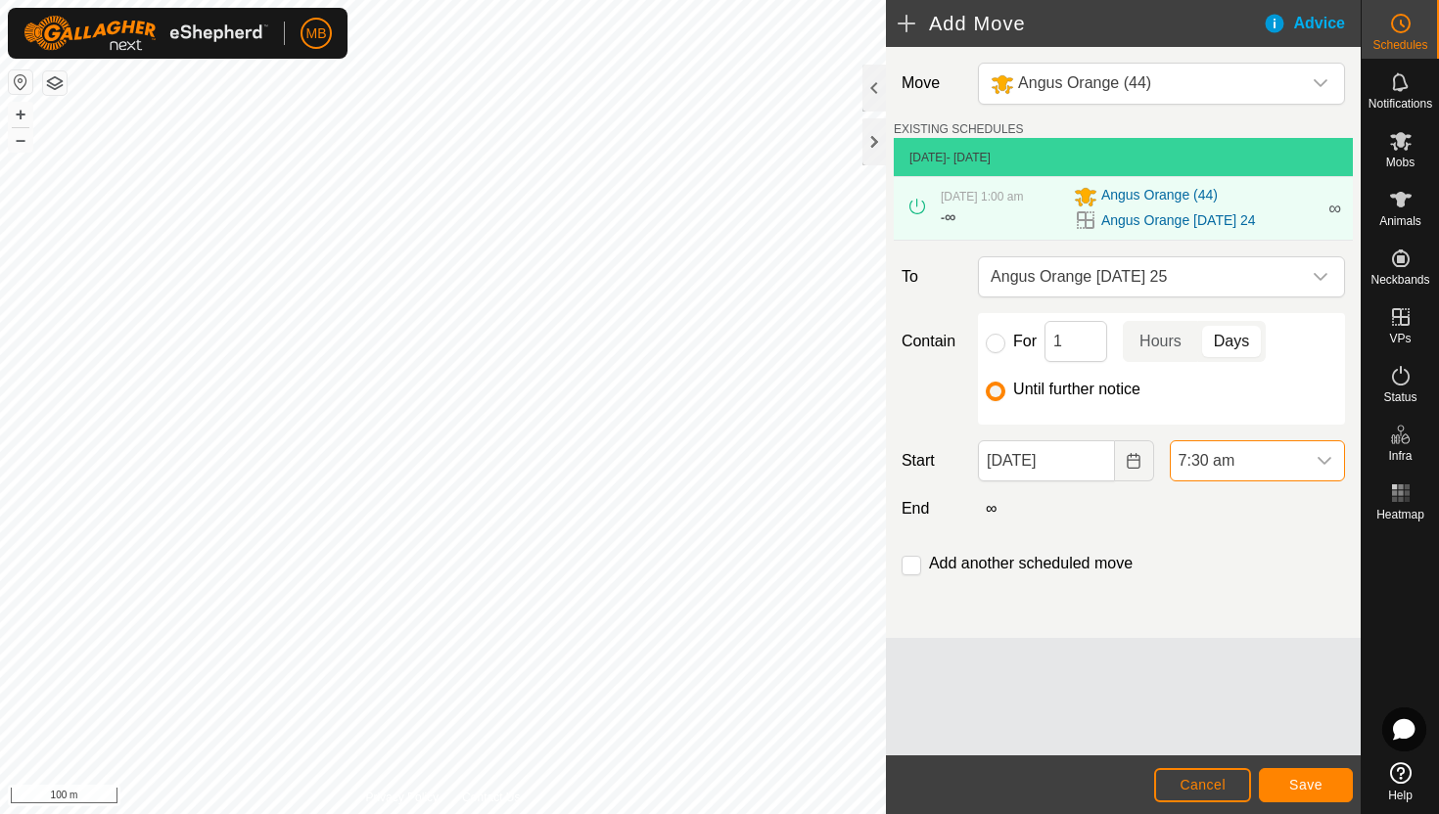
click at [1268, 463] on span "7:30 am" at bounding box center [1238, 460] width 134 height 39
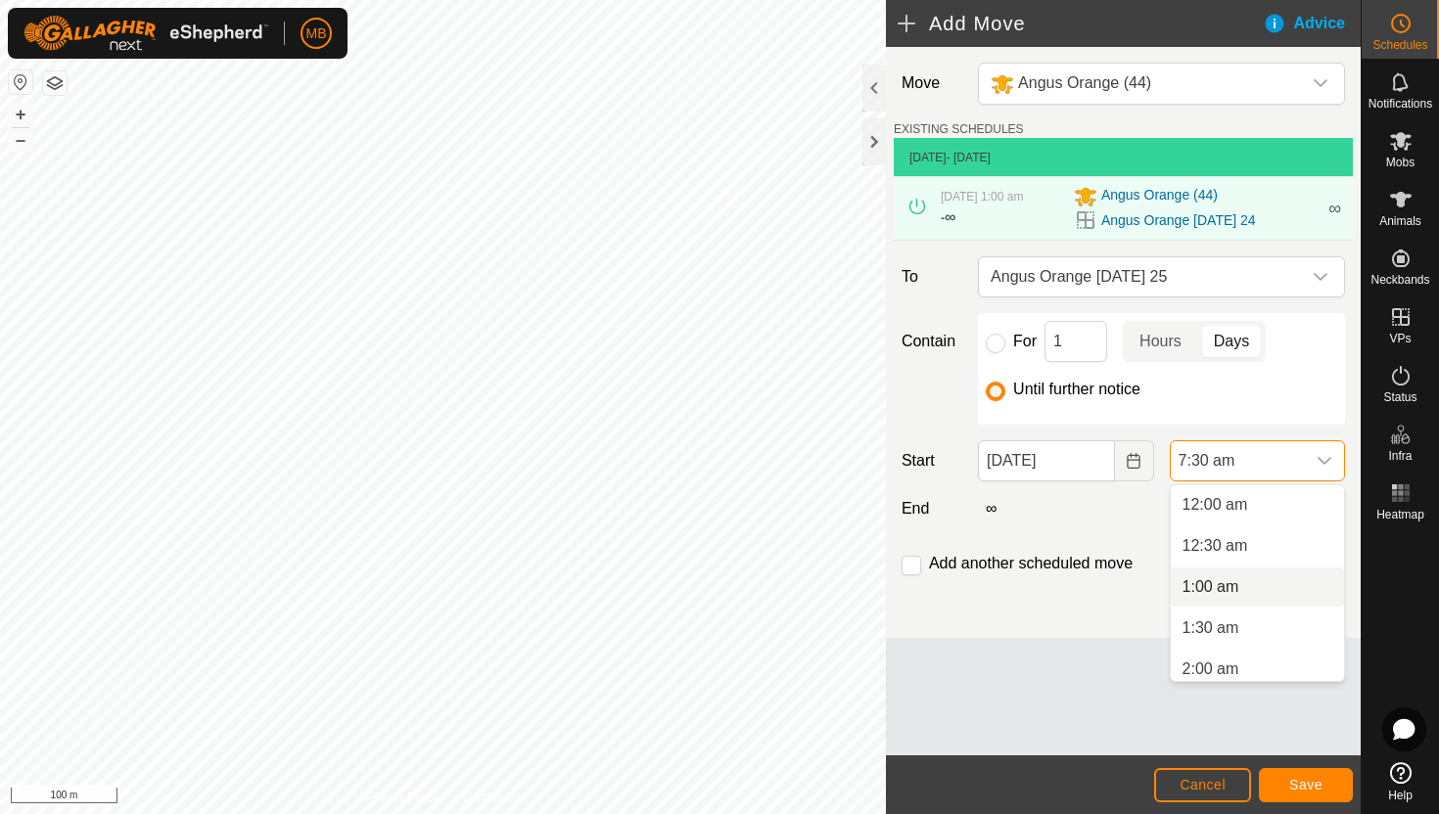
click at [1239, 591] on li "1:00 am" at bounding box center [1257, 587] width 173 height 39
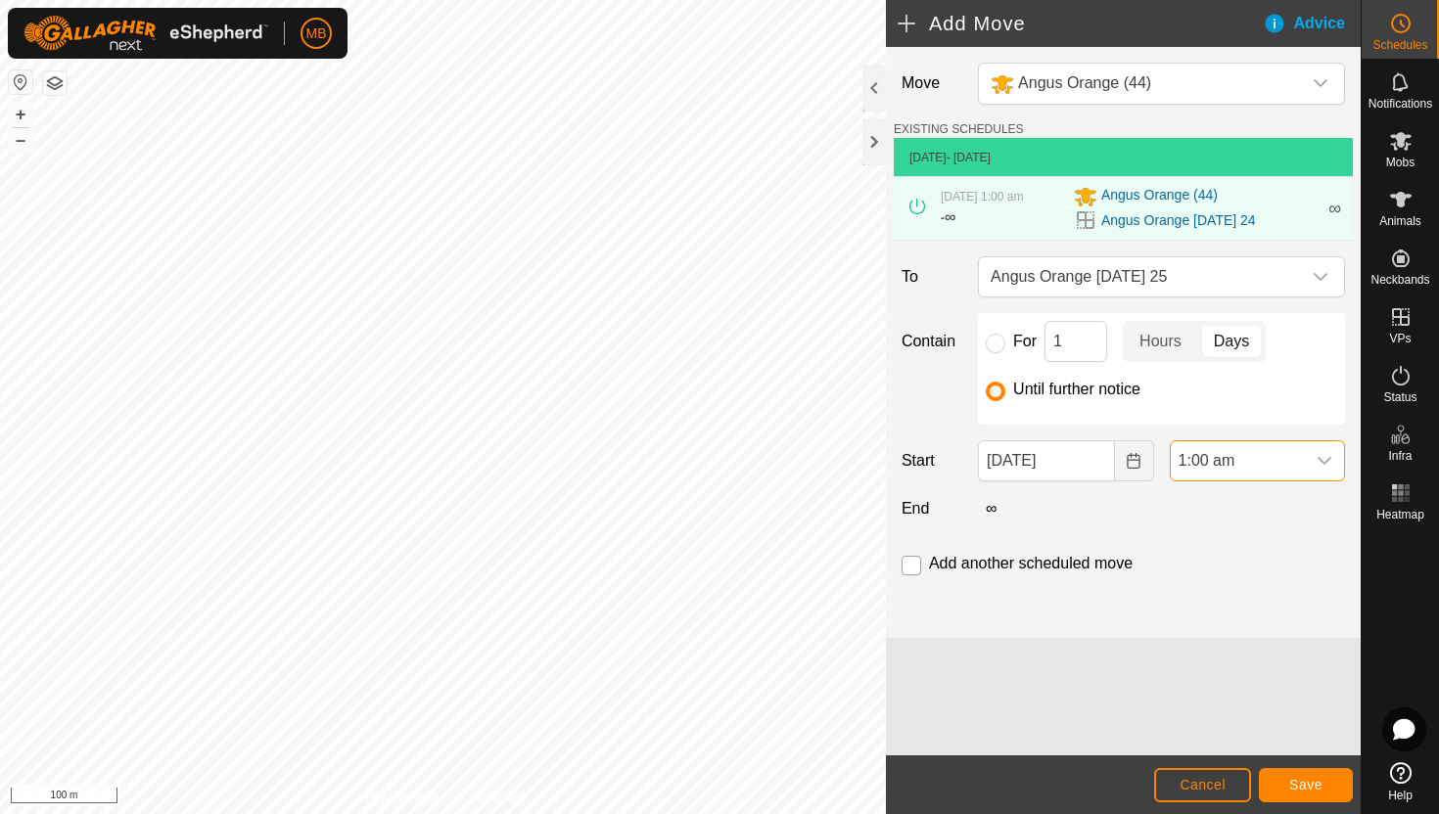
click at [910, 565] on input "checkbox" at bounding box center [912, 566] width 20 height 20
checkbox input "true"
click at [1299, 782] on span "Save" at bounding box center [1305, 785] width 33 height 16
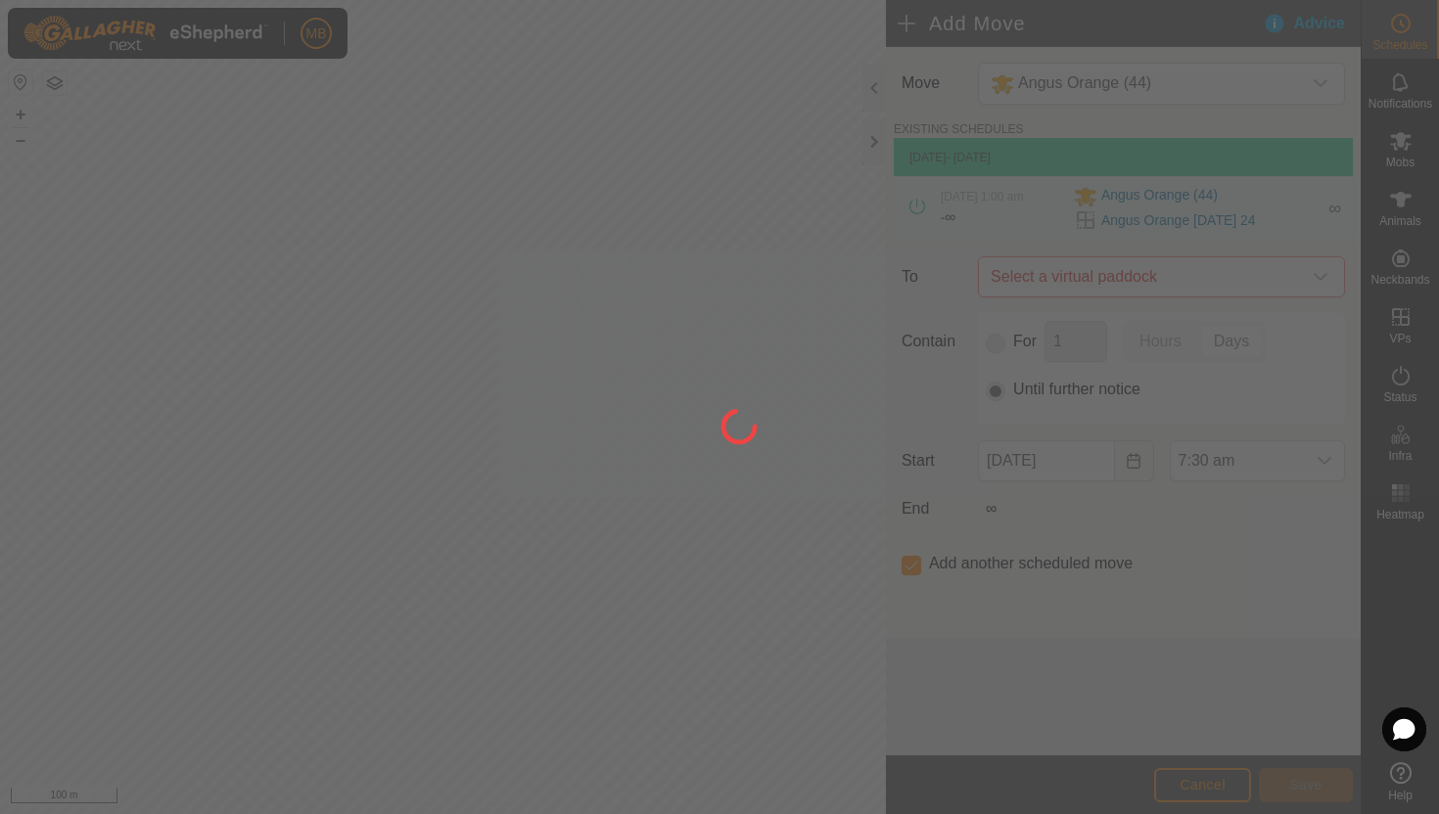
type input "25 Aug, 2025"
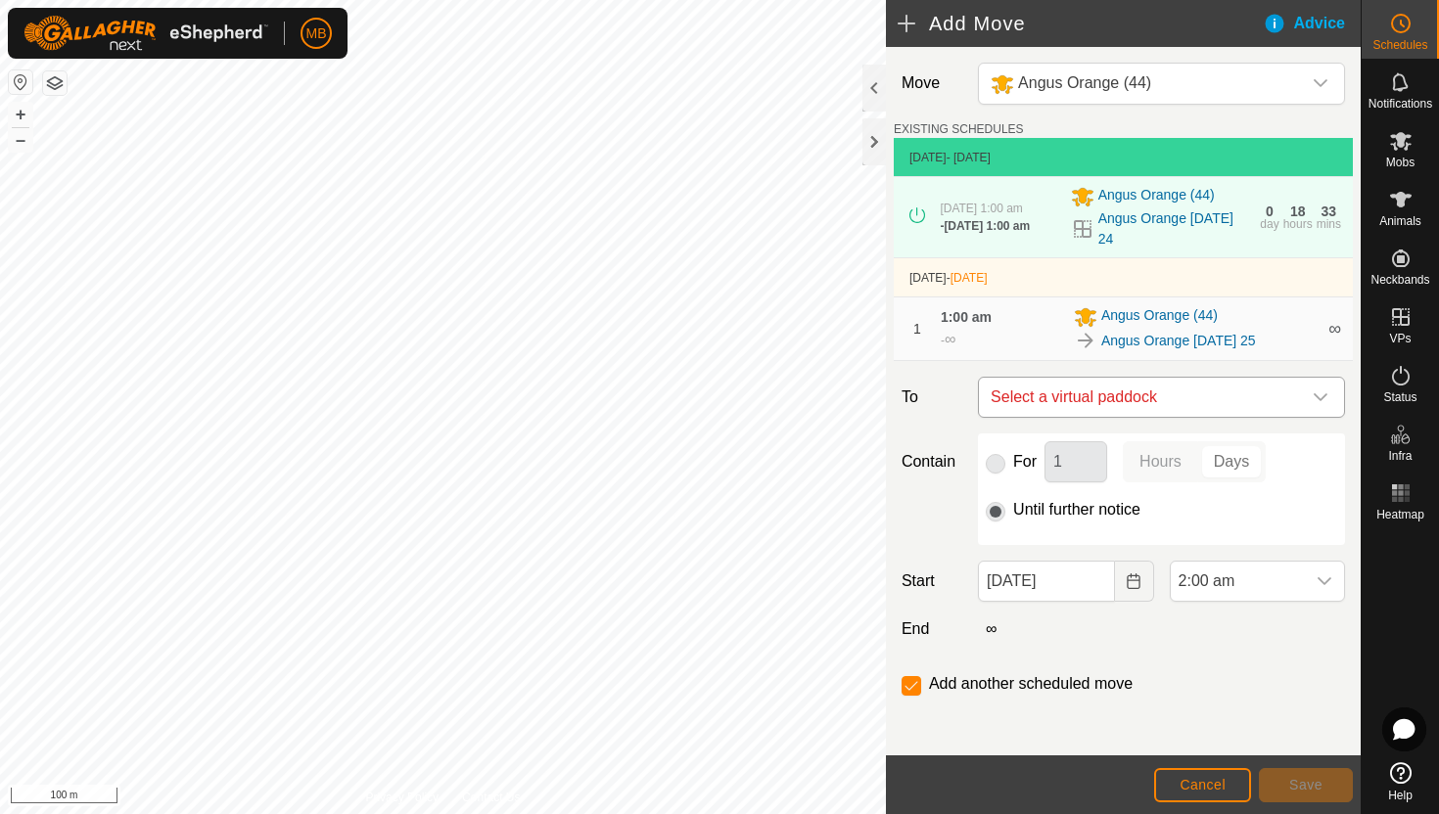
click at [1320, 406] on div "dropdown trigger" at bounding box center [1320, 397] width 39 height 39
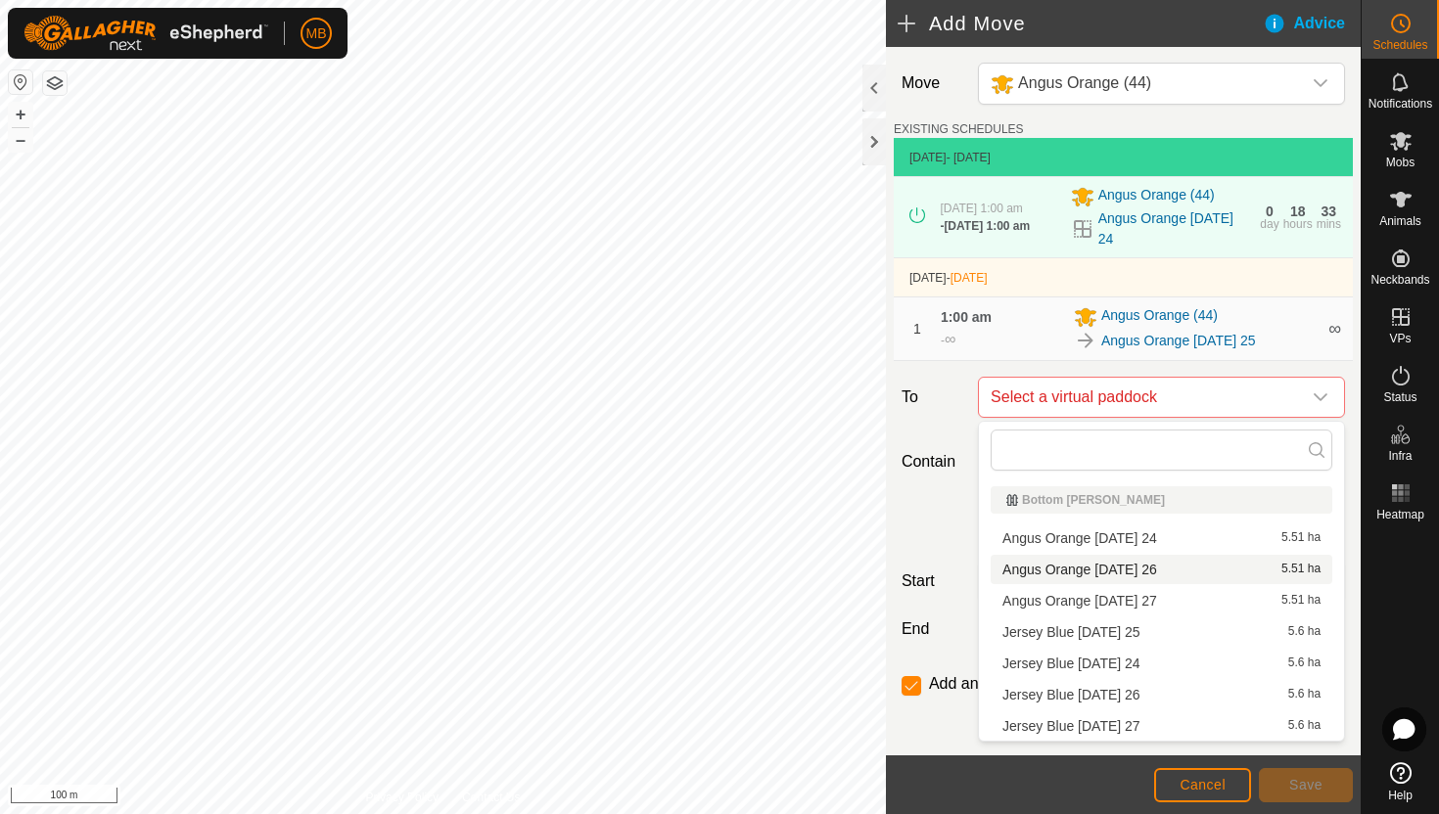
click at [1145, 568] on li "Angus Orange Tuesday 26 5.51 ha" at bounding box center [1162, 569] width 342 height 29
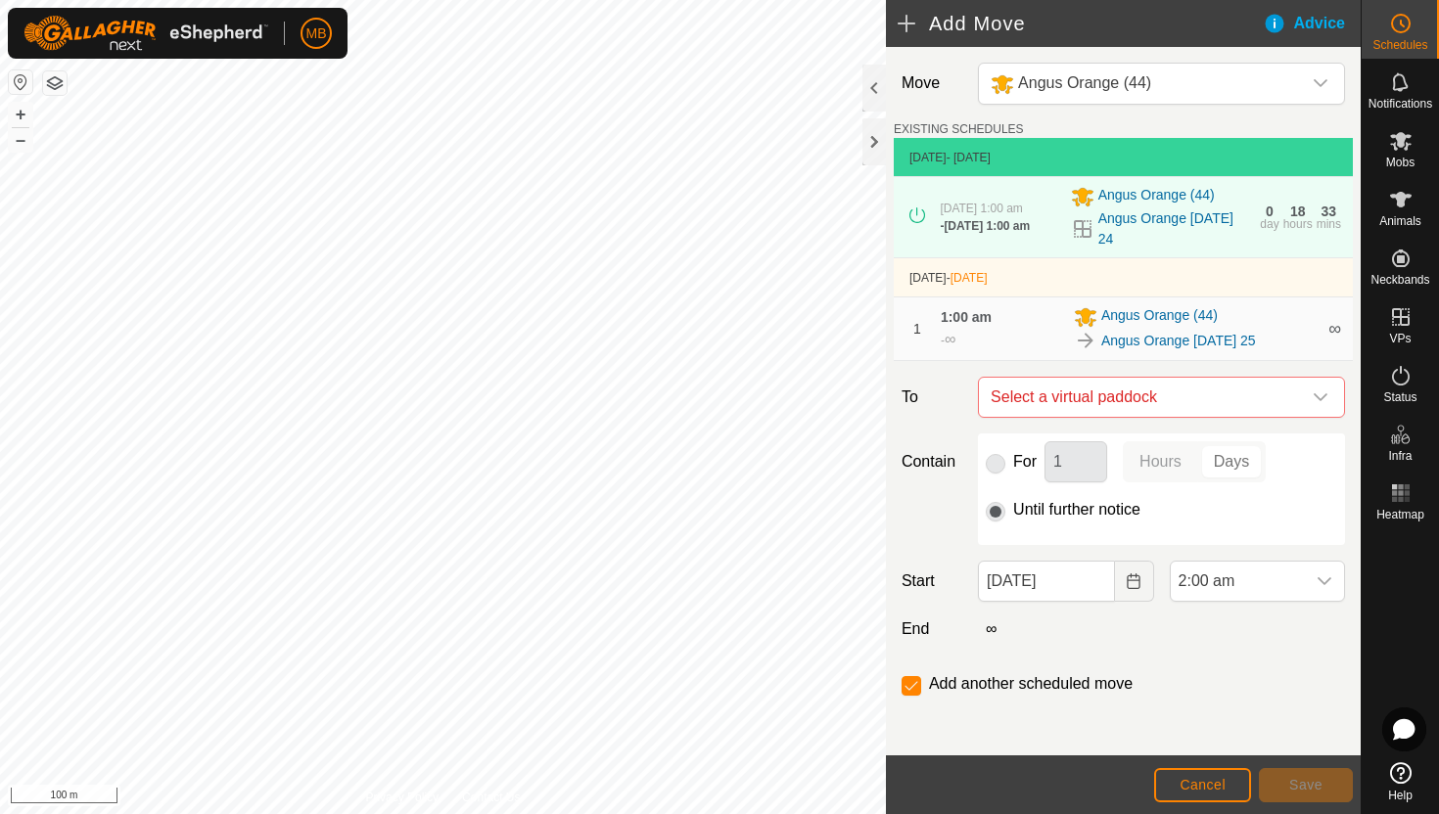
checkbox input "false"
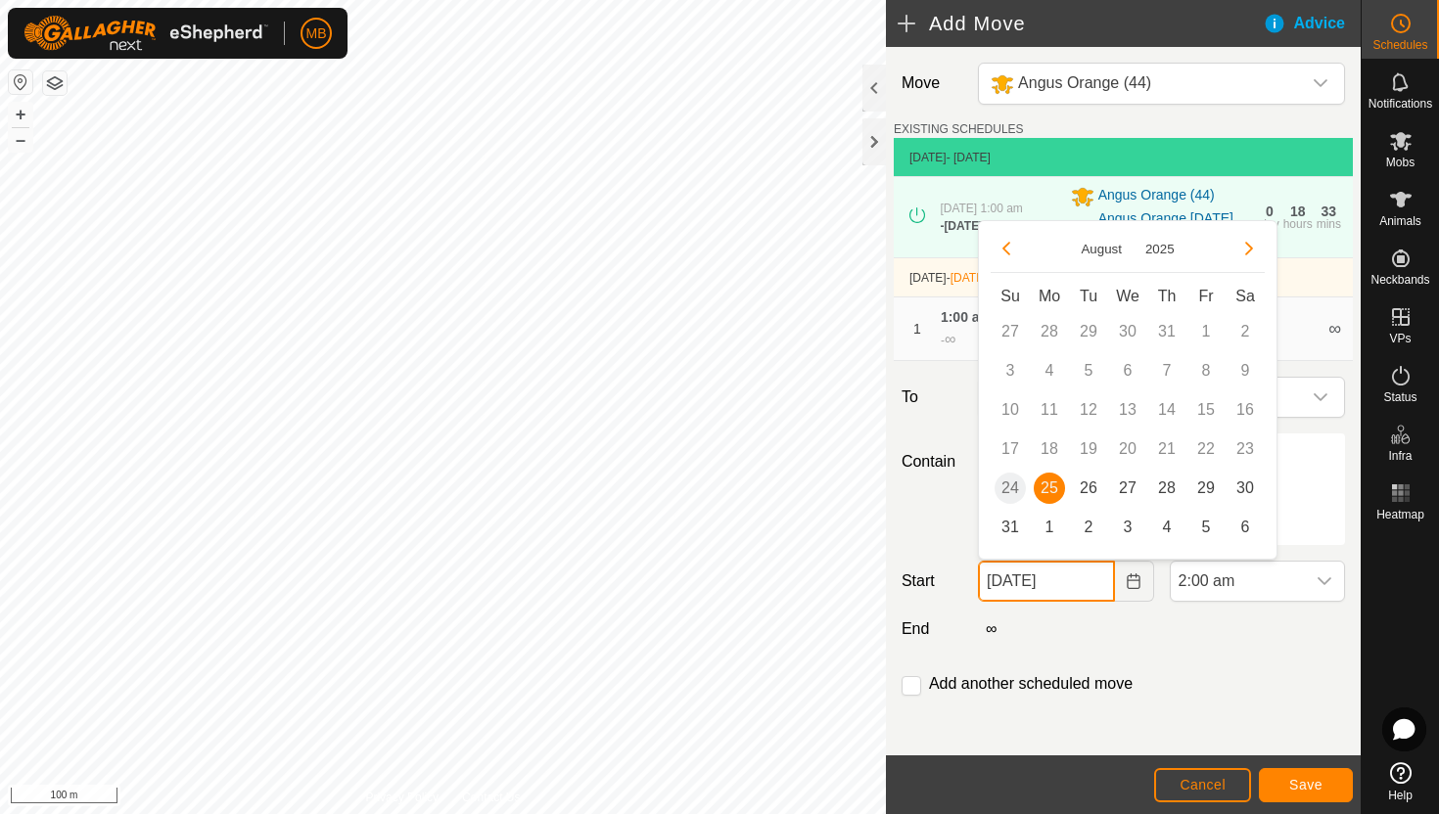
click at [1085, 585] on input "25 Aug, 2025" at bounding box center [1046, 581] width 136 height 41
click at [1092, 489] on span "26" at bounding box center [1088, 488] width 31 height 31
type input "26 Aug, 2025"
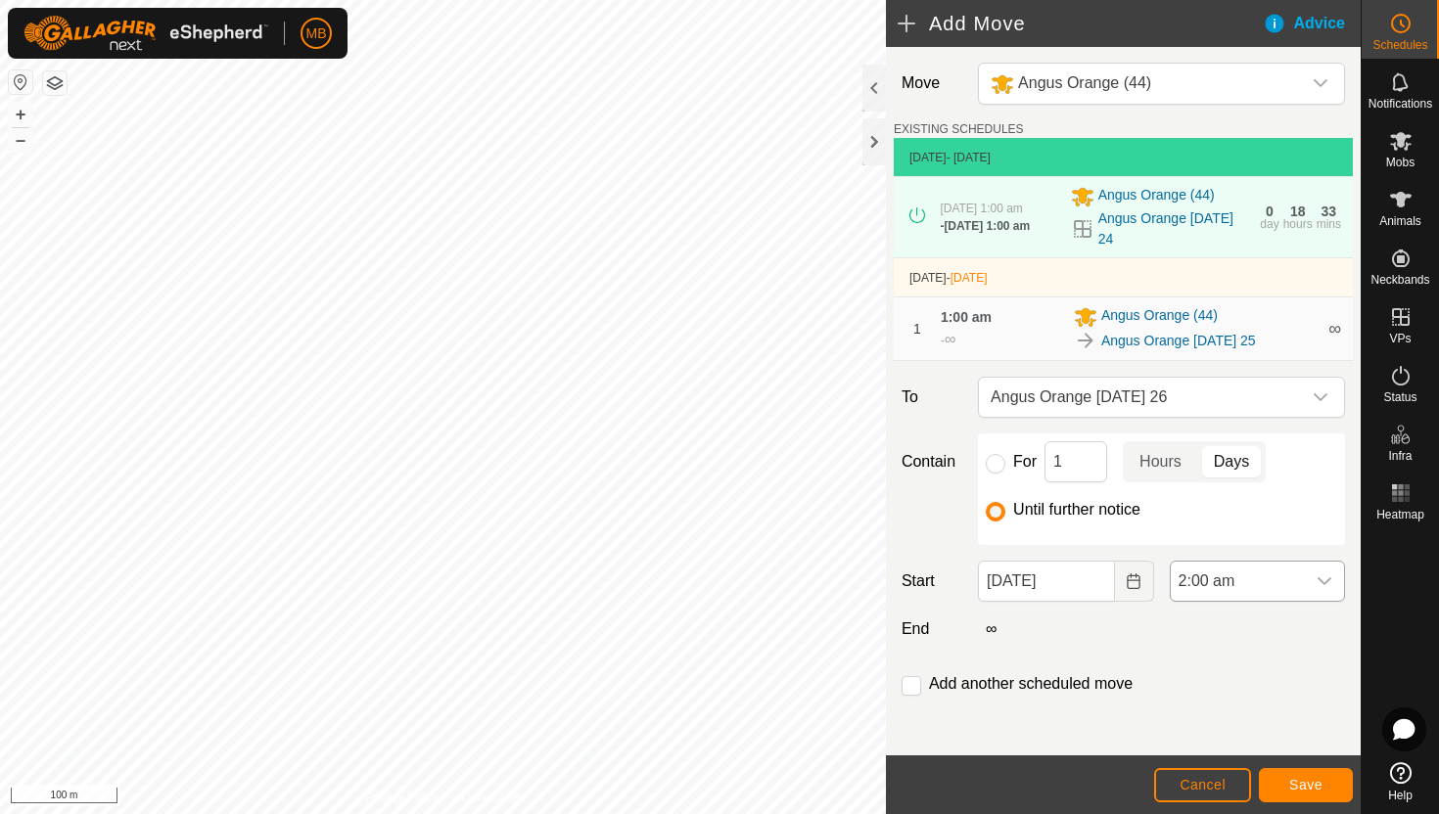
click at [1266, 585] on span "2:00 am" at bounding box center [1238, 581] width 134 height 39
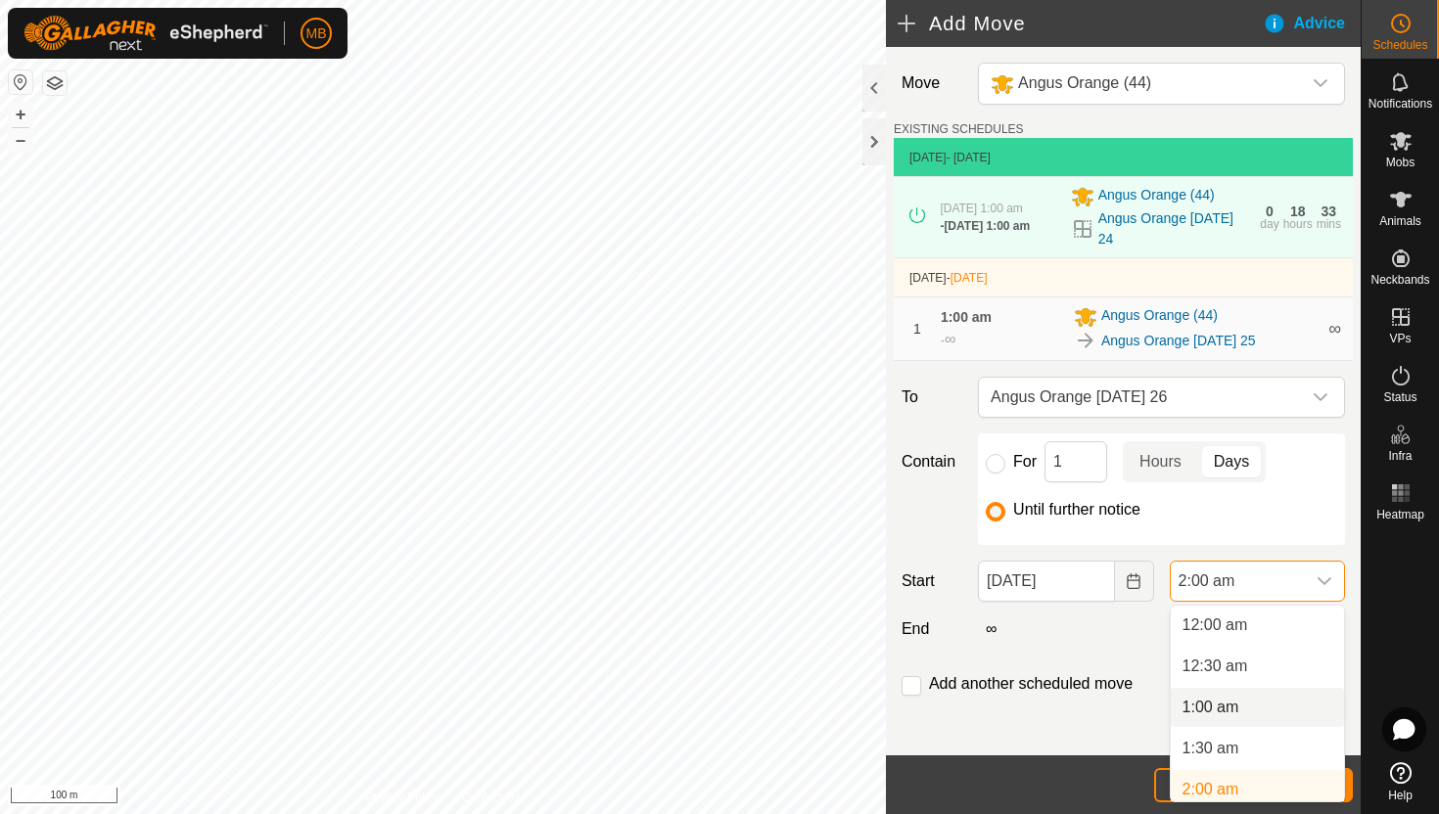
click at [1253, 706] on li "1:00 am" at bounding box center [1257, 707] width 173 height 39
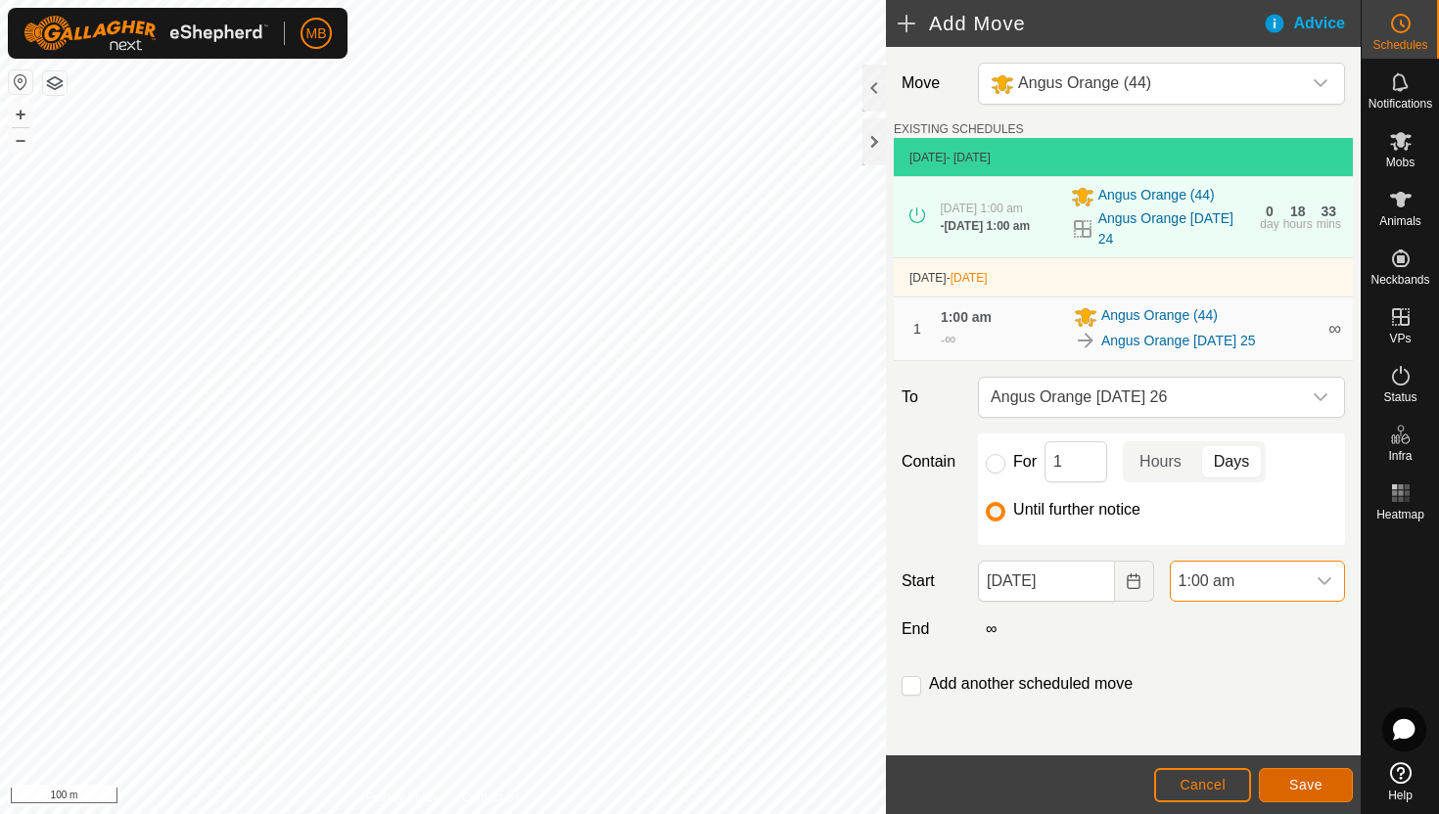
click at [1316, 784] on span "Save" at bounding box center [1305, 785] width 33 height 16
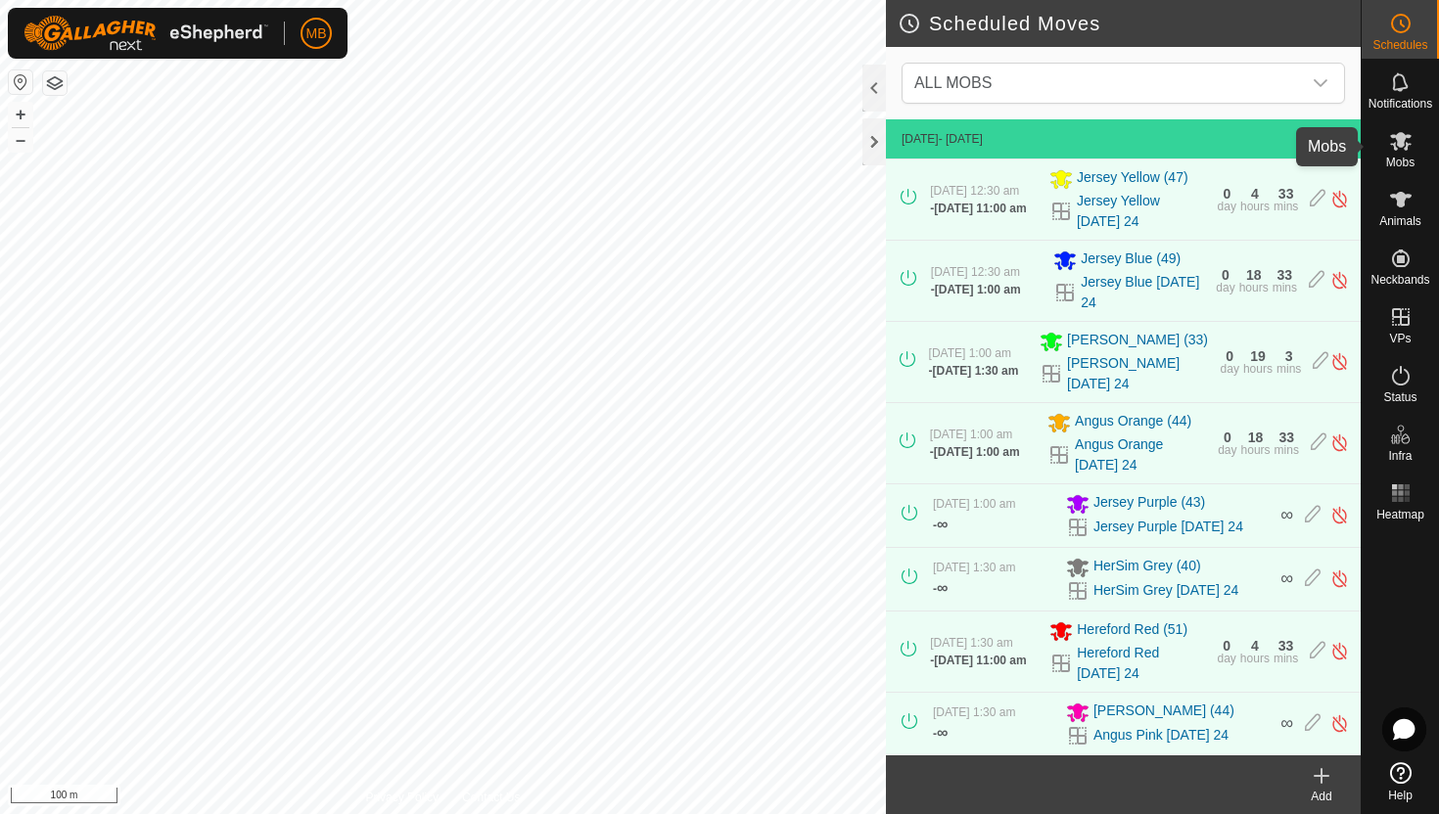
click at [1405, 140] on icon at bounding box center [1400, 140] width 23 height 23
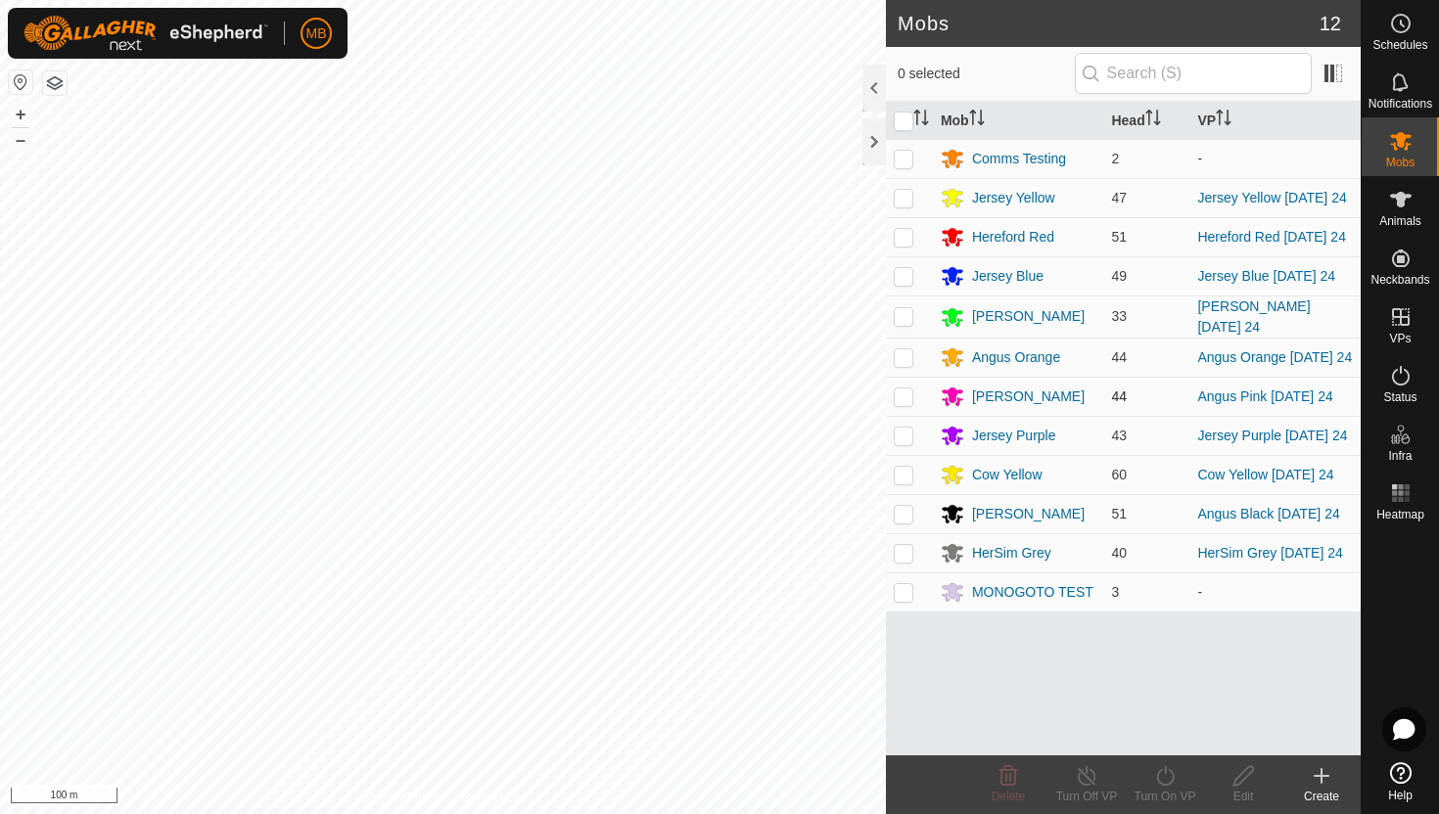
click at [903, 398] on p-checkbox at bounding box center [904, 397] width 20 height 16
checkbox input "true"
click at [1165, 777] on icon at bounding box center [1165, 776] width 24 height 23
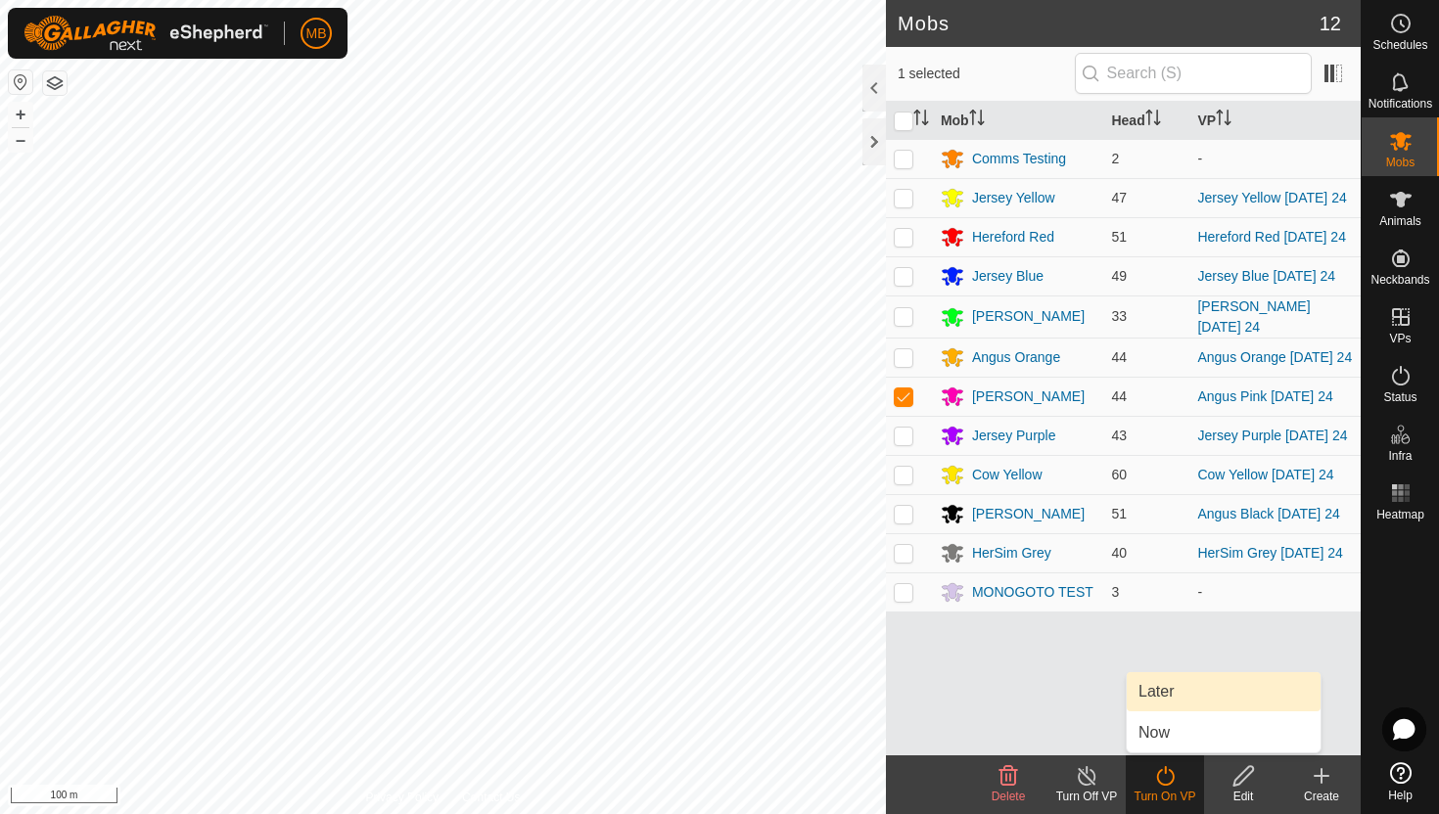
click at [1162, 695] on link "Later" at bounding box center [1224, 692] width 194 height 39
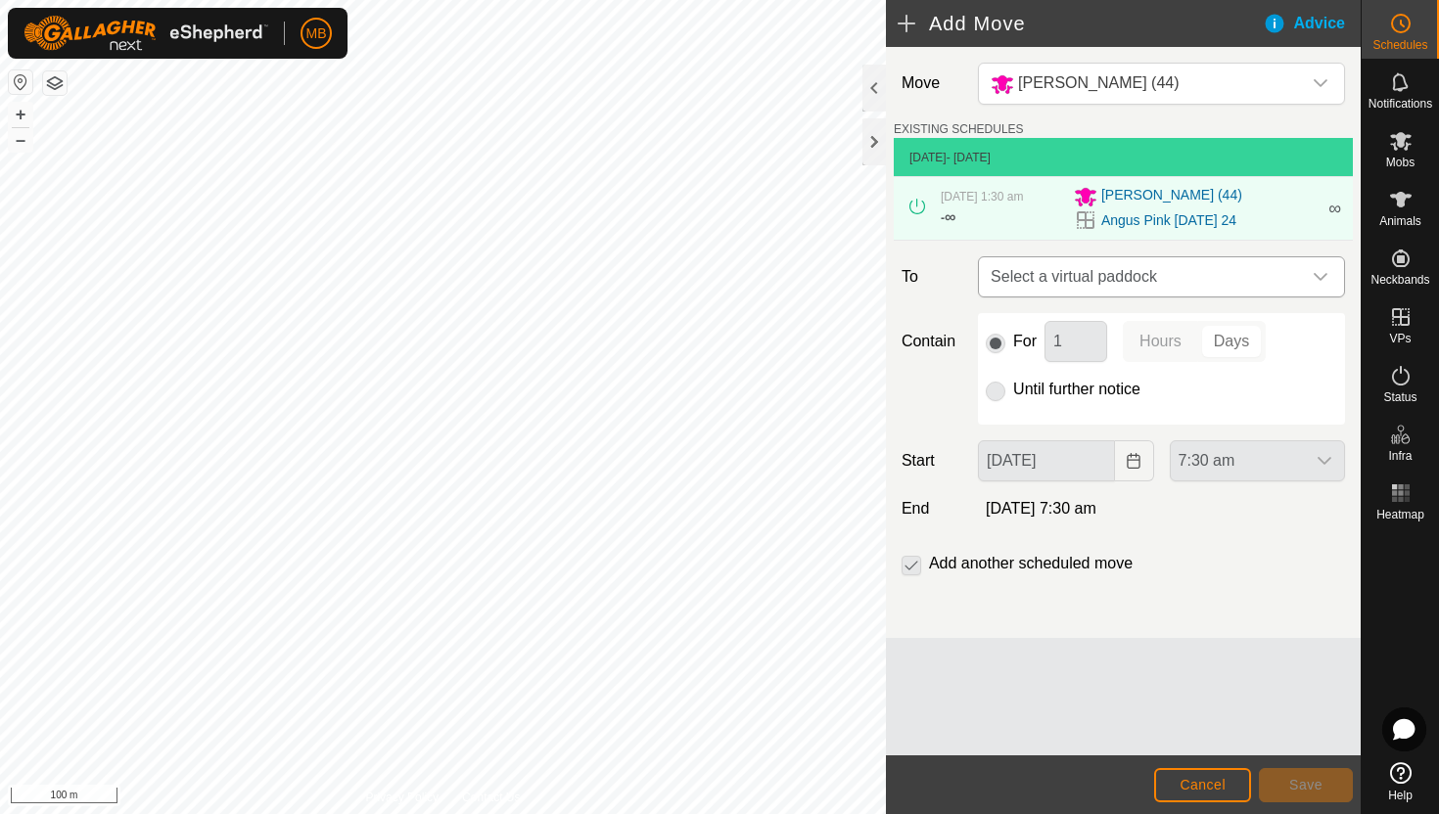
click at [1317, 280] on icon "dropdown trigger" at bounding box center [1321, 277] width 16 height 16
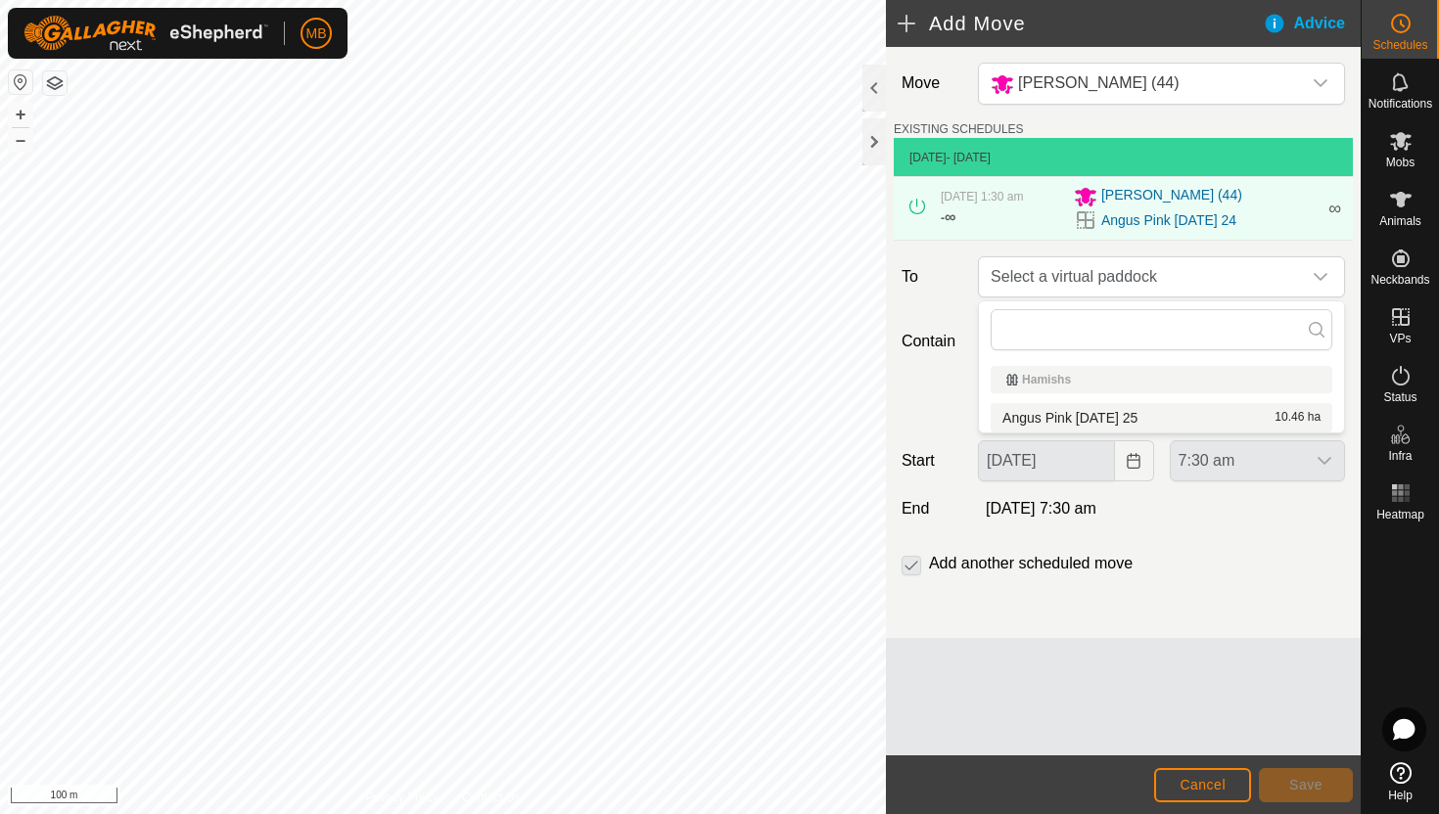
click at [1115, 422] on li "Angus Pink Monday 25 10.46 ha" at bounding box center [1162, 417] width 342 height 29
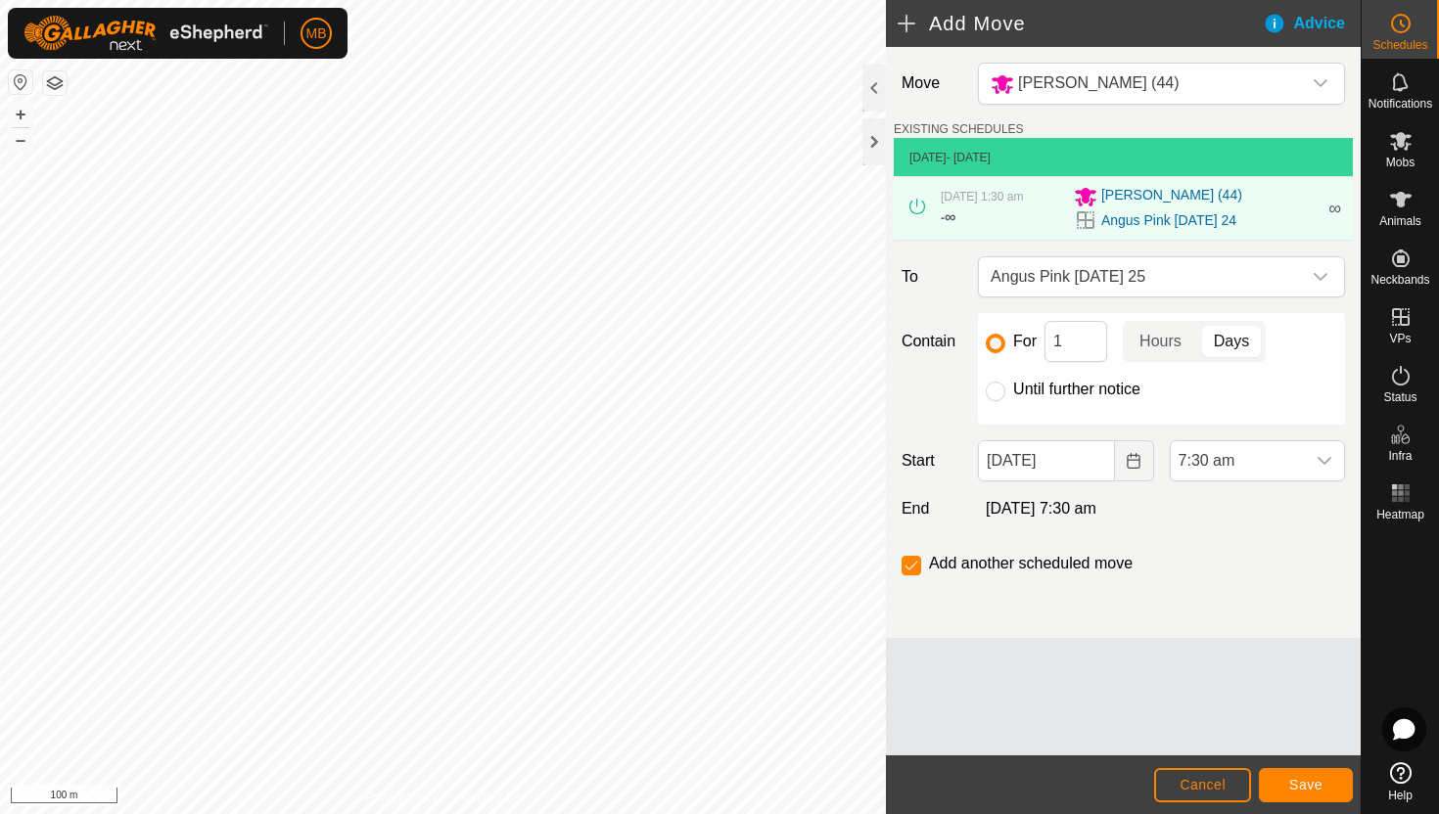
click at [1021, 390] on label "Until further notice" at bounding box center [1076, 390] width 127 height 16
click at [1005, 390] on input "Until further notice" at bounding box center [996, 392] width 20 height 20
radio input "true"
checkbox input "false"
click at [1097, 466] on input "24 Aug, 2025" at bounding box center [1046, 461] width 136 height 41
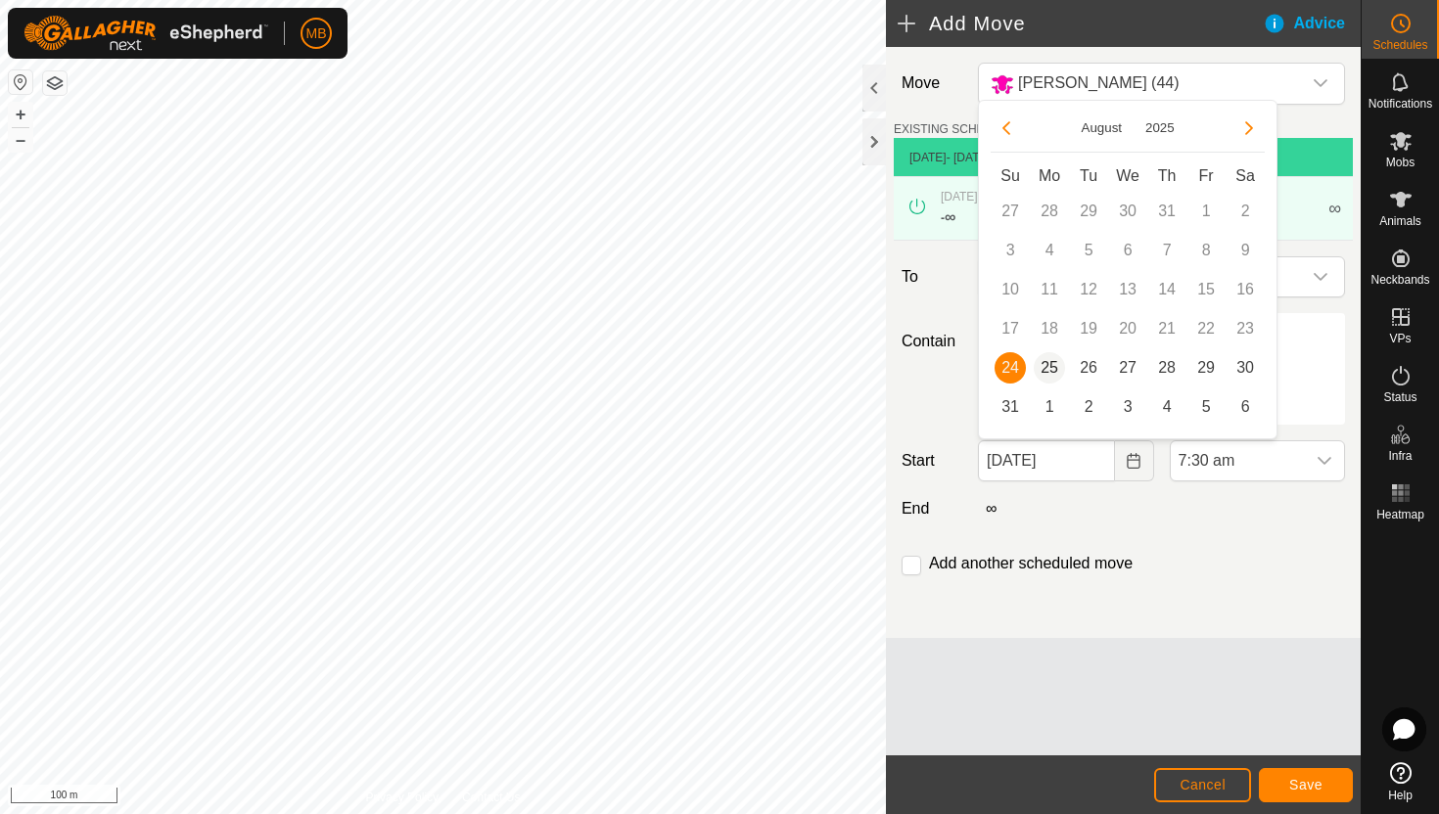
click at [1051, 373] on span "25" at bounding box center [1049, 367] width 31 height 31
type input "25 Aug, 2025"
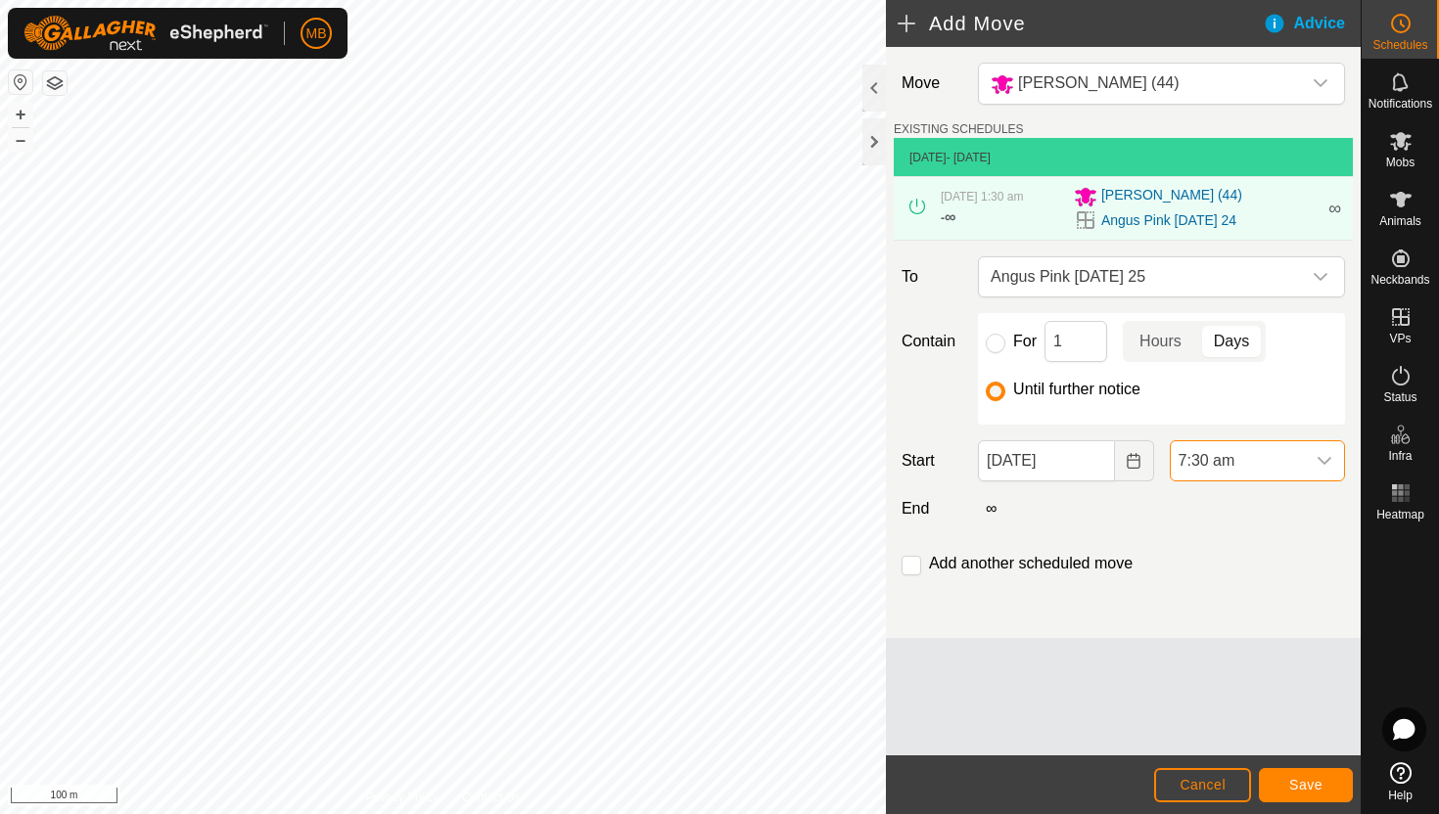
click at [1299, 456] on span "7:30 am" at bounding box center [1238, 460] width 134 height 39
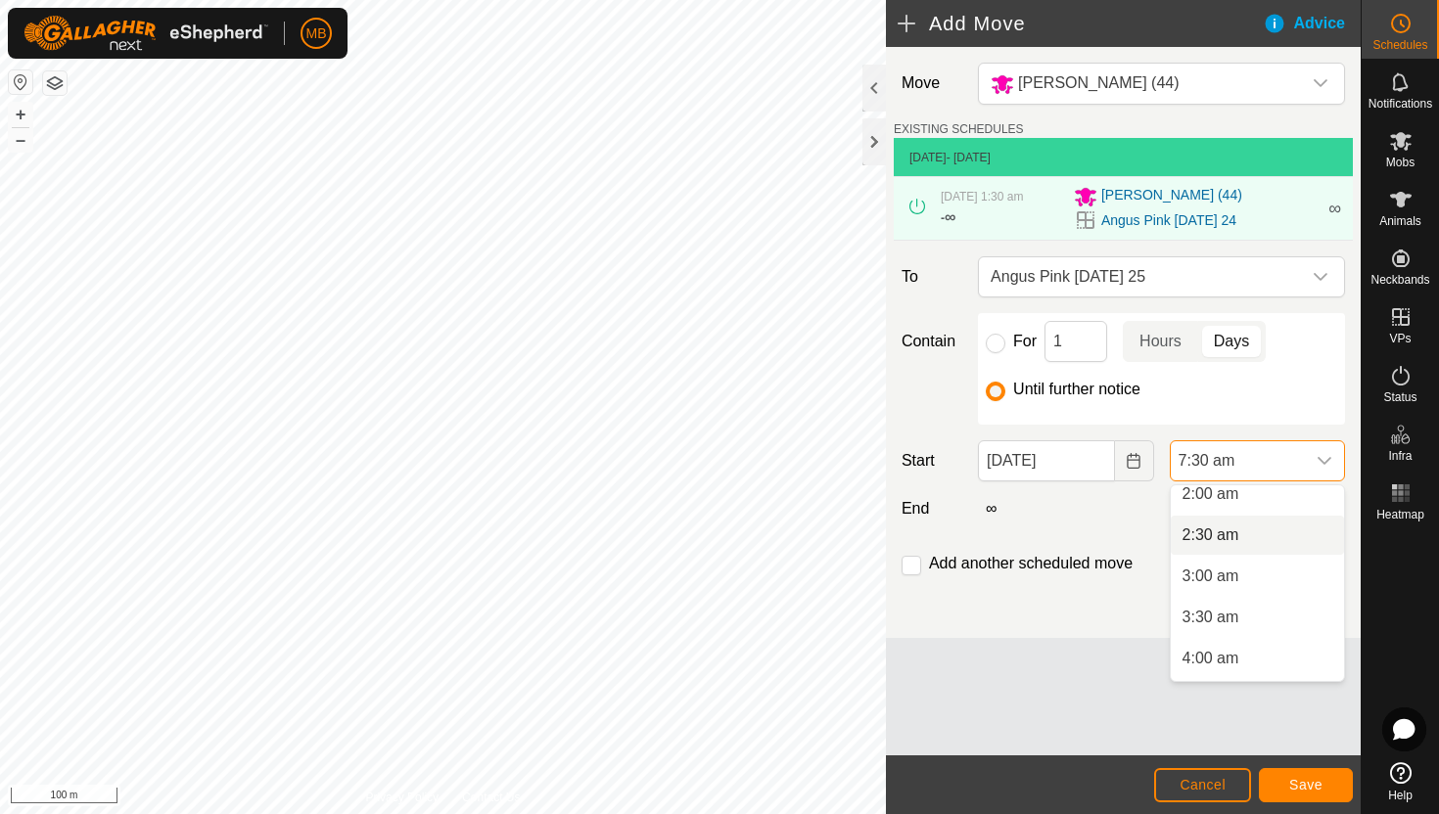
scroll to position [164, 0]
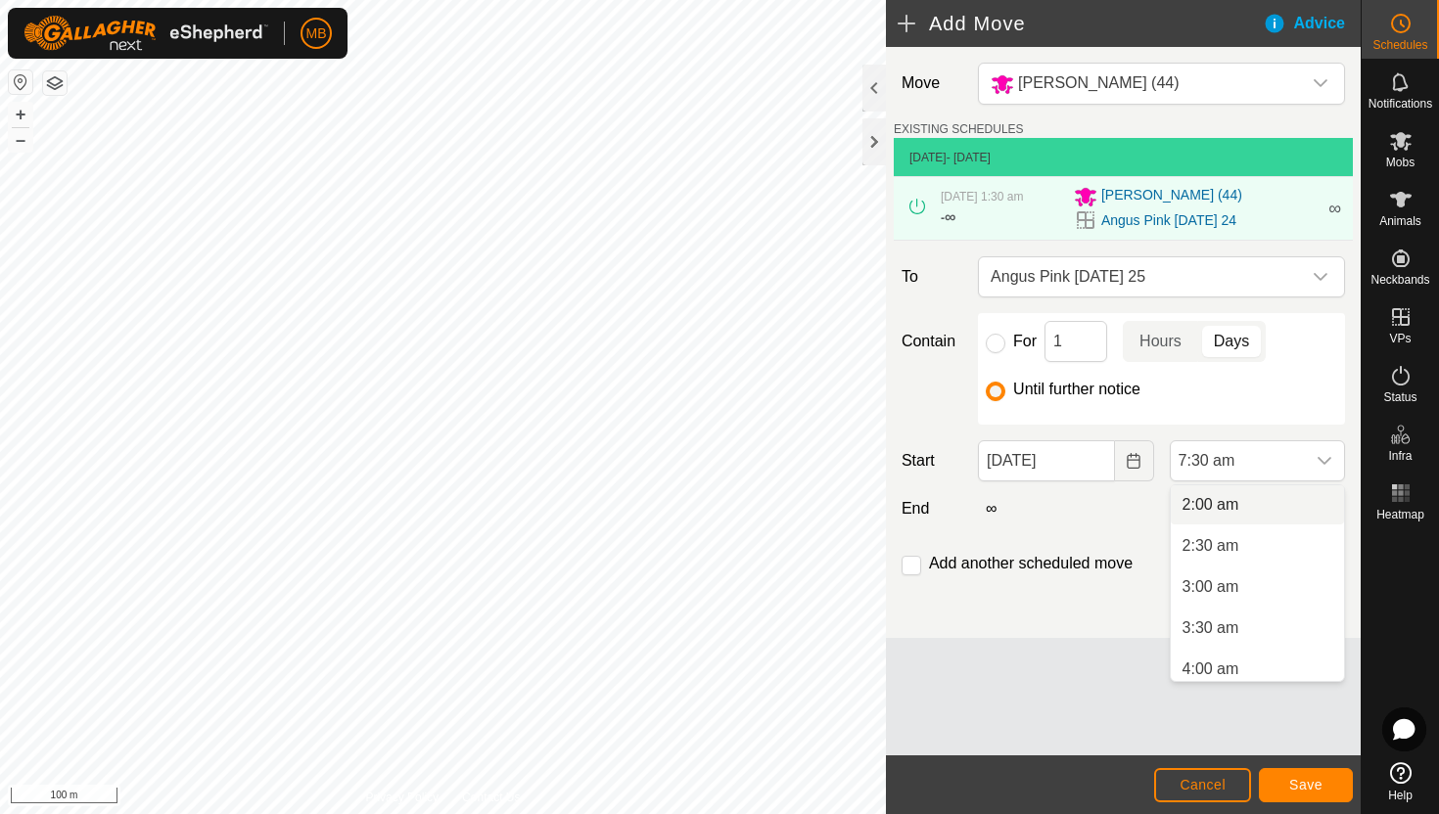
click at [1271, 505] on li "2:00 am" at bounding box center [1257, 505] width 173 height 39
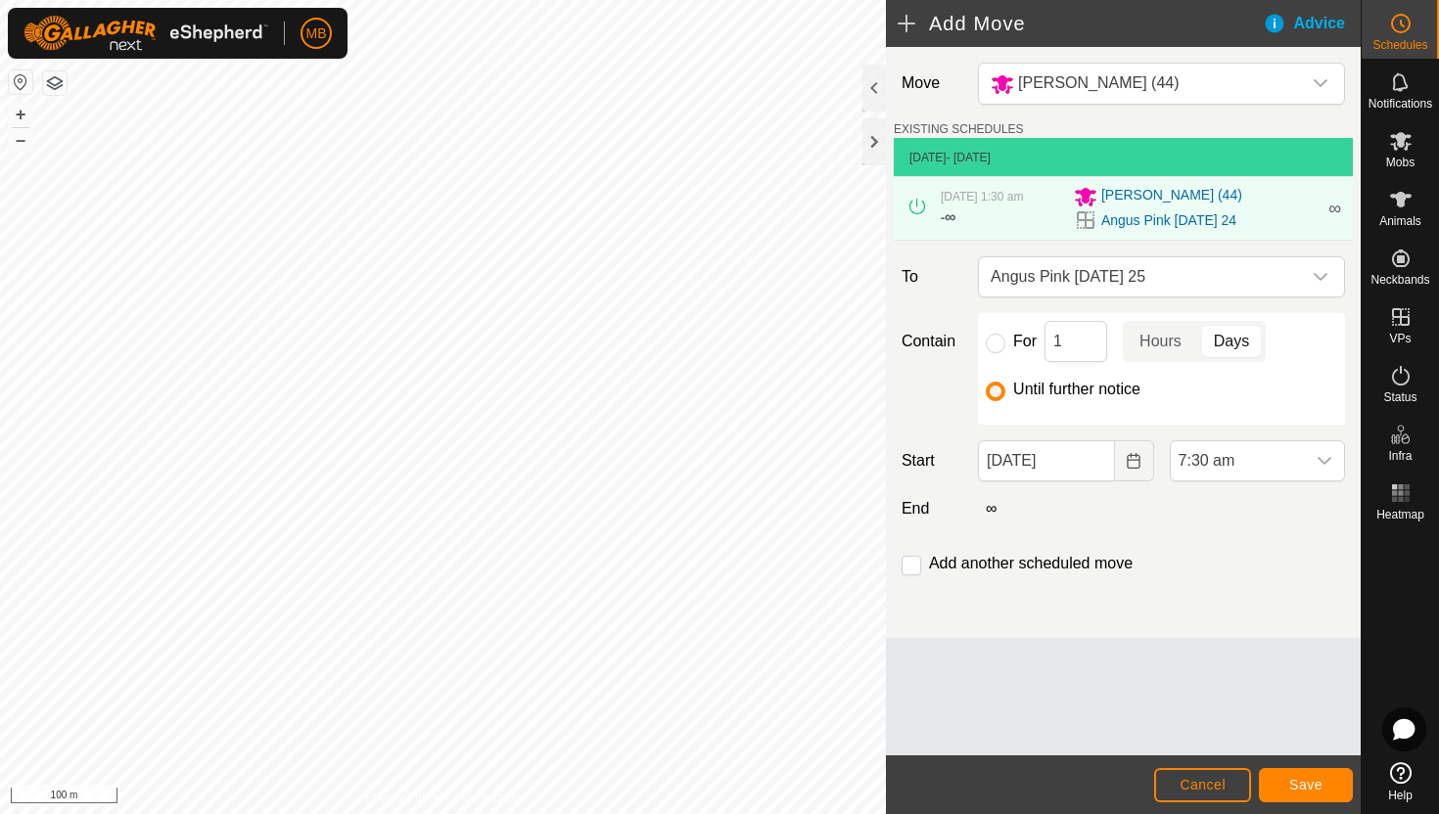
scroll to position [460, 0]
click at [1308, 781] on span "Save" at bounding box center [1305, 785] width 33 height 16
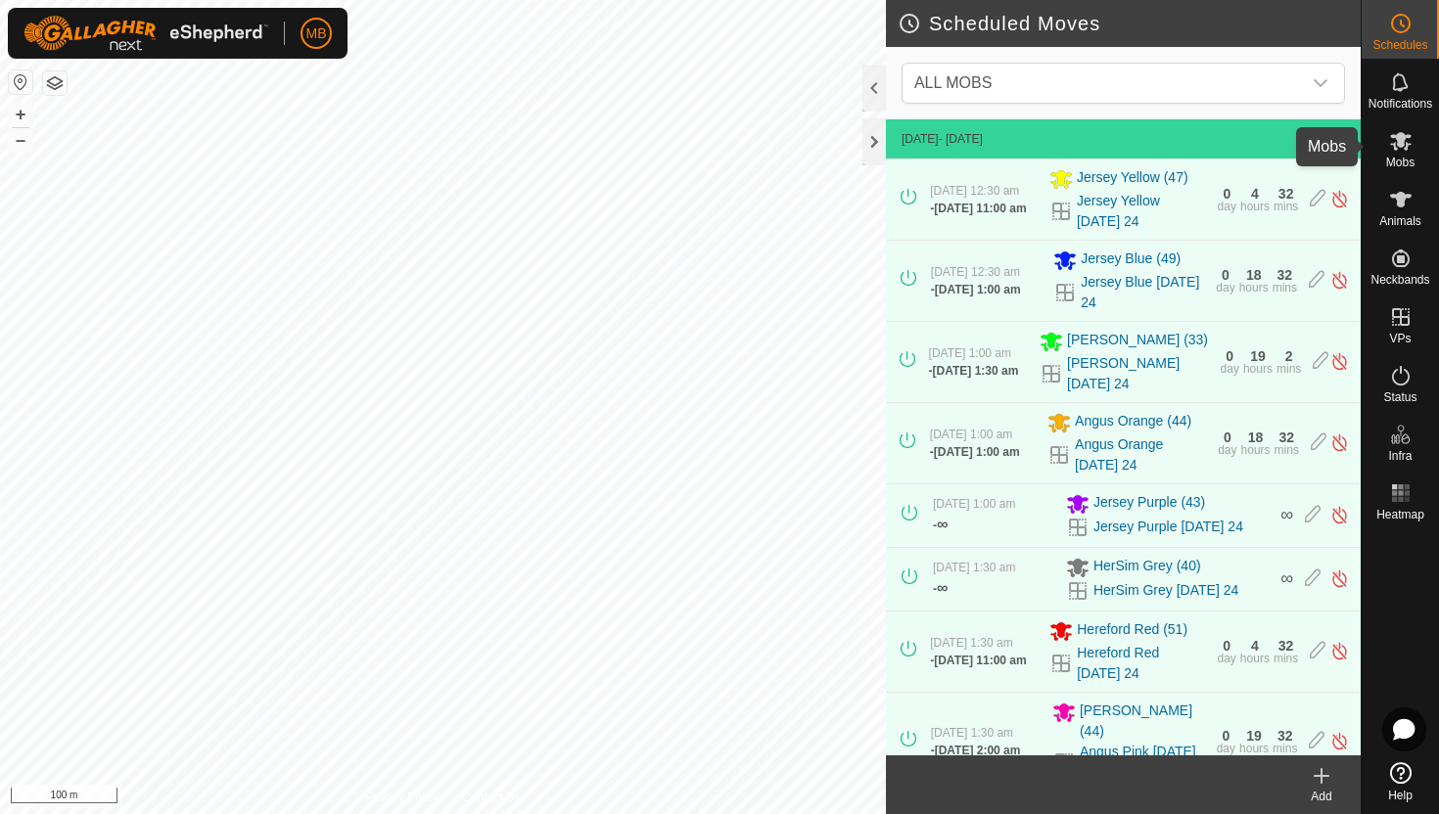
click at [1403, 147] on icon at bounding box center [1400, 140] width 23 height 23
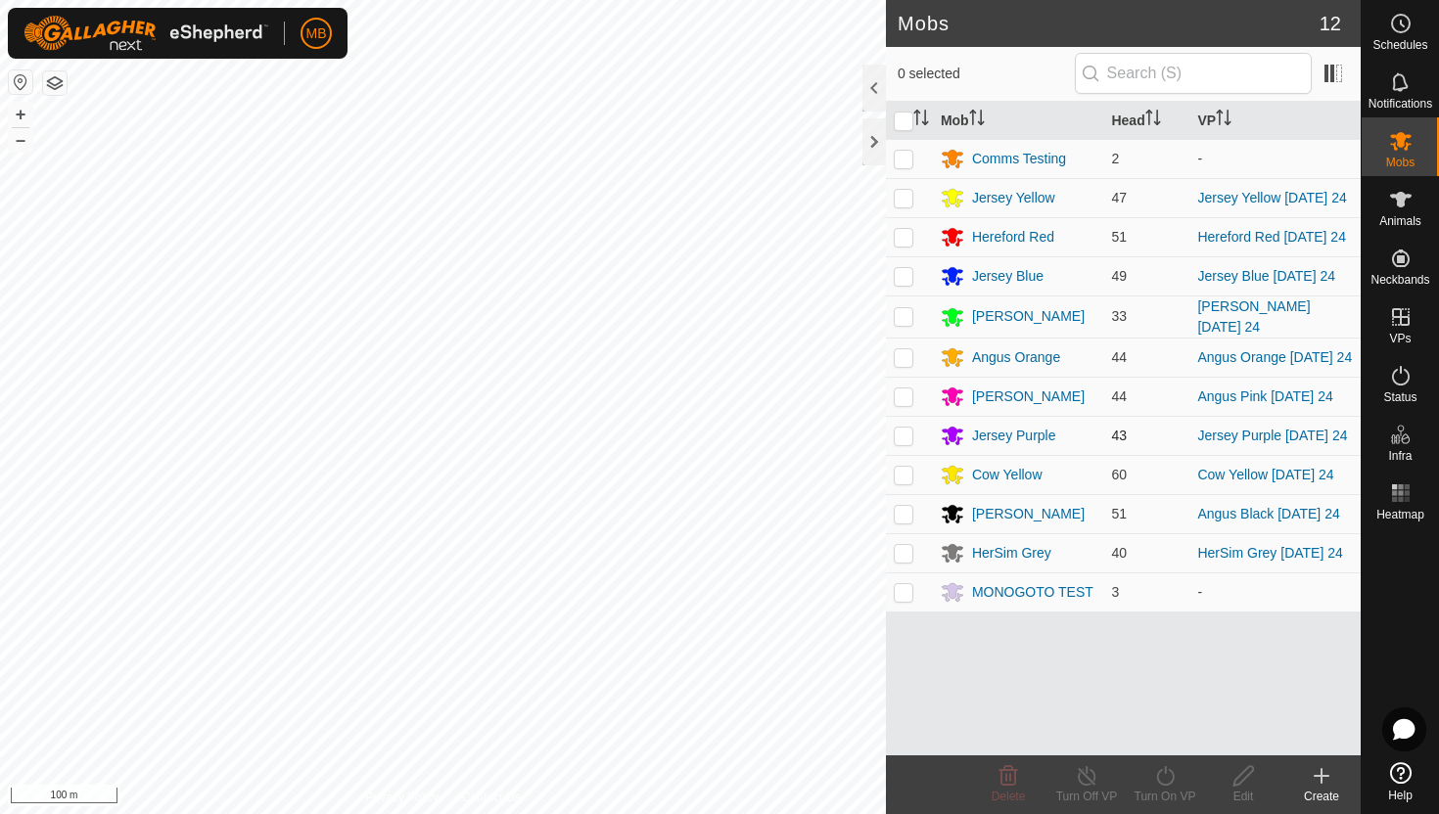
click at [901, 441] on p-checkbox at bounding box center [904, 436] width 20 height 16
checkbox input "true"
click at [1162, 774] on icon at bounding box center [1165, 776] width 24 height 23
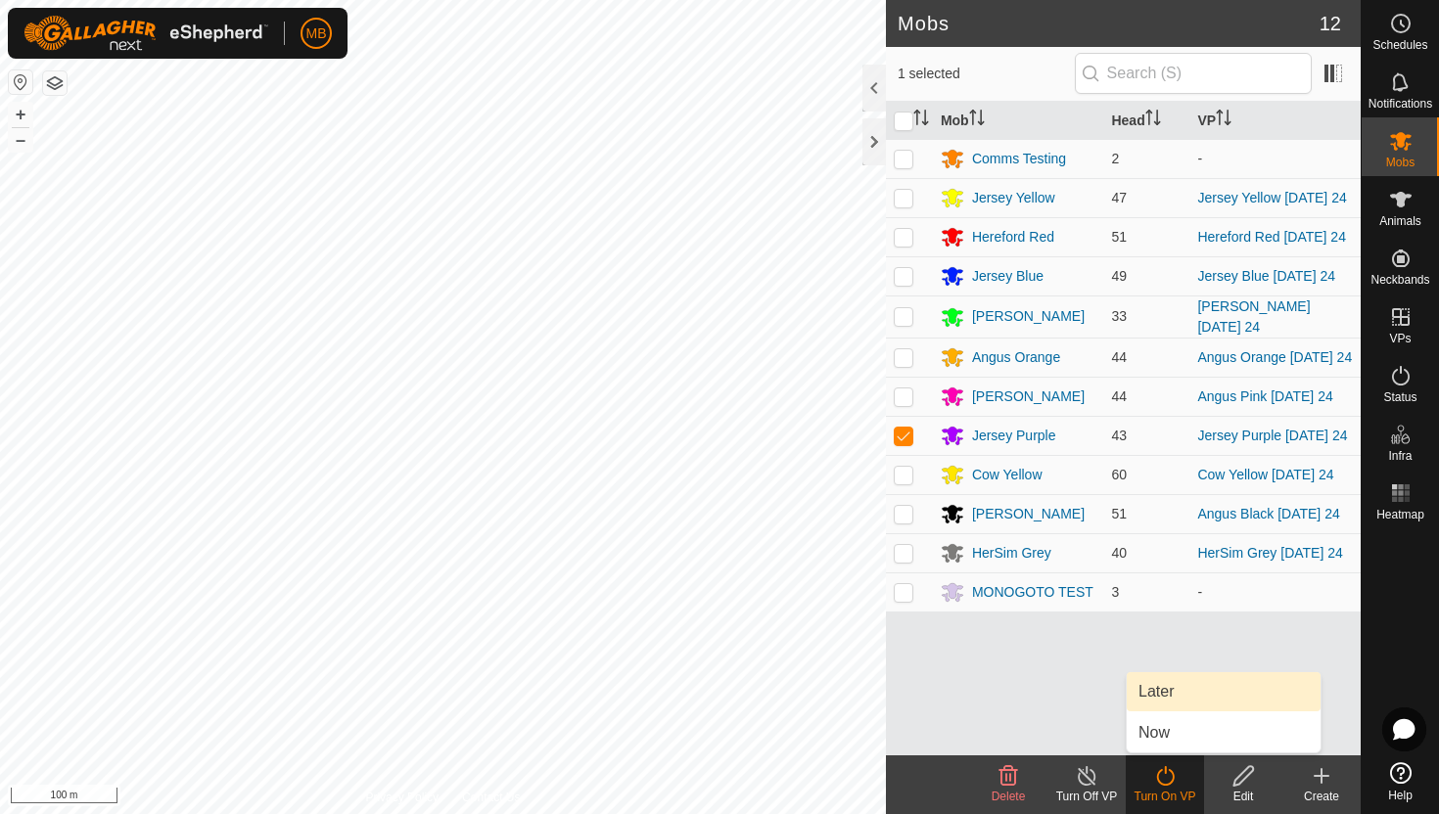
click at [1196, 688] on link "Later" at bounding box center [1224, 692] width 194 height 39
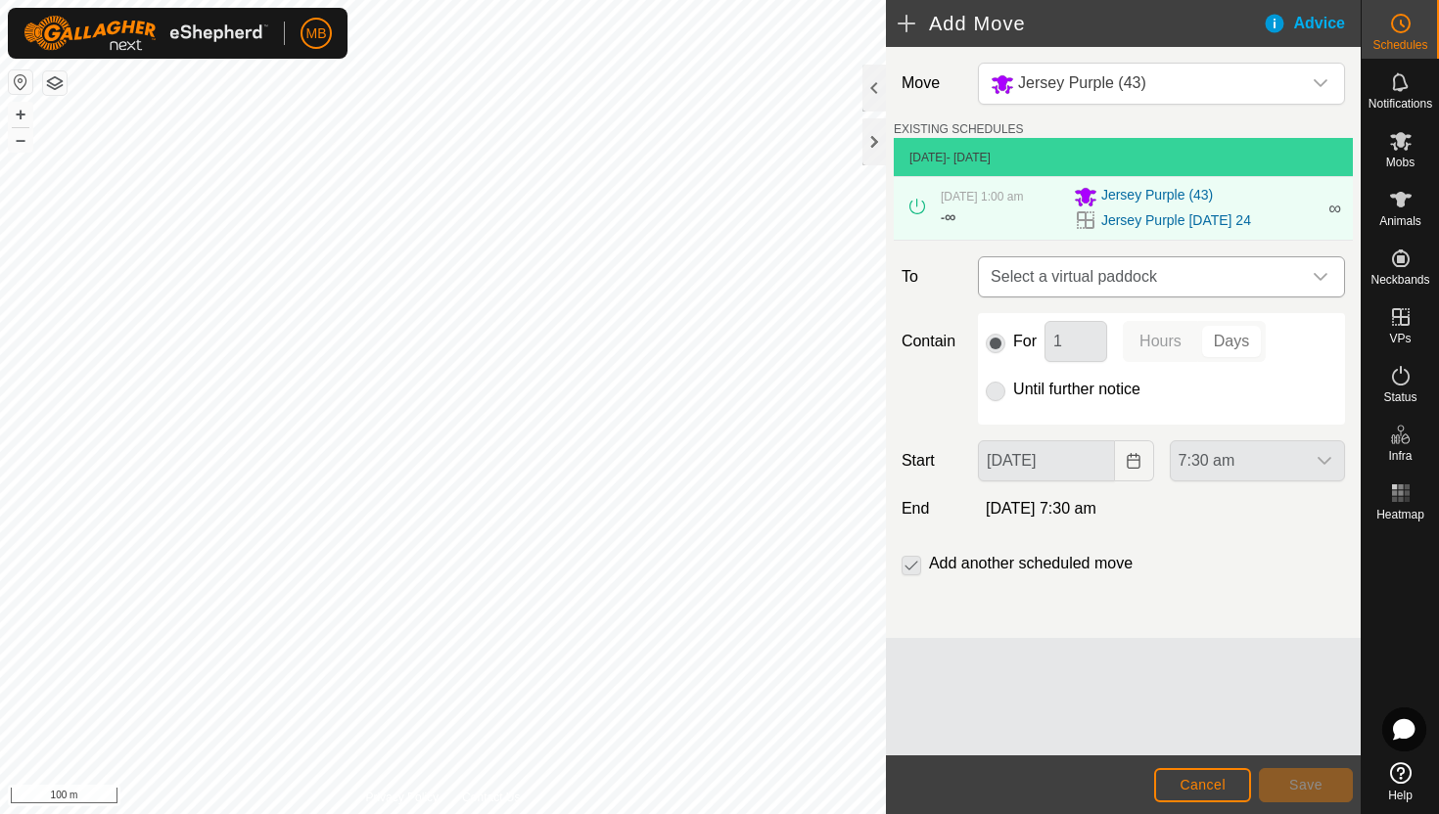
click at [1320, 276] on icon "dropdown trigger" at bounding box center [1321, 277] width 16 height 16
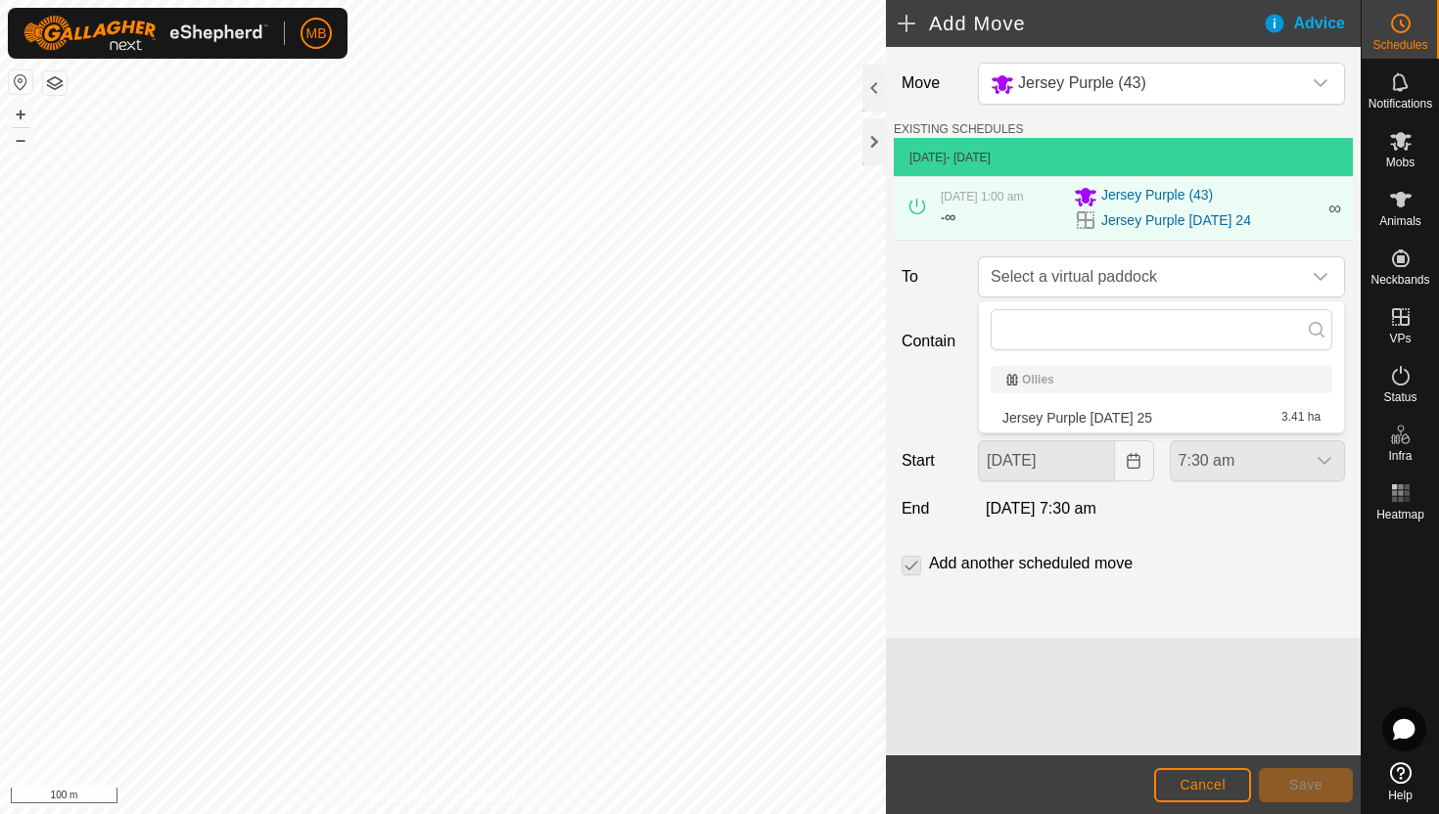
click at [1159, 421] on li "Jersey Purple Monday 25 3.41 ha" at bounding box center [1162, 417] width 342 height 29
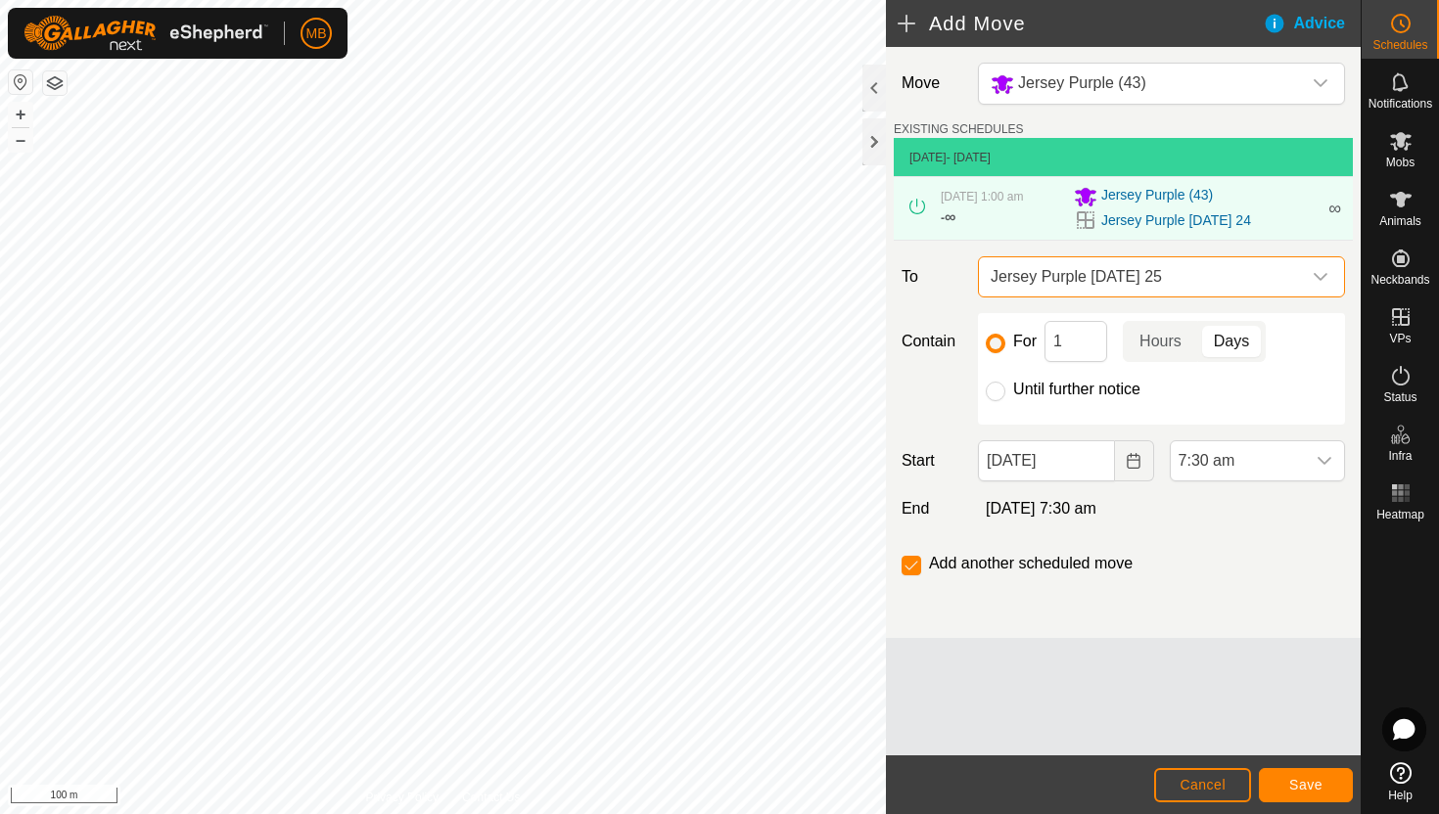
click at [1070, 393] on label "Until further notice" at bounding box center [1076, 390] width 127 height 16
click at [1005, 393] on input "Until further notice" at bounding box center [996, 392] width 20 height 20
radio input "true"
checkbox input "false"
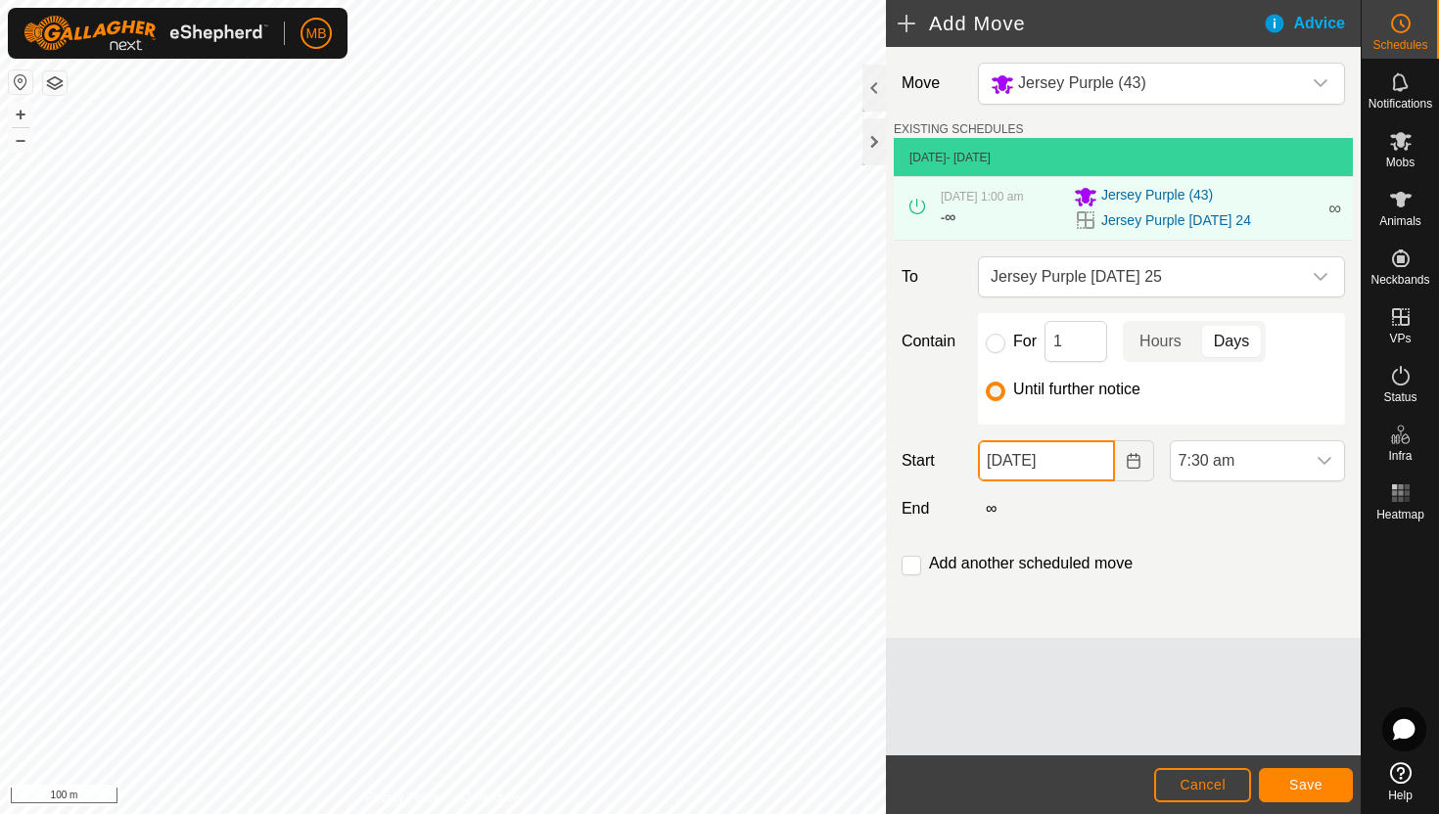
click at [1090, 460] on input "24 Aug, 2025" at bounding box center [1046, 461] width 136 height 41
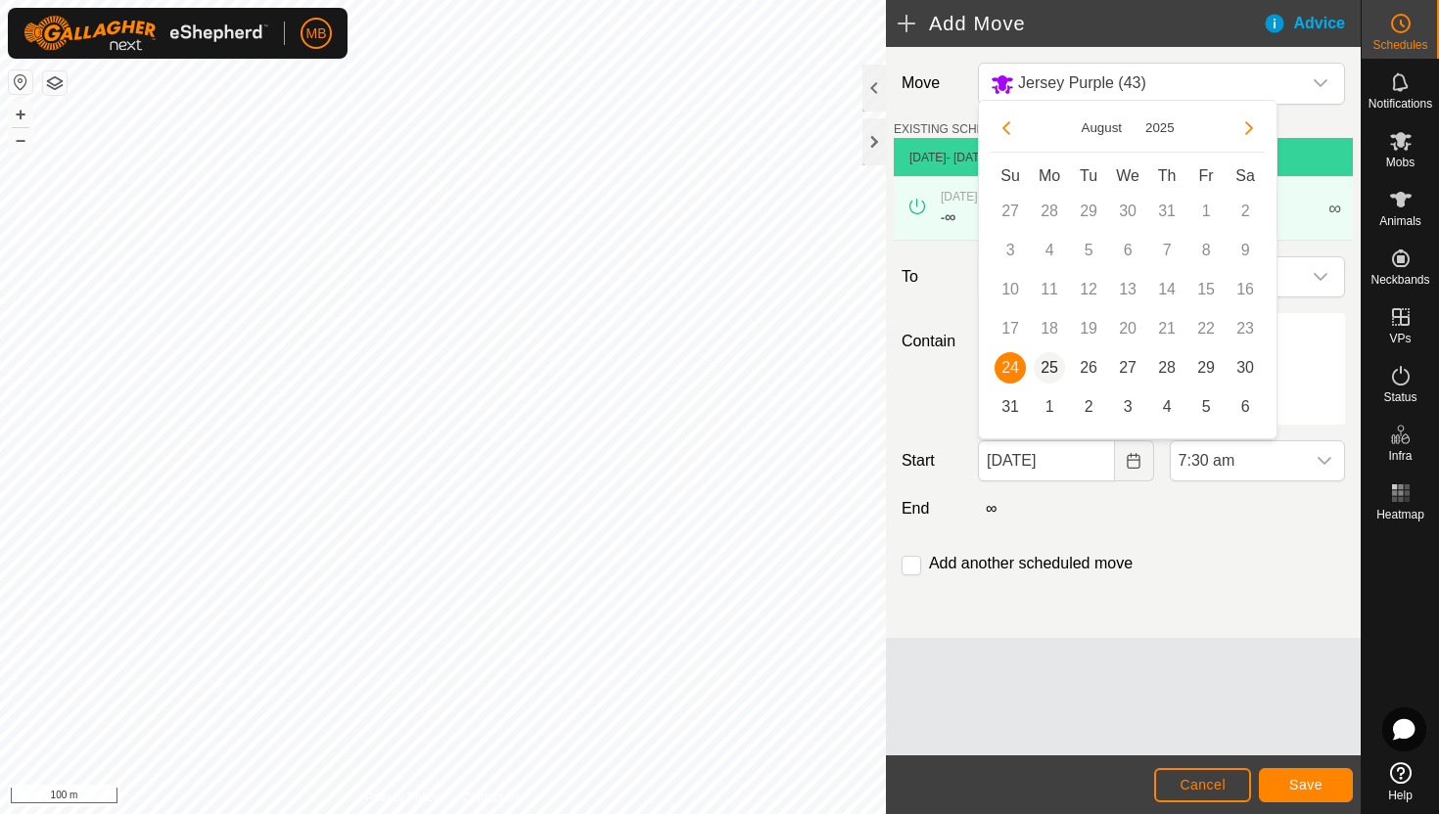
click at [1048, 369] on span "25" at bounding box center [1049, 367] width 31 height 31
type input "25 Aug, 2025"
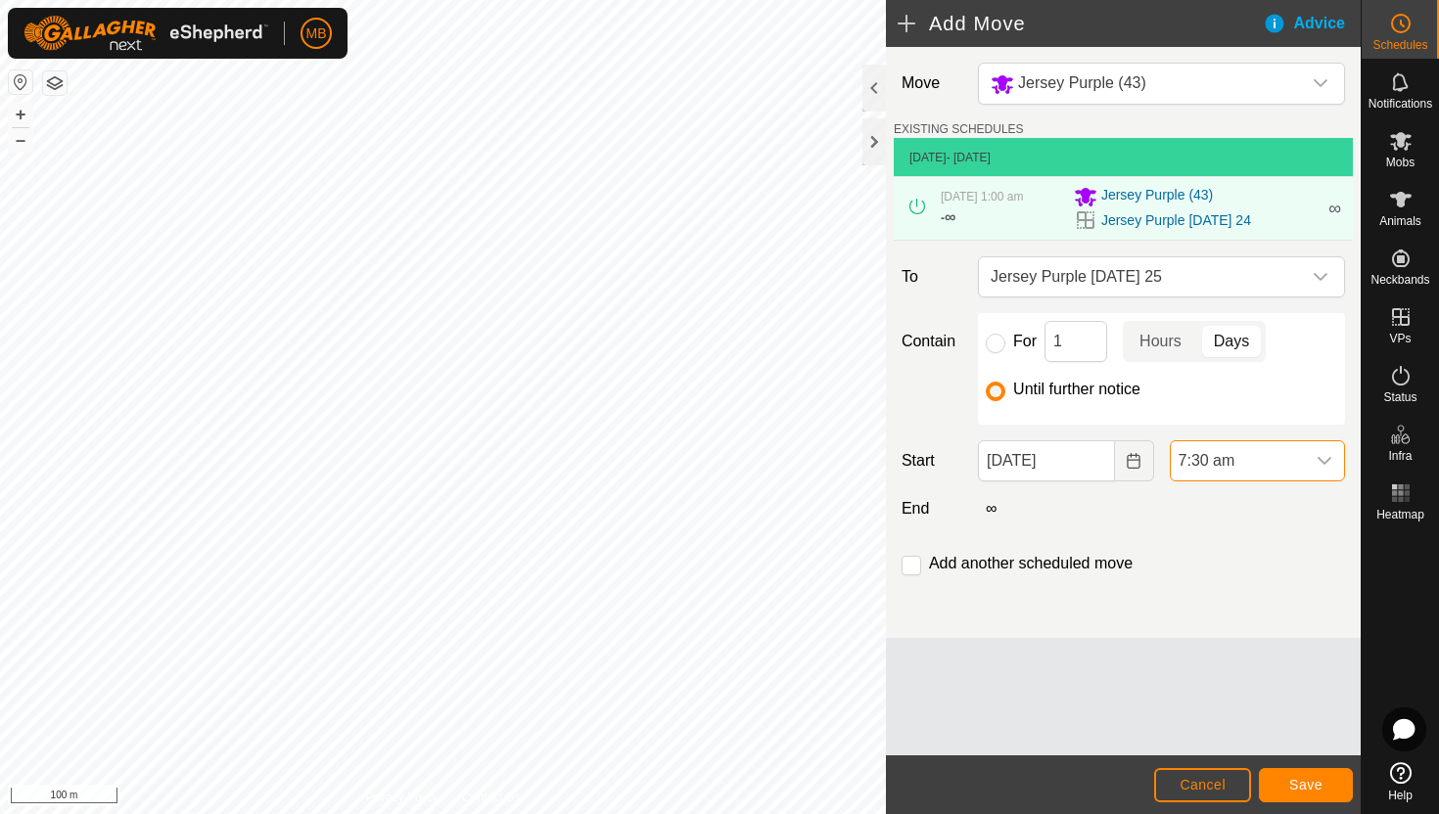
click at [1276, 466] on span "7:30 am" at bounding box center [1238, 460] width 134 height 39
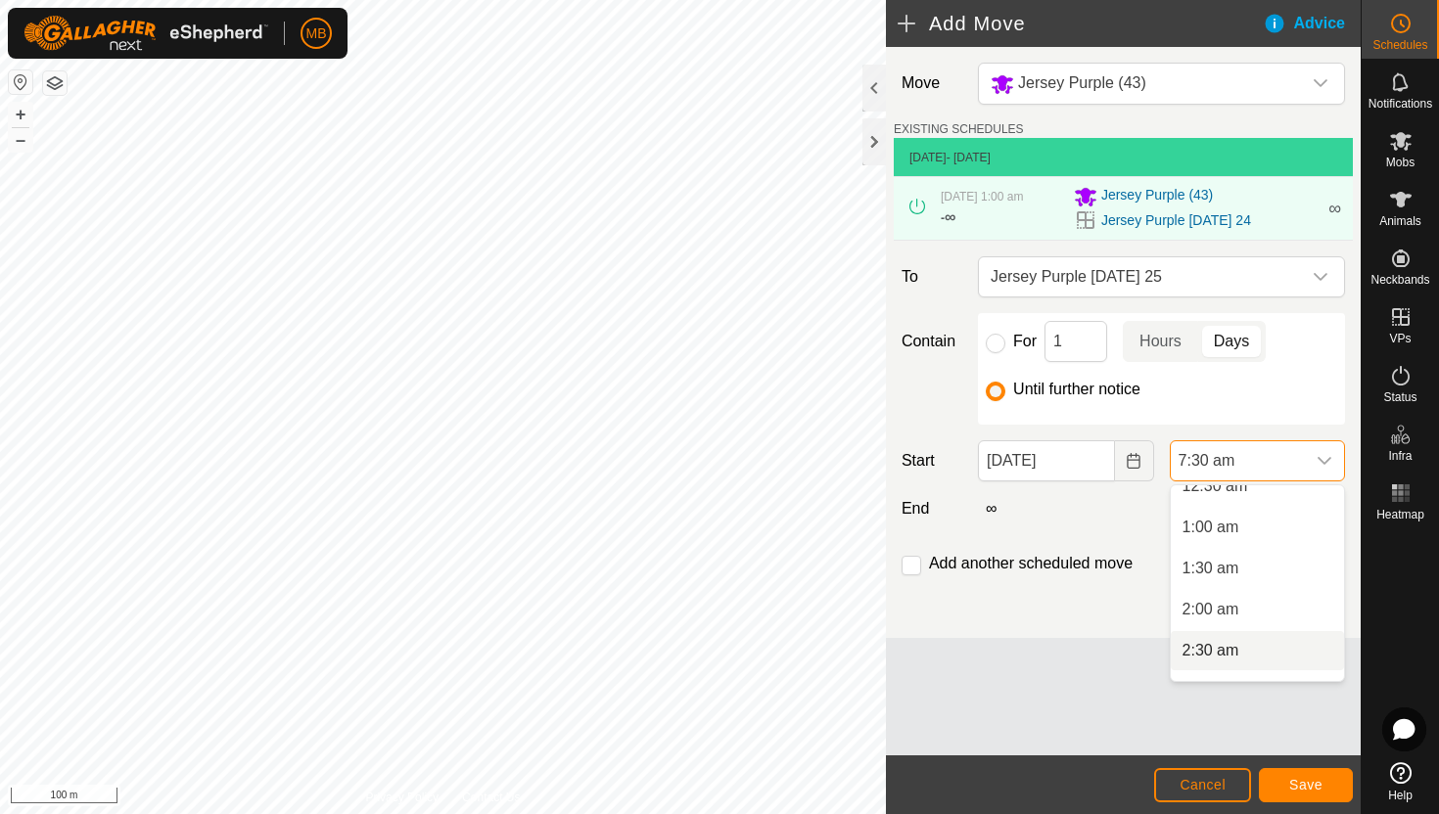
scroll to position [57, 0]
click at [1263, 536] on li "1:00 am" at bounding box center [1257, 530] width 173 height 39
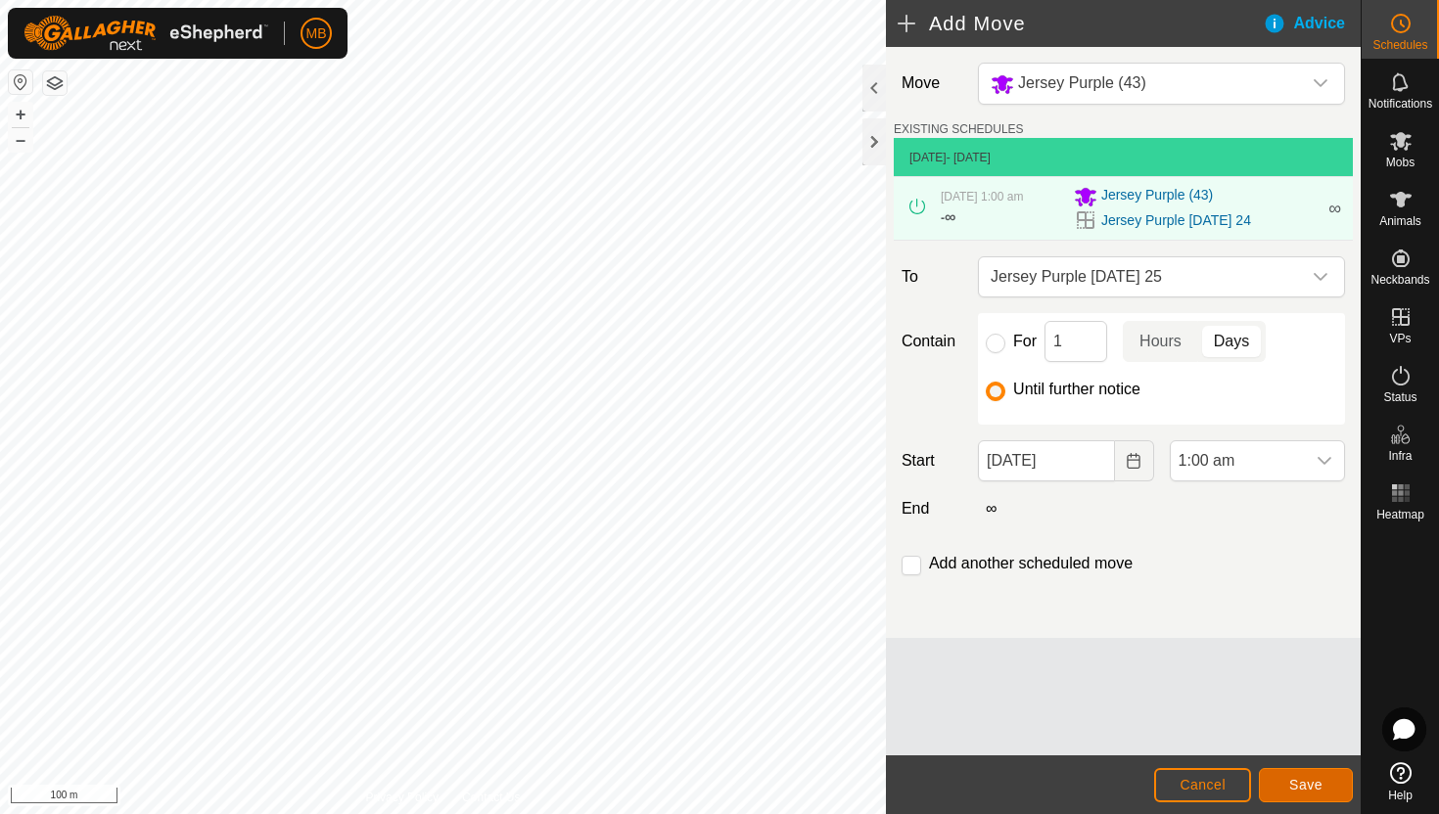
click at [1315, 777] on span "Save" at bounding box center [1305, 785] width 33 height 16
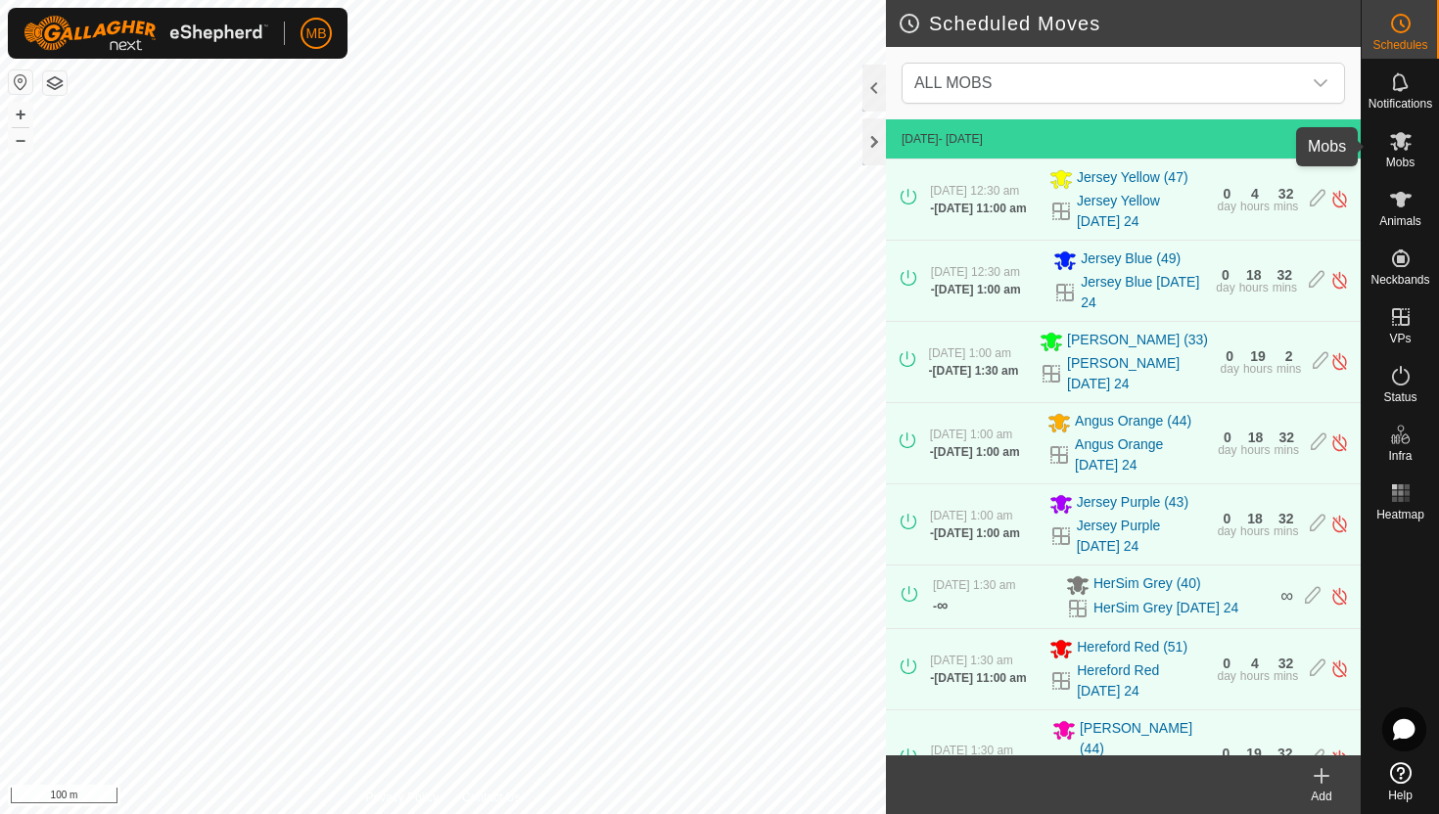
click at [1397, 152] on icon at bounding box center [1400, 140] width 23 height 23
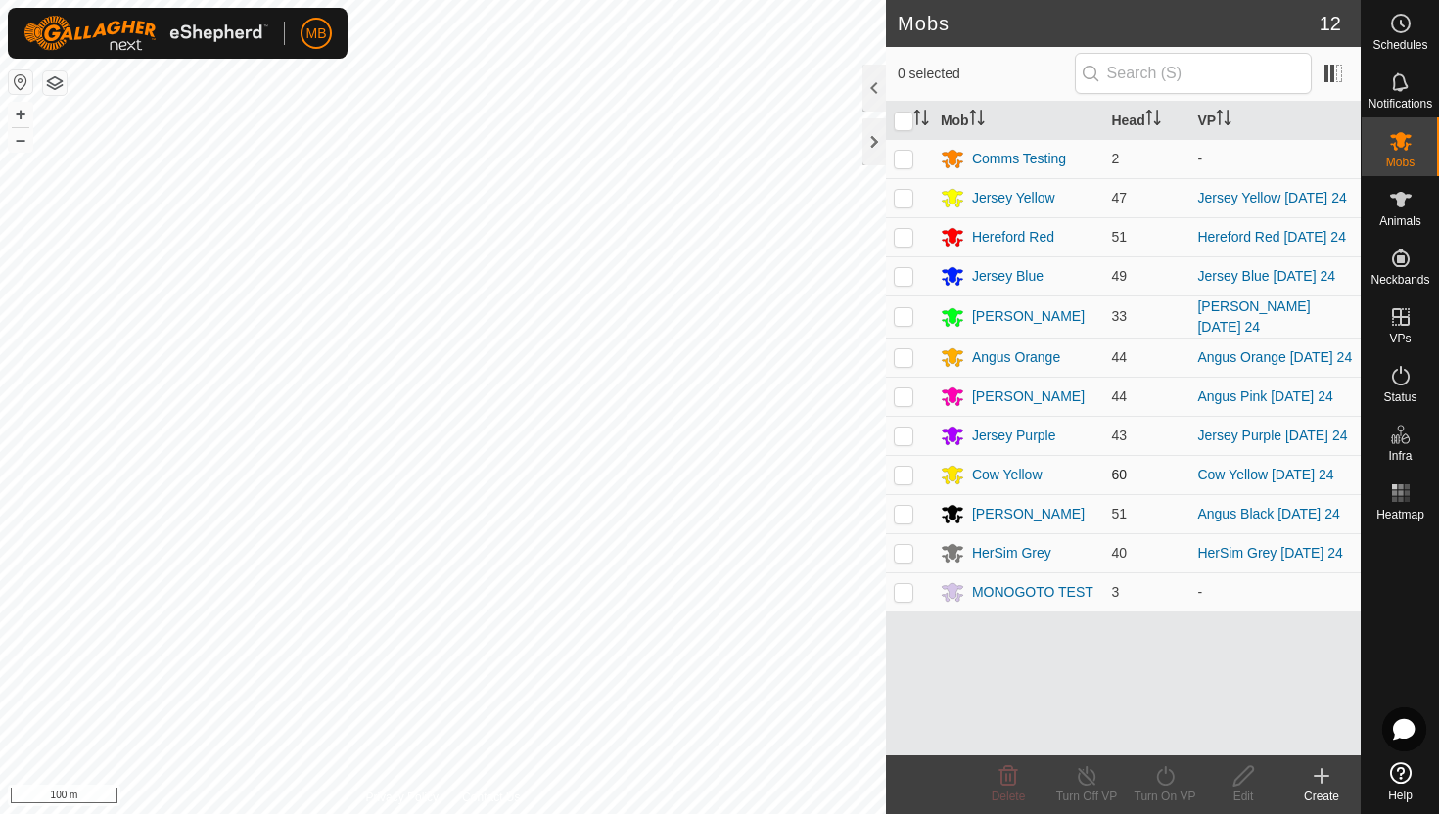
click at [904, 476] on p-checkbox at bounding box center [904, 475] width 20 height 16
checkbox input "true"
click at [1163, 774] on icon at bounding box center [1165, 776] width 24 height 23
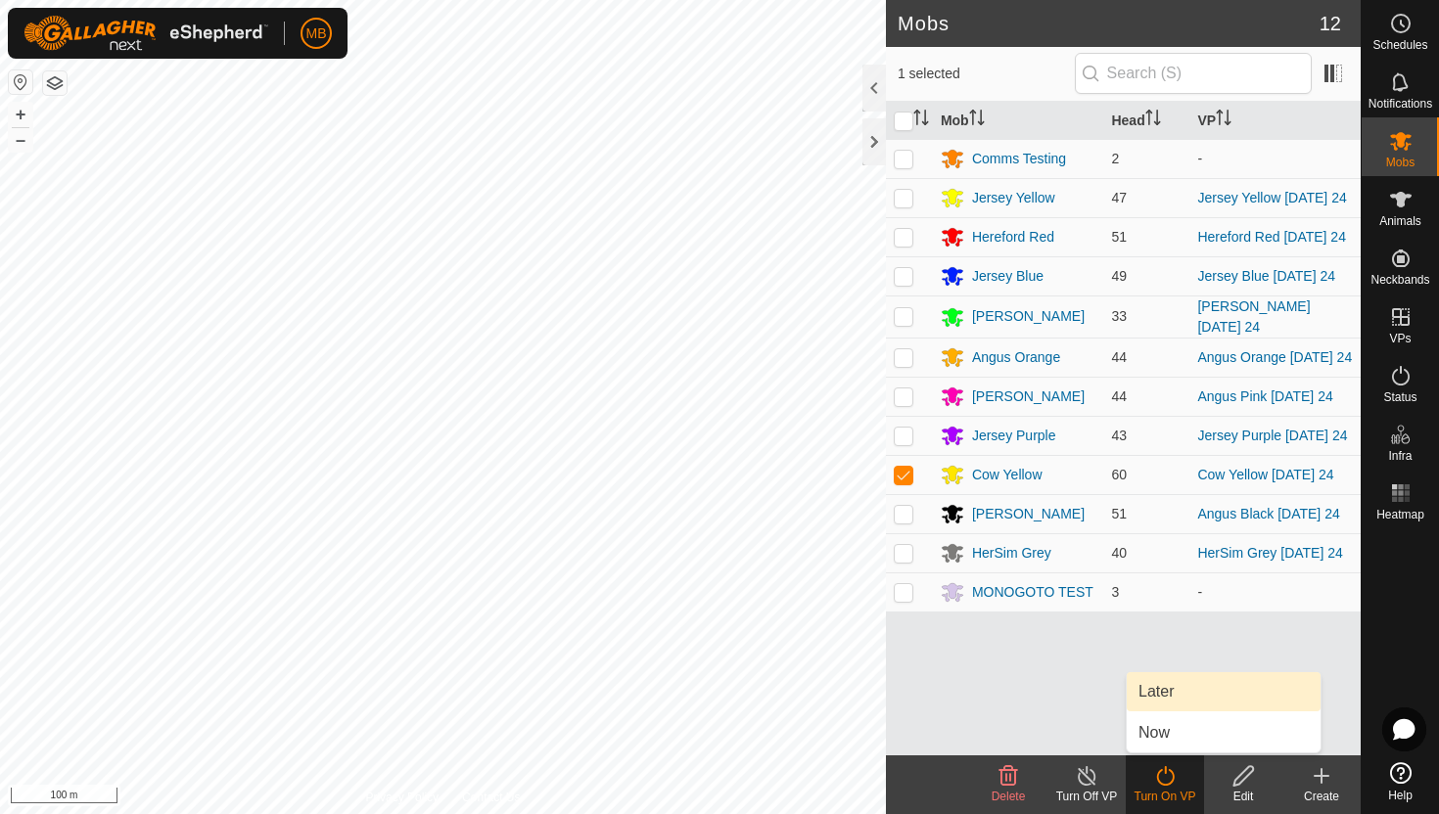
click at [1181, 684] on link "Later" at bounding box center [1224, 692] width 194 height 39
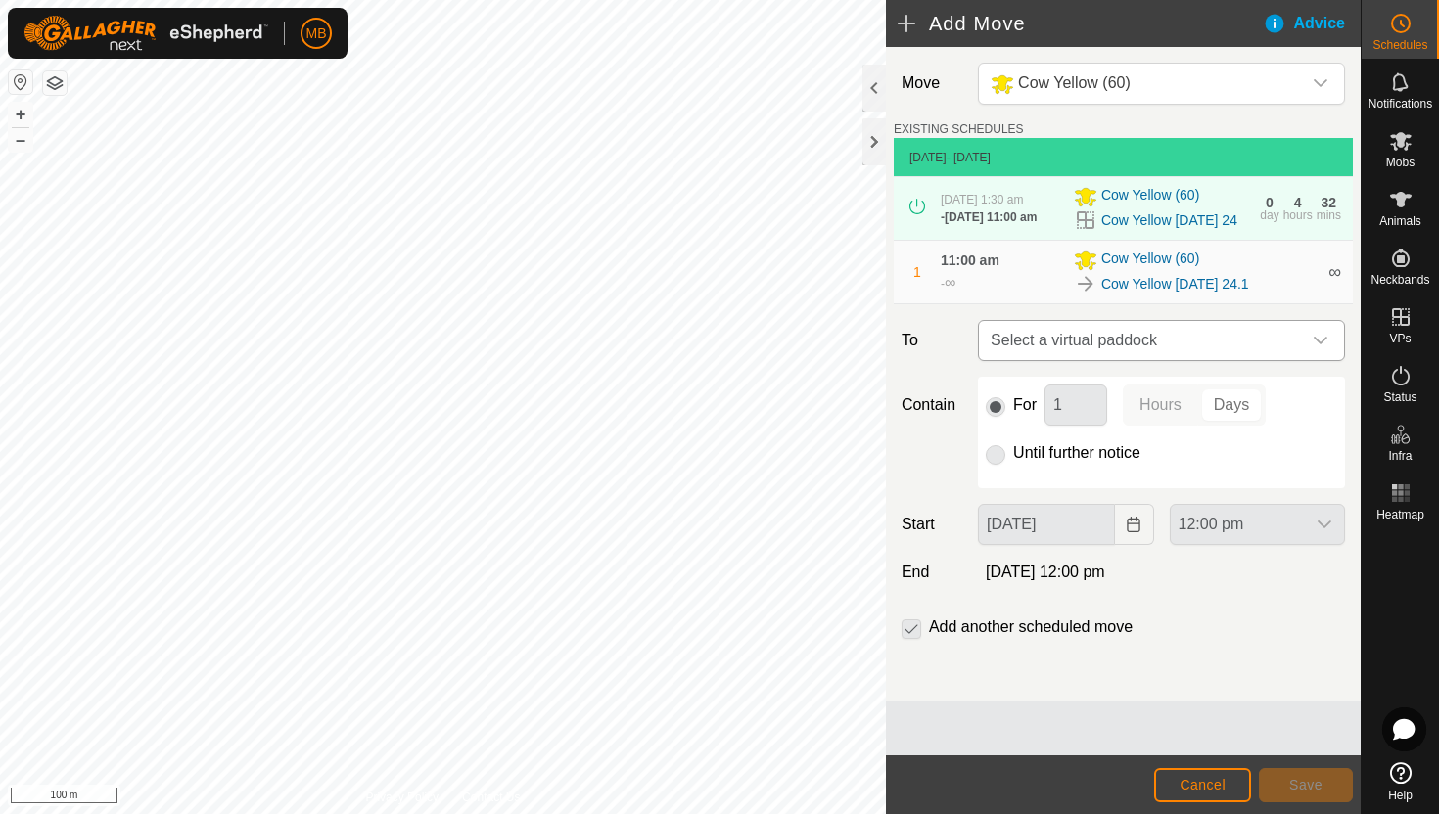
click at [1320, 340] on icon "dropdown trigger" at bounding box center [1321, 341] width 16 height 16
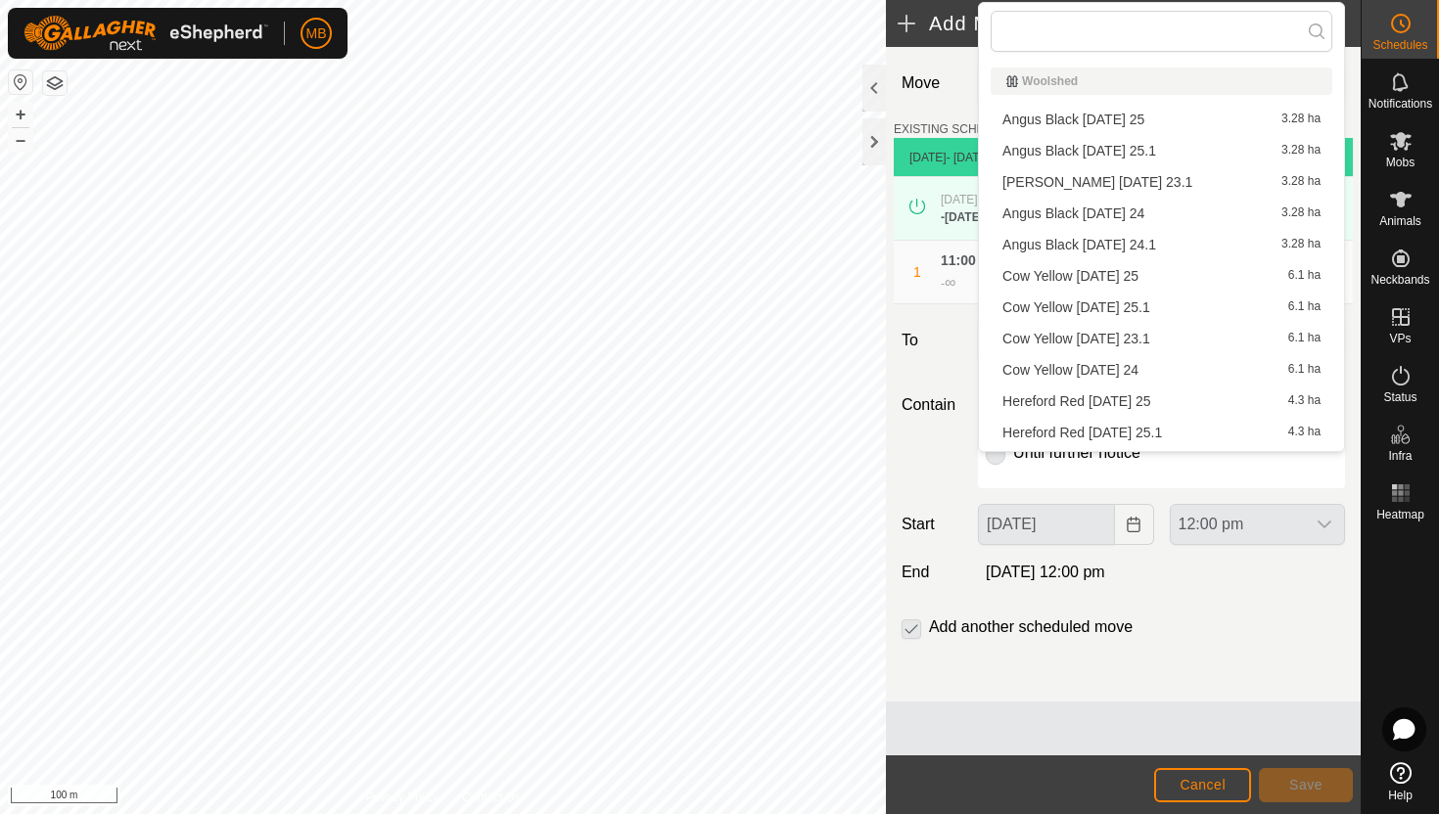
click at [1183, 274] on li "Cow Yellow Monday 25 6.1 ha" at bounding box center [1162, 275] width 342 height 29
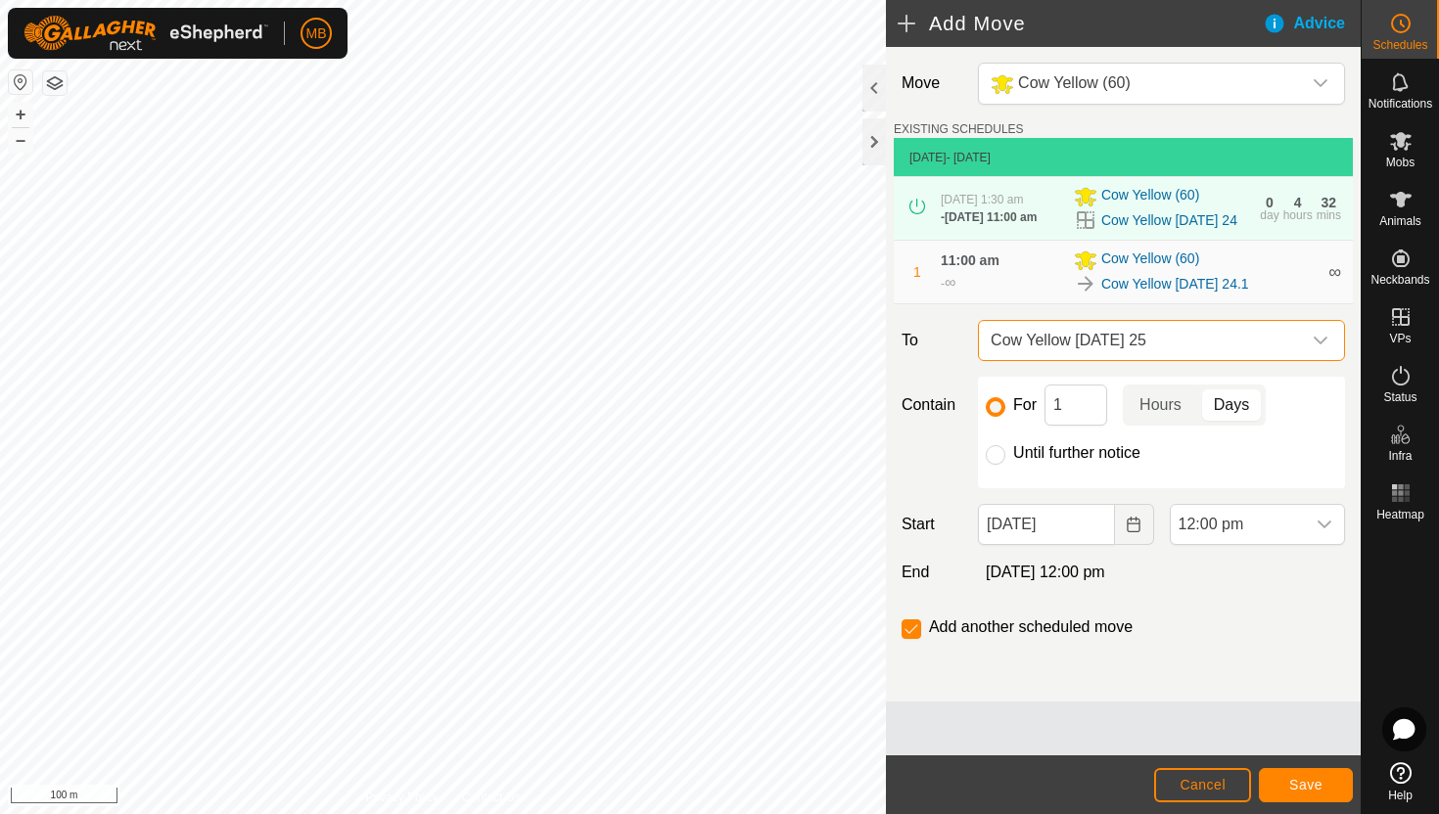
click at [1038, 460] on label "Until further notice" at bounding box center [1076, 453] width 127 height 16
click at [1005, 460] on input "Until further notice" at bounding box center [996, 455] width 20 height 20
radio input "true"
checkbox input "false"
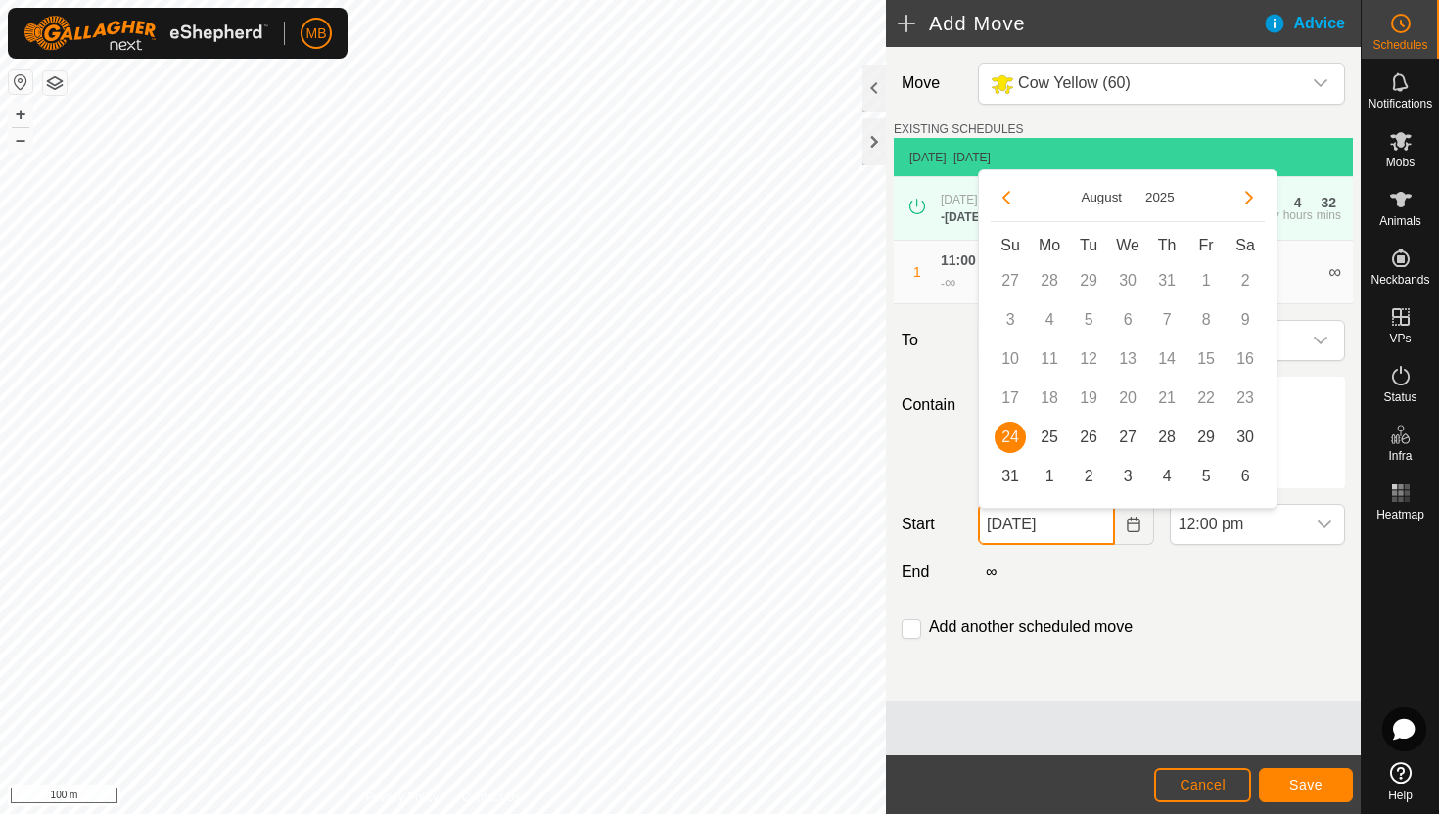
click at [1090, 534] on input "24 Aug, 2025" at bounding box center [1046, 524] width 136 height 41
click at [1050, 432] on span "25" at bounding box center [1049, 437] width 31 height 31
type input "25 Aug, 2025"
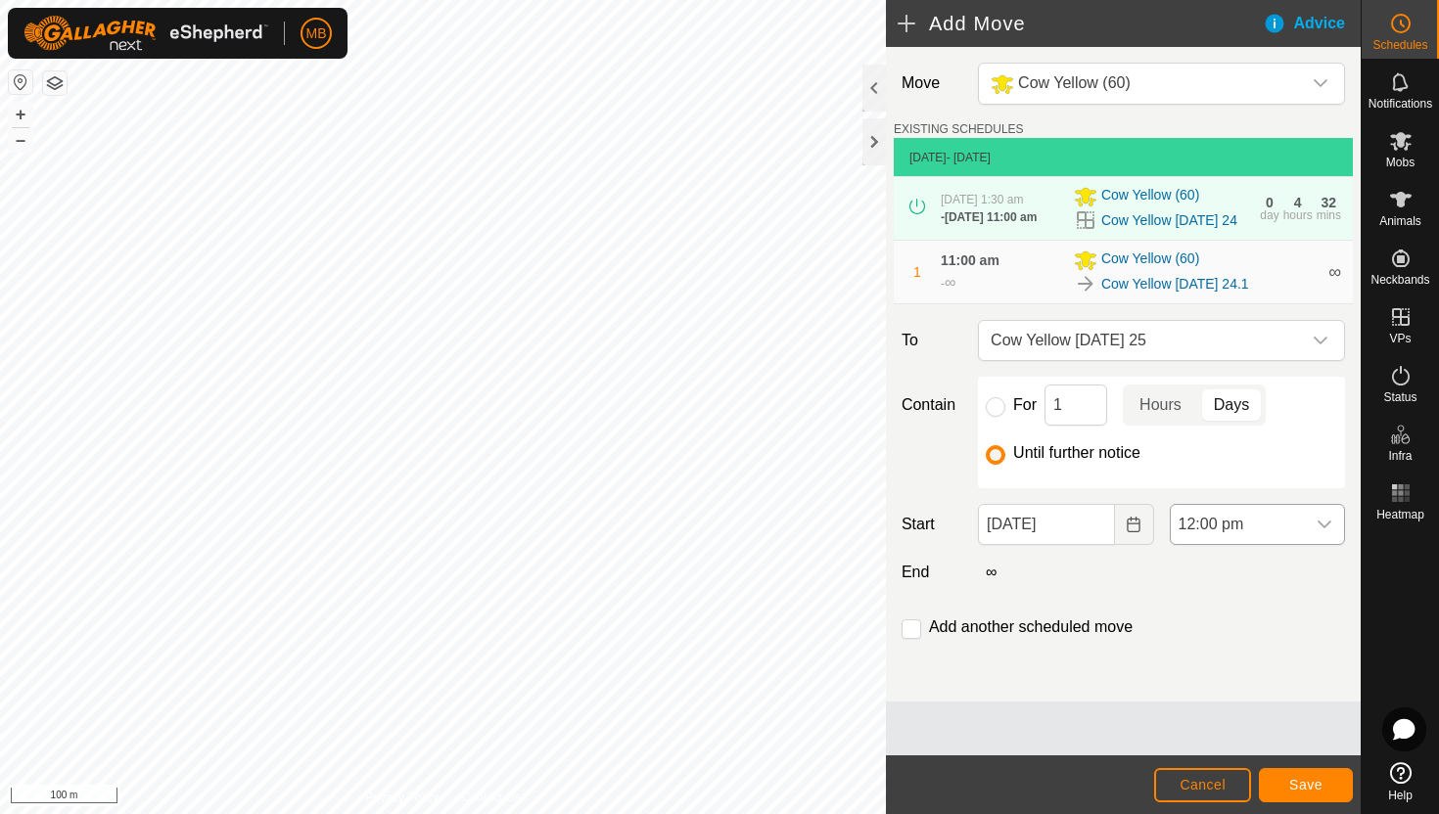
click at [1284, 536] on span "12:00 pm" at bounding box center [1238, 524] width 134 height 39
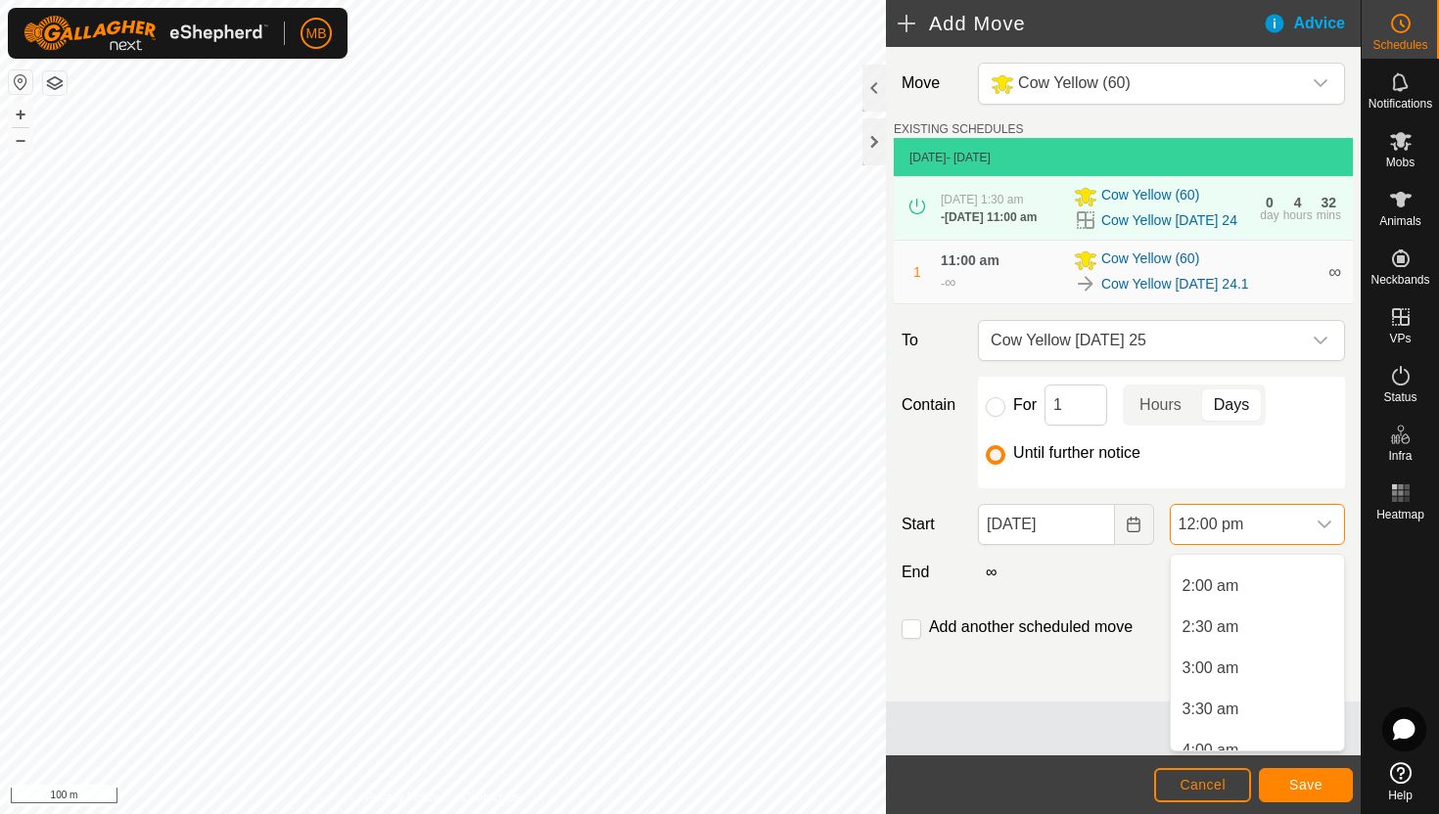
scroll to position [152, 0]
click at [1266, 587] on li "2:00 am" at bounding box center [1257, 587] width 173 height 39
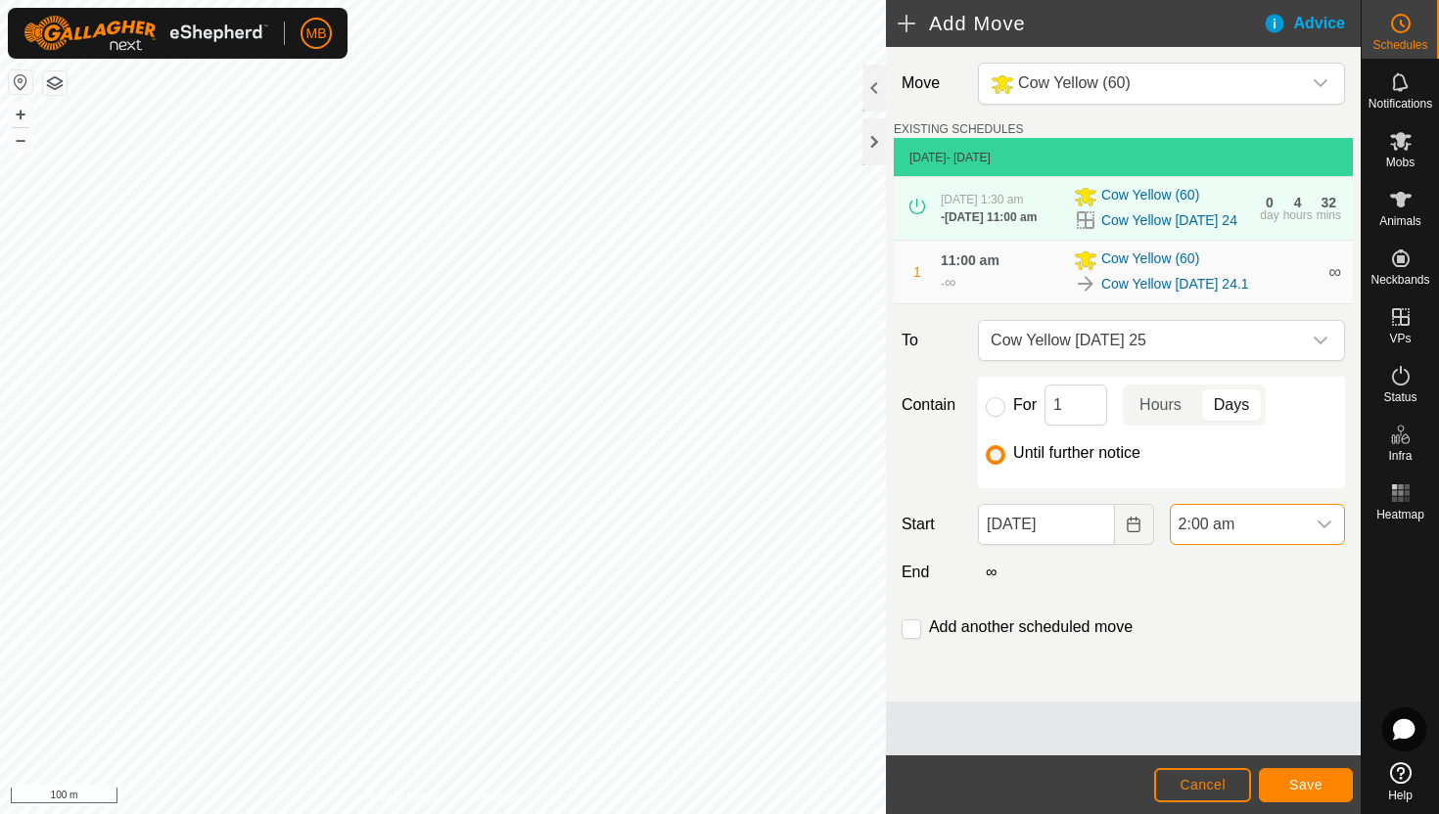
scroll to position [830, 0]
click at [915, 631] on input "checkbox" at bounding box center [912, 630] width 20 height 20
checkbox input "true"
click at [1322, 780] on span "Save" at bounding box center [1305, 785] width 33 height 16
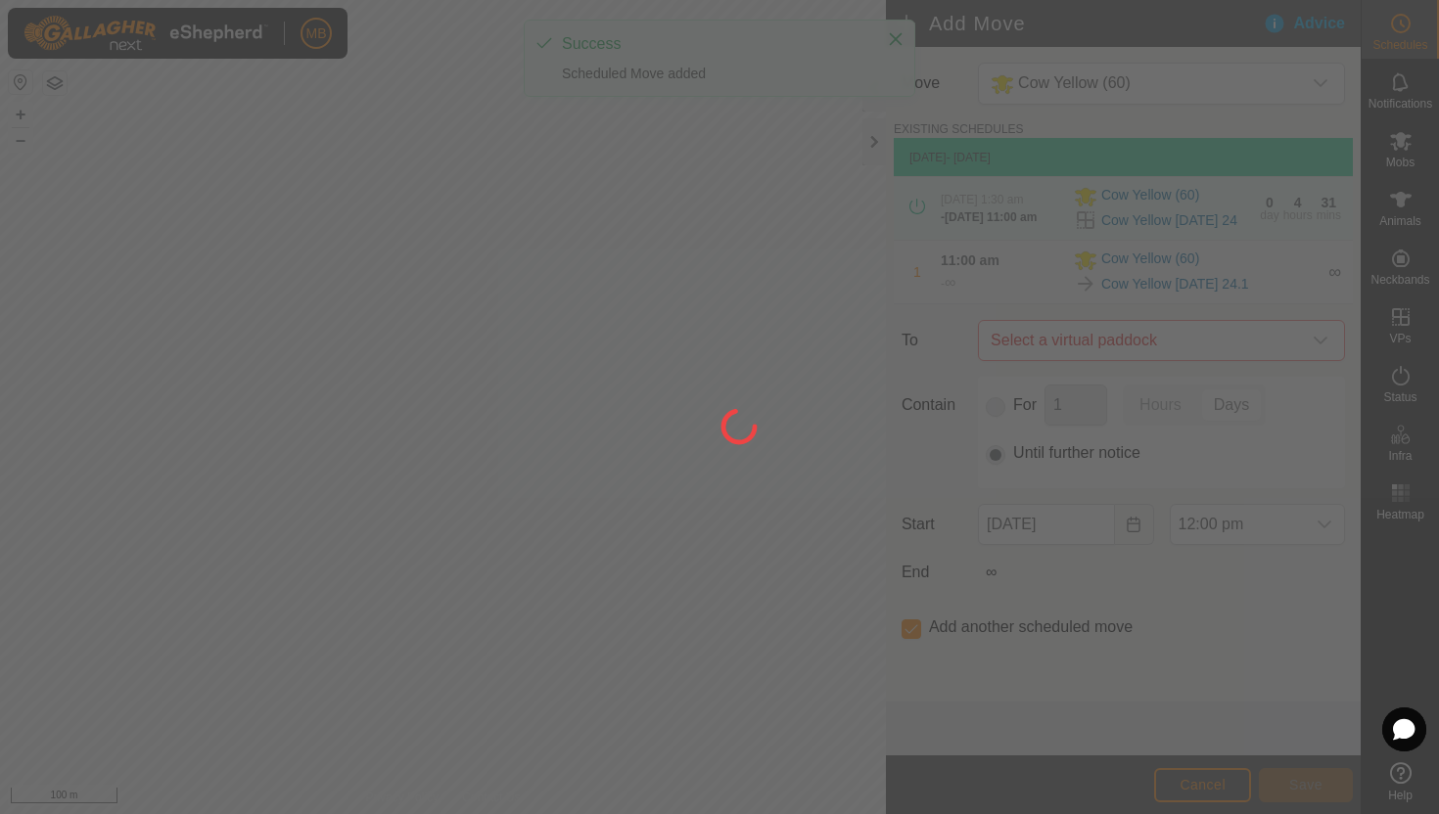
type input "25 Aug, 2025"
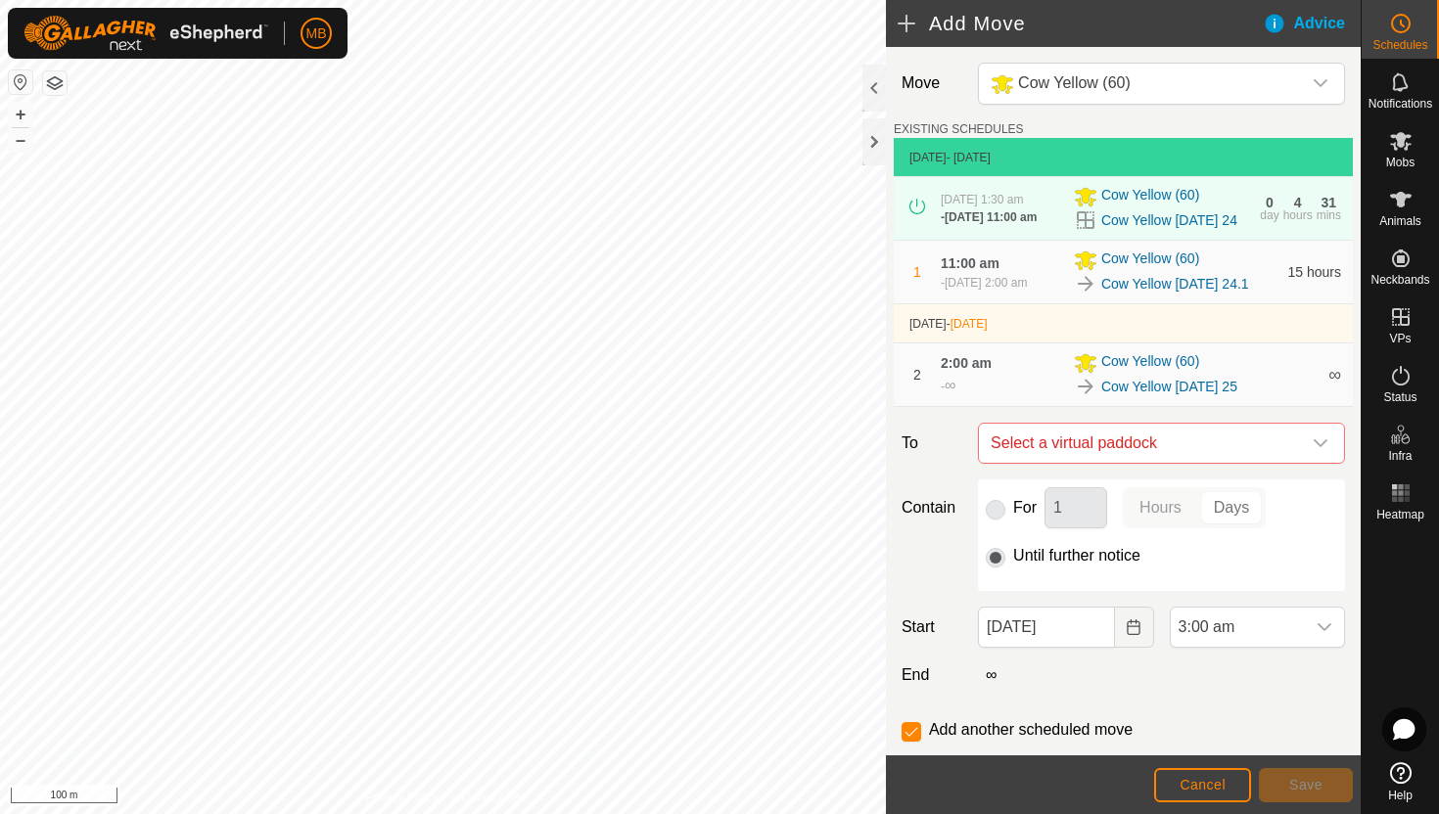
click at [1318, 344] on td "25 Aug 2025 - Tomorrow" at bounding box center [1123, 323] width 459 height 39
click at [1328, 453] on div "dropdown trigger" at bounding box center [1320, 443] width 39 height 39
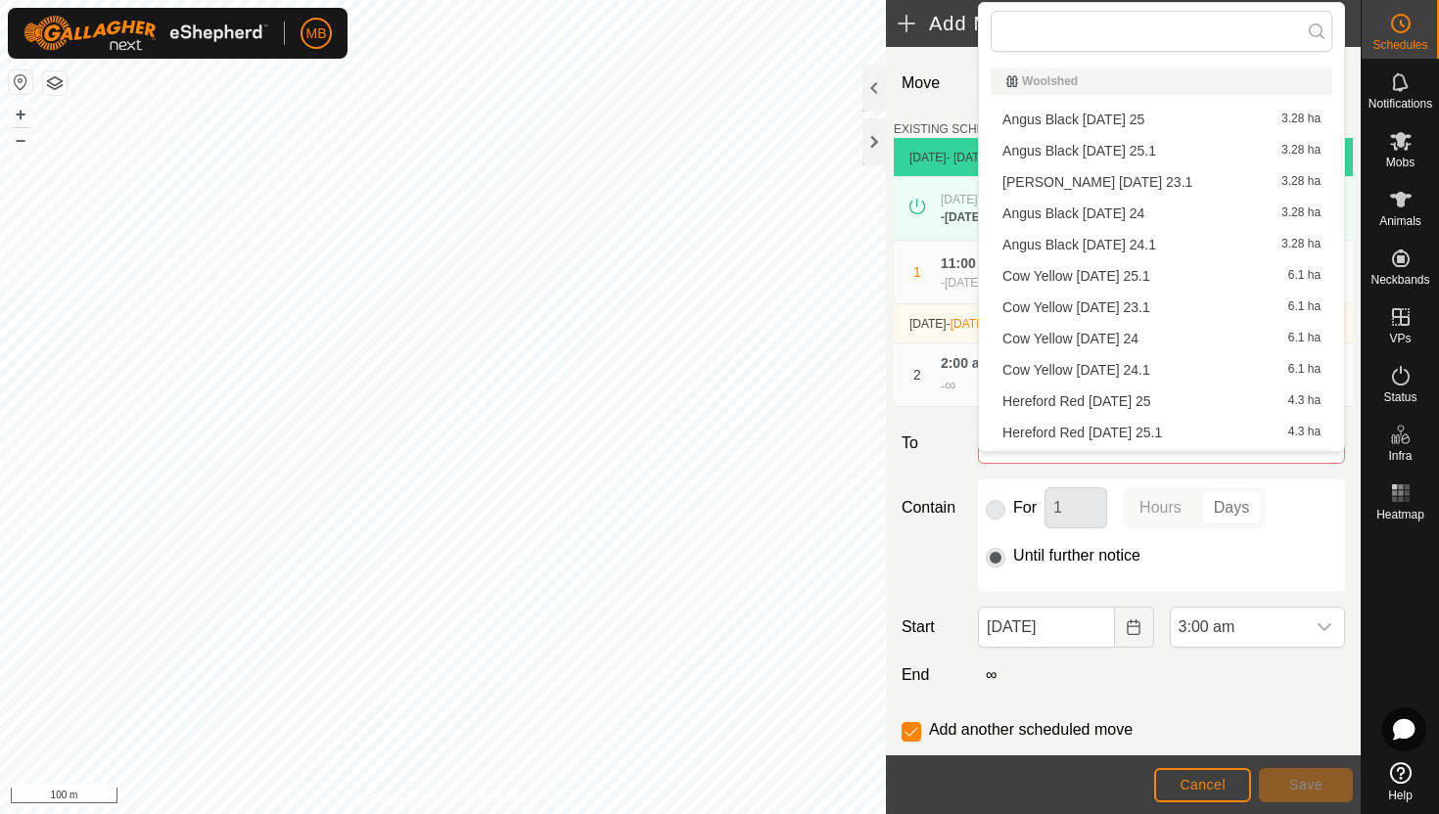
scroll to position [27, 0]
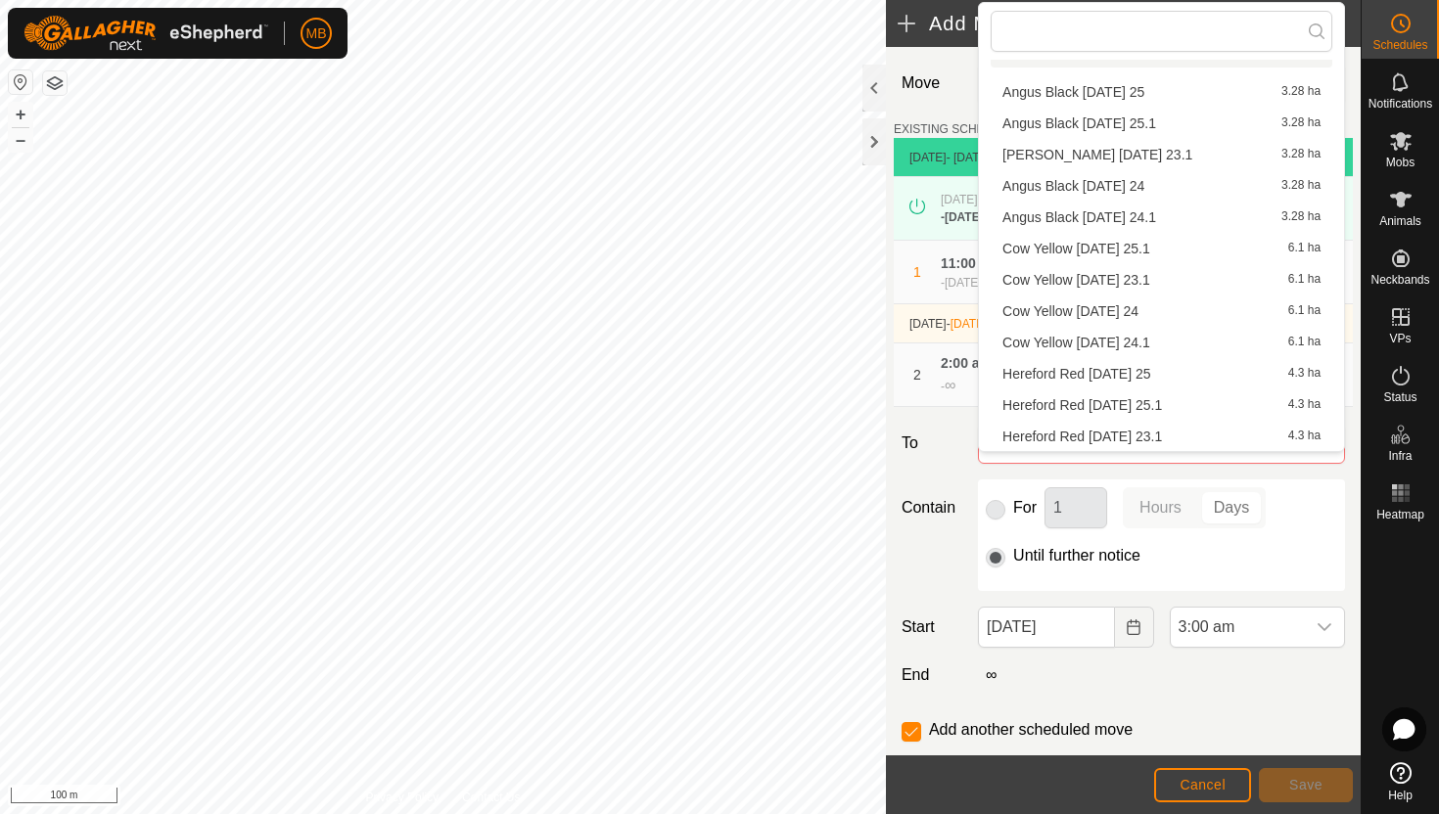
click at [1162, 247] on li "Cow Yellow Monday 25.1 6.1 ha" at bounding box center [1162, 248] width 342 height 29
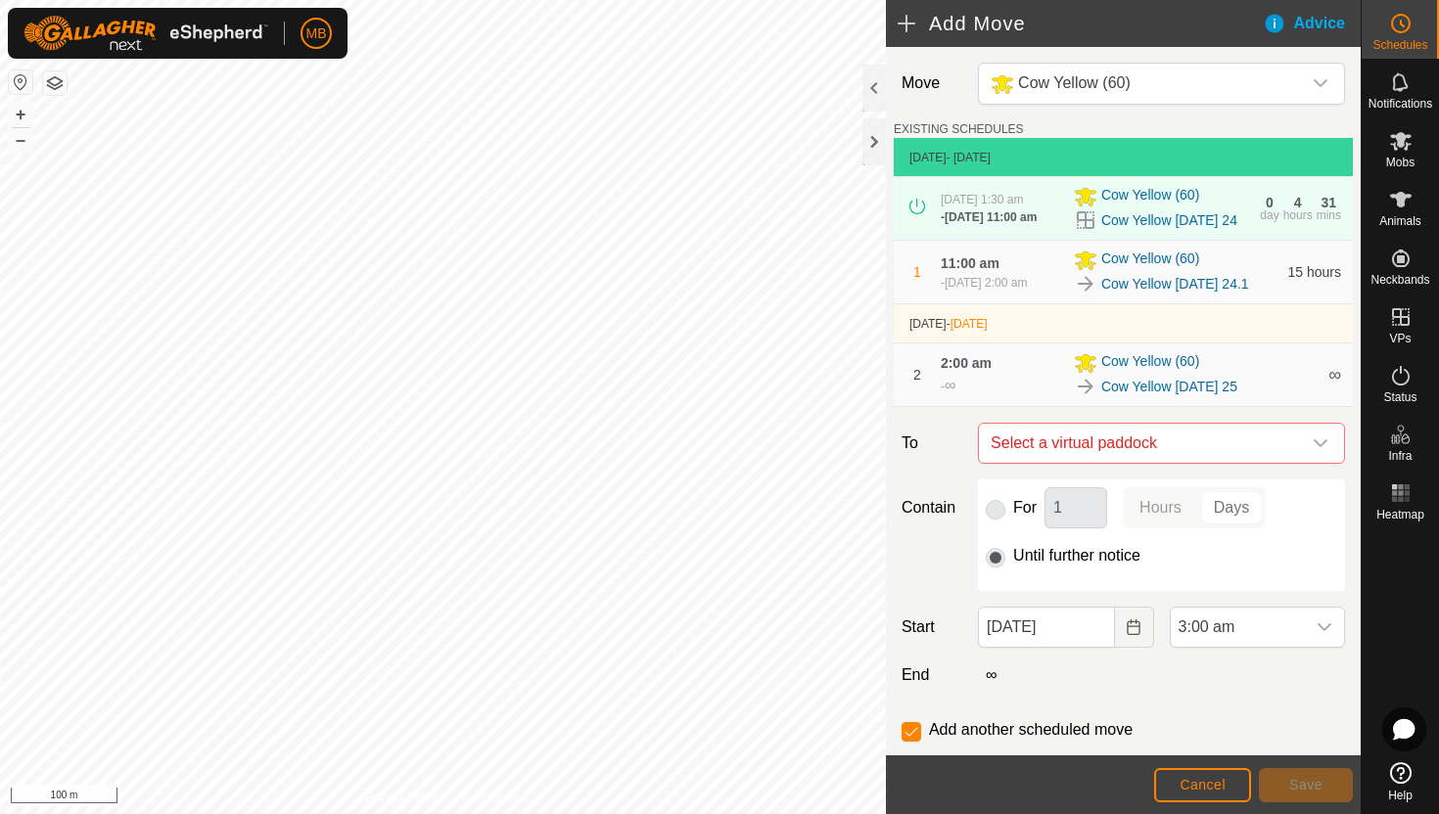
checkbox input "false"
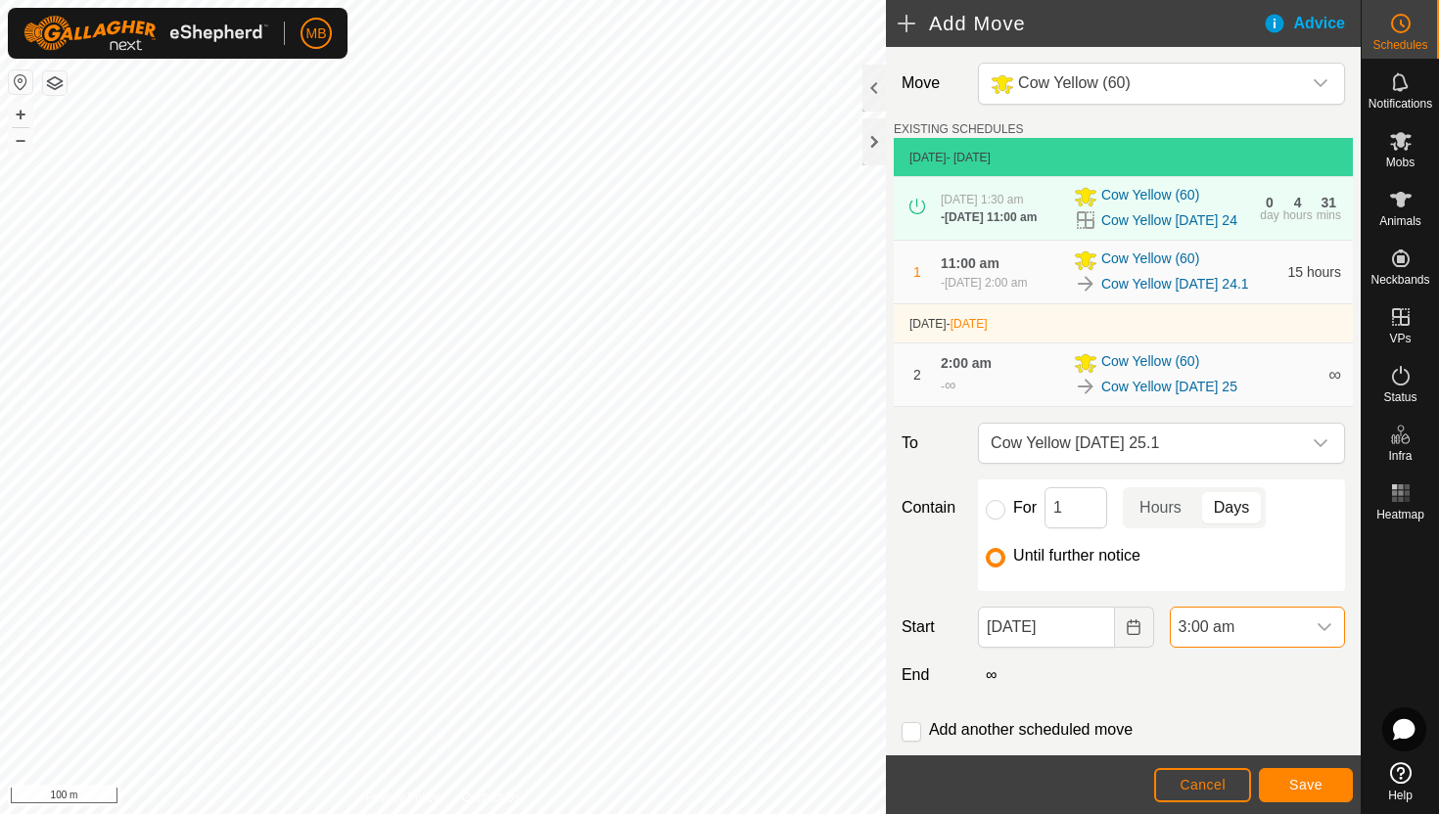
click at [1295, 640] on span "3:00 am" at bounding box center [1238, 627] width 134 height 39
click at [1284, 561] on li "11:30 am" at bounding box center [1257, 555] width 173 height 39
click at [1307, 780] on span "Save" at bounding box center [1305, 785] width 33 height 16
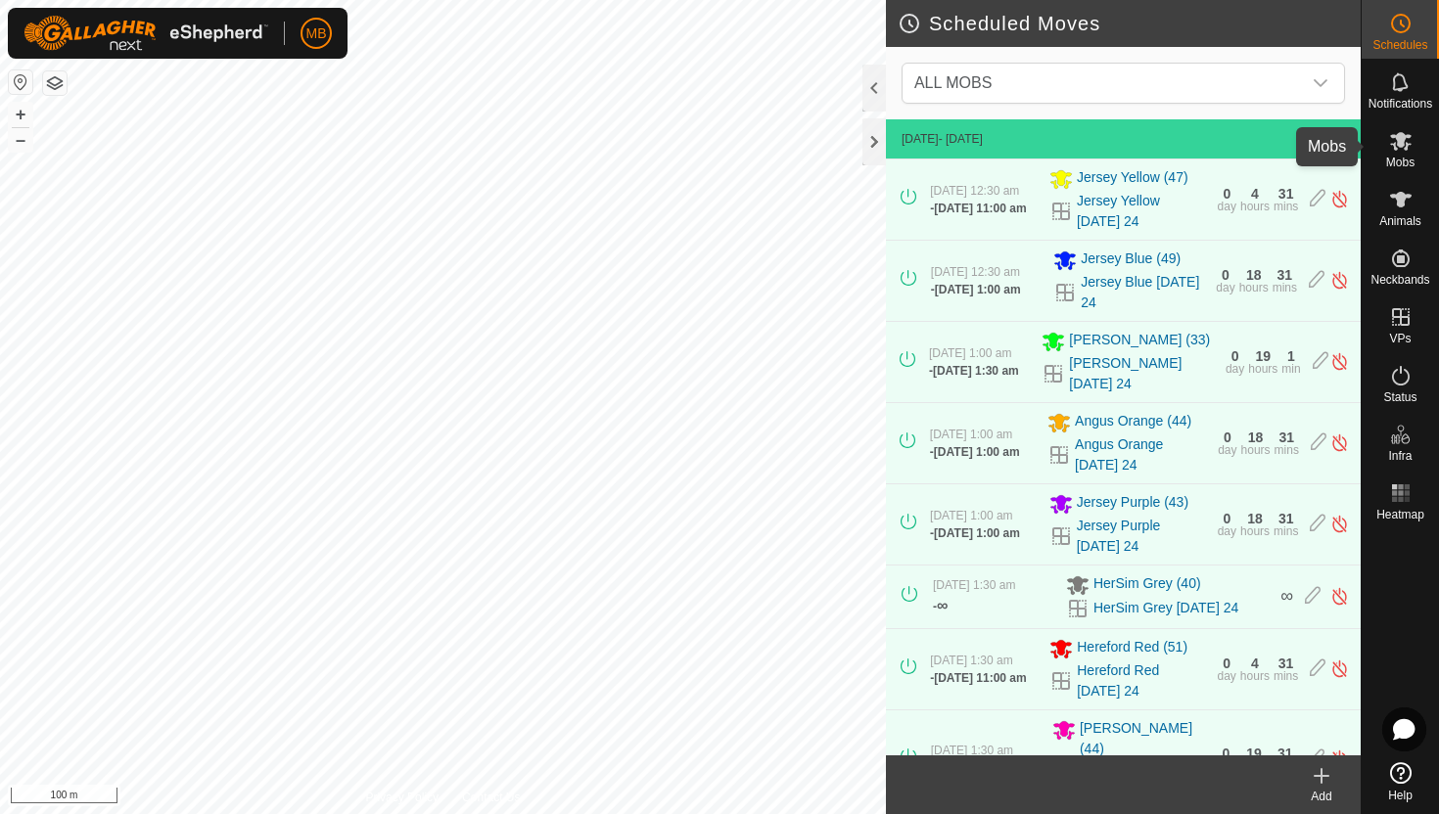
click at [1405, 153] on es-mob-svg-icon at bounding box center [1400, 140] width 35 height 31
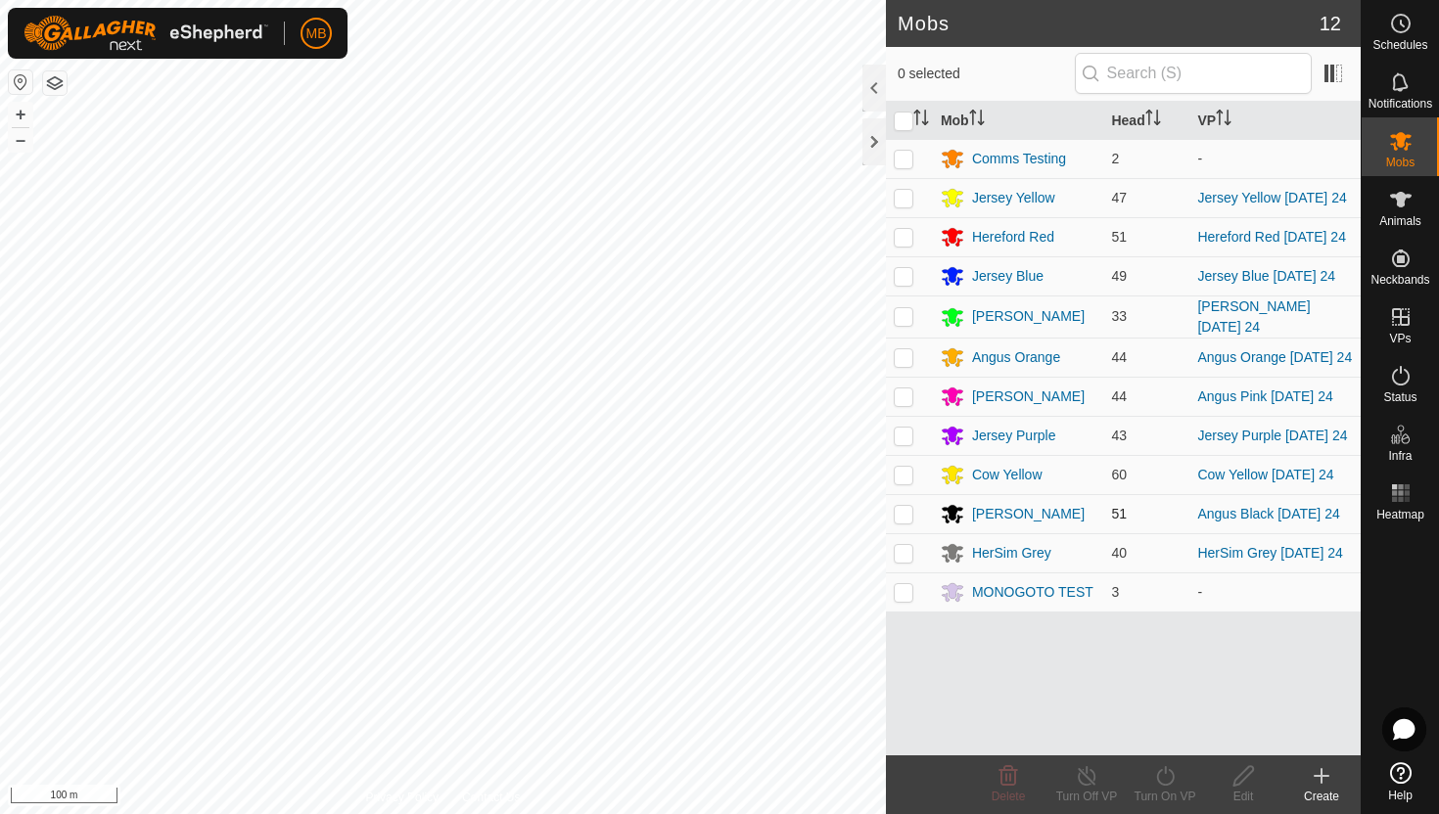
click at [899, 515] on p-checkbox at bounding box center [904, 514] width 20 height 16
checkbox input "true"
click at [1167, 776] on icon at bounding box center [1165, 776] width 24 height 23
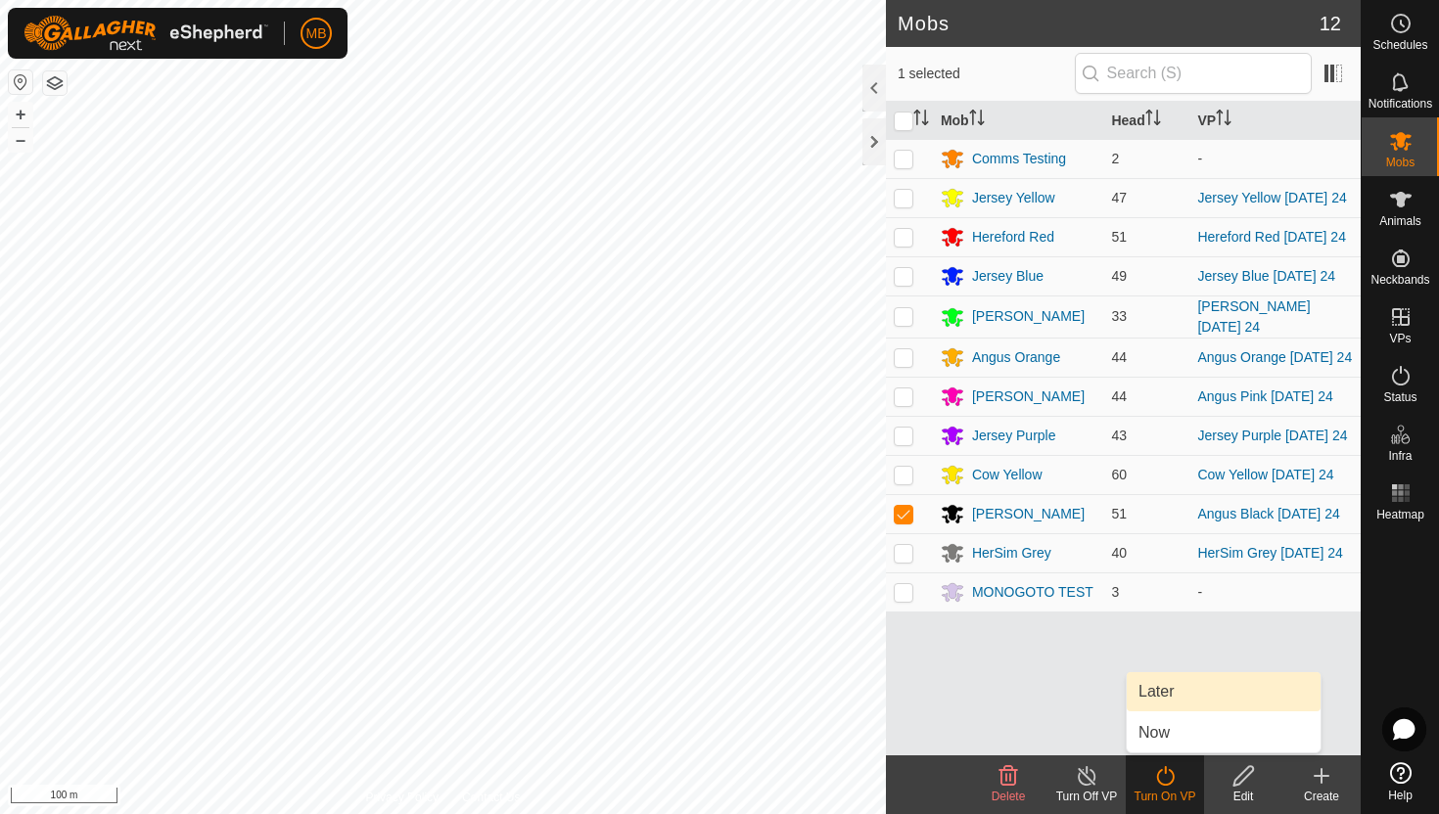
click at [1180, 695] on link "Later" at bounding box center [1224, 692] width 194 height 39
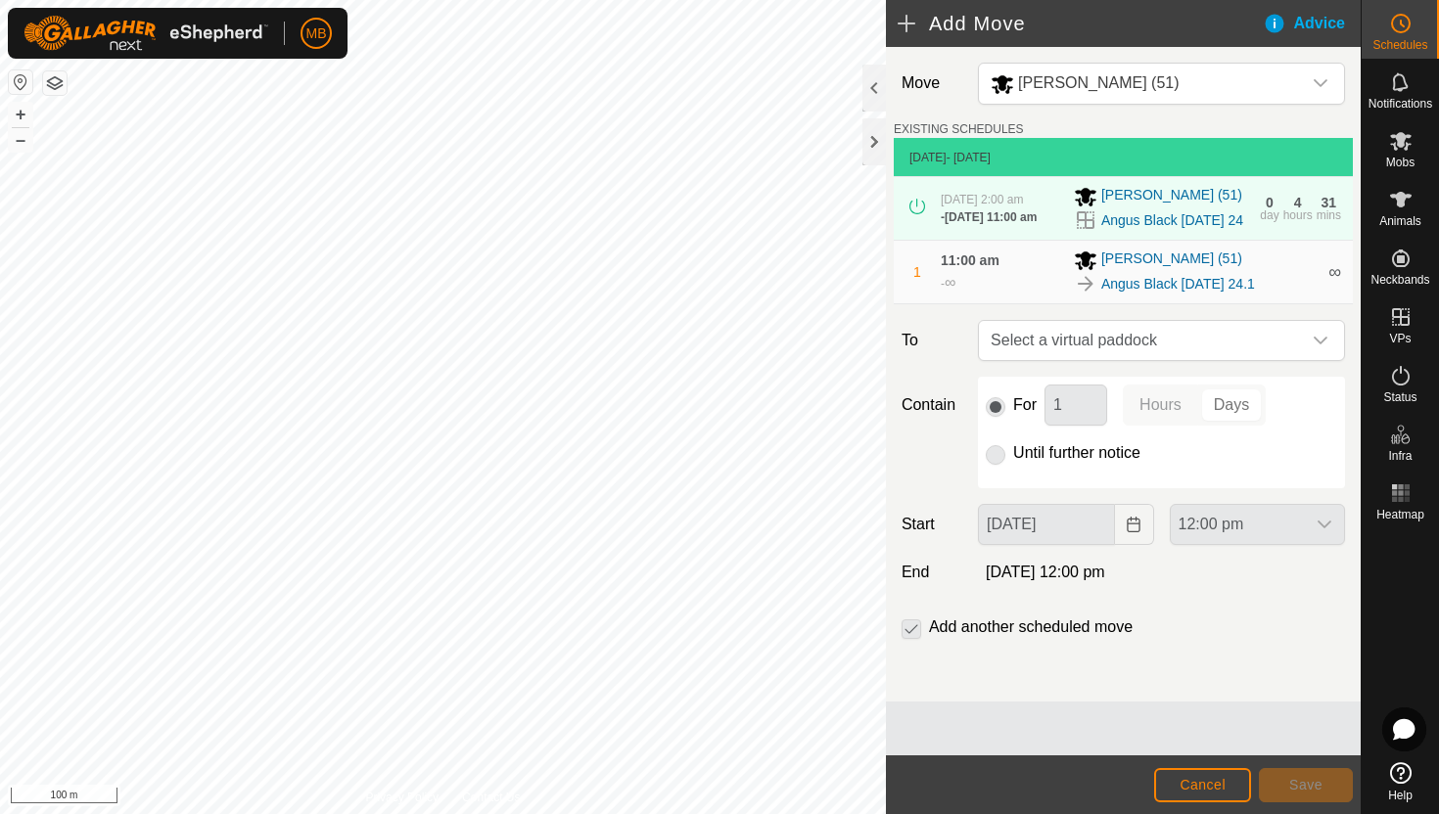
click at [567, 0] on html "MB Schedules Notifications Mobs Animals Neckbands VPs Status Infra Heatmap Help…" at bounding box center [719, 407] width 1439 height 814
click at [1325, 341] on icon "dropdown trigger" at bounding box center [1321, 341] width 16 height 16
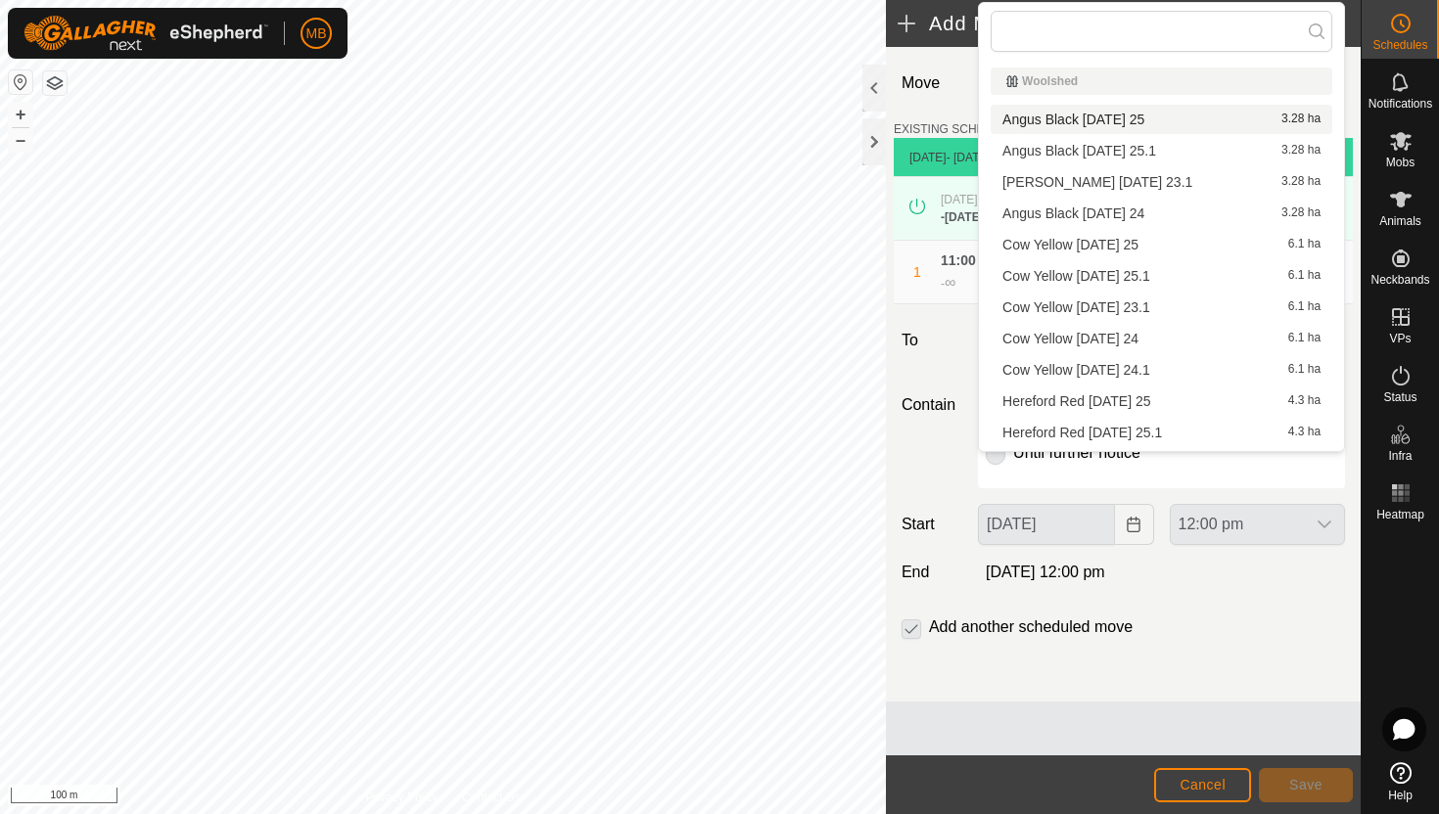
click at [1178, 121] on li "Angus Black Monday 25 3.28 ha" at bounding box center [1162, 119] width 342 height 29
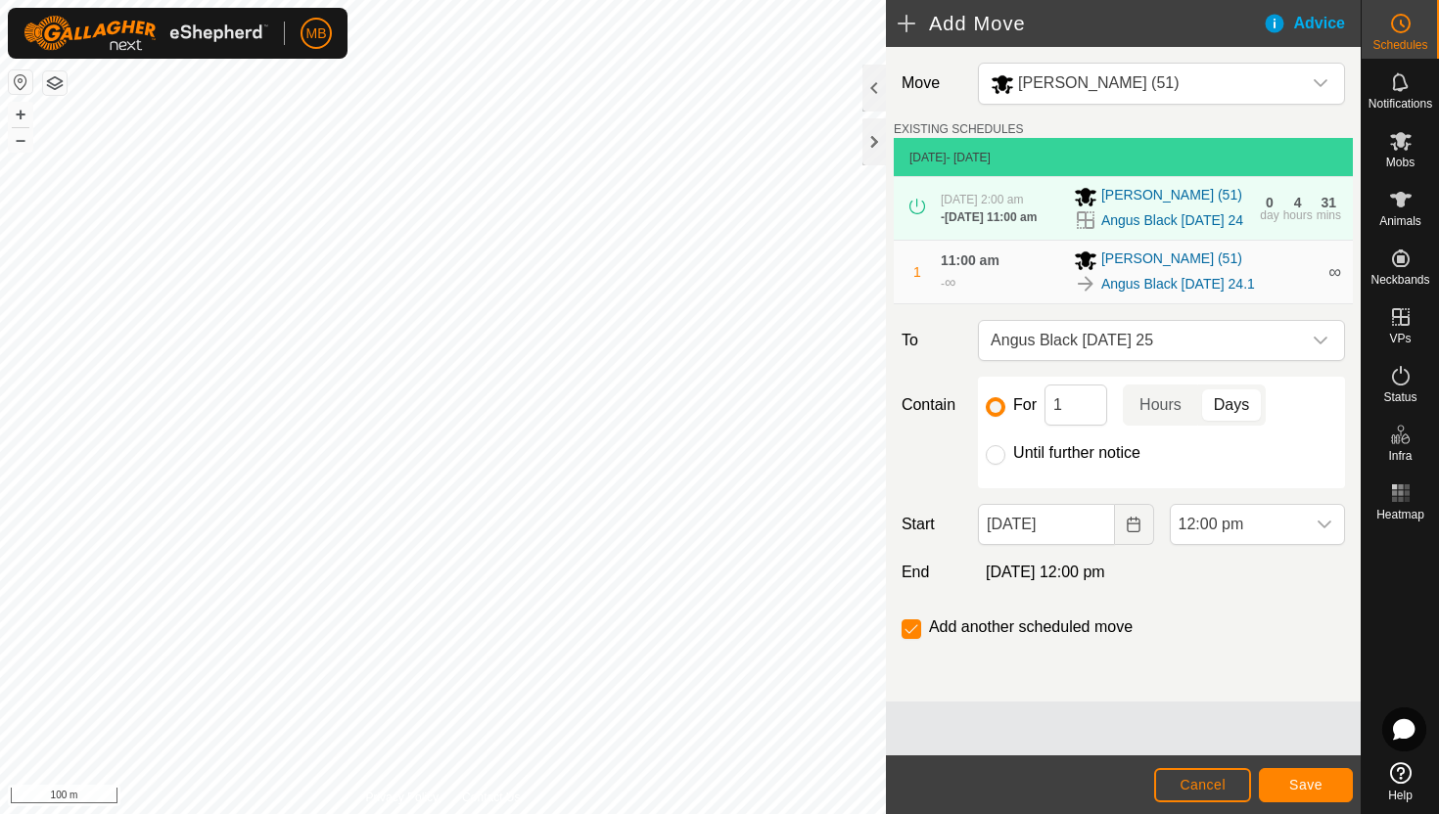
click at [1059, 461] on label "Until further notice" at bounding box center [1076, 453] width 127 height 16
click at [1005, 461] on input "Until further notice" at bounding box center [996, 455] width 20 height 20
radio input "true"
checkbox input "false"
click at [1086, 533] on input "24 Aug, 2025" at bounding box center [1046, 524] width 136 height 41
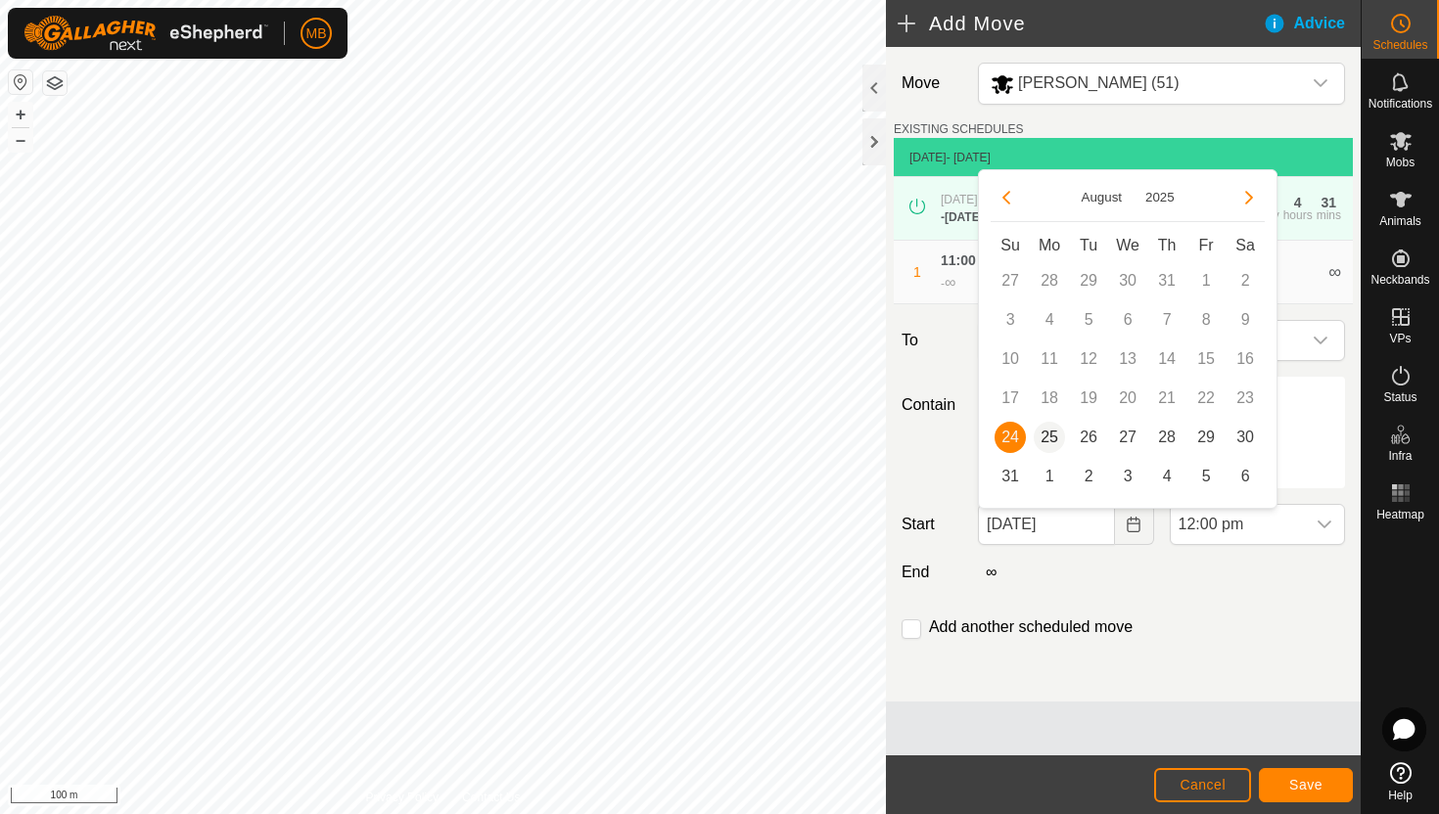
click at [1053, 442] on span "25" at bounding box center [1049, 437] width 31 height 31
type input "25 Aug, 2025"
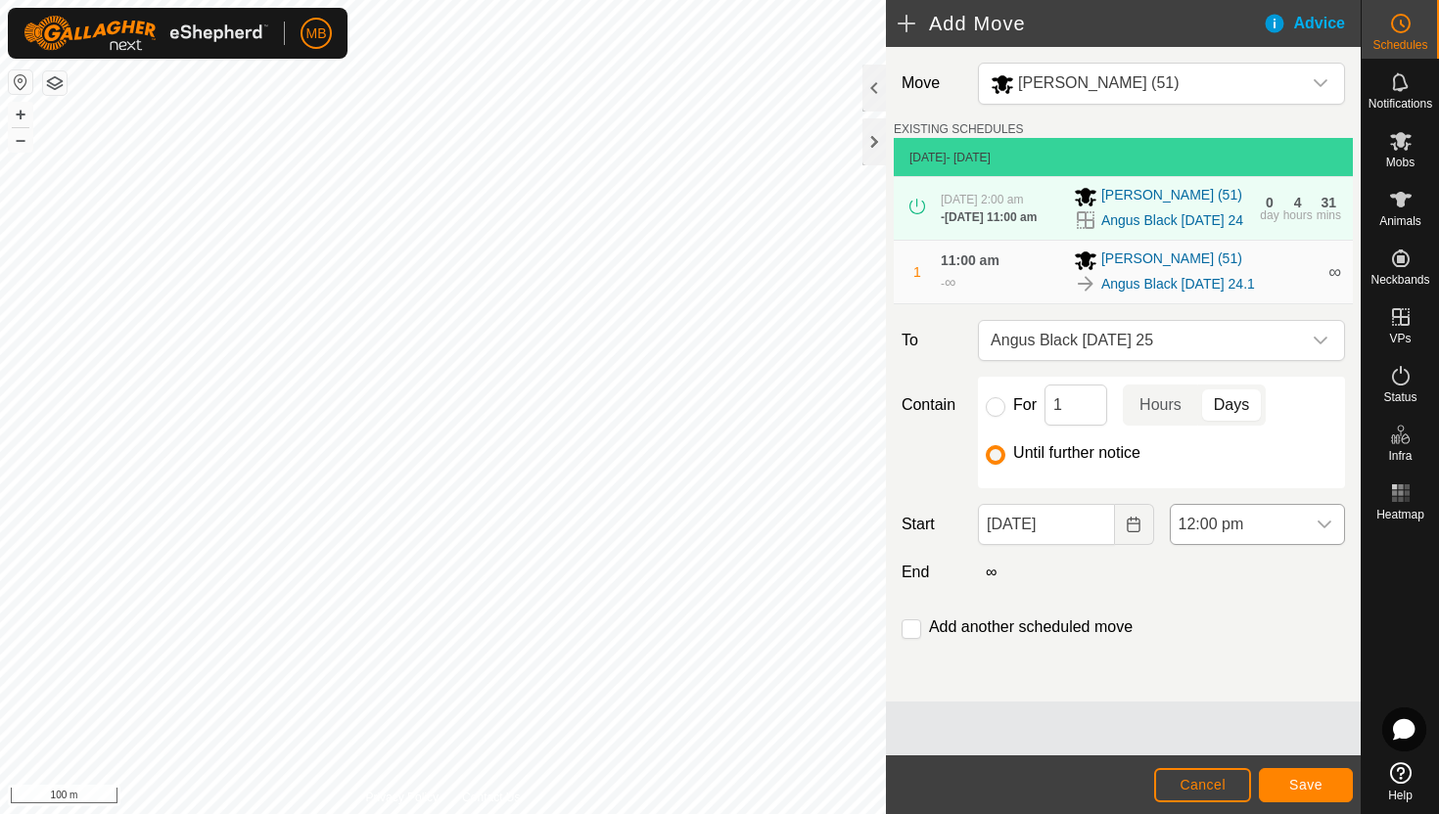
click at [1294, 529] on span "12:00 pm" at bounding box center [1238, 524] width 134 height 39
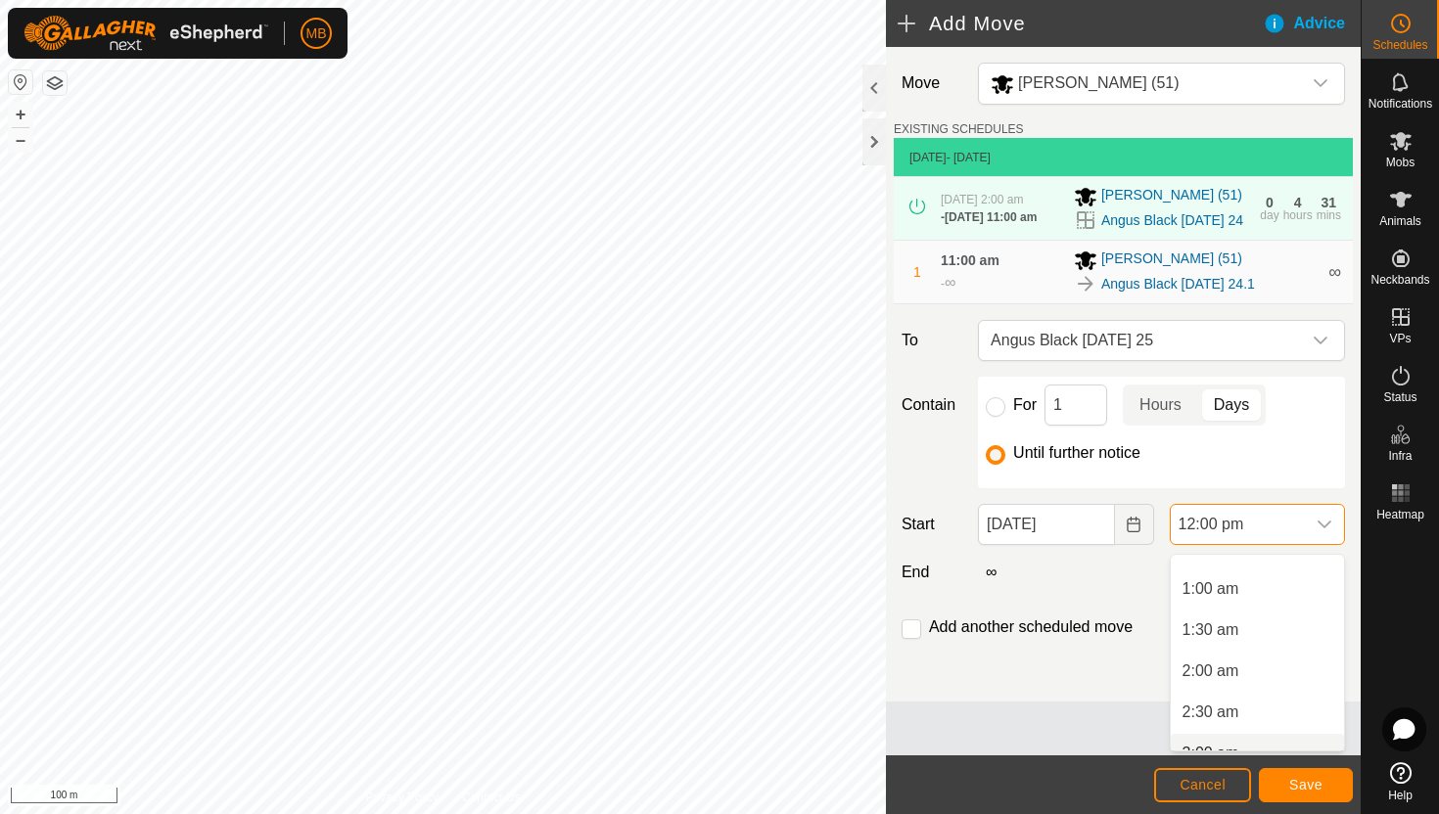
scroll to position [62, 0]
click at [1244, 674] on li "2:00 am" at bounding box center [1257, 677] width 173 height 39
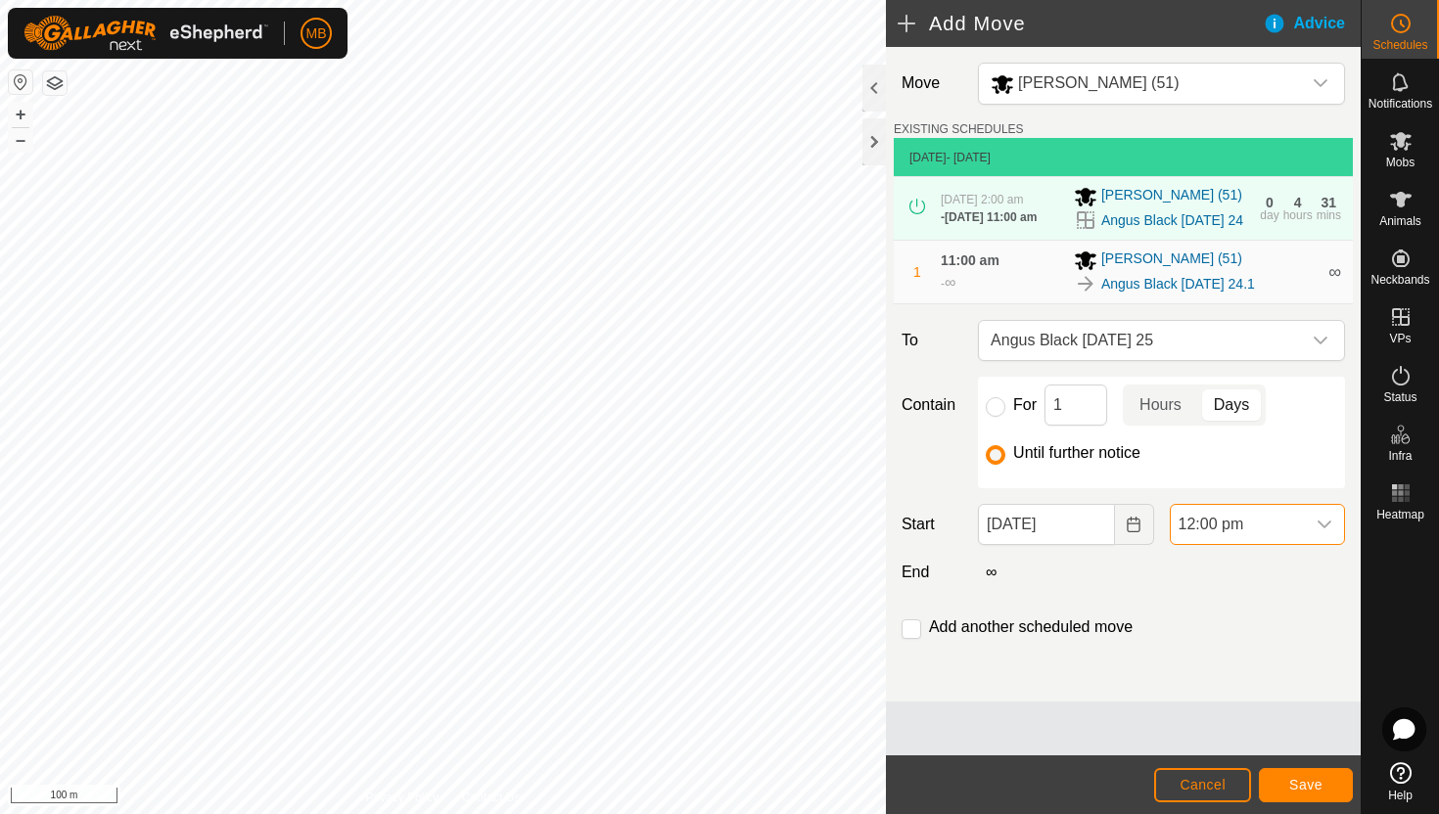
scroll to position [830, 0]
click at [1303, 786] on span "Save" at bounding box center [1305, 785] width 33 height 16
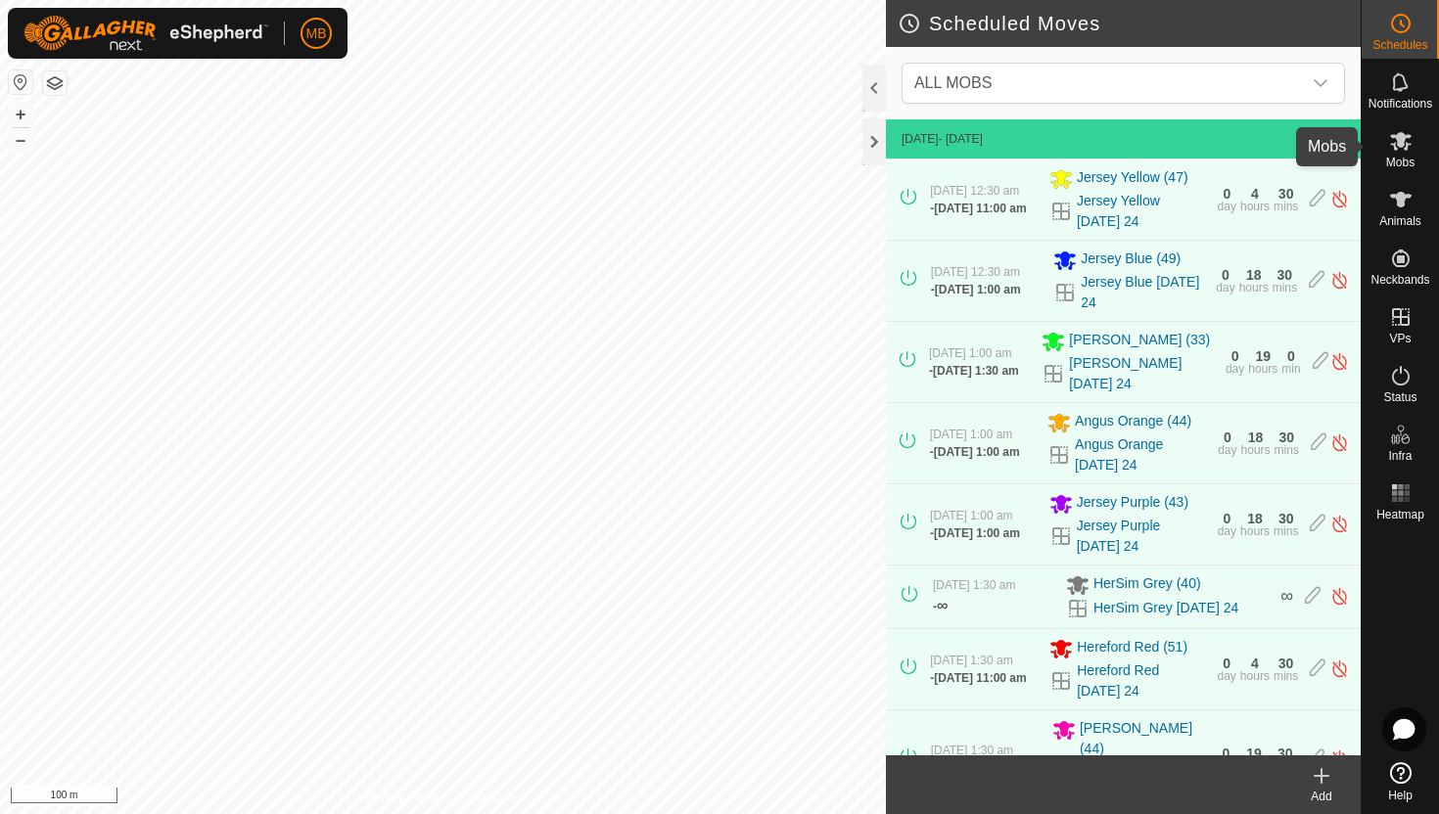
click at [1403, 142] on icon at bounding box center [1401, 141] width 22 height 19
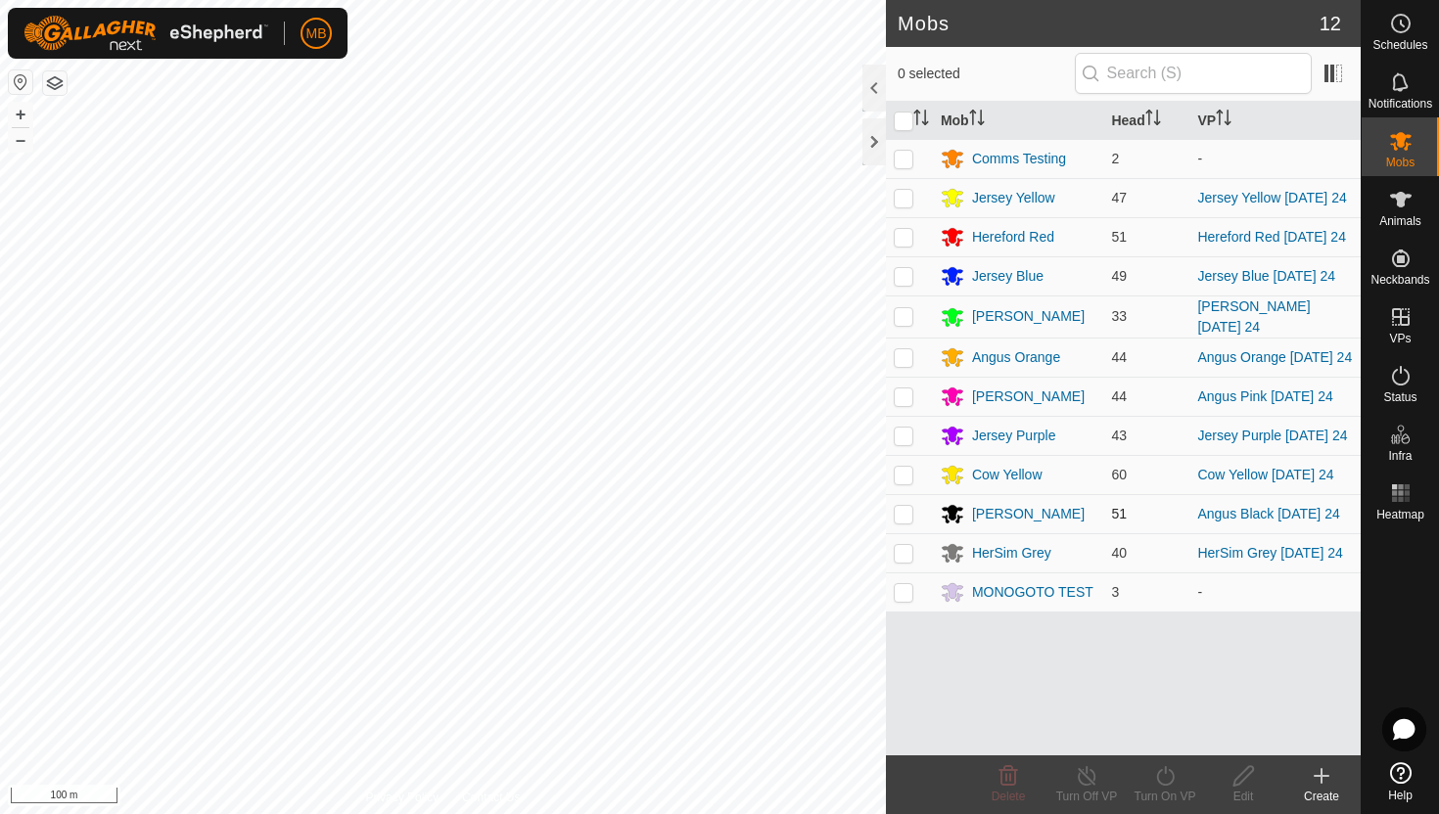
click at [905, 514] on p-checkbox at bounding box center [904, 514] width 20 height 16
checkbox input "true"
click at [1165, 777] on icon at bounding box center [1165, 776] width 24 height 23
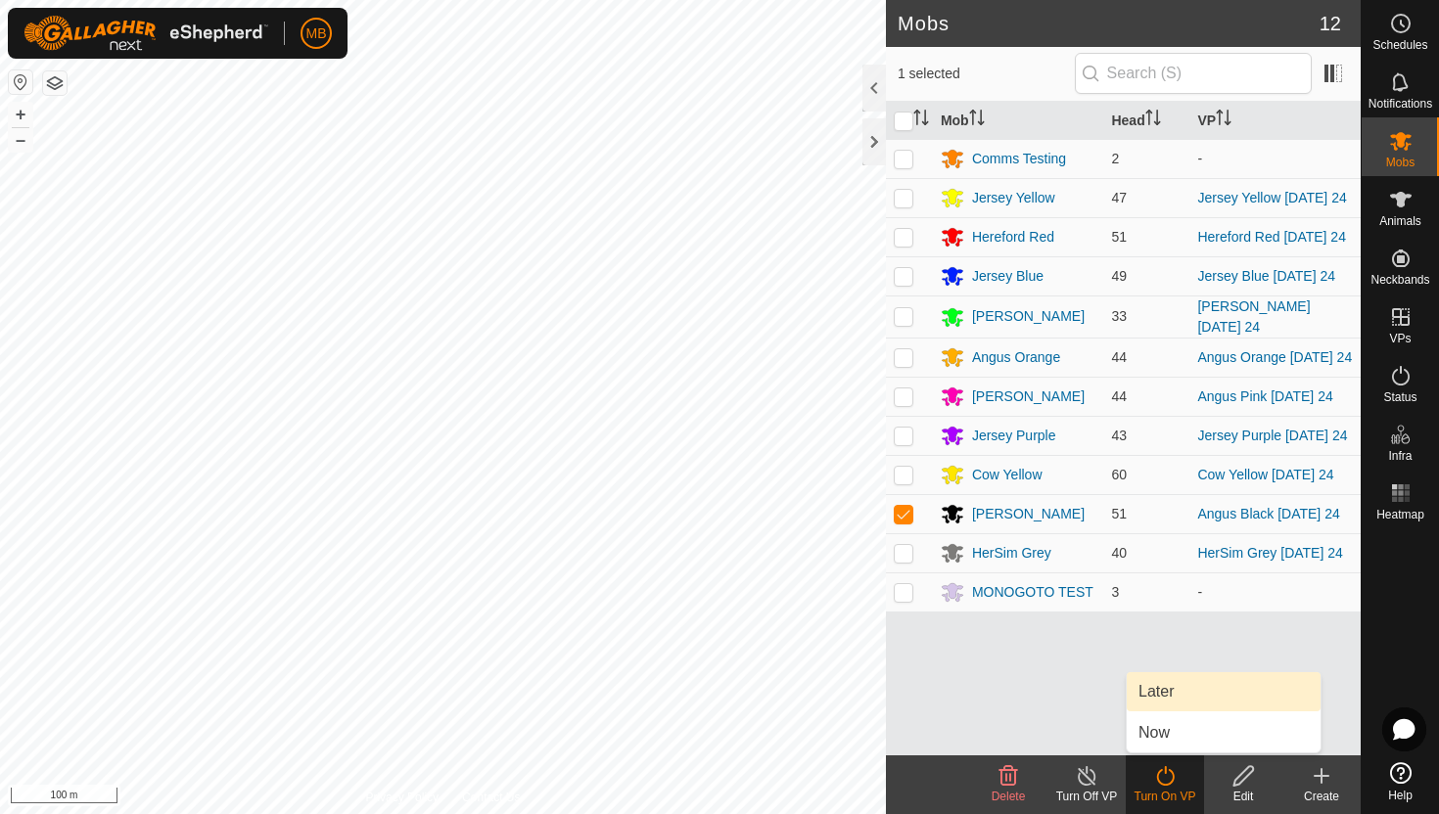
click at [1169, 701] on link "Later" at bounding box center [1224, 692] width 194 height 39
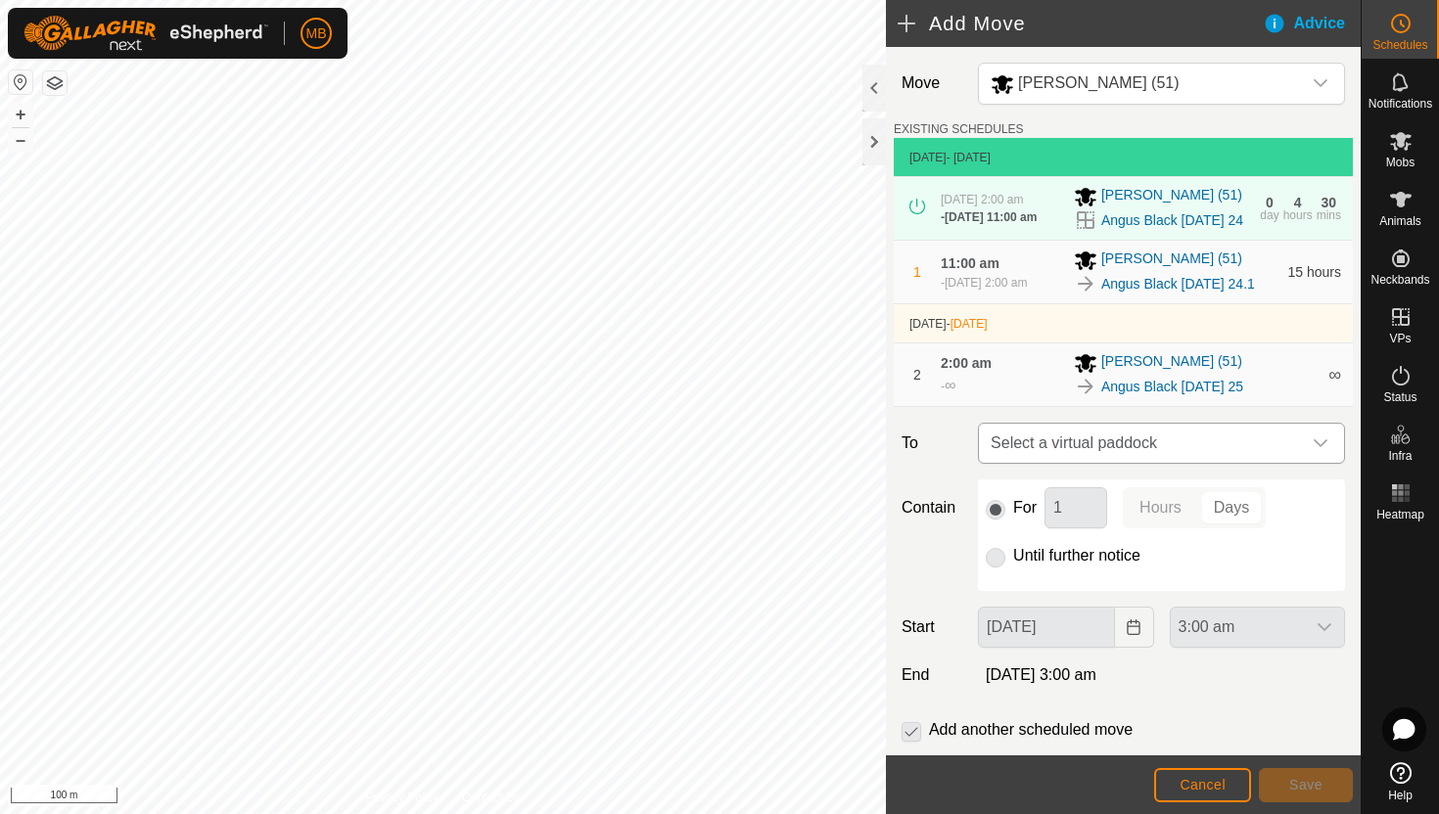
click at [1318, 447] on icon "dropdown trigger" at bounding box center [1321, 444] width 14 height 8
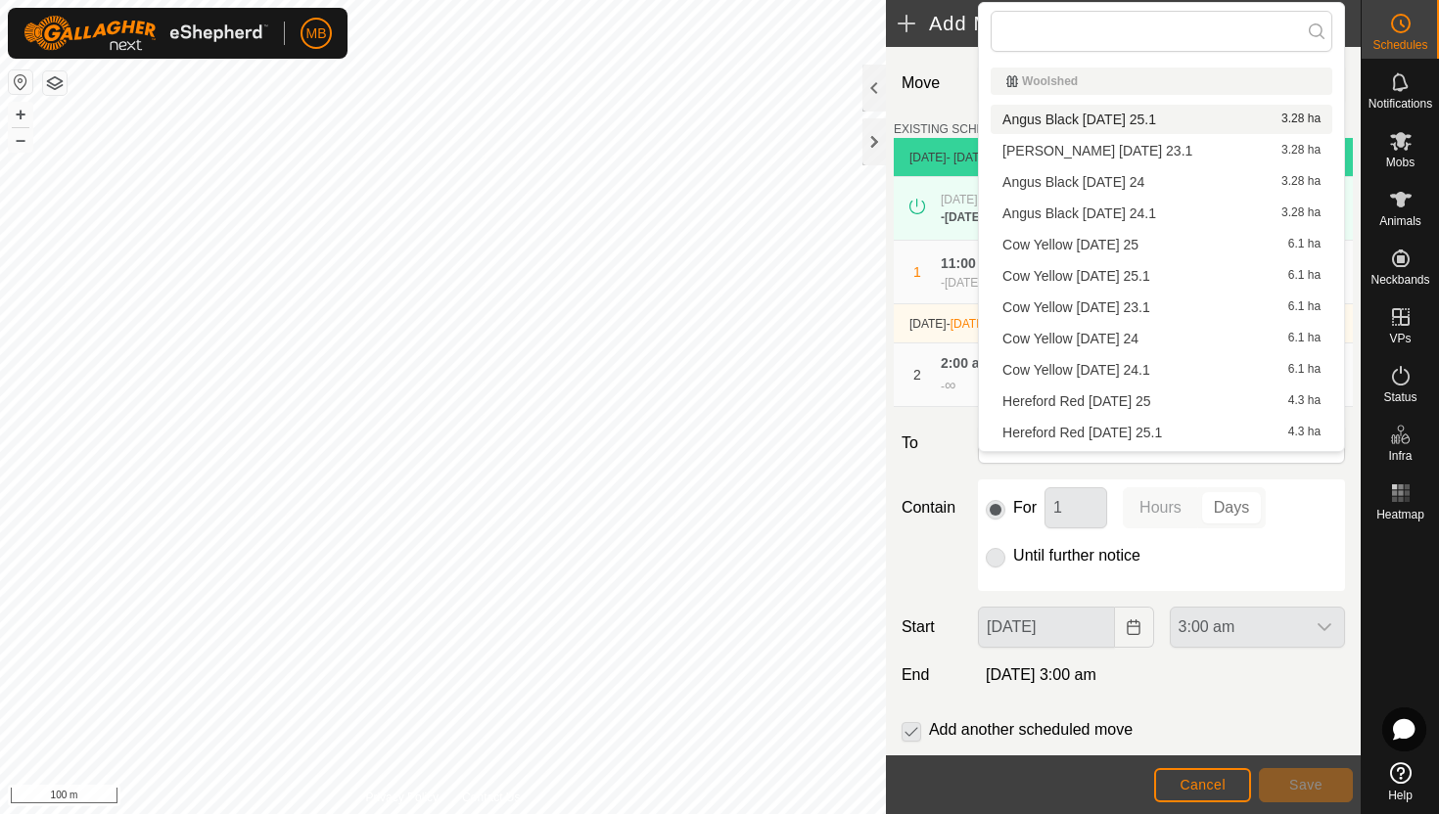
click at [1181, 114] on li "Angus Black Monday 25.1 3.28 ha" at bounding box center [1162, 119] width 342 height 29
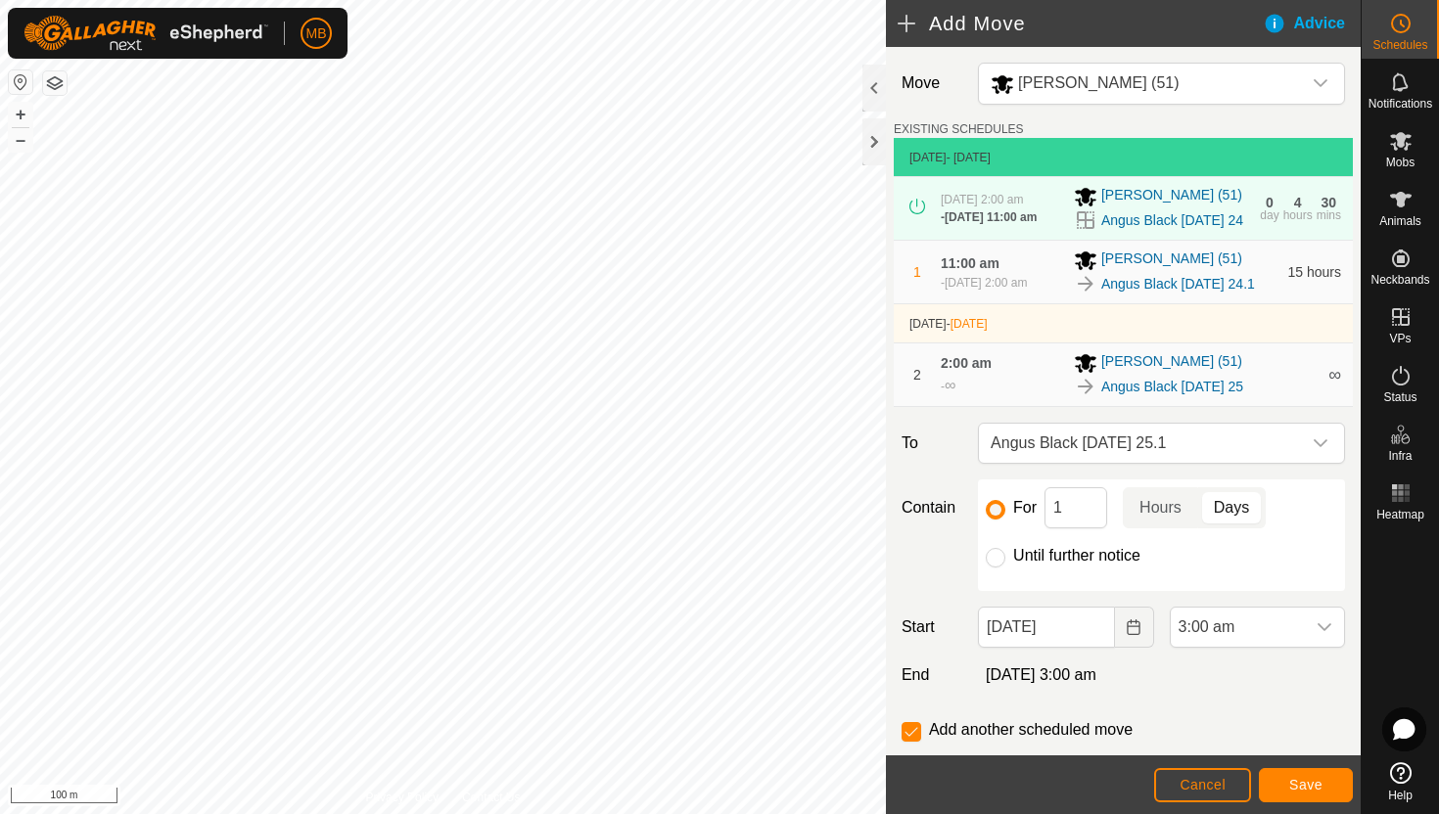
click at [1019, 564] on label "Until further notice" at bounding box center [1076, 556] width 127 height 16
click at [1005, 568] on input "Until further notice" at bounding box center [996, 558] width 20 height 20
radio input "true"
checkbox input "false"
click at [1309, 647] on div "dropdown trigger" at bounding box center [1324, 627] width 39 height 39
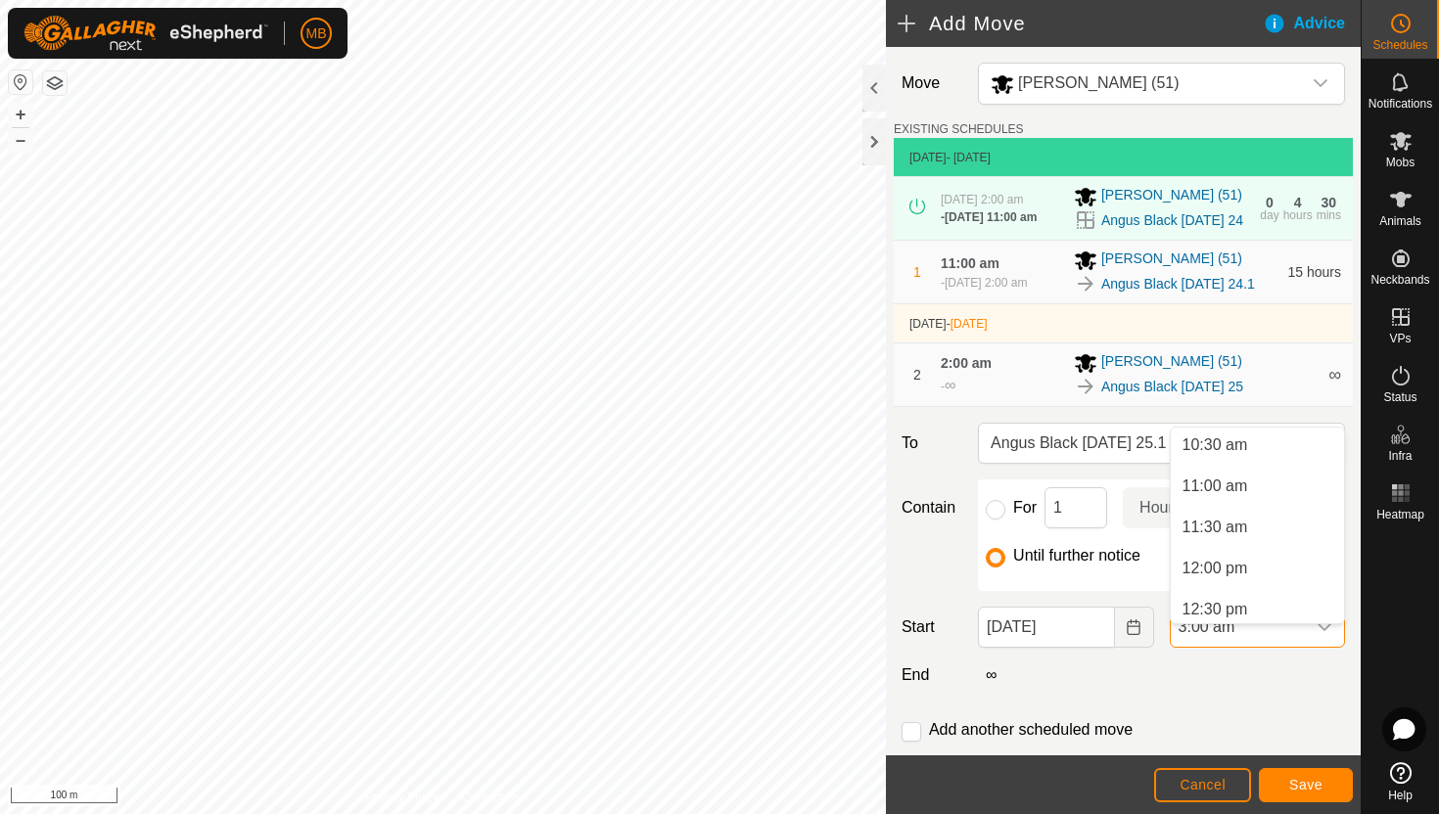
scroll to position [873, 0]
click at [1276, 526] on li "11:30 am" at bounding box center [1257, 519] width 173 height 39
click at [1304, 783] on span "Save" at bounding box center [1305, 785] width 33 height 16
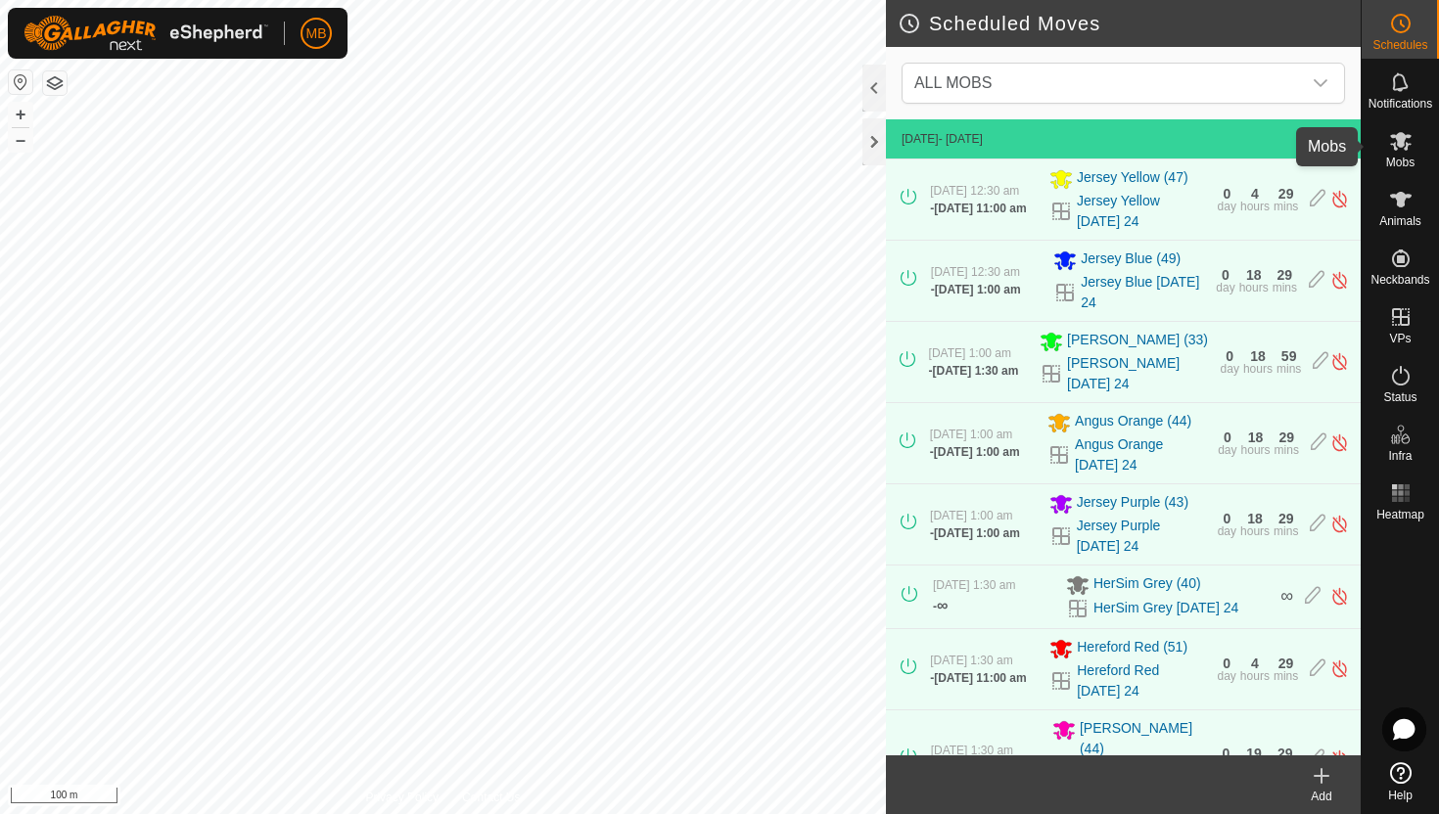
click at [1400, 145] on icon at bounding box center [1401, 141] width 22 height 19
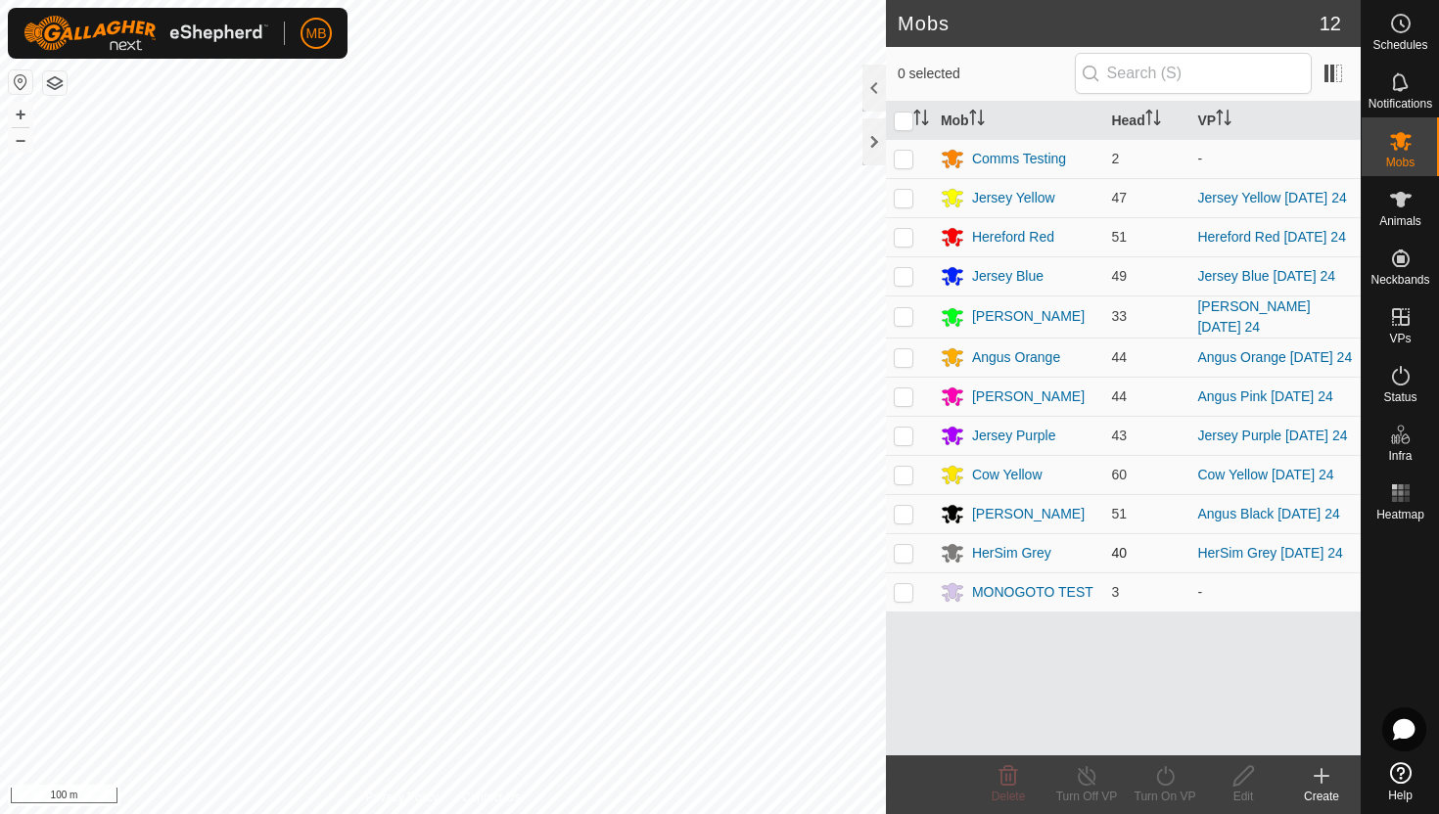
click at [902, 555] on p-checkbox at bounding box center [904, 553] width 20 height 16
checkbox input "true"
click at [1166, 780] on icon at bounding box center [1165, 776] width 24 height 23
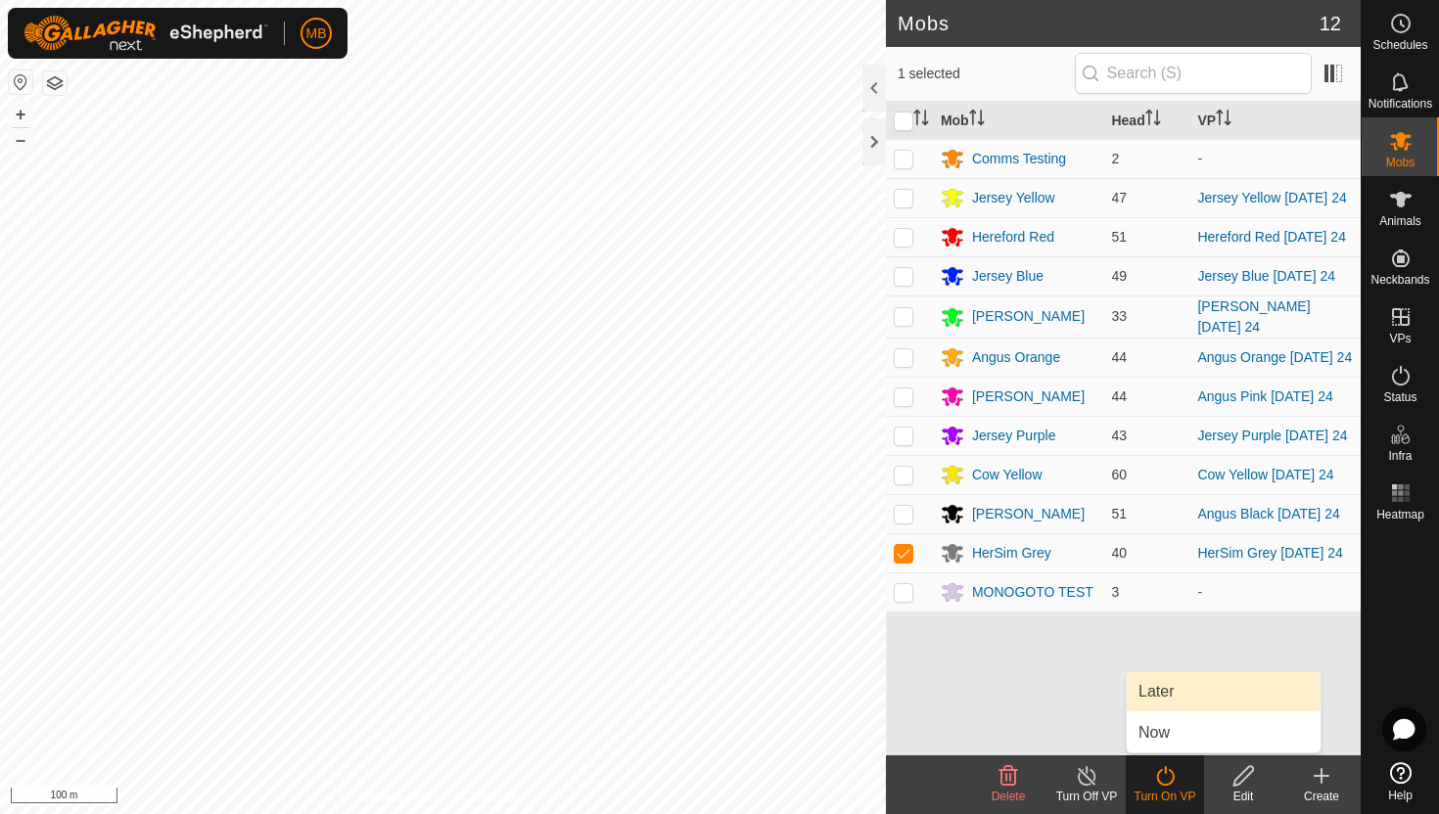
click at [1183, 699] on link "Later" at bounding box center [1224, 692] width 194 height 39
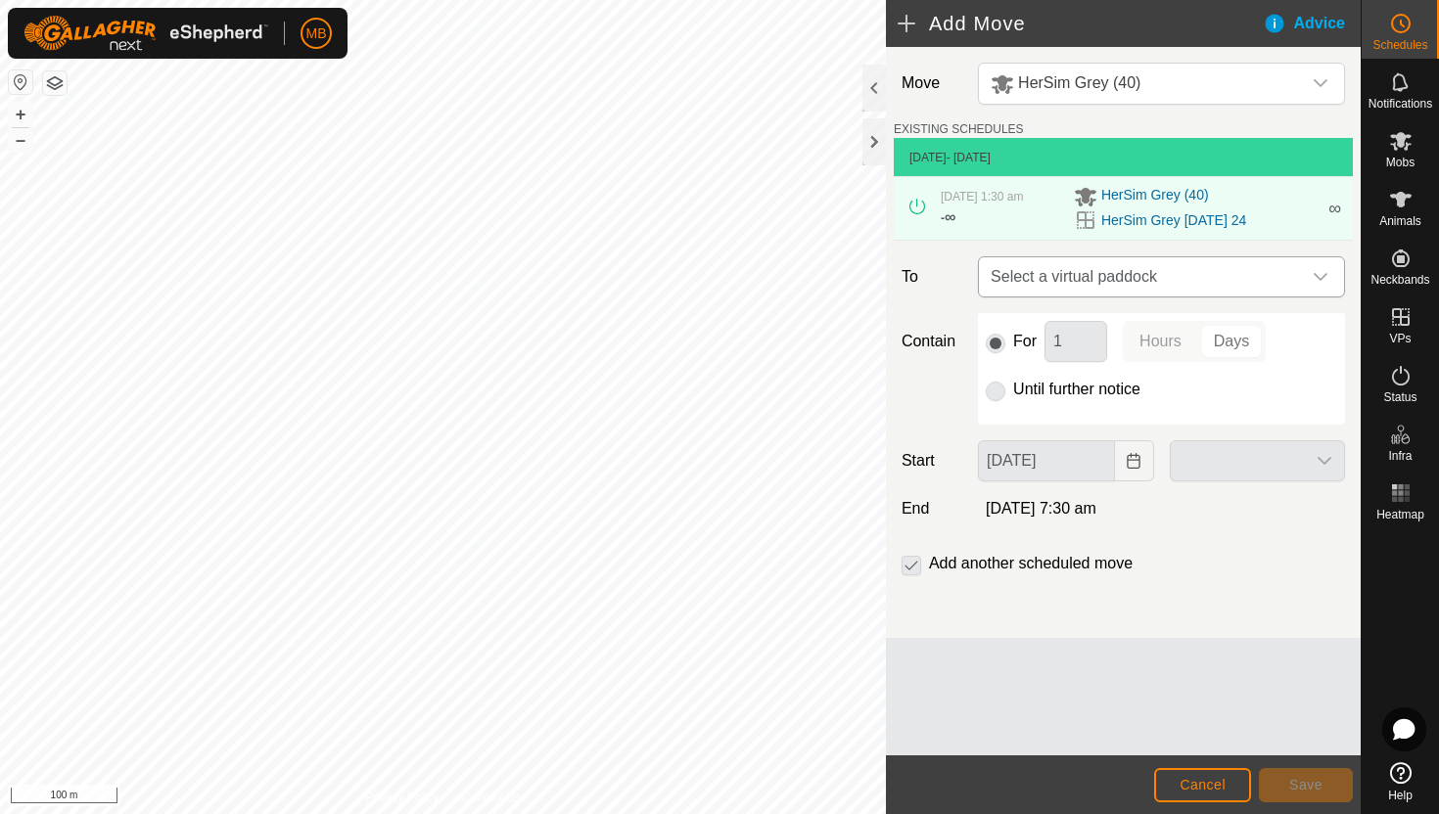
click at [1311, 272] on div "dropdown trigger" at bounding box center [1320, 276] width 39 height 39
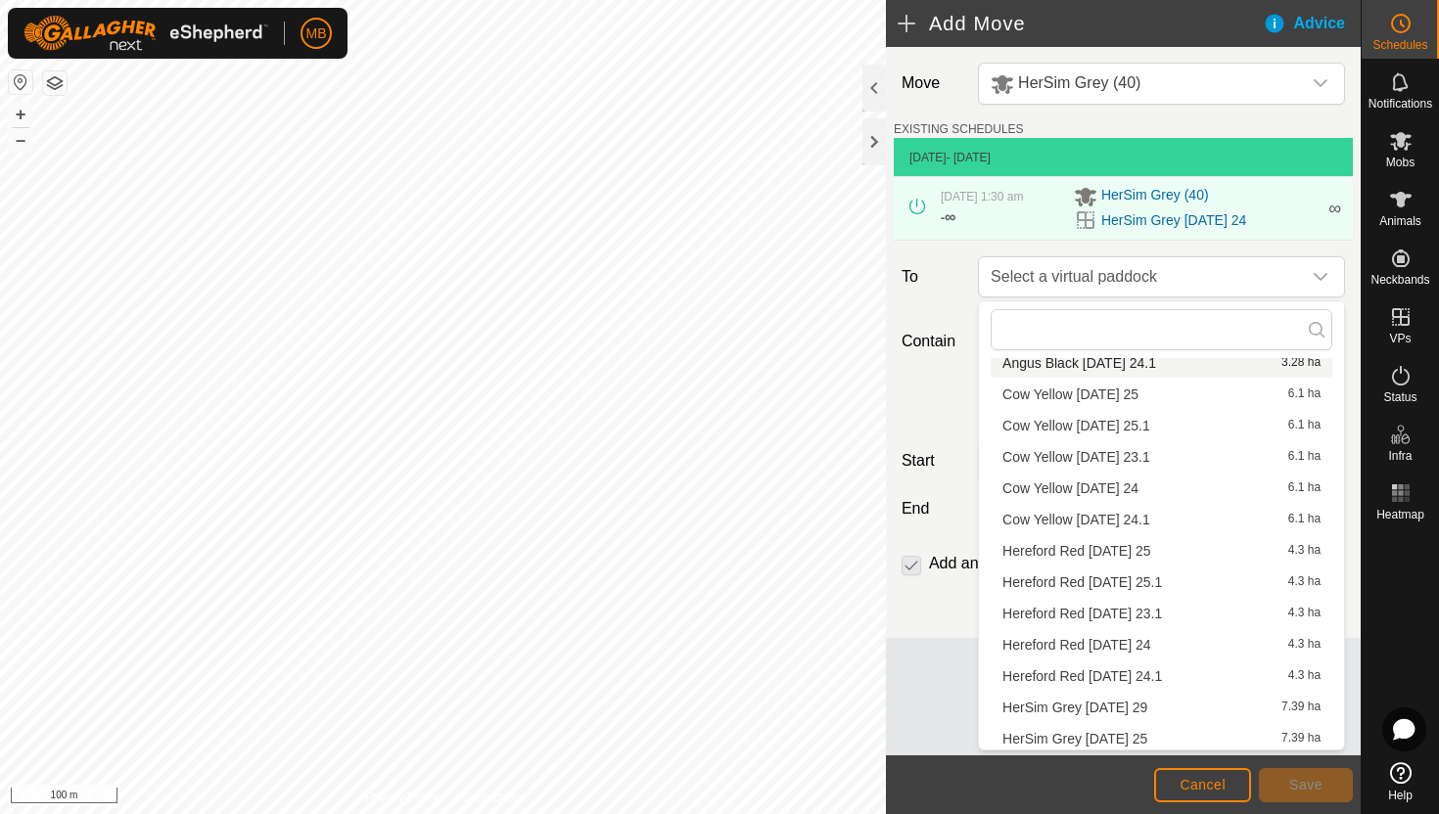
scroll to position [278, 0]
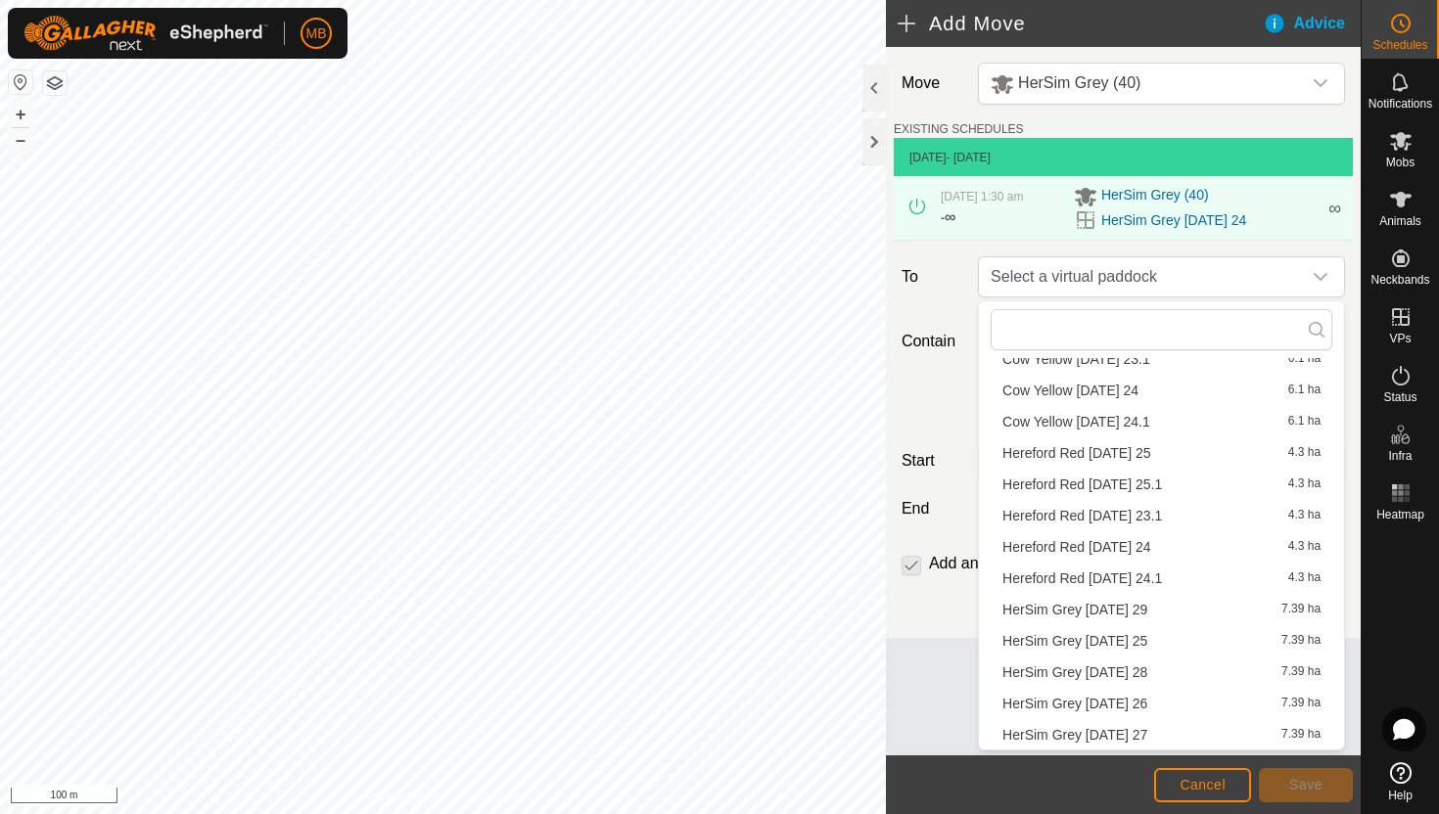
click at [1140, 638] on li "HerSim Grey Monday 25 7.39 ha" at bounding box center [1162, 640] width 342 height 29
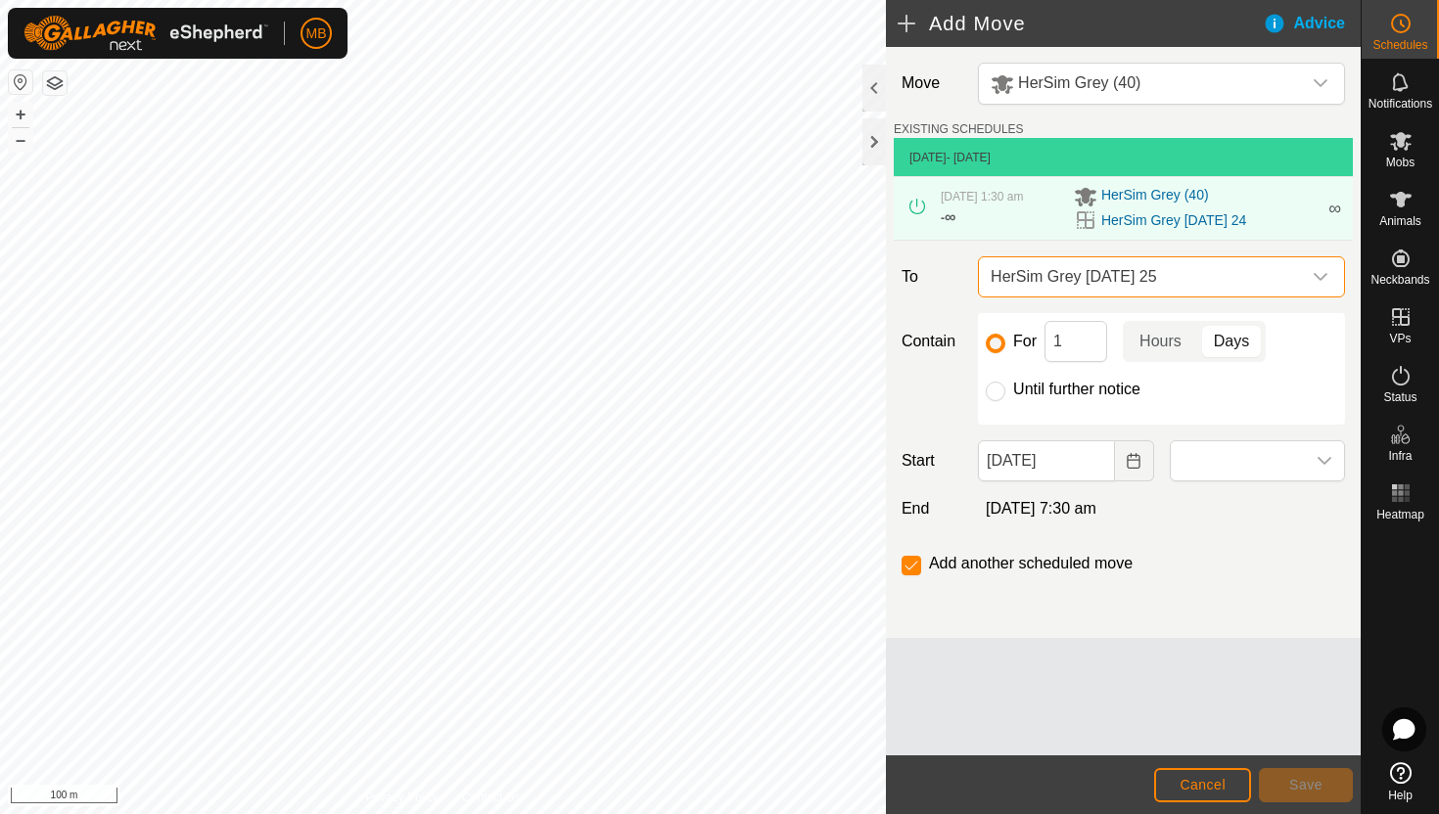
click at [1074, 393] on label "Until further notice" at bounding box center [1076, 390] width 127 height 16
click at [1005, 393] on input "Until further notice" at bounding box center [996, 392] width 20 height 20
radio input "true"
checkbox input "false"
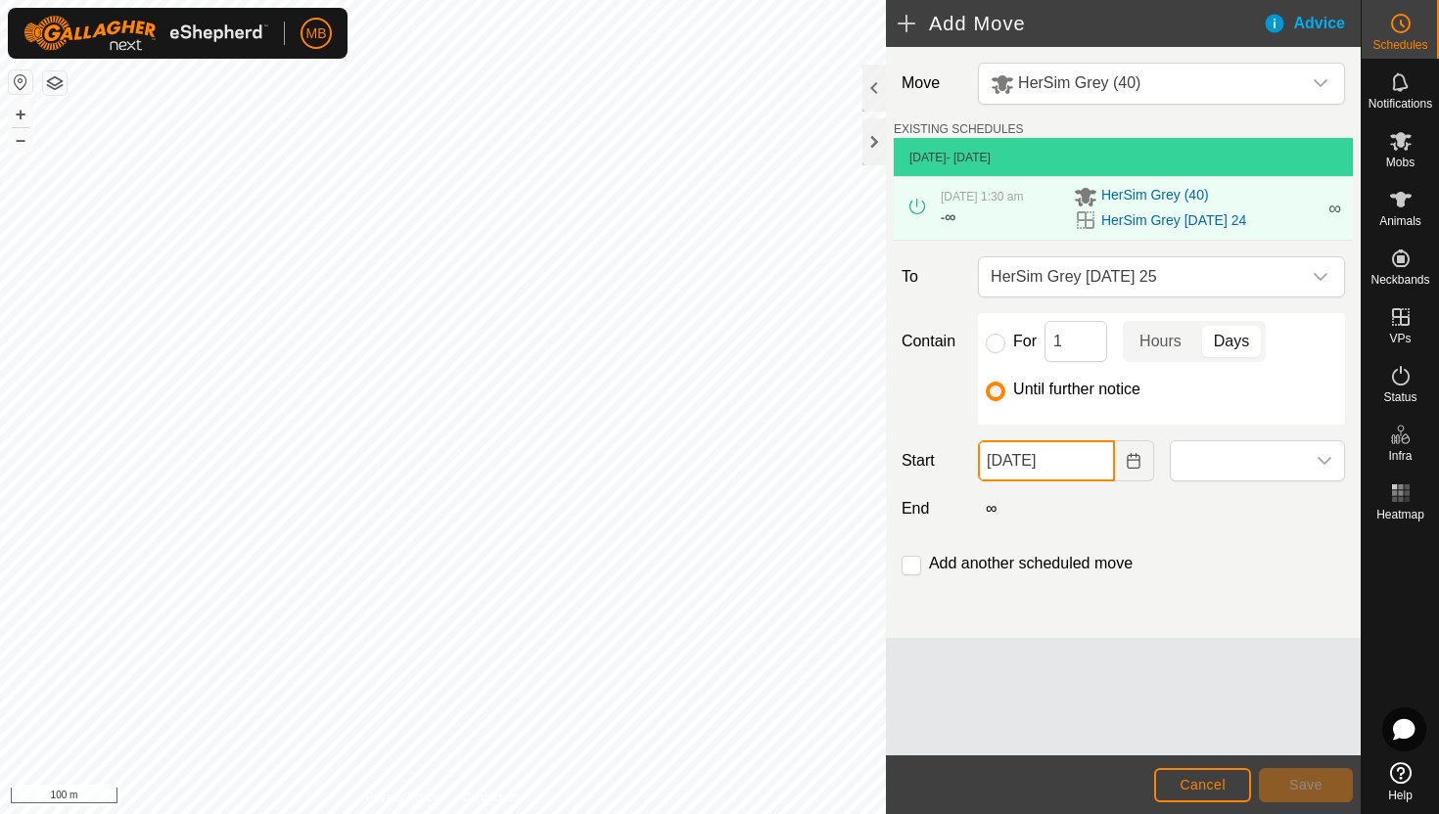
click at [1089, 461] on input "24 Aug, 2025" at bounding box center [1046, 461] width 136 height 41
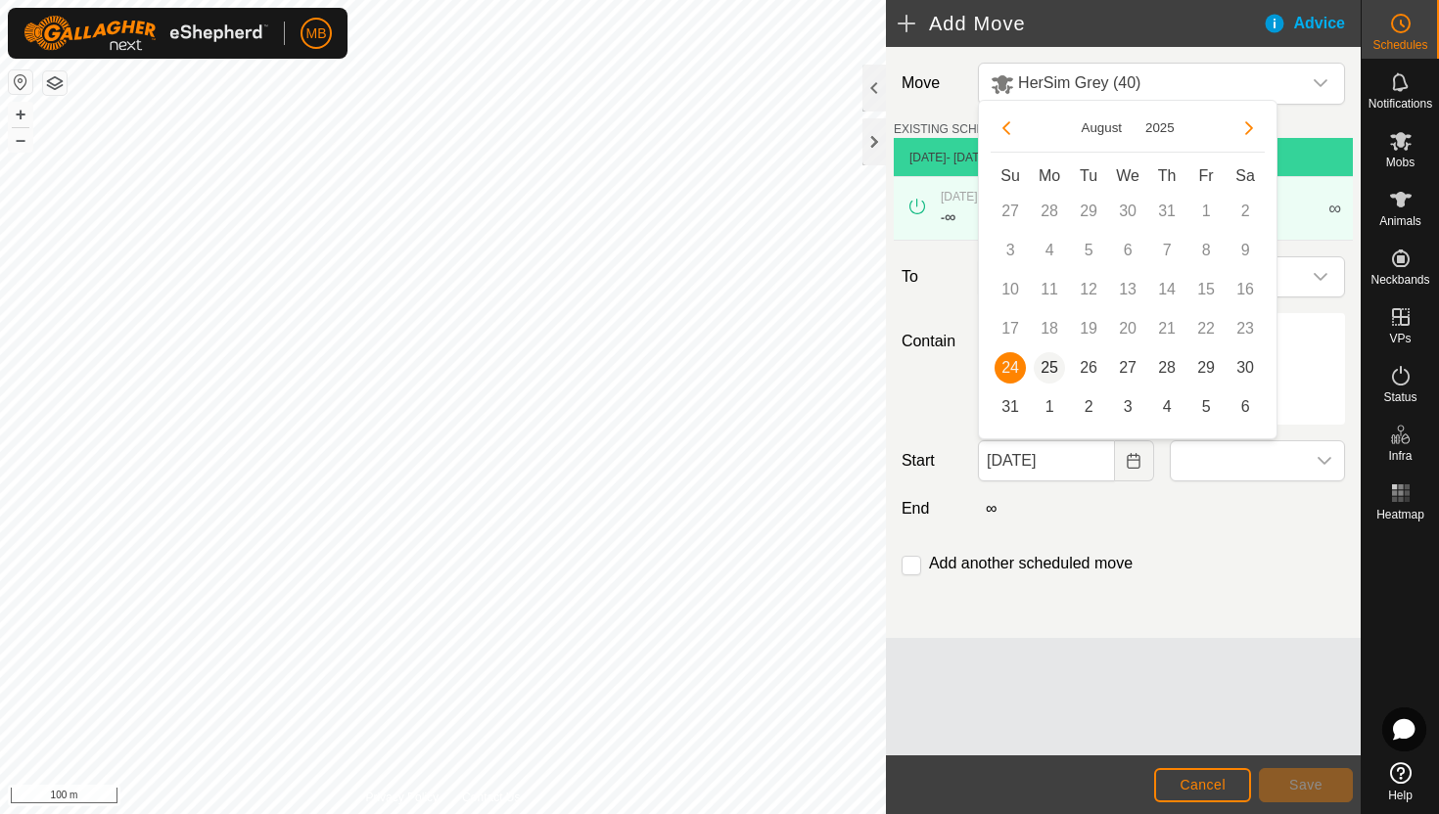
click at [1052, 363] on span "25" at bounding box center [1049, 367] width 31 height 31
type input "25 Aug, 2025"
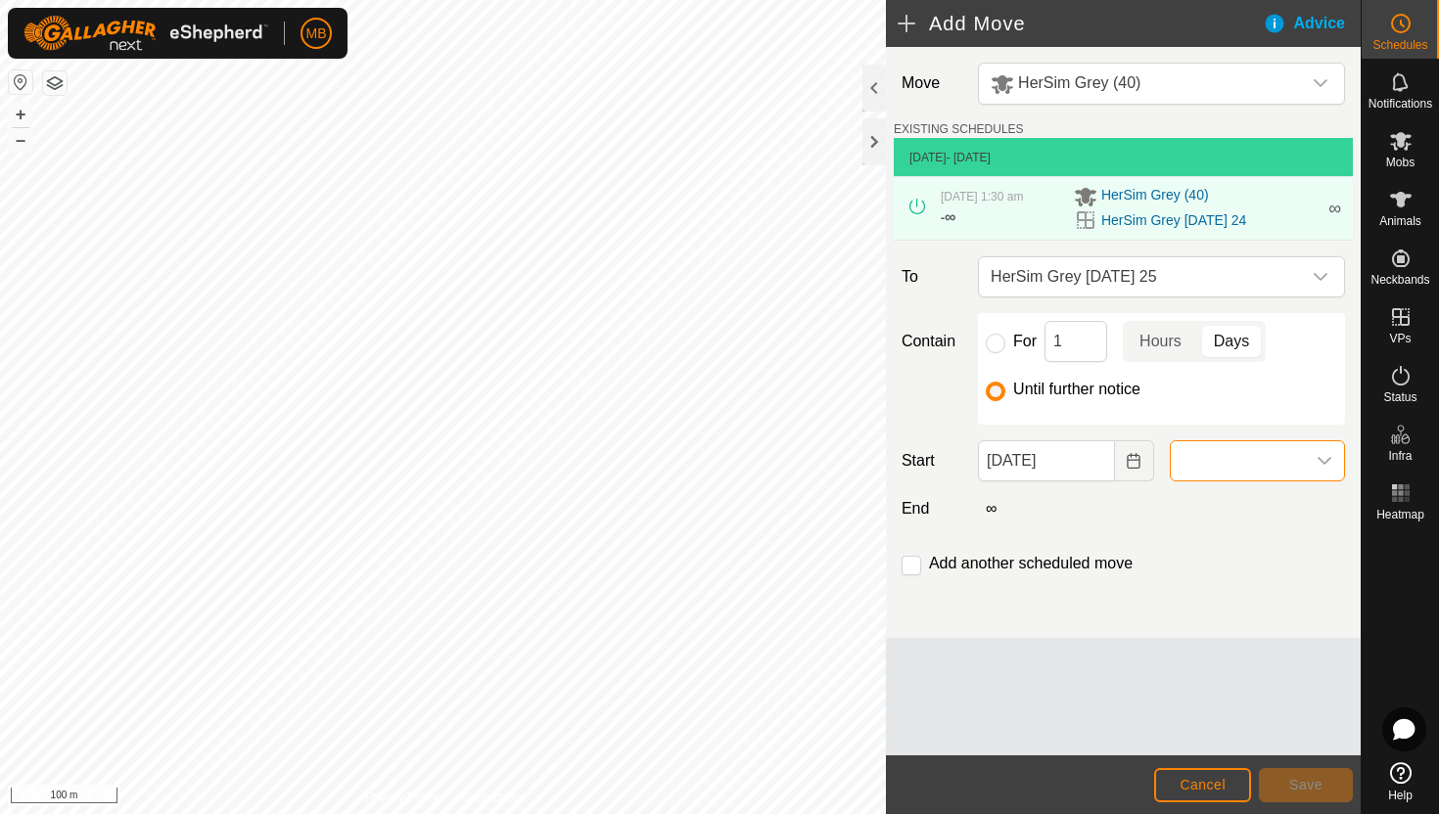
click at [1219, 467] on span at bounding box center [1238, 460] width 134 height 39
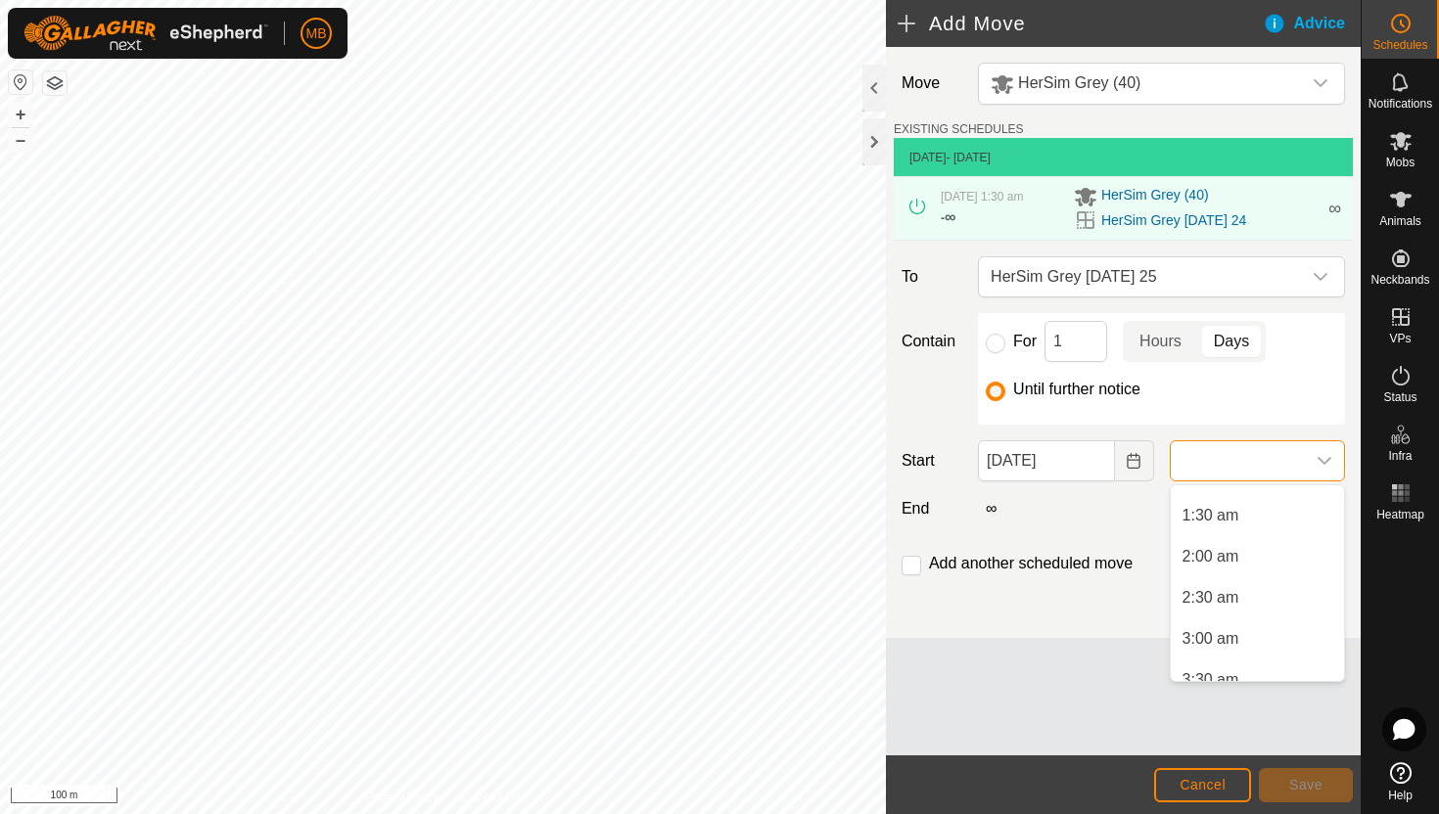
scroll to position [116, 0]
click at [1238, 551] on li "2:00 am" at bounding box center [1257, 552] width 173 height 39
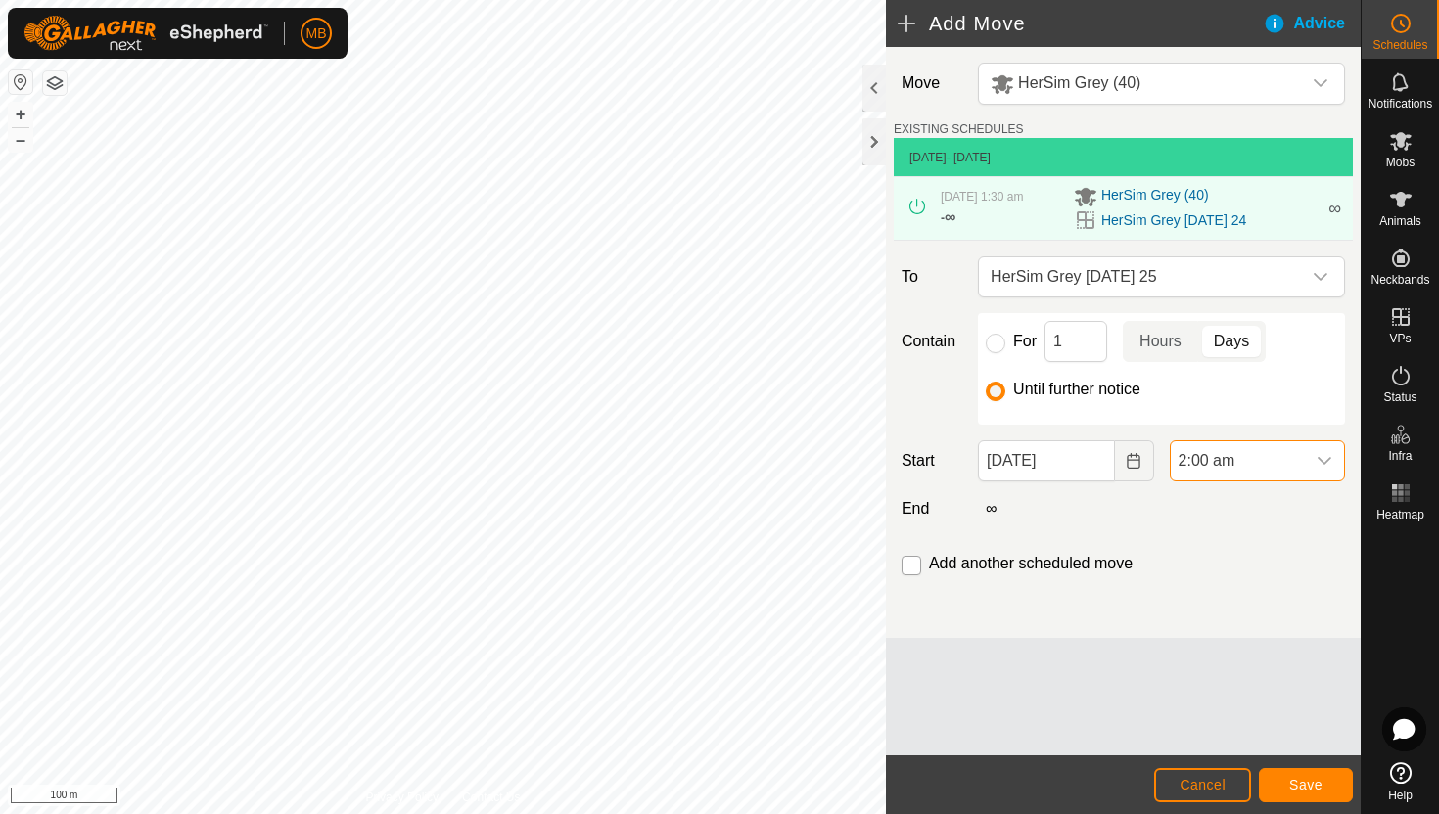
click at [913, 568] on input "checkbox" at bounding box center [912, 566] width 20 height 20
checkbox input "true"
click at [1304, 783] on span "Save" at bounding box center [1305, 785] width 33 height 16
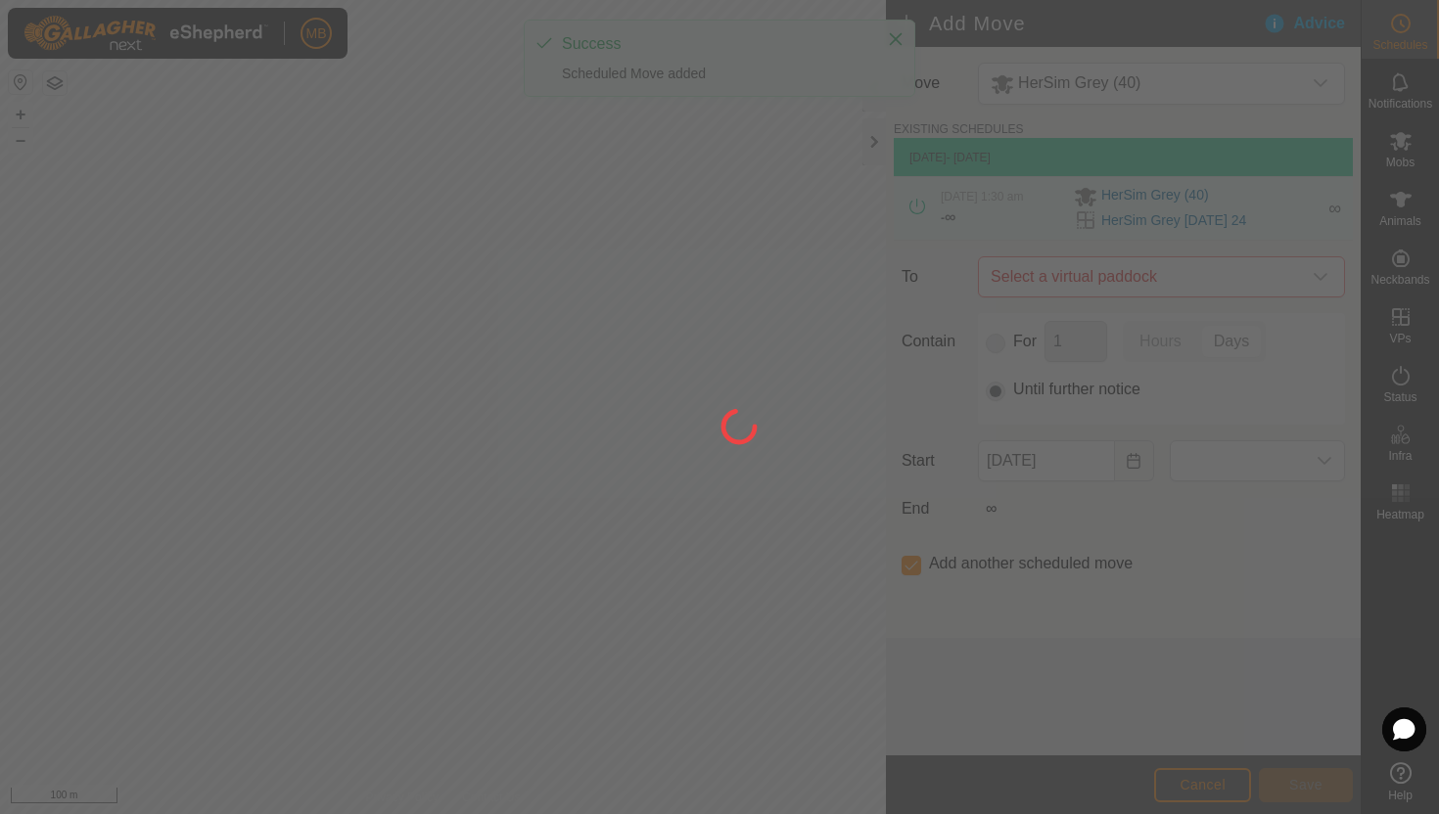
type input "25 Aug, 2025"
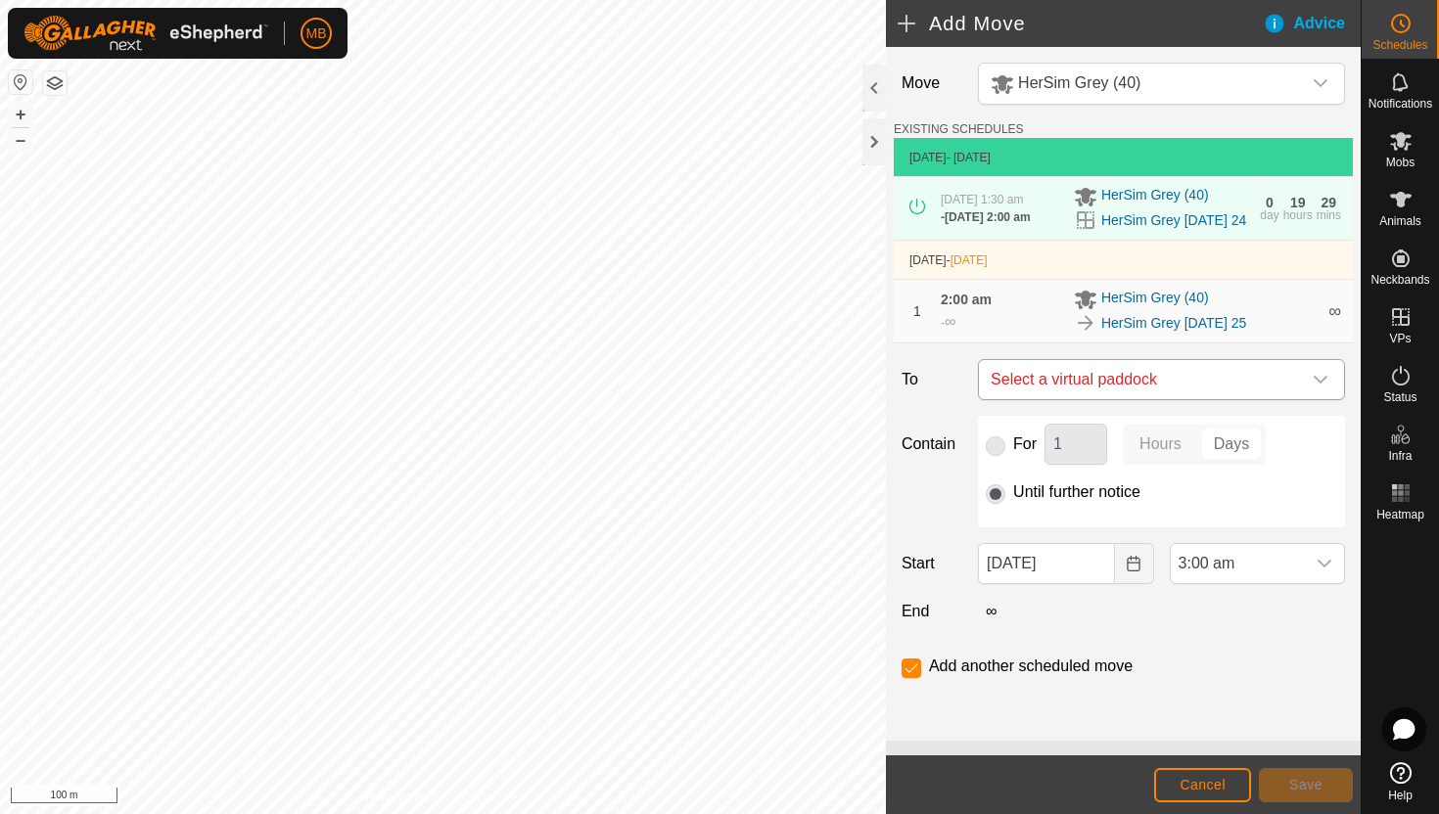
click at [1322, 388] on icon "dropdown trigger" at bounding box center [1321, 380] width 16 height 16
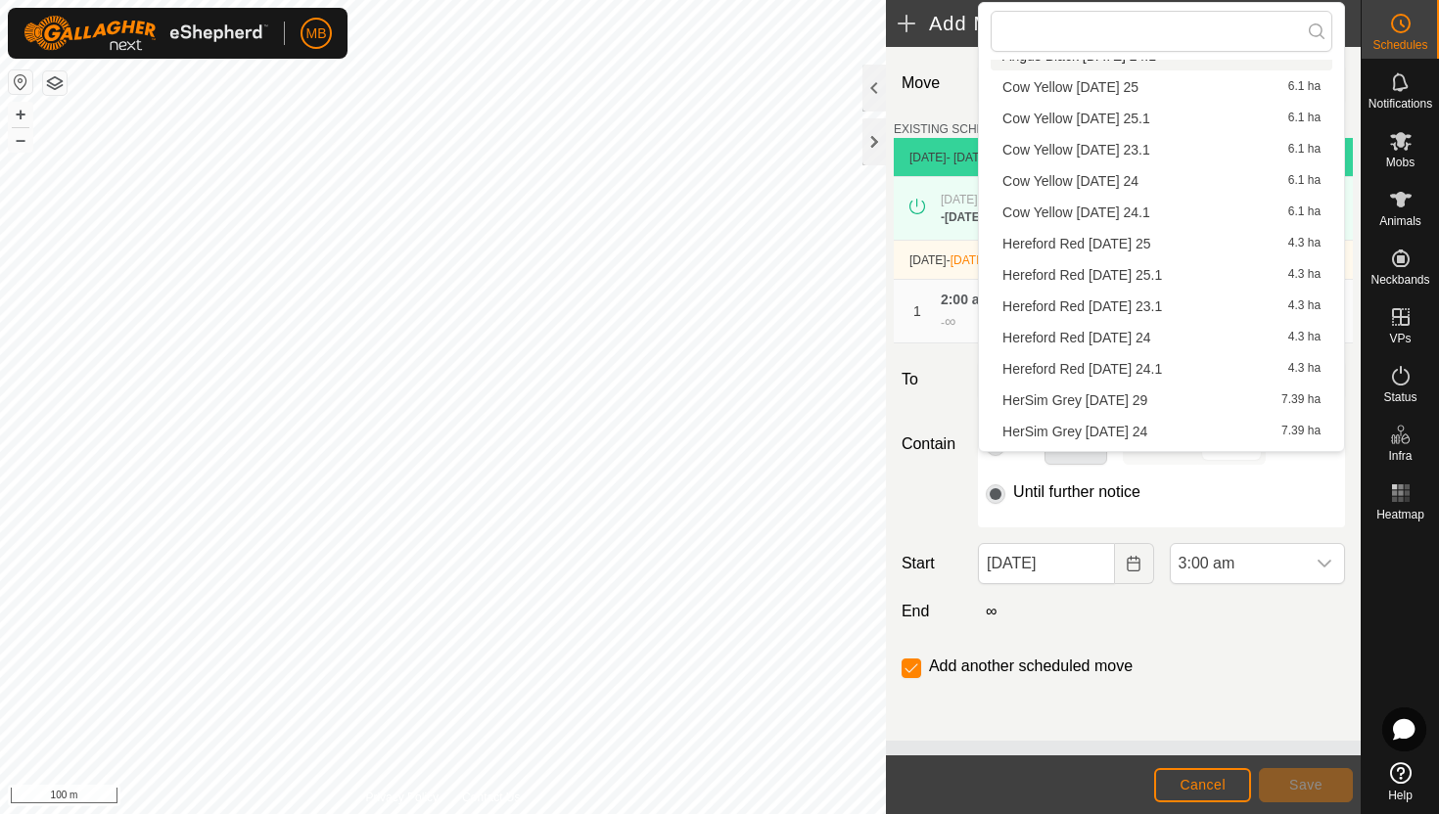
scroll to position [278, 0]
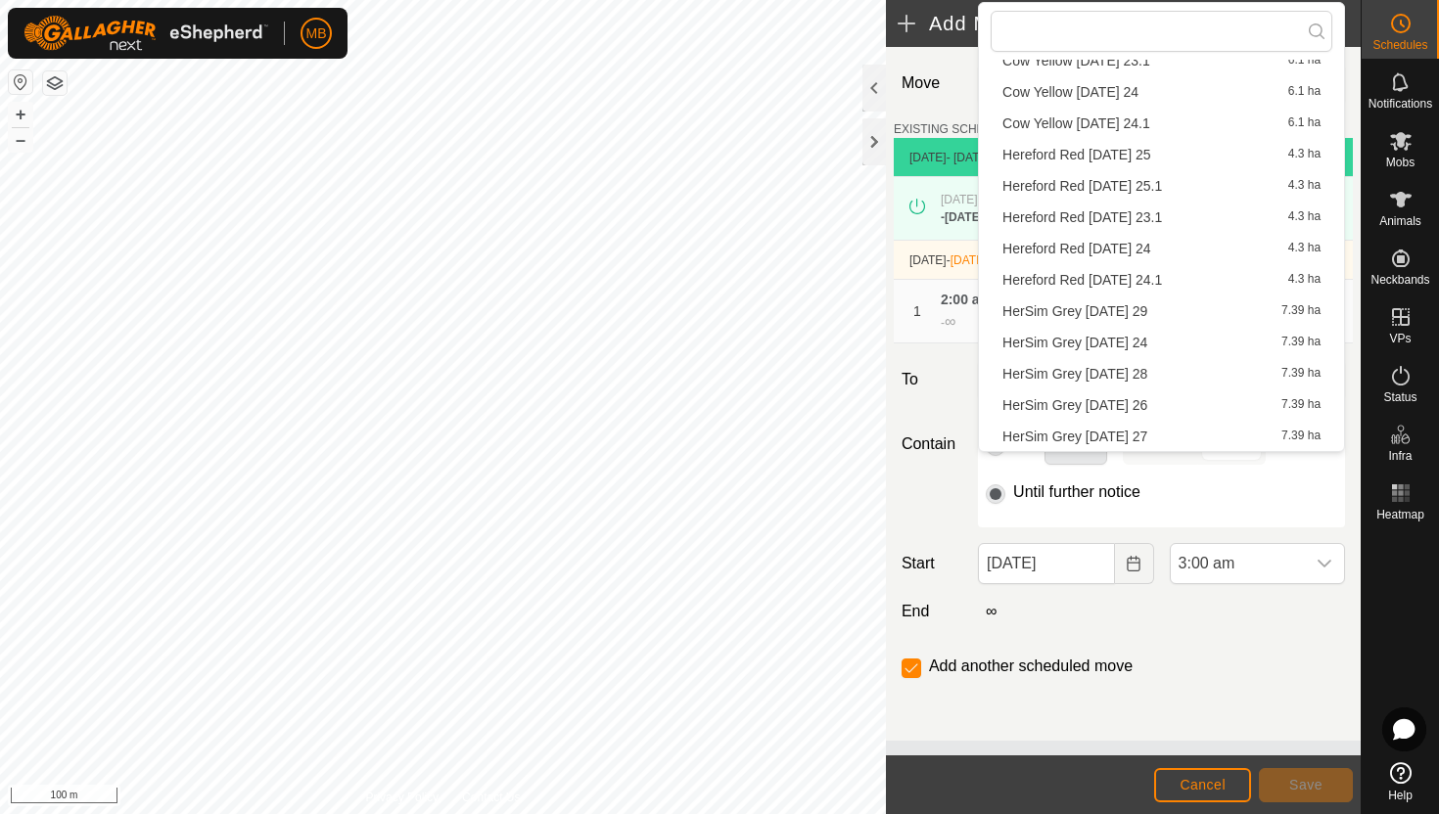
click at [1142, 401] on li "HerSim Grey Tuesday 26 7.39 ha" at bounding box center [1162, 405] width 342 height 29
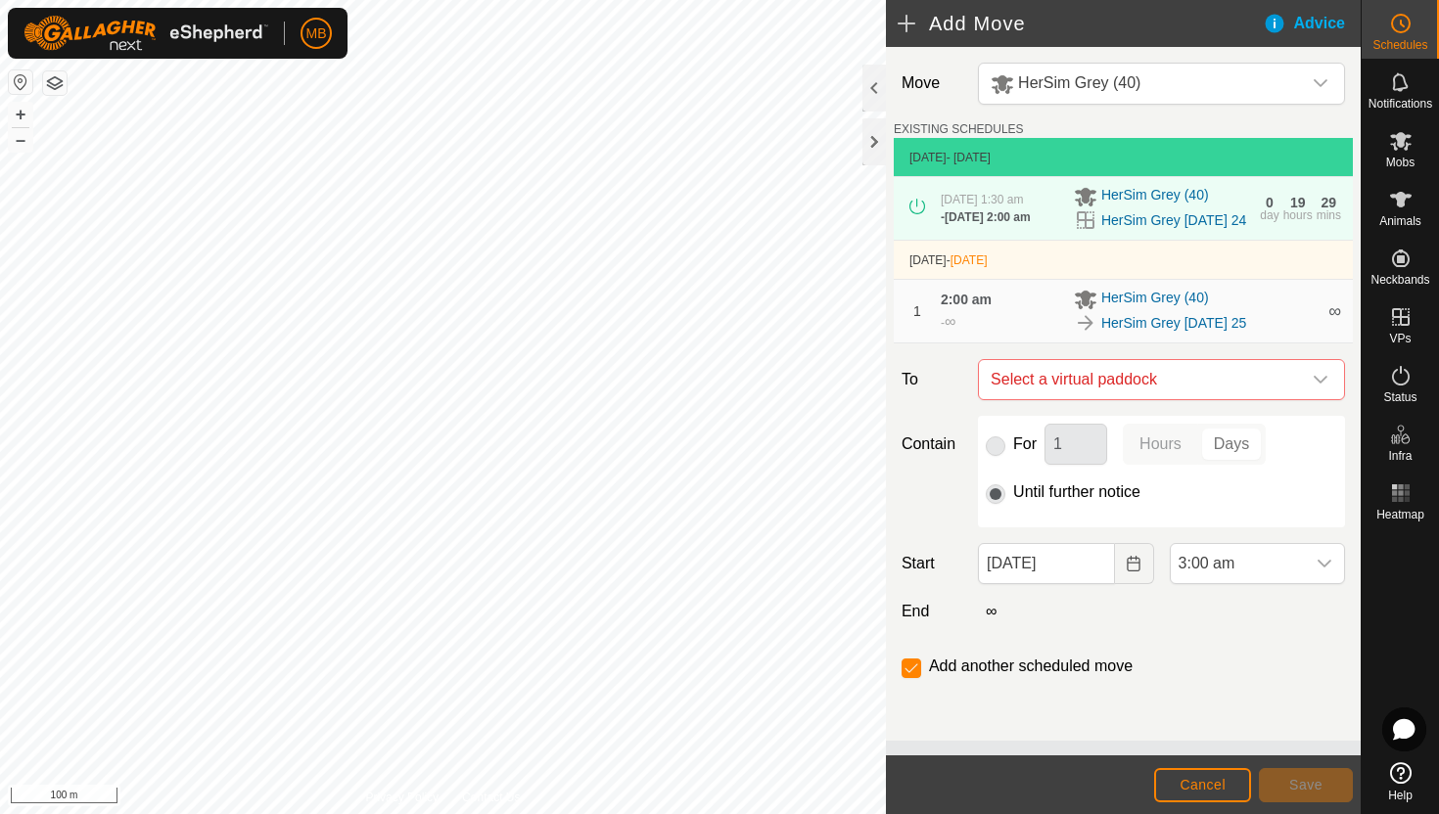
checkbox input "false"
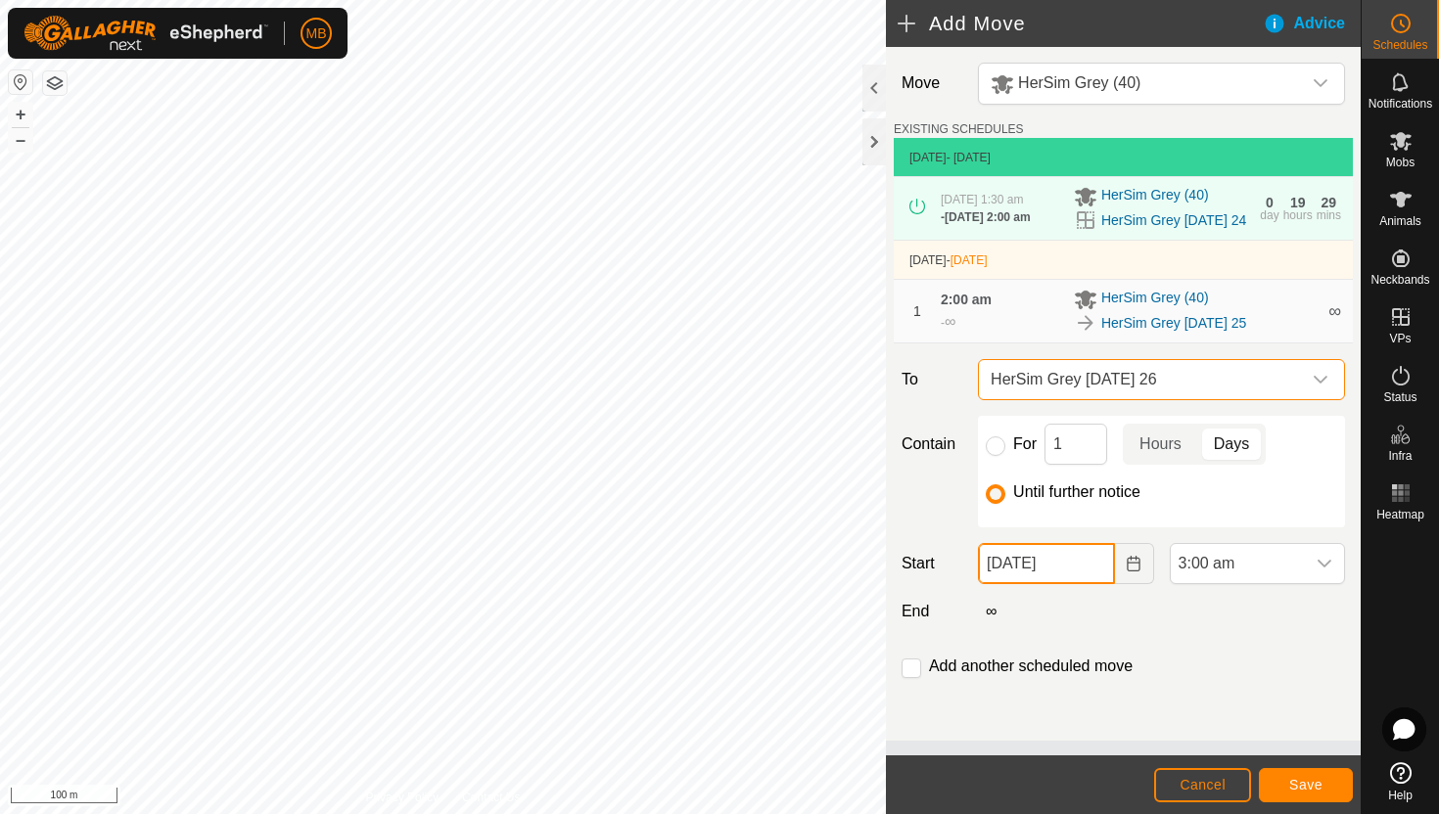
click at [1089, 584] on input "25 Aug, 2025" at bounding box center [1046, 563] width 136 height 41
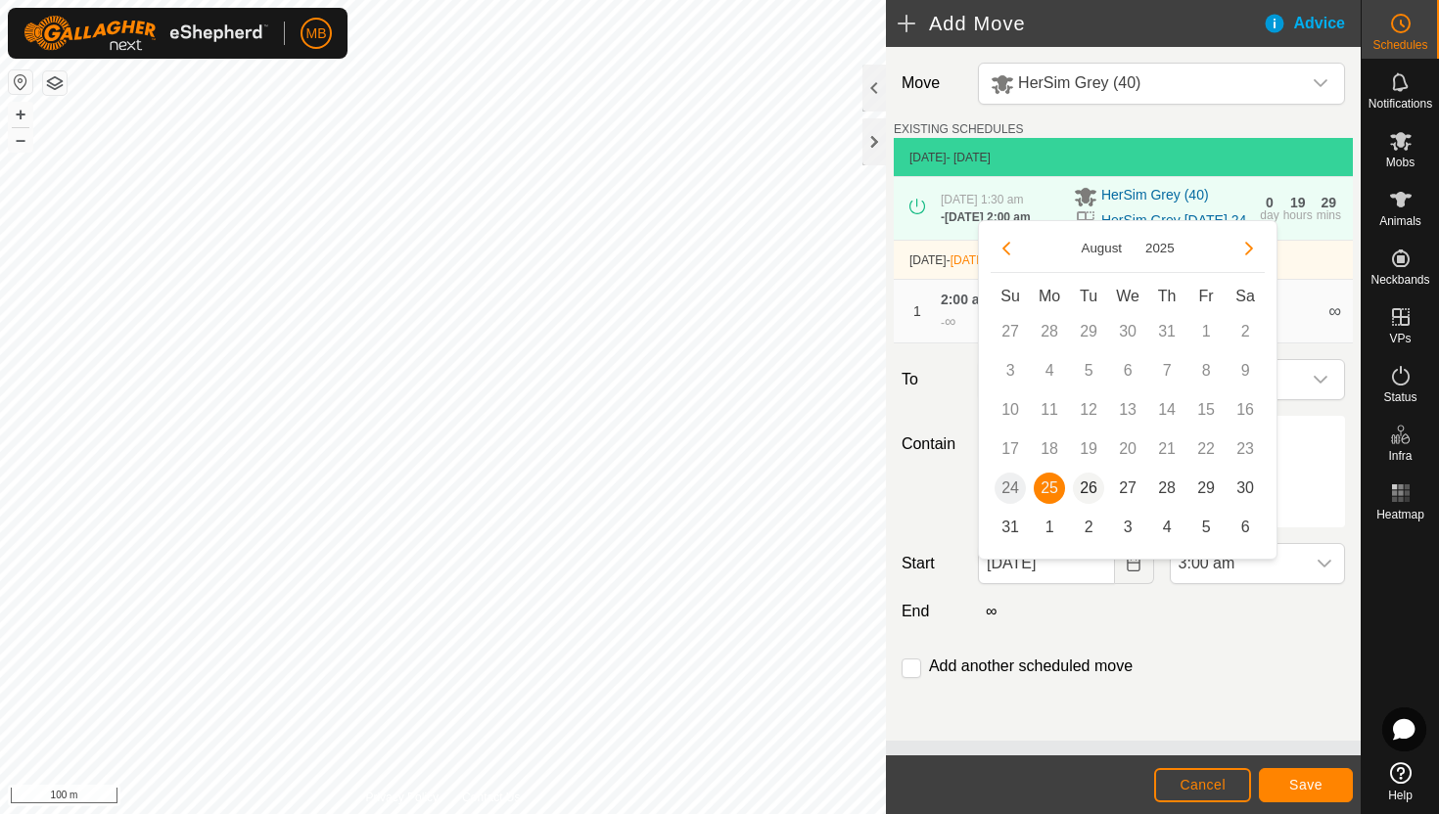
click at [1090, 485] on span "26" at bounding box center [1088, 488] width 31 height 31
type input "26 Aug, 2025"
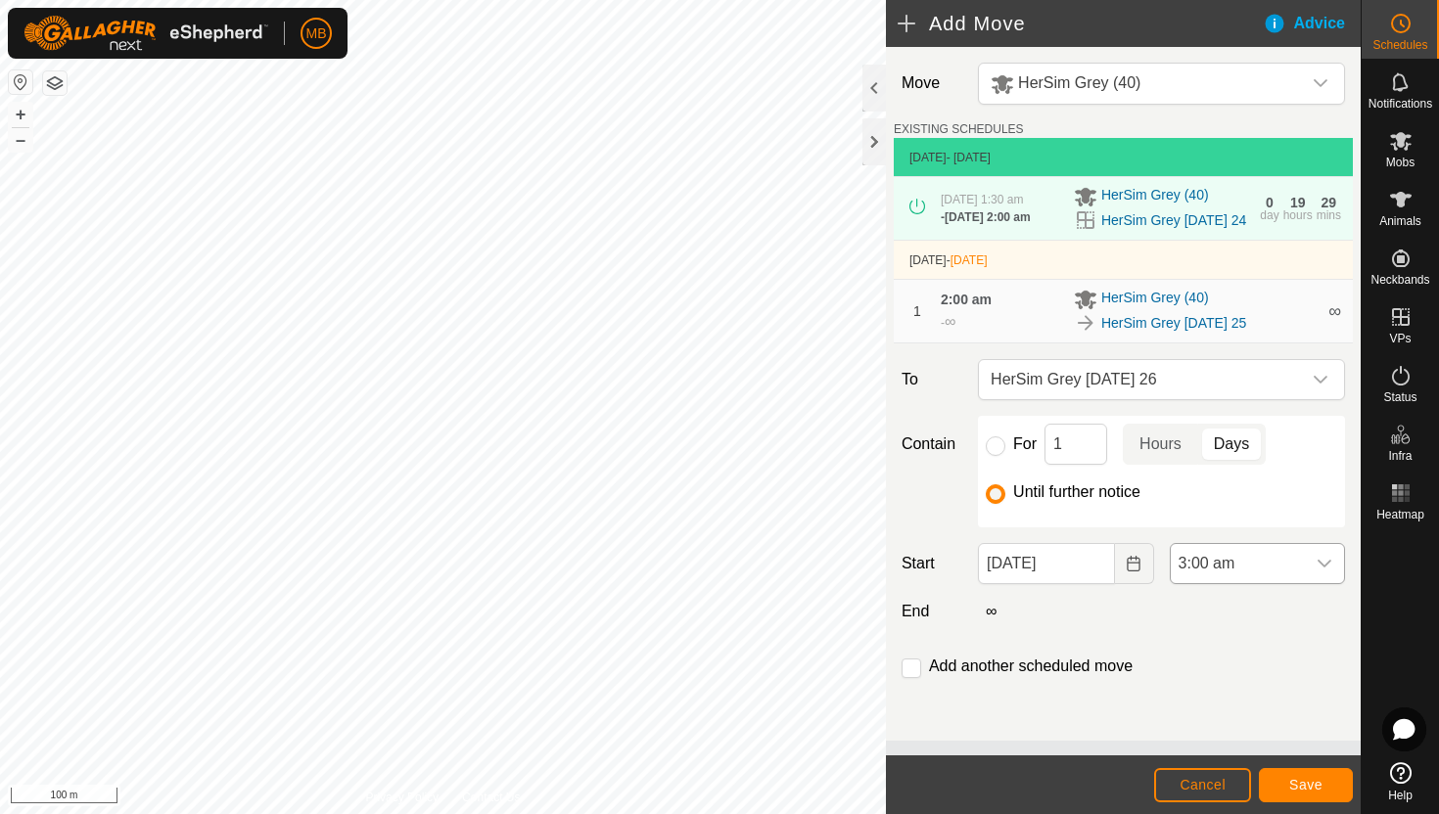
click at [1279, 577] on span "3:00 am" at bounding box center [1238, 563] width 134 height 39
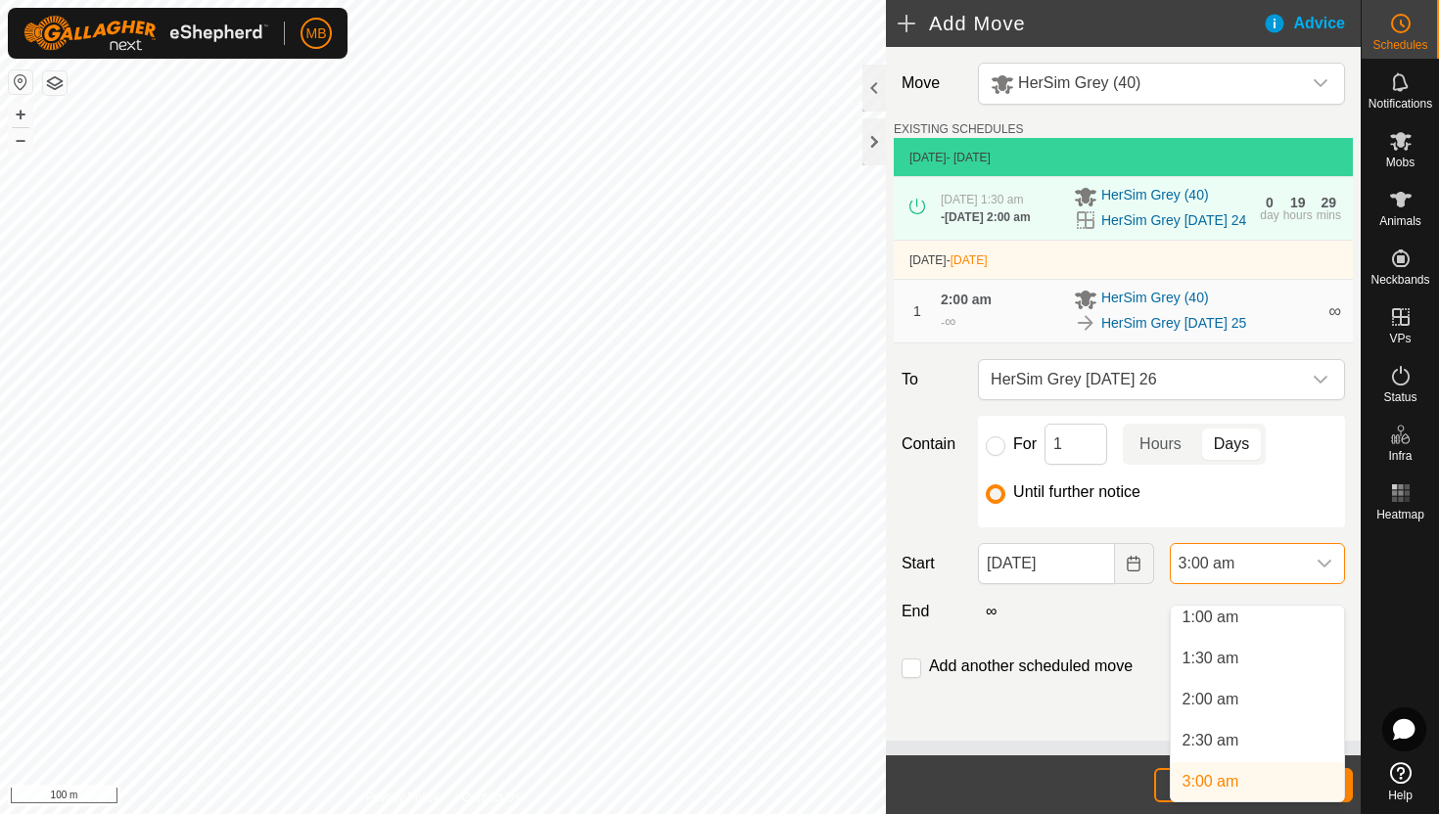
scroll to position [82, 0]
click at [1264, 704] on li "2:00 am" at bounding box center [1257, 707] width 173 height 39
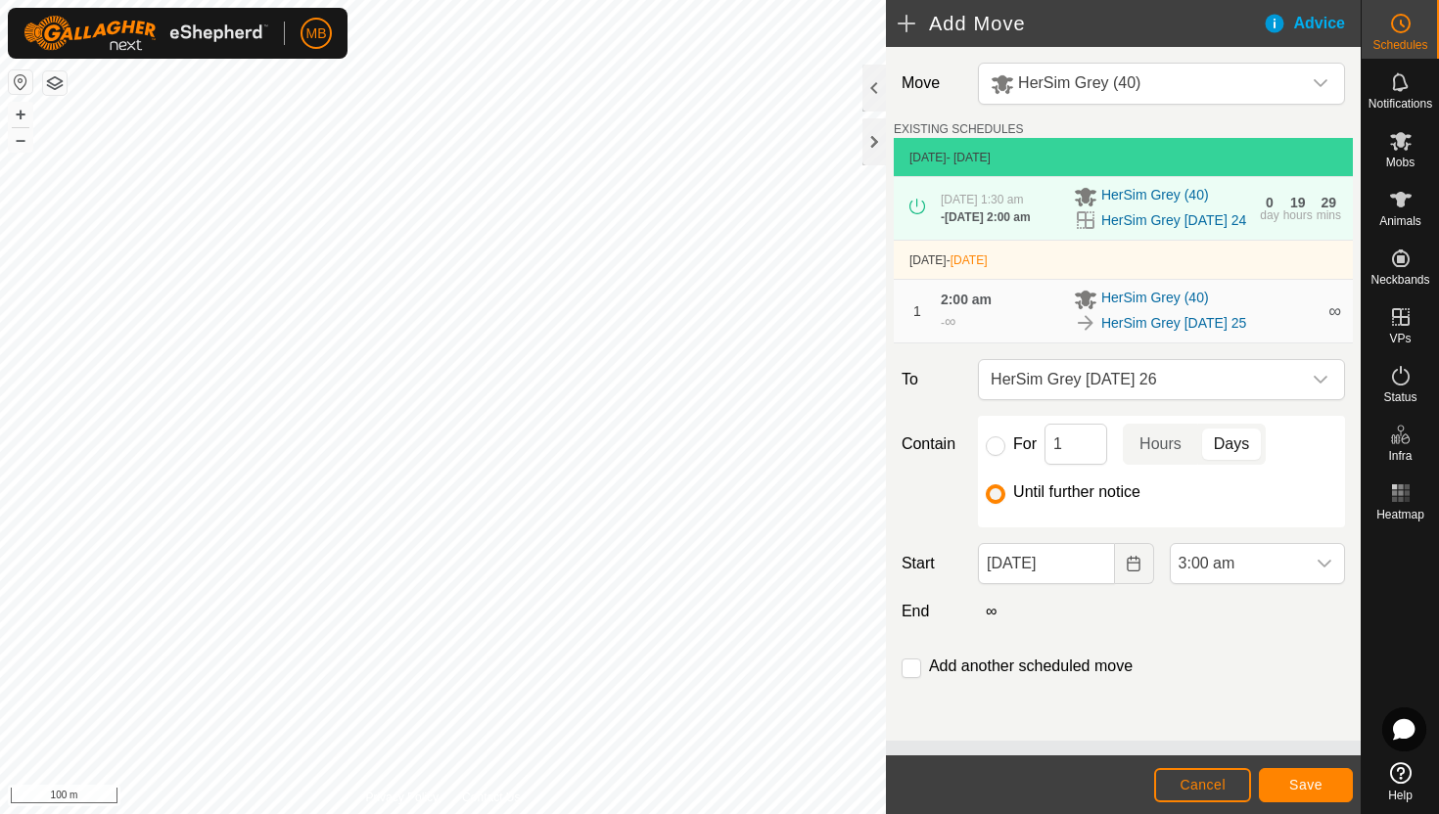
scroll to position [90, 0]
click at [911, 678] on input "checkbox" at bounding box center [912, 669] width 20 height 20
checkbox input "true"
click at [1321, 785] on span "Save" at bounding box center [1305, 785] width 33 height 16
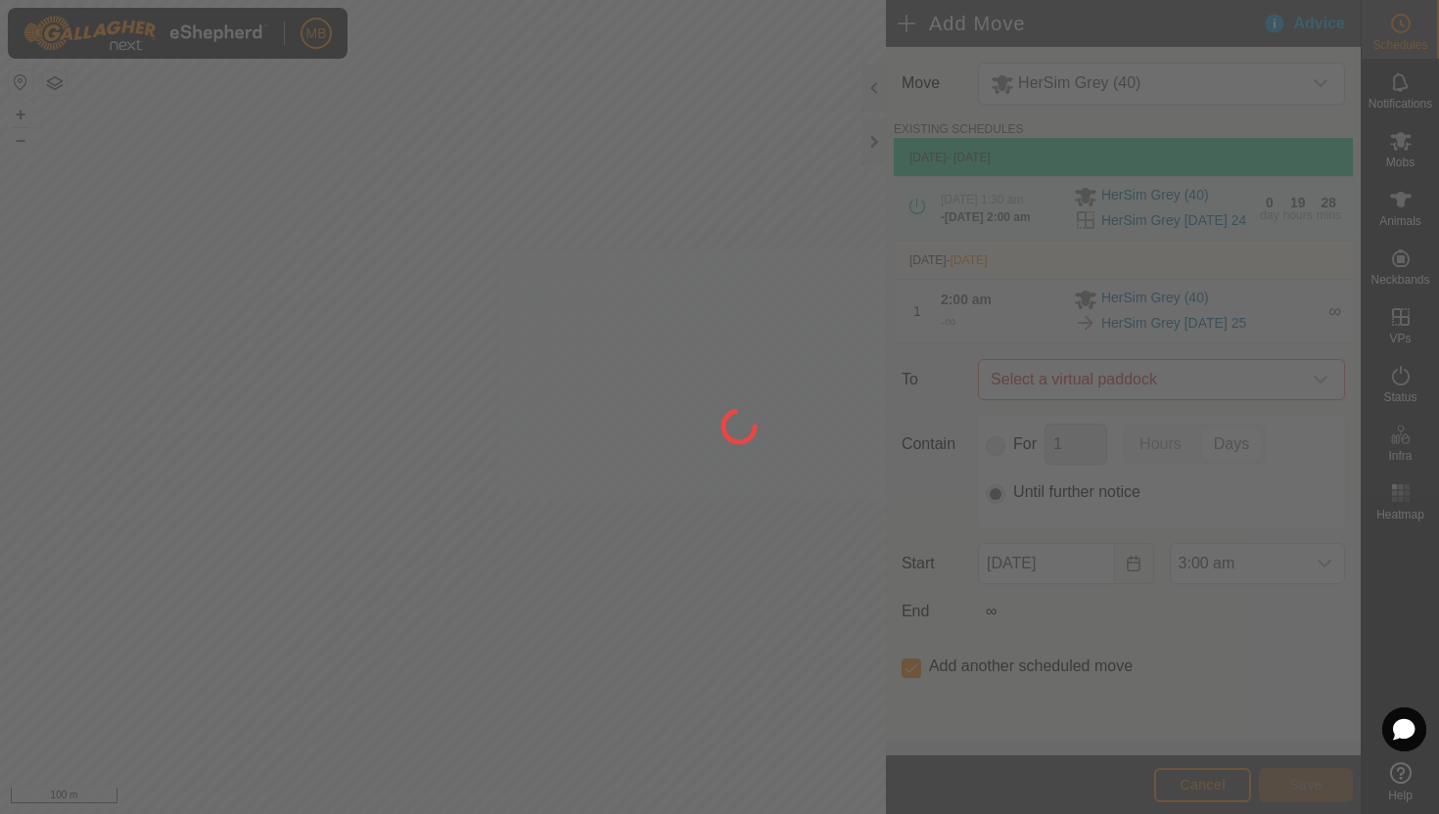
type input "26 Aug, 2025"
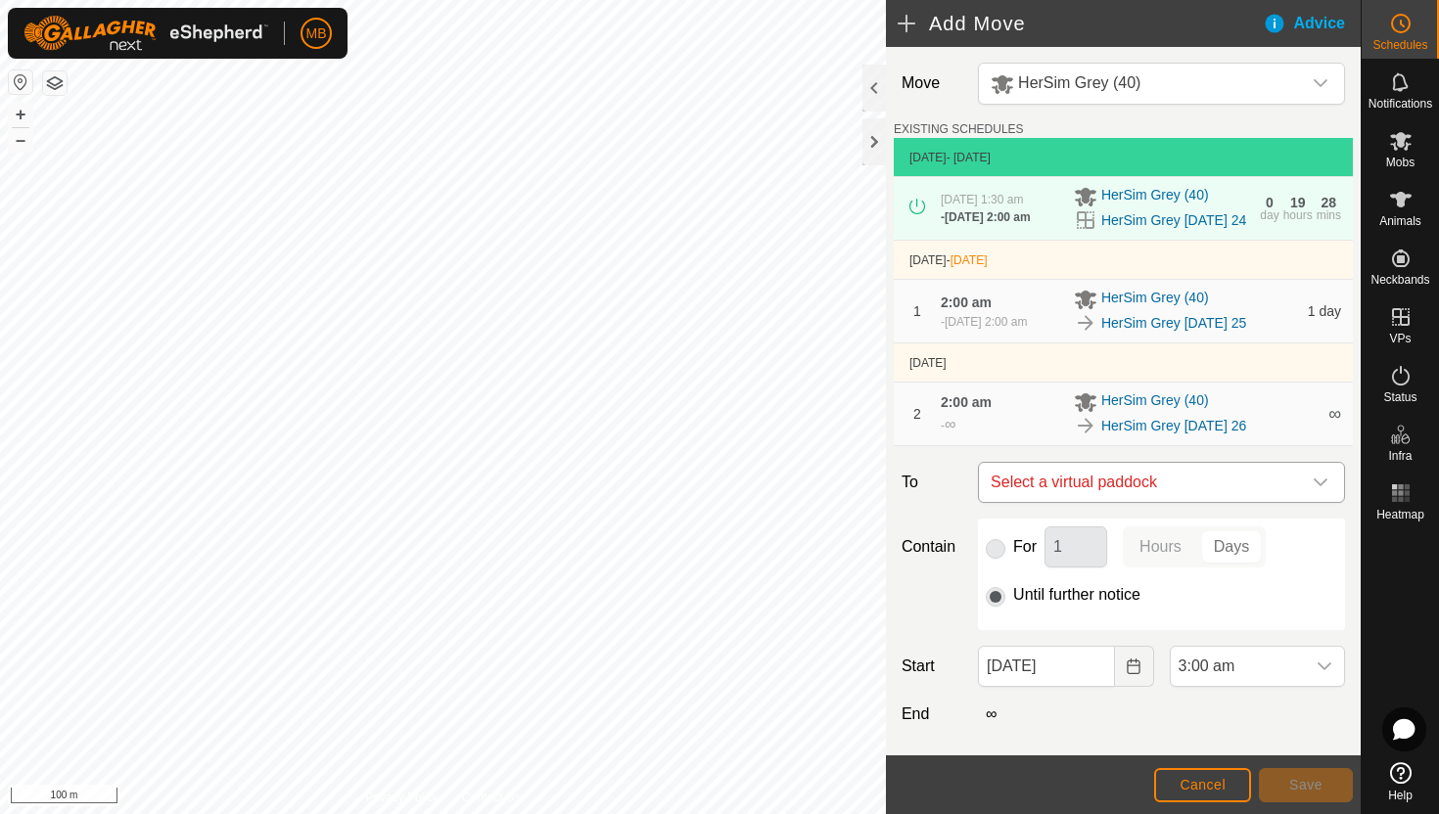
click at [1320, 490] on icon "dropdown trigger" at bounding box center [1321, 483] width 16 height 16
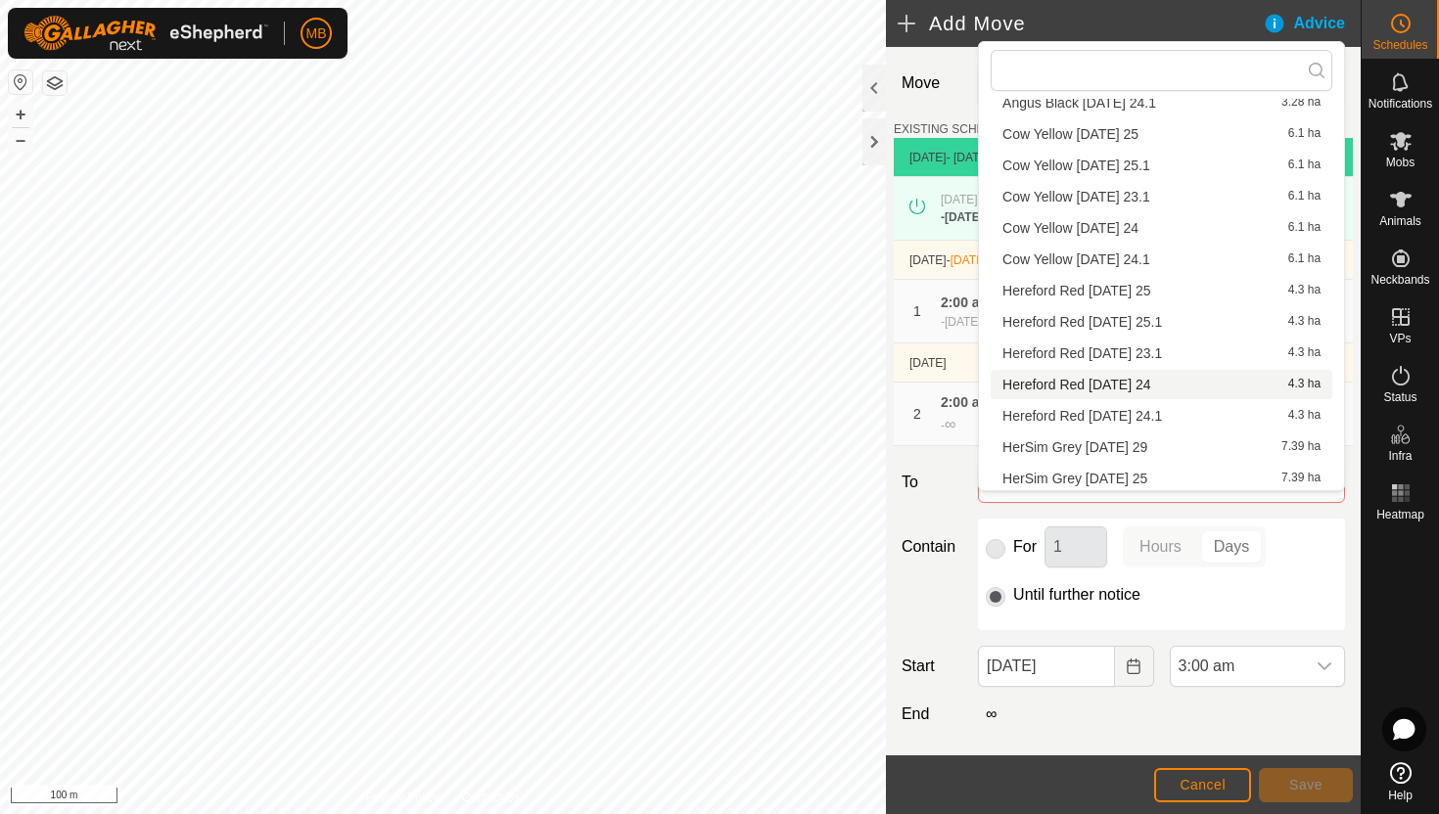
scroll to position [278, 0]
click at [1168, 474] on li "HerSim Grey Wednesday 27 7.39 ha" at bounding box center [1162, 475] width 342 height 29
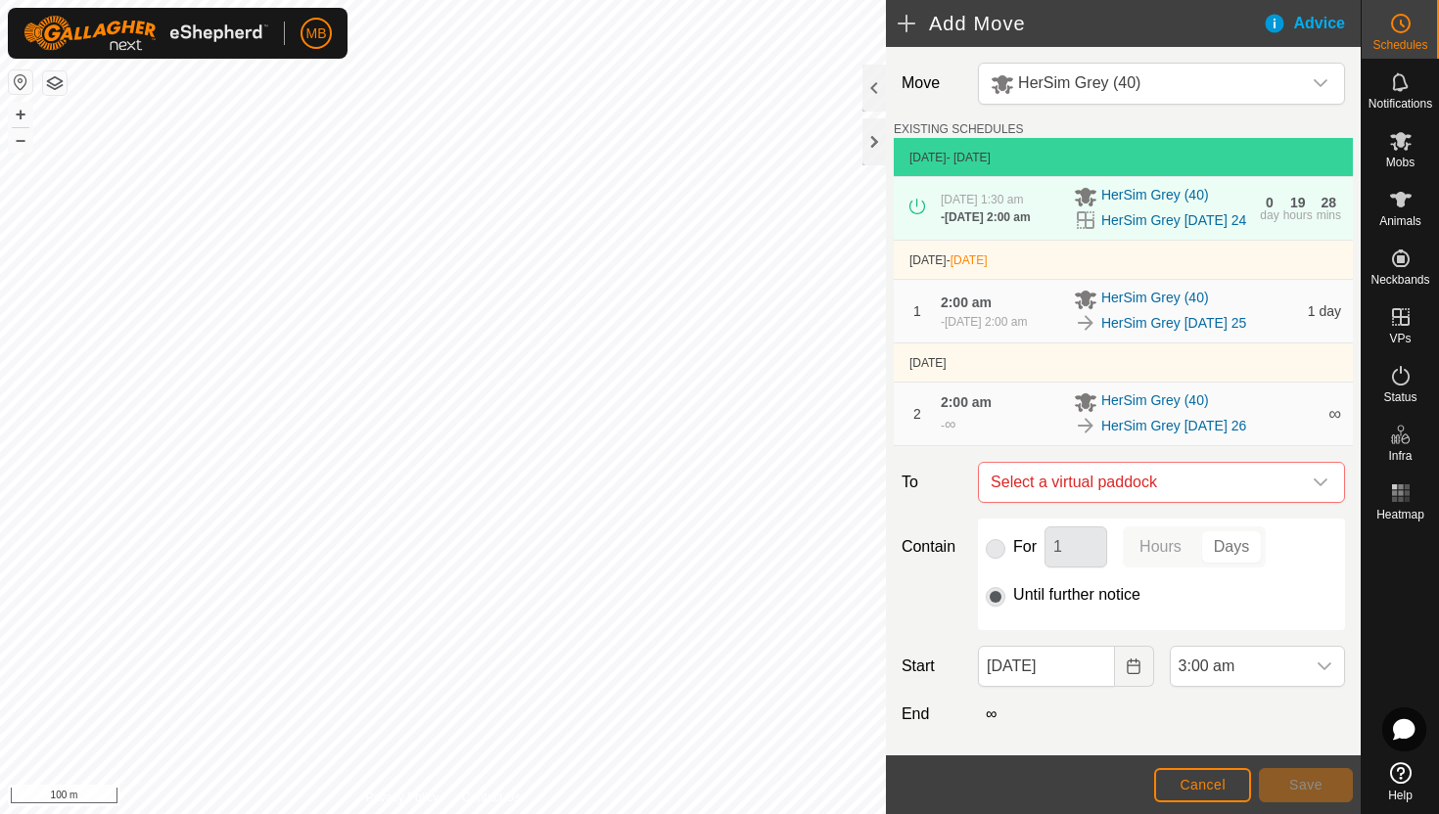
checkbox input "false"
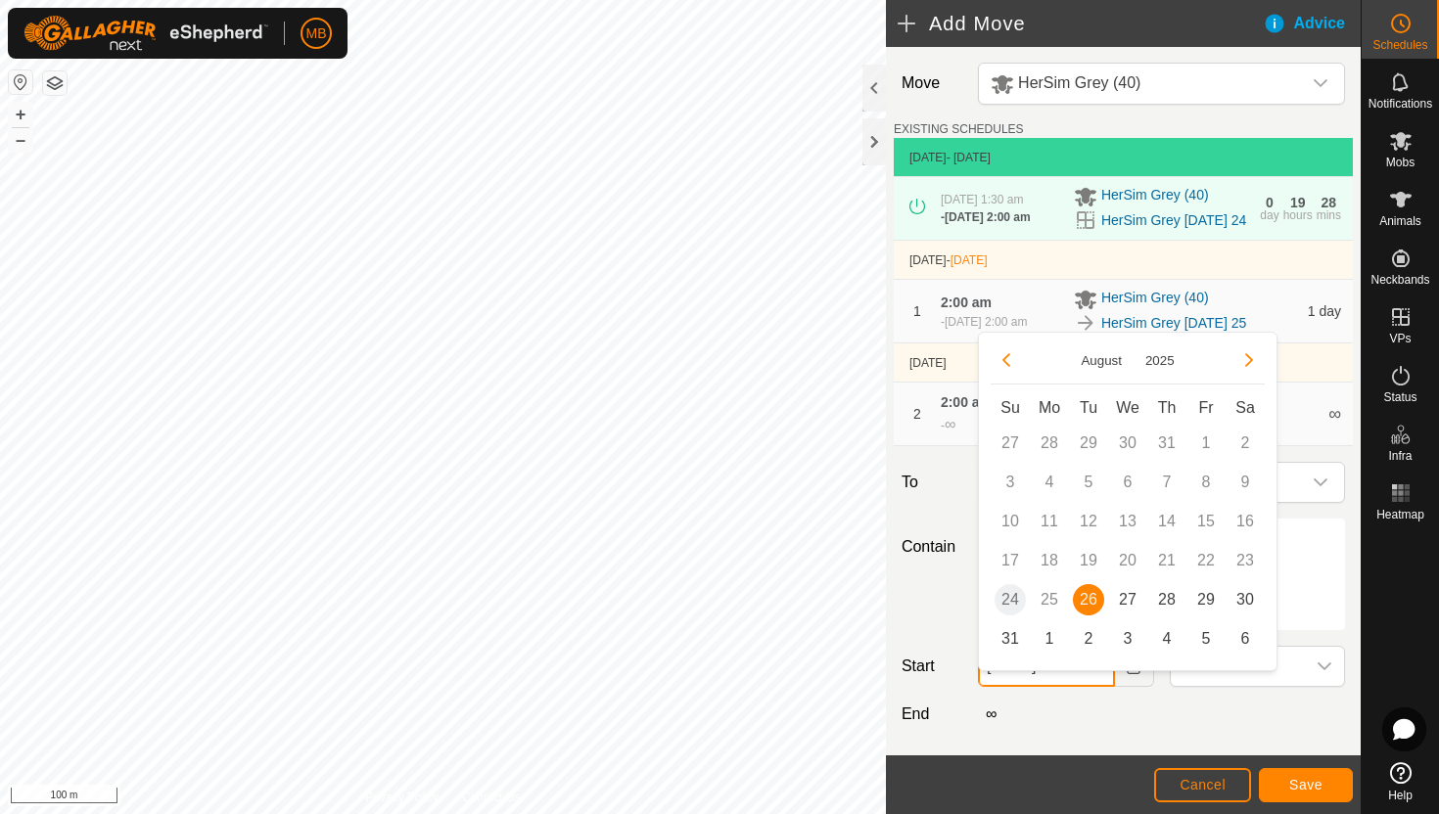
click at [1086, 687] on input "26 Aug, 2025" at bounding box center [1046, 666] width 136 height 41
click at [1124, 603] on span "27" at bounding box center [1127, 599] width 31 height 31
type input "27 Aug, 2025"
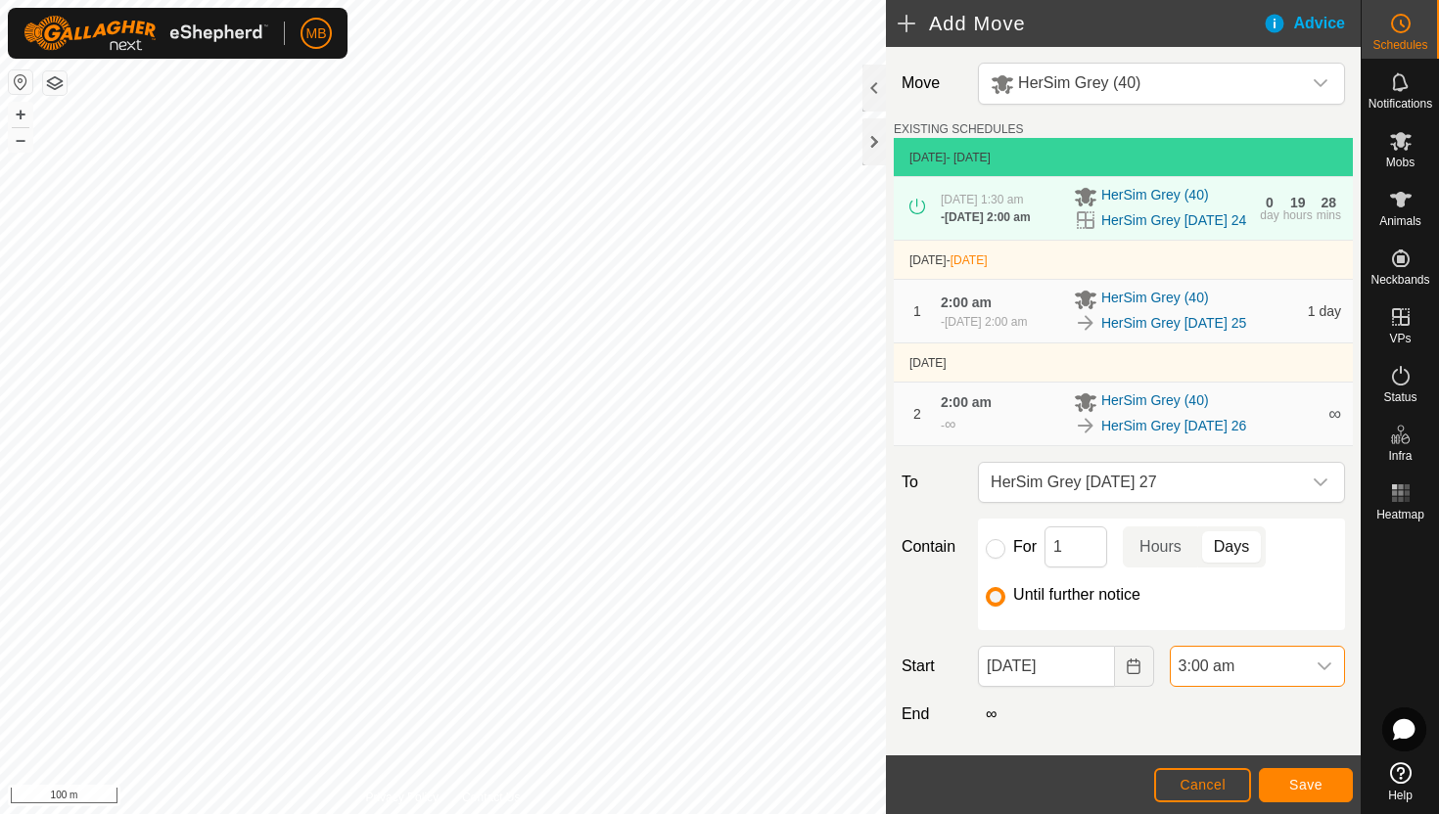
click at [1286, 686] on span "3:00 am" at bounding box center [1238, 666] width 134 height 39
click at [1262, 576] on li "2:00 am" at bounding box center [1257, 572] width 173 height 39
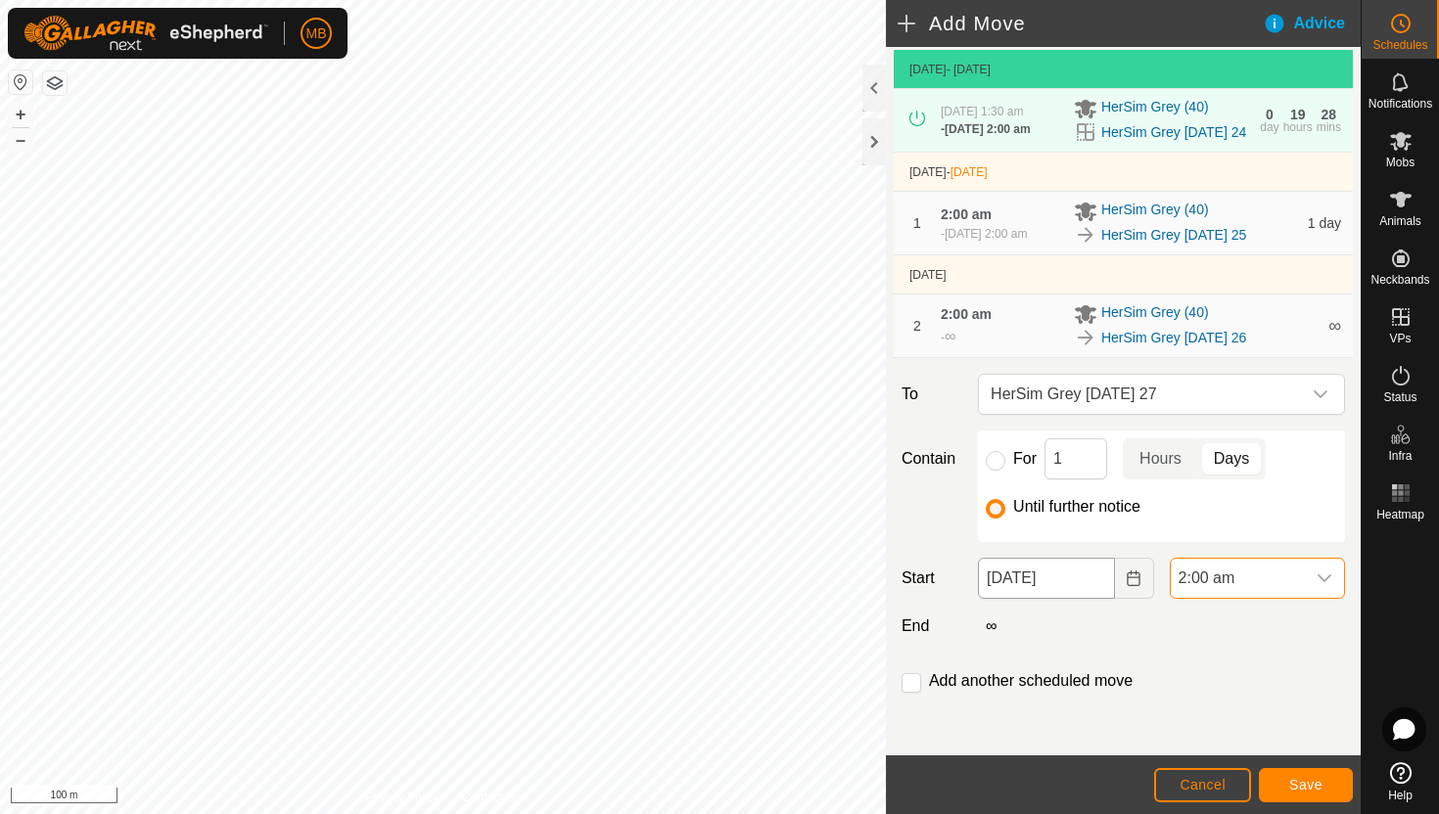
scroll to position [116, 0]
click at [909, 686] on input "checkbox" at bounding box center [912, 683] width 20 height 20
checkbox input "true"
click at [1322, 790] on button "Save" at bounding box center [1306, 785] width 94 height 34
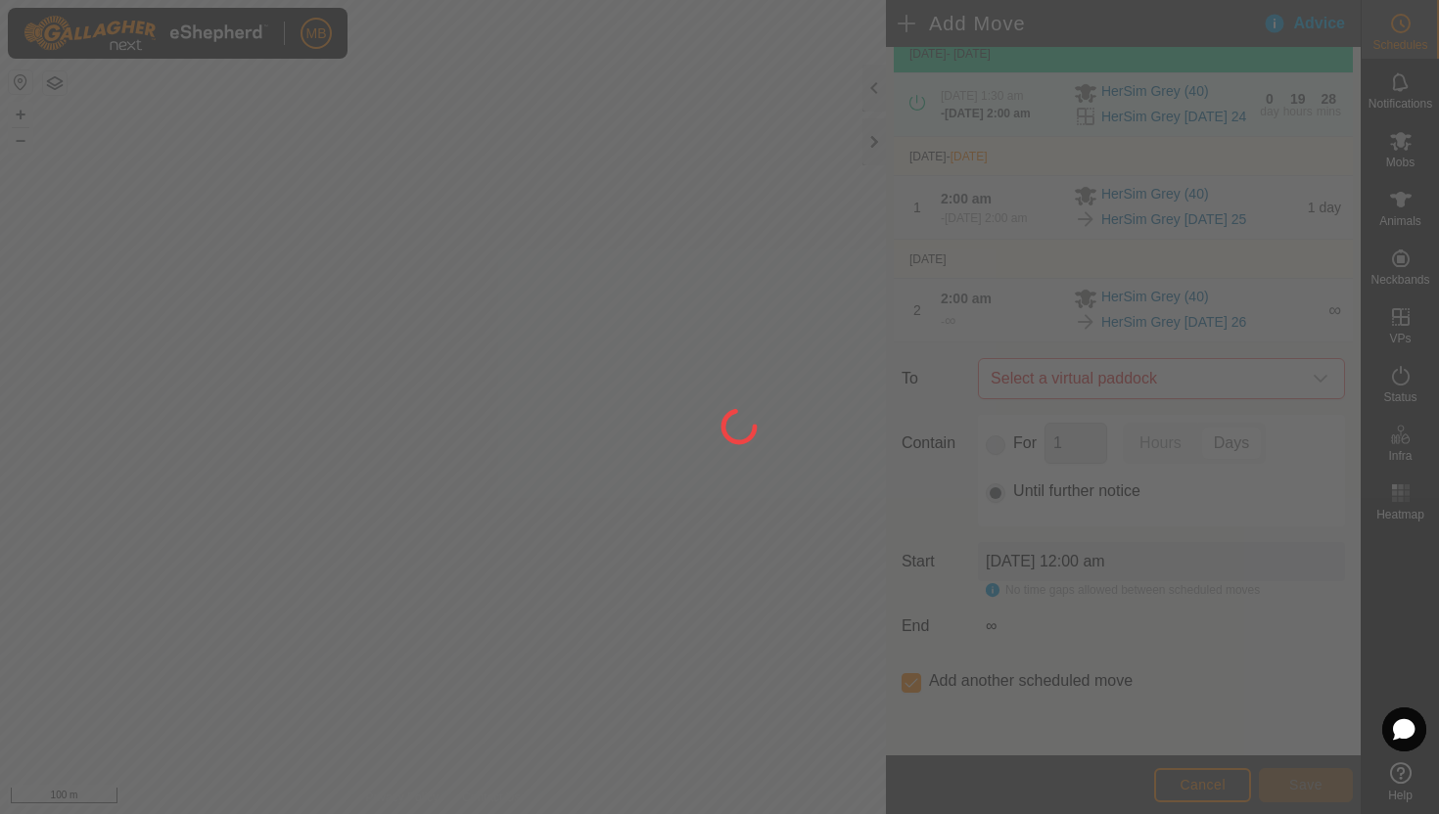
scroll to position [0, 0]
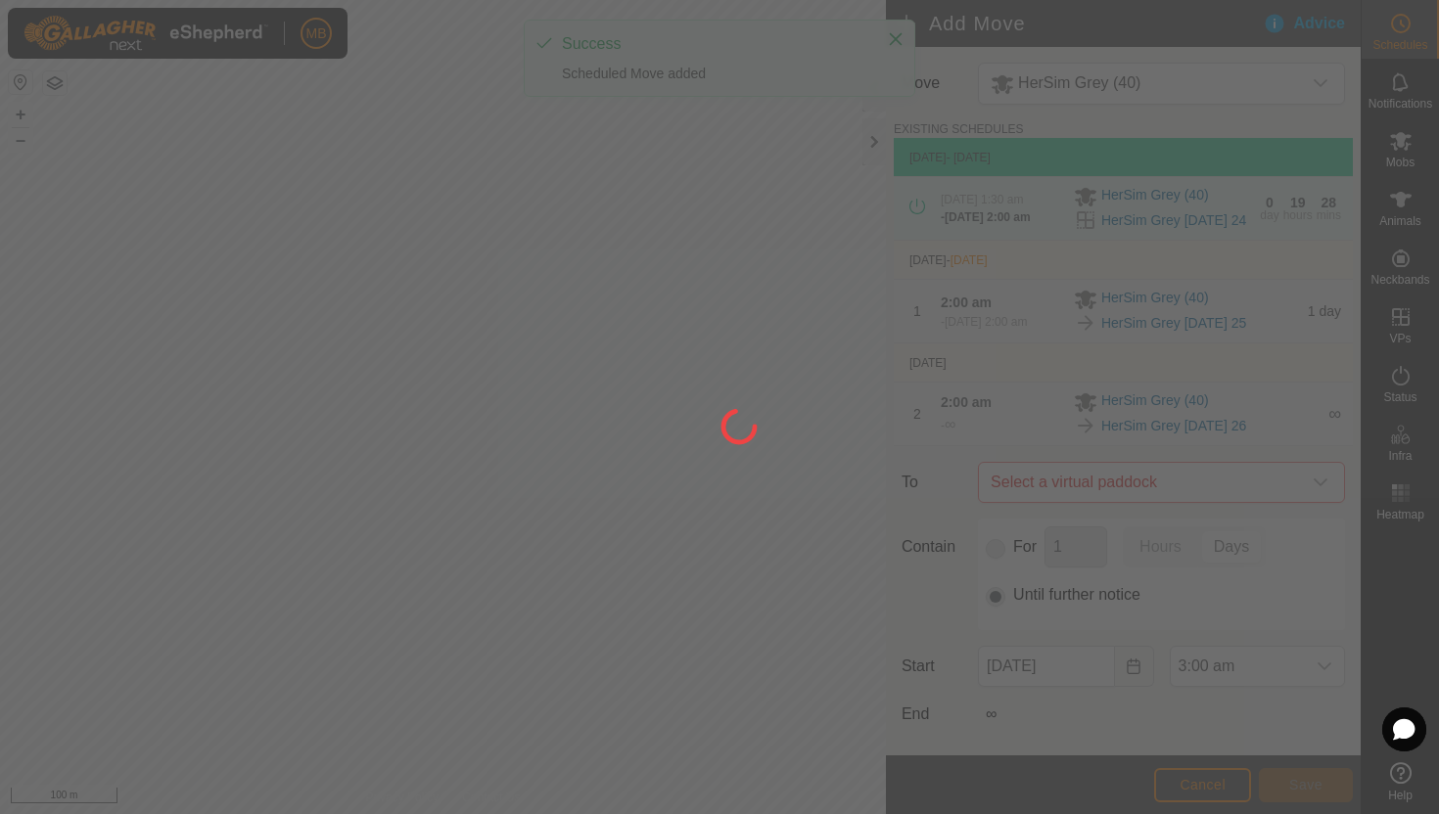
type input "27 Aug, 2025"
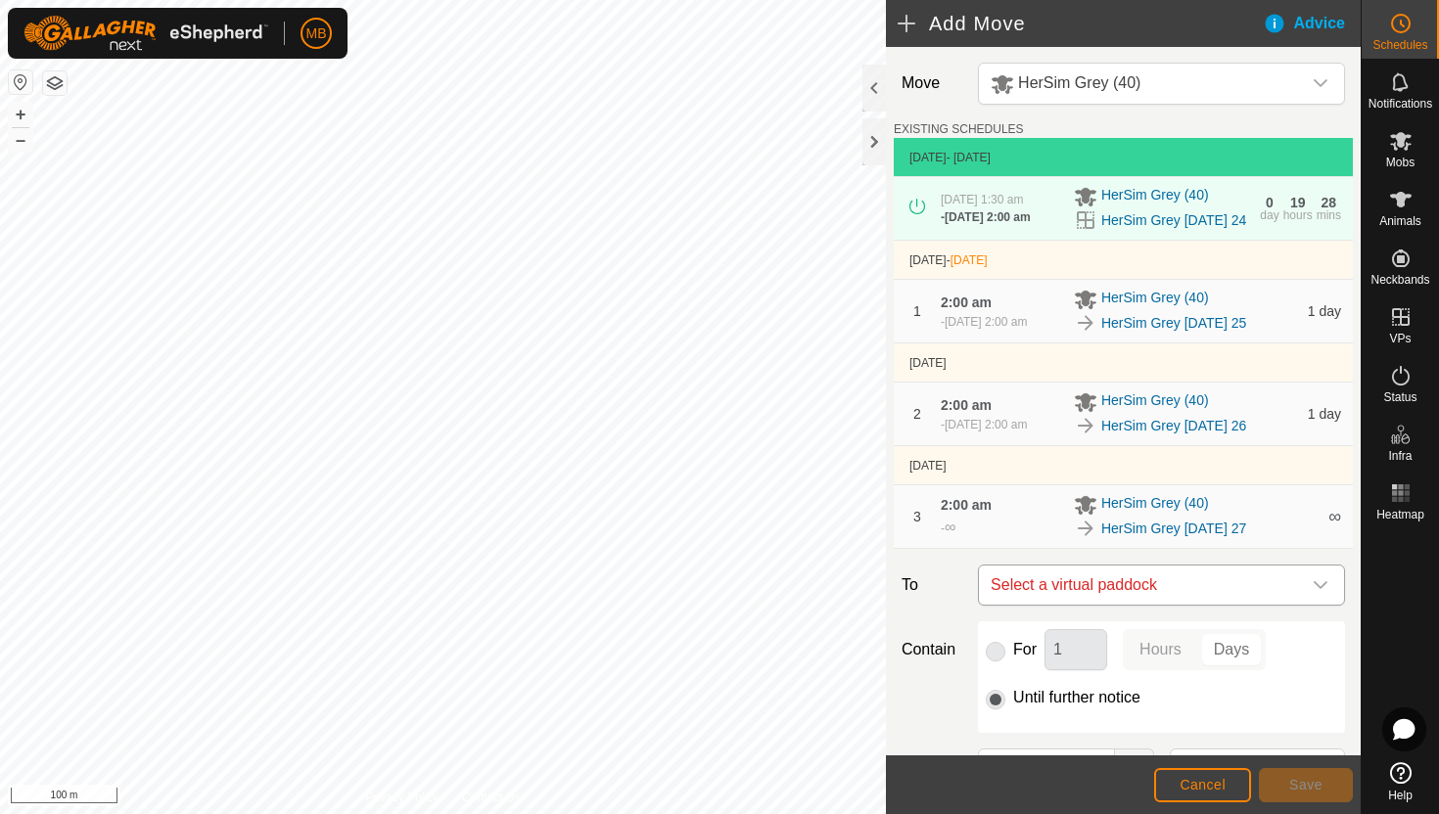
click at [1323, 593] on icon "dropdown trigger" at bounding box center [1321, 586] width 16 height 16
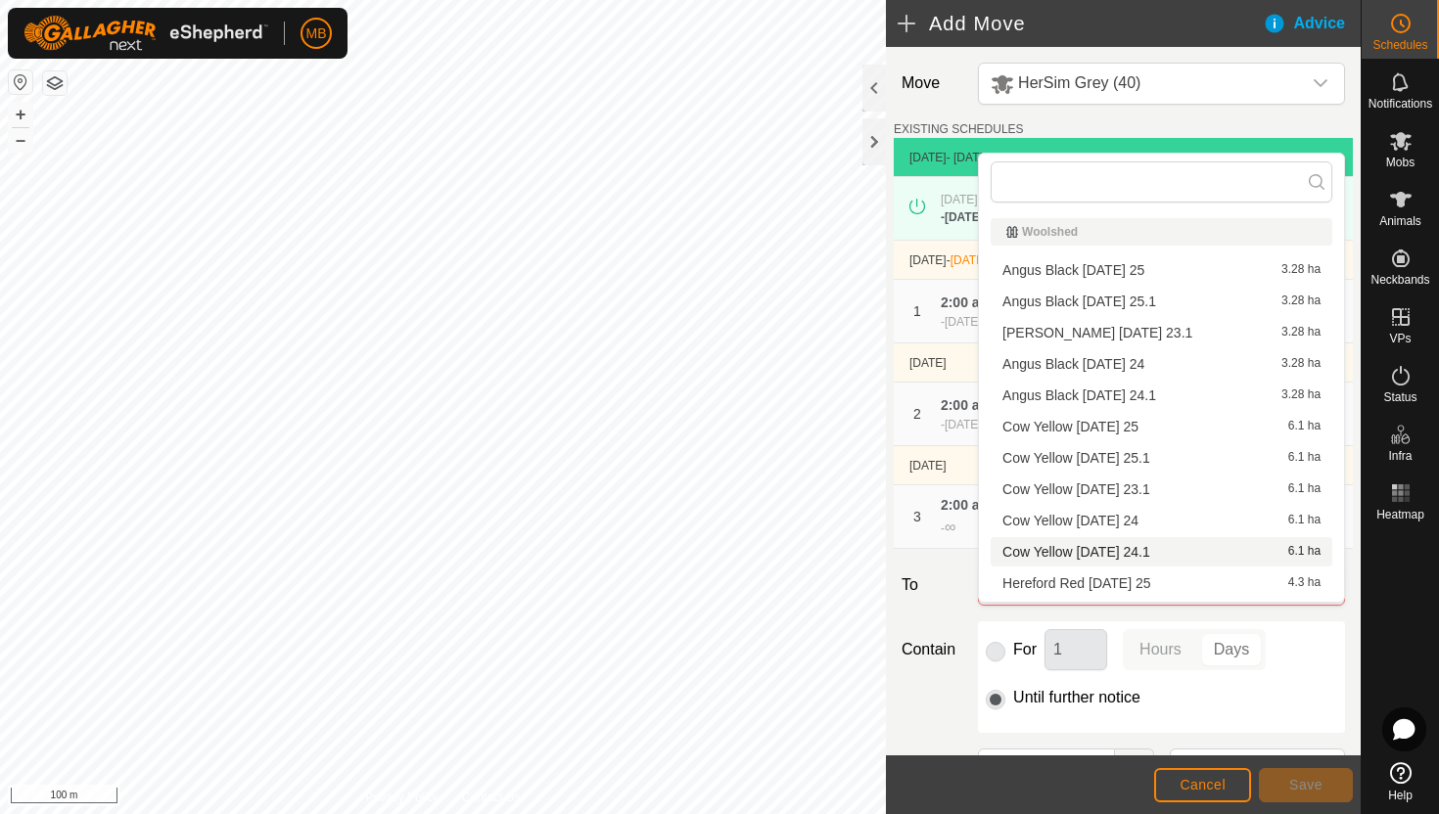
scroll to position [278, 0]
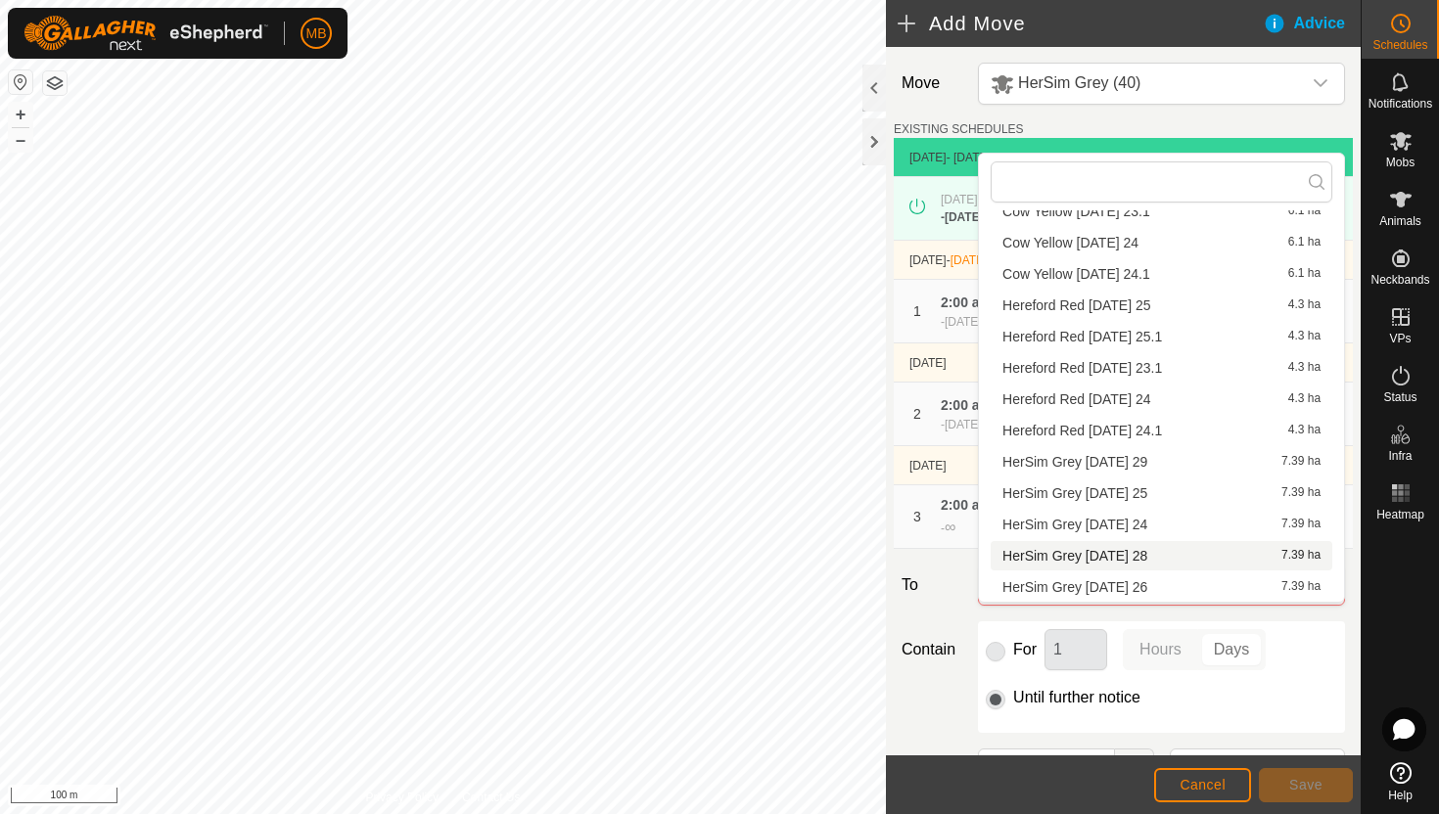
click at [1168, 556] on li "HerSim Grey Thursday 28 7.39 ha" at bounding box center [1162, 555] width 342 height 29
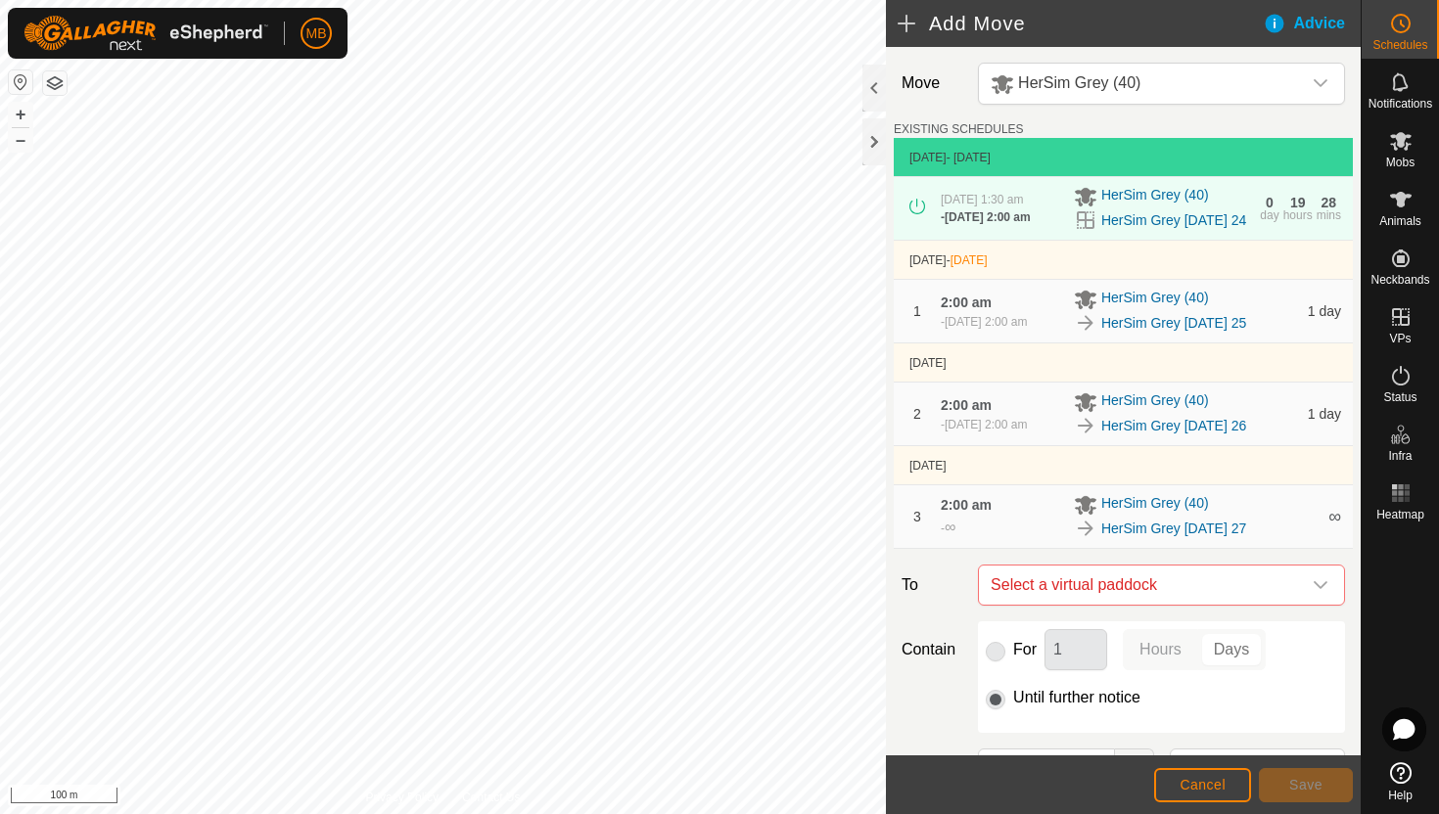
checkbox input "false"
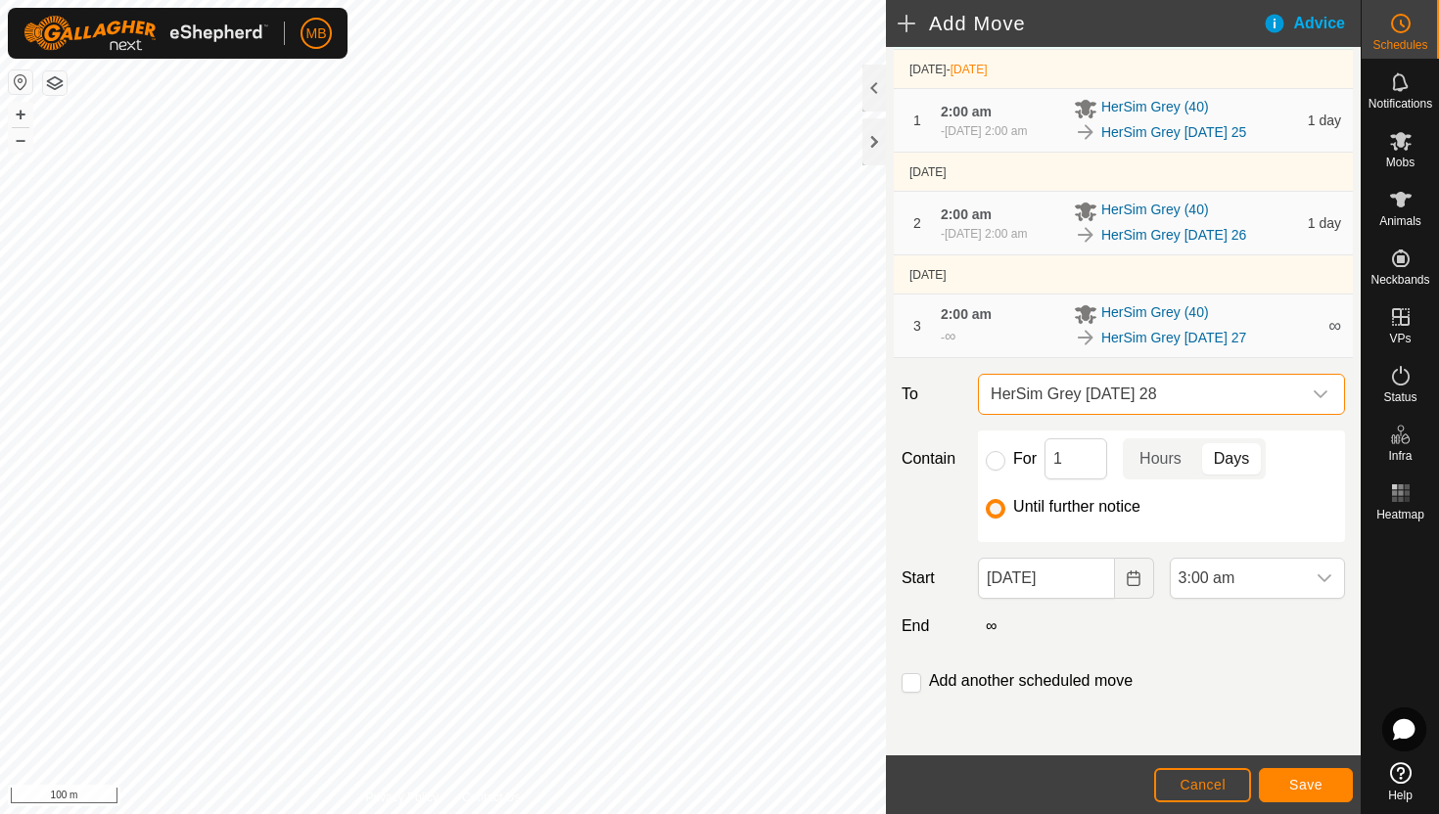
scroll to position [227, 0]
click at [1093, 577] on input "27 Aug, 2025" at bounding box center [1046, 578] width 136 height 41
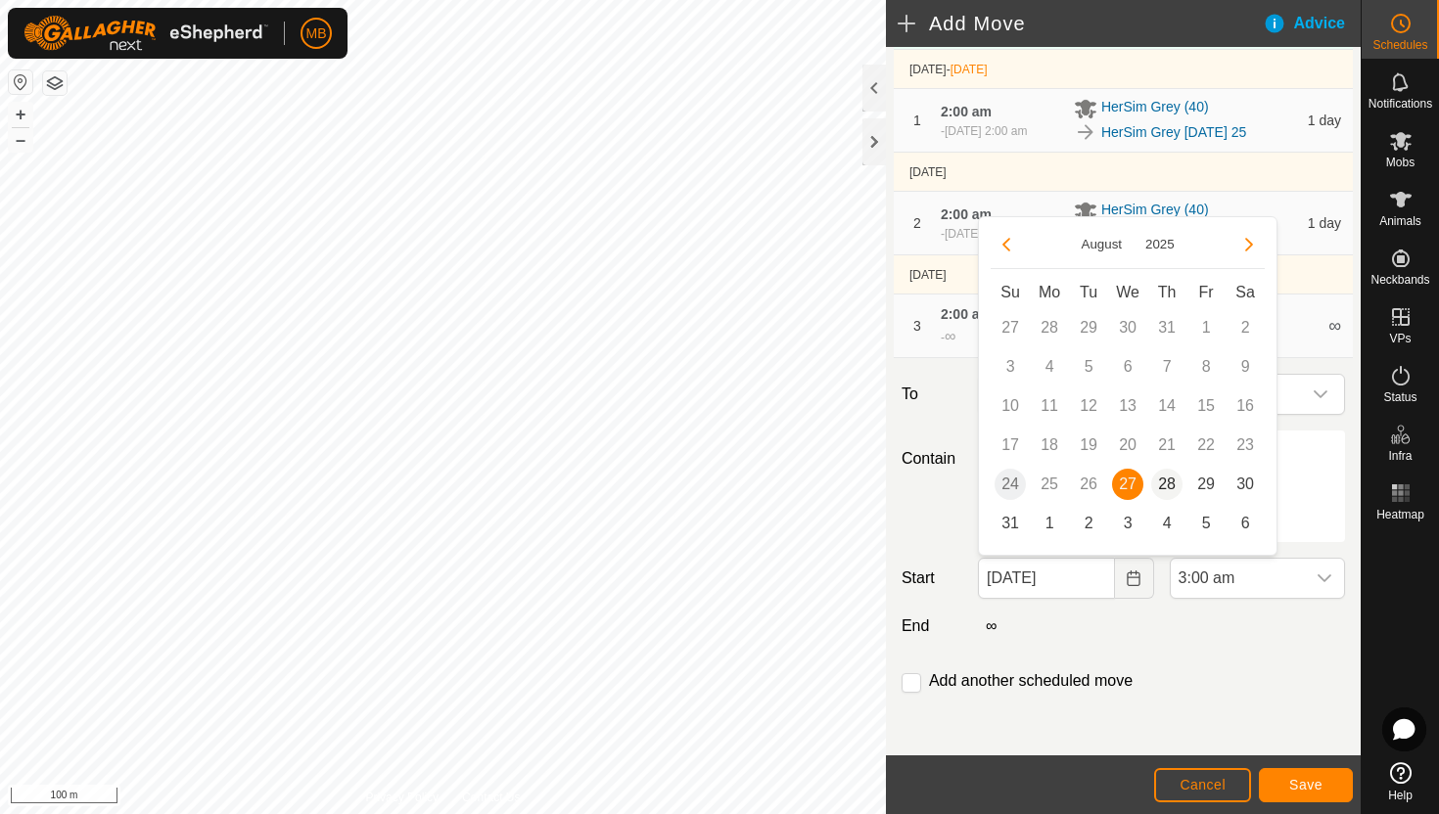
click at [1166, 485] on span "28" at bounding box center [1166, 484] width 31 height 31
type input "28 Aug, 2025"
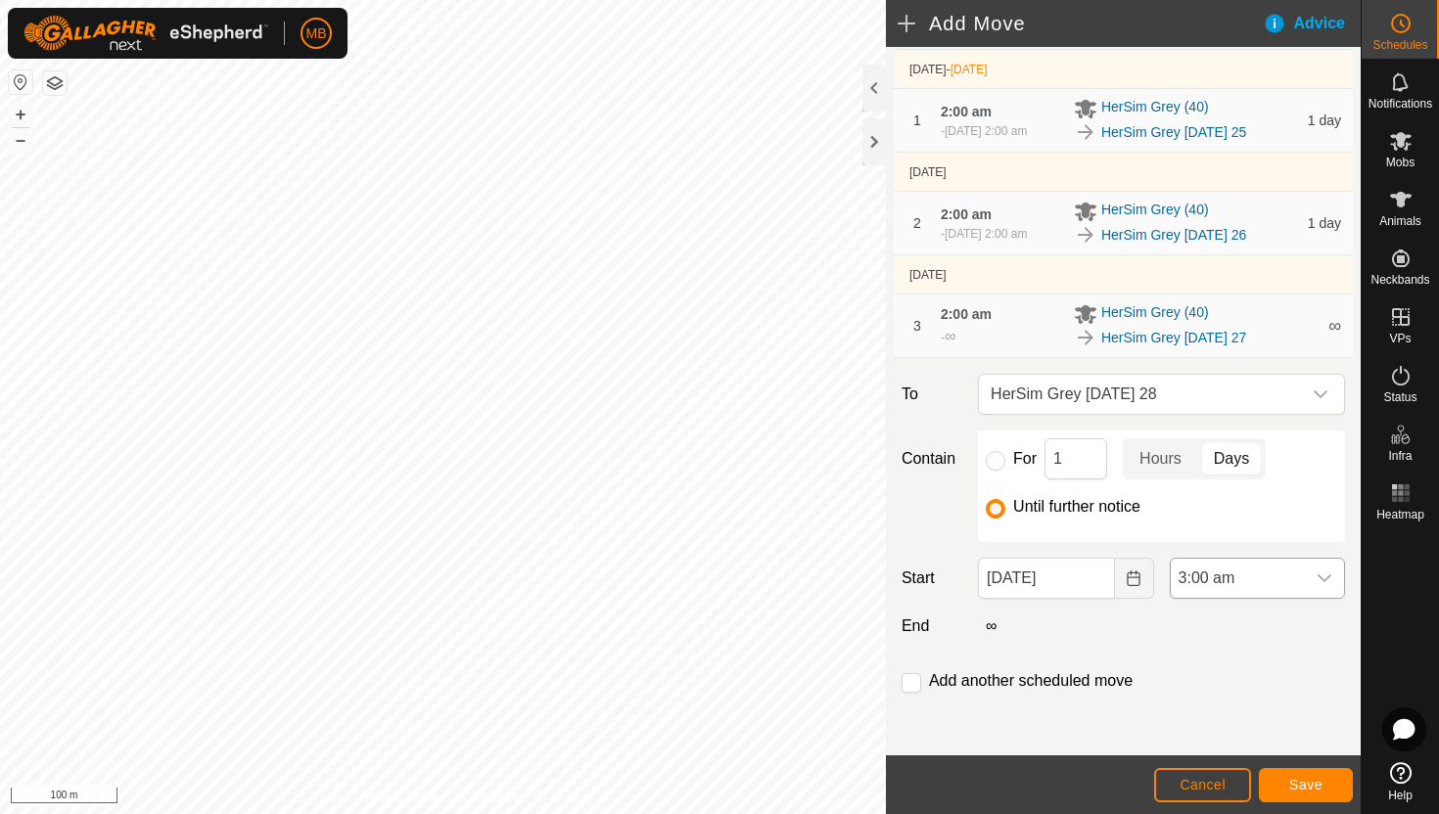
click at [1292, 586] on span "3:00 am" at bounding box center [1238, 578] width 134 height 39
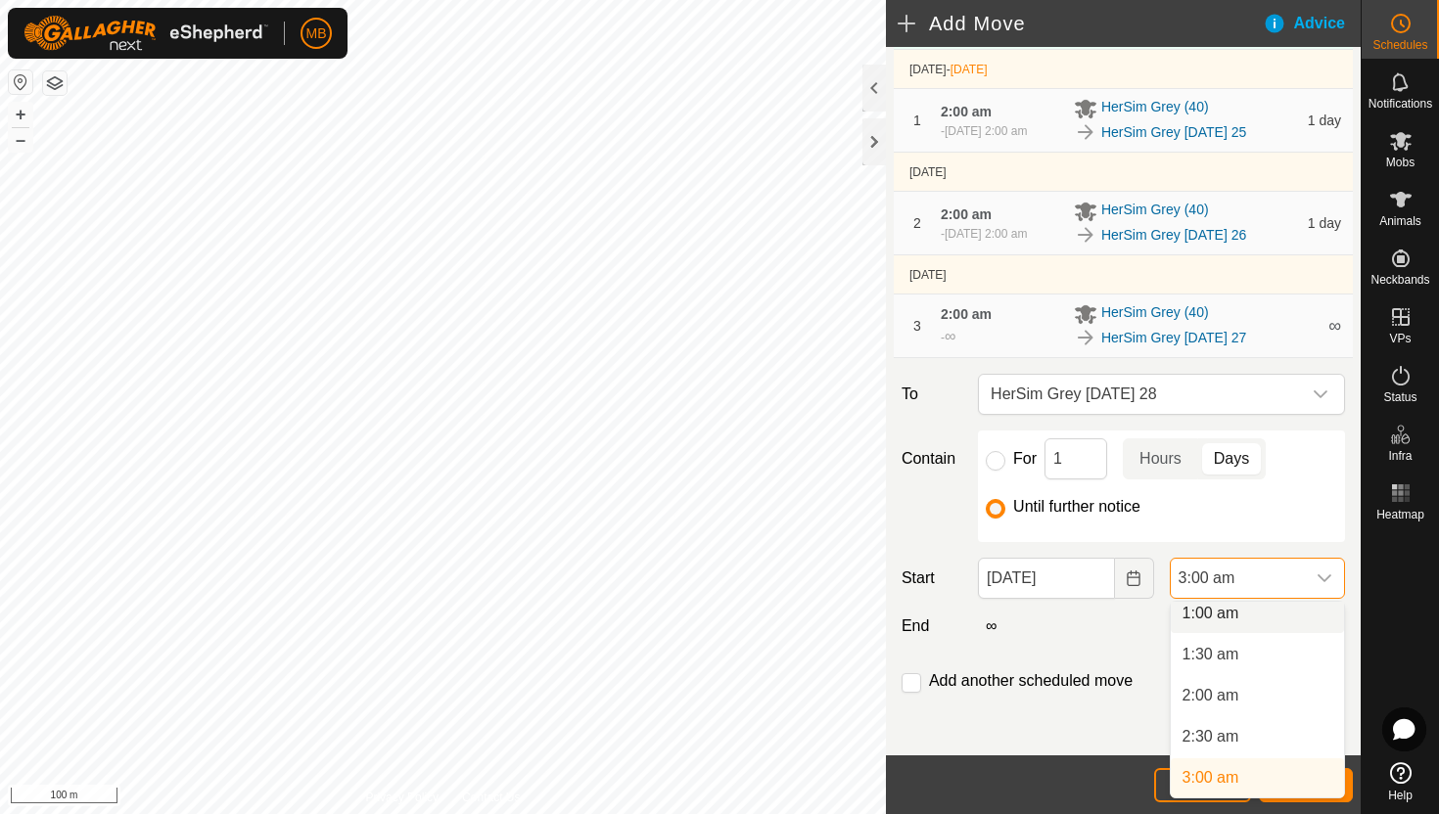
scroll to position [82, 0]
click at [1245, 704] on li "2:00 am" at bounding box center [1257, 703] width 173 height 39
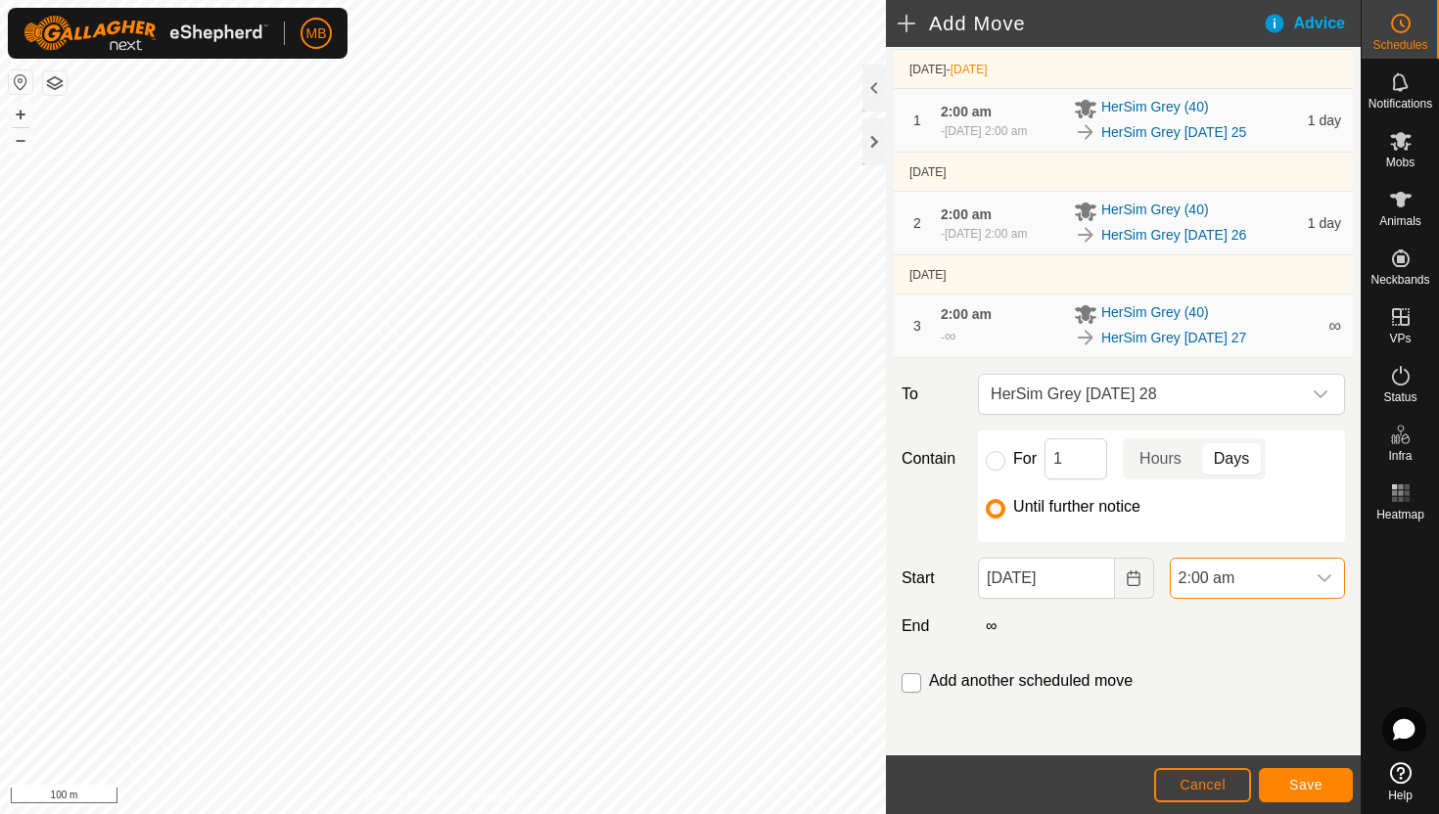
click at [910, 684] on input "checkbox" at bounding box center [912, 683] width 20 height 20
checkbox input "true"
click at [1305, 787] on span "Save" at bounding box center [1305, 785] width 33 height 16
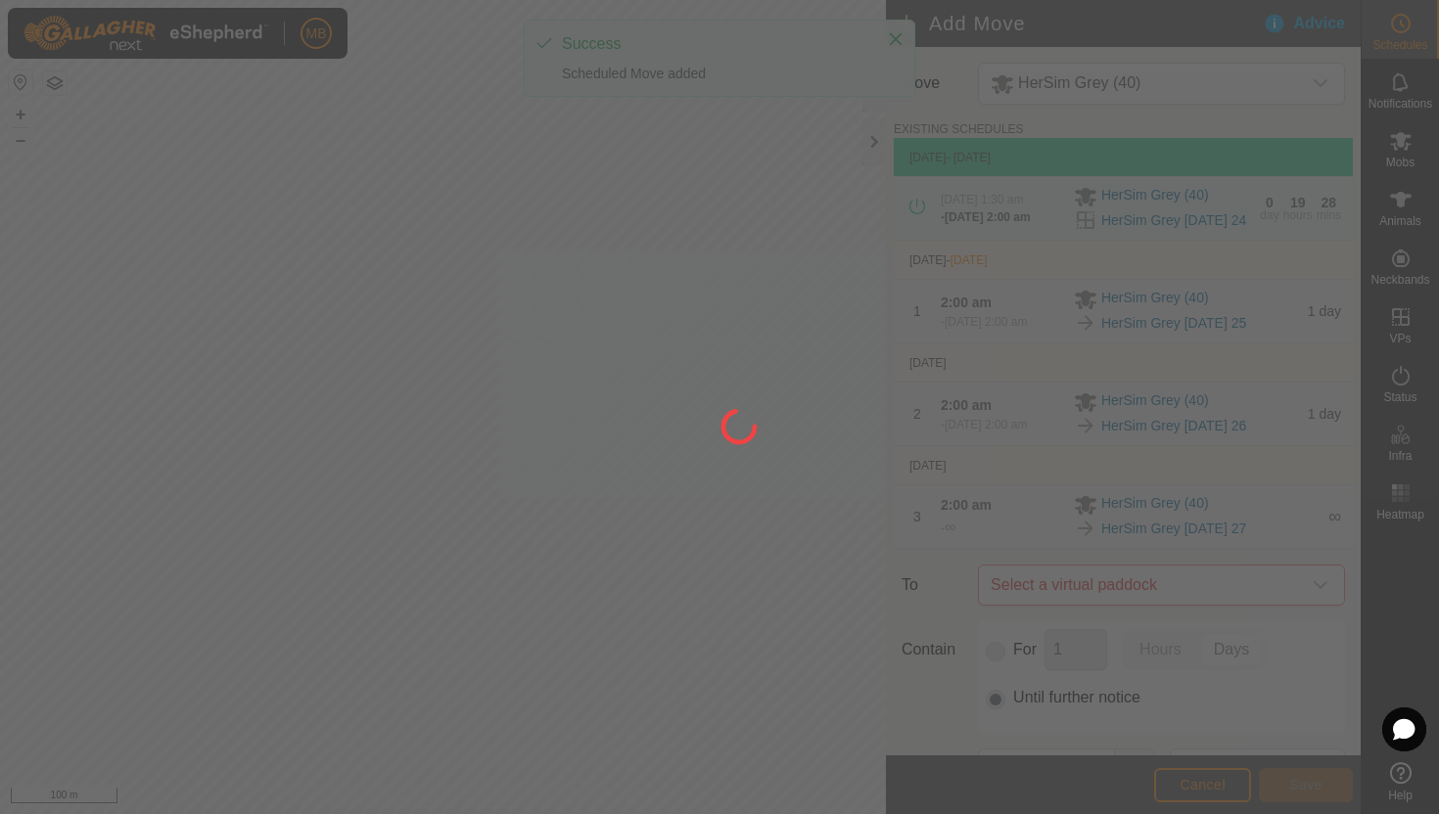
type input "28 Aug, 2025"
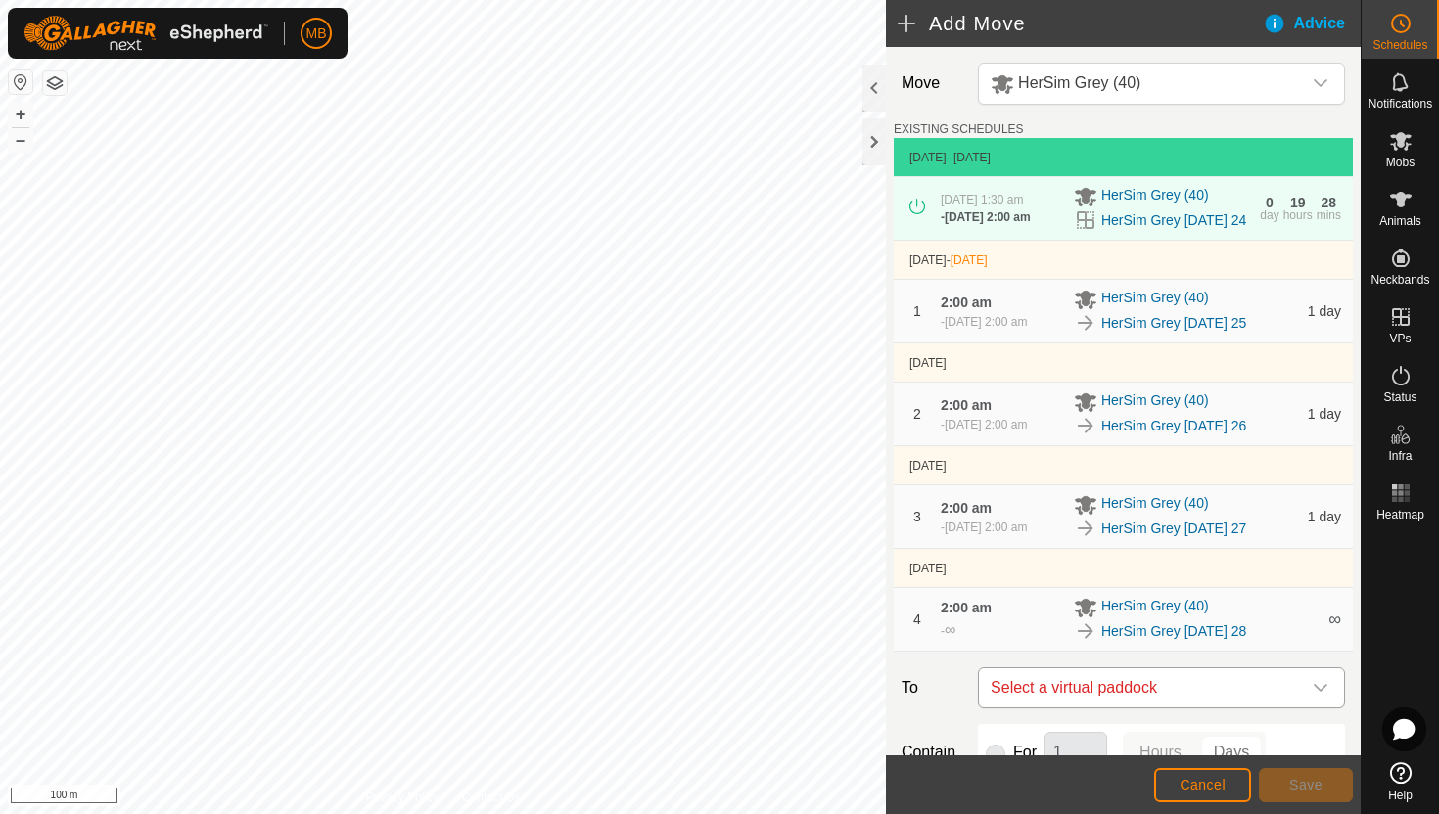
click at [1319, 696] on icon "dropdown trigger" at bounding box center [1321, 688] width 16 height 16
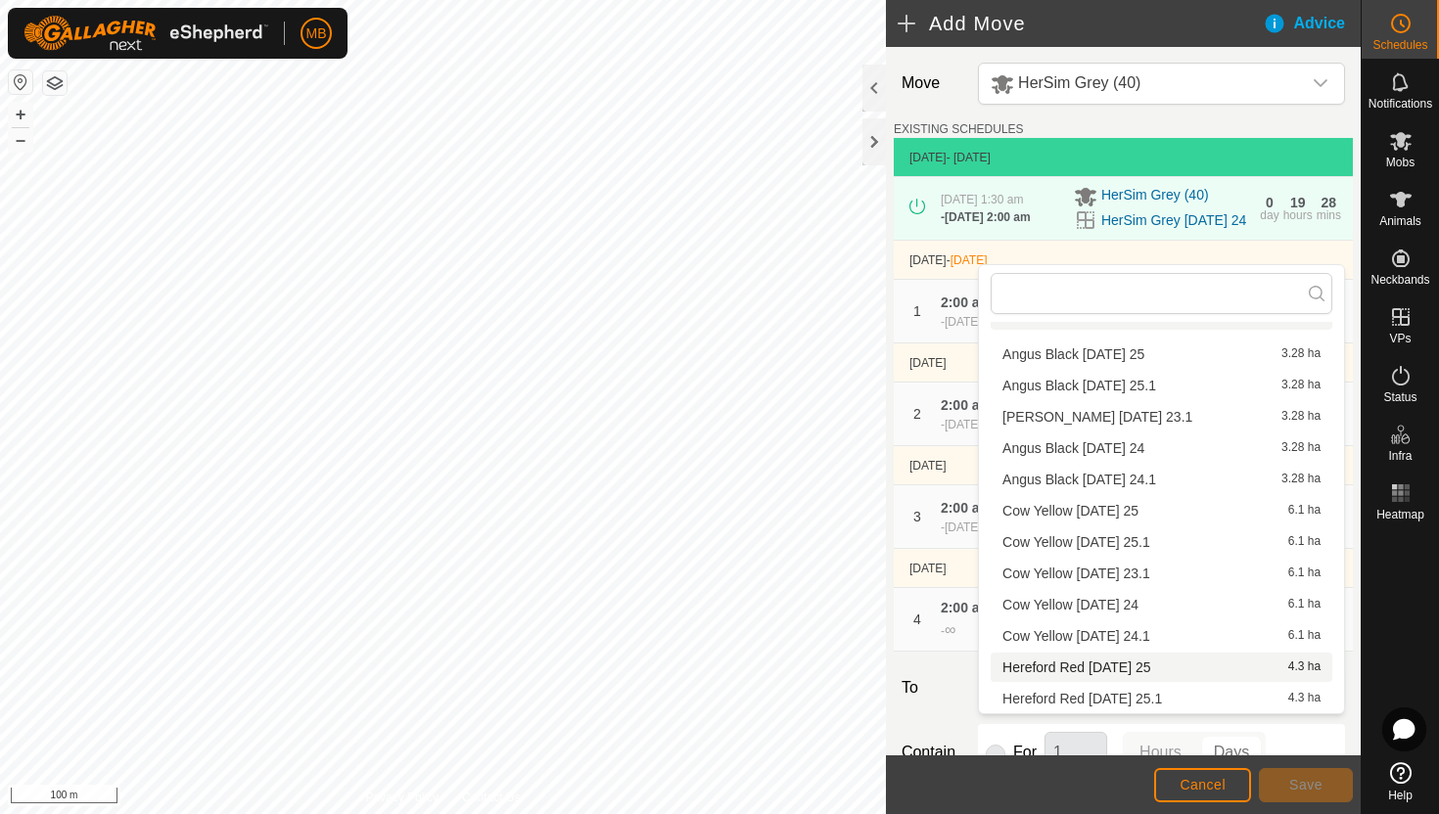
scroll to position [278, 0]
click at [1169, 577] on li "HerSim Grey Friday 29 7.39 ha" at bounding box center [1162, 573] width 342 height 29
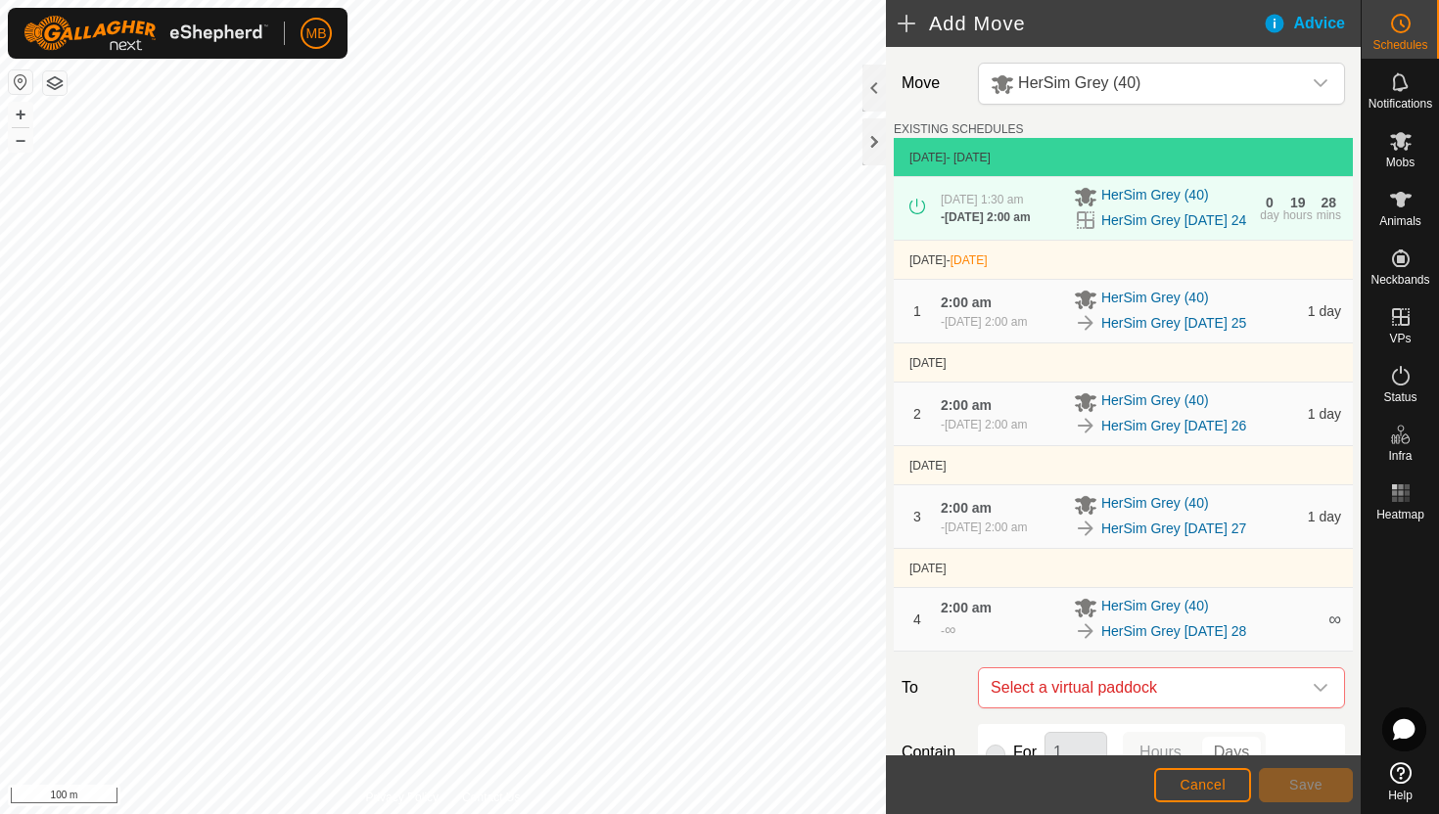
checkbox input "false"
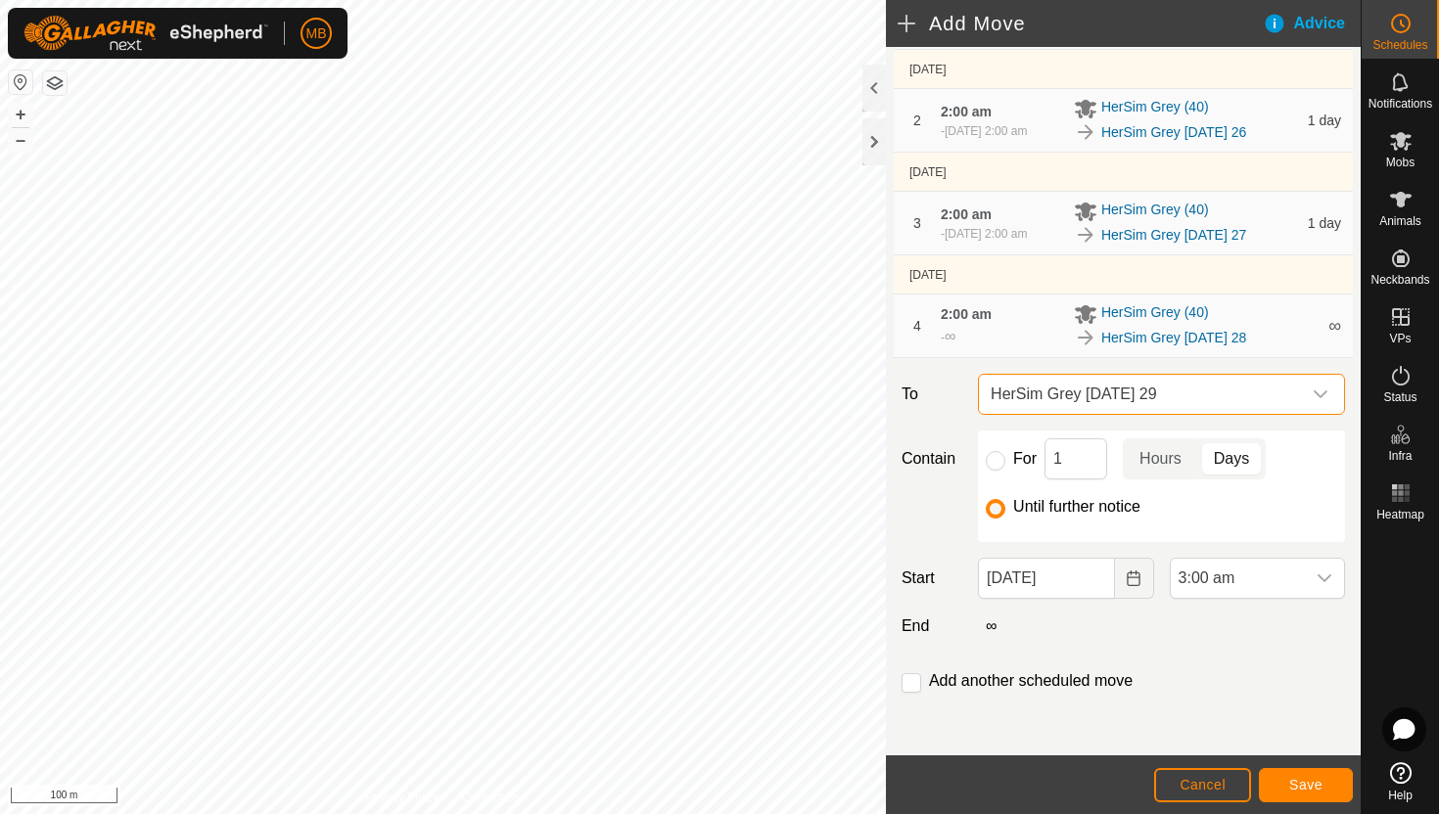
scroll to position [339, 0]
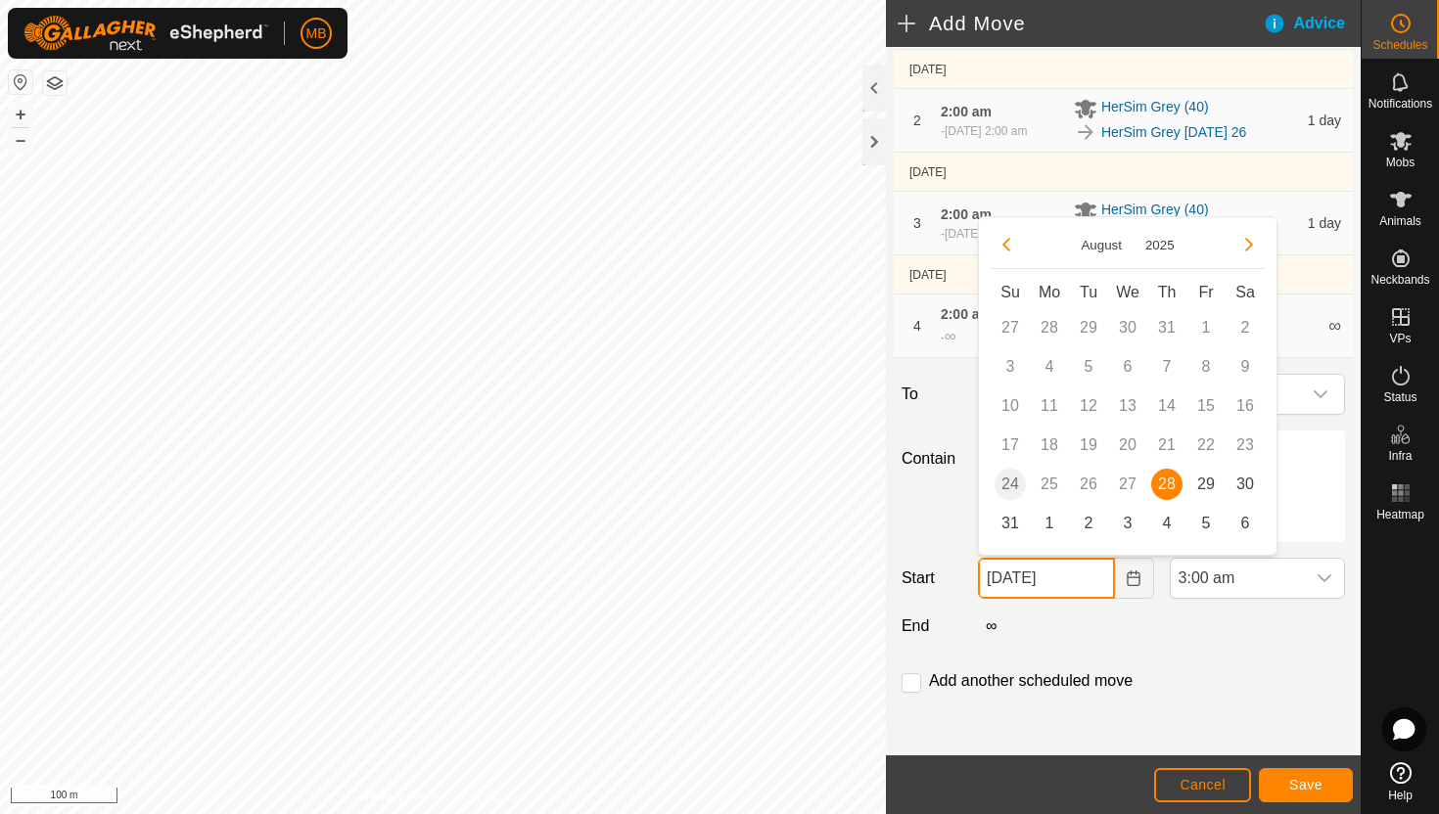
click at [1100, 579] on input "28 Aug, 2025" at bounding box center [1046, 578] width 136 height 41
click at [1207, 487] on span "29" at bounding box center [1205, 484] width 31 height 31
type input "29 Aug, 2025"
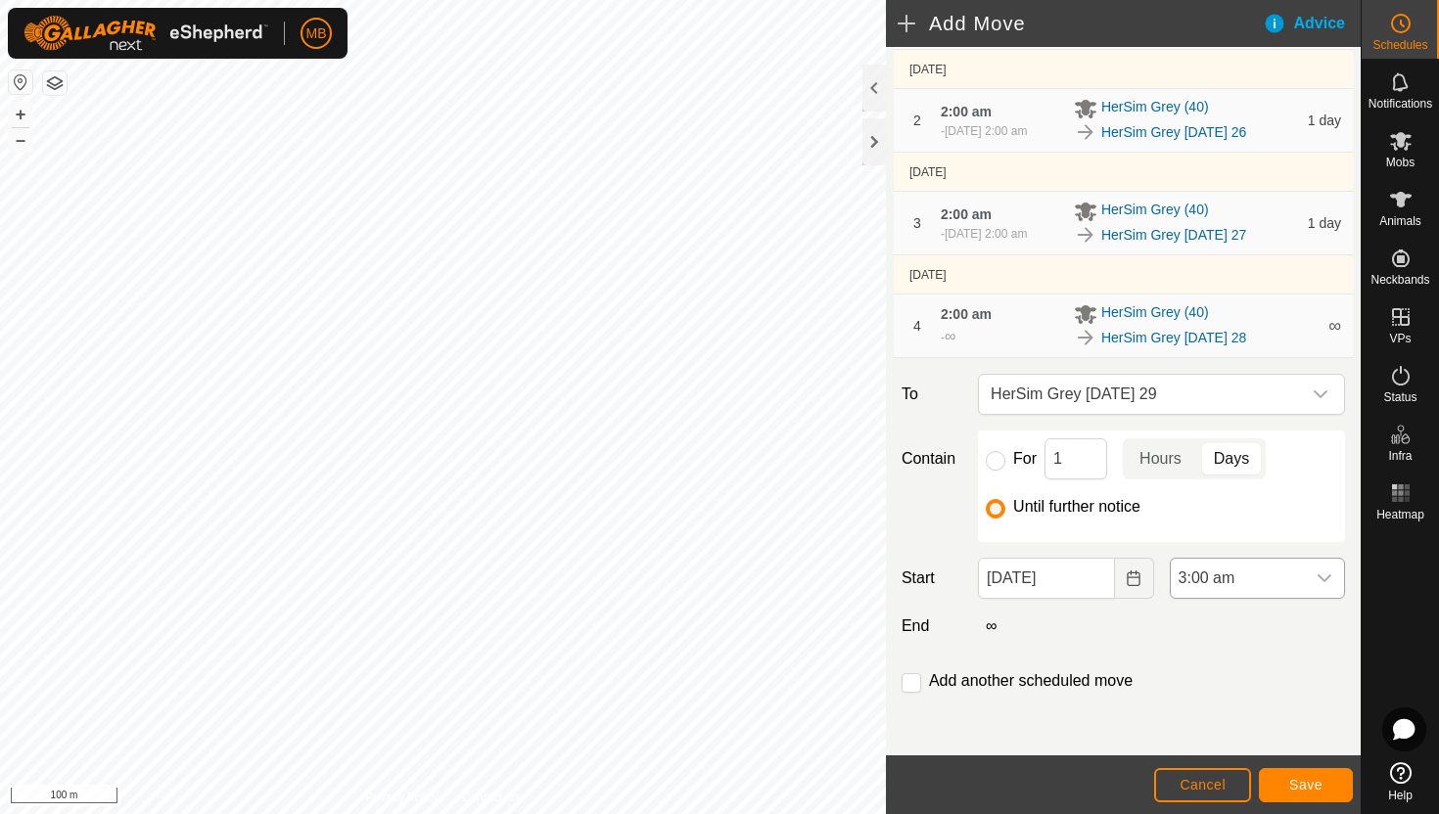
click at [1318, 578] on icon "dropdown trigger" at bounding box center [1325, 579] width 16 height 16
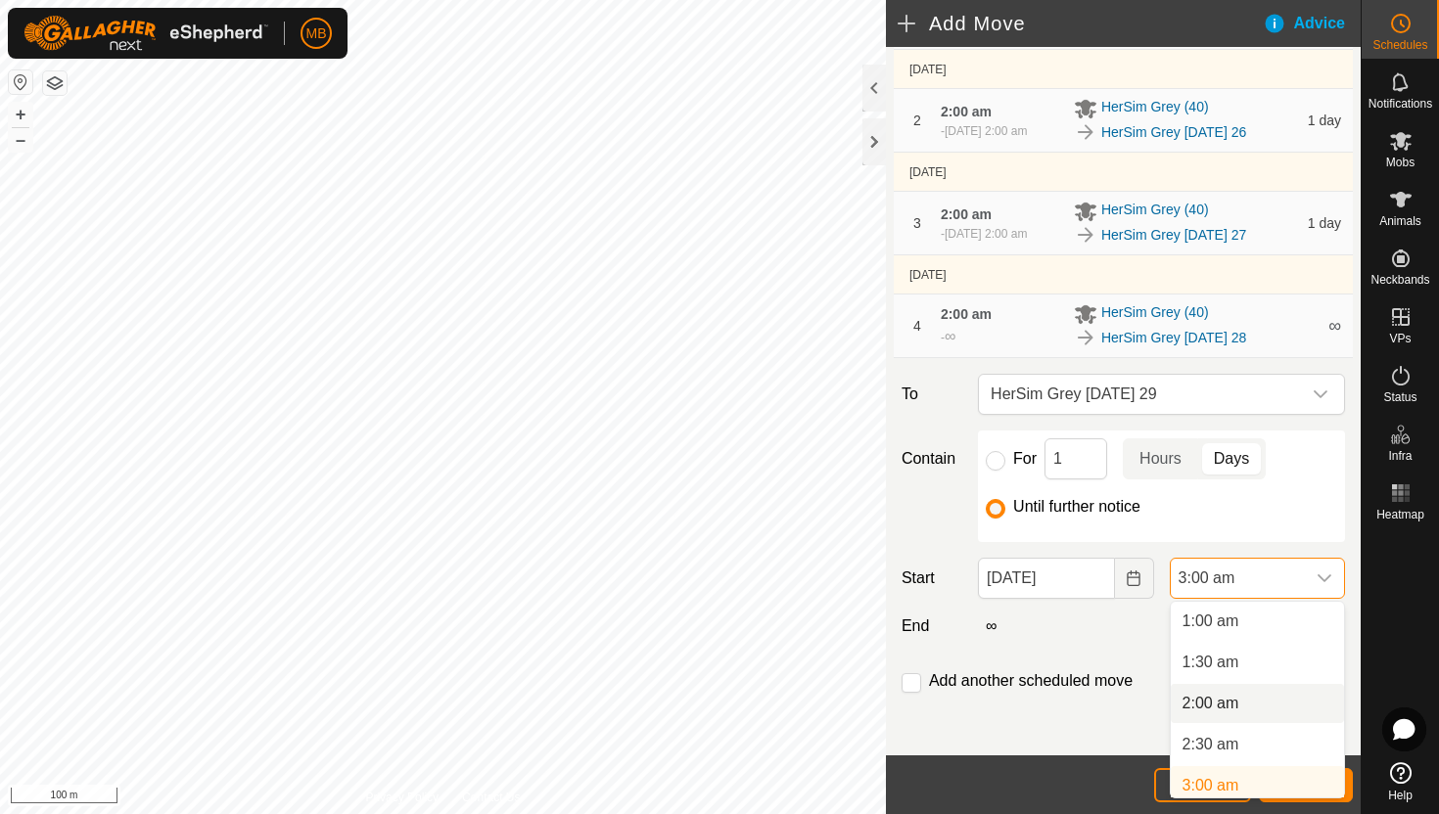
click at [1235, 703] on li "2:00 am" at bounding box center [1257, 703] width 173 height 39
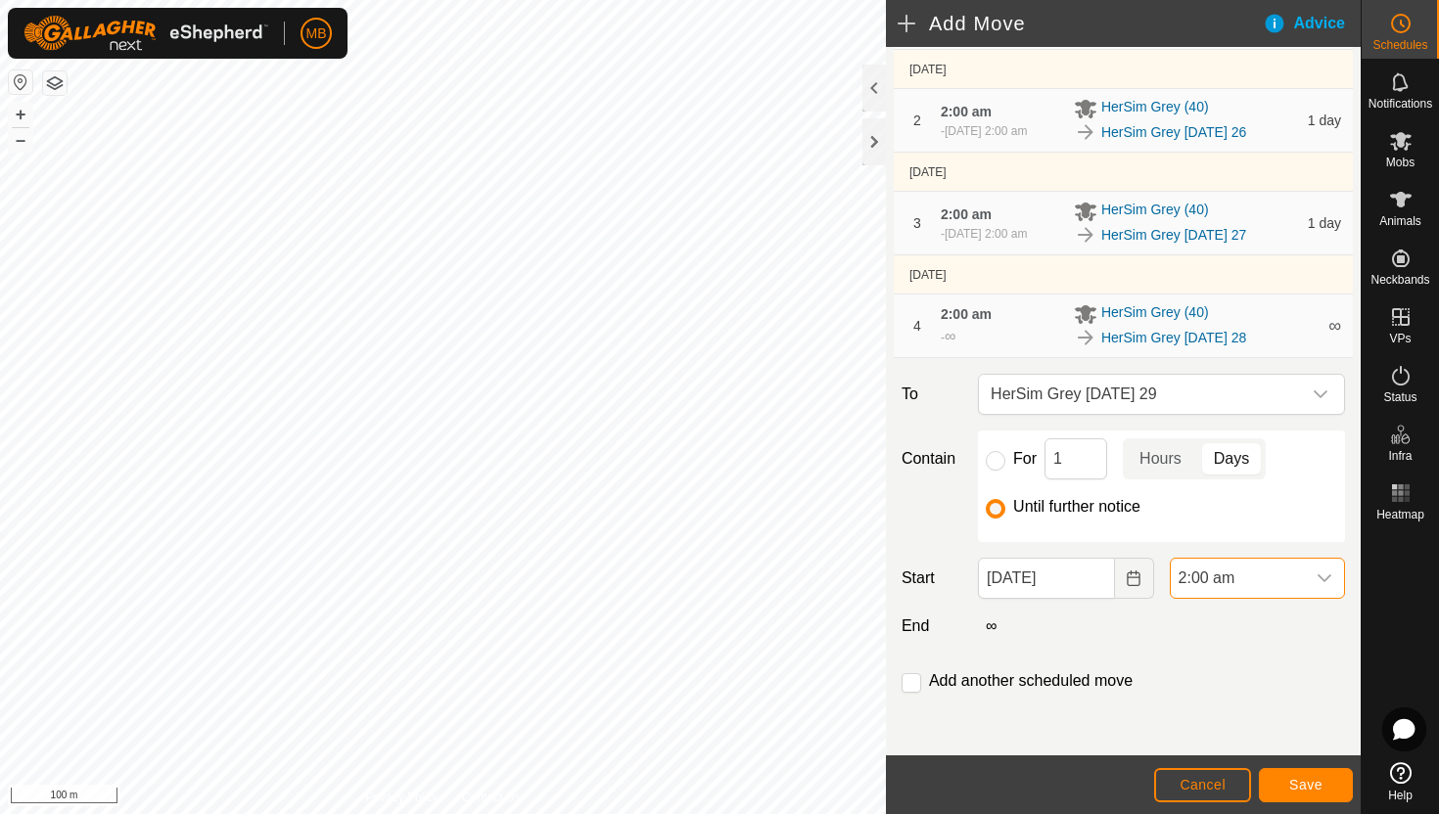
scroll to position [90, 0]
click at [1305, 780] on span "Save" at bounding box center [1305, 785] width 33 height 16
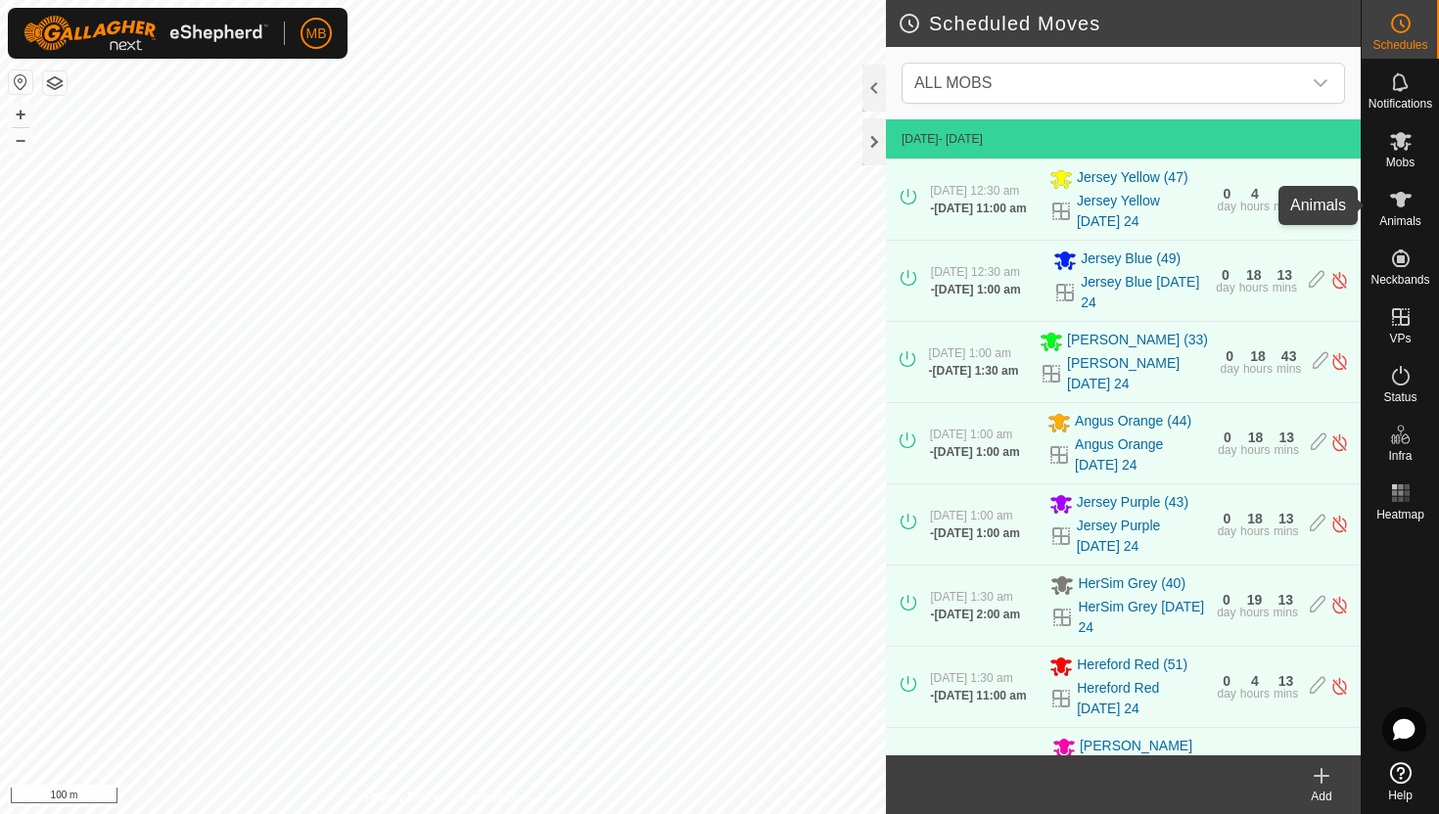
click at [1400, 195] on icon at bounding box center [1401, 200] width 22 height 16
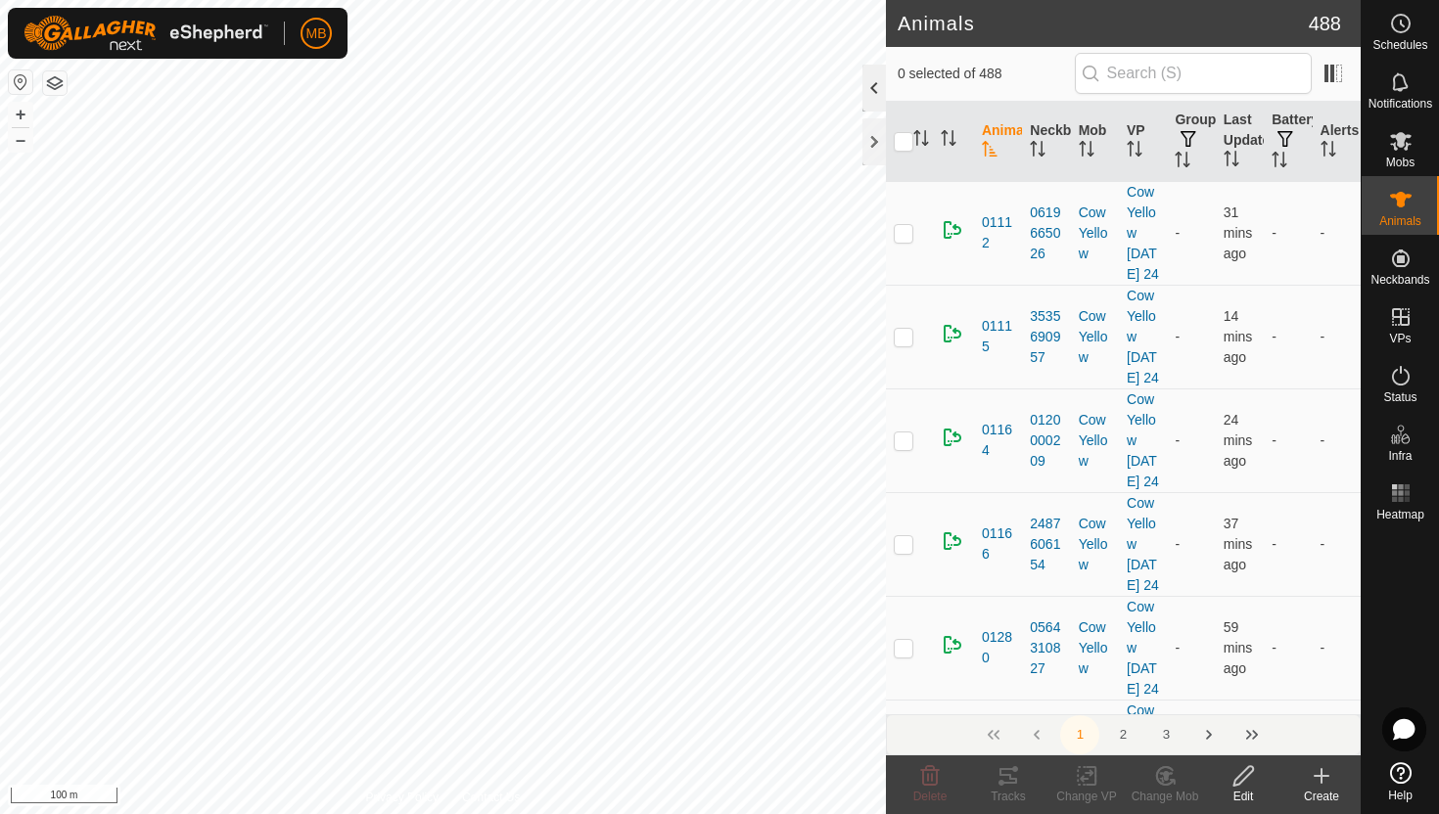
click at [875, 89] on div at bounding box center [873, 88] width 23 height 47
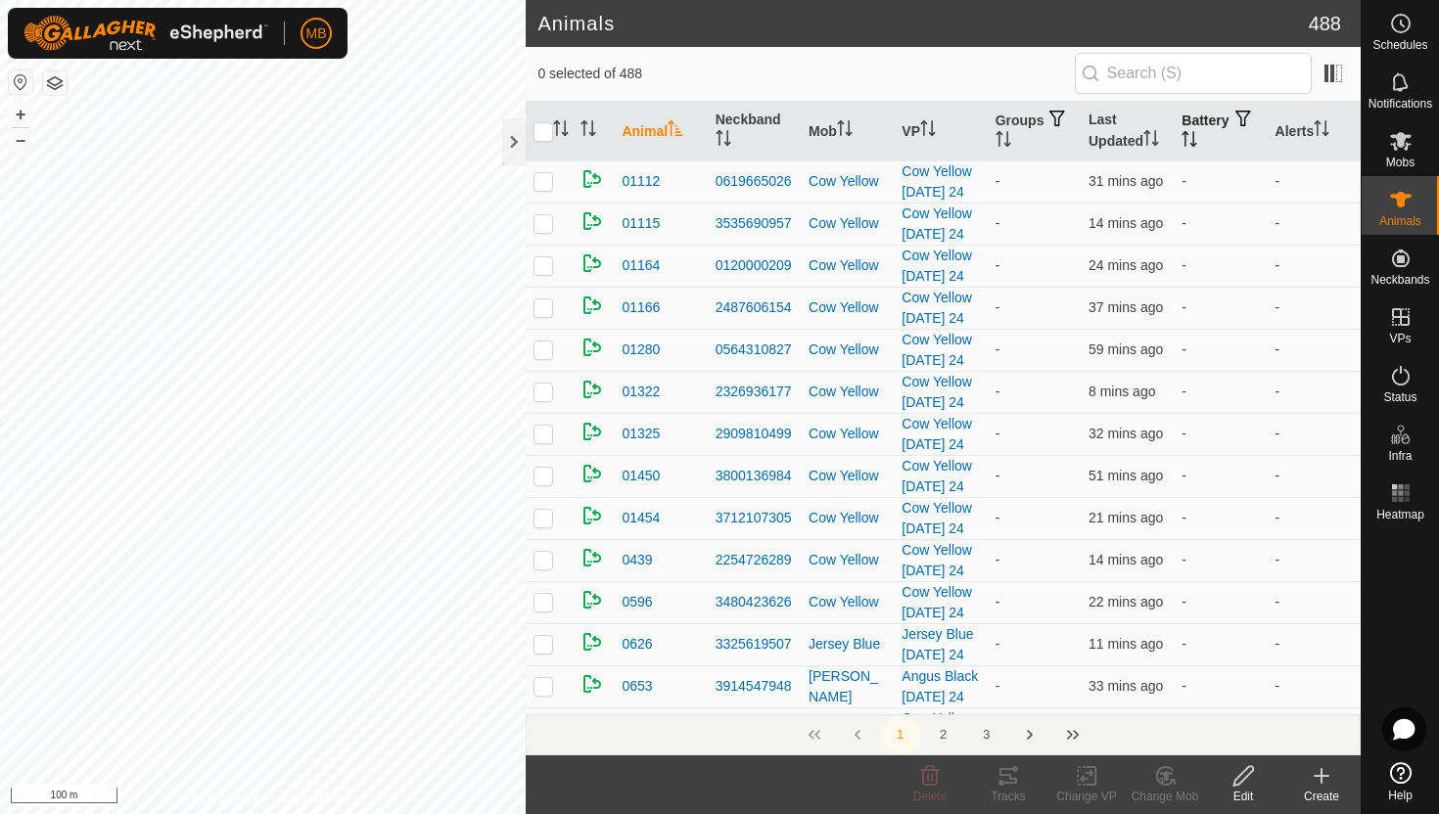
click at [1197, 133] on icon "Activate to sort" at bounding box center [1190, 139] width 16 height 16
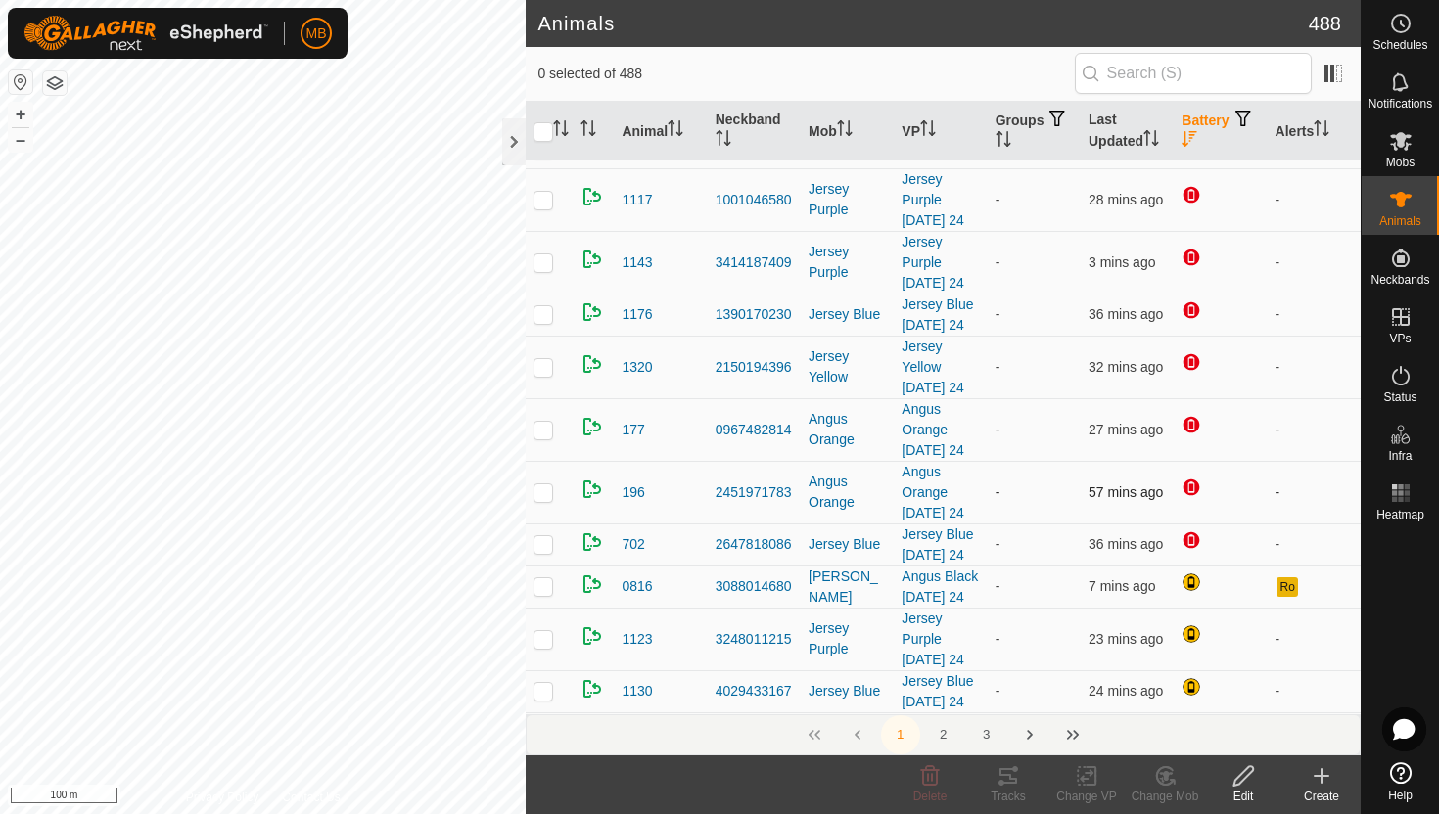
scroll to position [125, 0]
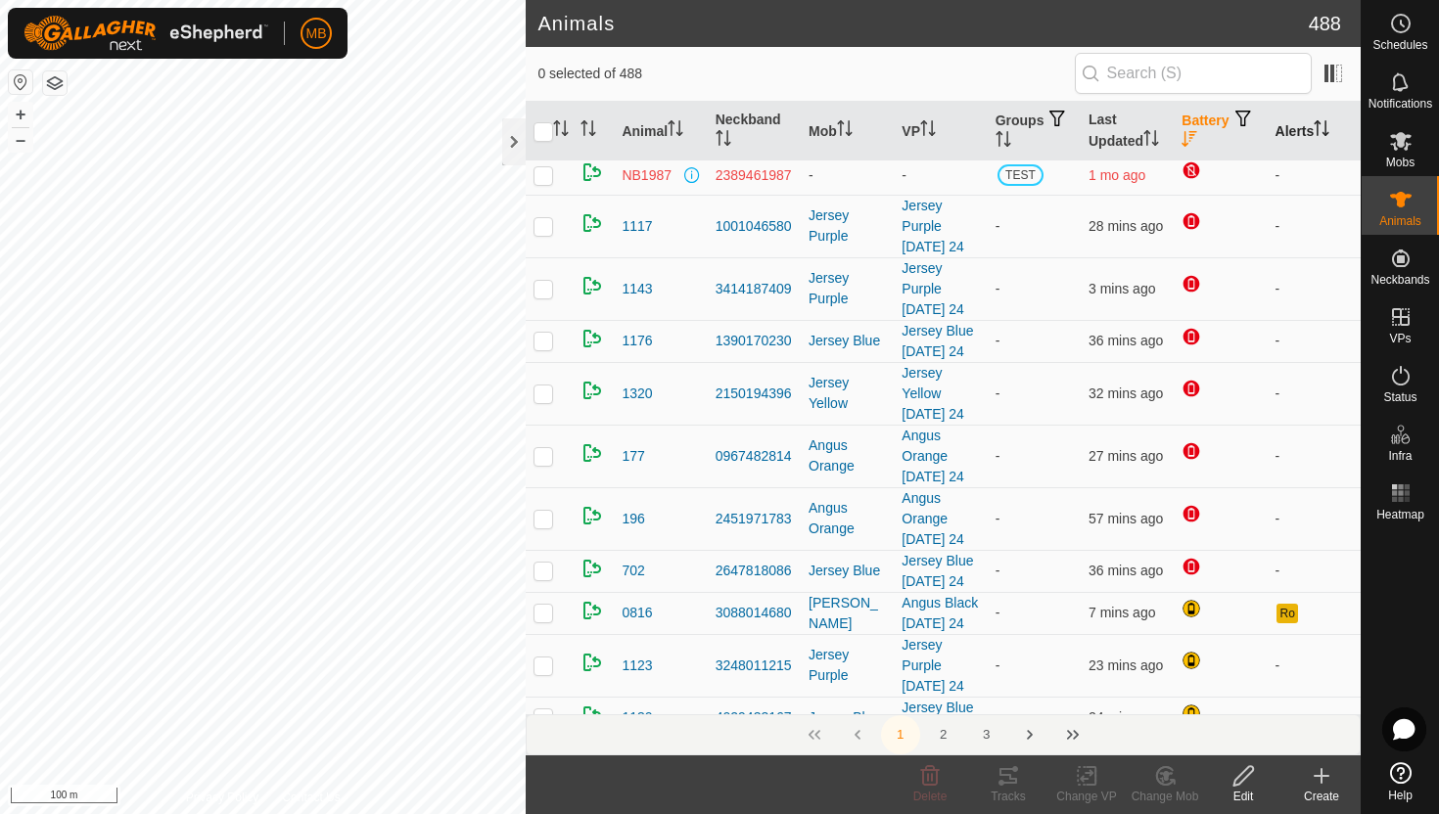
click at [1326, 129] on icon "Activate to sort" at bounding box center [1322, 128] width 16 height 16
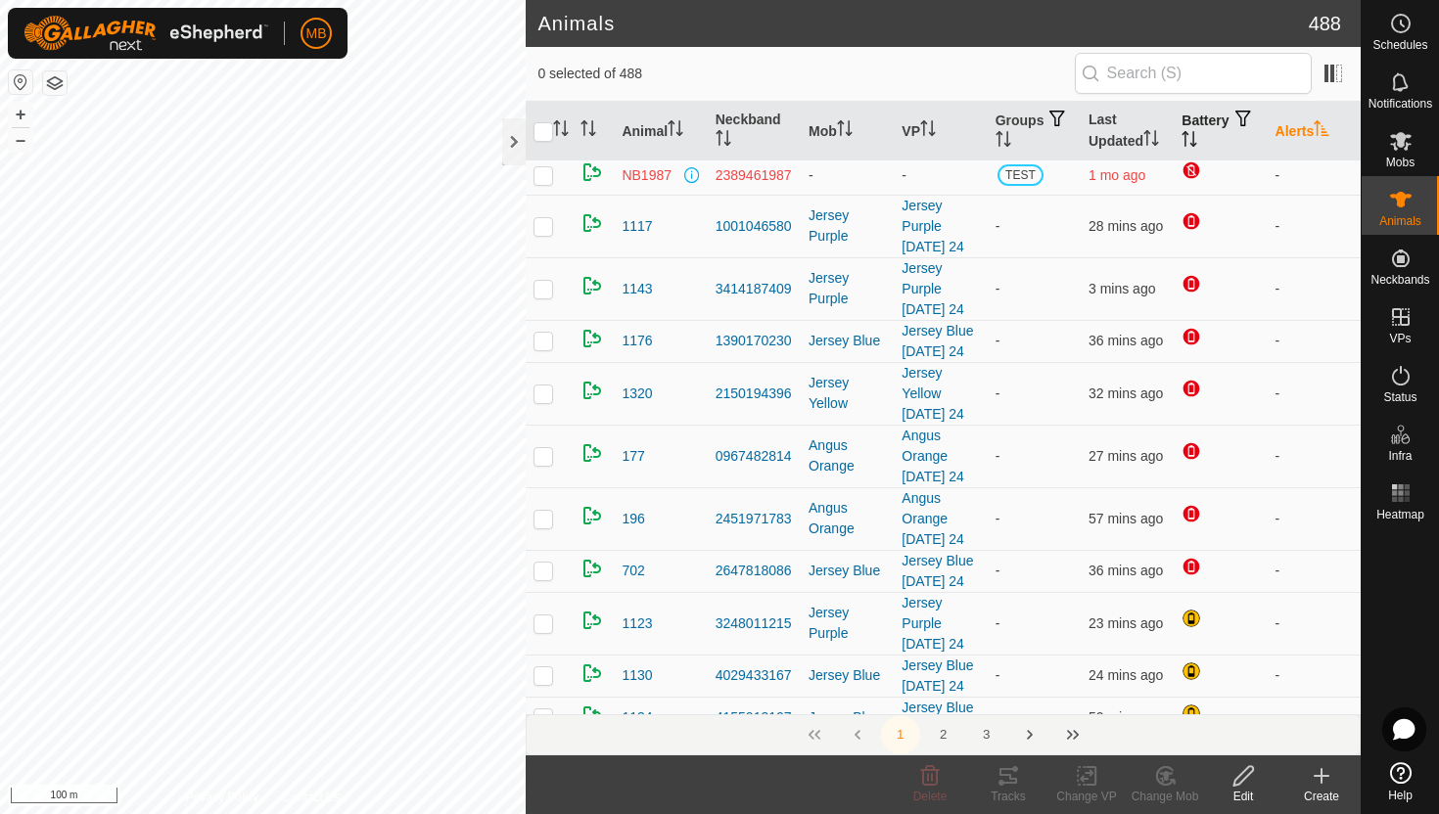
scroll to position [0, 0]
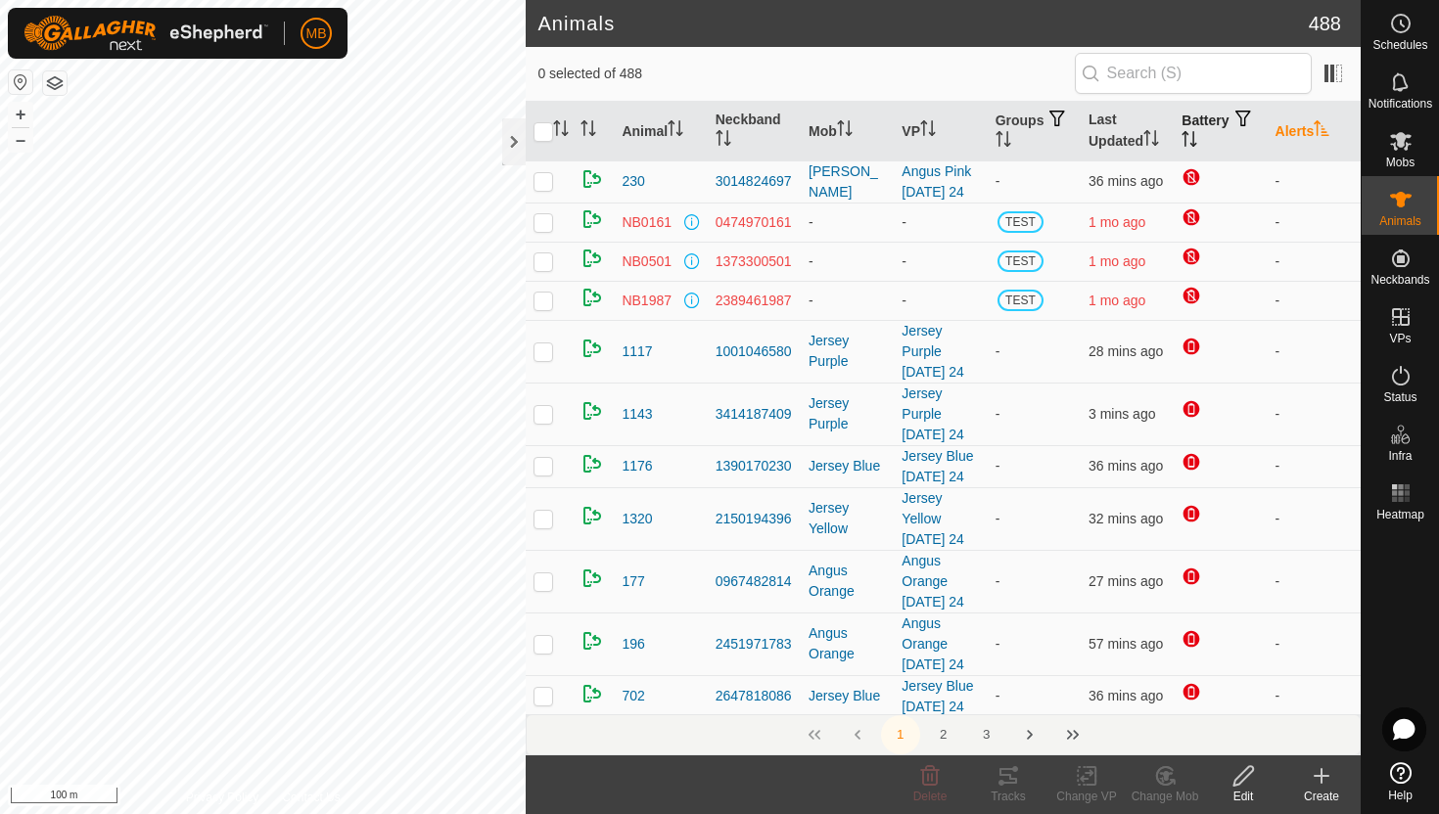
click at [1326, 129] on icon "Activate to sort" at bounding box center [1322, 128] width 16 height 16
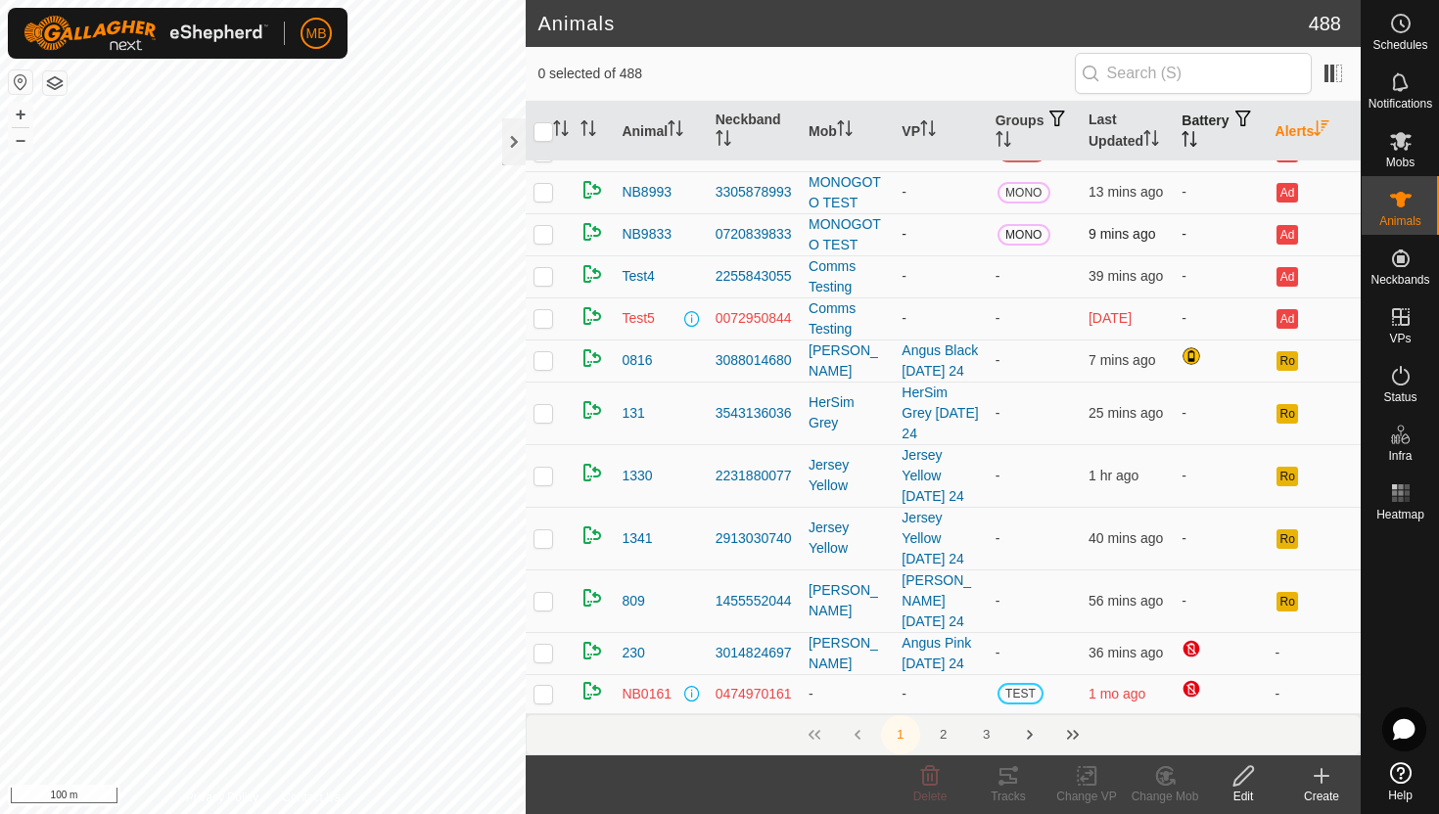
scroll to position [119, 0]
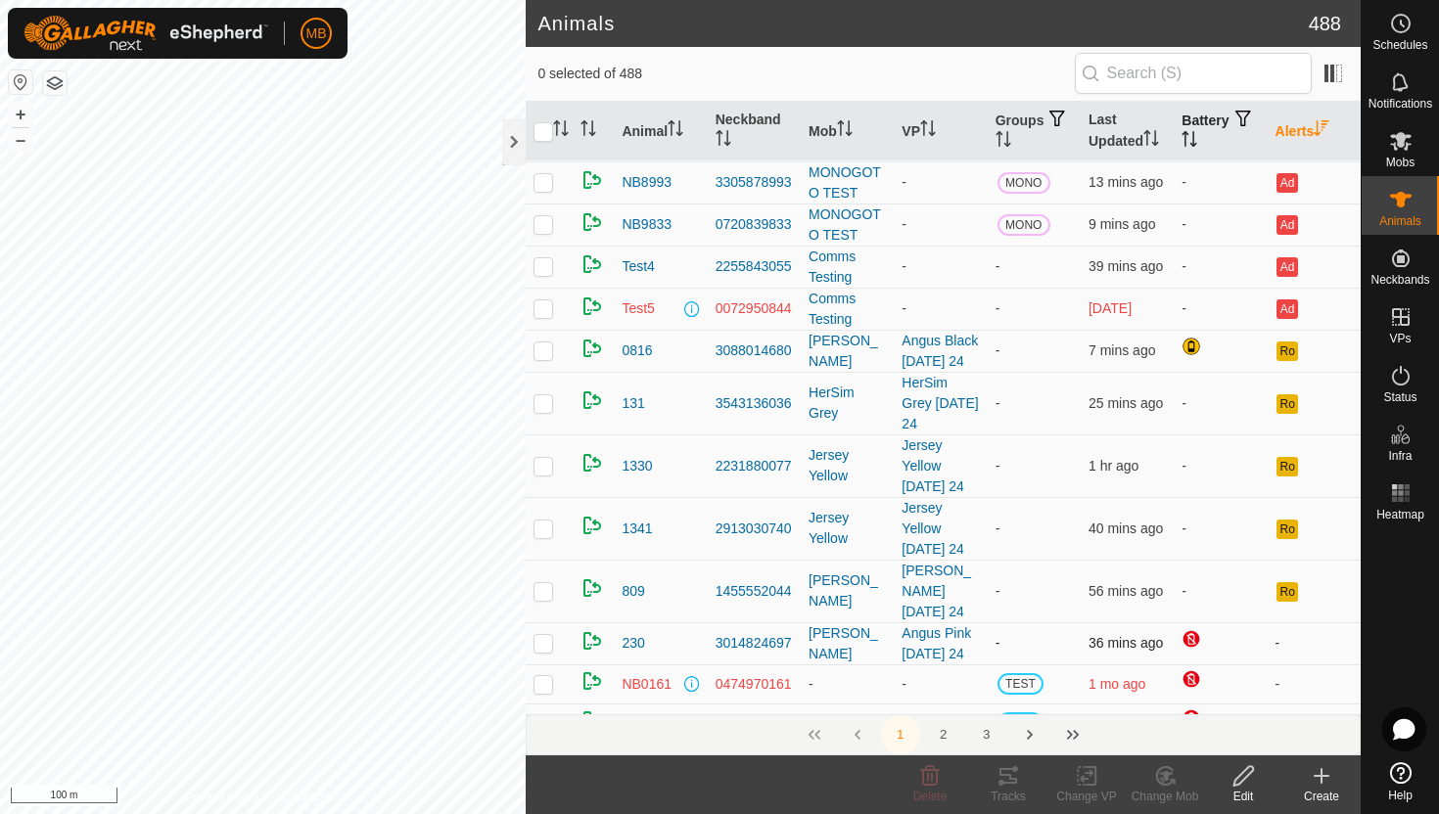
click at [541, 626] on div "Animals 488 0 selected of 488 Animal Neckband Mob VP Groups Last Updated Batter…" at bounding box center [680, 407] width 1361 height 814
click at [545, 588] on p-checkbox at bounding box center [543, 591] width 20 height 16
checkbox input "false"
click at [23, 114] on button "+" at bounding box center [20, 114] width 23 height 23
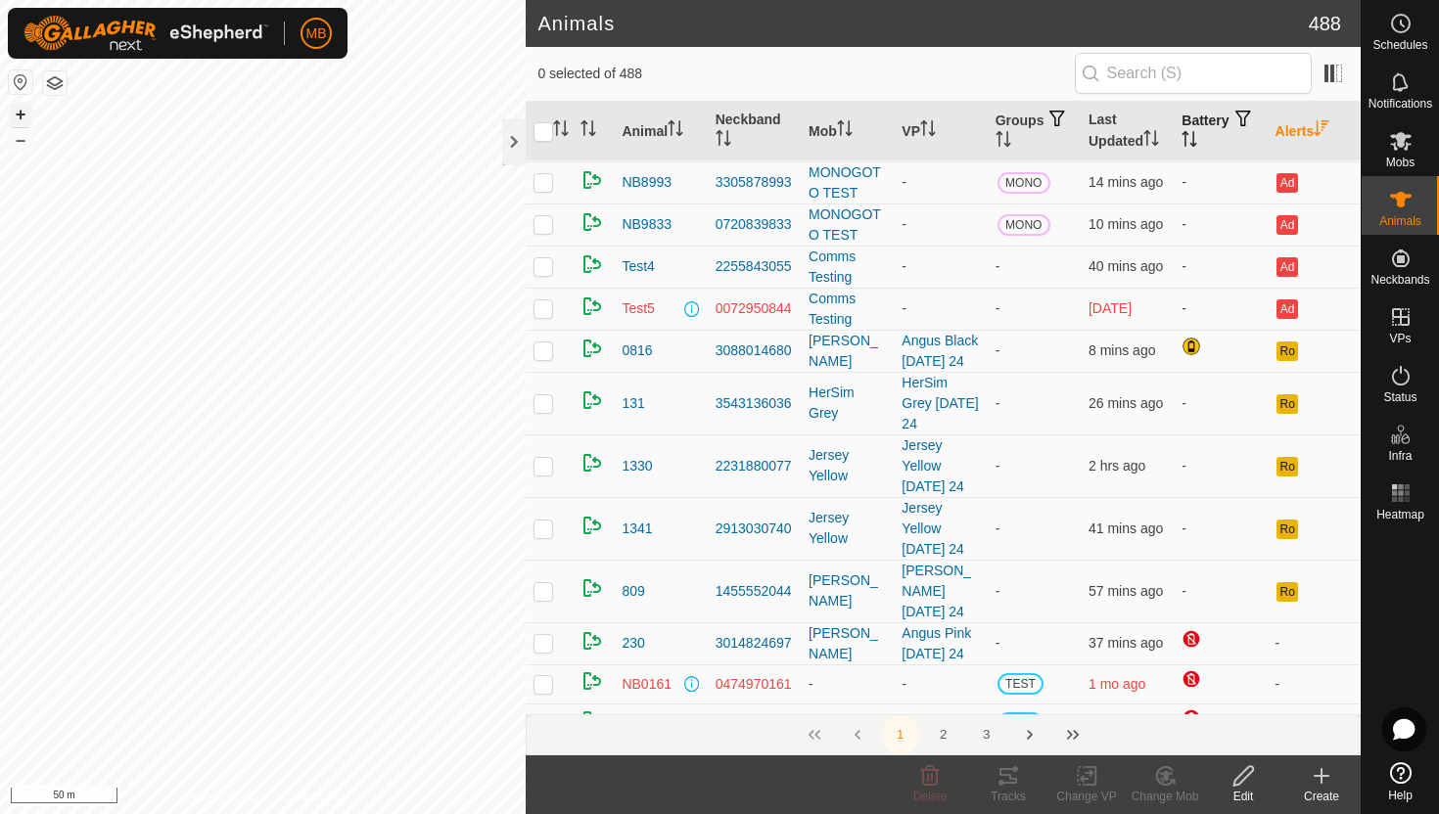
click at [23, 114] on button "+" at bounding box center [20, 114] width 23 height 23
click at [25, 139] on button "–" at bounding box center [20, 139] width 23 height 23
